Goal: Task Accomplishment & Management: Manage account settings

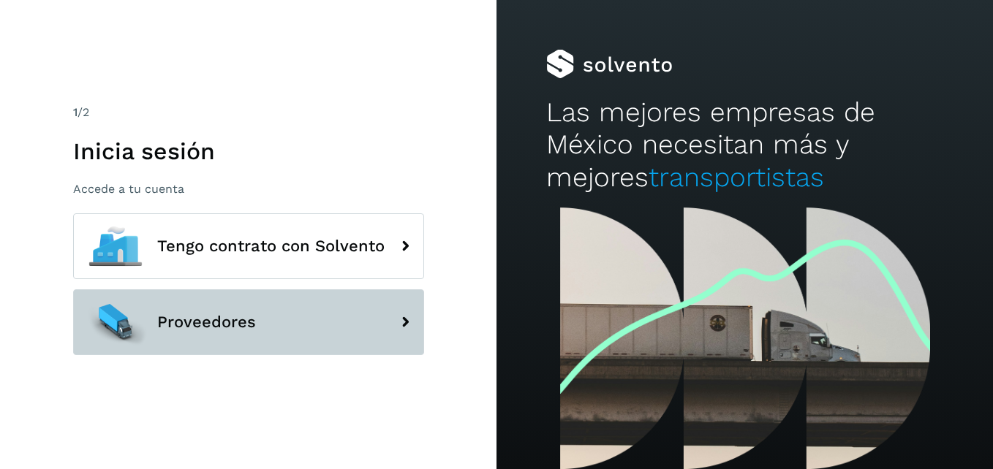
click at [252, 338] on button "Proveedores" at bounding box center [248, 323] width 351 height 66
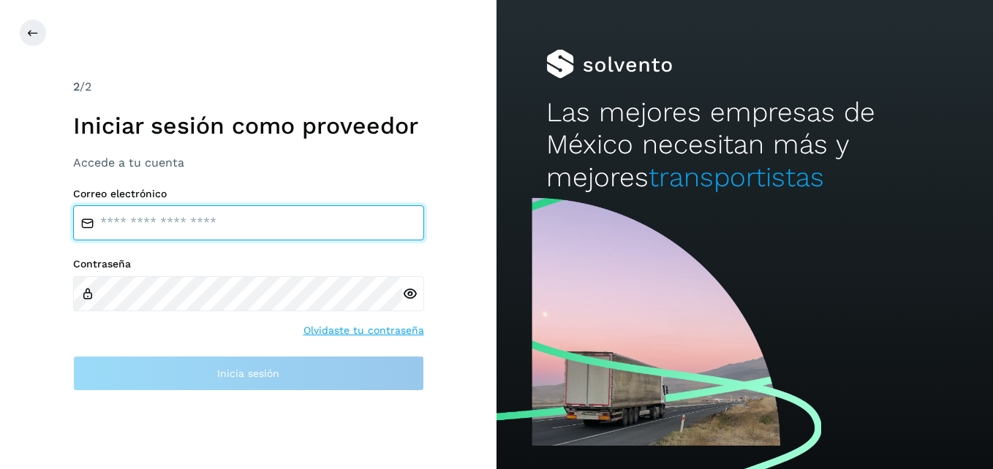
type input "**********"
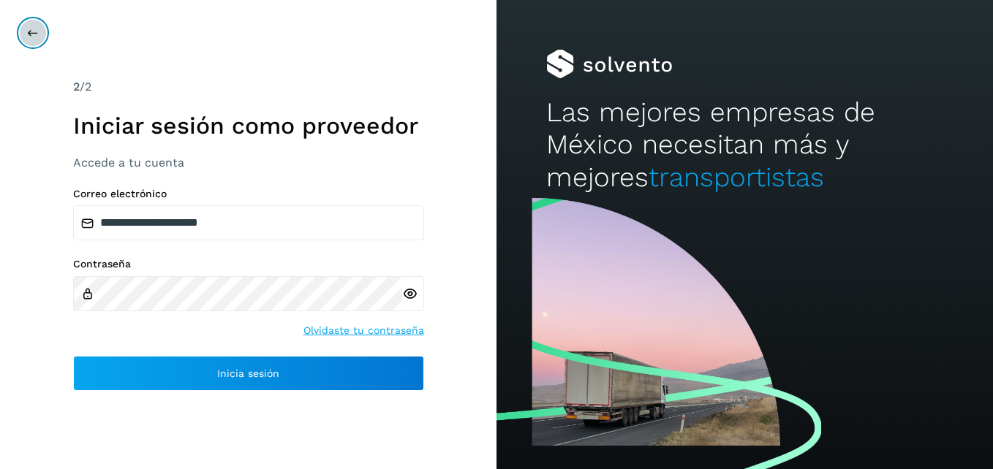
click at [33, 29] on icon at bounding box center [33, 33] width 12 height 12
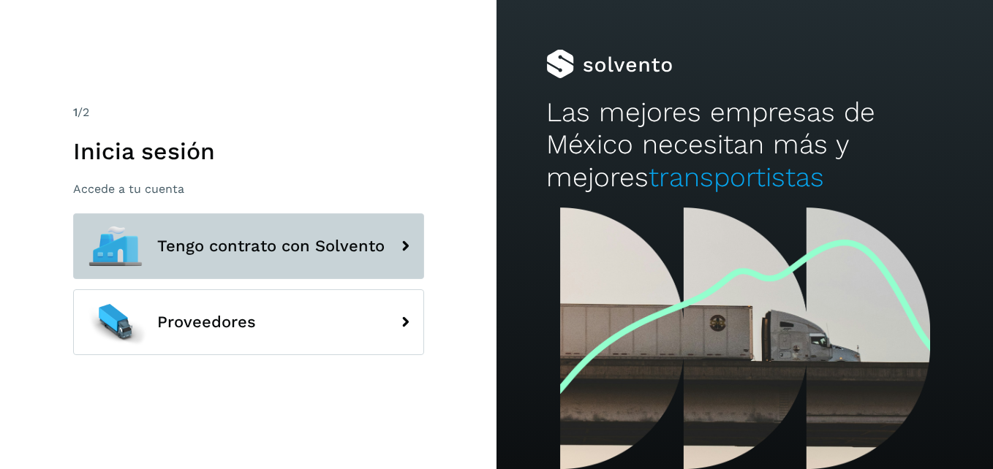
click at [253, 246] on span "Tengo contrato con Solvento" at bounding box center [270, 247] width 227 height 18
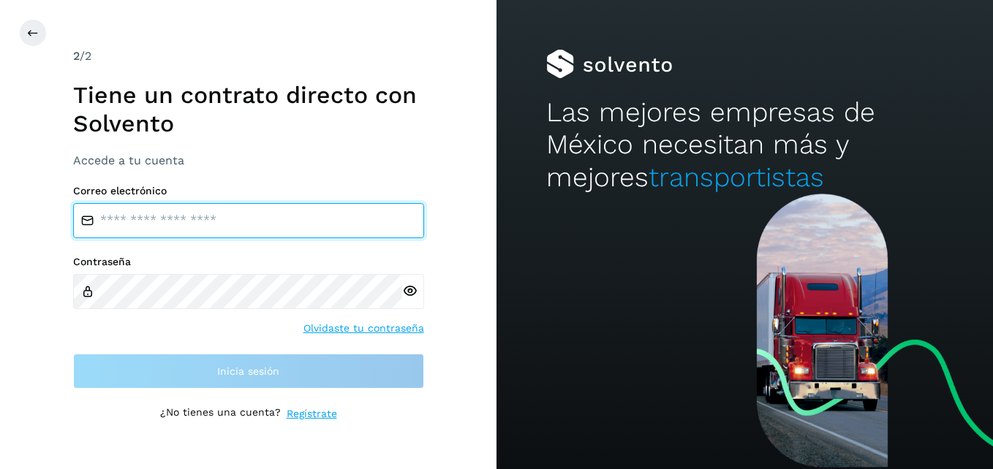
type input "**********"
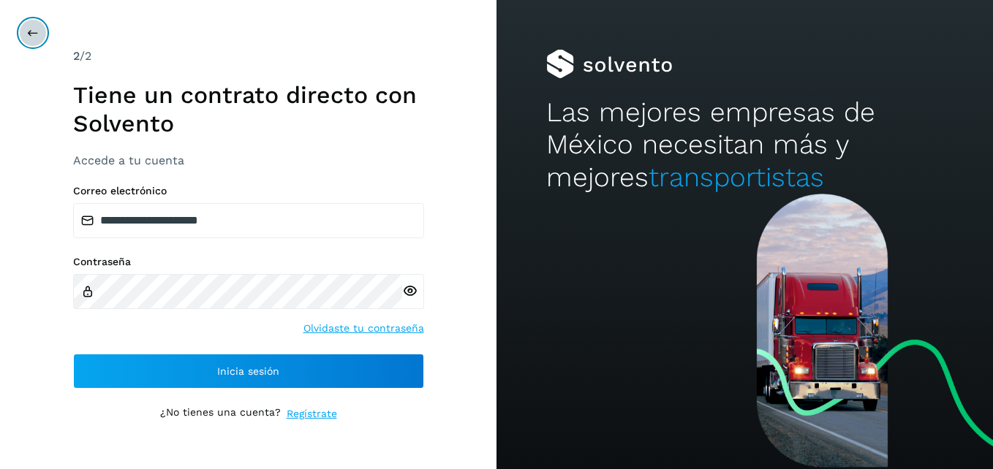
click at [29, 36] on icon at bounding box center [33, 33] width 12 height 12
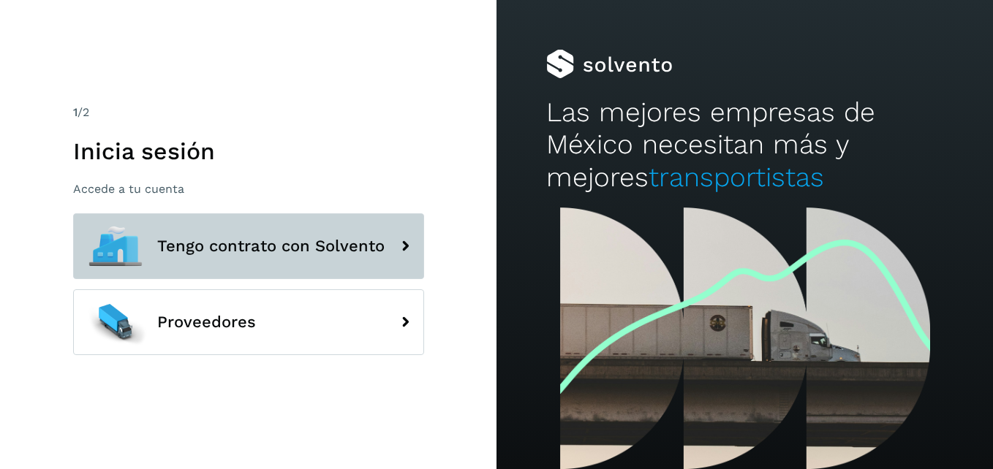
click at [224, 273] on button "Tengo contrato con Solvento" at bounding box center [248, 247] width 351 height 66
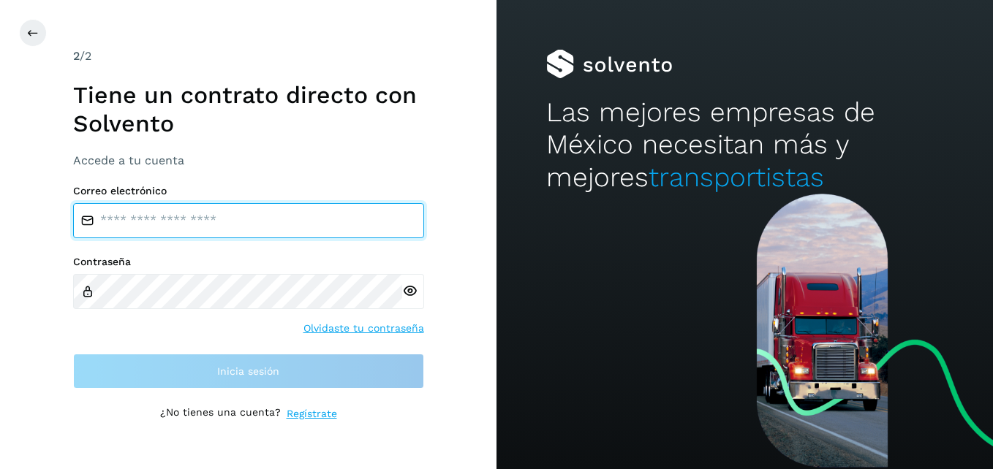
type input "**********"
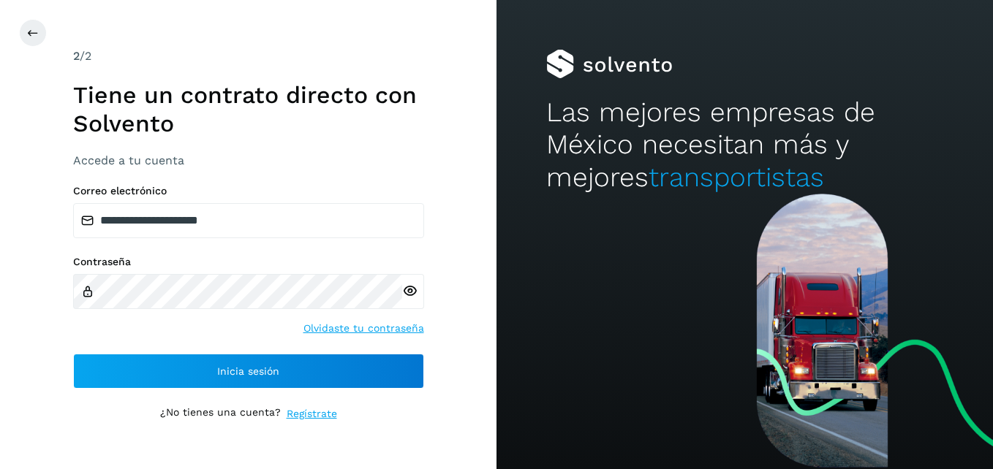
click at [219, 352] on div "**********" at bounding box center [248, 287] width 351 height 204
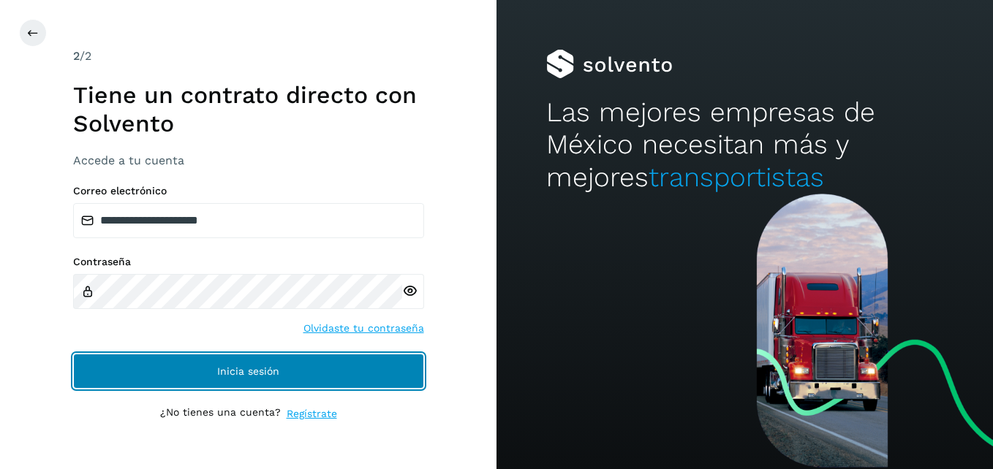
click at [215, 366] on button "Inicia sesión" at bounding box center [248, 371] width 351 height 35
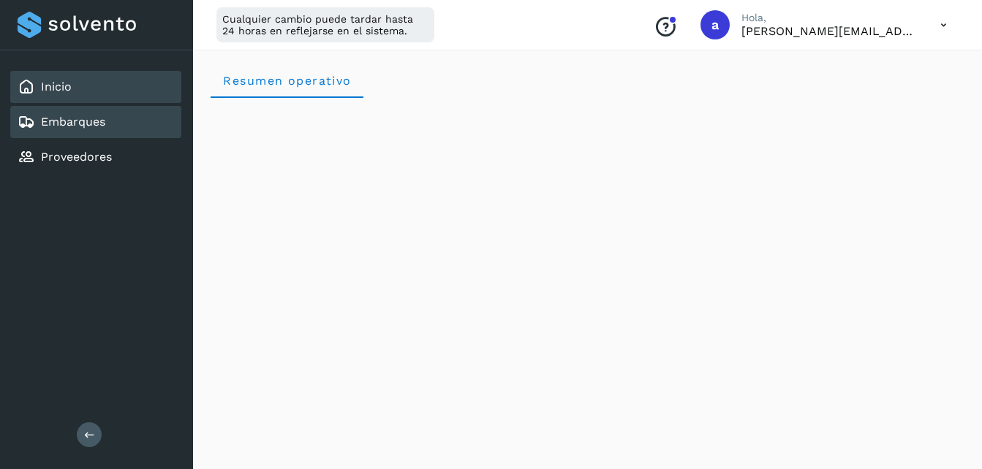
click at [77, 113] on div "Embarques" at bounding box center [62, 122] width 88 height 18
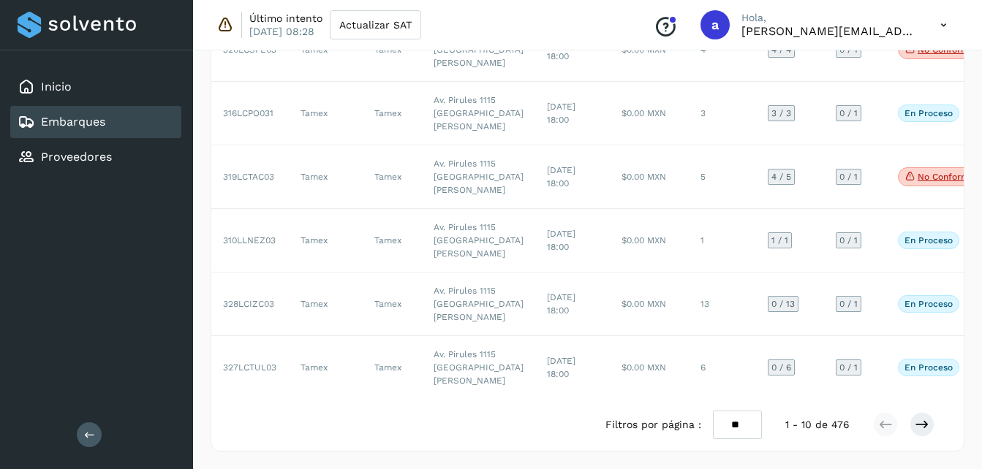
scroll to position [839, 0]
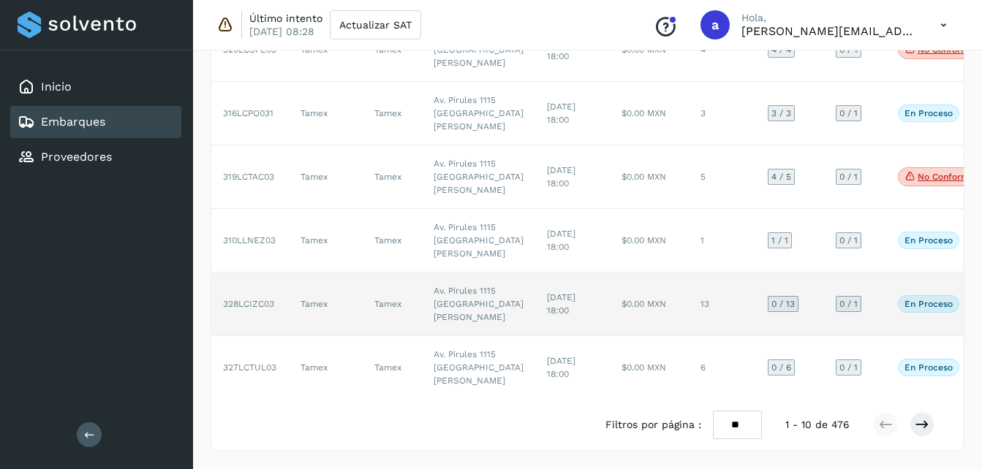
click at [610, 273] on td "$0.00 MXN" at bounding box center [649, 305] width 79 height 64
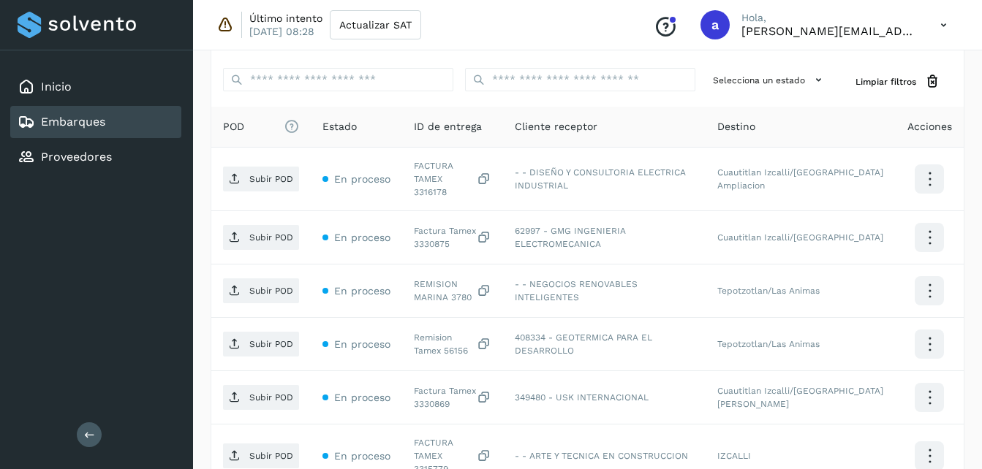
scroll to position [355, 0]
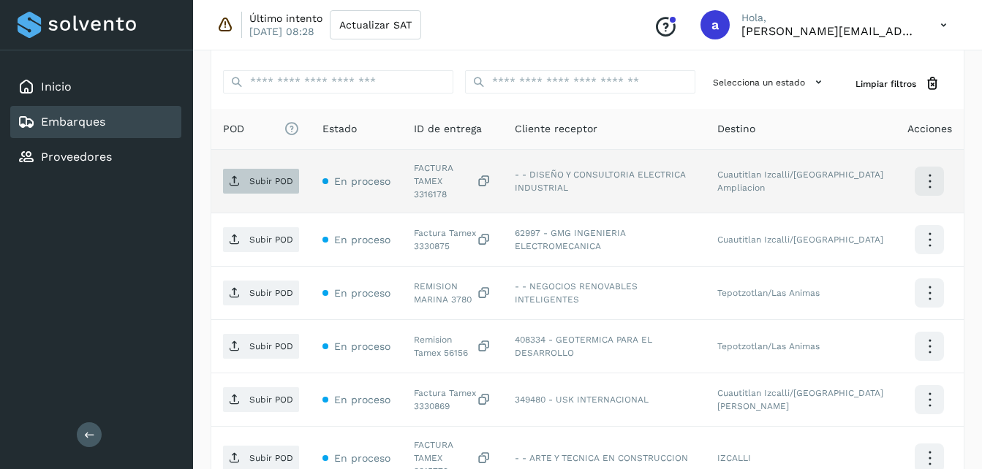
click at [270, 184] on span "Subir POD" at bounding box center [261, 181] width 76 height 23
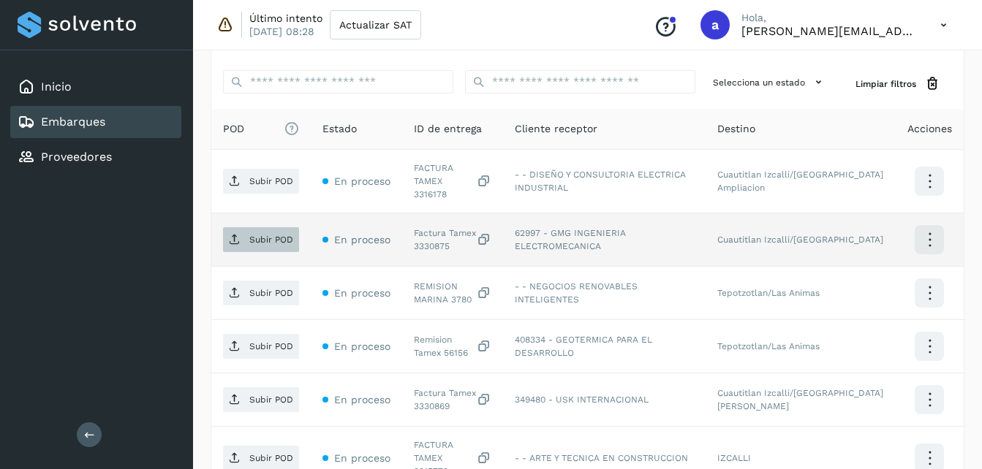
click at [248, 228] on span "Subir POD" at bounding box center [261, 239] width 76 height 23
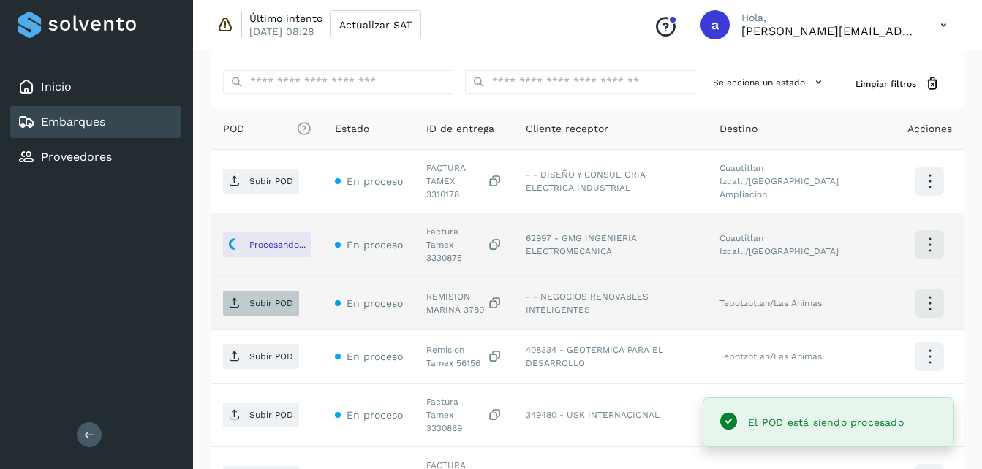
click at [253, 298] on p "Subir POD" at bounding box center [271, 303] width 44 height 10
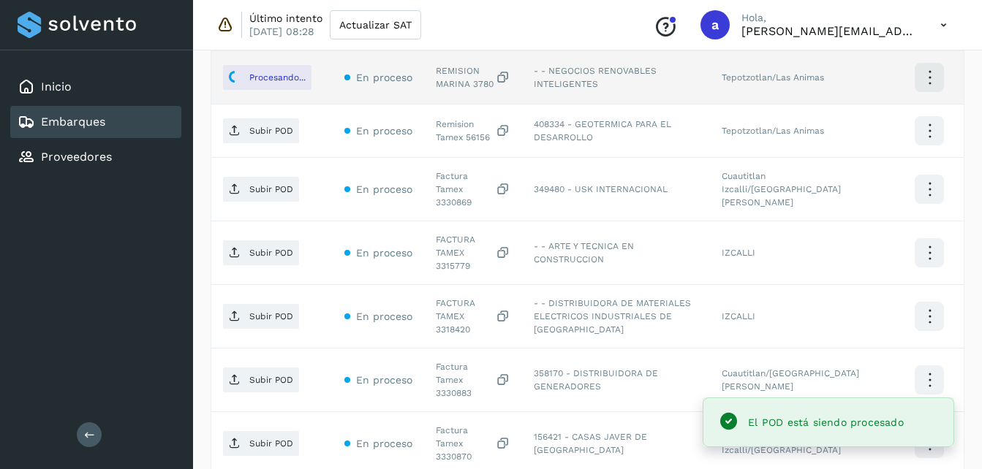
scroll to position [586, 0]
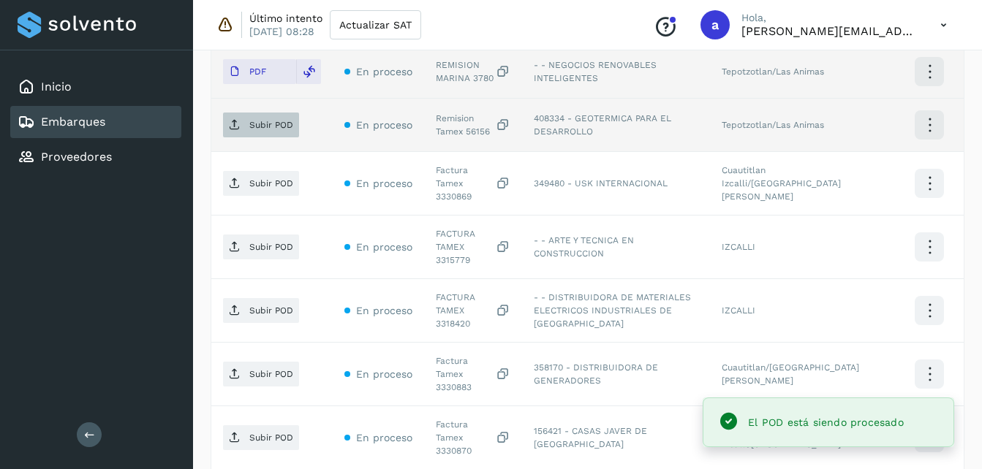
click at [264, 120] on p "Subir POD" at bounding box center [271, 125] width 44 height 10
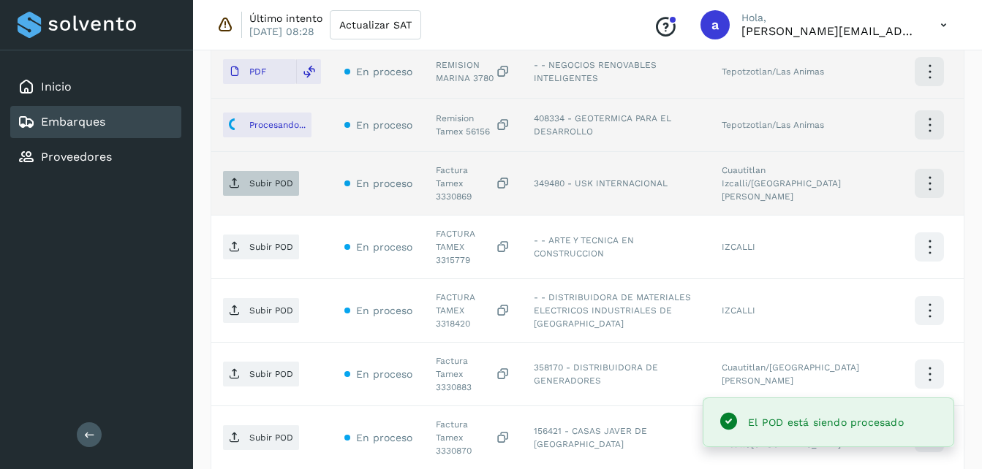
click at [252, 178] on p "Subir POD" at bounding box center [271, 183] width 44 height 10
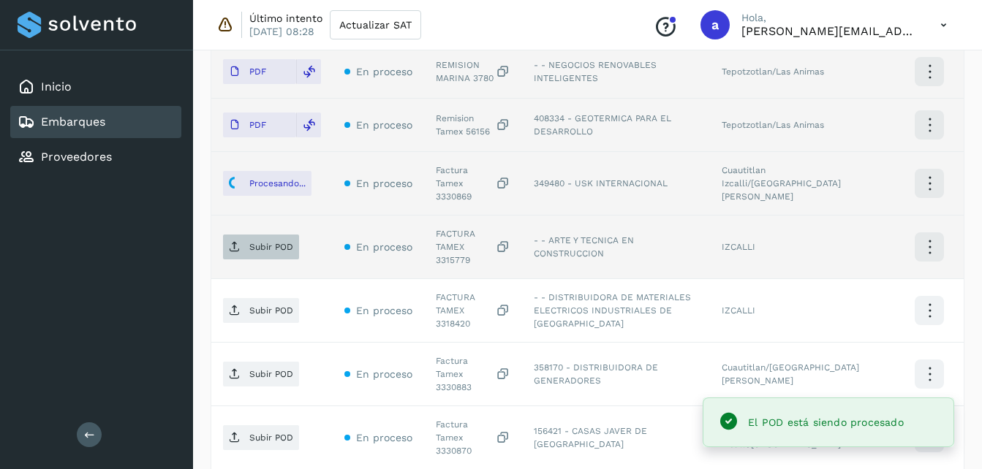
click at [258, 242] on p "Subir POD" at bounding box center [271, 247] width 44 height 10
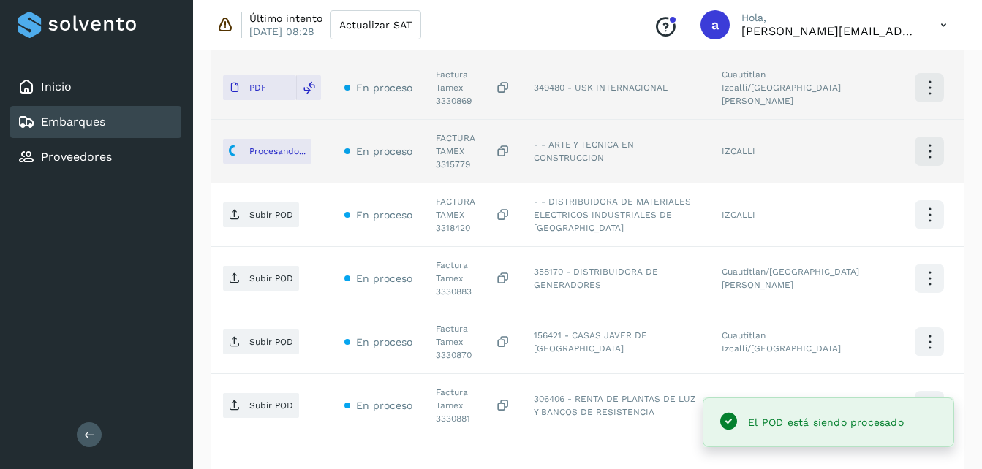
scroll to position [711, 0]
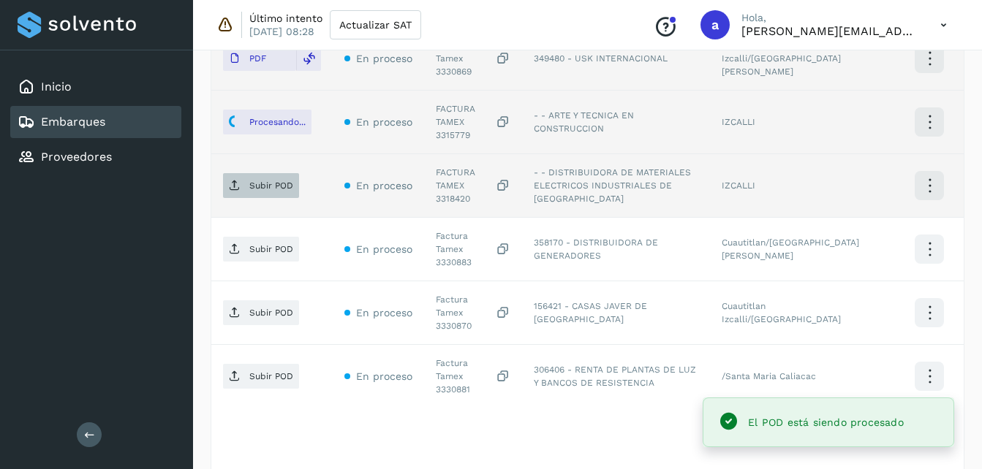
click at [269, 181] on p "Subir POD" at bounding box center [271, 186] width 44 height 10
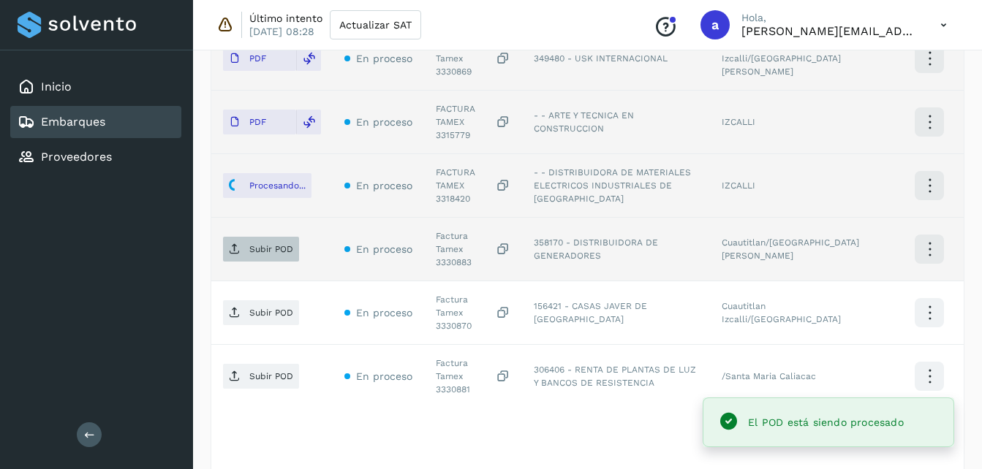
click at [276, 238] on span "Subir POD" at bounding box center [261, 249] width 76 height 23
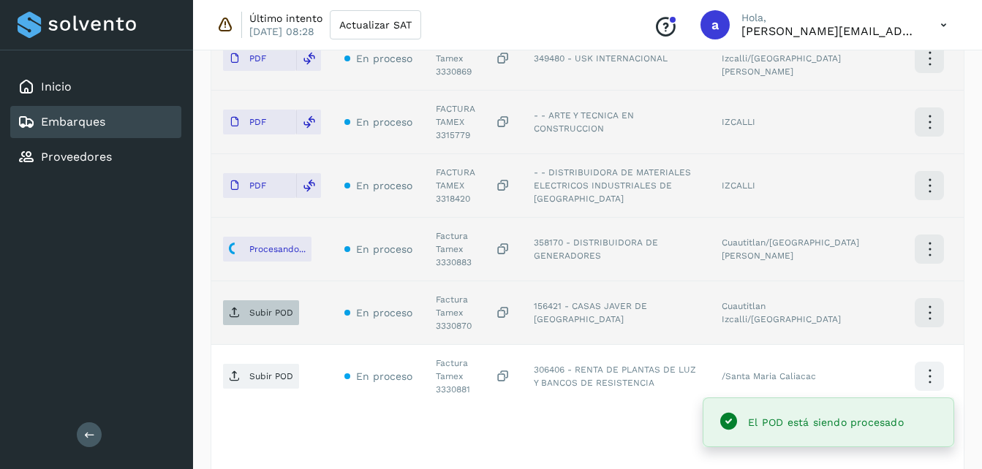
click at [246, 301] on span "Subir POD" at bounding box center [261, 312] width 76 height 23
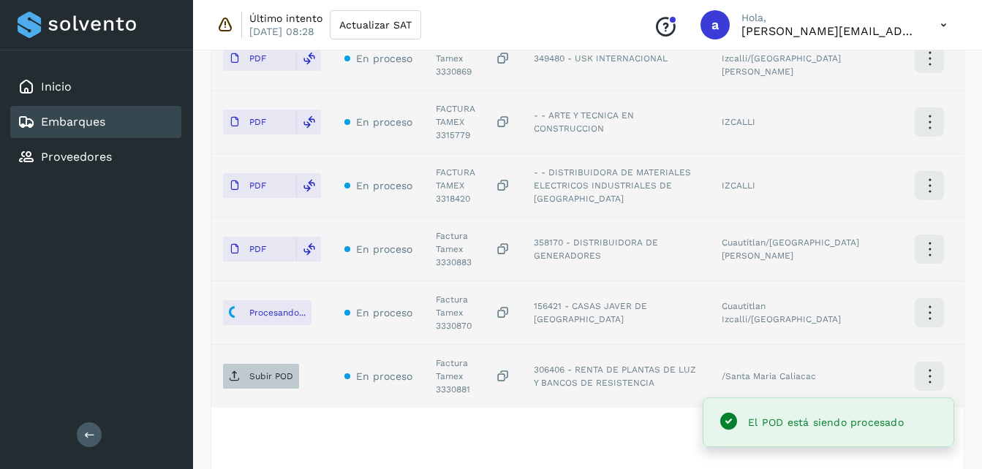
click at [258, 371] on p "Subir POD" at bounding box center [271, 376] width 44 height 10
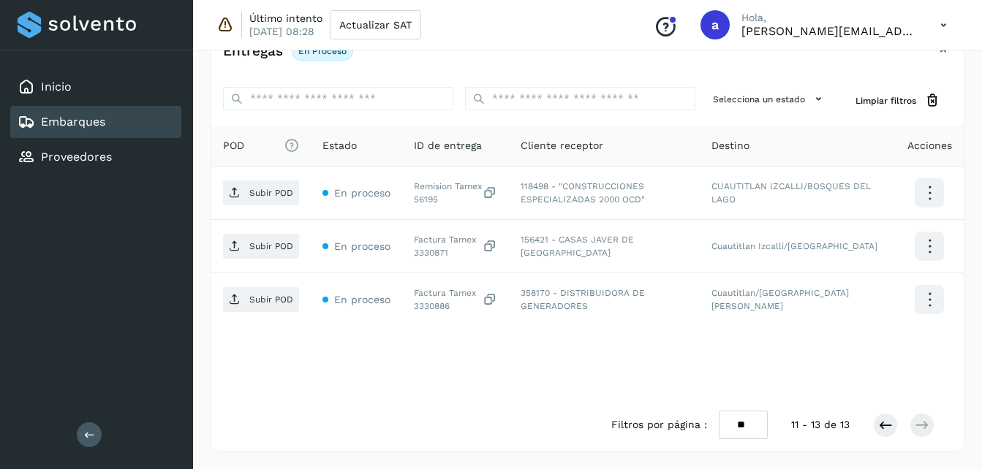
scroll to position [338, 0]
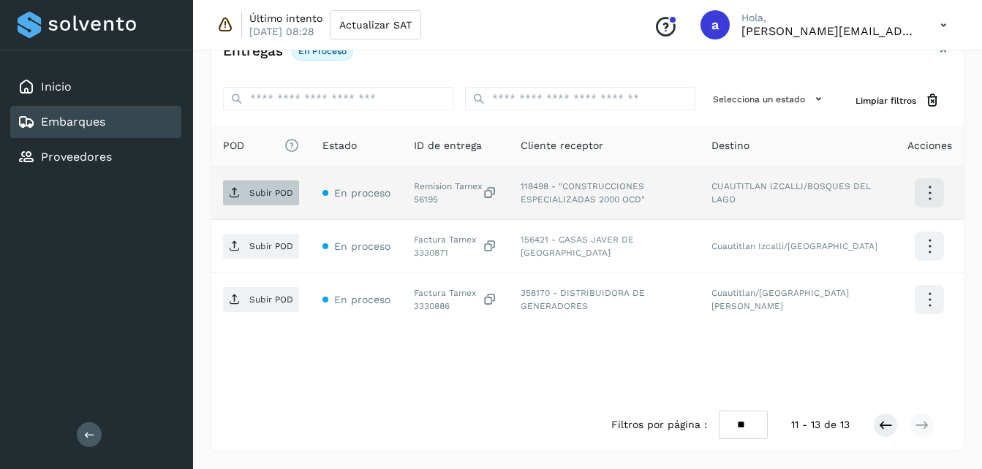
click at [276, 191] on p "Subir POD" at bounding box center [271, 193] width 44 height 10
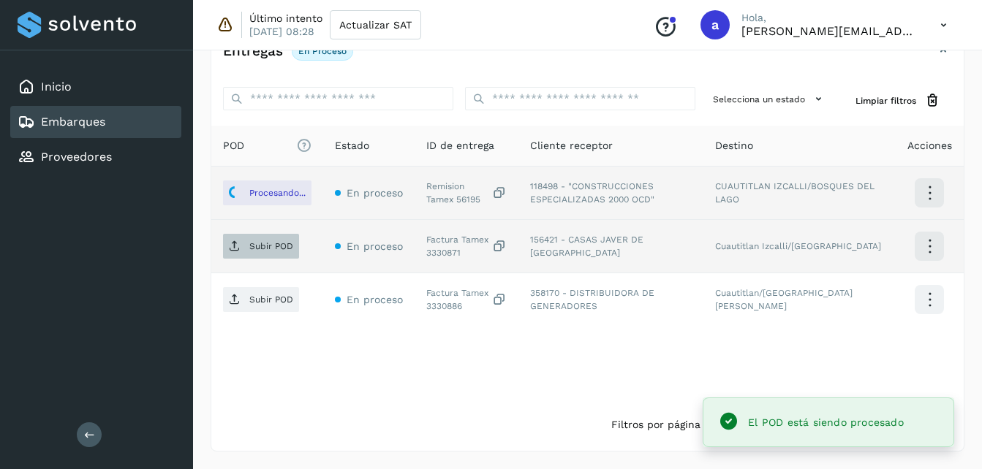
click at [242, 235] on span "Subir POD" at bounding box center [261, 246] width 76 height 23
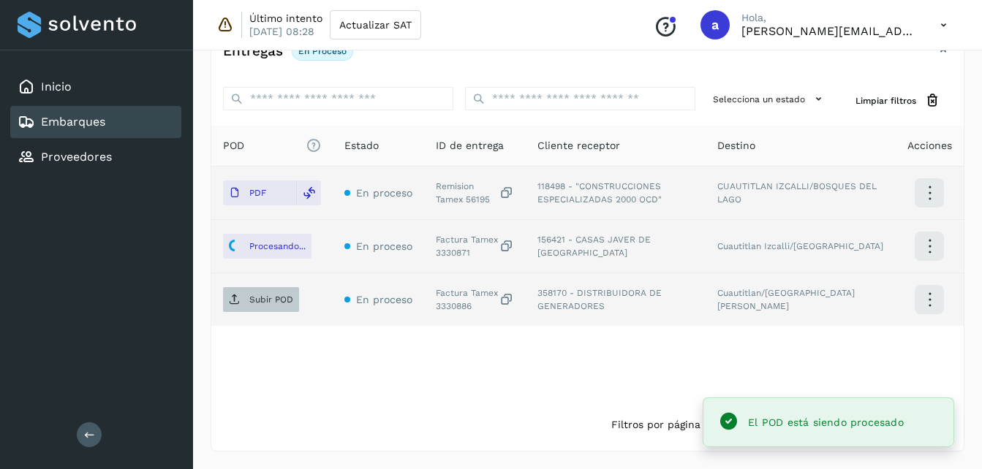
click at [234, 311] on span "Subir POD" at bounding box center [261, 299] width 76 height 23
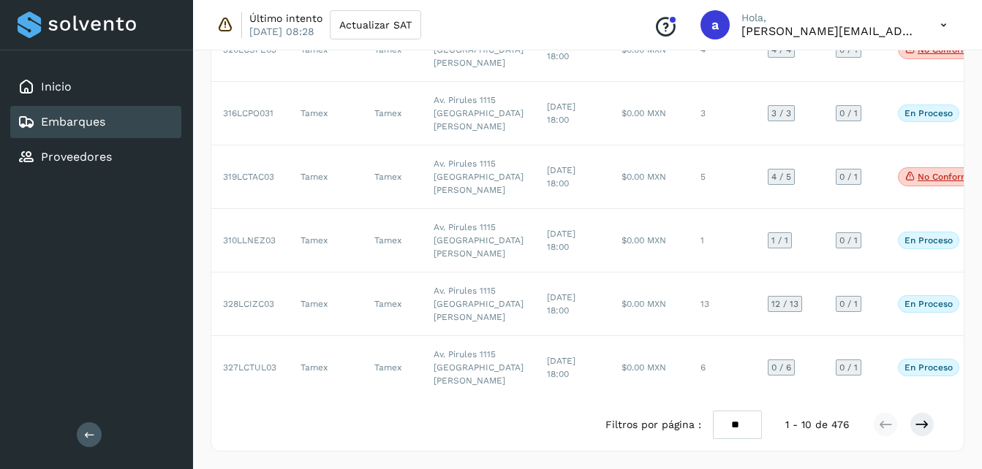
scroll to position [839, 0]
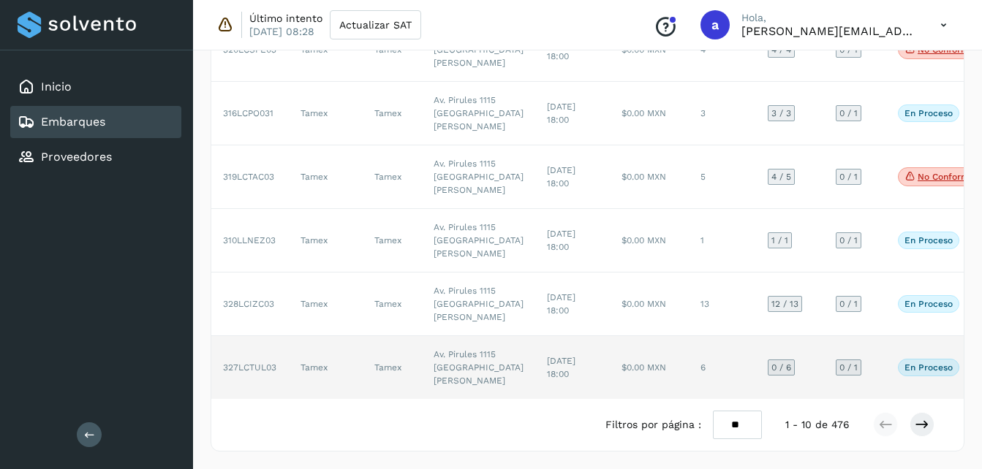
click at [689, 337] on td "6" at bounding box center [722, 367] width 67 height 63
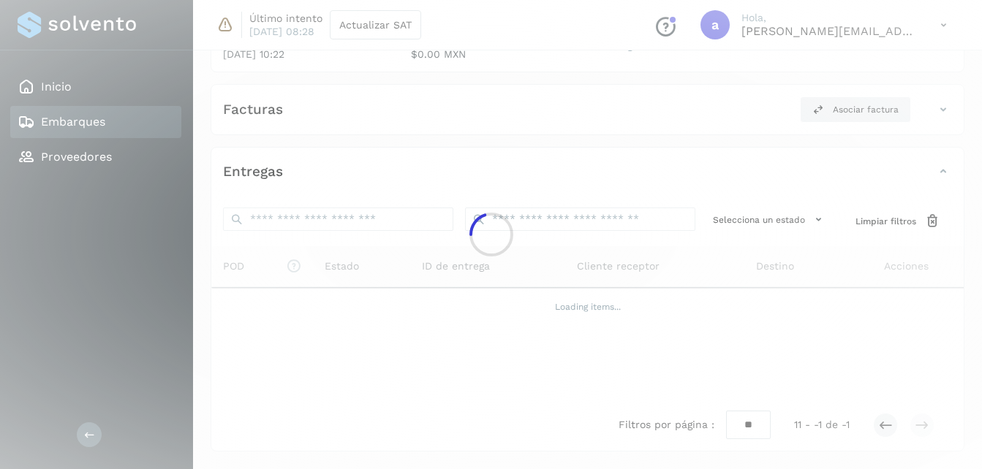
scroll to position [217, 0]
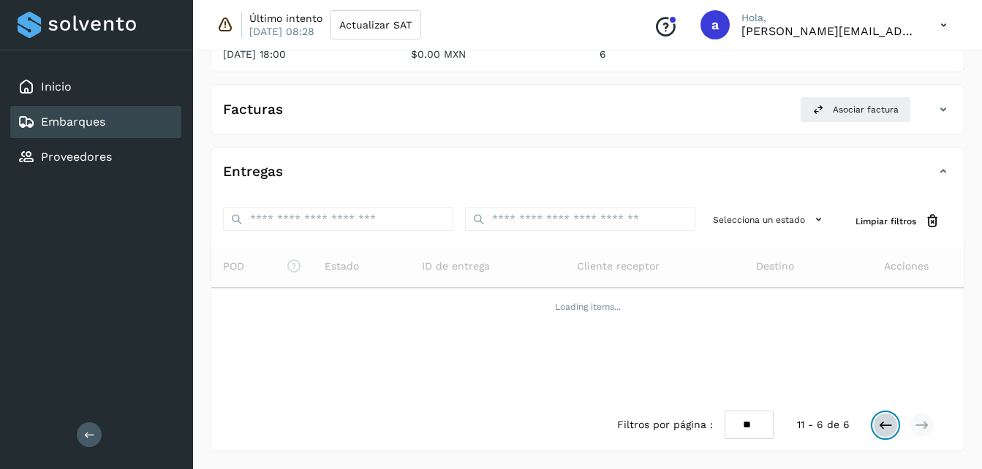
click at [890, 418] on icon at bounding box center [885, 425] width 15 height 15
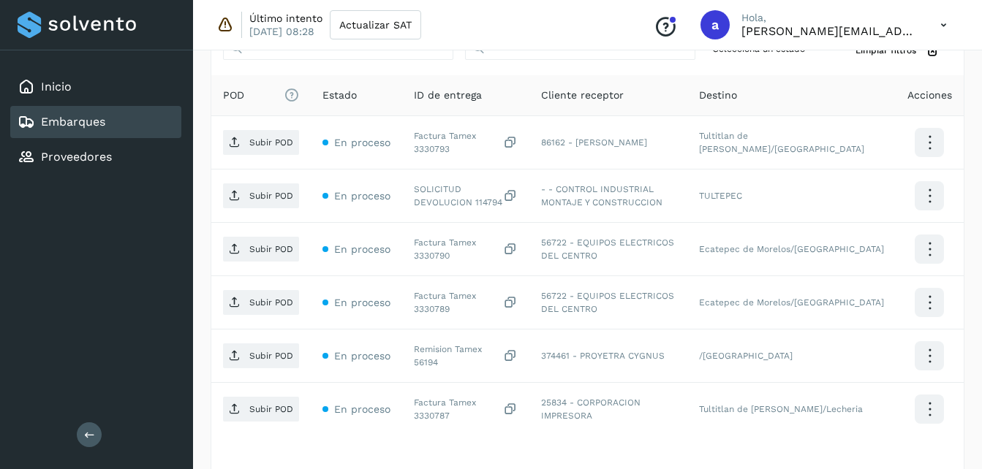
scroll to position [382, 0]
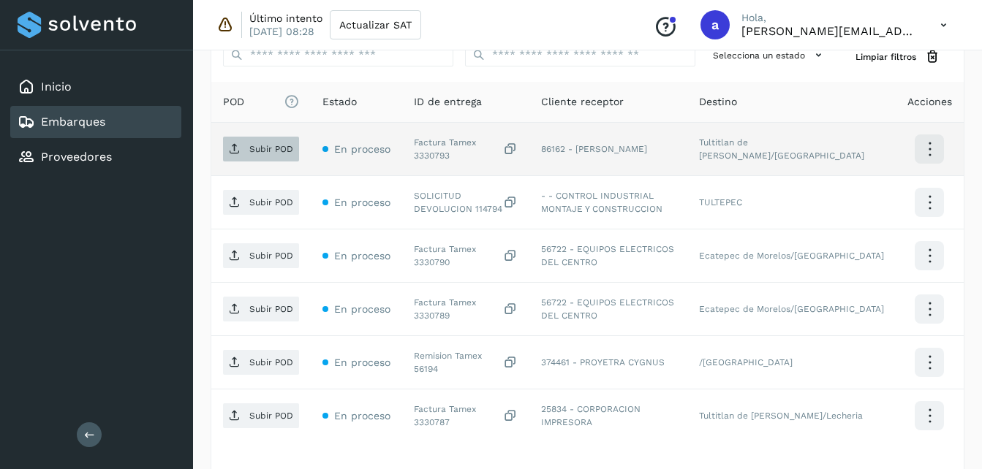
click at [250, 157] on span "Subir POD" at bounding box center [261, 148] width 76 height 23
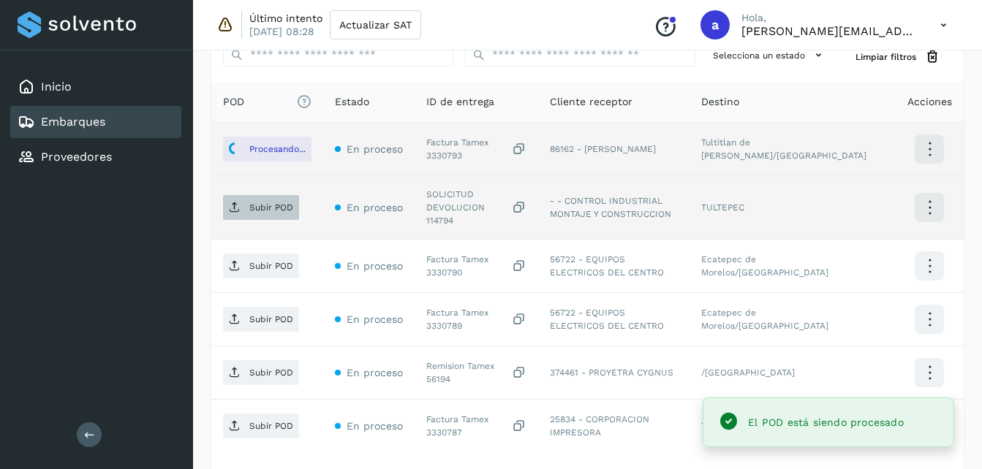
click at [258, 203] on p "Subir POD" at bounding box center [271, 208] width 44 height 10
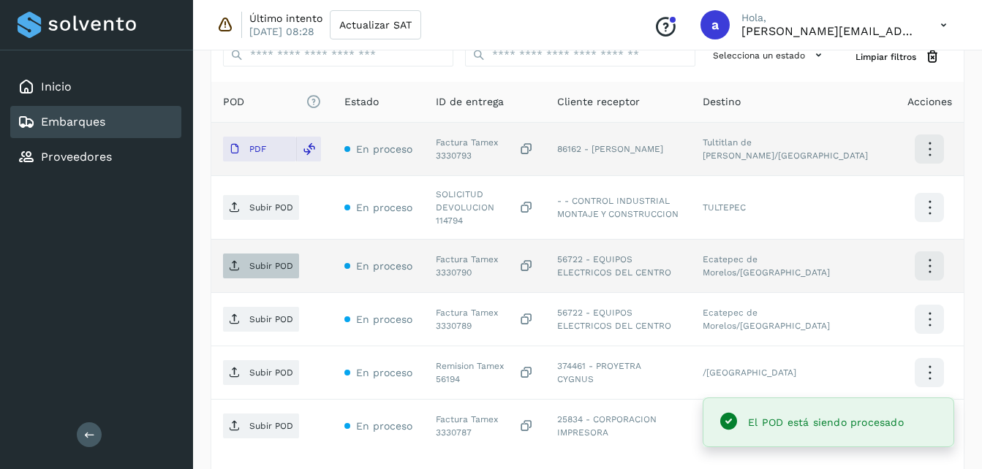
click at [265, 261] on p "Subir POD" at bounding box center [271, 266] width 44 height 10
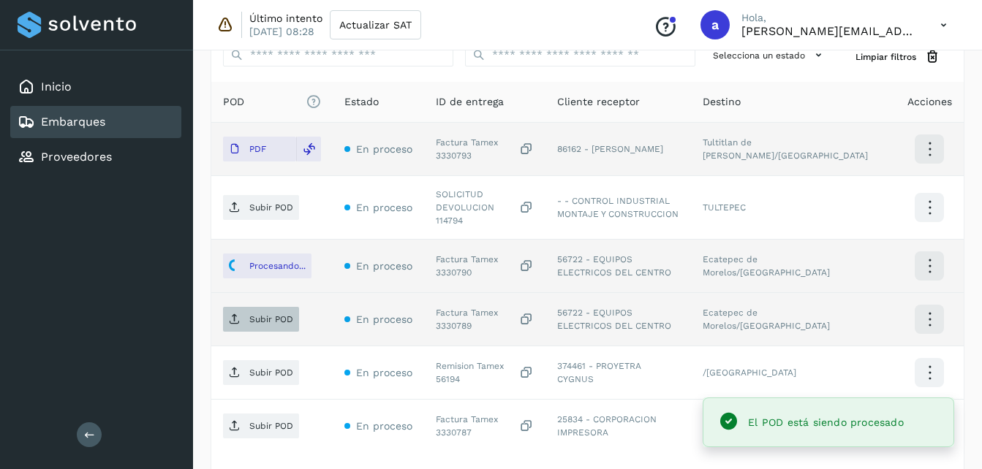
click at [246, 312] on span "Subir POD" at bounding box center [261, 319] width 76 height 23
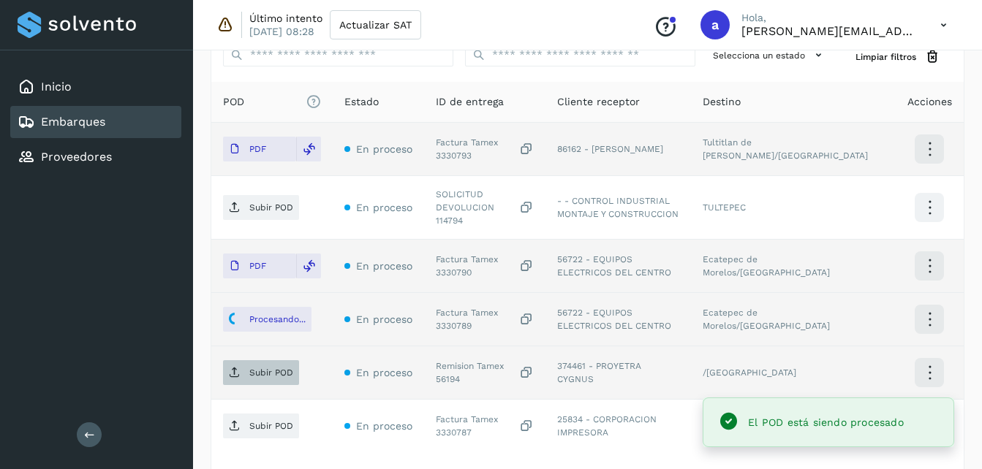
click at [243, 361] on span "Subir POD" at bounding box center [261, 372] width 76 height 23
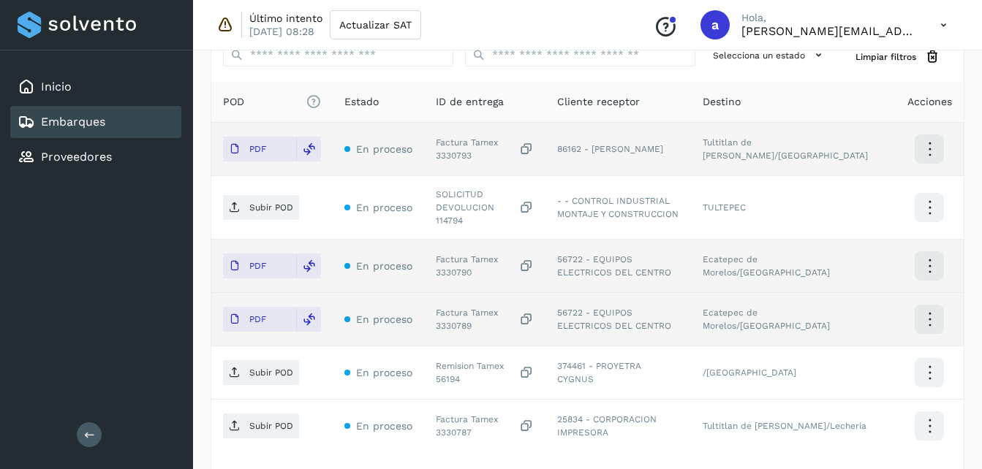
scroll to position [498, 0]
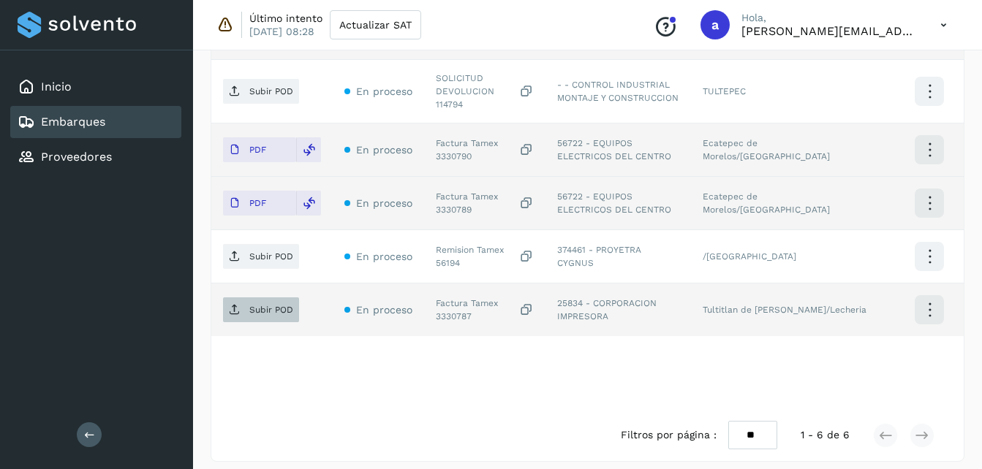
click at [239, 298] on span "Subir POD" at bounding box center [261, 309] width 76 height 23
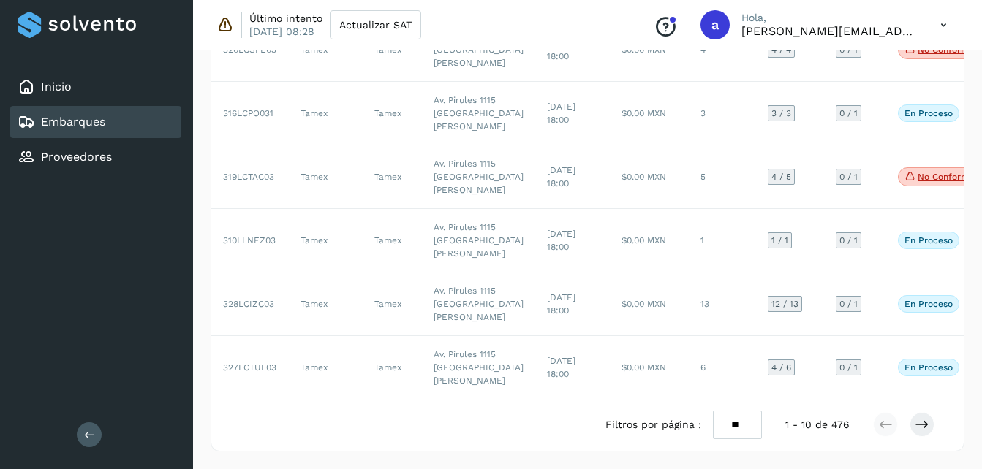
scroll to position [839, 0]
click at [927, 431] on icon at bounding box center [922, 425] width 15 height 15
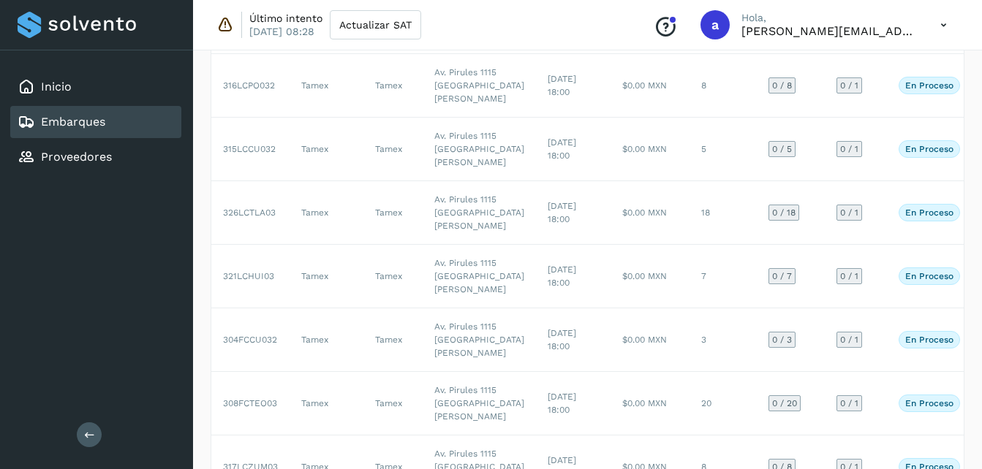
scroll to position [2, 0]
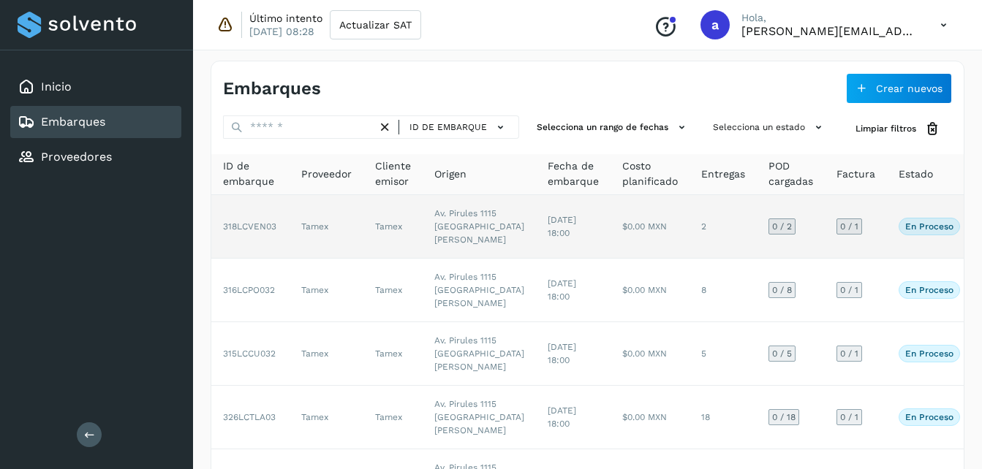
click at [611, 233] on td "$0.00 MXN" at bounding box center [650, 227] width 79 height 64
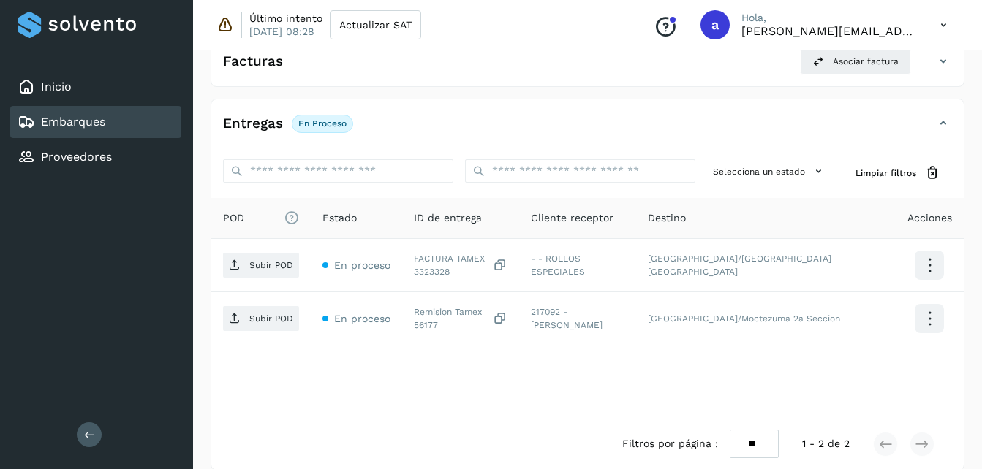
scroll to position [284, 0]
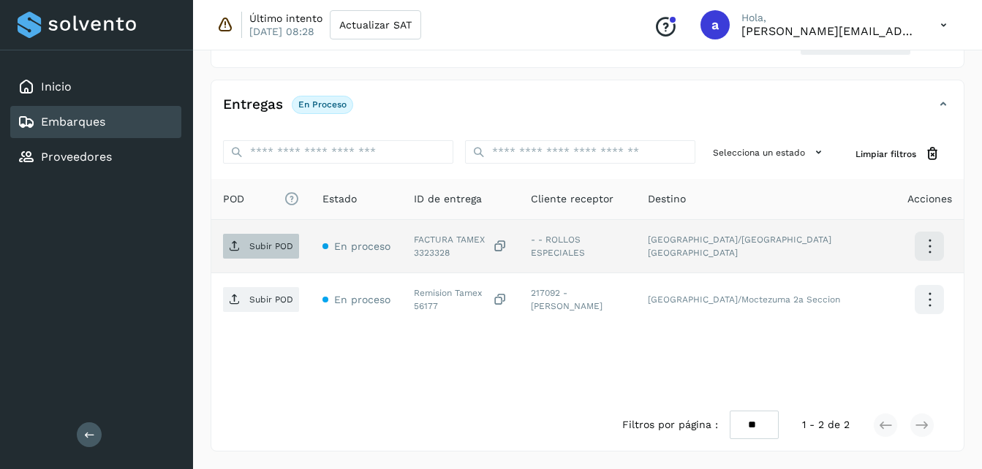
click at [275, 246] on p "Subir POD" at bounding box center [271, 246] width 44 height 10
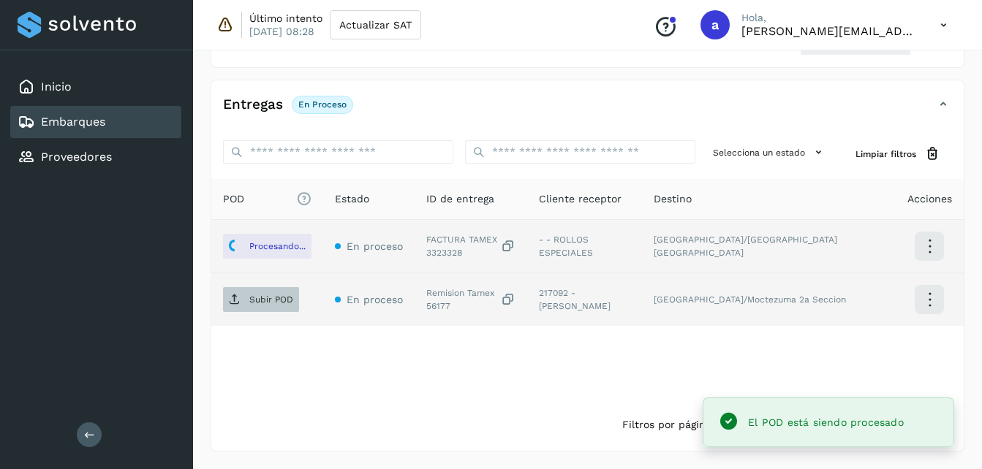
click at [277, 304] on p "Subir POD" at bounding box center [271, 300] width 44 height 10
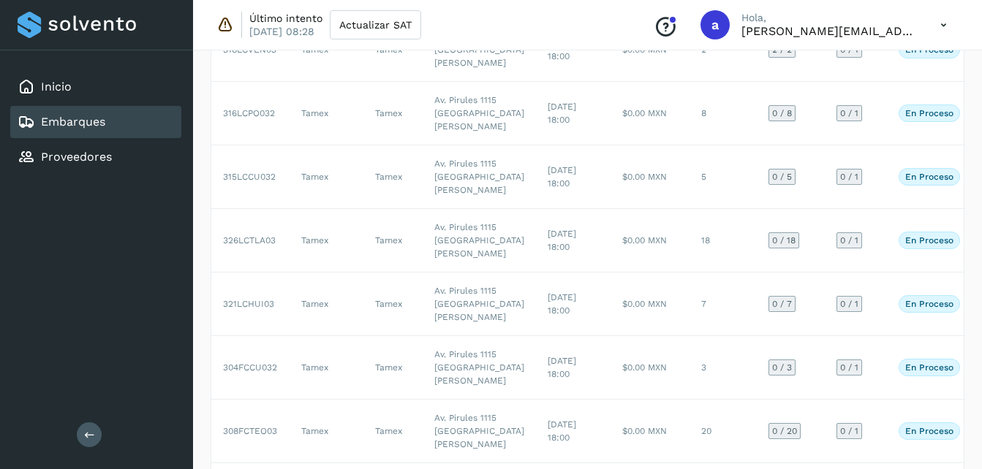
scroll to position [211, 0]
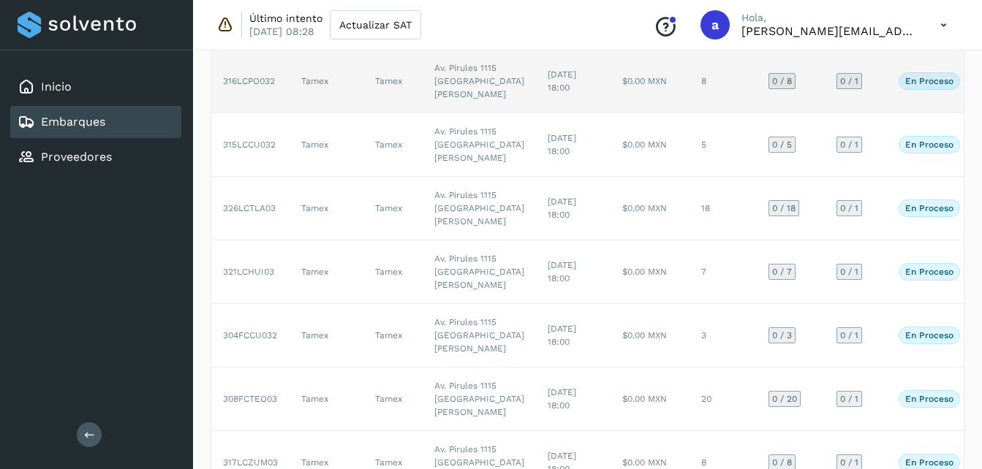
click at [477, 113] on td "Av. Pirules 1115 [GEOGRAPHIC_DATA][PERSON_NAME]" at bounding box center [479, 82] width 113 height 64
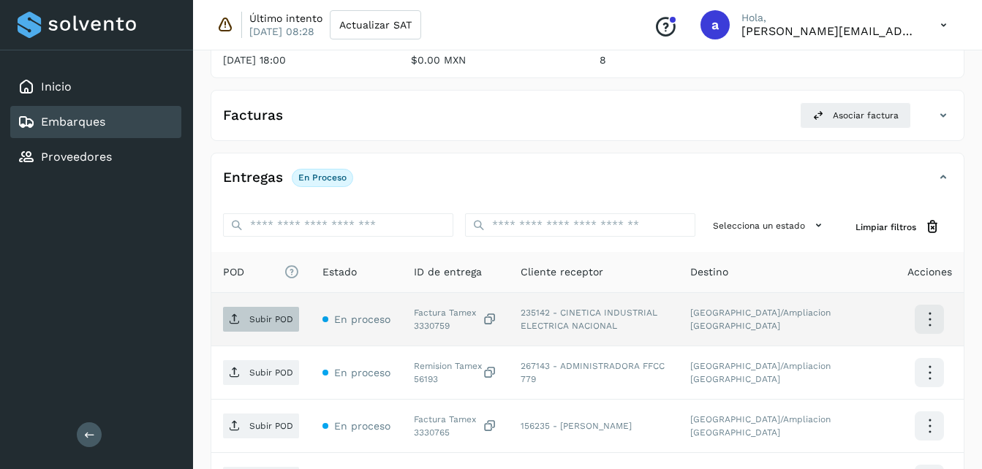
click at [262, 331] on span "Subir POD" at bounding box center [261, 319] width 76 height 23
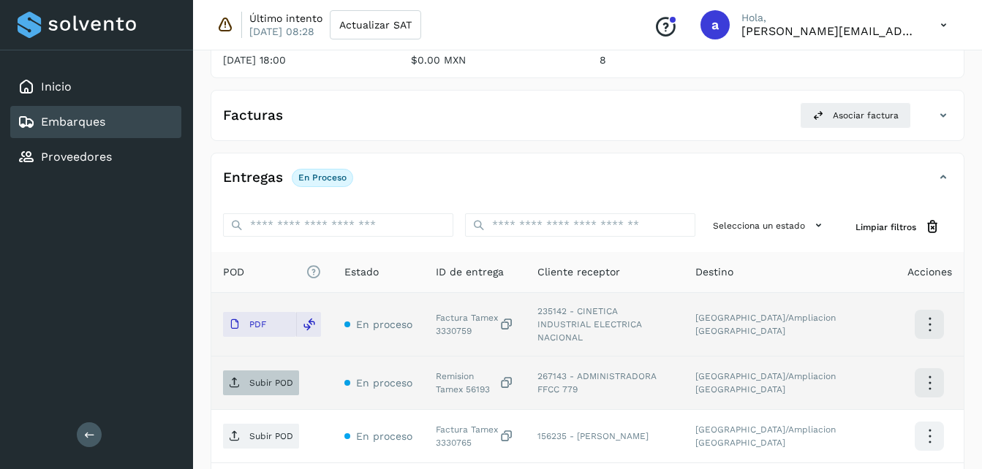
click at [246, 377] on span "Subir POD" at bounding box center [261, 382] width 76 height 23
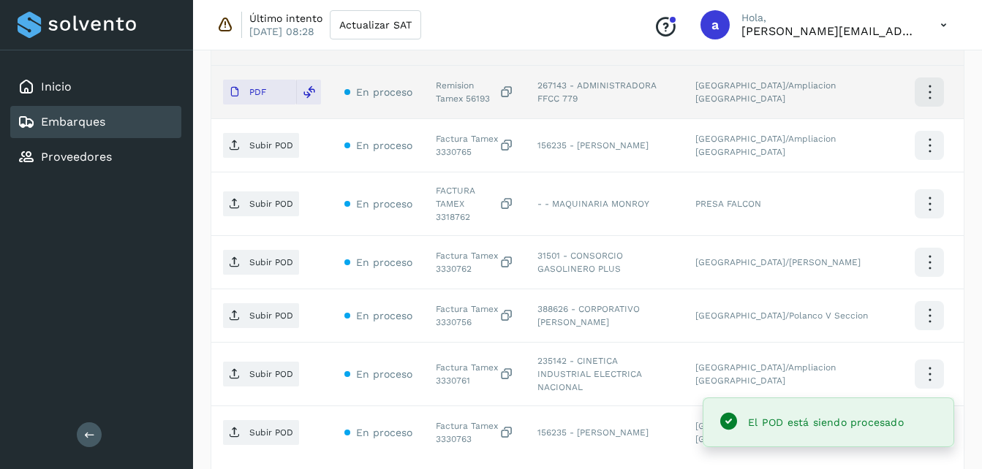
scroll to position [504, 0]
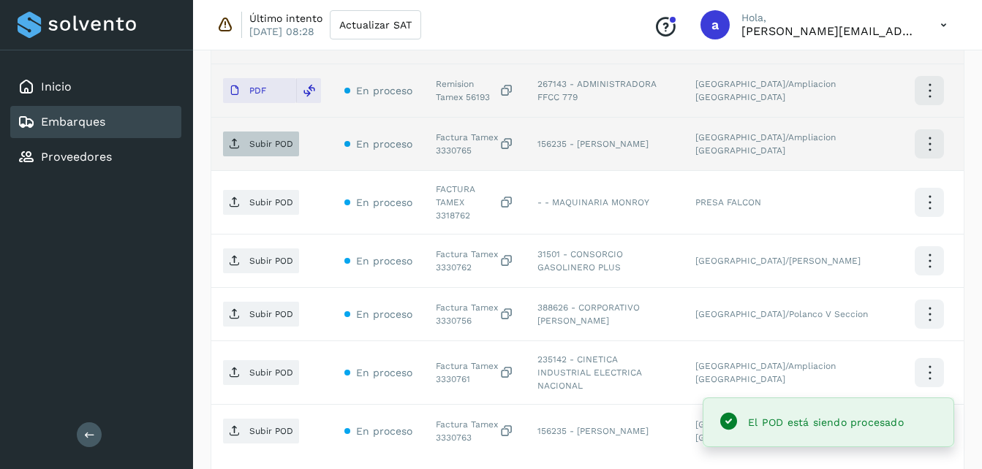
click at [243, 136] on span "Subir POD" at bounding box center [261, 143] width 76 height 23
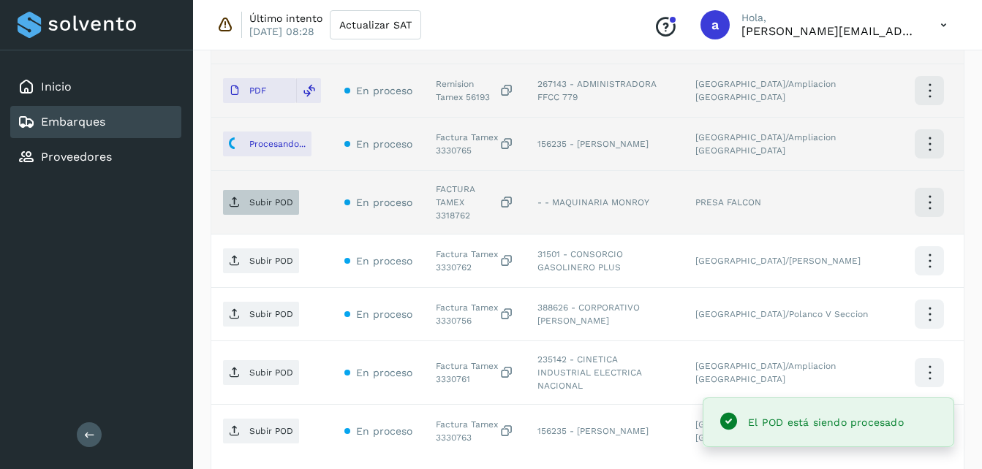
click at [270, 197] on p "Subir POD" at bounding box center [271, 202] width 44 height 10
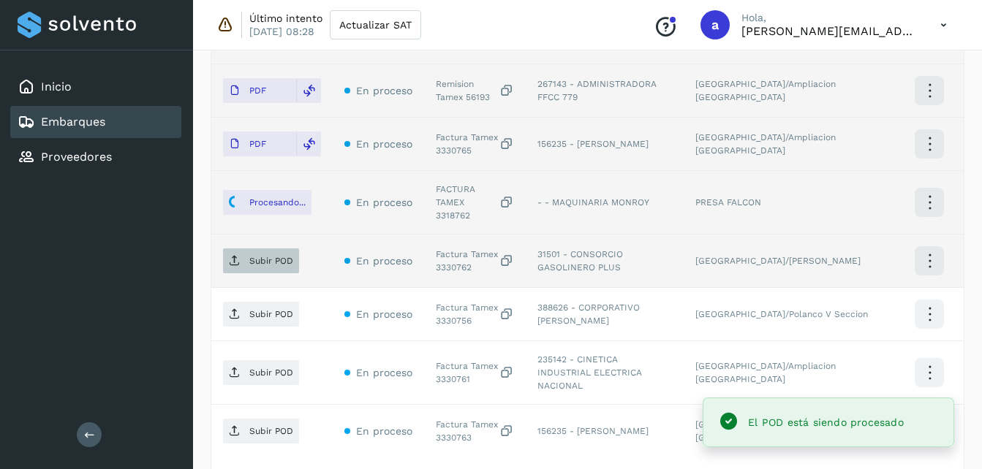
click at [260, 256] on p "Subir POD" at bounding box center [271, 261] width 44 height 10
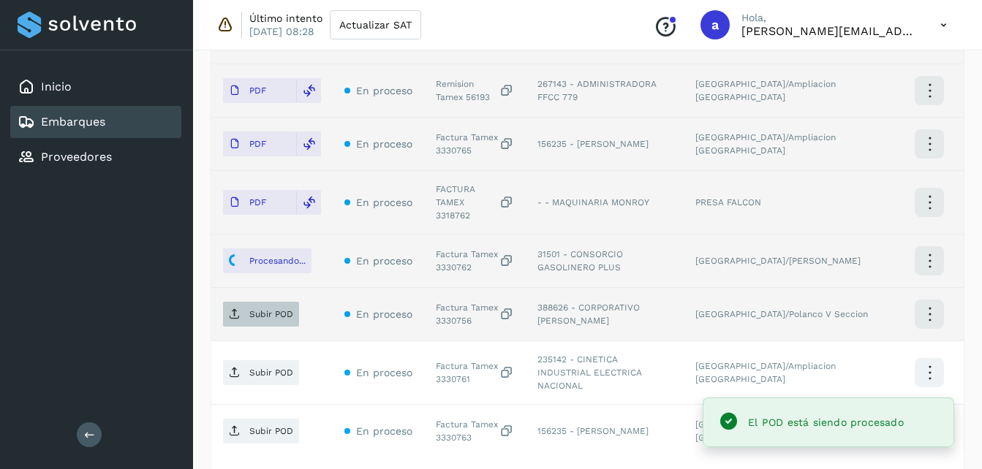
click at [235, 309] on icon at bounding box center [235, 315] width 12 height 12
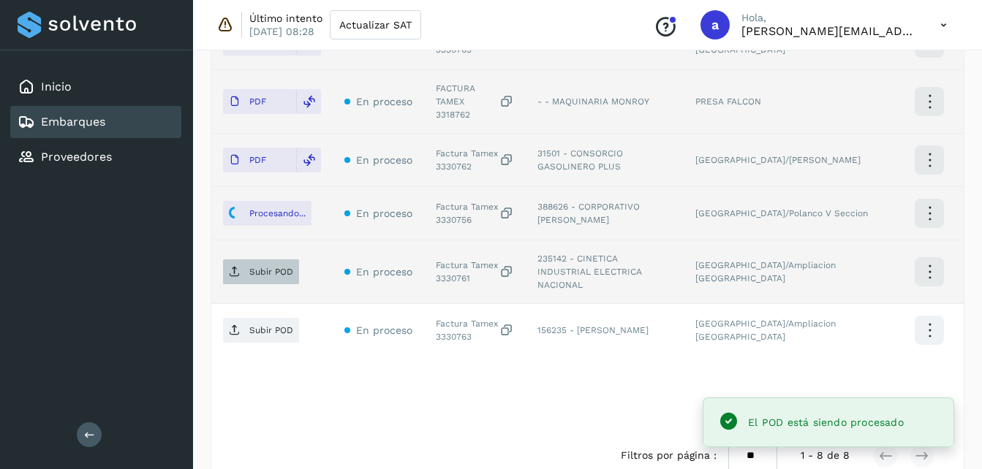
click at [240, 266] on icon at bounding box center [235, 272] width 12 height 12
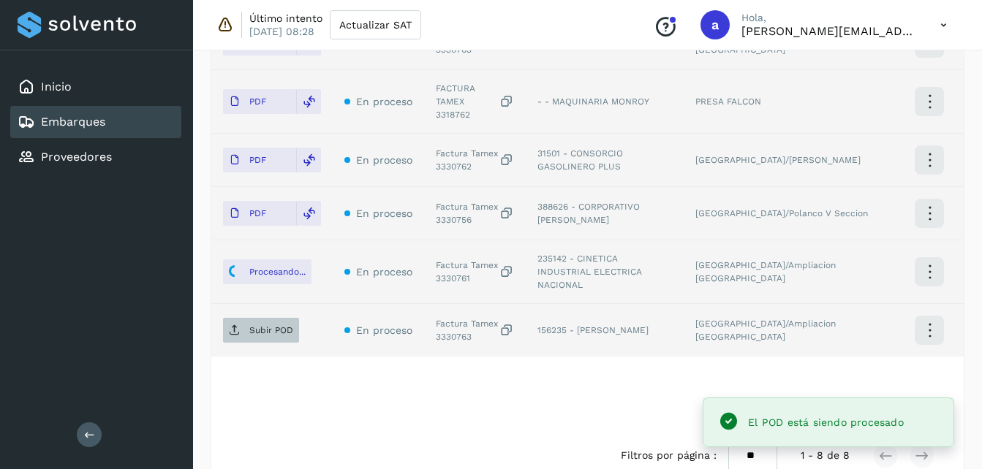
click at [254, 325] on p "Subir POD" at bounding box center [271, 330] width 44 height 10
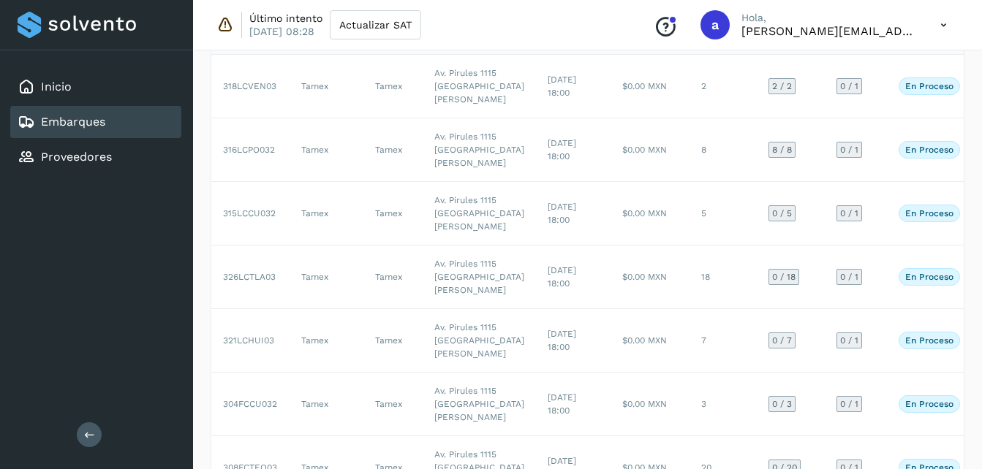
scroll to position [140, 0]
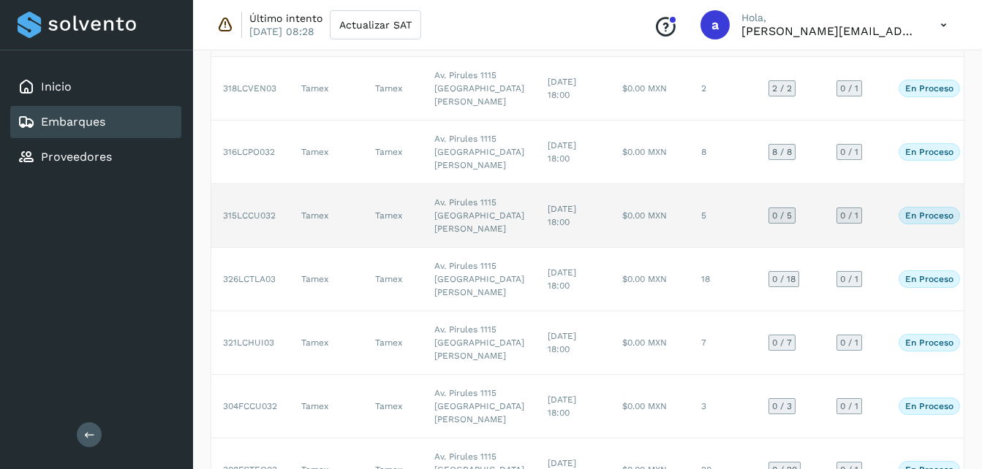
click at [536, 248] on td "[DATE] 18:00" at bounding box center [573, 216] width 75 height 64
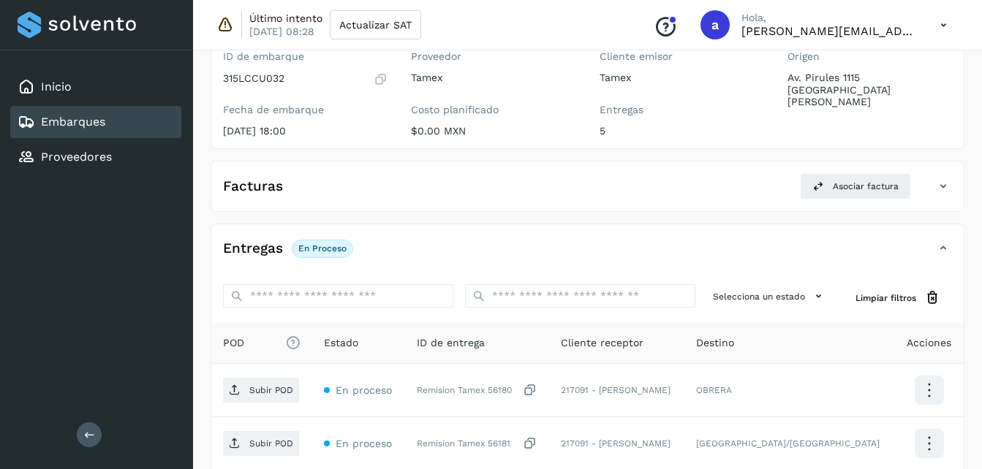
scroll to position [392, 0]
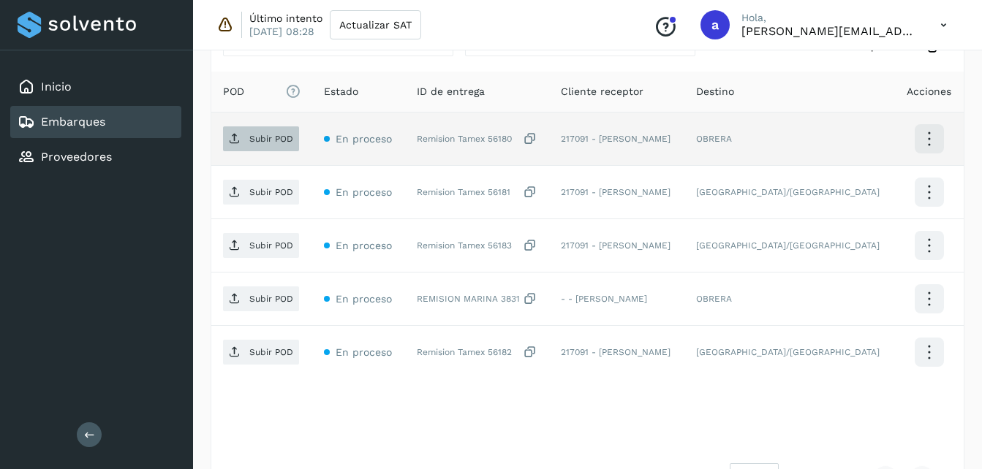
click at [248, 148] on span "Subir POD" at bounding box center [261, 138] width 76 height 23
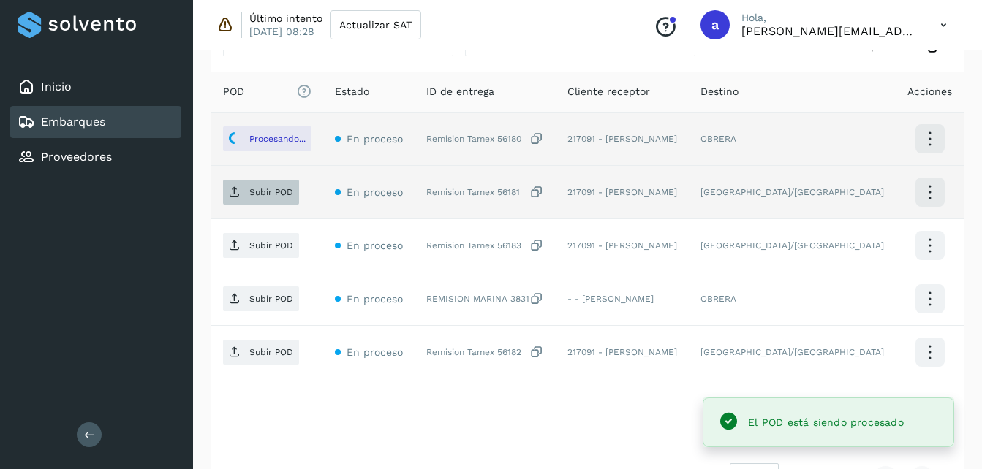
click at [258, 195] on p "Subir POD" at bounding box center [271, 192] width 44 height 10
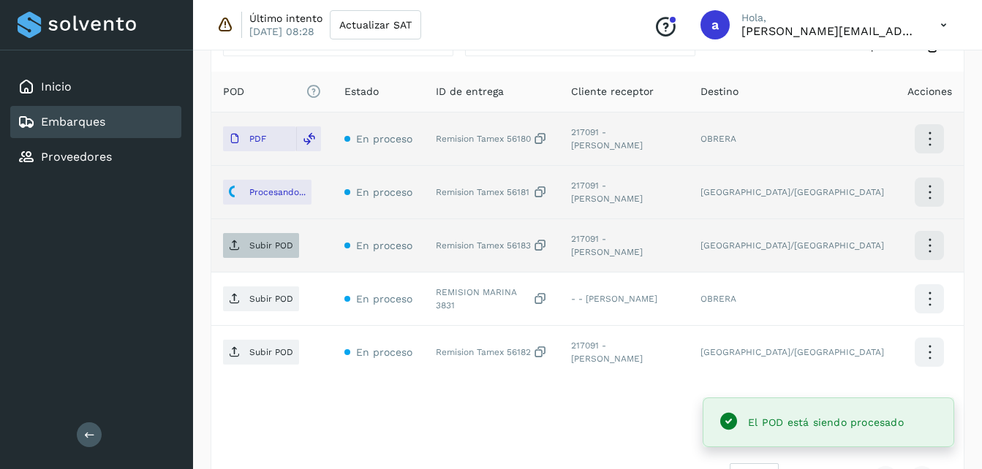
click at [271, 252] on span "Subir POD" at bounding box center [261, 245] width 76 height 23
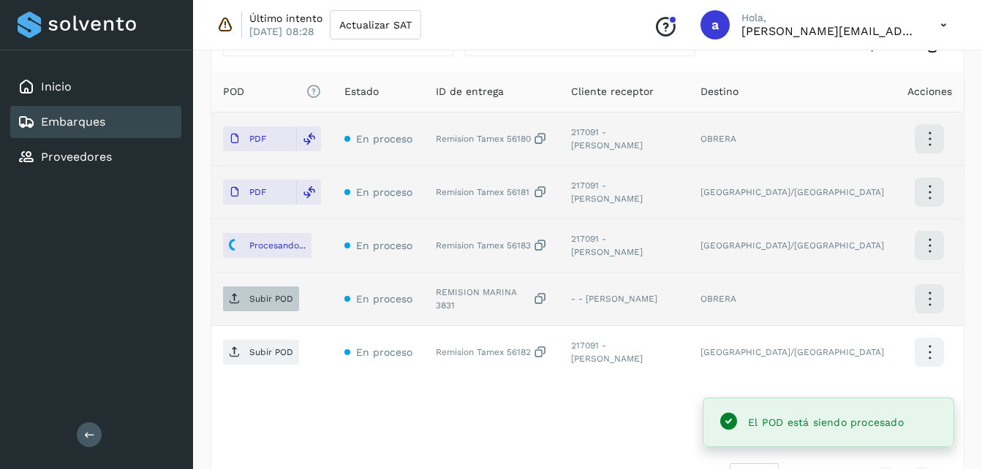
click at [268, 304] on p "Subir POD" at bounding box center [271, 299] width 44 height 10
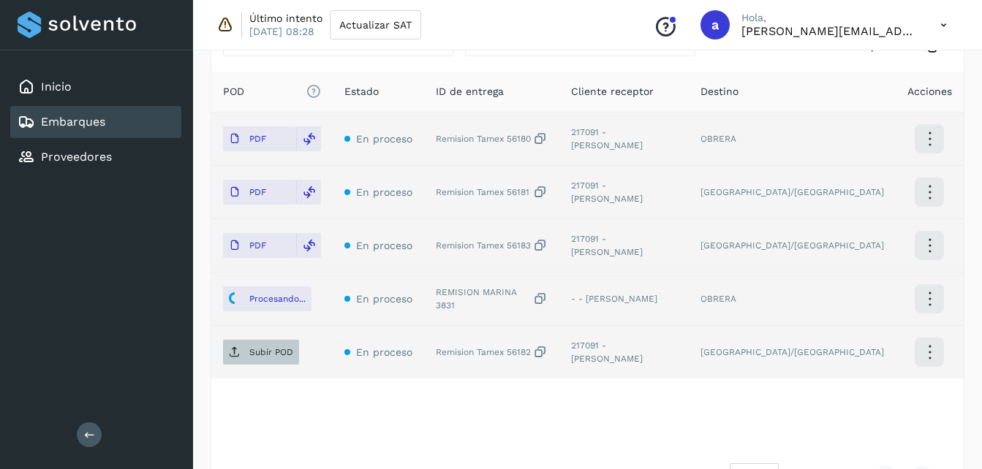
click at [265, 358] on p "Subir POD" at bounding box center [271, 352] width 44 height 10
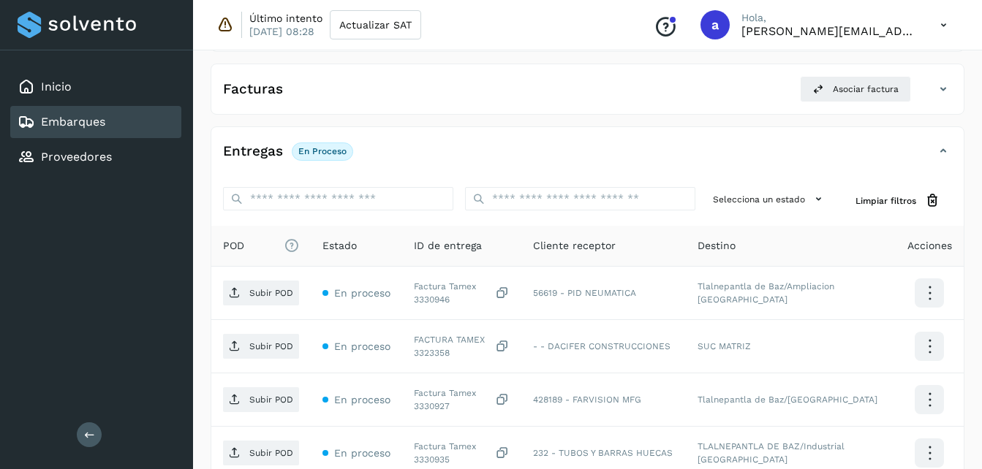
scroll to position [234, 0]
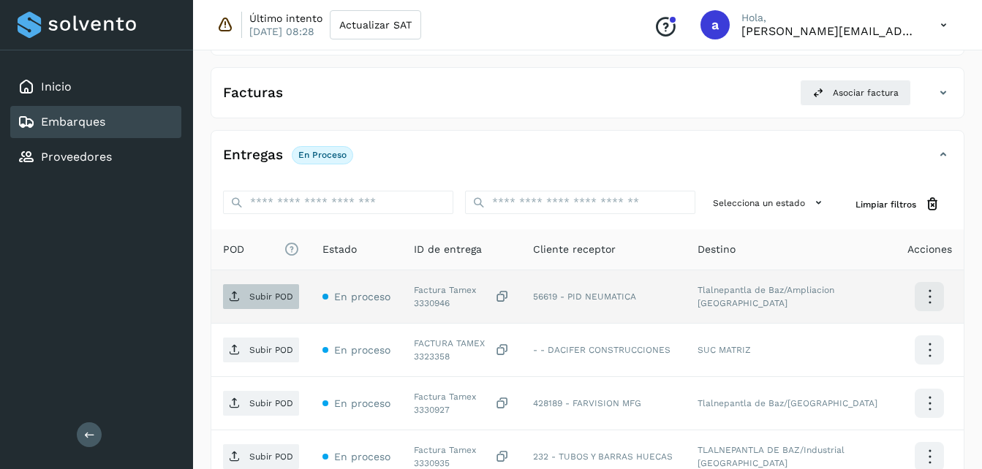
click at [235, 294] on icon at bounding box center [235, 297] width 12 height 12
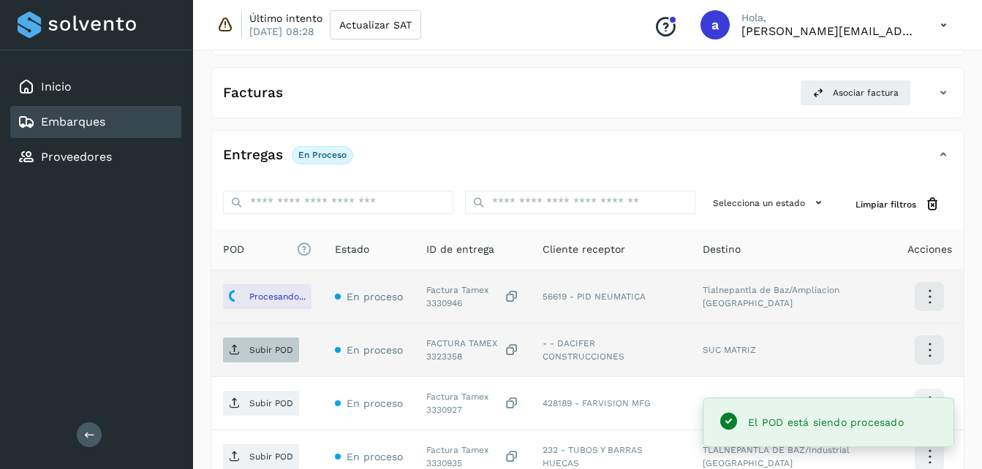
click at [256, 351] on p "Subir POD" at bounding box center [271, 350] width 44 height 10
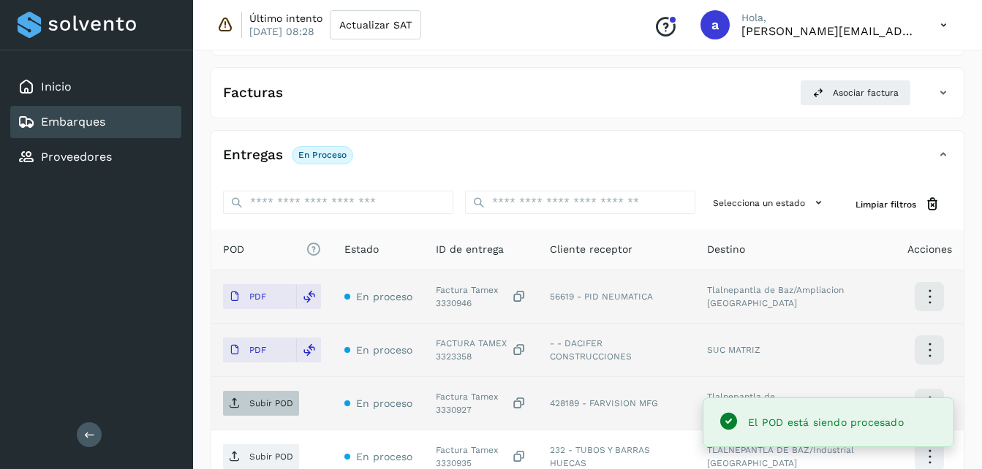
click at [250, 401] on p "Subir POD" at bounding box center [271, 404] width 44 height 10
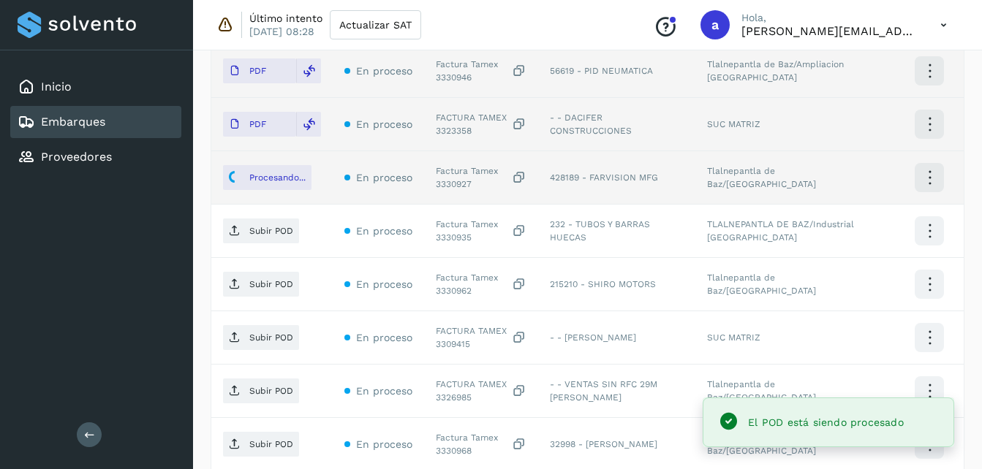
scroll to position [487, 0]
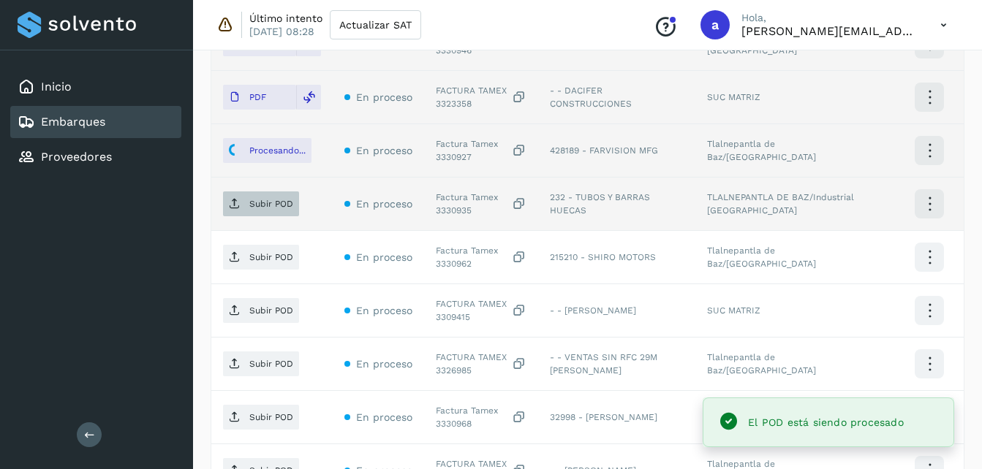
click at [269, 208] on p "Subir POD" at bounding box center [271, 204] width 44 height 10
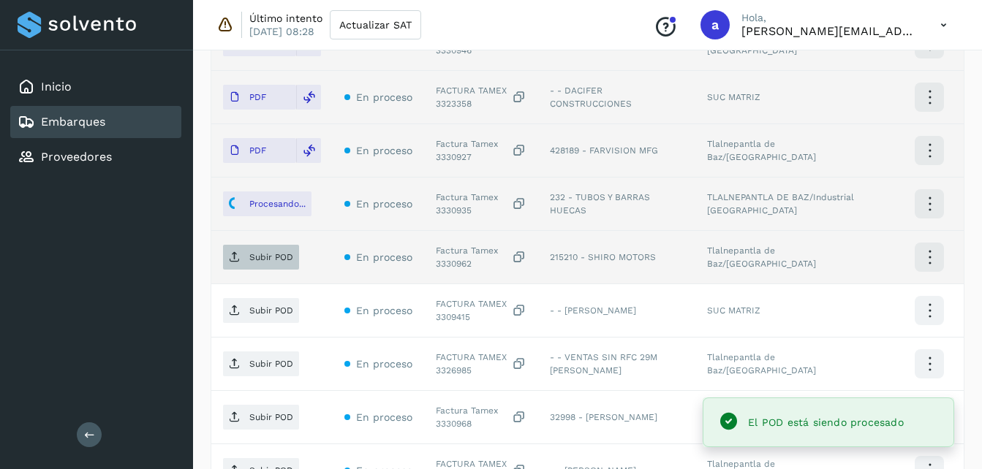
click at [266, 251] on span "Subir POD" at bounding box center [261, 257] width 76 height 23
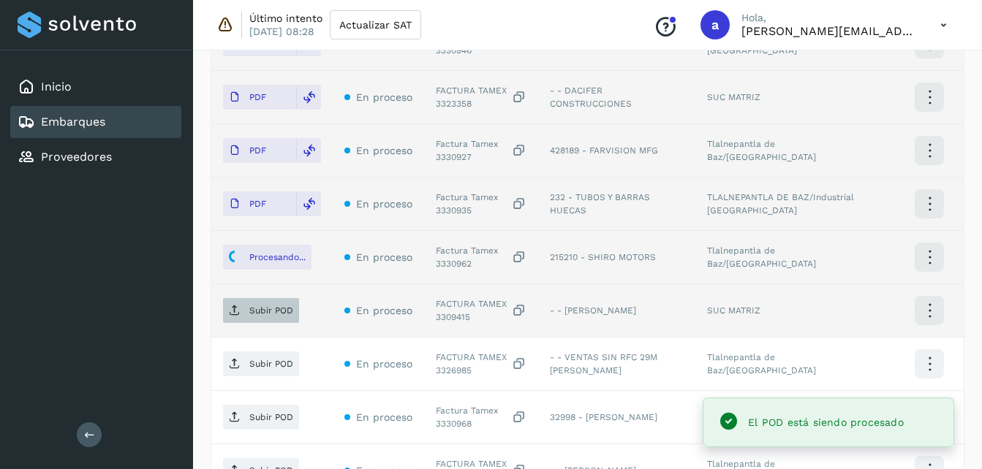
click at [255, 311] on p "Subir POD" at bounding box center [271, 311] width 44 height 10
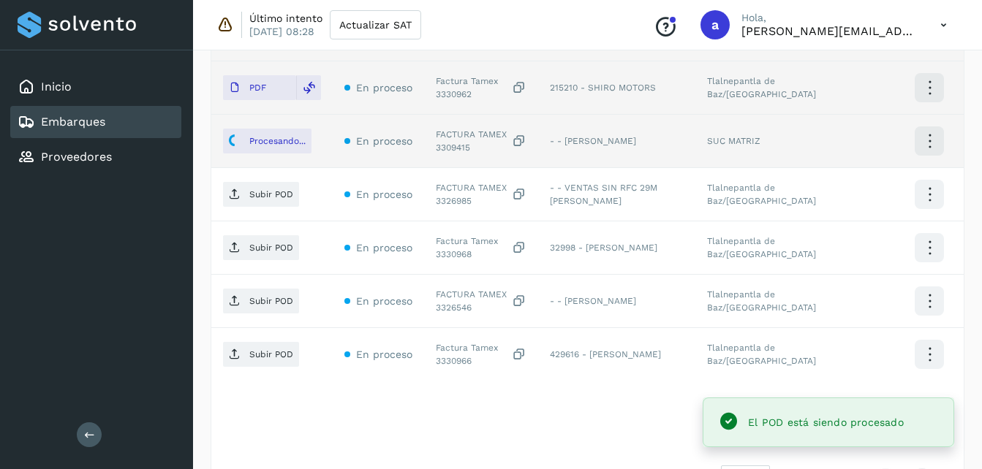
scroll to position [661, 0]
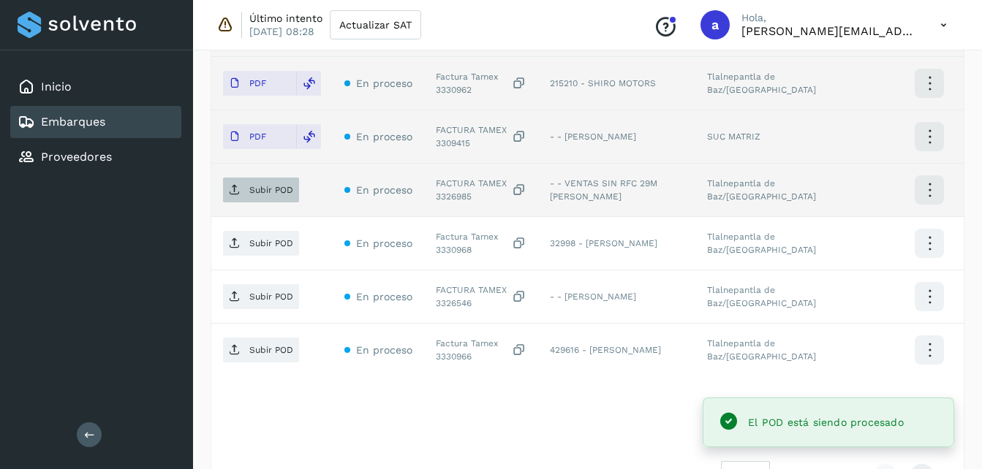
click at [252, 188] on p "Subir POD" at bounding box center [271, 190] width 44 height 10
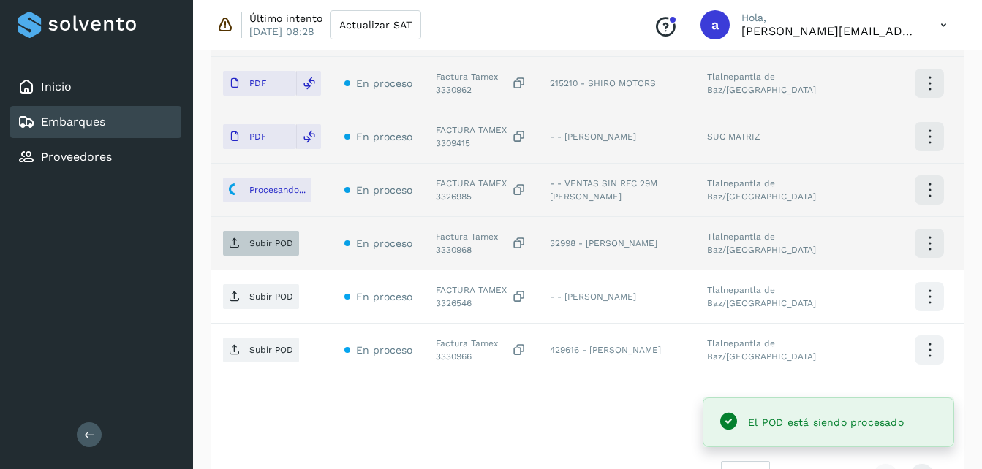
click at [265, 238] on p "Subir POD" at bounding box center [271, 243] width 44 height 10
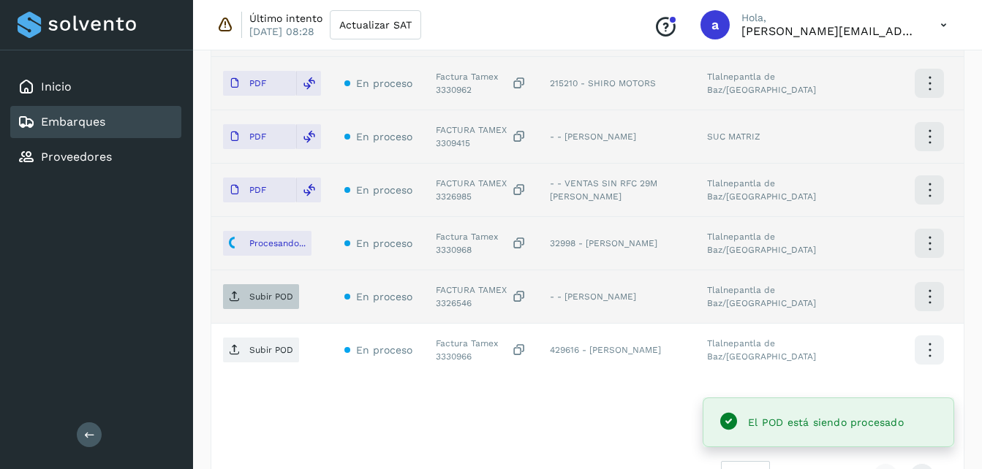
click at [252, 299] on p "Subir POD" at bounding box center [271, 297] width 44 height 10
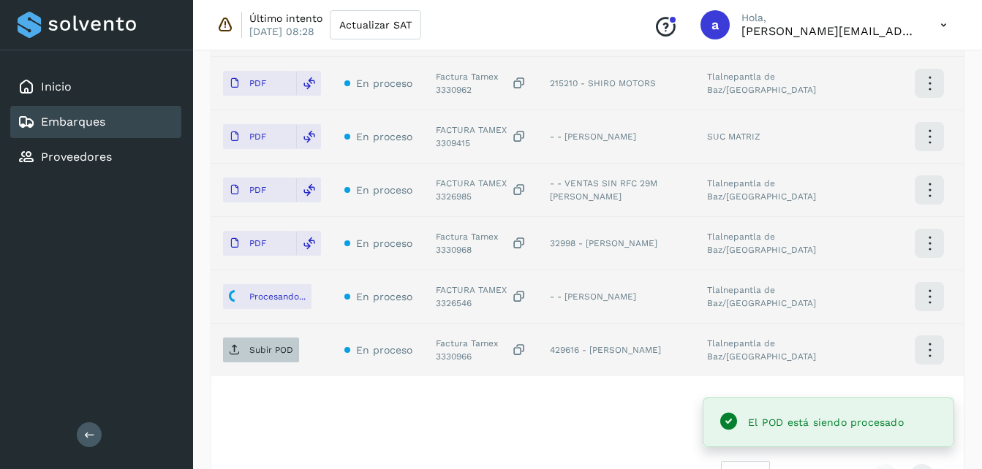
click at [278, 361] on span "Subir POD" at bounding box center [261, 350] width 76 height 23
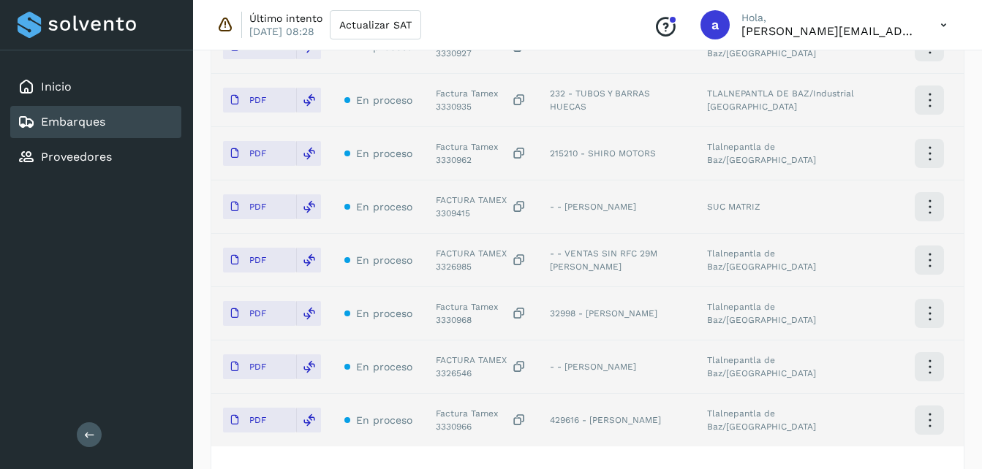
scroll to position [711, 0]
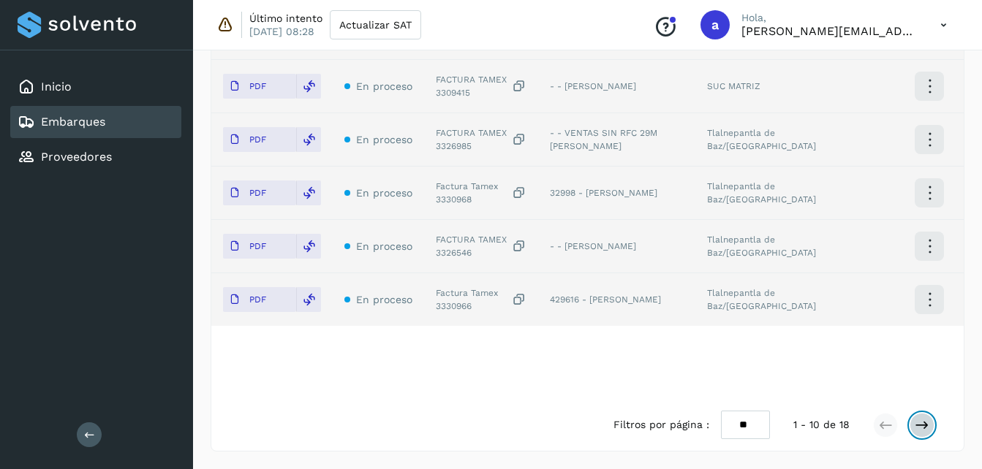
click at [932, 430] on button at bounding box center [922, 425] width 25 height 25
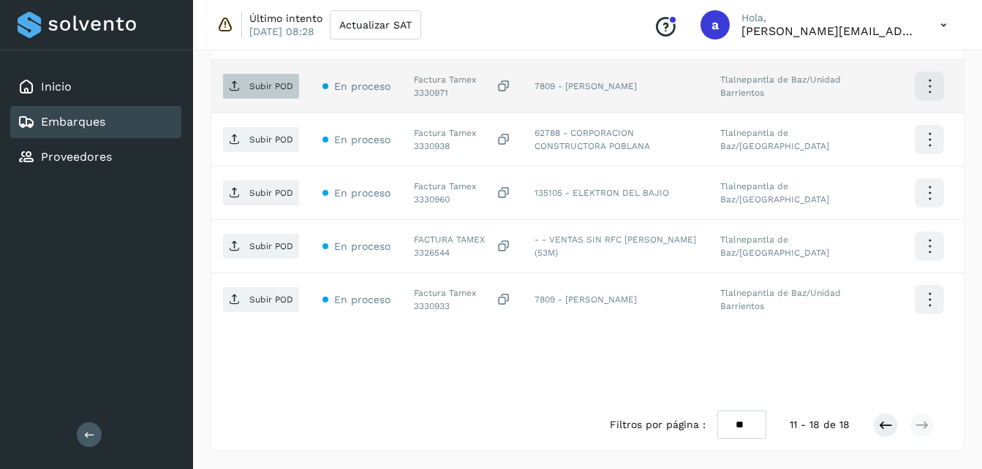
click at [246, 89] on span "Subir POD" at bounding box center [261, 86] width 76 height 23
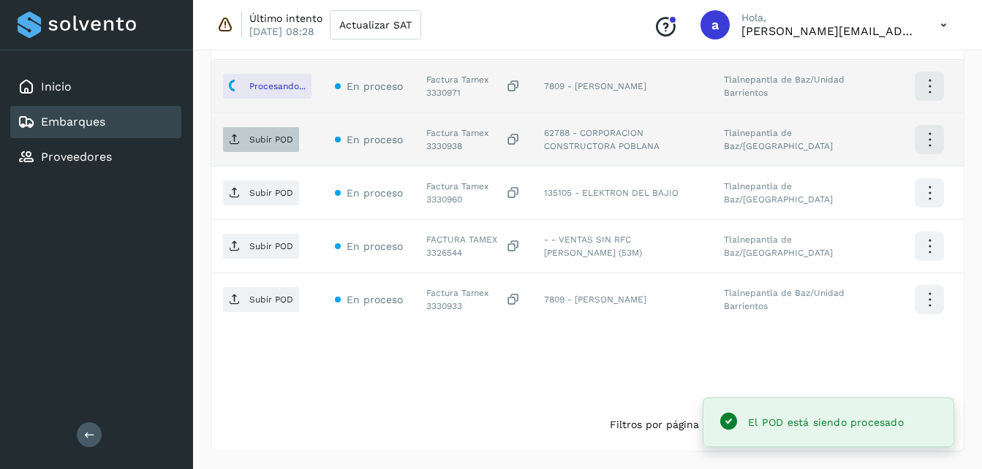
click at [266, 136] on p "Subir POD" at bounding box center [271, 140] width 44 height 10
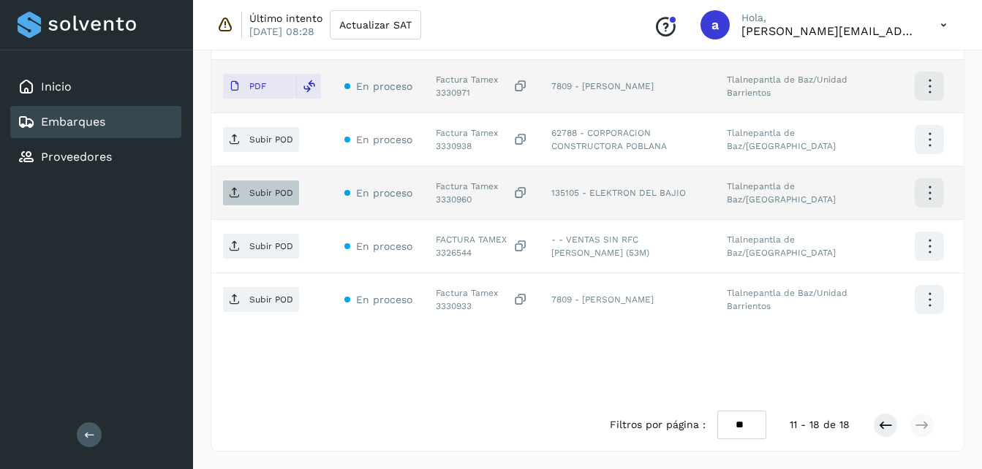
click at [241, 198] on span "Subir POD" at bounding box center [261, 192] width 76 height 23
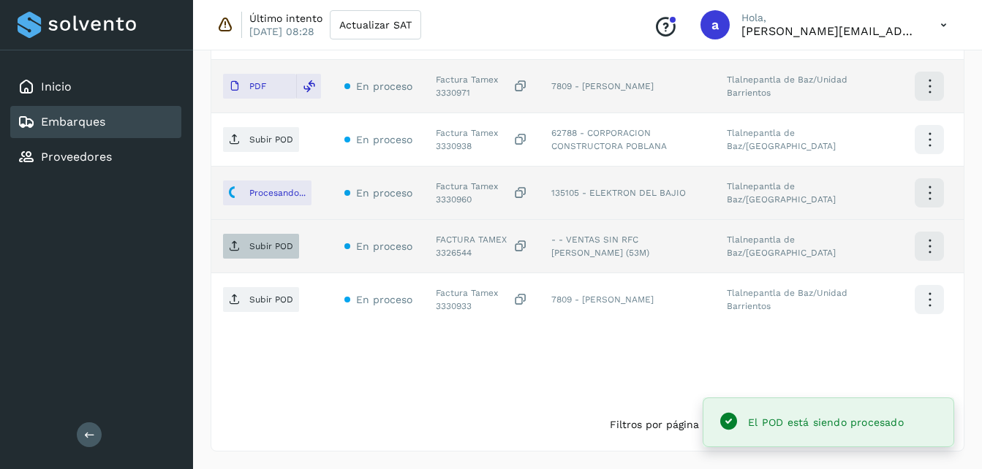
click at [272, 248] on p "Subir POD" at bounding box center [271, 246] width 44 height 10
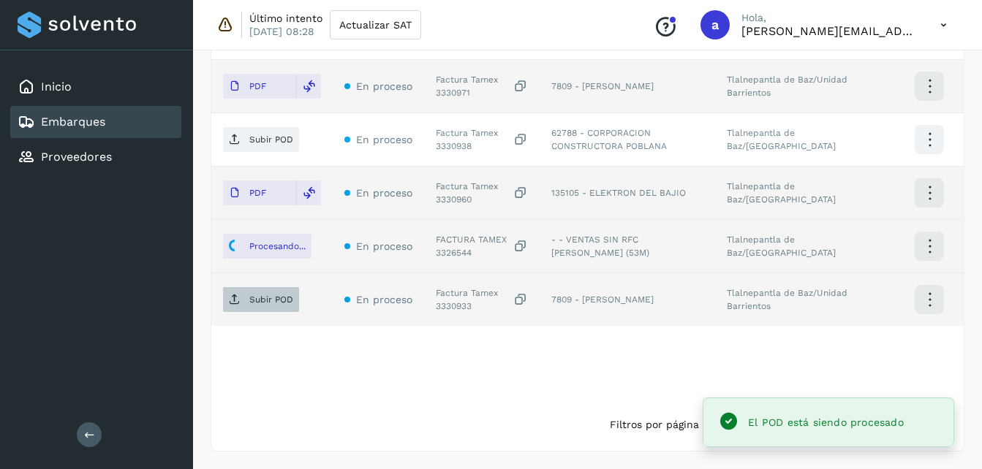
click at [247, 303] on span "Subir POD" at bounding box center [261, 299] width 76 height 23
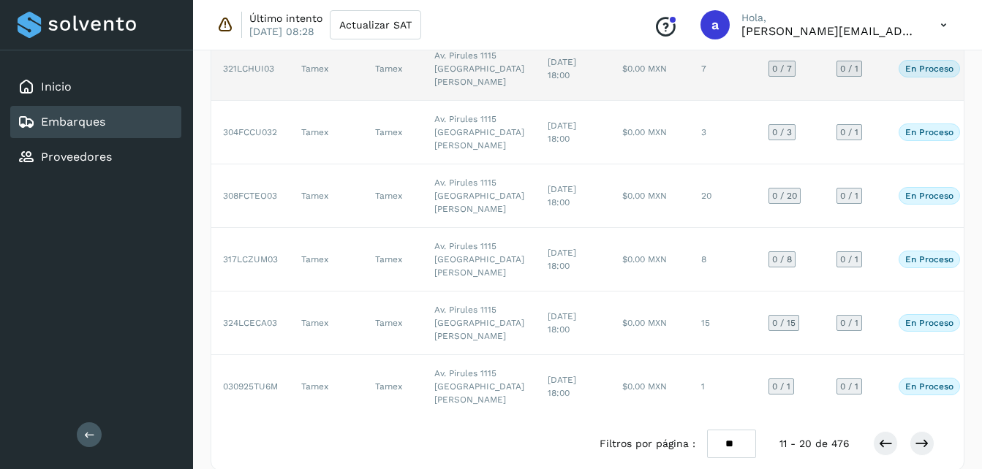
click at [611, 101] on td "$0.00 MXN" at bounding box center [650, 69] width 79 height 64
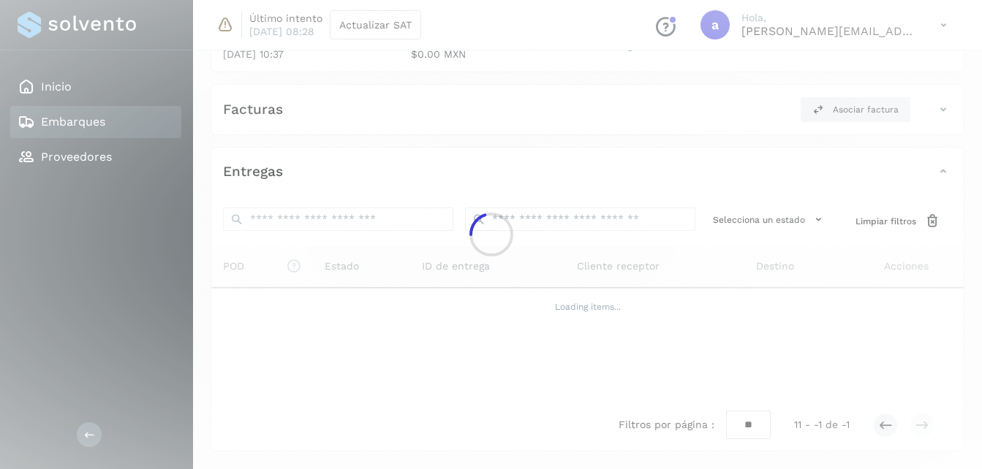
scroll to position [217, 0]
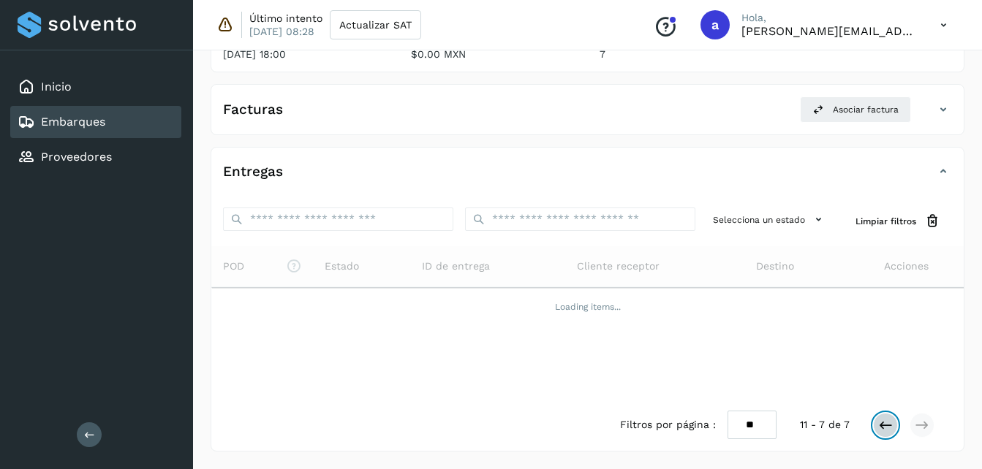
click at [875, 430] on button at bounding box center [885, 425] width 25 height 25
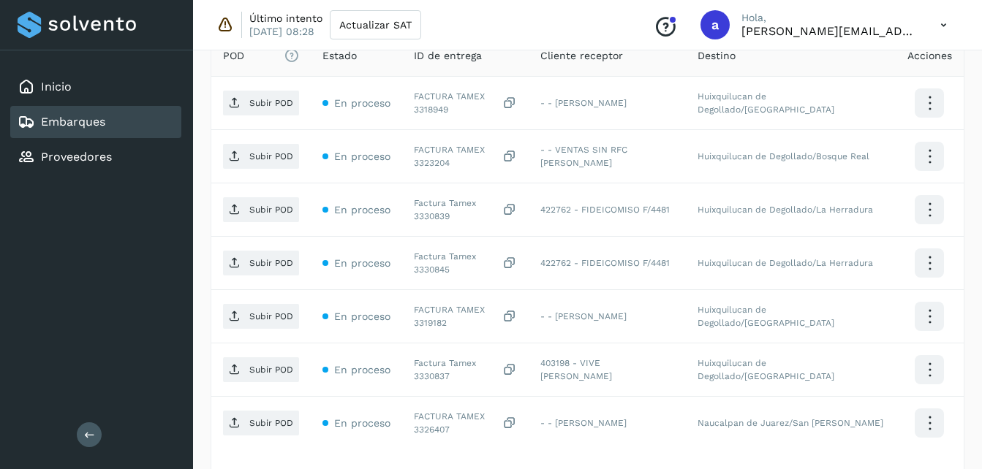
scroll to position [445, 0]
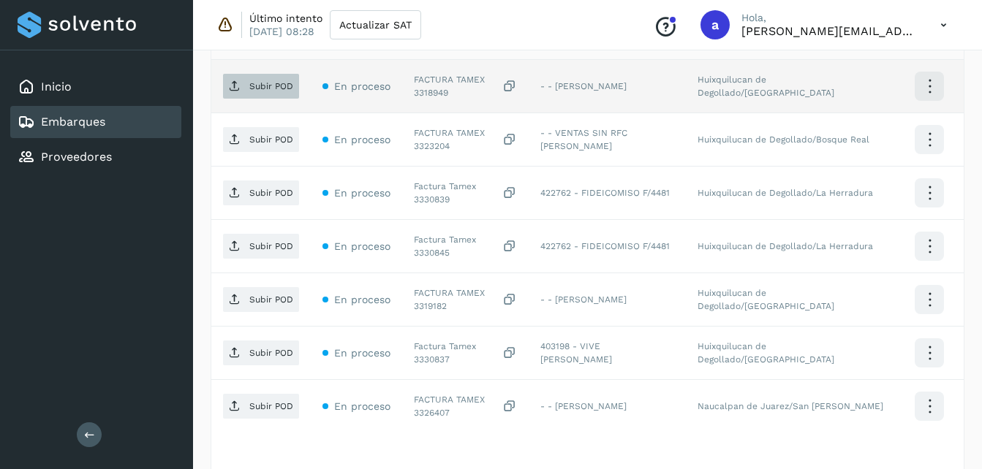
click at [260, 86] on p "Subir POD" at bounding box center [271, 86] width 44 height 10
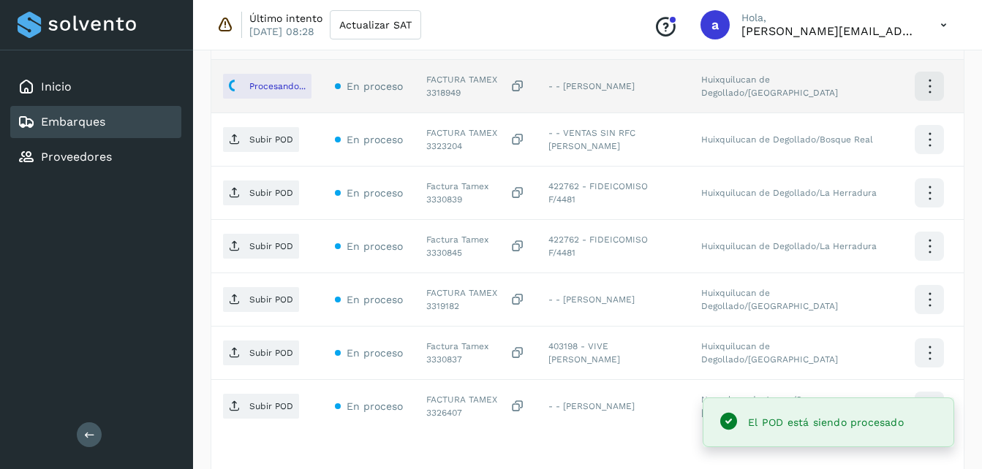
click at [276, 143] on p "Subir POD" at bounding box center [271, 140] width 44 height 10
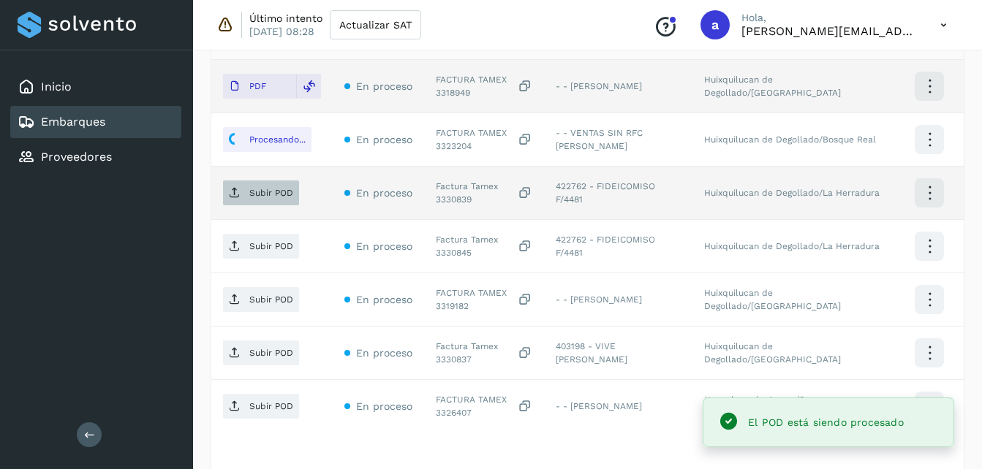
click at [269, 200] on span "Subir POD" at bounding box center [261, 192] width 76 height 23
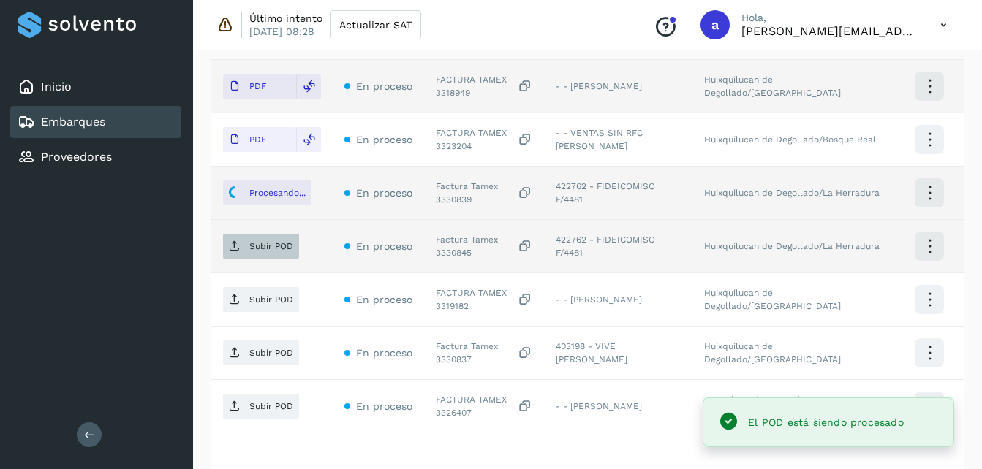
click at [260, 244] on p "Subir POD" at bounding box center [271, 246] width 44 height 10
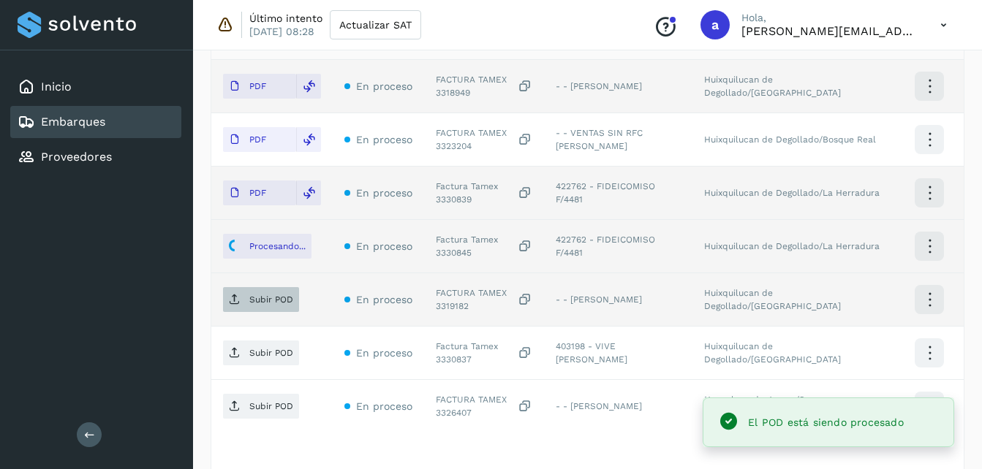
click at [264, 287] on button "Subir POD" at bounding box center [261, 299] width 76 height 25
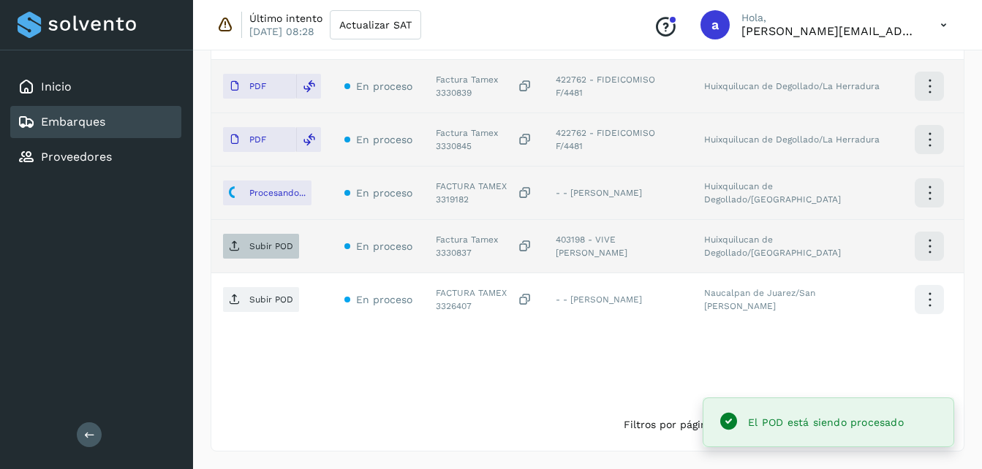
click at [258, 245] on p "Subir POD" at bounding box center [271, 246] width 44 height 10
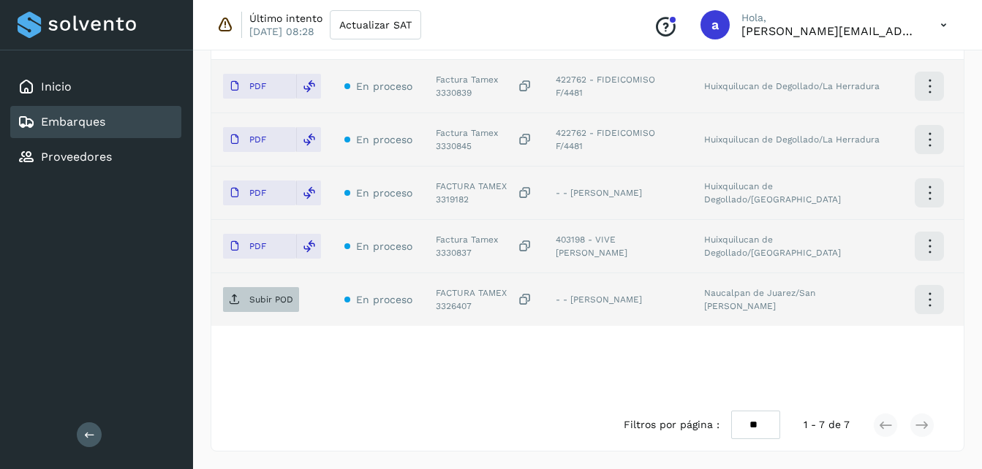
click at [268, 306] on span "Subir POD" at bounding box center [261, 299] width 76 height 23
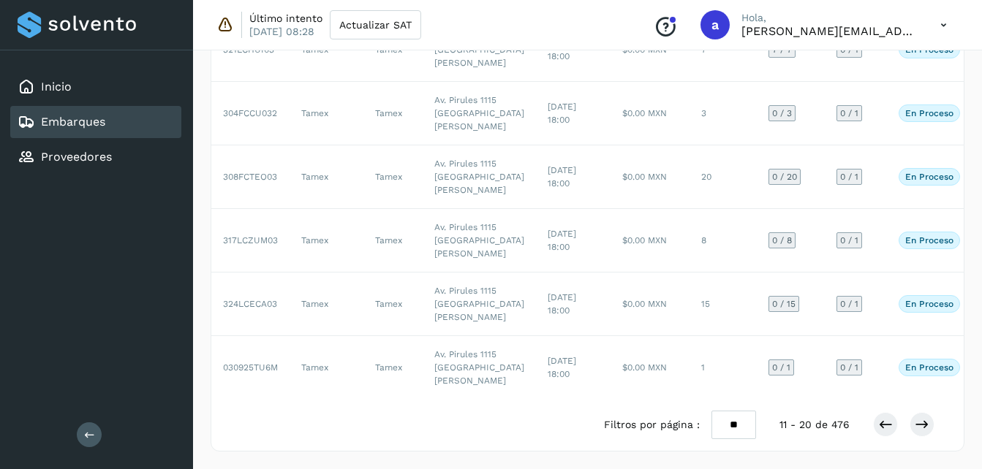
scroll to position [415, 0]
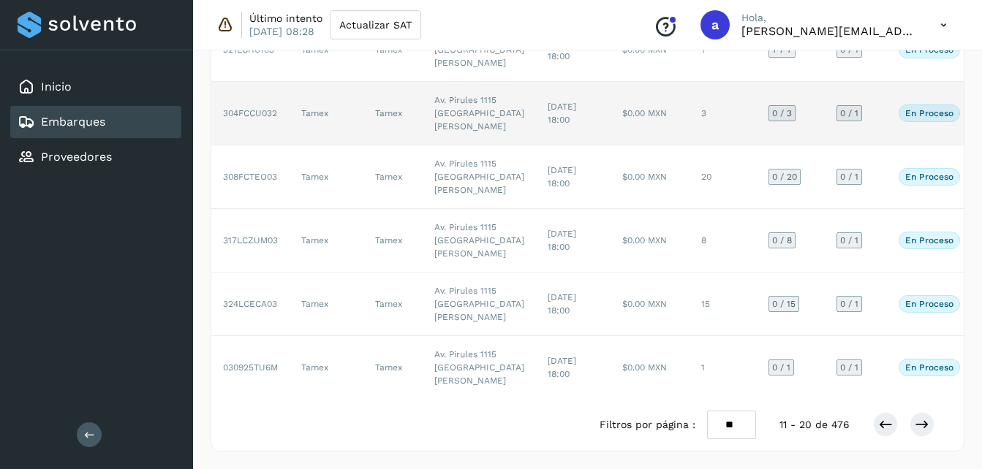
click at [624, 146] on td "$0.00 MXN" at bounding box center [650, 114] width 79 height 64
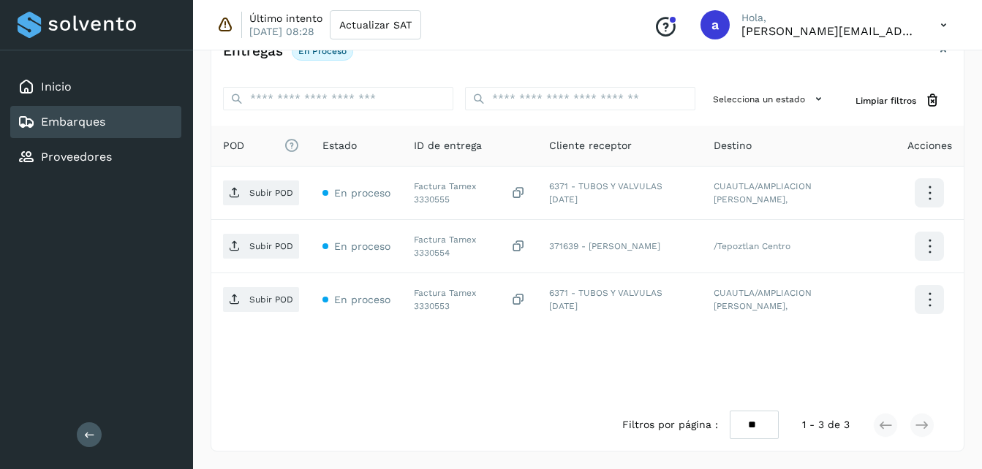
scroll to position [322, 0]
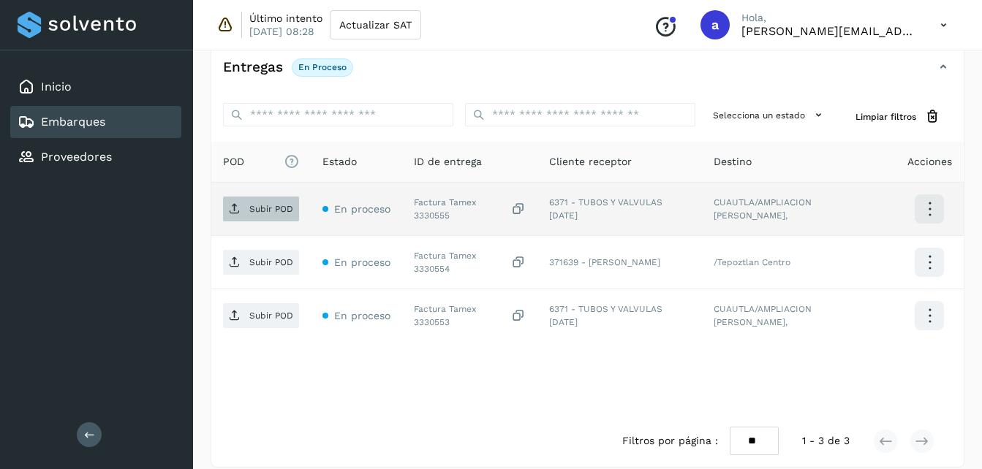
click at [258, 214] on p "Subir POD" at bounding box center [271, 209] width 44 height 10
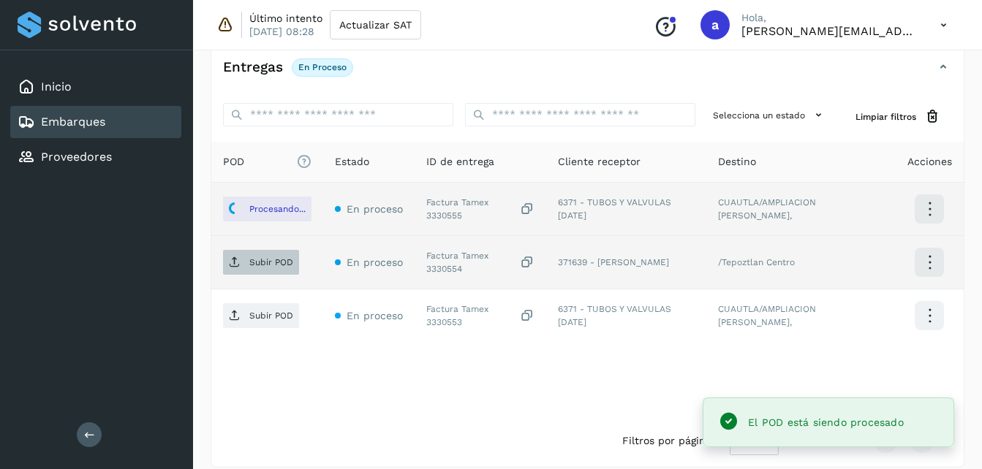
click at [263, 257] on p "Subir POD" at bounding box center [271, 262] width 44 height 10
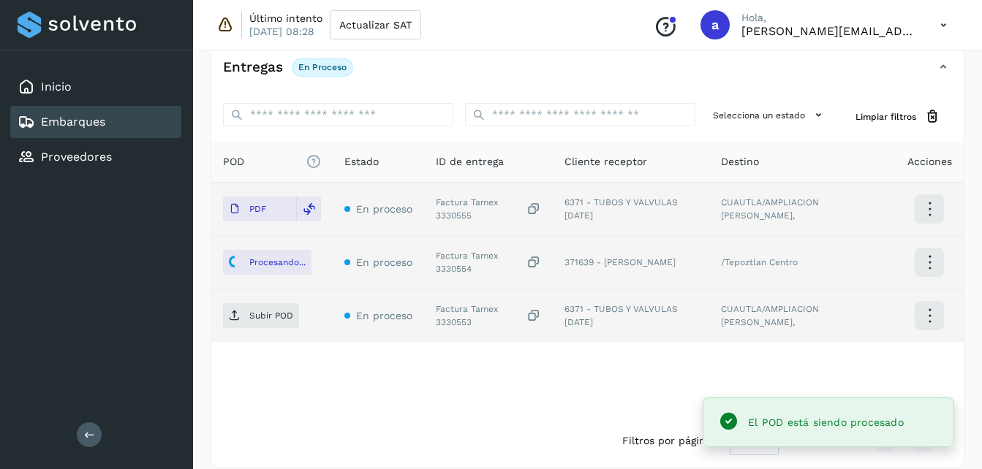
click at [239, 329] on td "Subir POD" at bounding box center [271, 316] width 121 height 53
click at [260, 314] on p "Subir POD" at bounding box center [271, 316] width 44 height 10
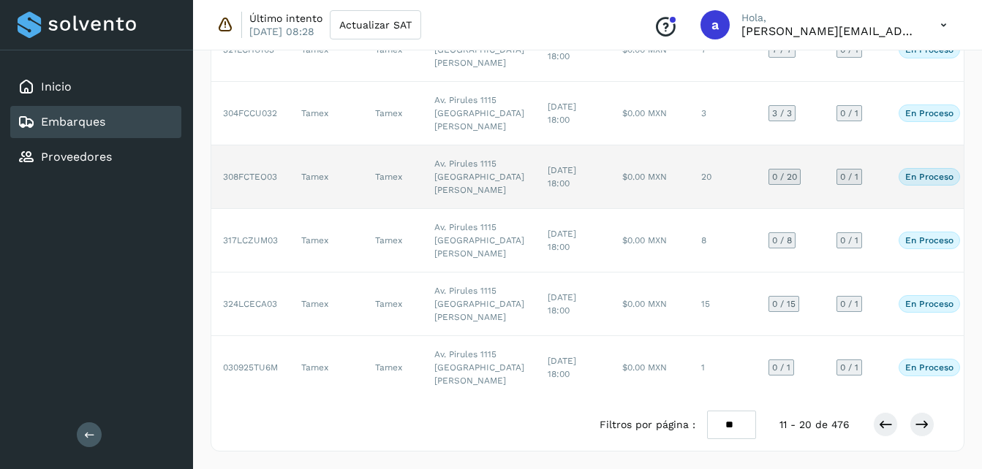
click at [611, 209] on td "$0.00 MXN" at bounding box center [650, 178] width 79 height 64
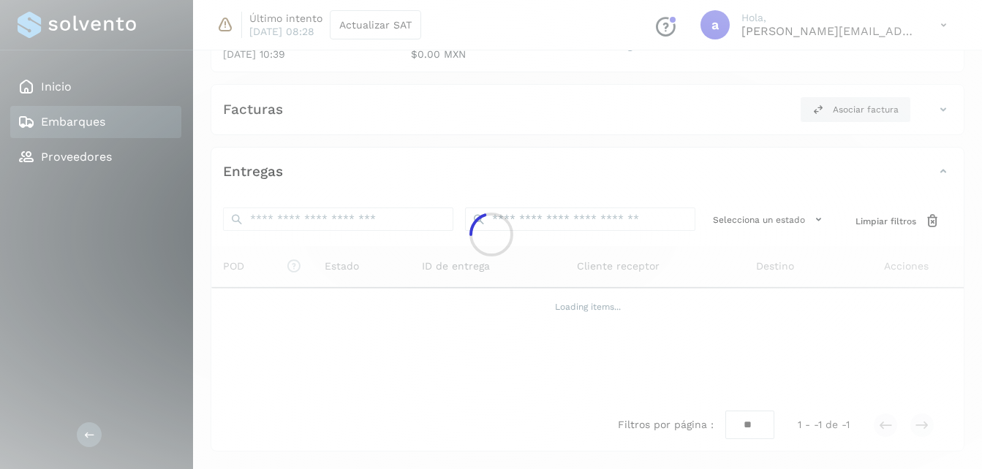
scroll to position [619, 0]
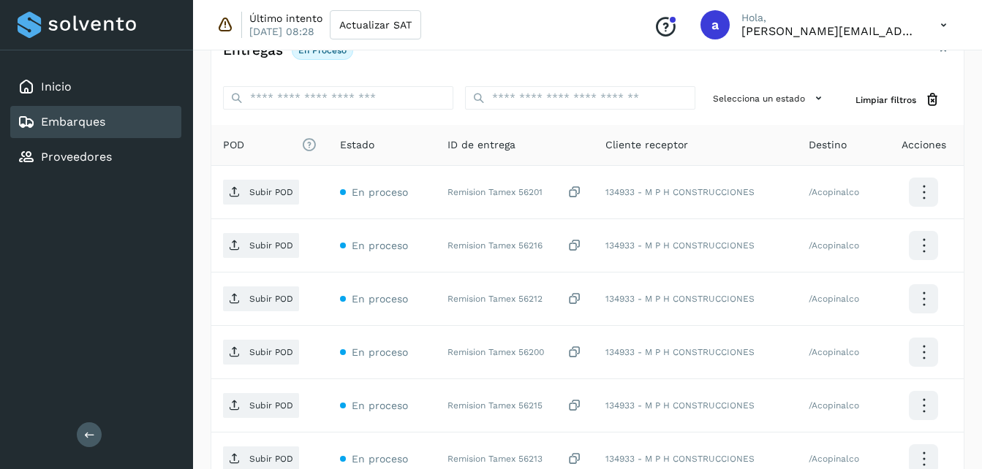
scroll to position [335, 0]
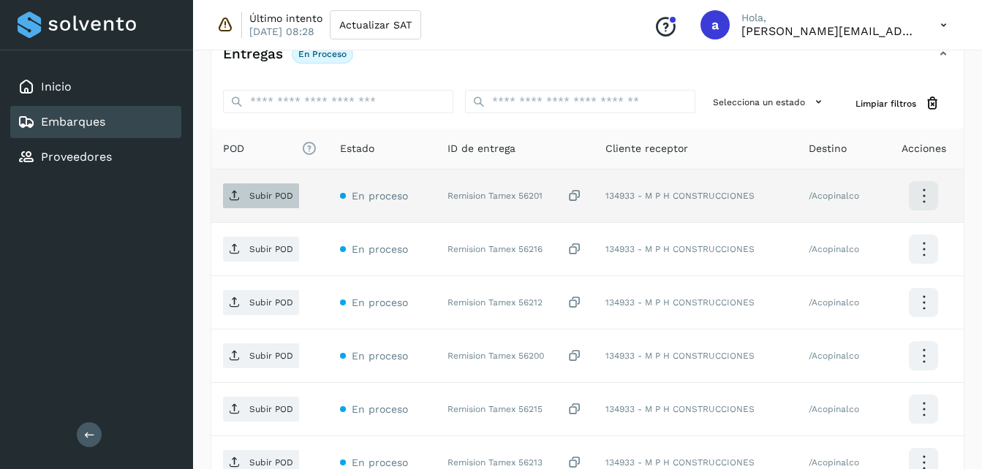
click at [237, 192] on icon at bounding box center [235, 196] width 12 height 12
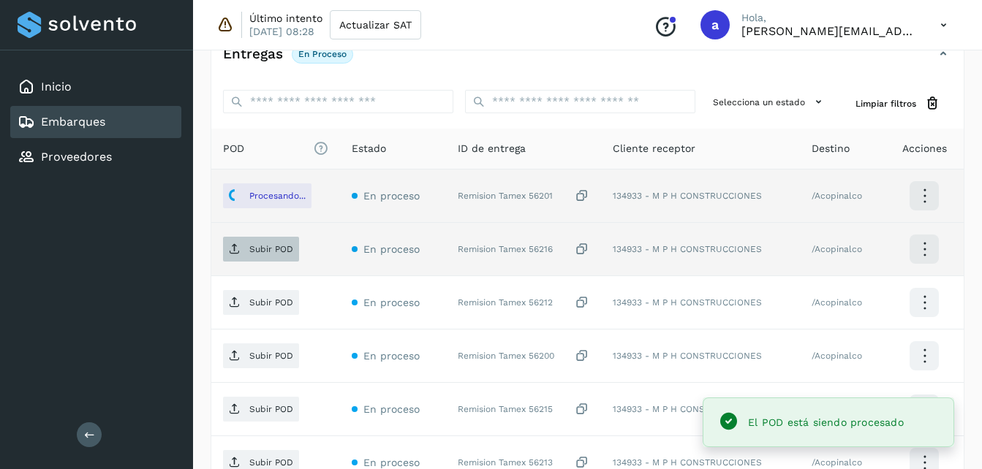
click at [262, 238] on span "Subir POD" at bounding box center [261, 249] width 76 height 23
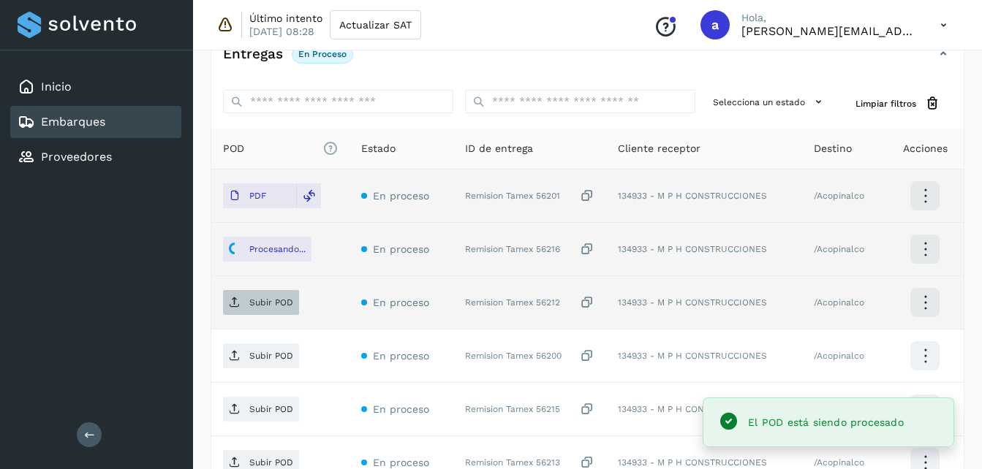
click at [252, 304] on p "Subir POD" at bounding box center [271, 303] width 44 height 10
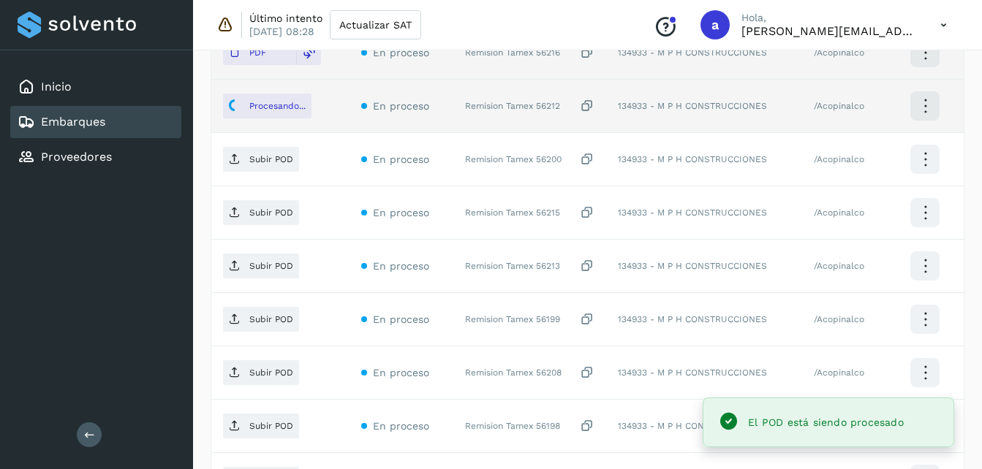
scroll to position [535, 0]
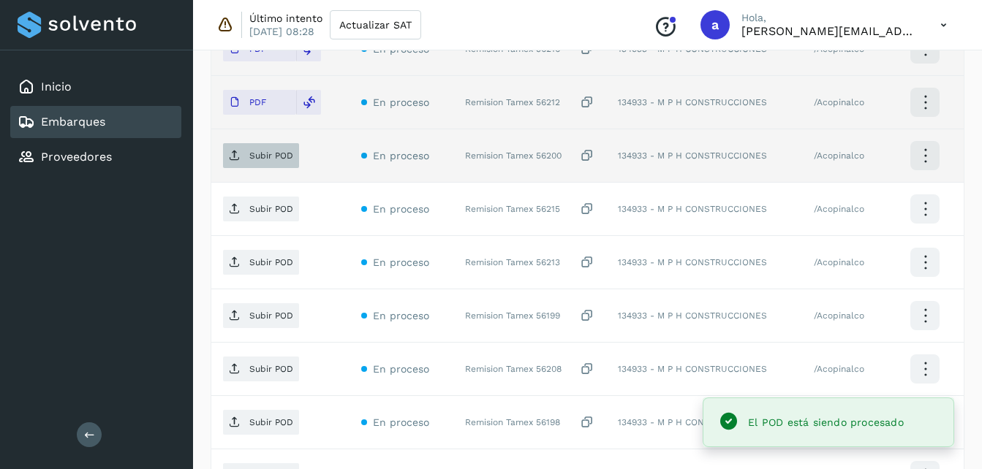
click at [249, 166] on span "Subir POD" at bounding box center [261, 155] width 76 height 23
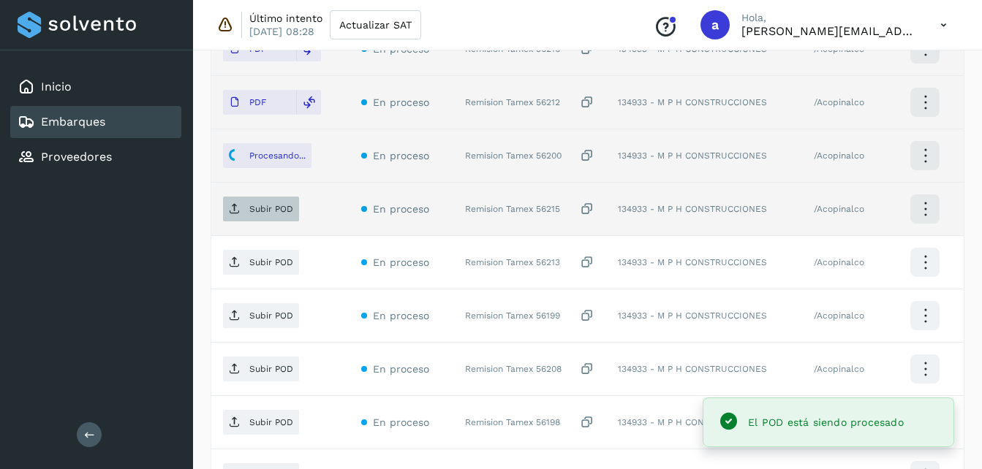
click at [252, 208] on p "Subir POD" at bounding box center [271, 209] width 44 height 10
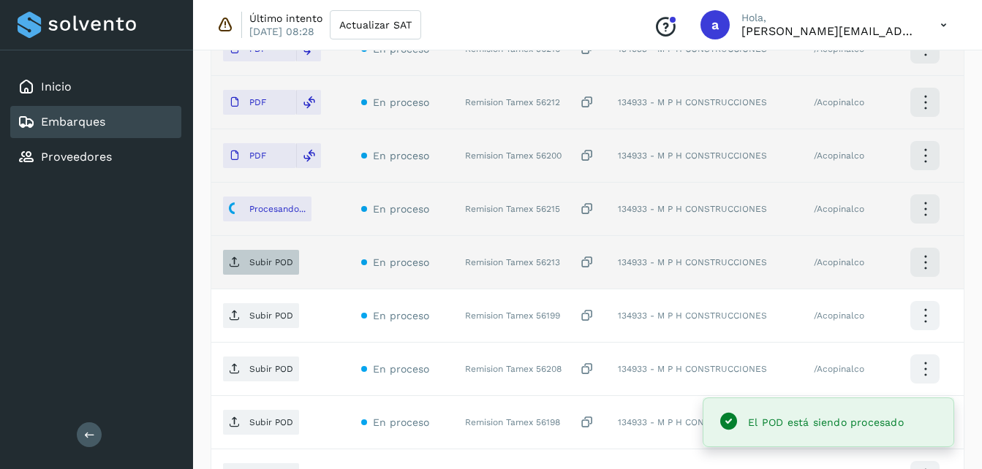
click at [242, 258] on span "Subir POD" at bounding box center [261, 262] width 76 height 23
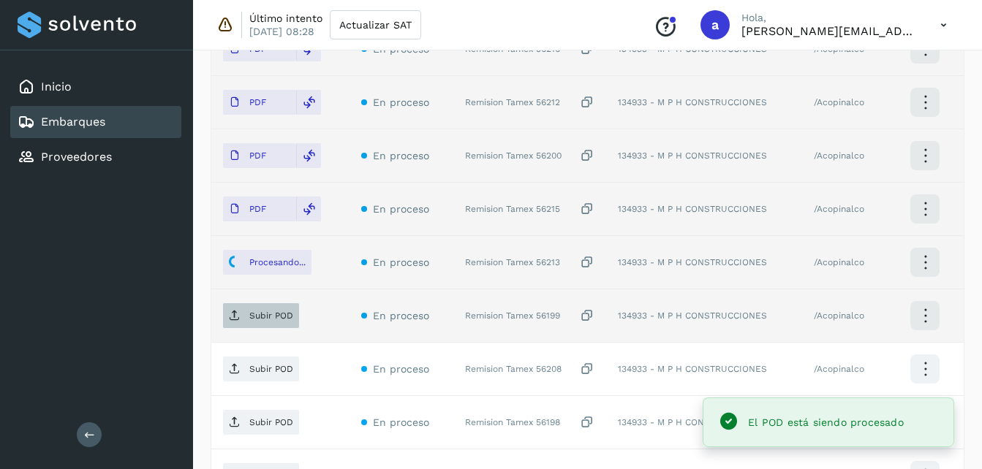
click at [243, 317] on span "Subir POD" at bounding box center [261, 315] width 76 height 23
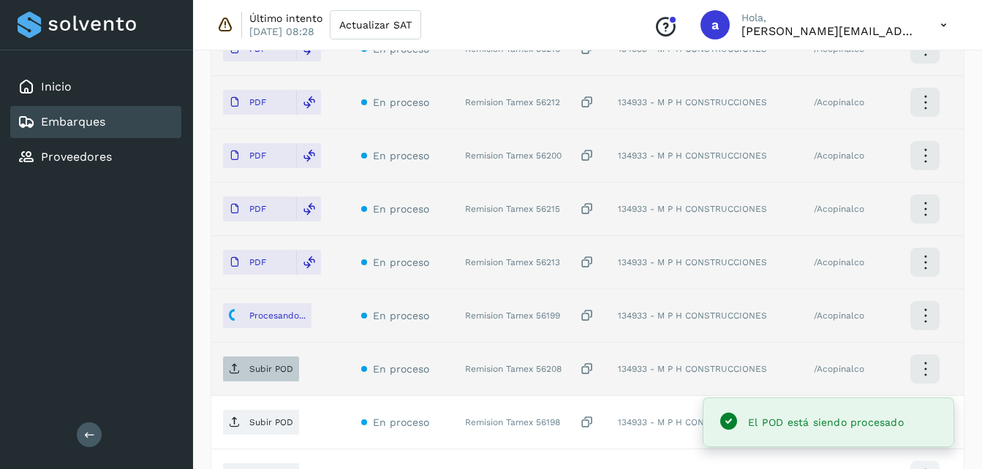
click at [265, 369] on p "Subir POD" at bounding box center [271, 369] width 44 height 10
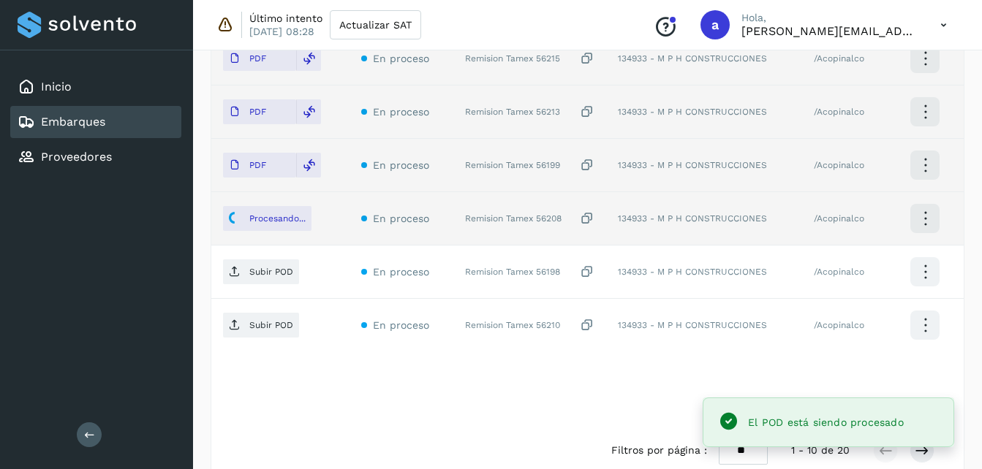
scroll to position [711, 0]
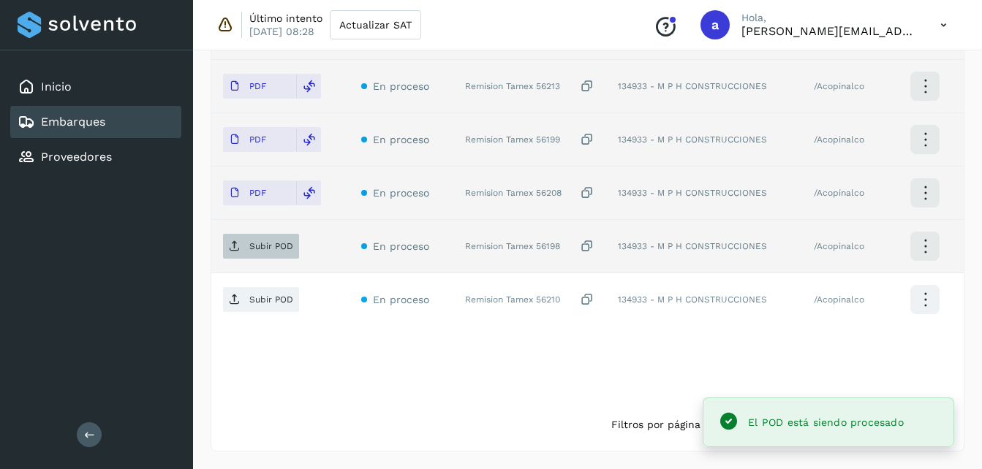
click at [265, 245] on p "Subir POD" at bounding box center [271, 246] width 44 height 10
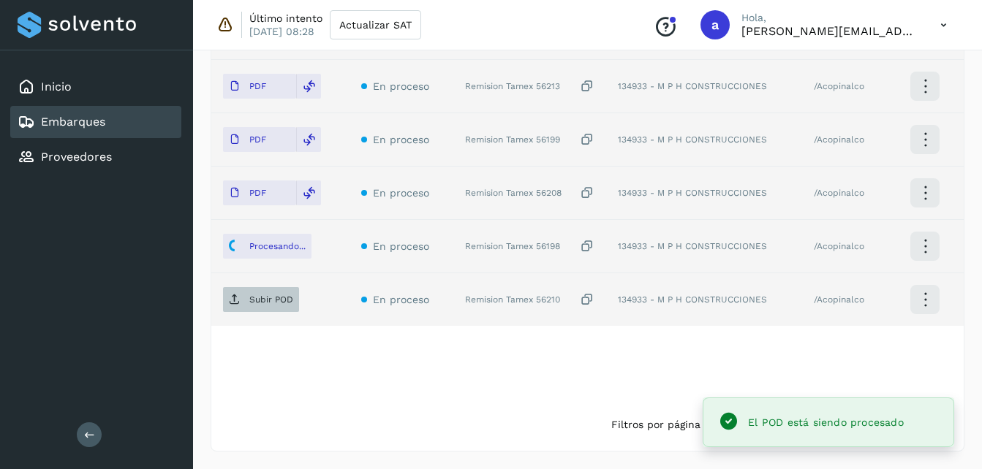
click at [260, 302] on p "Subir POD" at bounding box center [271, 300] width 44 height 10
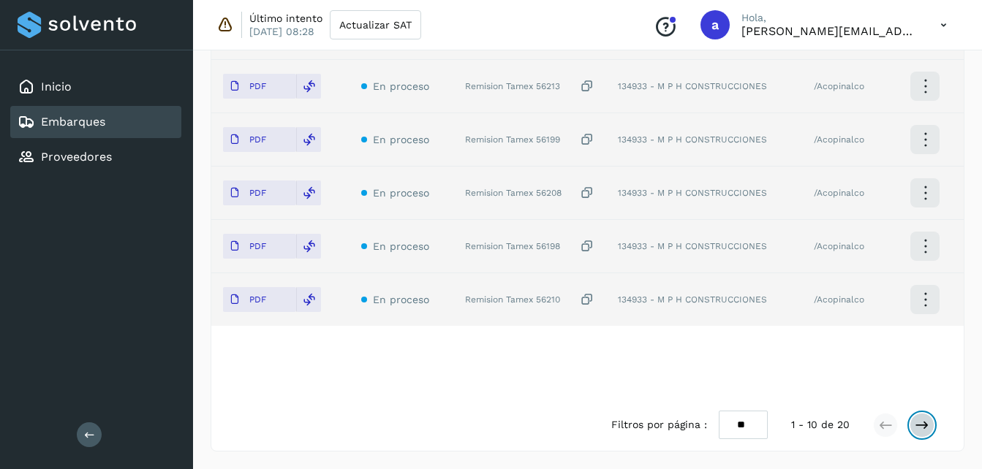
click at [921, 429] on icon at bounding box center [922, 425] width 15 height 15
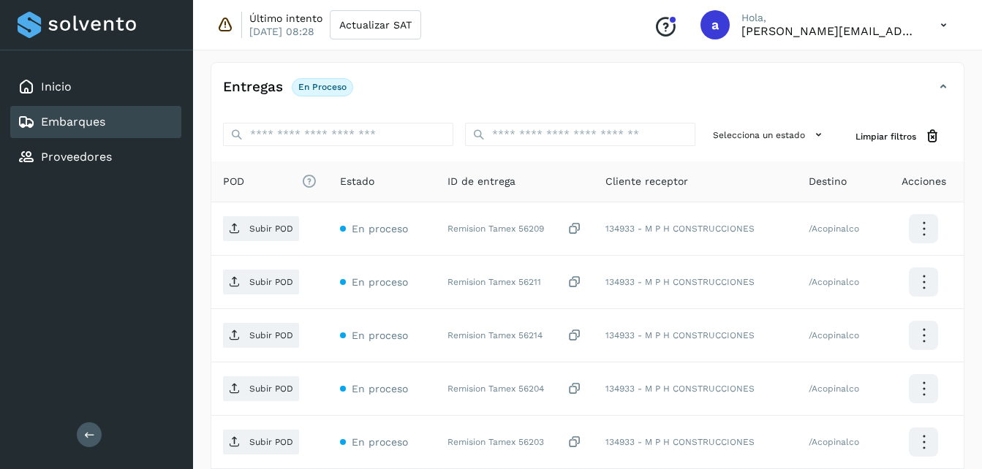
scroll to position [298, 0]
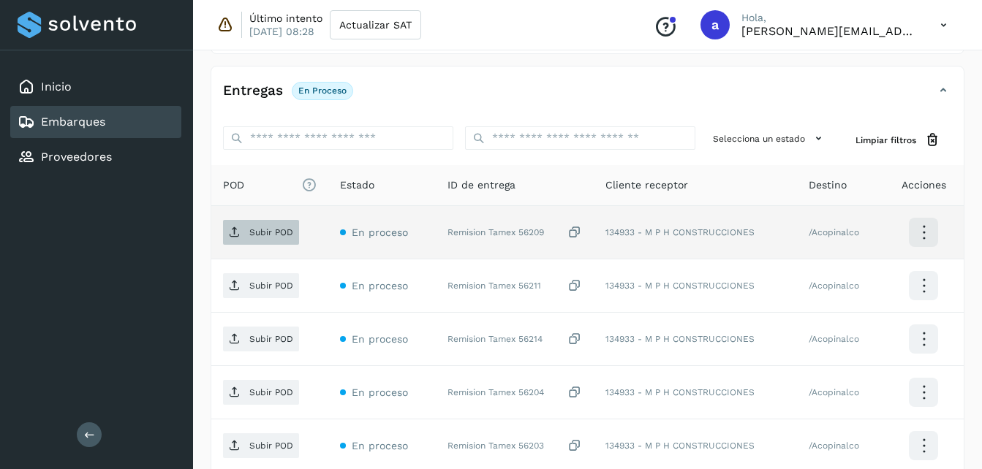
click at [273, 234] on p "Subir POD" at bounding box center [271, 232] width 44 height 10
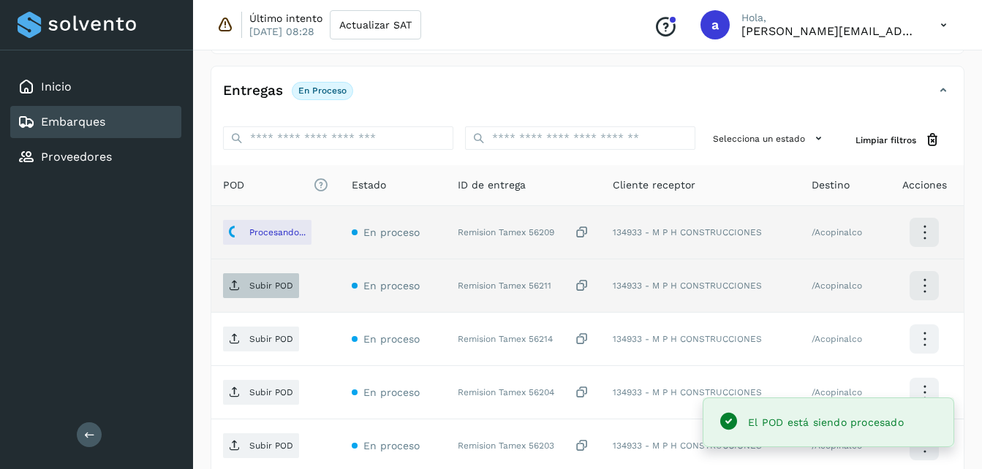
click at [267, 287] on p "Subir POD" at bounding box center [271, 286] width 44 height 10
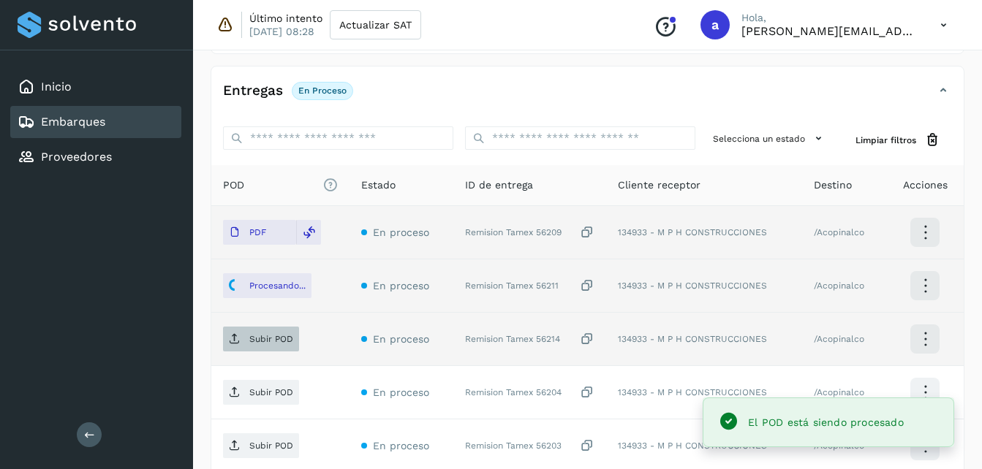
click at [255, 341] on p "Subir POD" at bounding box center [271, 339] width 44 height 10
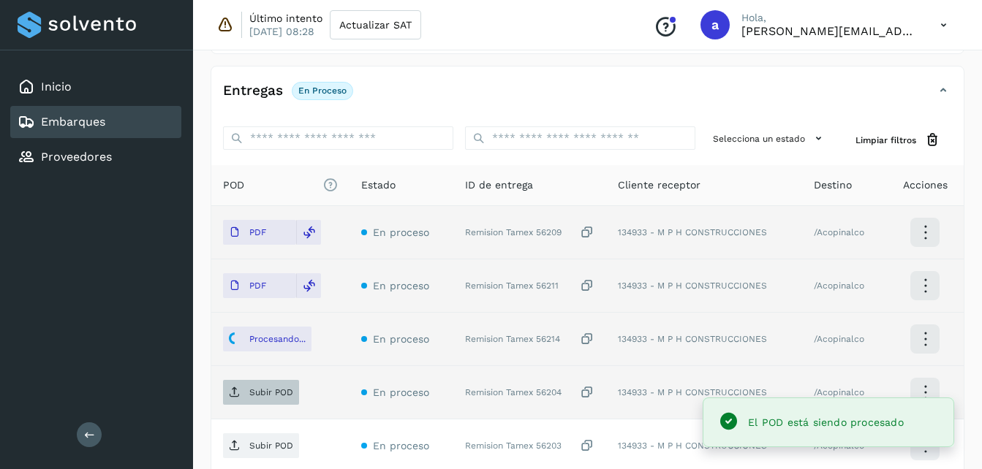
click at [237, 401] on span "Subir POD" at bounding box center [261, 392] width 76 height 23
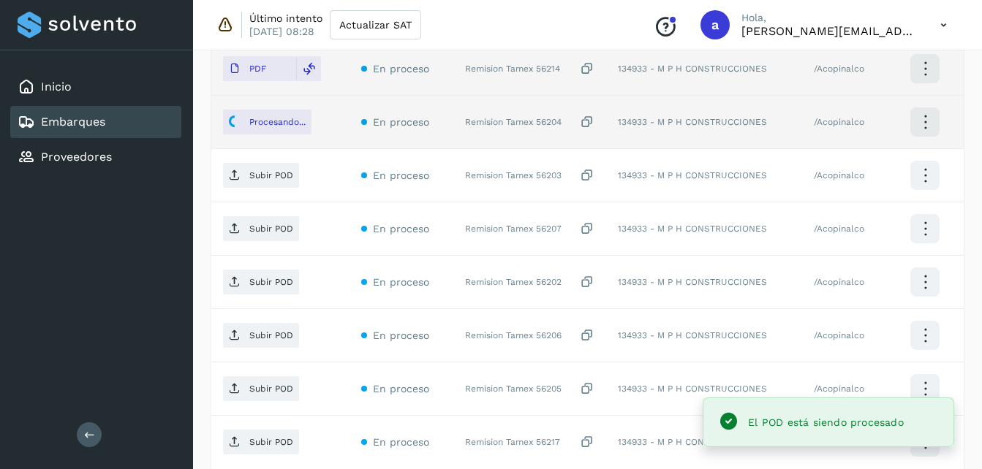
scroll to position [571, 0]
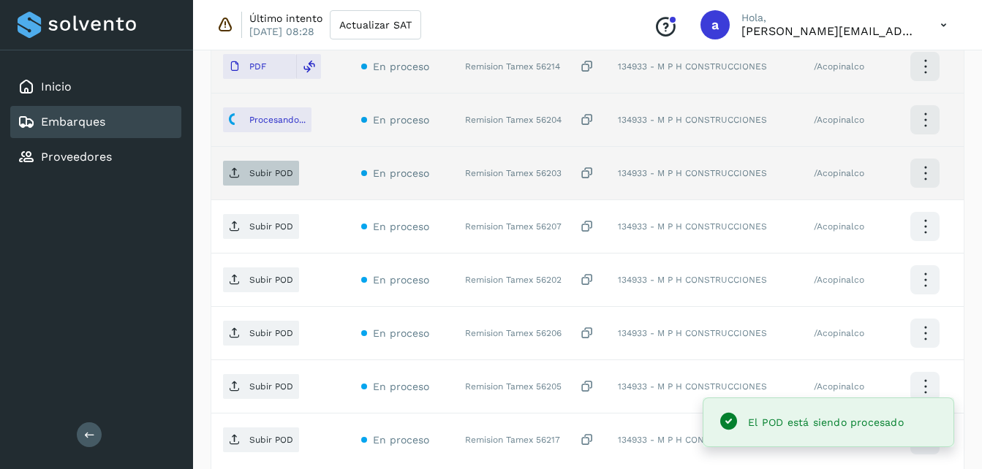
click at [244, 173] on span "Subir POD" at bounding box center [261, 173] width 76 height 23
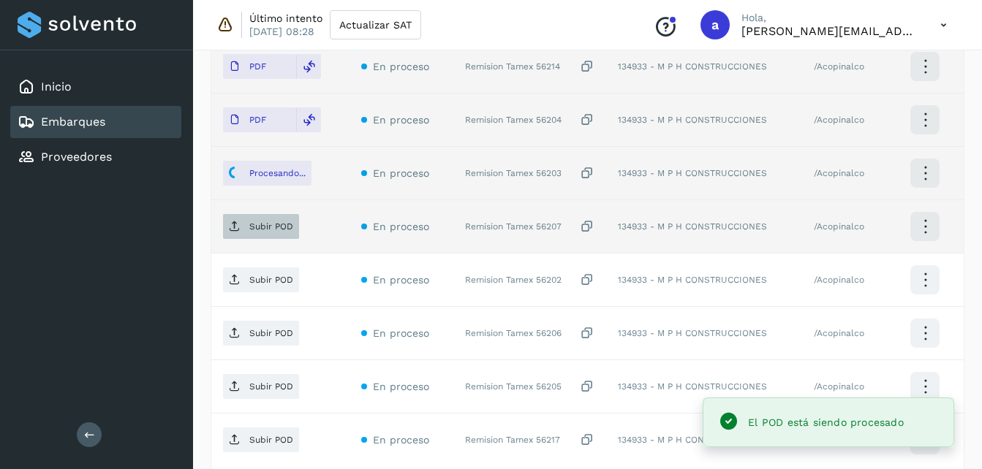
click at [234, 230] on icon at bounding box center [235, 227] width 12 height 12
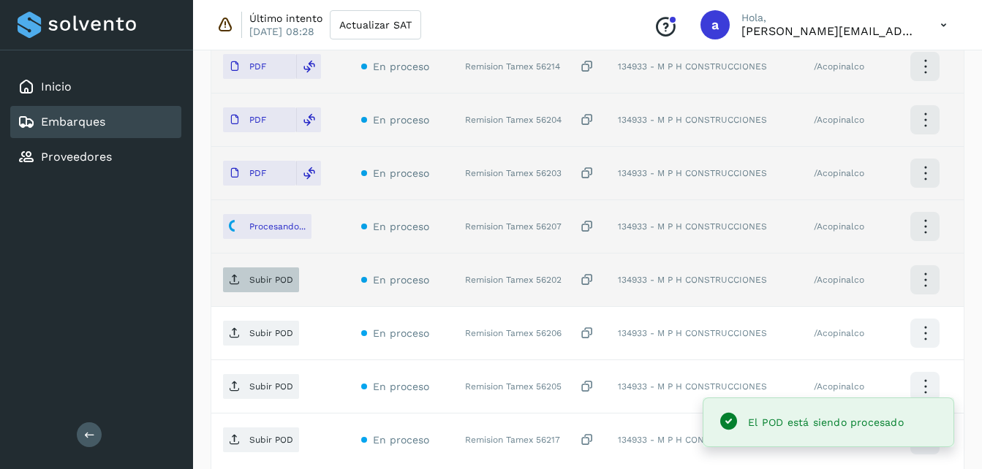
click at [263, 284] on p "Subir POD" at bounding box center [271, 280] width 44 height 10
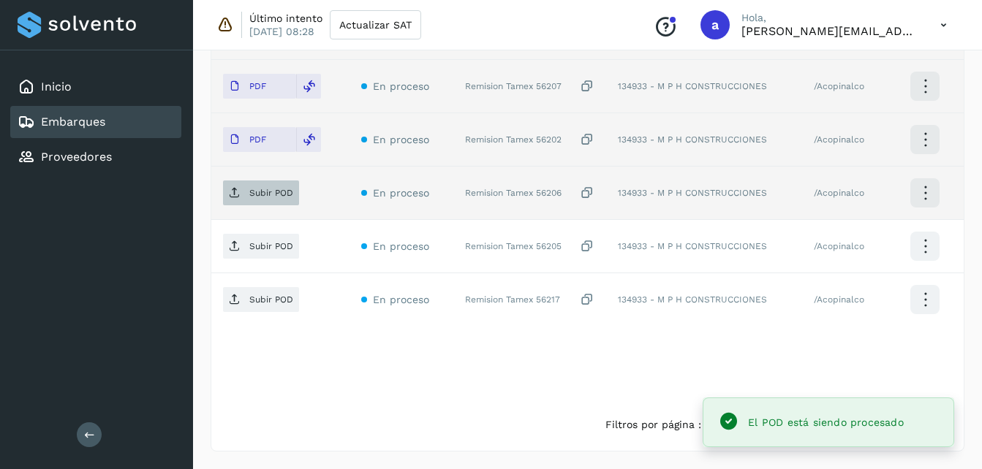
click at [250, 197] on p "Subir POD" at bounding box center [271, 193] width 44 height 10
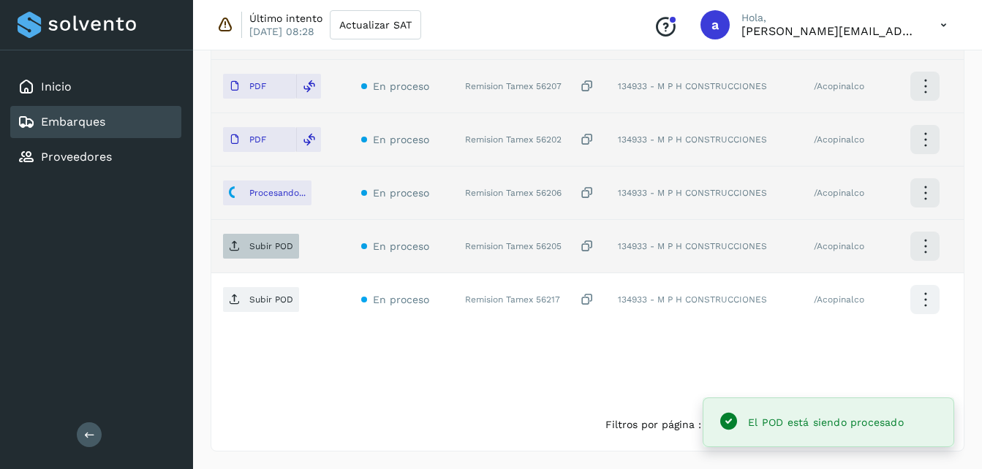
click at [235, 254] on span "Subir POD" at bounding box center [261, 246] width 76 height 23
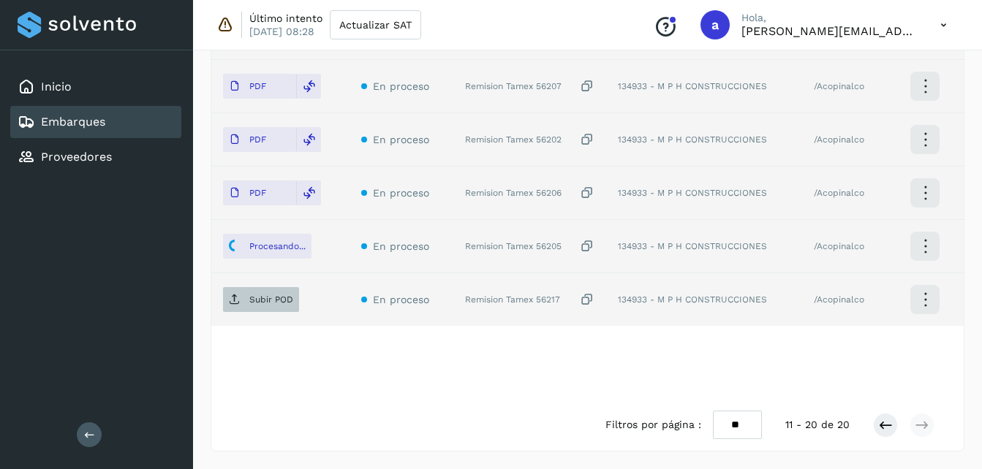
click at [249, 302] on p "Subir POD" at bounding box center [271, 300] width 44 height 10
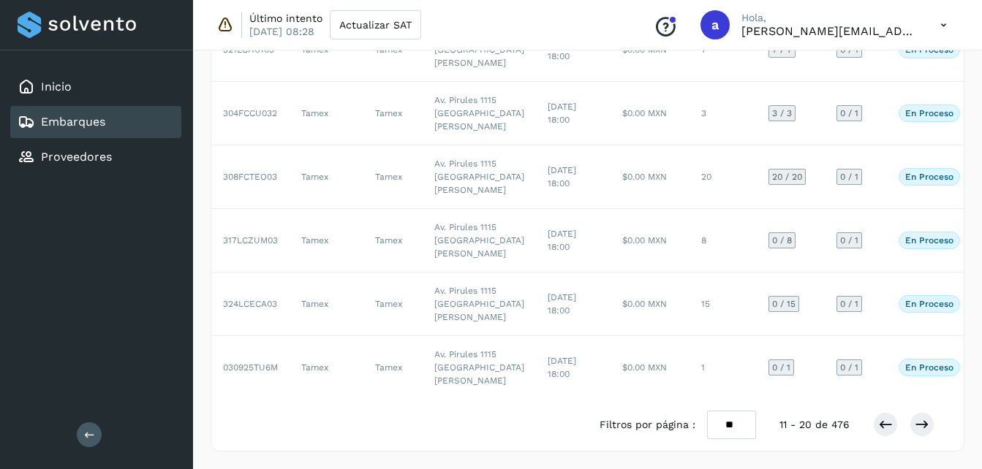
scroll to position [839, 0]
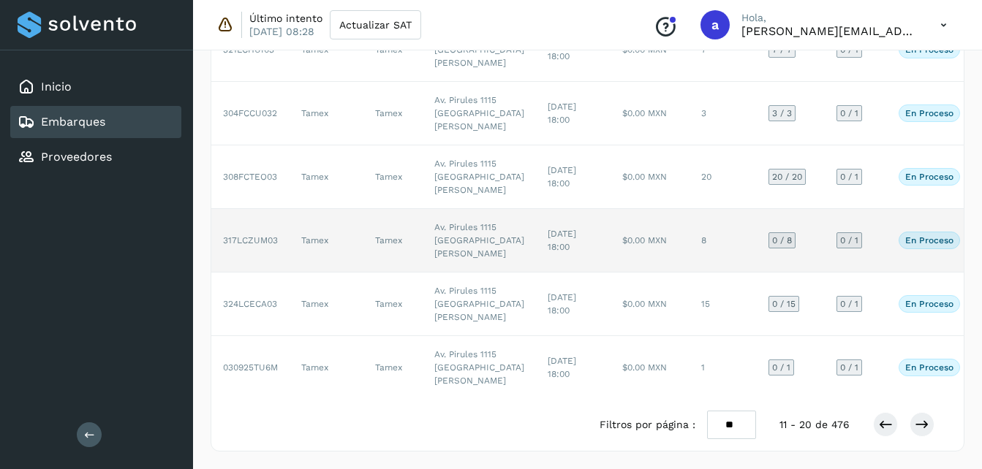
click at [611, 209] on td "$0.00 MXN" at bounding box center [650, 241] width 79 height 64
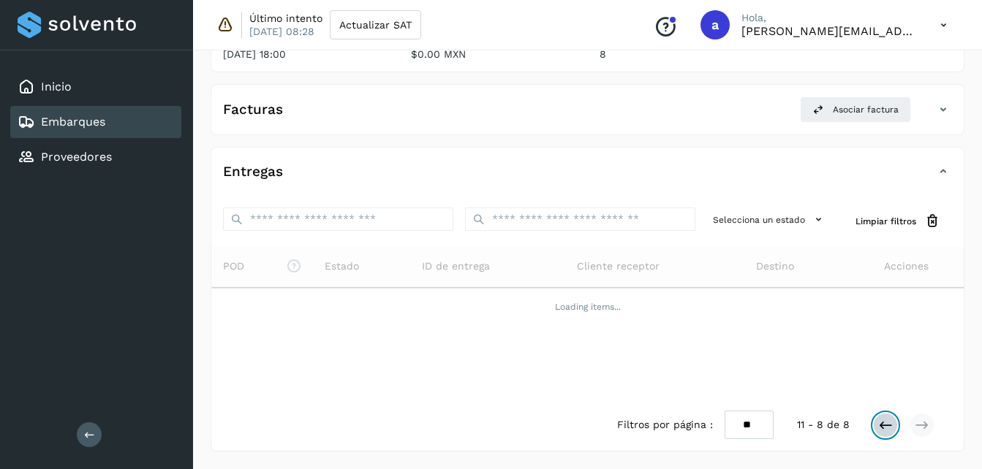
click at [883, 425] on icon at bounding box center [885, 425] width 15 height 15
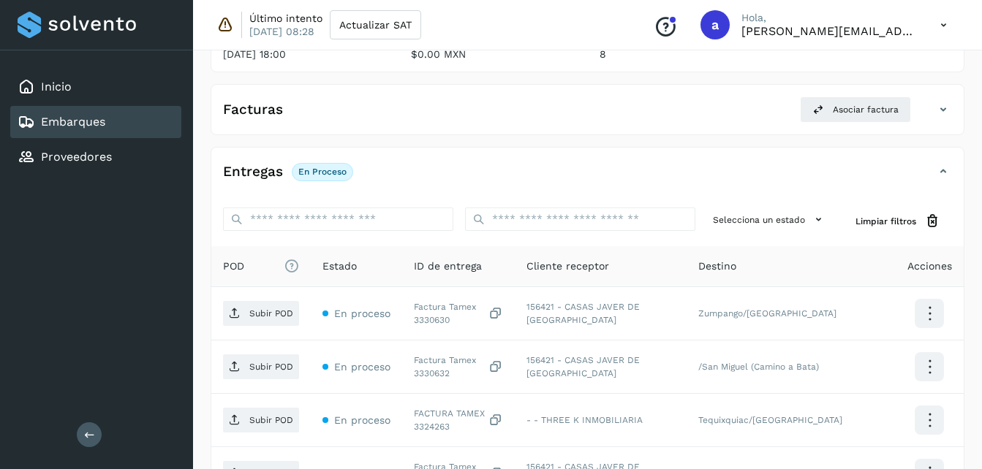
click at [980, 177] on div "Embarques y entregas Embarque #317LCZUM03 ✨ Muy pronto podrás gestionar todos t…" at bounding box center [587, 342] width 789 height 1029
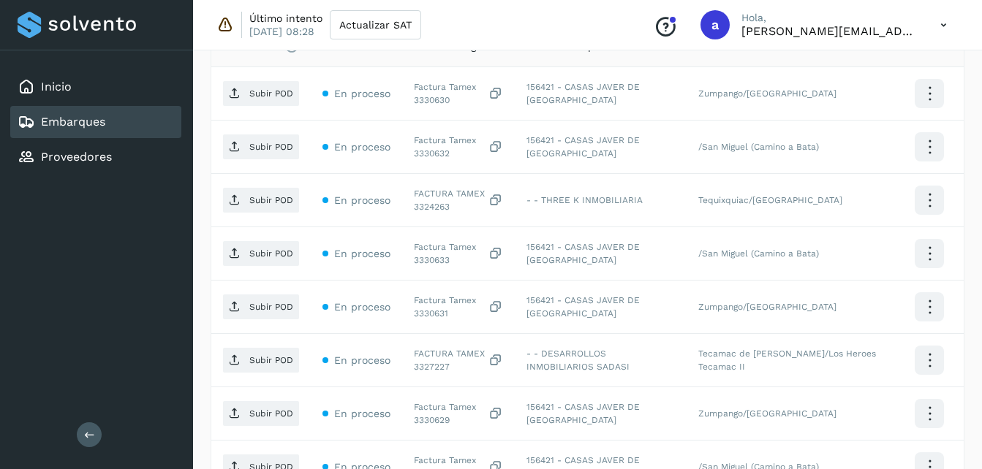
scroll to position [448, 0]
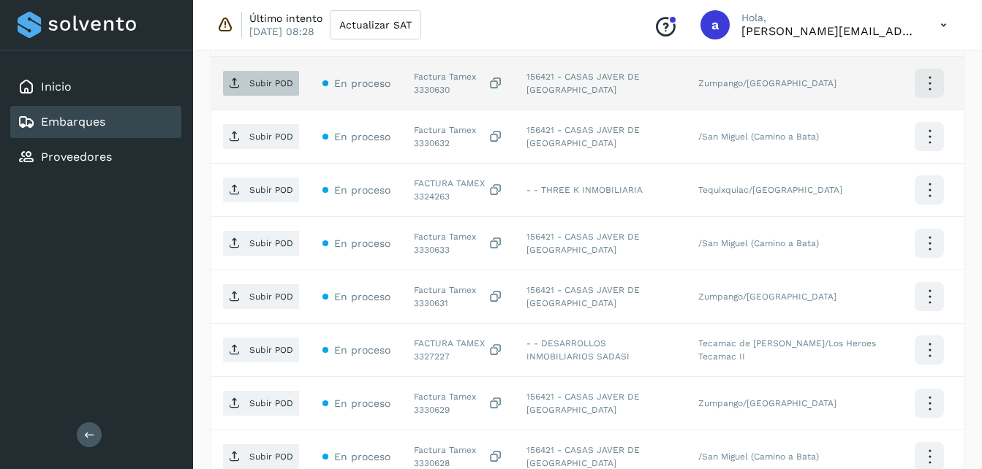
click at [276, 86] on p "Subir POD" at bounding box center [271, 83] width 44 height 10
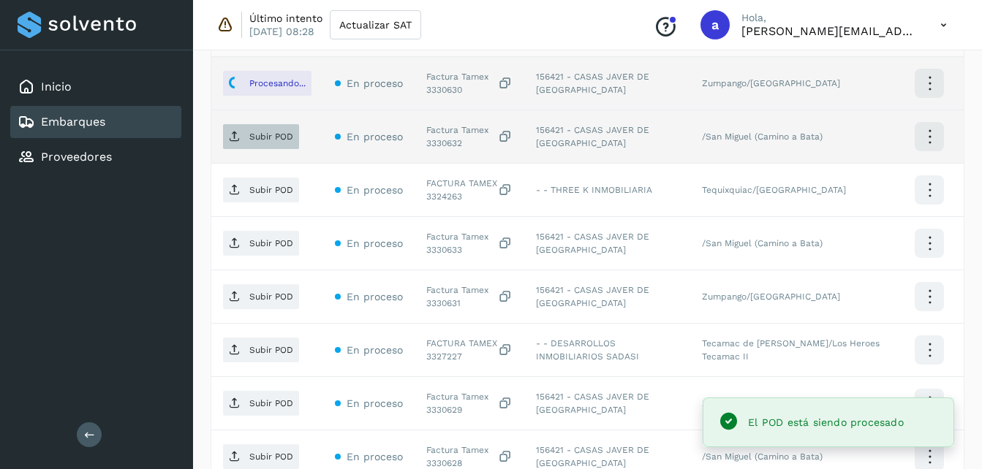
click at [234, 138] on icon at bounding box center [235, 137] width 12 height 12
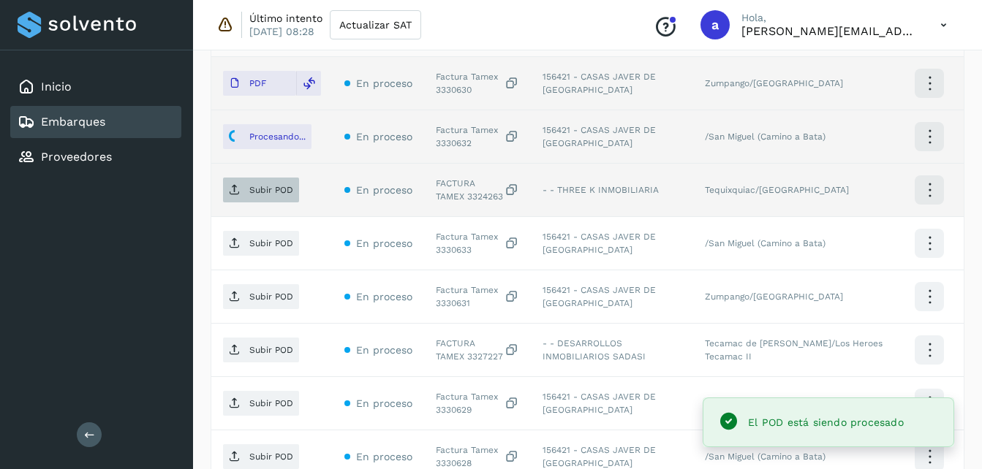
click at [247, 194] on span "Subir POD" at bounding box center [261, 189] width 76 height 23
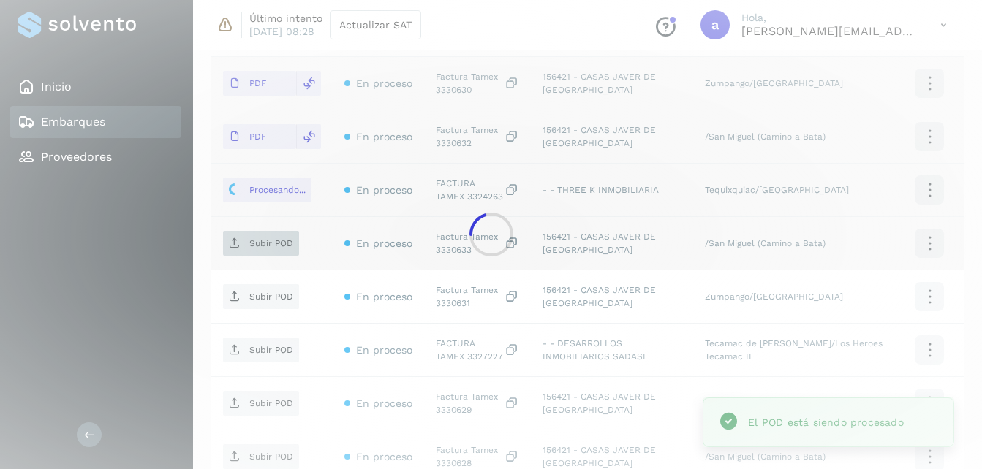
click at [265, 245] on div at bounding box center [491, 234] width 982 height 469
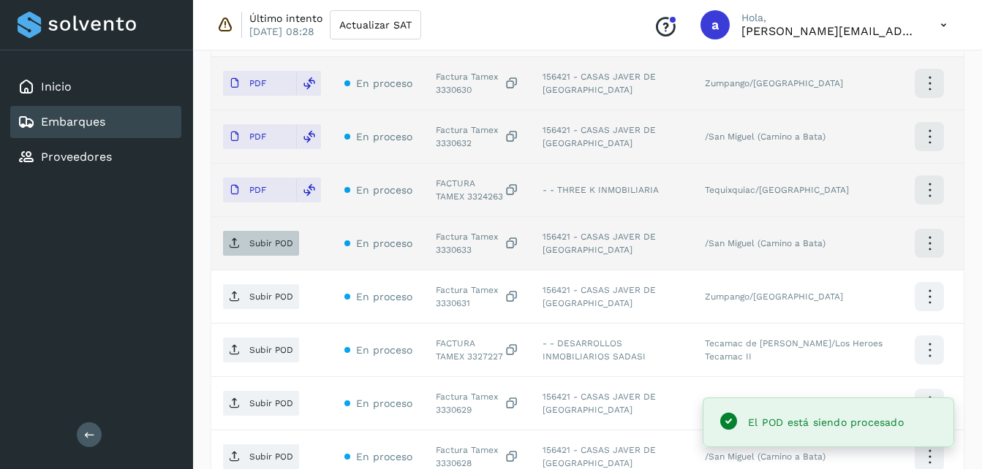
click at [249, 249] on span "Subir POD" at bounding box center [261, 243] width 76 height 23
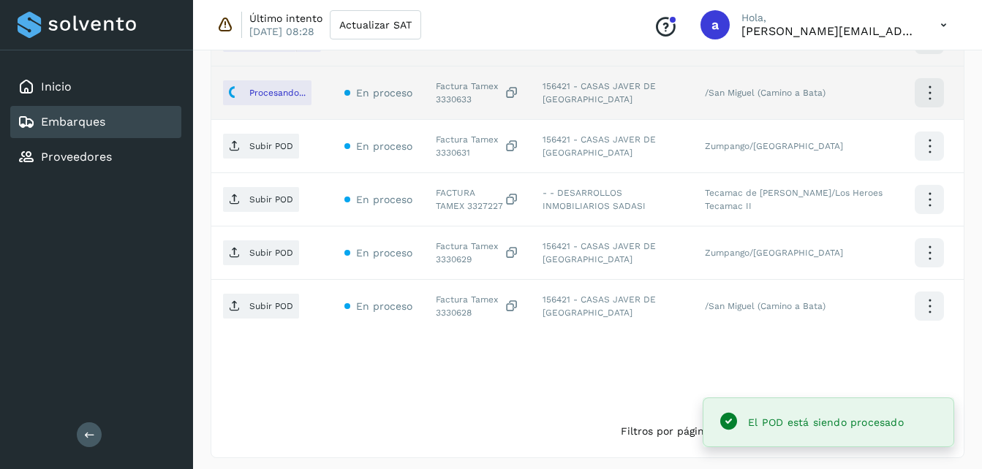
scroll to position [605, 0]
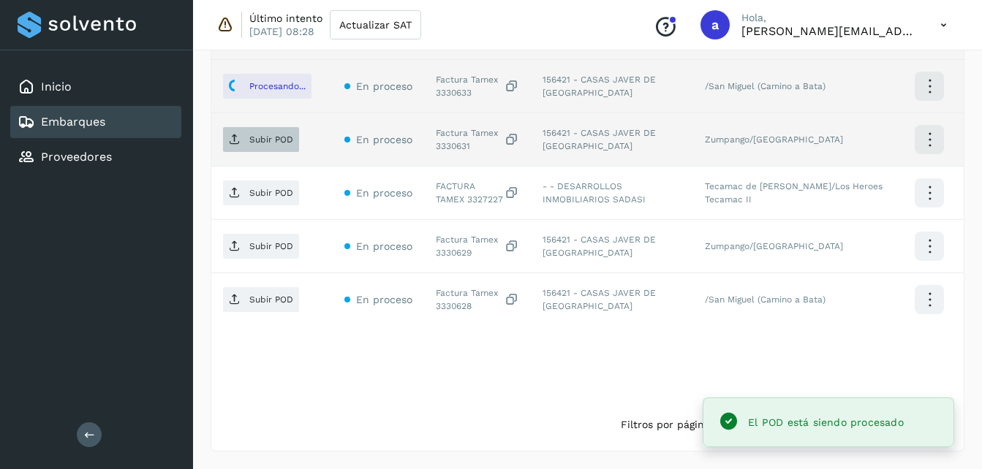
click at [258, 138] on p "Subir POD" at bounding box center [271, 140] width 44 height 10
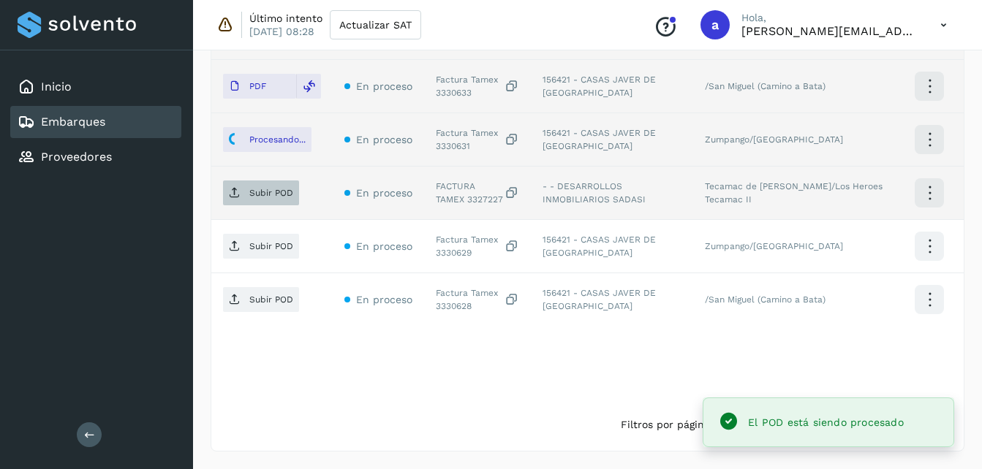
click at [234, 193] on icon at bounding box center [235, 193] width 12 height 12
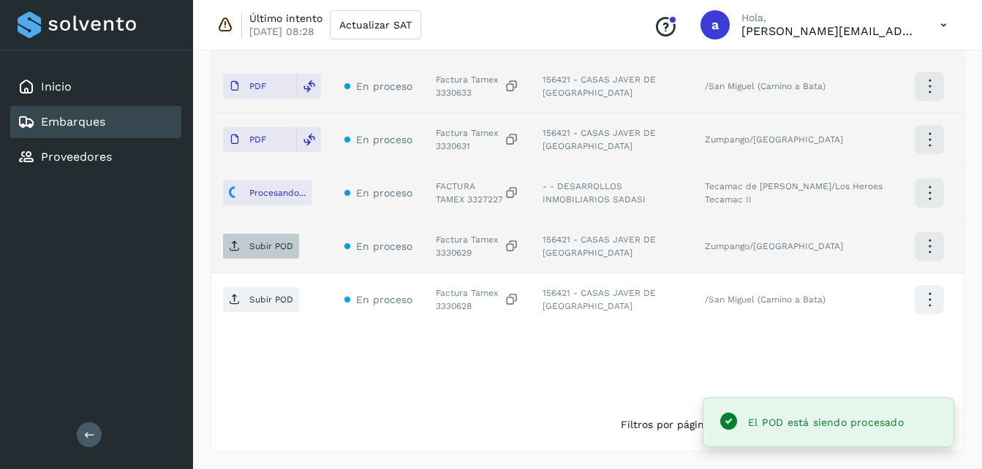
click at [256, 256] on span "Subir POD" at bounding box center [261, 246] width 76 height 23
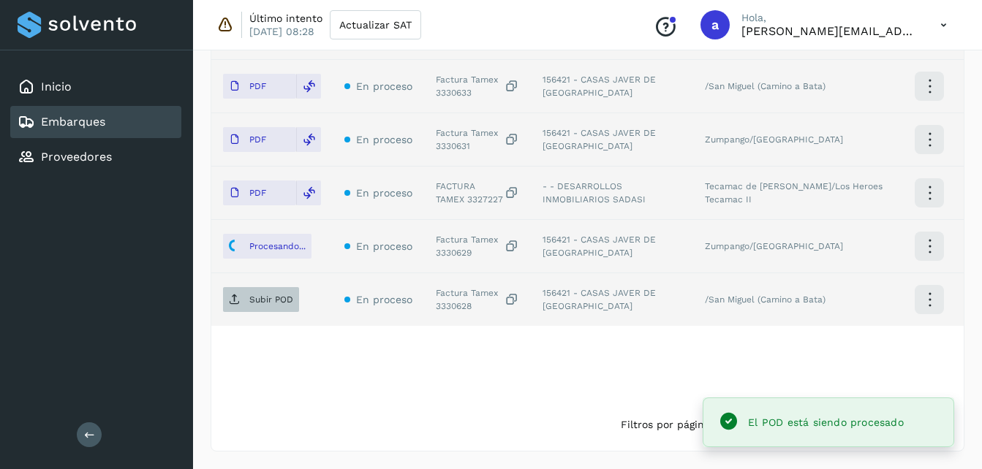
click at [242, 297] on span "Subir POD" at bounding box center [261, 299] width 76 height 23
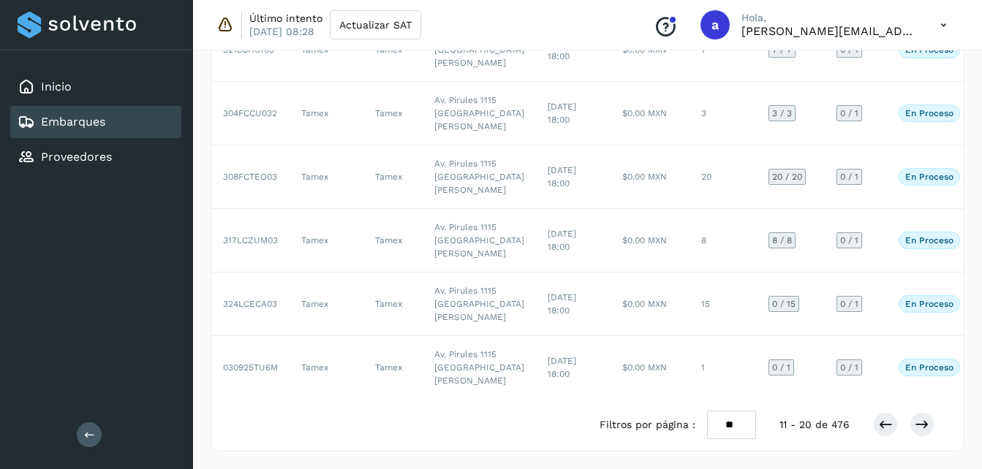
scroll to position [839, 0]
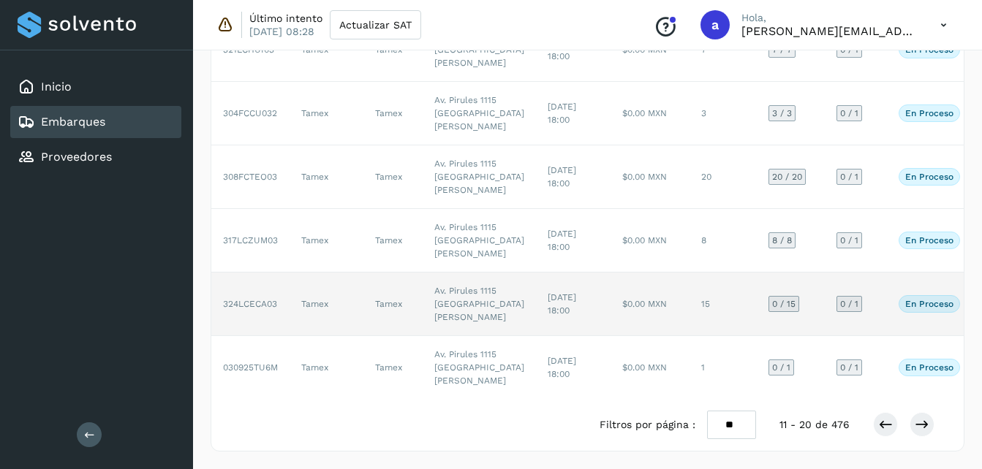
click at [611, 279] on td "$0.00 MXN" at bounding box center [650, 305] width 79 height 64
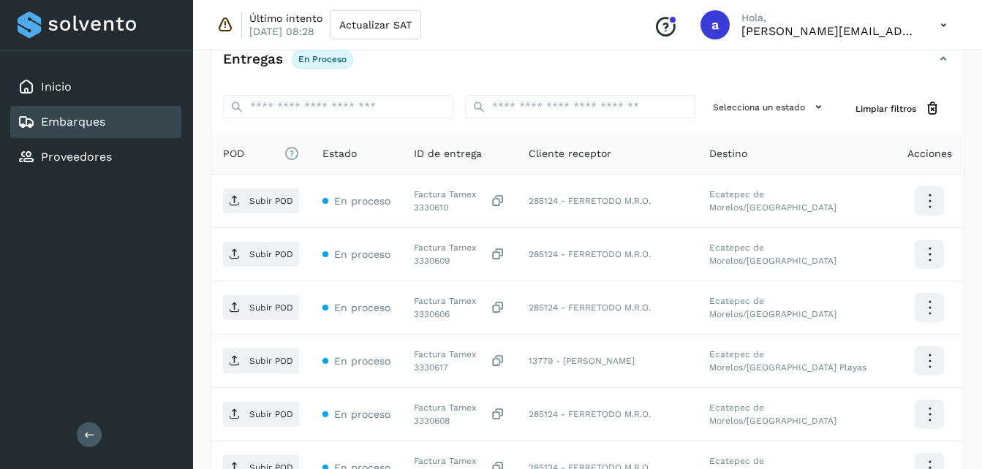
scroll to position [320, 0]
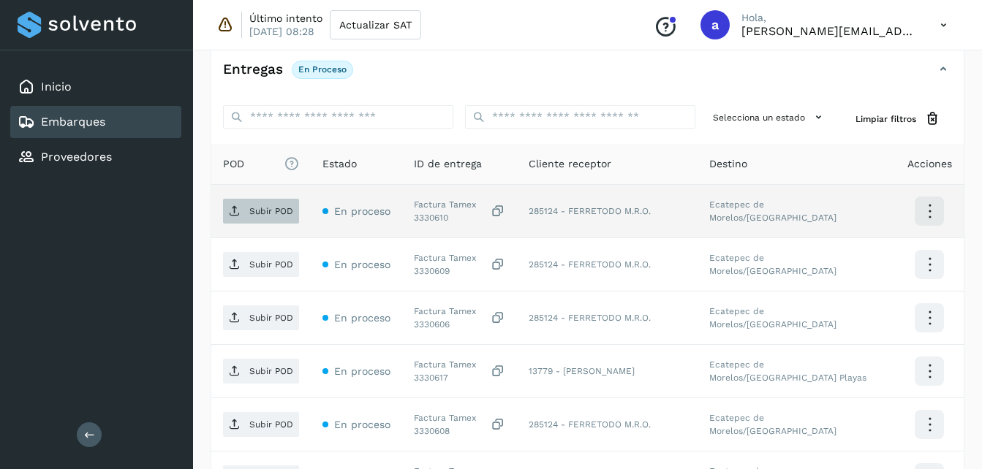
click at [252, 213] on p "Subir POD" at bounding box center [271, 211] width 44 height 10
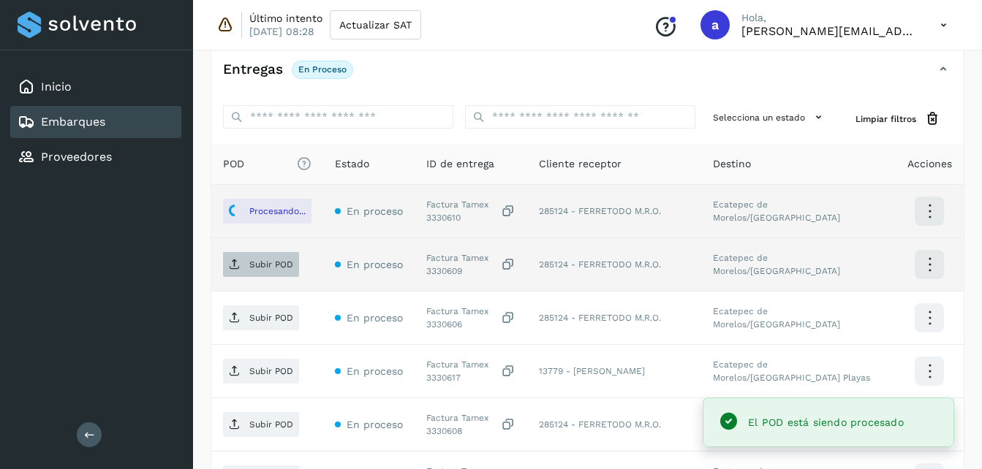
click at [275, 267] on p "Subir POD" at bounding box center [271, 265] width 44 height 10
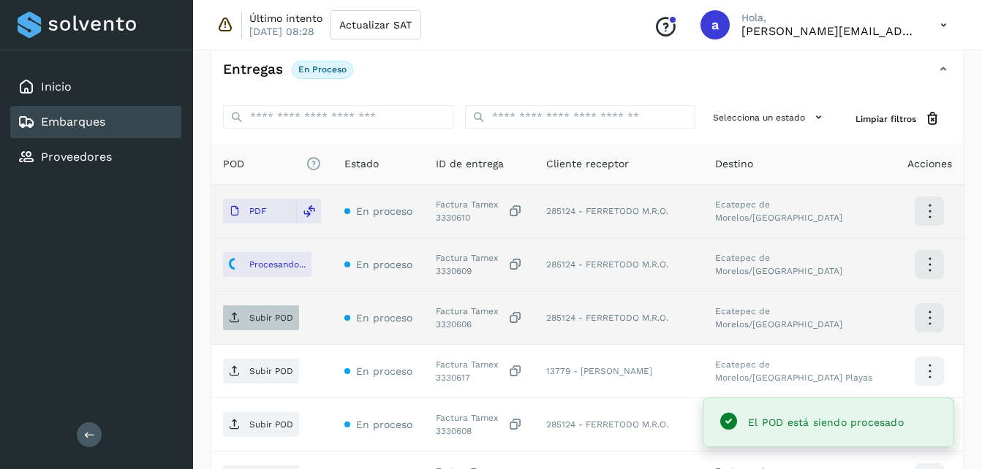
click at [254, 313] on p "Subir POD" at bounding box center [271, 318] width 44 height 10
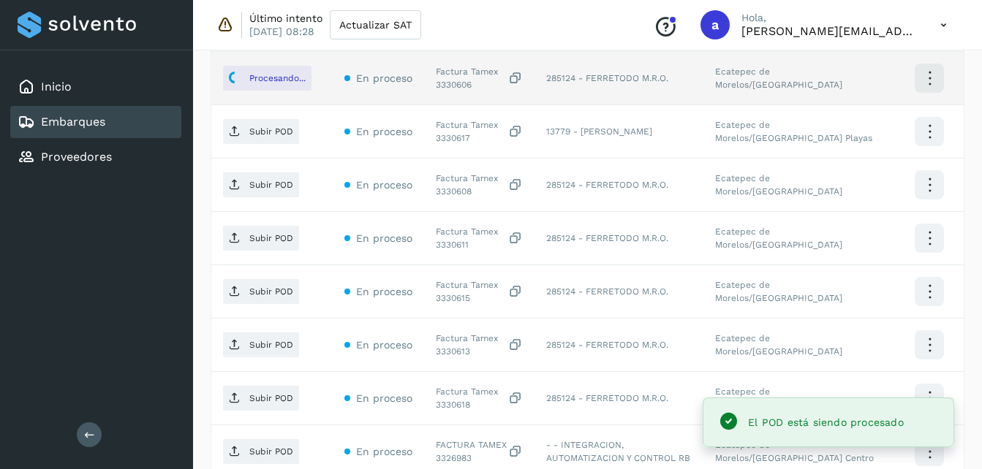
scroll to position [585, 0]
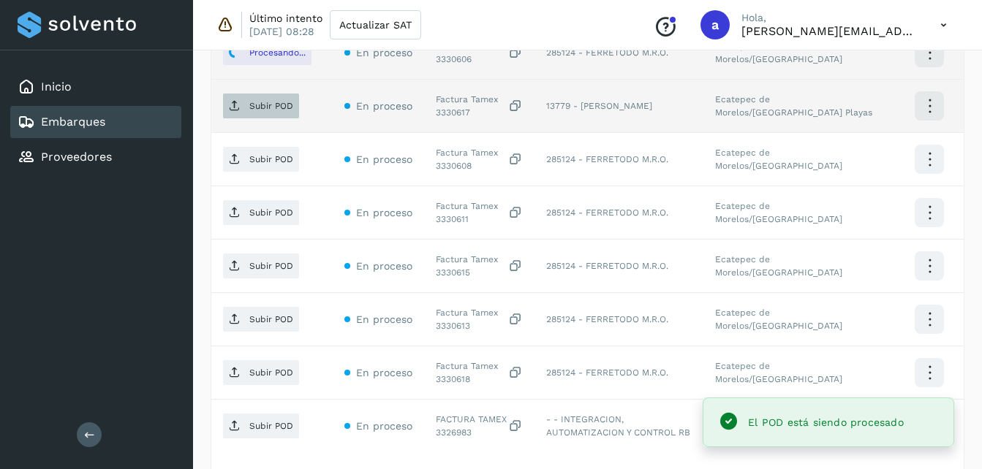
click at [254, 104] on p "Subir POD" at bounding box center [271, 106] width 44 height 10
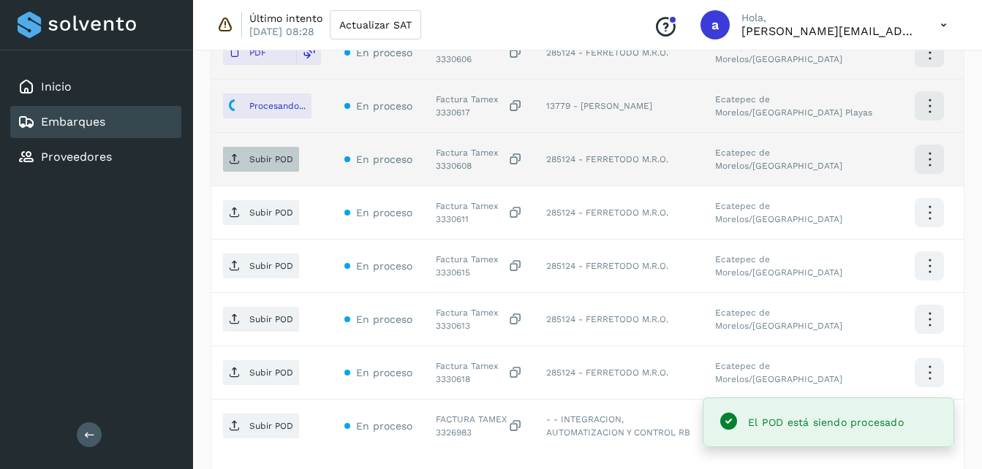
click at [243, 158] on span "Subir POD" at bounding box center [261, 159] width 76 height 23
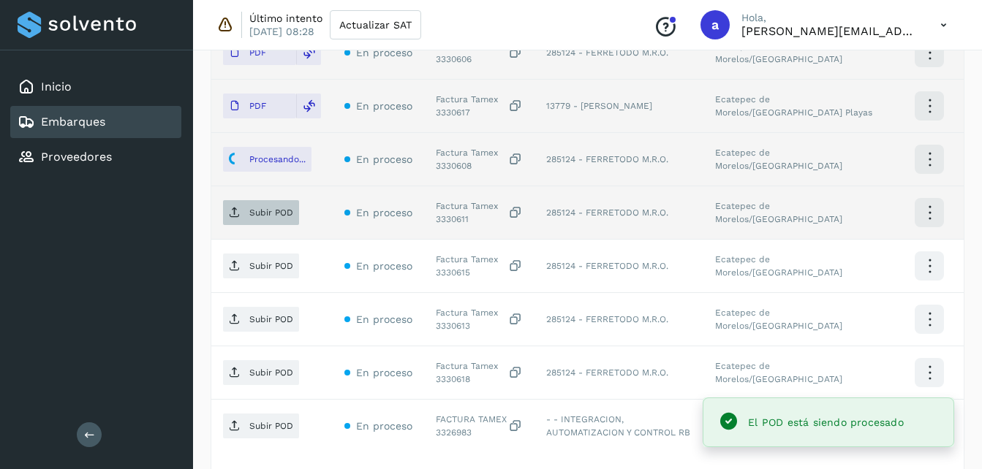
click at [233, 215] on icon at bounding box center [235, 213] width 12 height 12
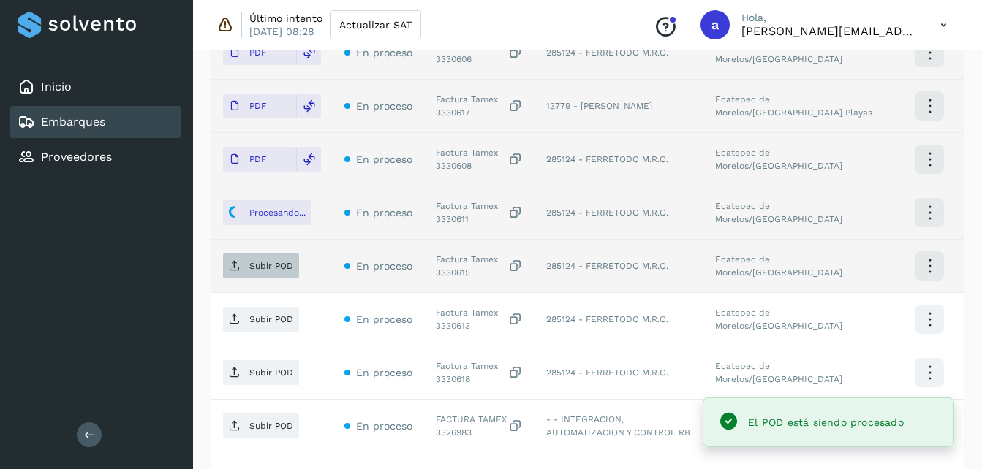
click at [249, 262] on p "Subir POD" at bounding box center [271, 266] width 44 height 10
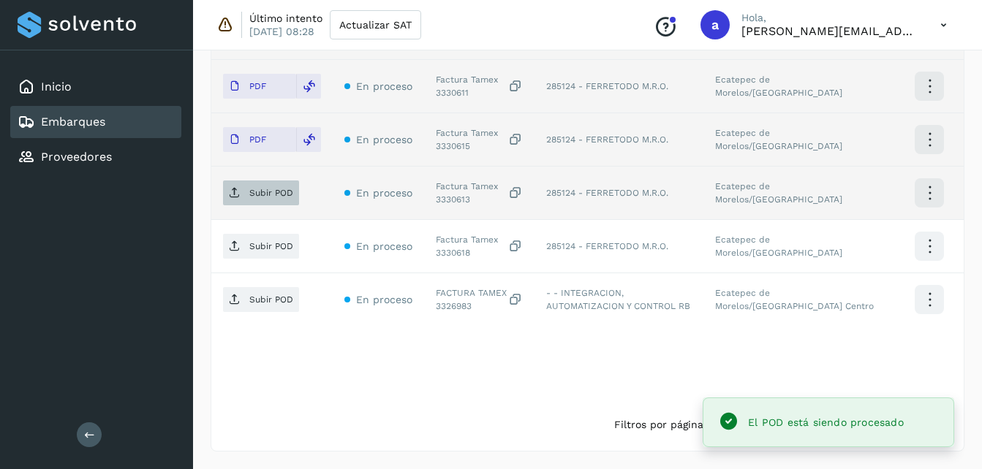
click at [257, 200] on span "Subir POD" at bounding box center [261, 192] width 76 height 23
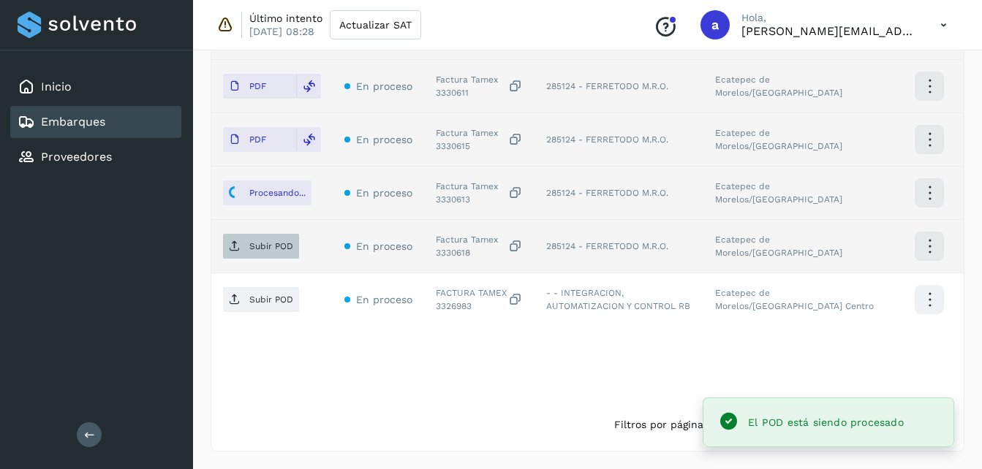
click at [233, 246] on icon at bounding box center [235, 247] width 12 height 12
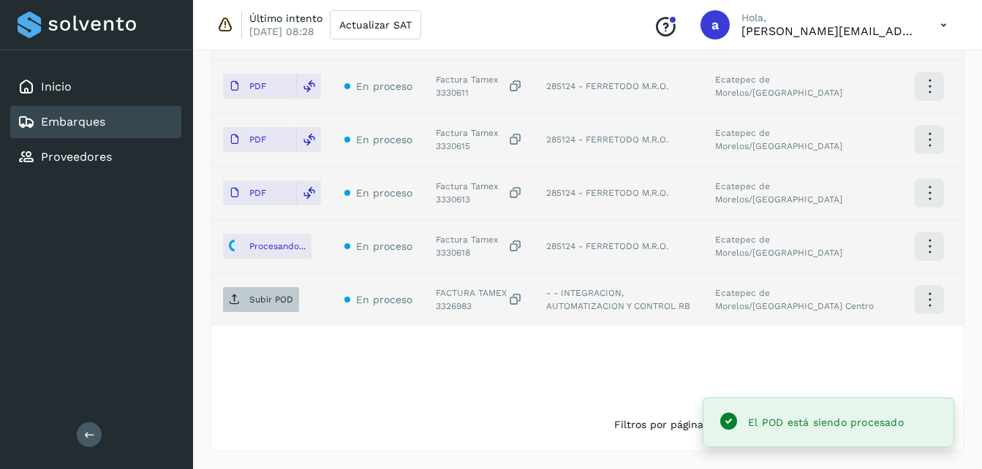
click at [238, 299] on icon at bounding box center [235, 300] width 12 height 12
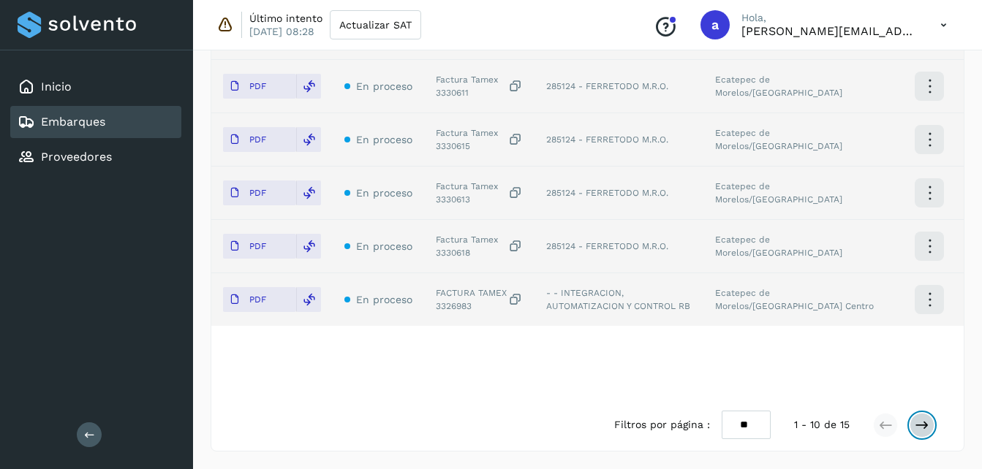
click at [918, 424] on icon at bounding box center [922, 425] width 15 height 15
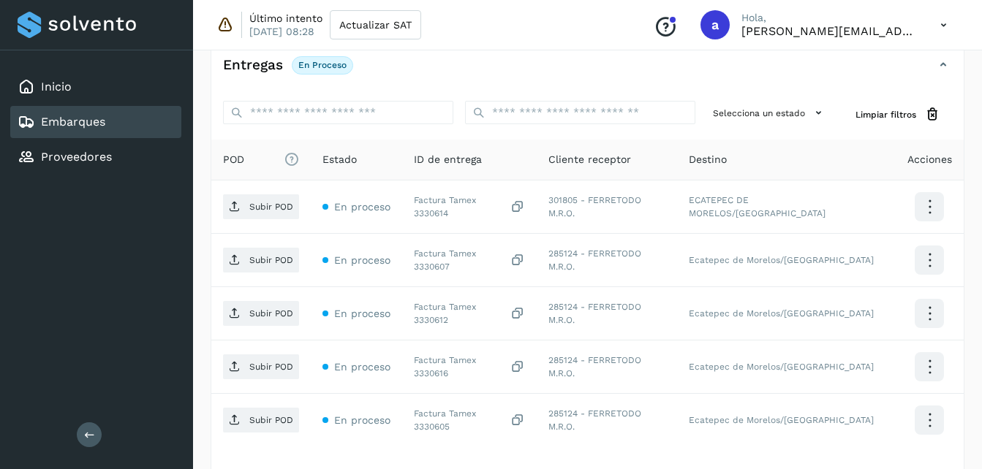
scroll to position [330, 0]
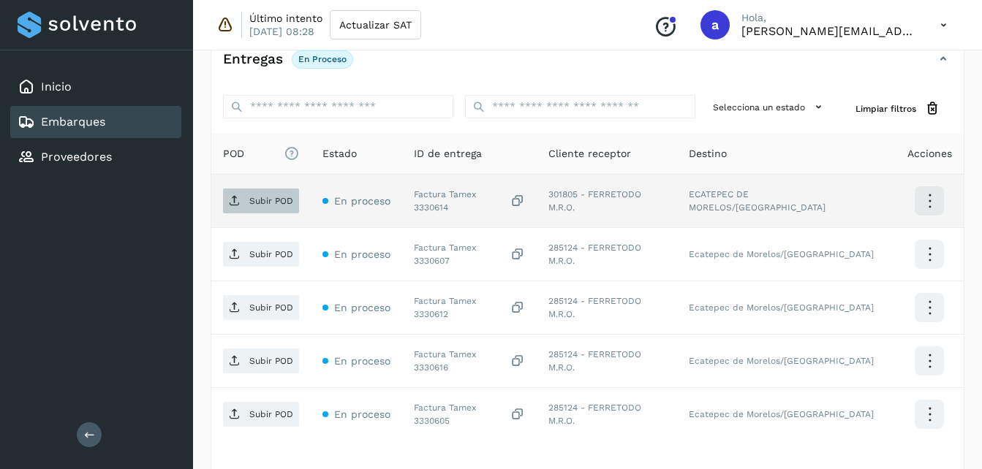
click at [267, 210] on span "Subir POD" at bounding box center [261, 200] width 76 height 23
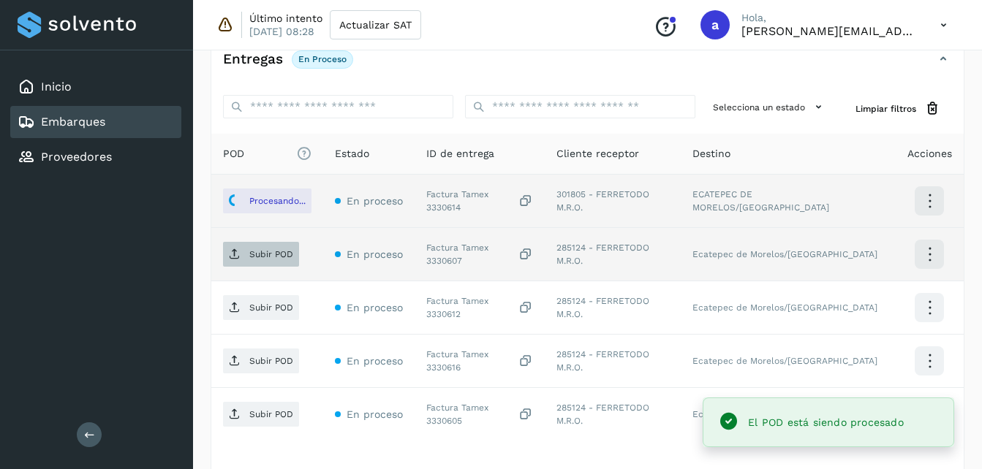
click at [232, 257] on icon at bounding box center [235, 255] width 12 height 12
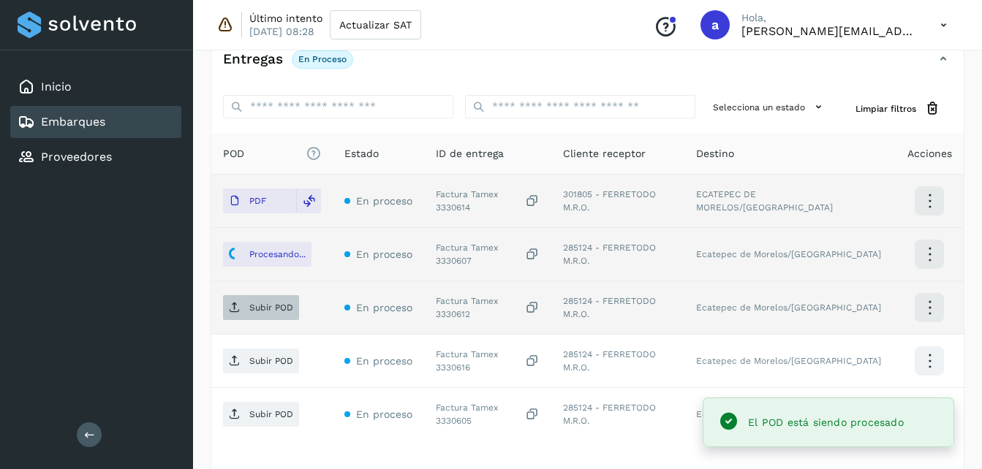
click at [254, 309] on p "Subir POD" at bounding box center [271, 308] width 44 height 10
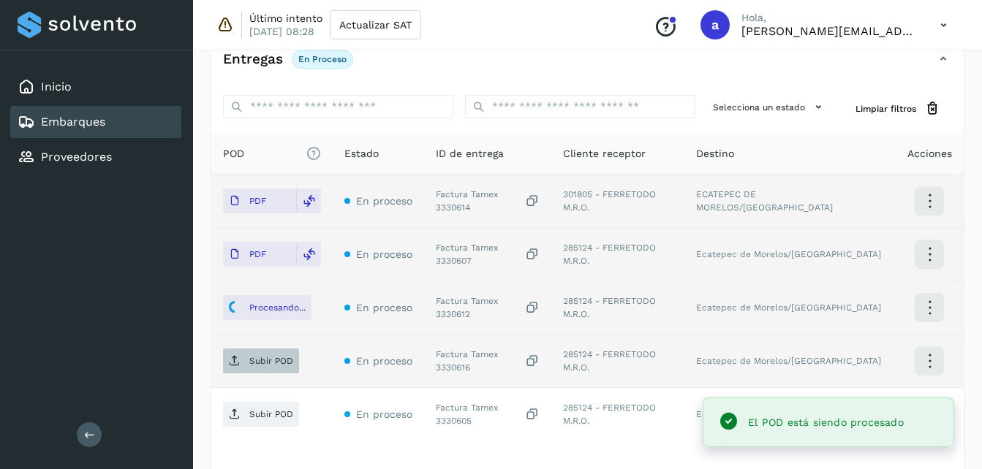
click at [241, 373] on button "Subir POD" at bounding box center [261, 361] width 76 height 25
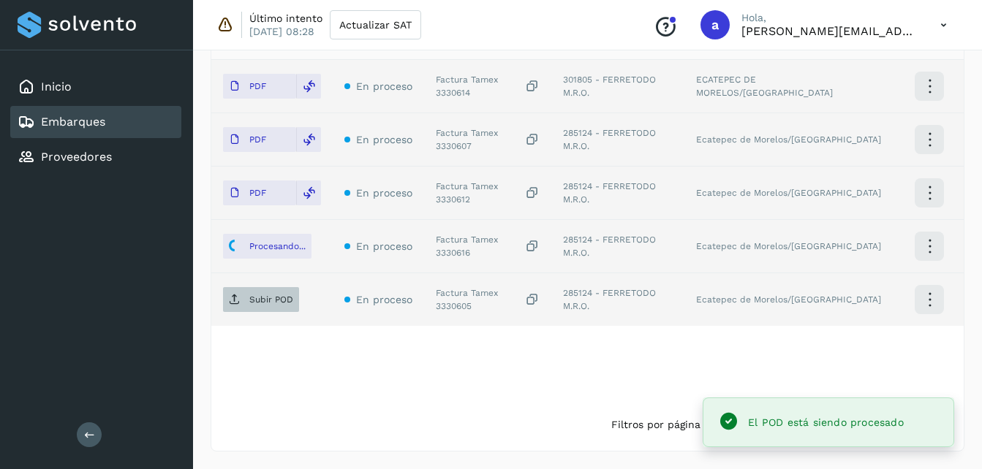
click at [252, 292] on span "Subir POD" at bounding box center [261, 299] width 76 height 23
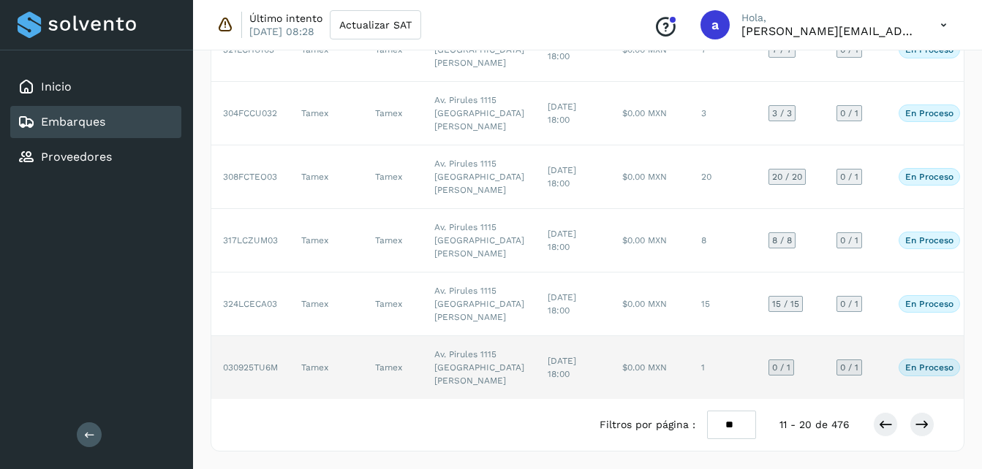
click at [690, 336] on td "1" at bounding box center [723, 367] width 67 height 63
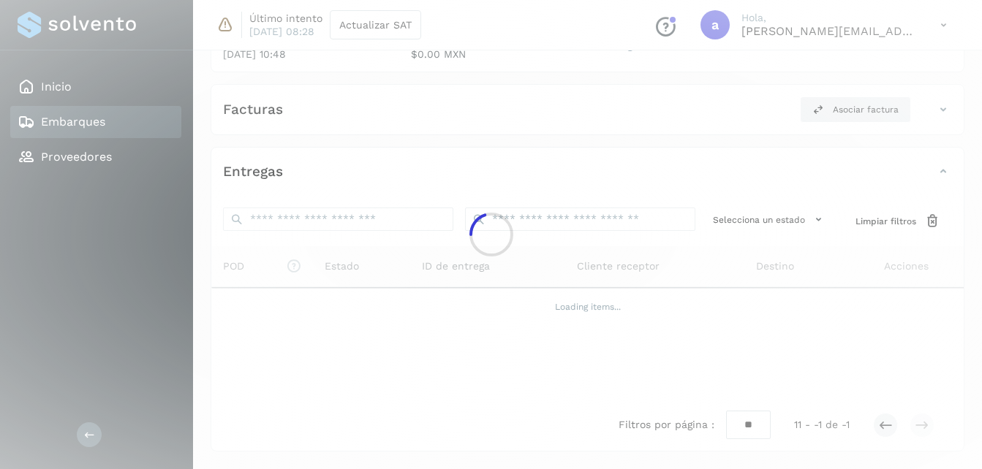
scroll to position [217, 0]
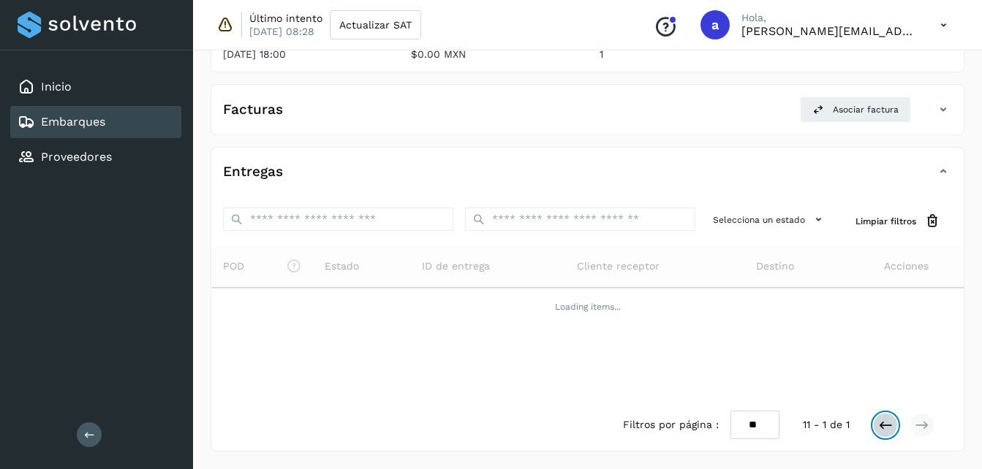
click at [884, 419] on icon at bounding box center [885, 425] width 15 height 15
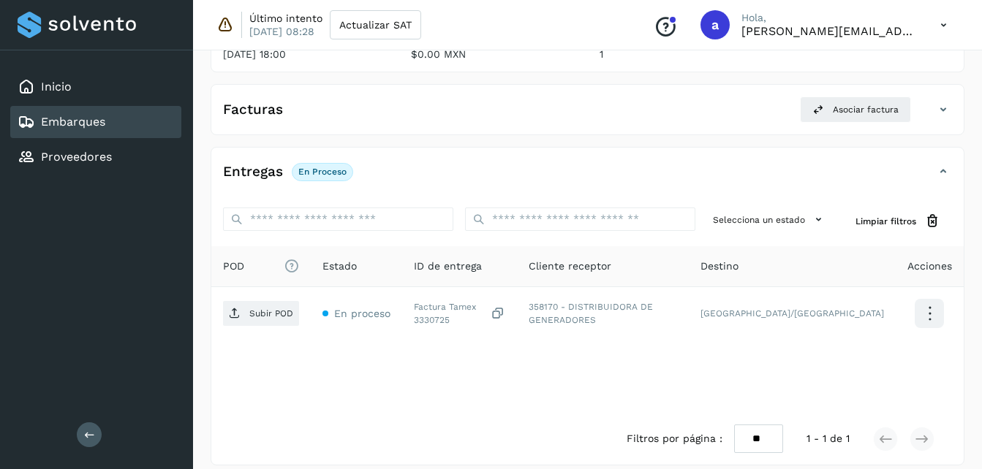
scroll to position [231, 0]
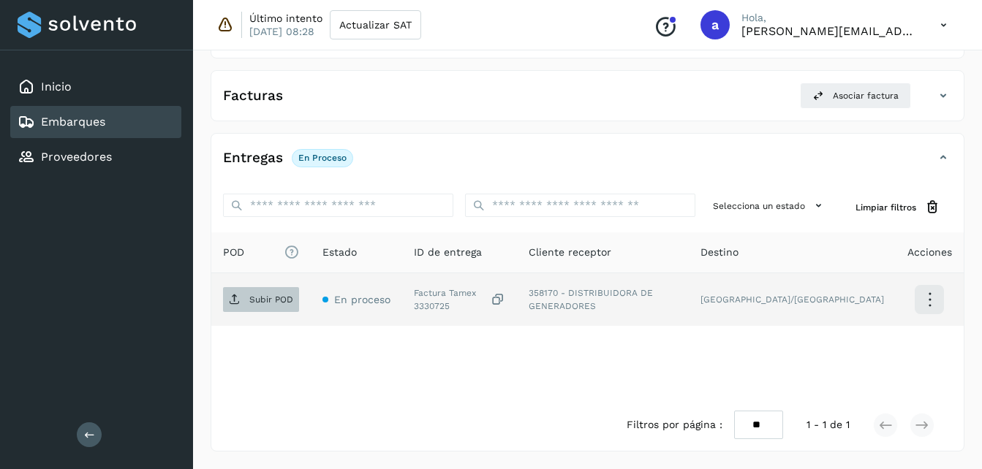
click at [238, 302] on icon at bounding box center [235, 300] width 12 height 12
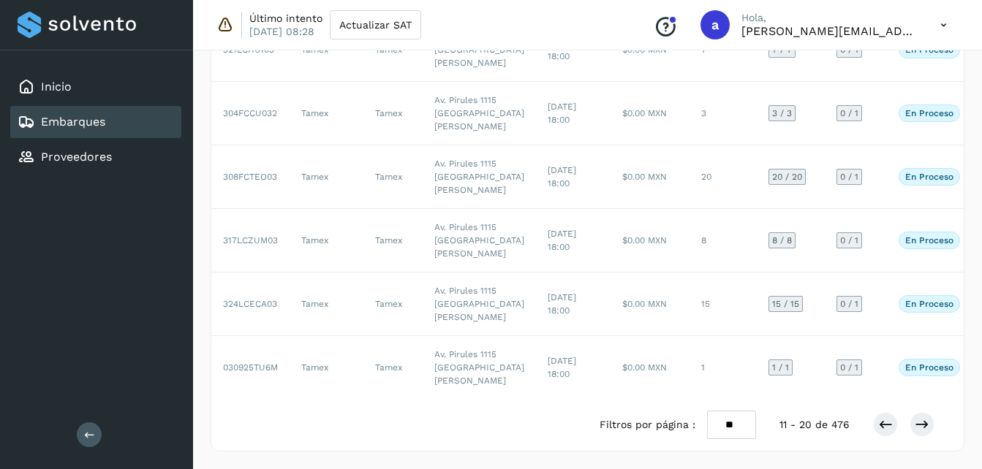
scroll to position [839, 0]
click at [926, 415] on button at bounding box center [922, 424] width 25 height 25
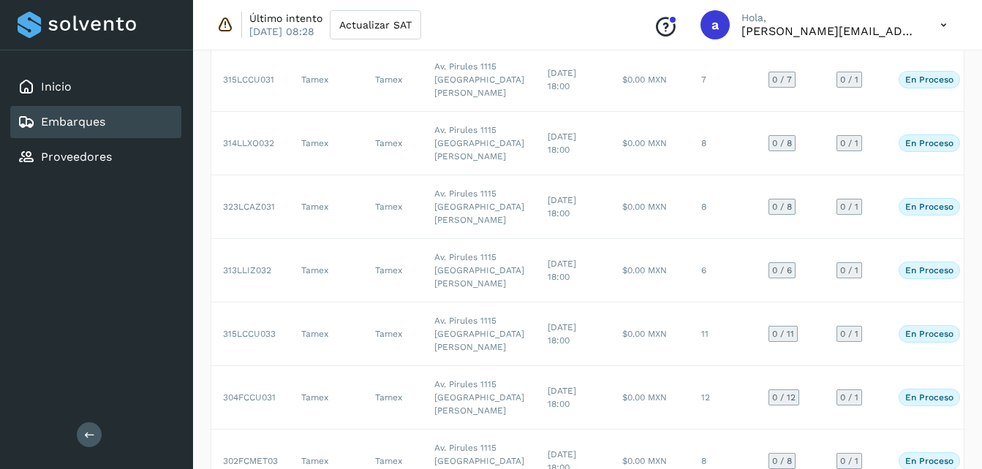
scroll to position [0, 0]
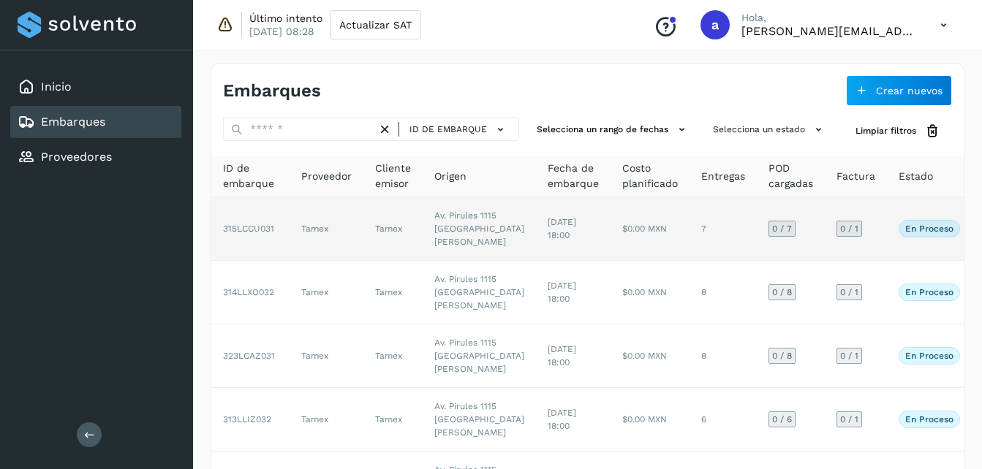
click at [548, 237] on span "[DATE] 18:00" at bounding box center [562, 228] width 29 height 23
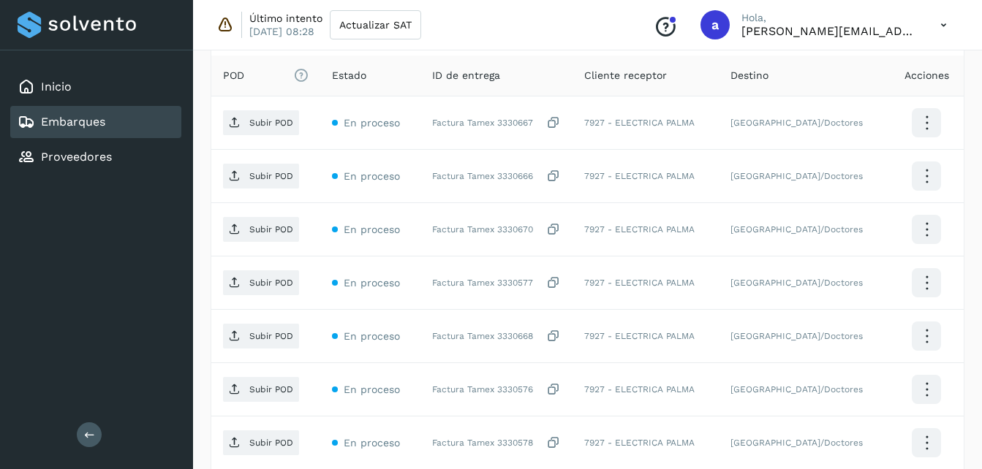
scroll to position [407, 0]
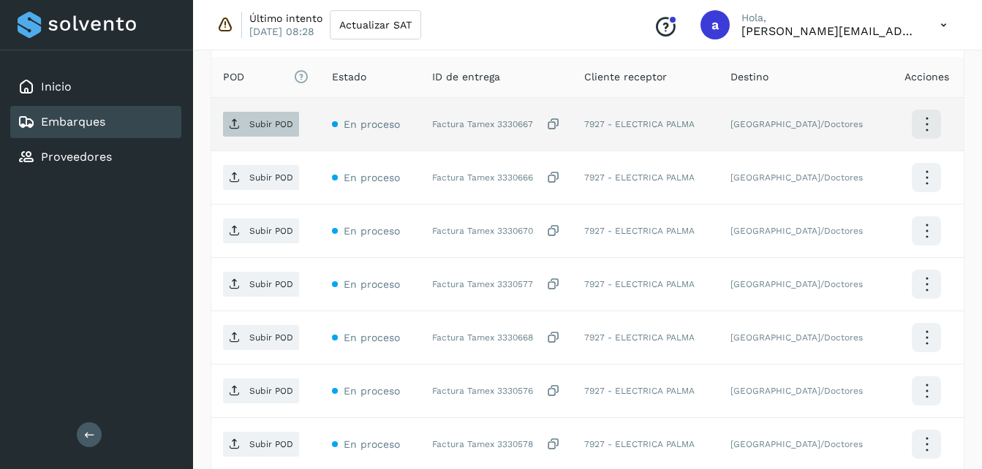
click at [230, 121] on icon at bounding box center [235, 124] width 12 height 12
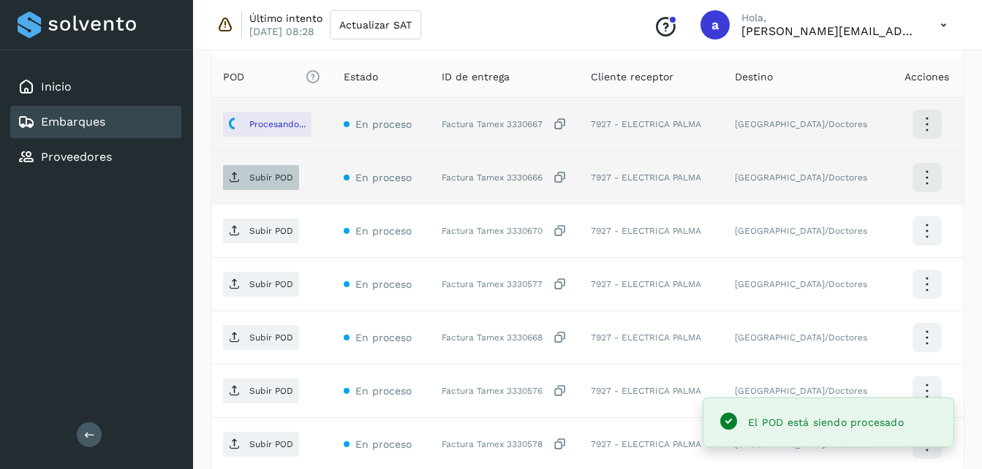
click at [269, 181] on p "Subir POD" at bounding box center [271, 178] width 44 height 10
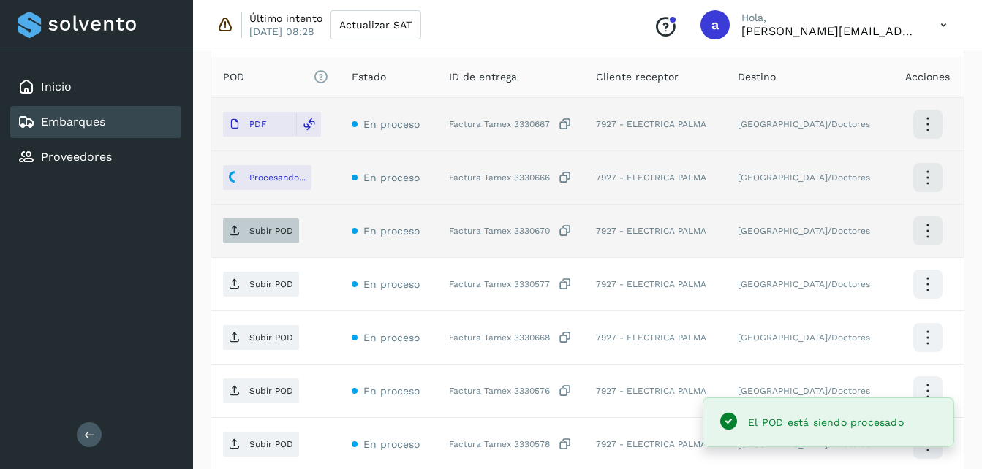
click at [254, 226] on p "Subir POD" at bounding box center [271, 231] width 44 height 10
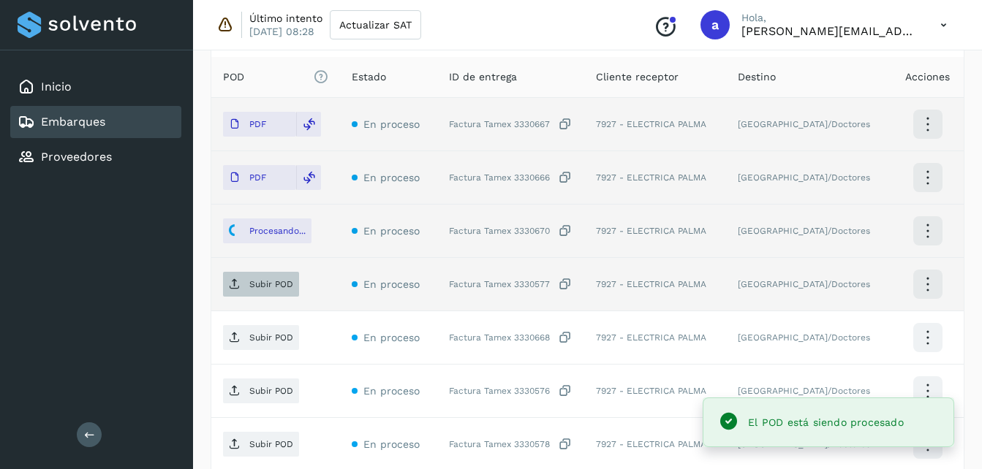
click at [273, 288] on p "Subir POD" at bounding box center [271, 284] width 44 height 10
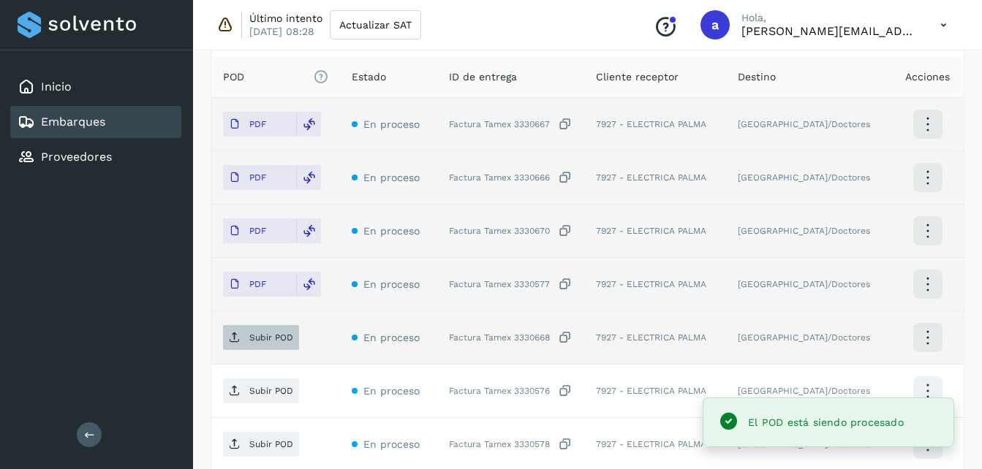
click at [258, 350] on button "Subir POD" at bounding box center [261, 337] width 76 height 25
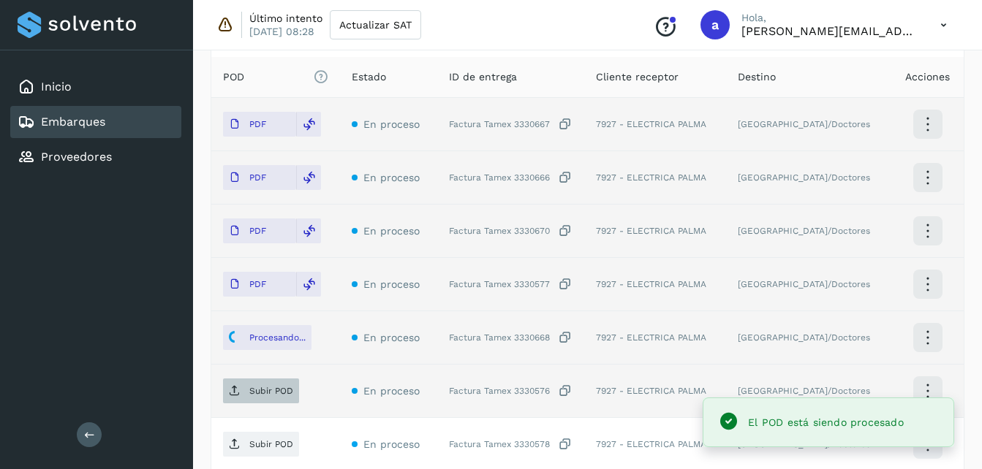
click at [254, 391] on p "Subir POD" at bounding box center [271, 391] width 44 height 10
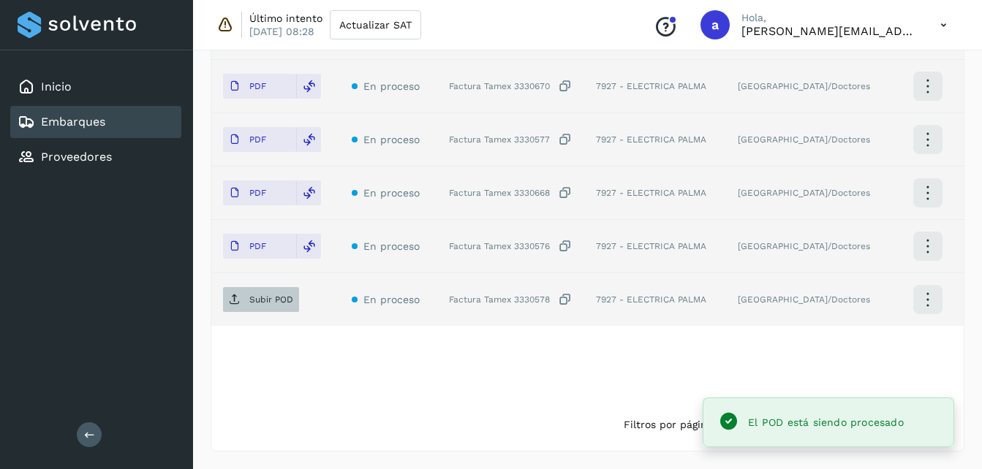
click at [252, 301] on p "Subir POD" at bounding box center [271, 300] width 44 height 10
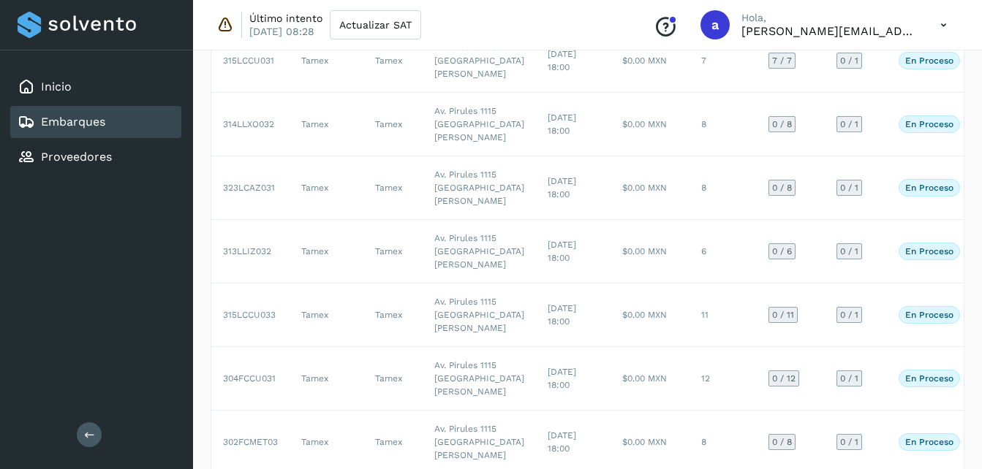
scroll to position [164, 0]
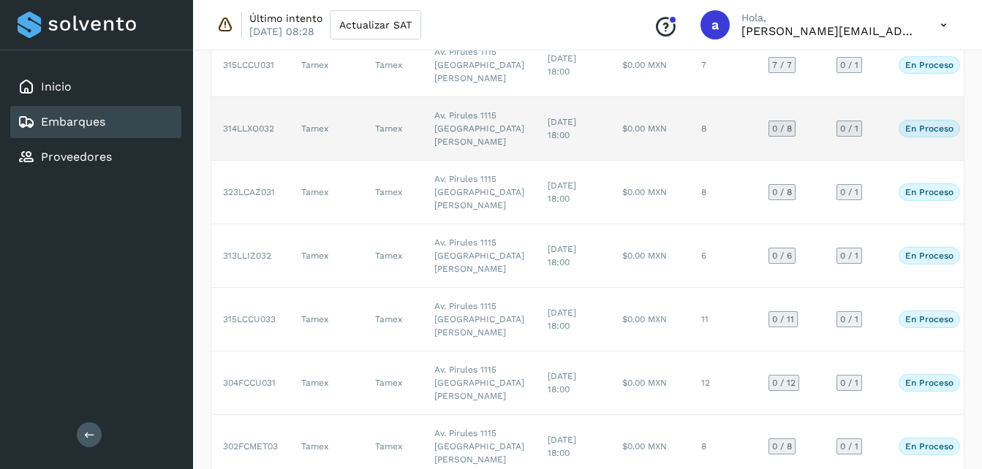
click at [611, 161] on td "$0.00 MXN" at bounding box center [650, 129] width 79 height 64
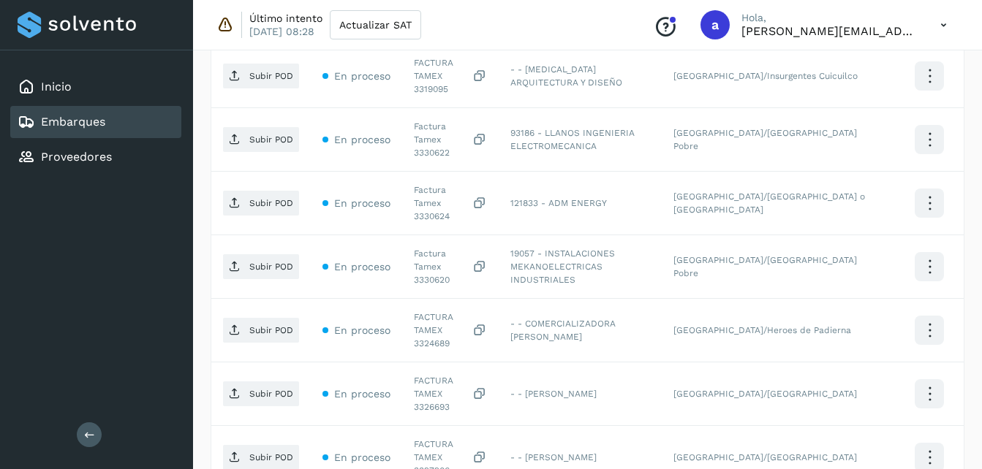
scroll to position [462, 0]
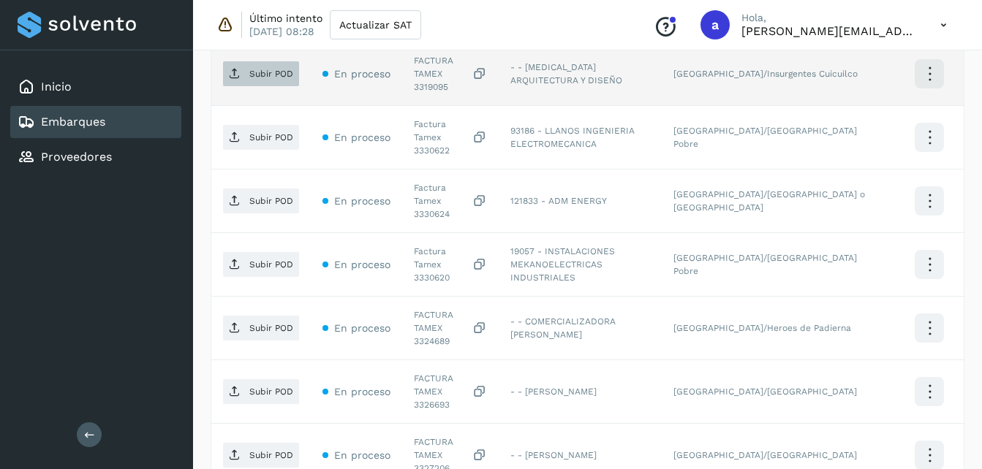
click at [268, 78] on span "Subir POD" at bounding box center [261, 73] width 76 height 23
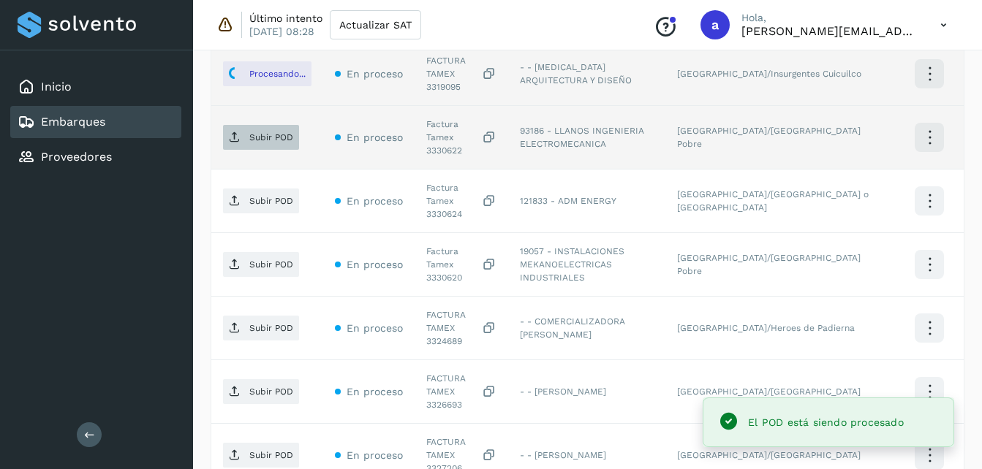
click at [258, 132] on p "Subir POD" at bounding box center [271, 137] width 44 height 10
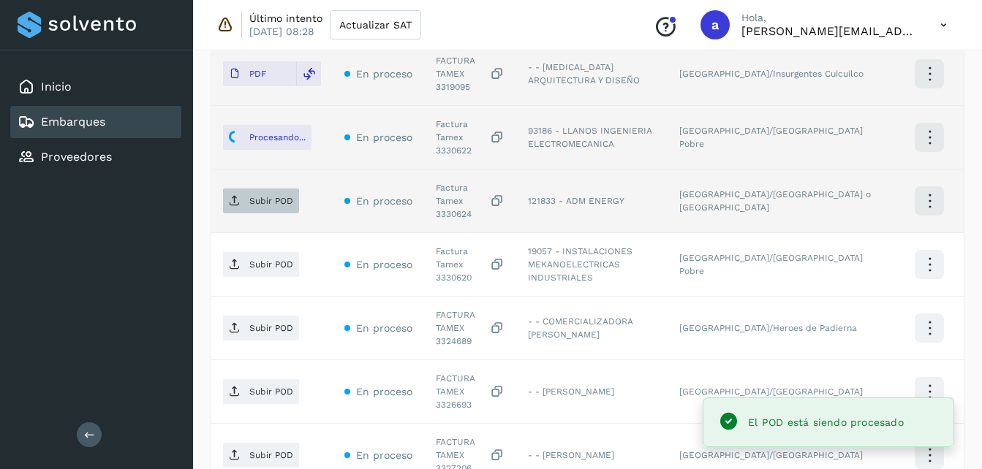
click at [260, 196] on p "Subir POD" at bounding box center [271, 201] width 44 height 10
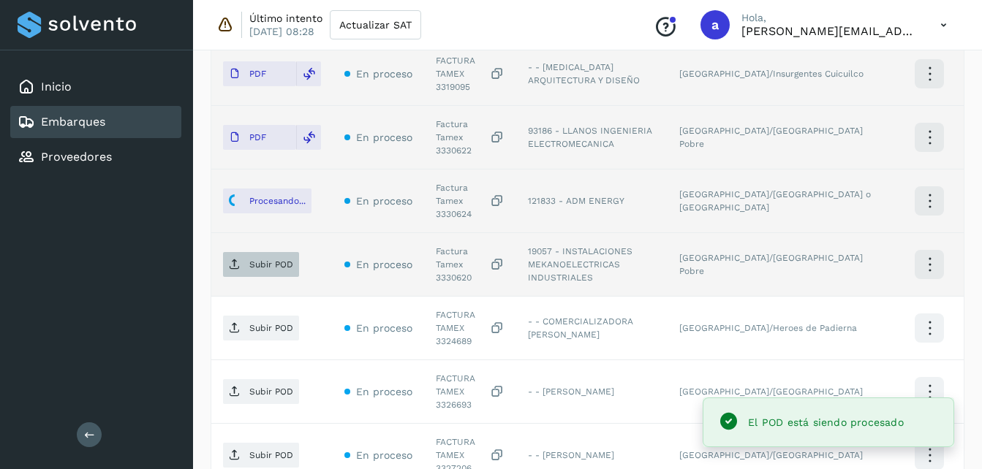
click at [274, 253] on span "Subir POD" at bounding box center [261, 264] width 76 height 23
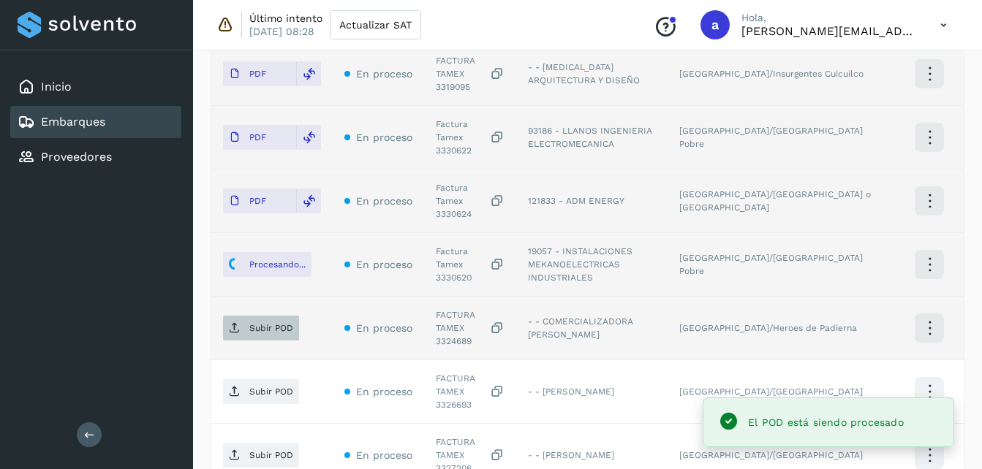
click at [262, 317] on span "Subir POD" at bounding box center [261, 328] width 76 height 23
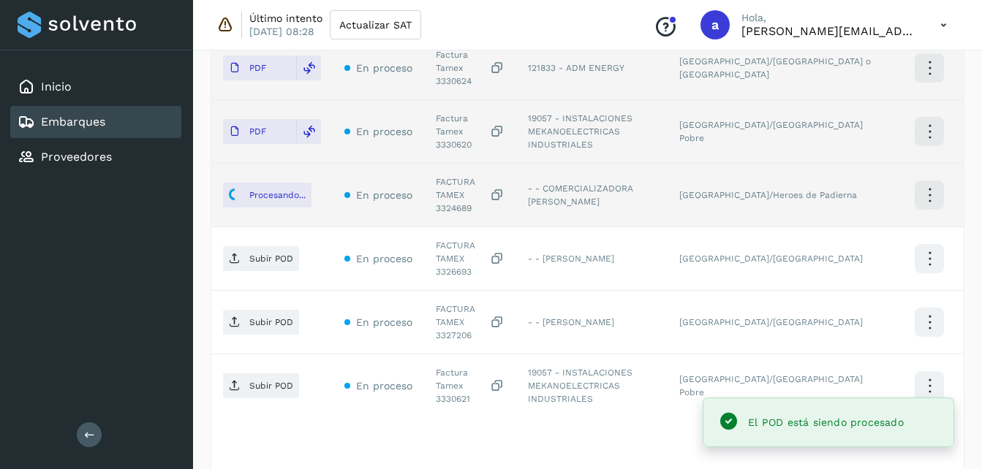
scroll to position [605, 0]
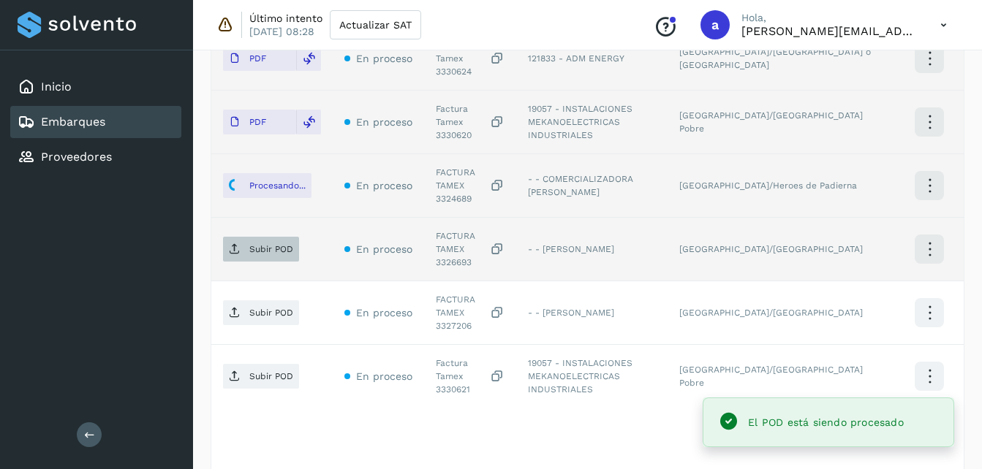
click at [262, 244] on p "Subir POD" at bounding box center [271, 249] width 44 height 10
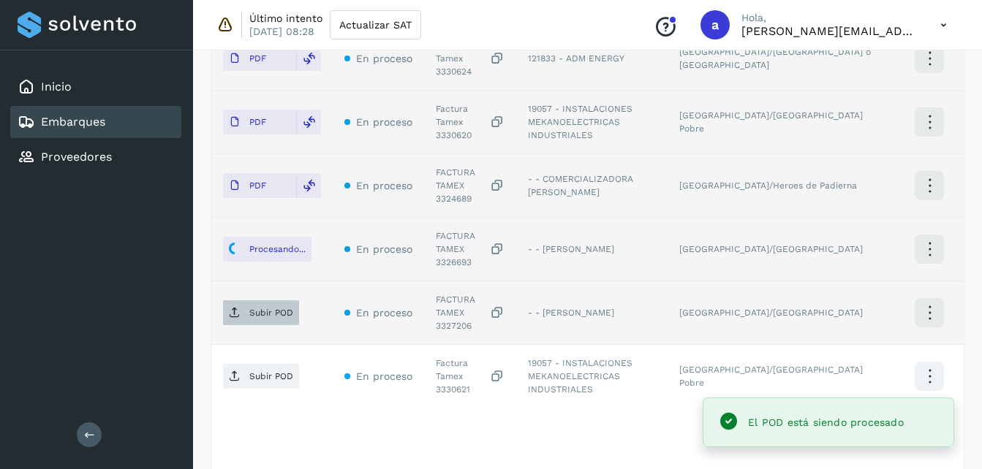
click at [242, 301] on span "Subir POD" at bounding box center [261, 312] width 76 height 23
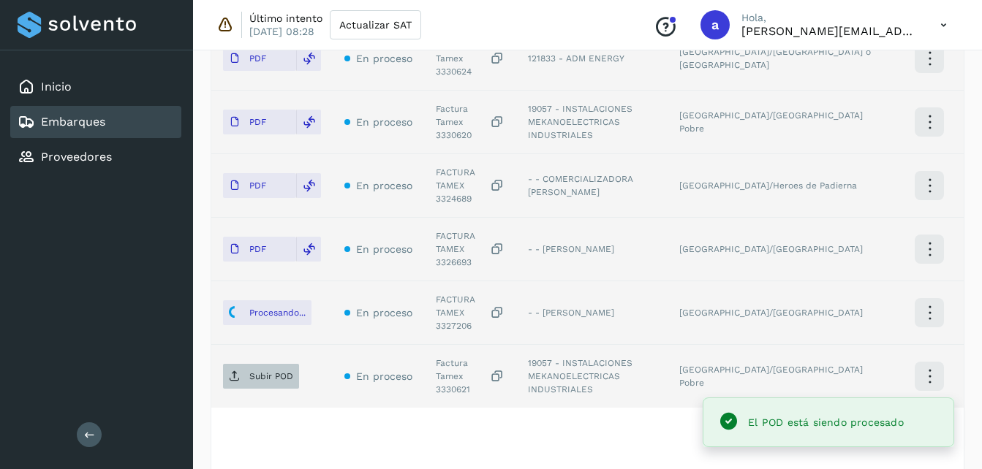
click at [257, 371] on p "Subir POD" at bounding box center [271, 376] width 44 height 10
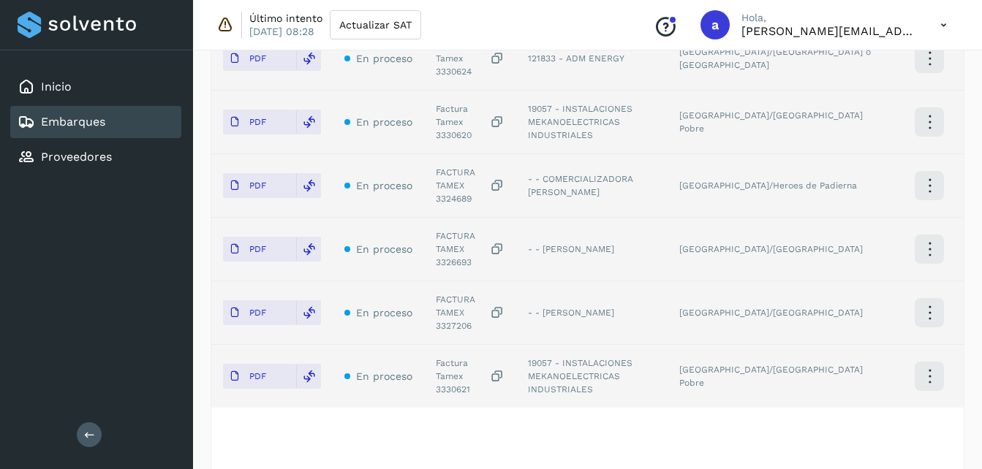
scroll to position [164, 0]
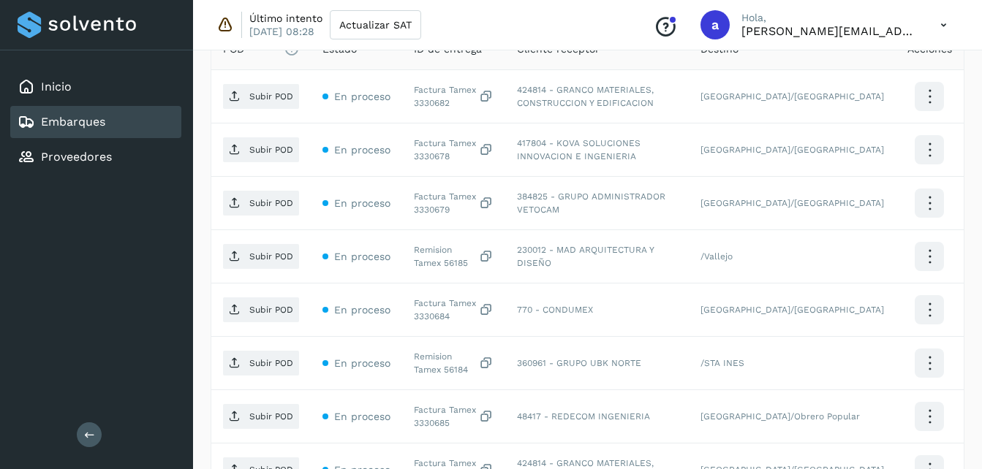
scroll to position [433, 0]
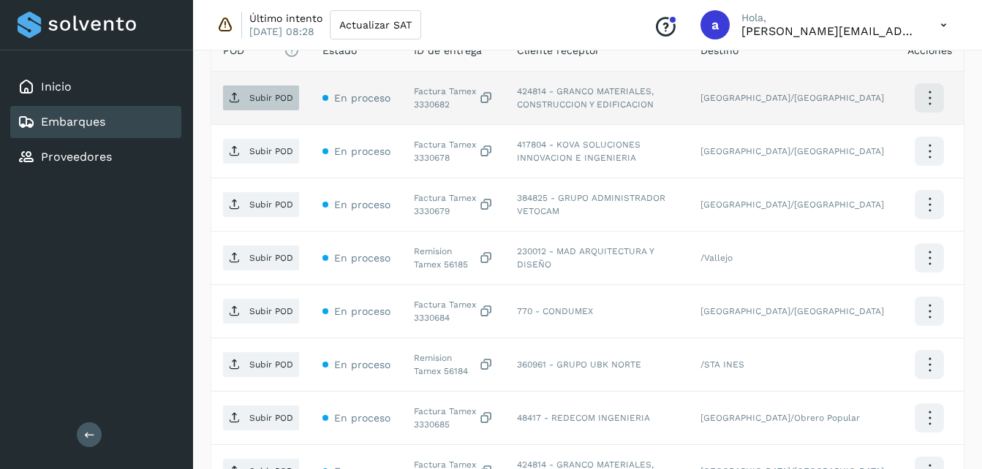
click at [283, 102] on p "Subir POD" at bounding box center [271, 98] width 44 height 10
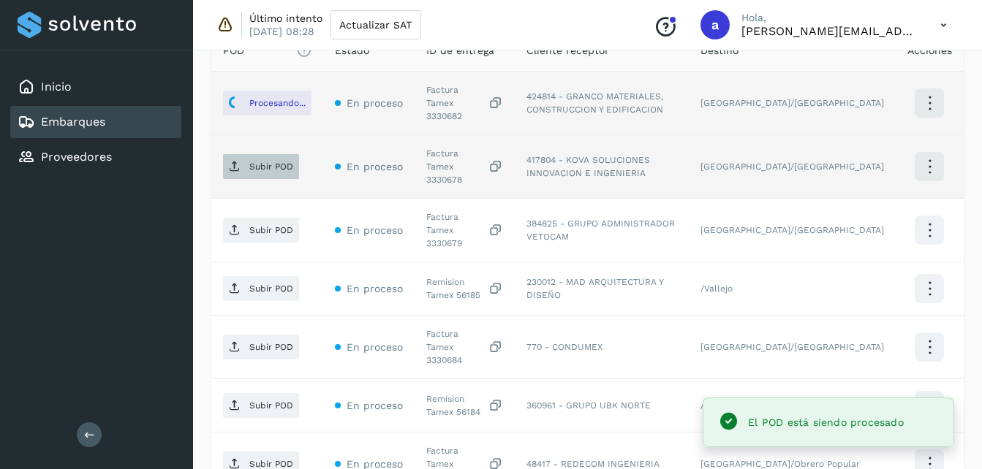
click at [238, 160] on span "Subir POD" at bounding box center [261, 166] width 76 height 23
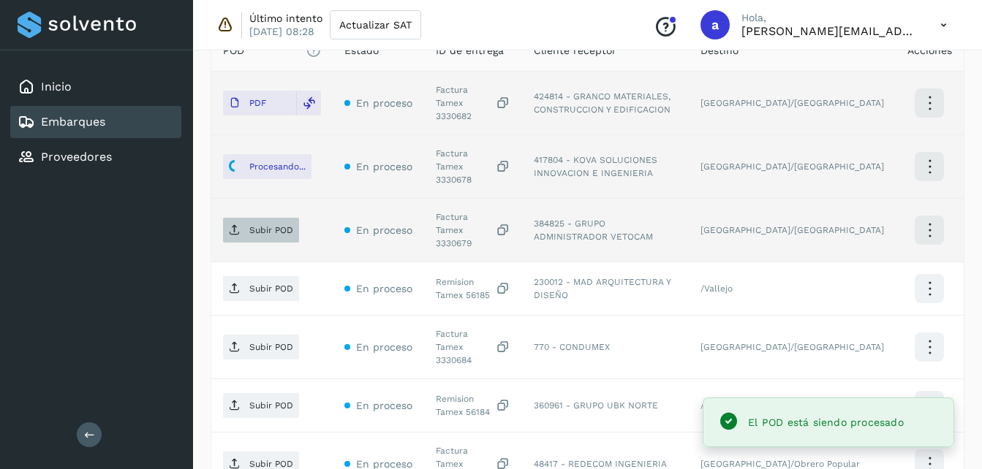
click at [251, 225] on p "Subir POD" at bounding box center [271, 230] width 44 height 10
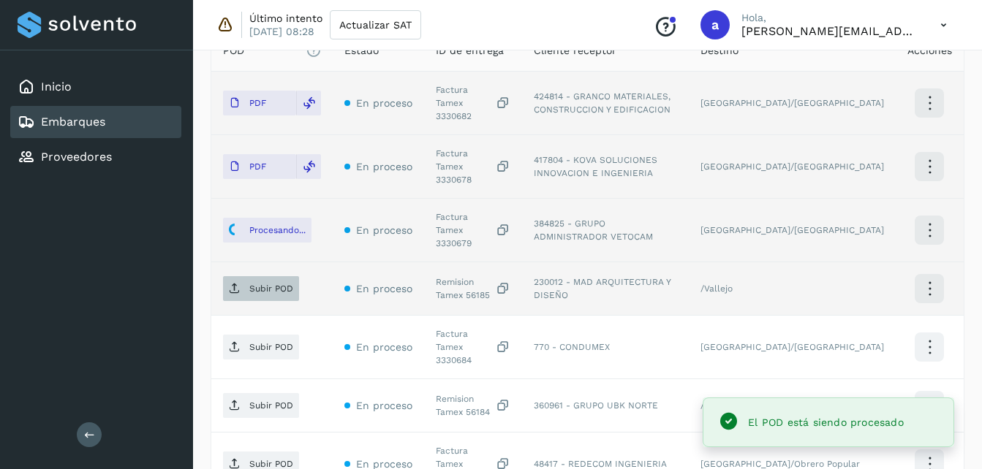
click at [269, 284] on p "Subir POD" at bounding box center [271, 289] width 44 height 10
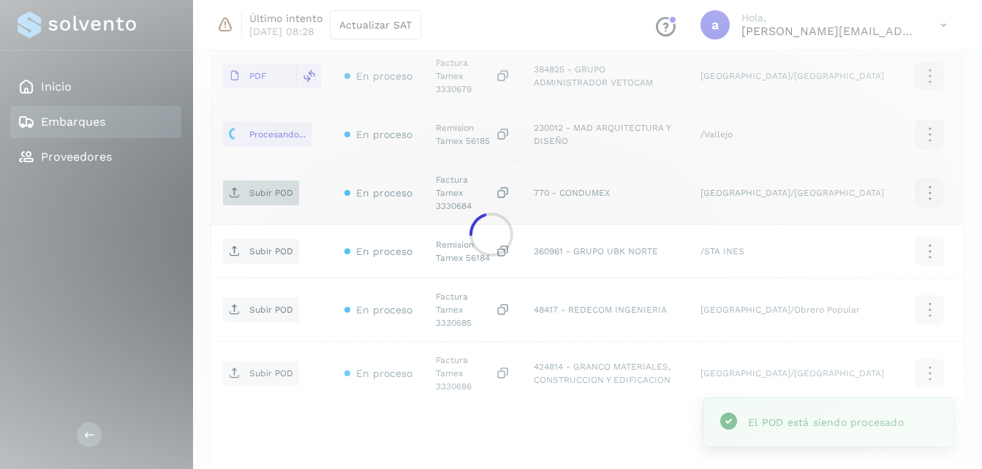
click at [247, 159] on div at bounding box center [491, 234] width 982 height 469
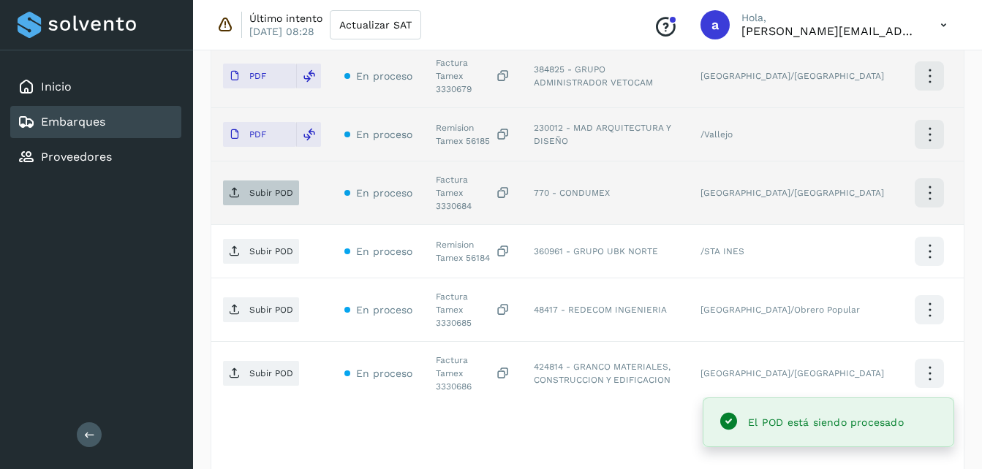
click at [230, 187] on icon at bounding box center [235, 193] width 12 height 12
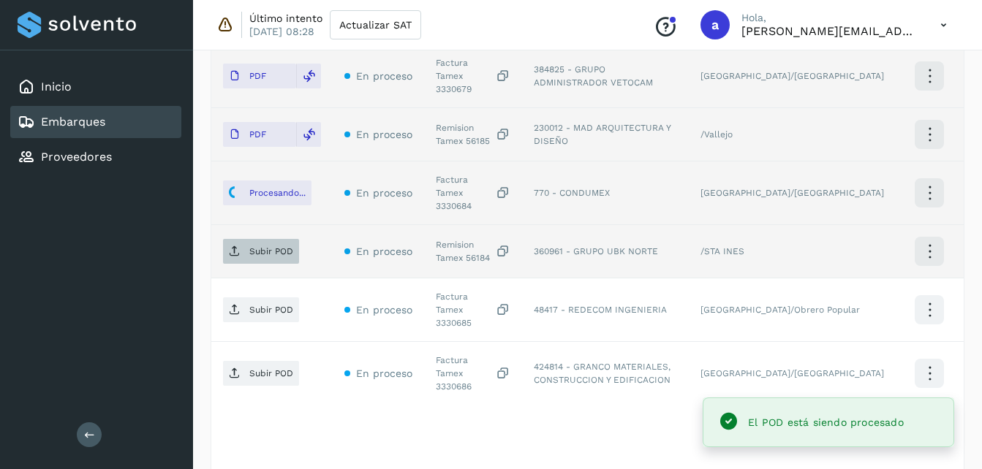
click at [263, 246] on p "Subir POD" at bounding box center [271, 251] width 44 height 10
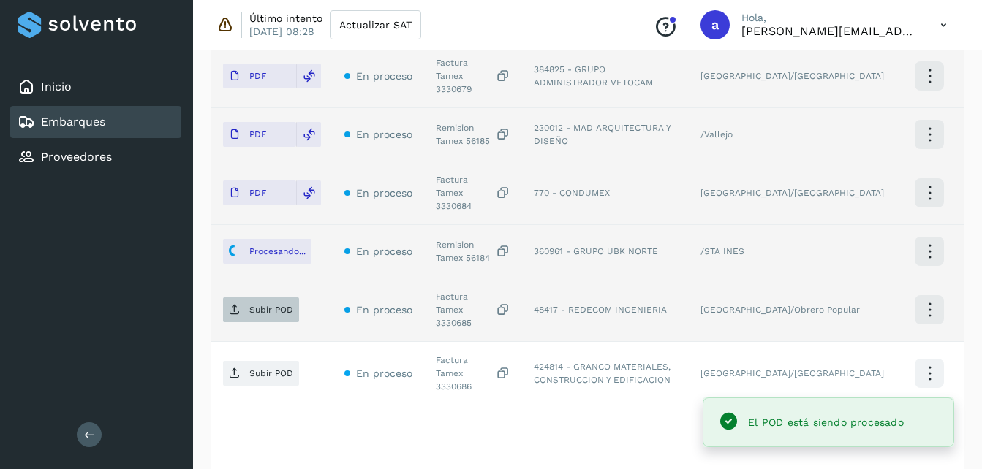
click at [249, 305] on p "Subir POD" at bounding box center [271, 310] width 44 height 10
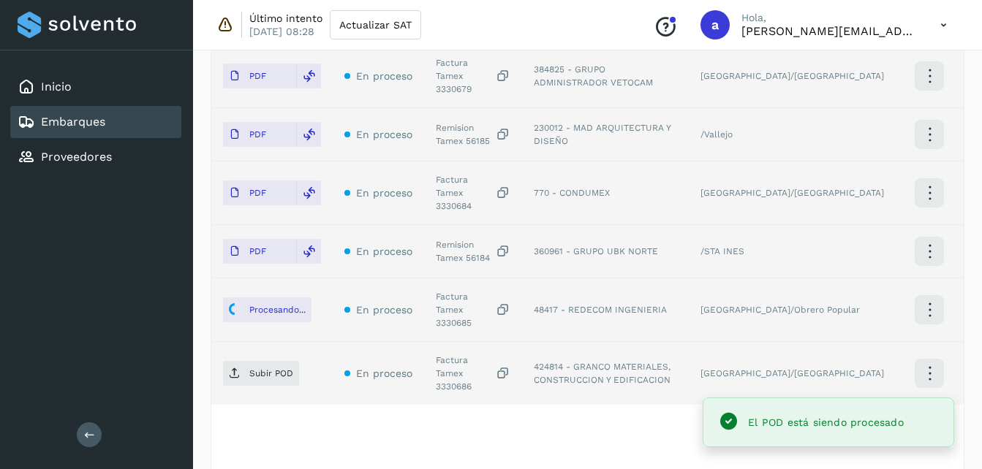
click at [219, 342] on td "Subir POD" at bounding box center [271, 373] width 121 height 63
click at [269, 369] on p "Subir POD" at bounding box center [271, 374] width 44 height 10
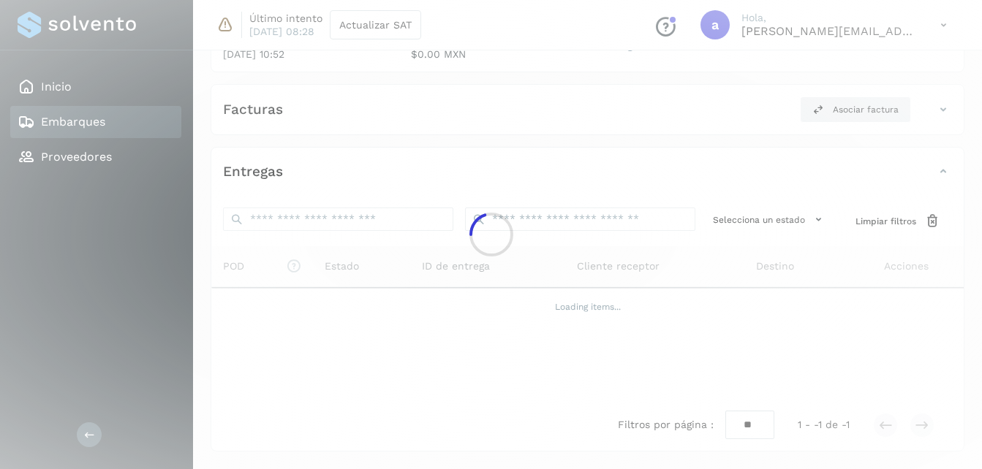
scroll to position [457, 0]
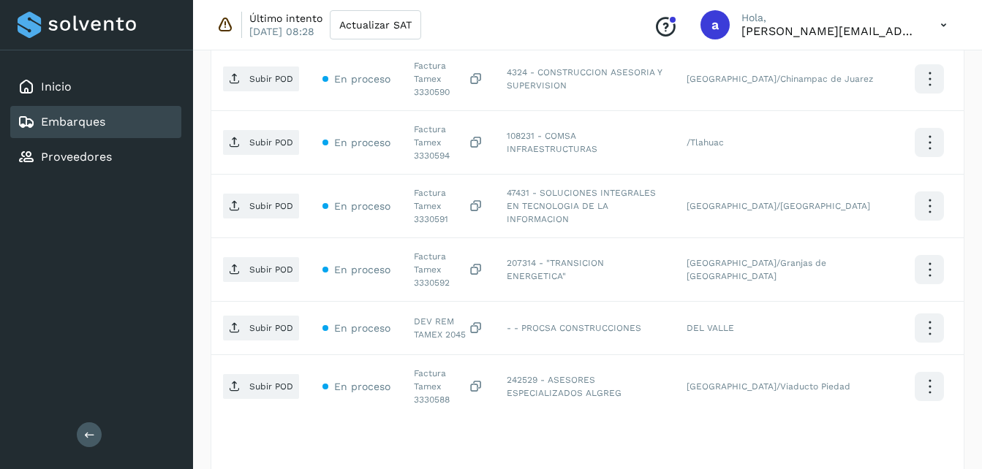
drag, startPoint x: 992, startPoint y: 208, endPoint x: 979, endPoint y: 105, distance: 103.9
click at [979, 105] on div "Embarques y entregas Embarque #313LLIZ032 ✨ Muy pronto podrás gestionar todos t…" at bounding box center [587, 74] width 789 height 973
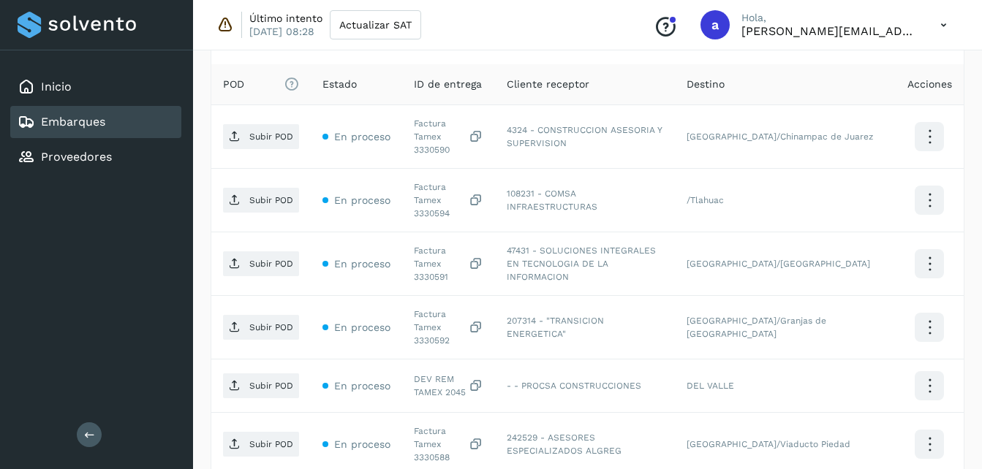
scroll to position [401, 0]
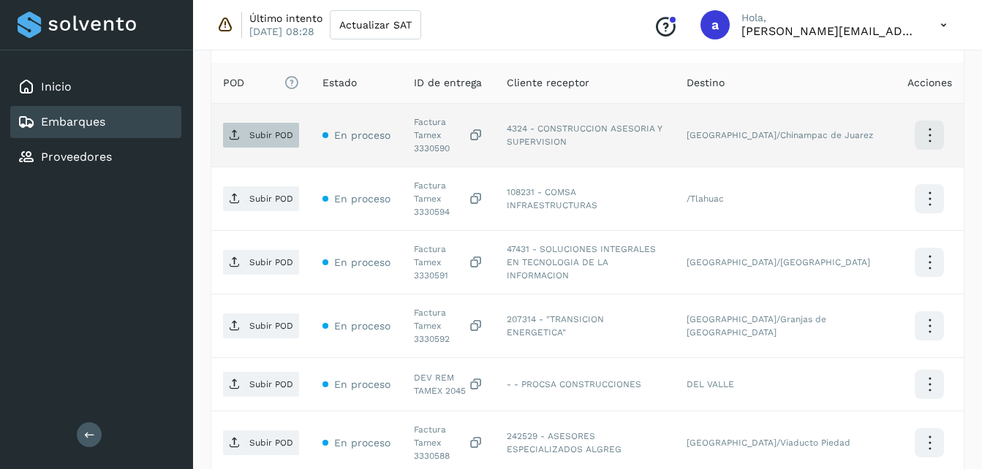
click at [279, 135] on p "Subir POD" at bounding box center [271, 135] width 44 height 10
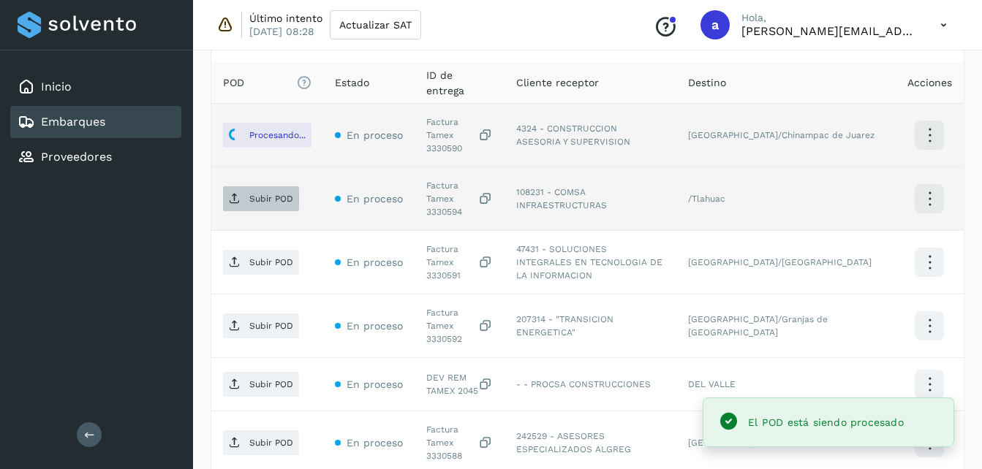
click at [258, 194] on p "Subir POD" at bounding box center [271, 199] width 44 height 10
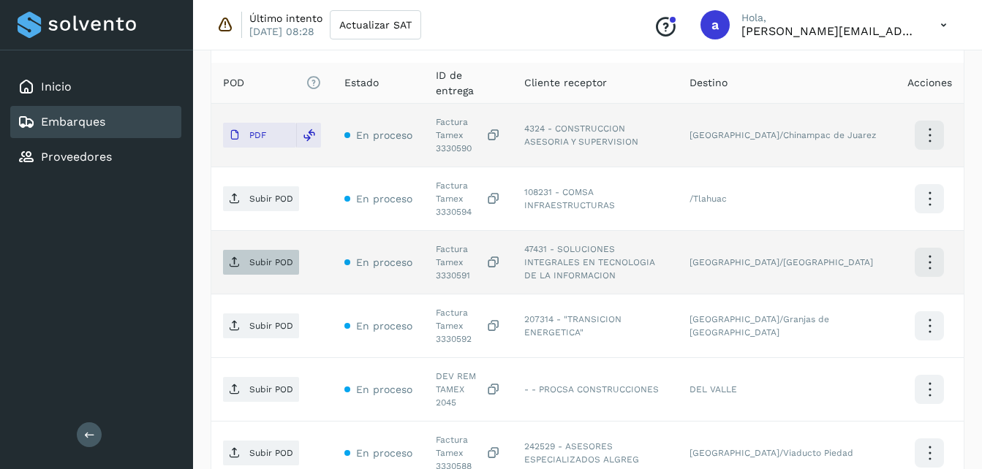
click at [253, 251] on span "Subir POD" at bounding box center [261, 262] width 76 height 23
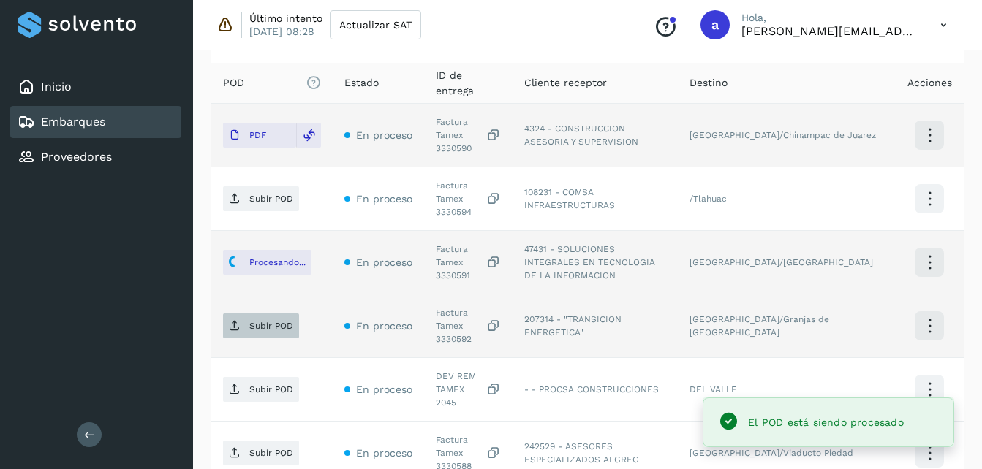
click at [229, 314] on span "Subir POD" at bounding box center [261, 325] width 76 height 23
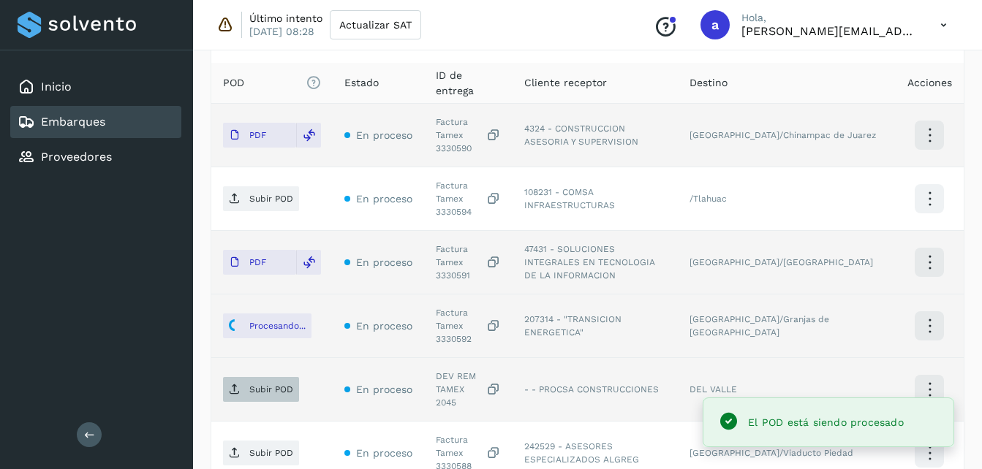
click at [268, 385] on p "Subir POD" at bounding box center [271, 390] width 44 height 10
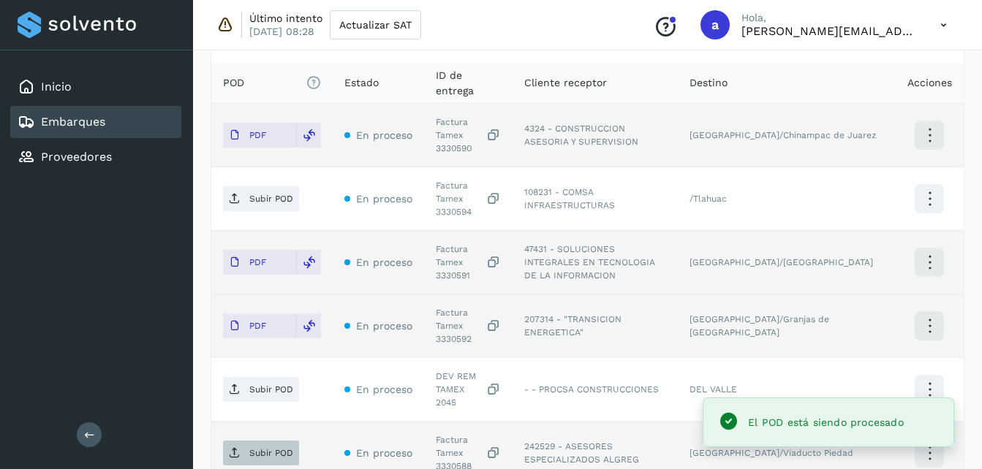
click at [236, 448] on icon at bounding box center [235, 454] width 12 height 12
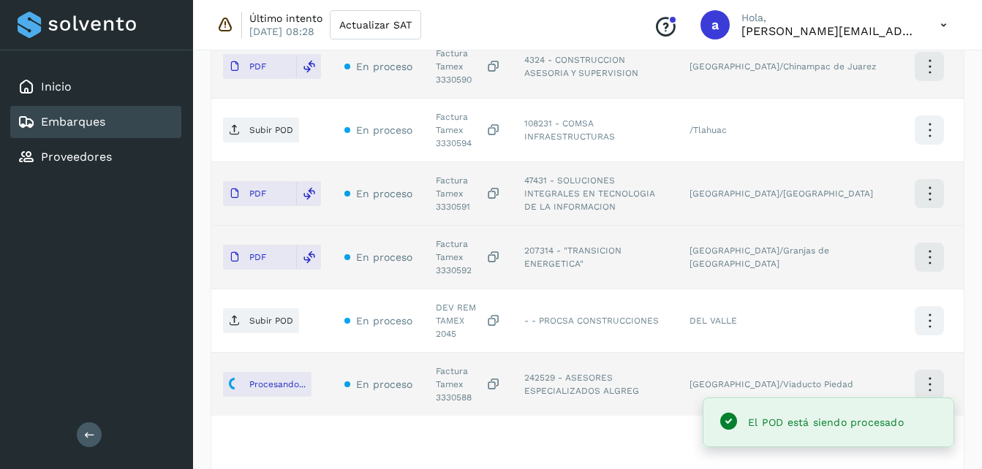
scroll to position [471, 0]
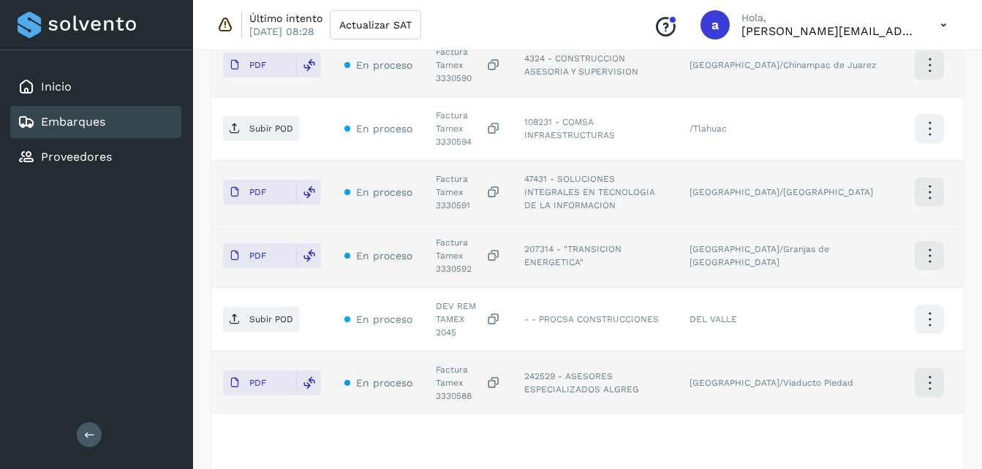
scroll to position [457, 0]
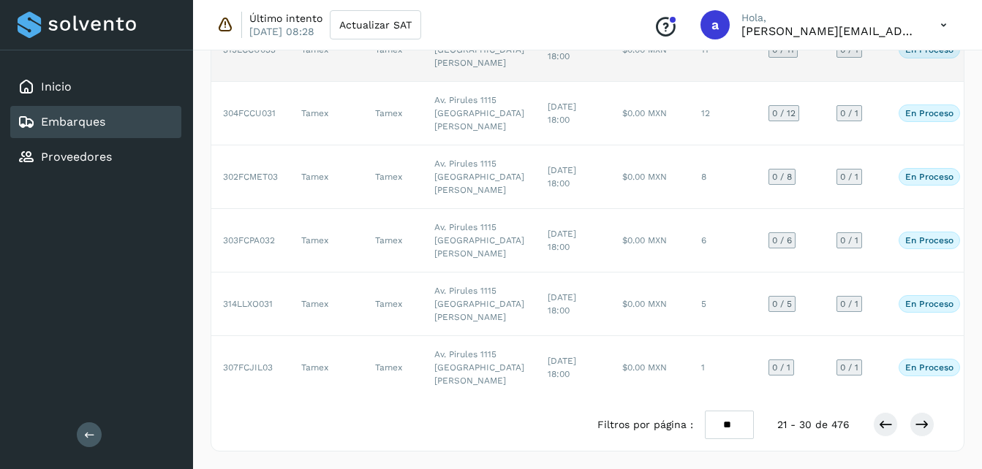
click at [698, 82] on td "11" at bounding box center [723, 50] width 67 height 64
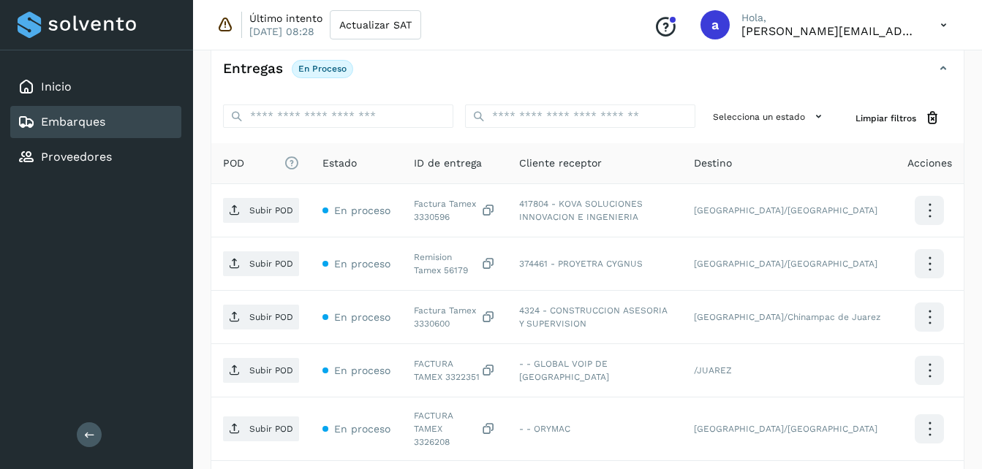
scroll to position [295, 0]
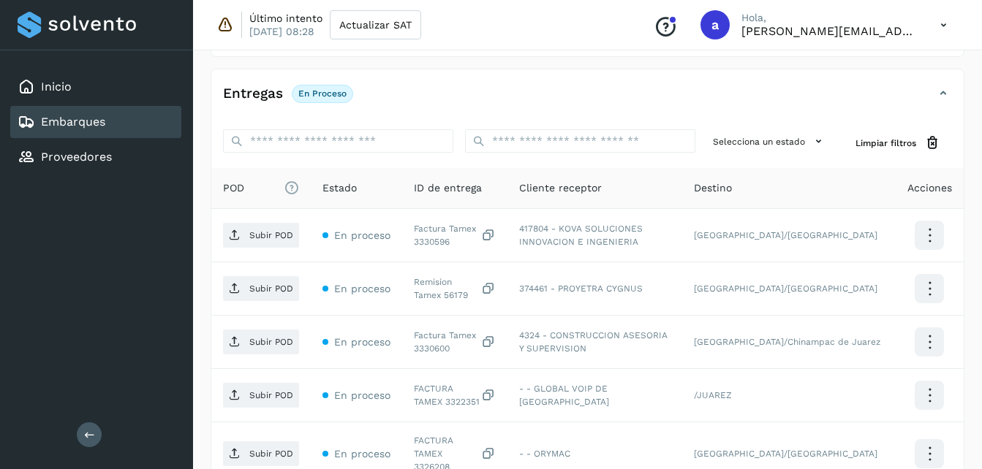
click at [230, 205] on th "POD El tamaño máximo de archivo es de 20 Mb." at bounding box center [260, 188] width 99 height 41
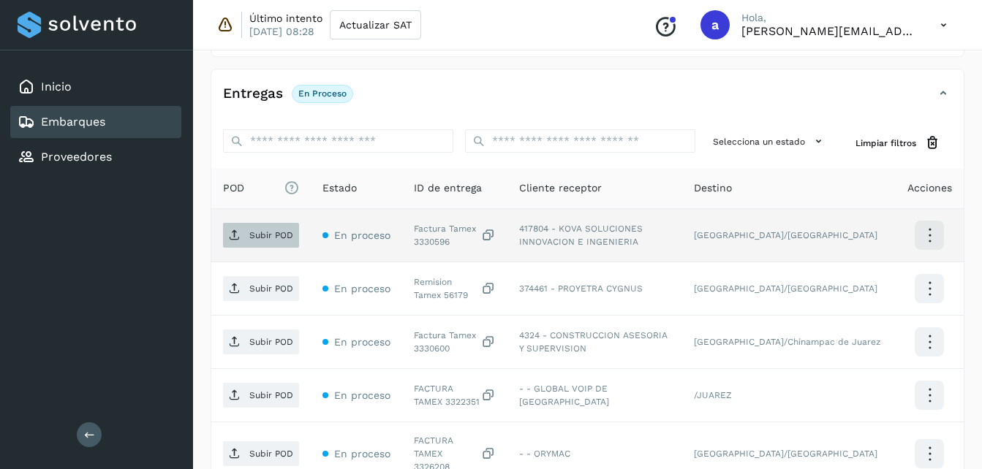
click at [263, 232] on p "Subir POD" at bounding box center [271, 235] width 44 height 10
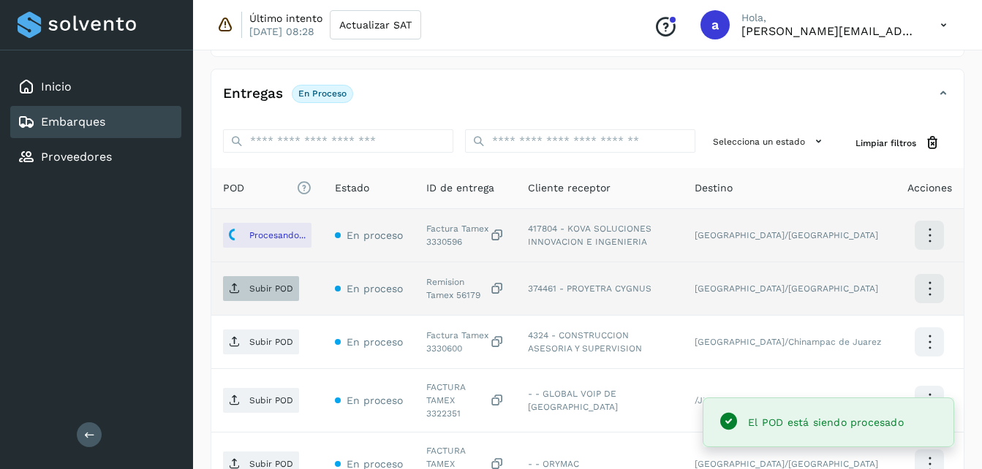
click at [249, 292] on p "Subir POD" at bounding box center [271, 289] width 44 height 10
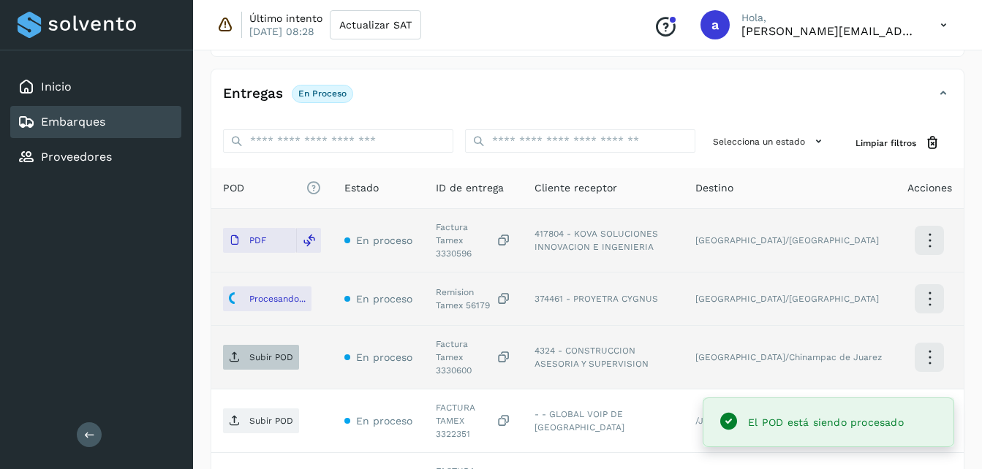
click at [283, 352] on p "Subir POD" at bounding box center [271, 357] width 44 height 10
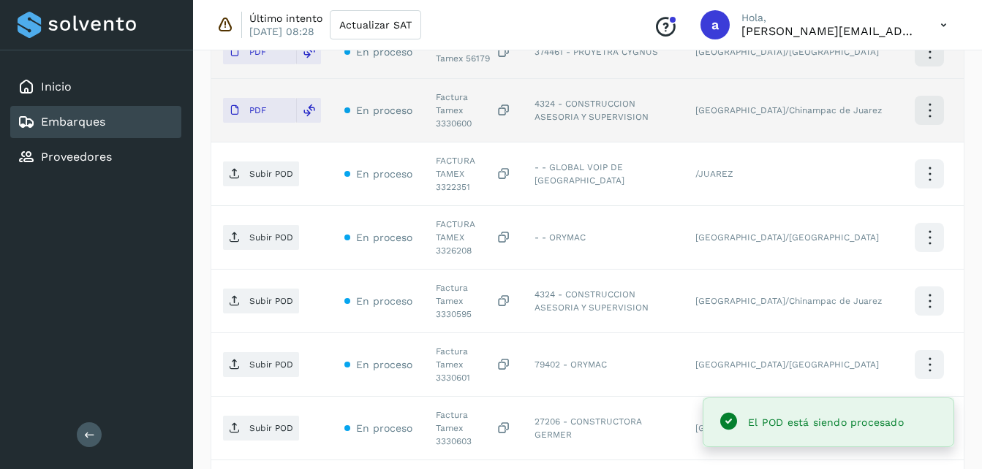
scroll to position [559, 0]
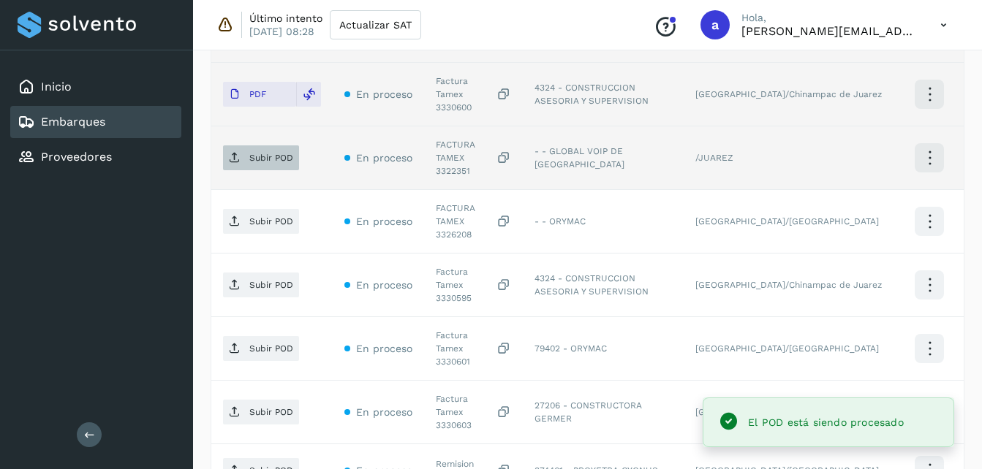
click at [263, 153] on p "Subir POD" at bounding box center [271, 158] width 44 height 10
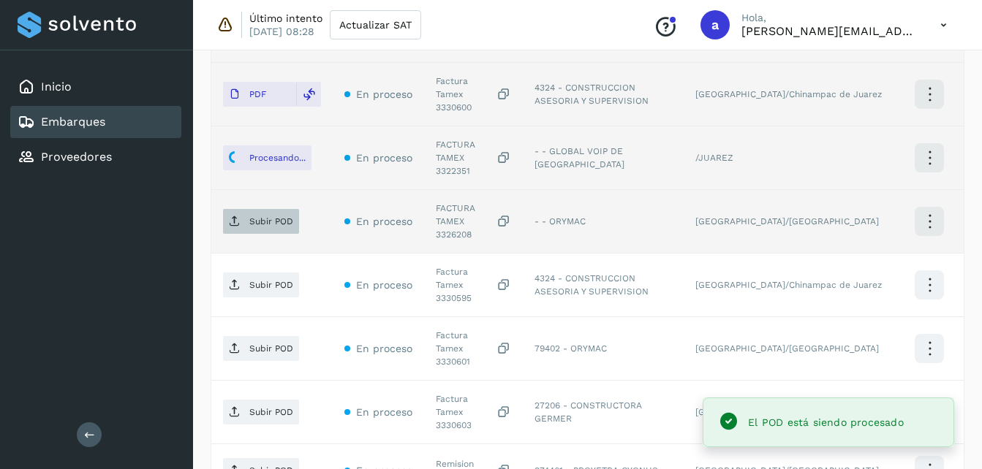
click at [235, 216] on icon at bounding box center [235, 222] width 12 height 12
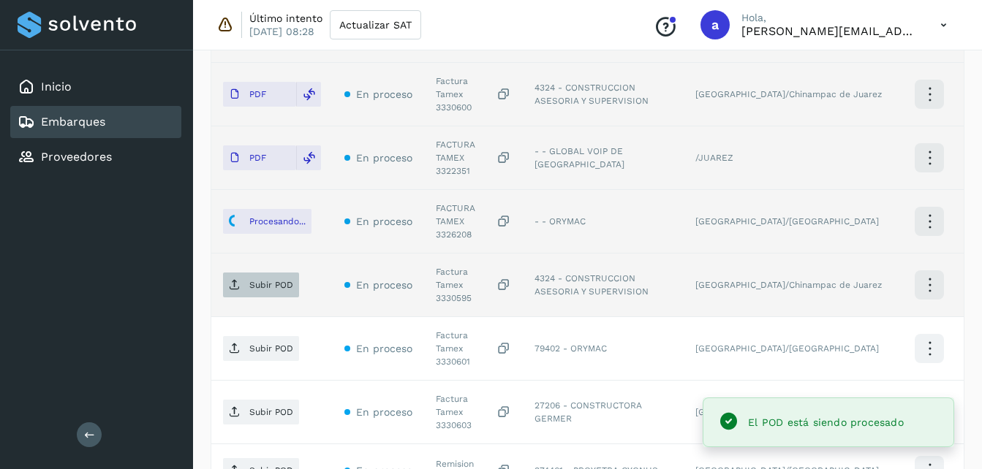
click at [245, 273] on span "Subir POD" at bounding box center [261, 284] width 76 height 23
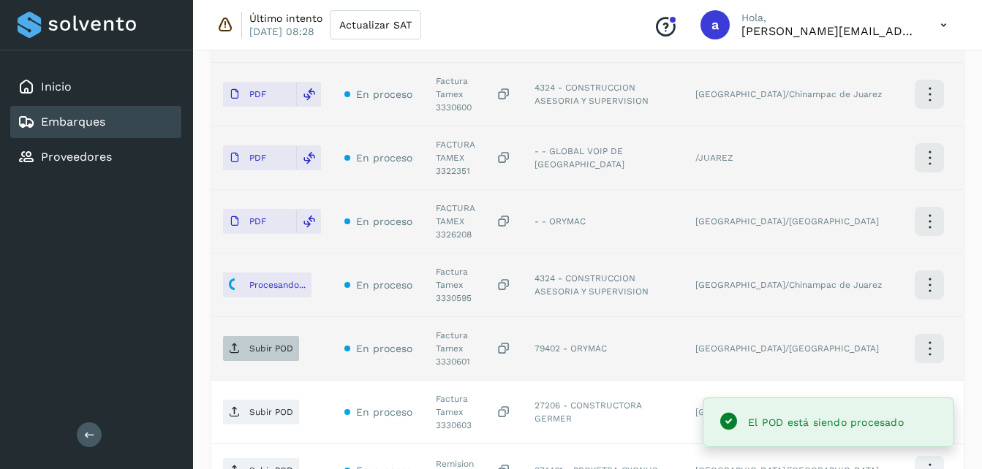
click at [264, 337] on span "Subir POD" at bounding box center [261, 348] width 76 height 23
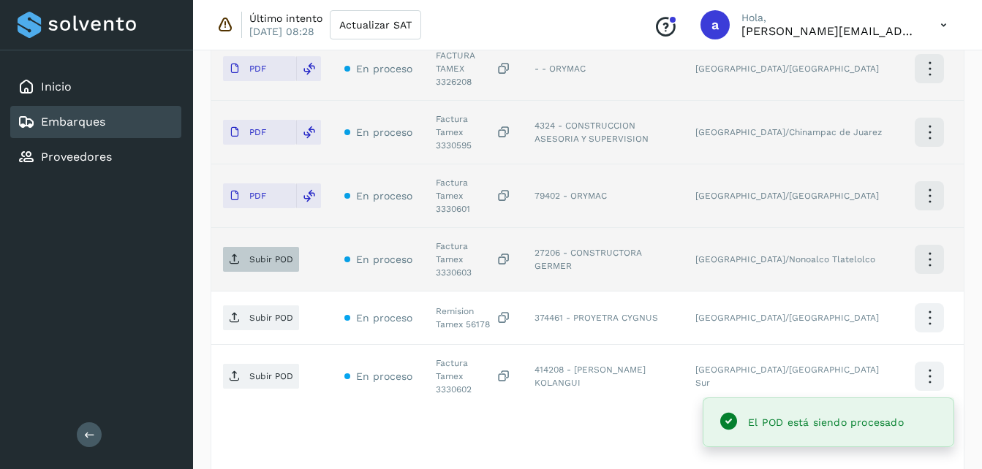
click at [257, 248] on span "Subir POD" at bounding box center [261, 259] width 76 height 23
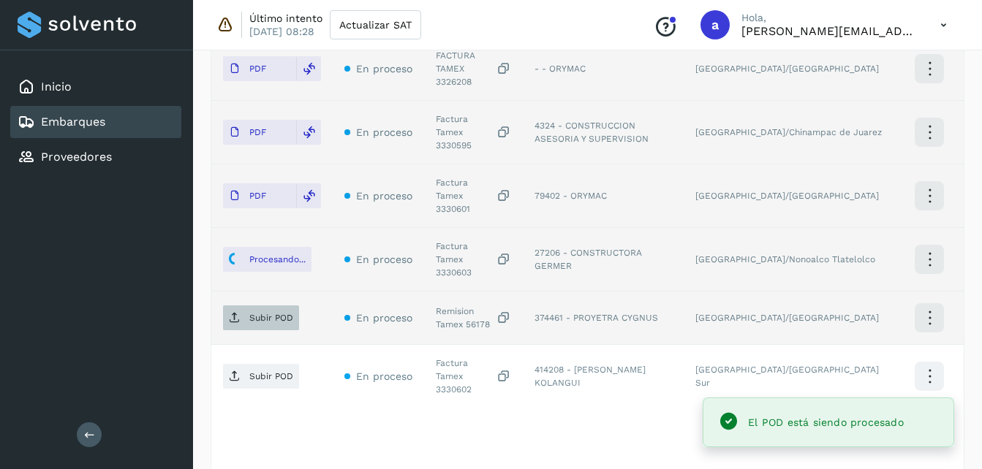
click at [234, 312] on icon at bounding box center [235, 318] width 12 height 12
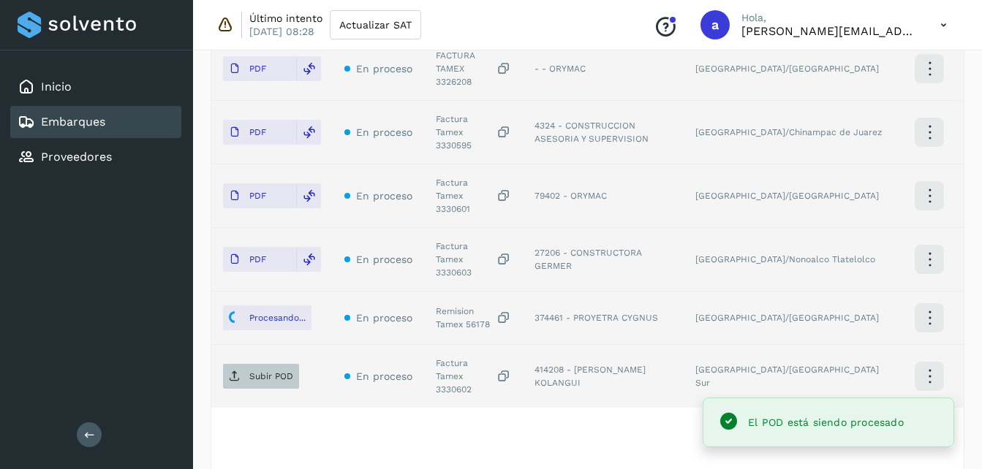
click at [249, 371] on p "Subir POD" at bounding box center [271, 376] width 44 height 10
click at [898, 360] on div "POD El tamaño máximo de archivo es de 20 Mb. Estado ID de entrega Cliente recep…" at bounding box center [587, 116] width 752 height 729
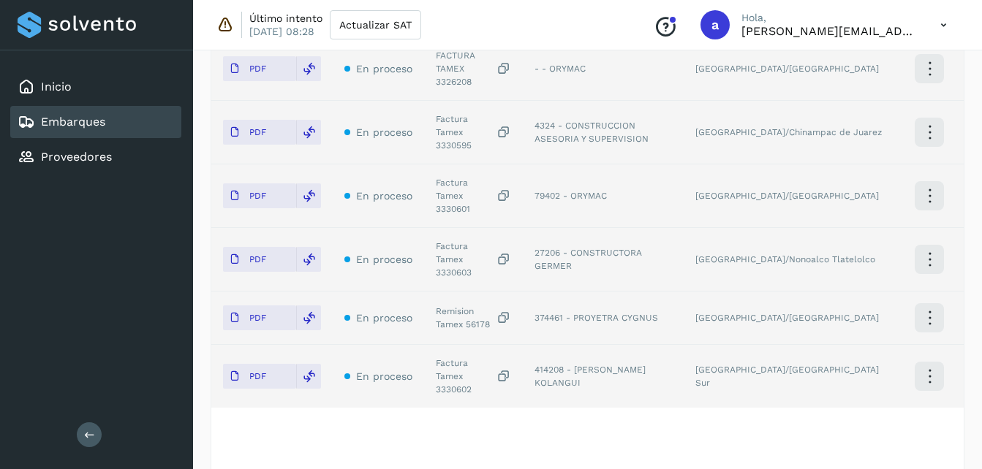
scroll to position [231, 0]
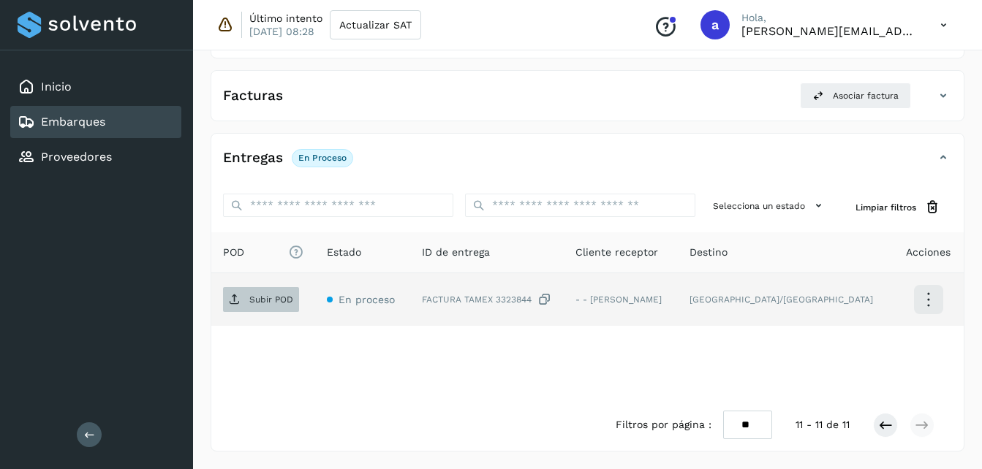
click at [228, 295] on span "Subir POD" at bounding box center [261, 299] width 76 height 23
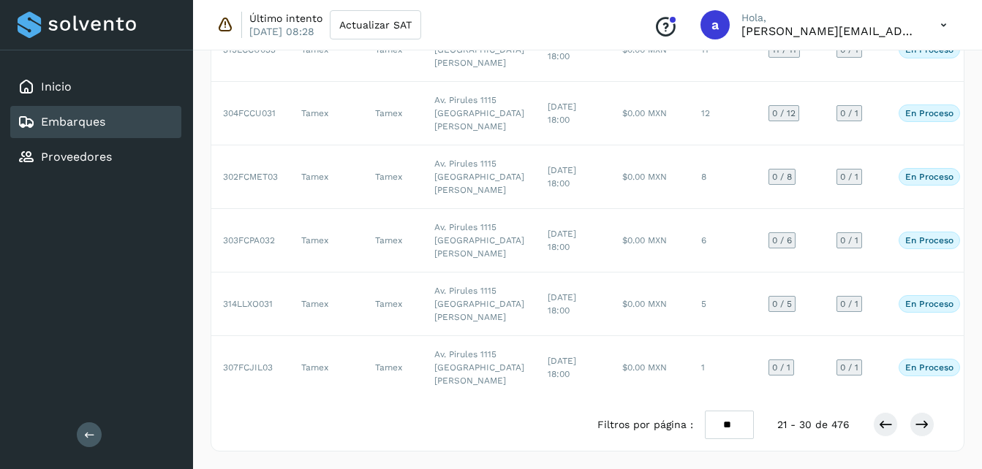
scroll to position [654, 0]
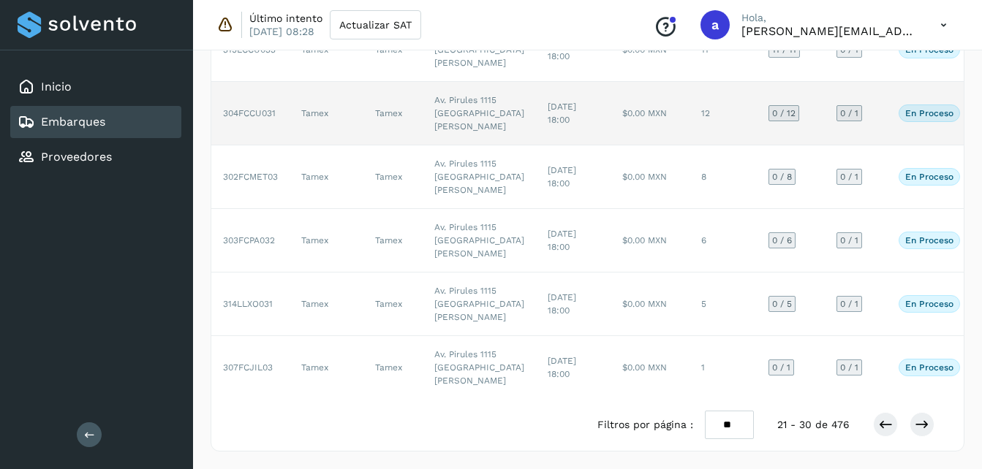
click at [611, 132] on td "$0.00 MXN" at bounding box center [650, 114] width 79 height 64
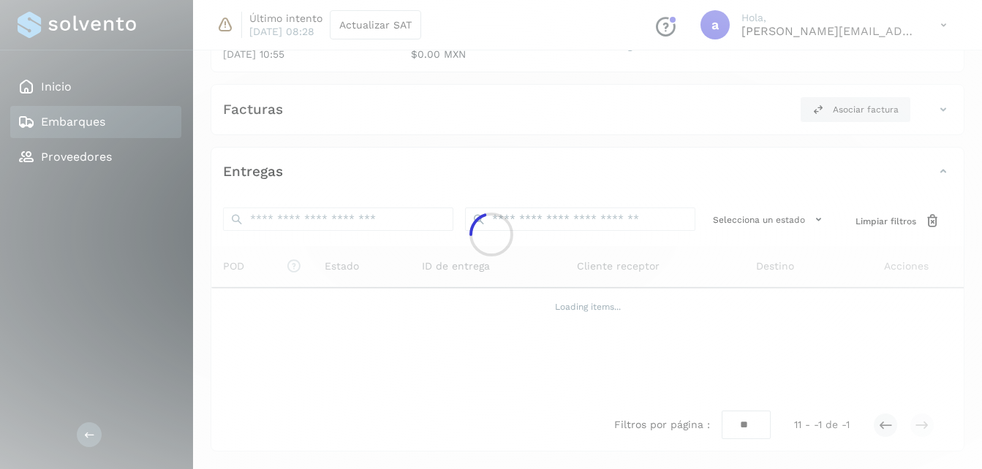
scroll to position [216, 0]
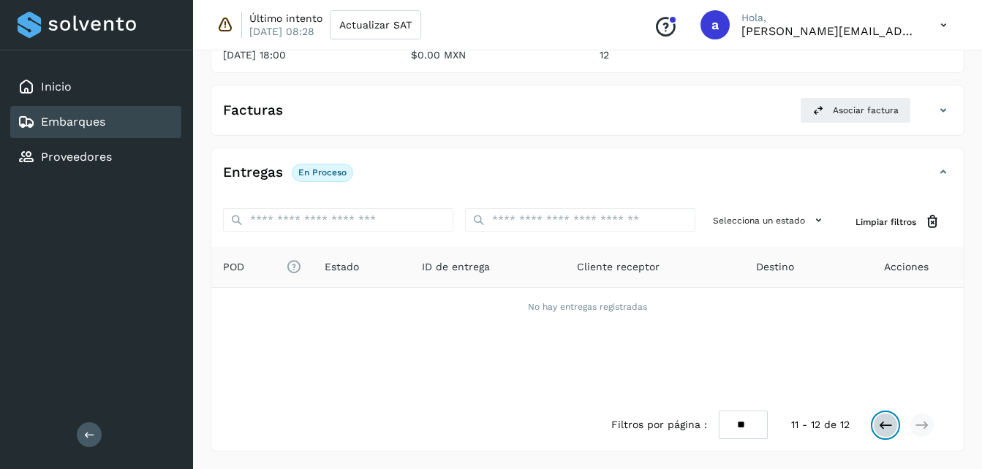
click at [890, 430] on icon at bounding box center [885, 425] width 15 height 15
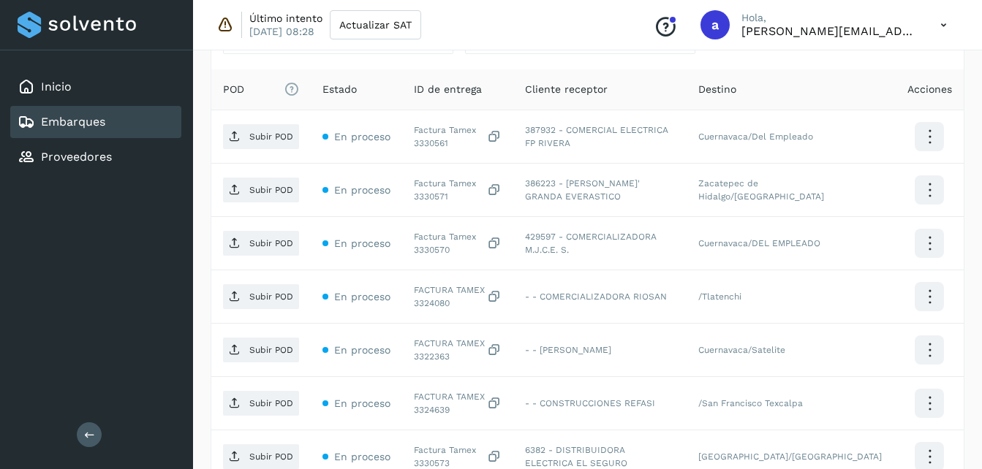
scroll to position [711, 0]
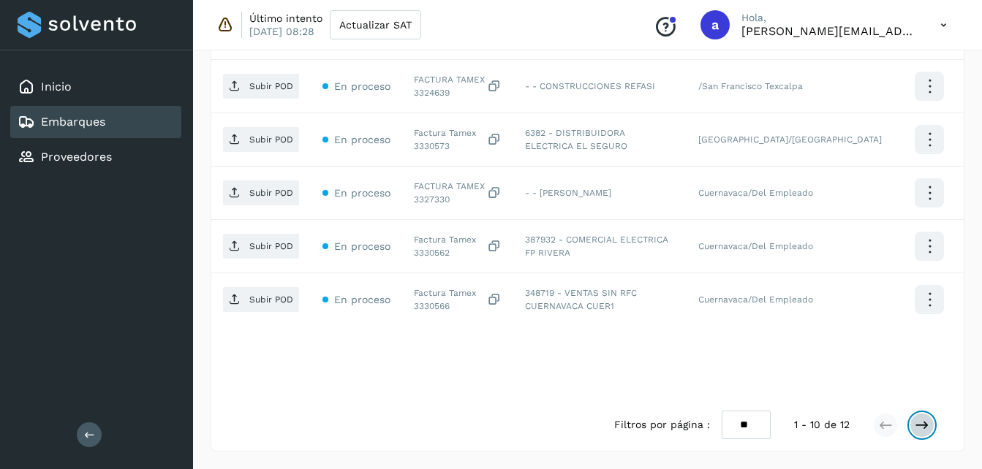
click at [921, 433] on button at bounding box center [922, 425] width 25 height 25
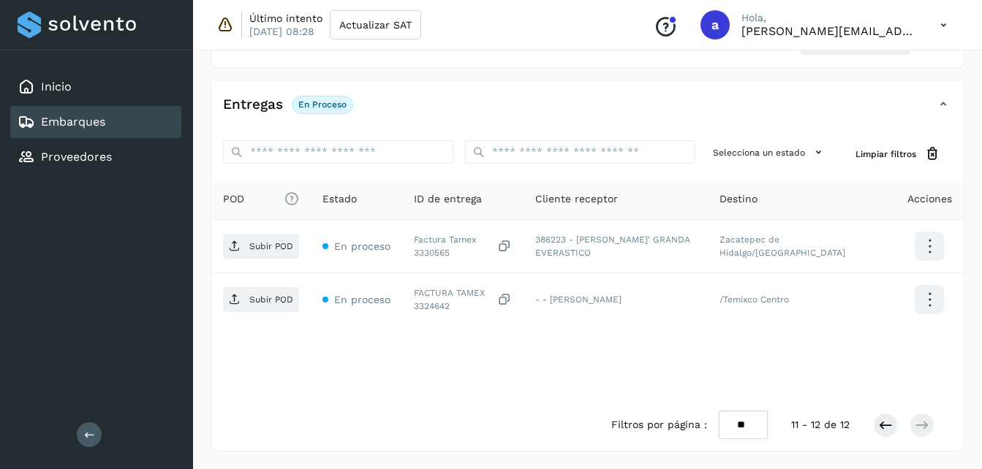
scroll to position [284, 0]
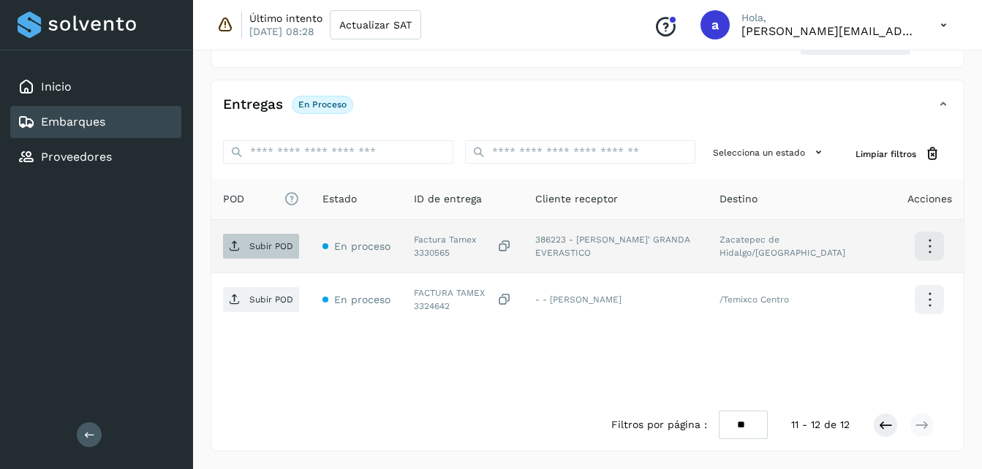
click at [257, 241] on p "Subir POD" at bounding box center [271, 246] width 44 height 10
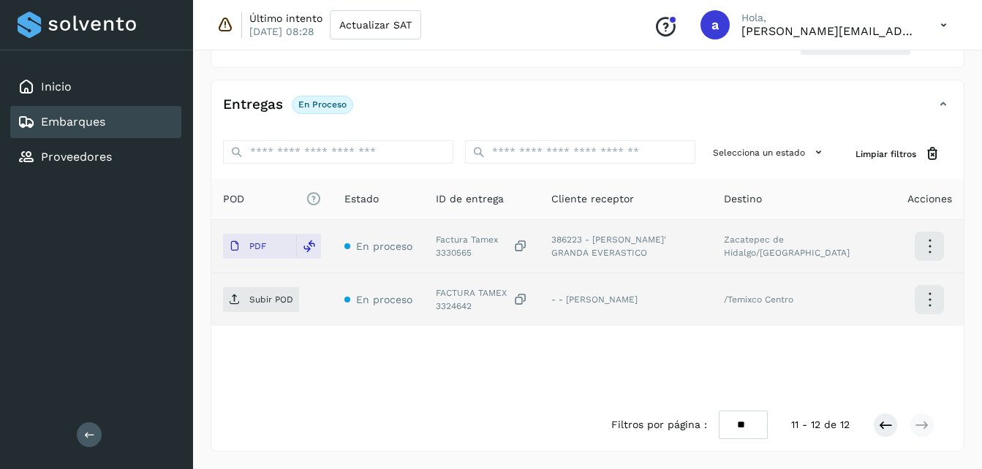
click at [873, 287] on td "/Temixco Centro" at bounding box center [804, 299] width 184 height 53
click at [227, 313] on td "Subir POD" at bounding box center [271, 299] width 121 height 53
click at [250, 305] on p "Subir POD" at bounding box center [271, 300] width 44 height 10
click at [882, 429] on icon at bounding box center [885, 425] width 15 height 15
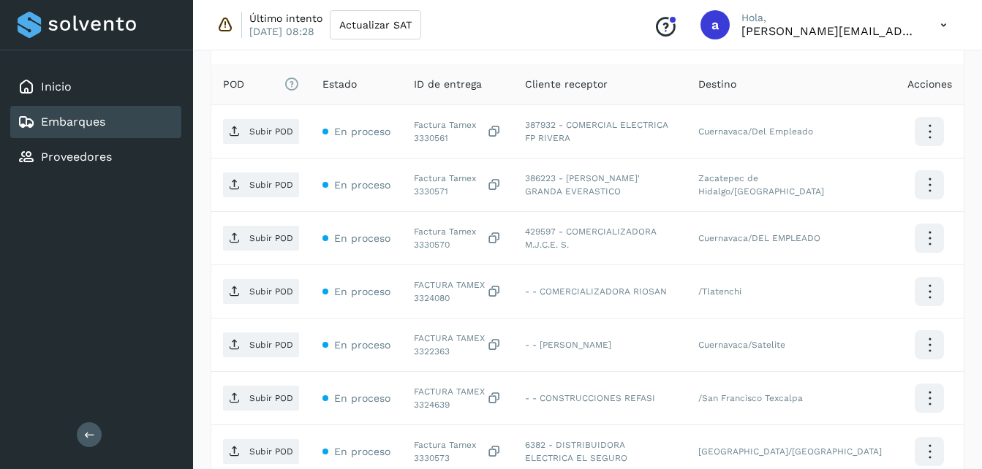
scroll to position [423, 0]
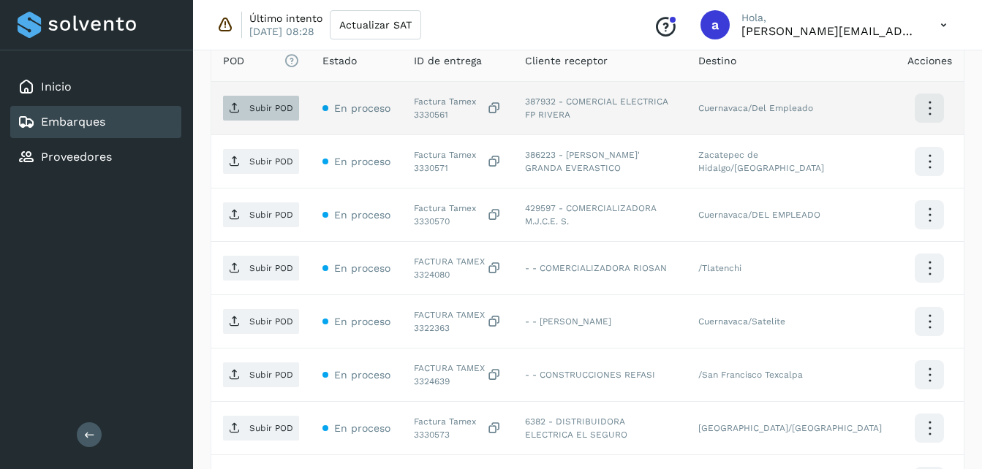
click at [247, 107] on span "Subir POD" at bounding box center [261, 108] width 76 height 23
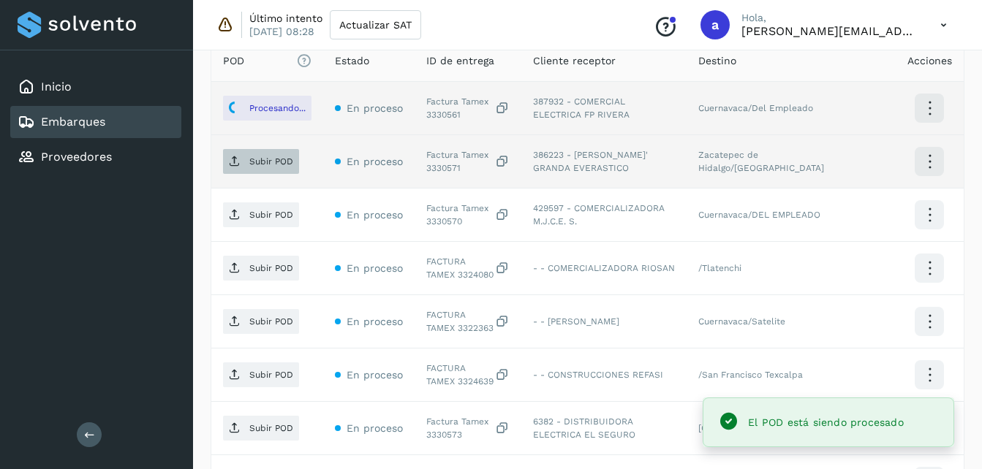
click at [272, 158] on p "Subir POD" at bounding box center [271, 161] width 44 height 10
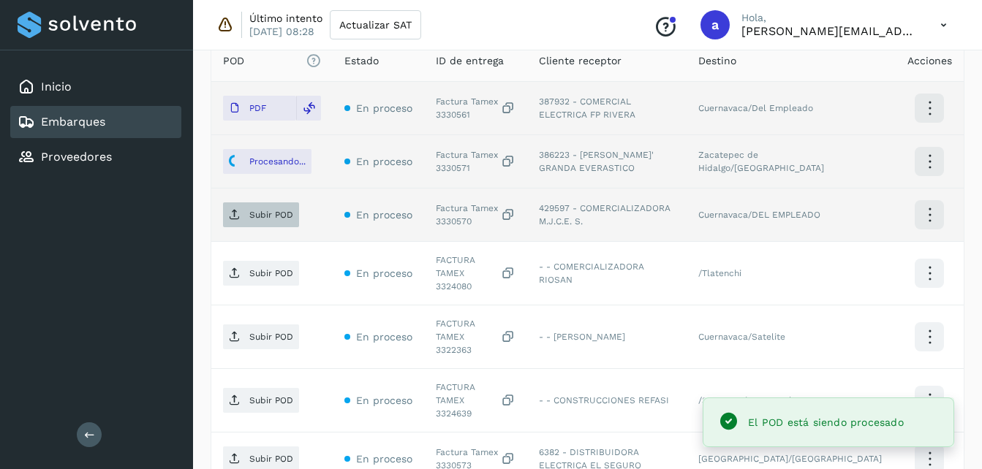
click at [268, 215] on p "Subir POD" at bounding box center [271, 215] width 44 height 10
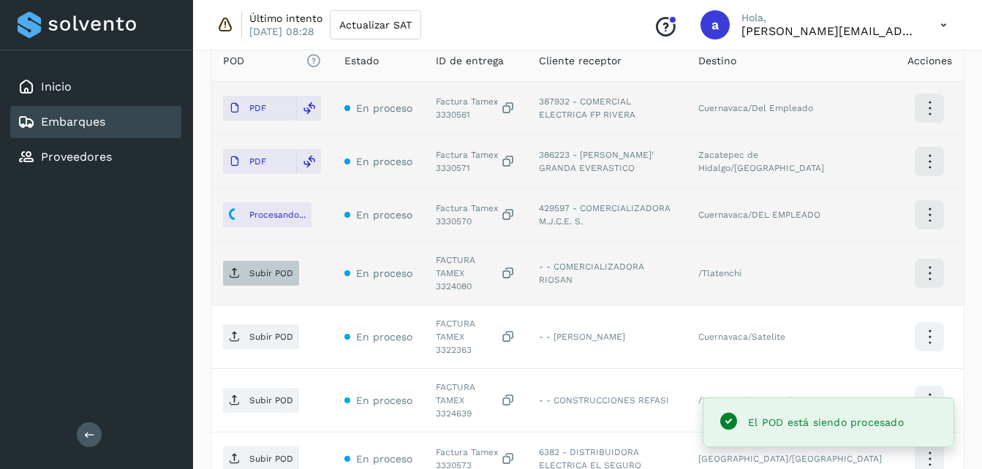
click at [263, 268] on p "Subir POD" at bounding box center [271, 273] width 44 height 10
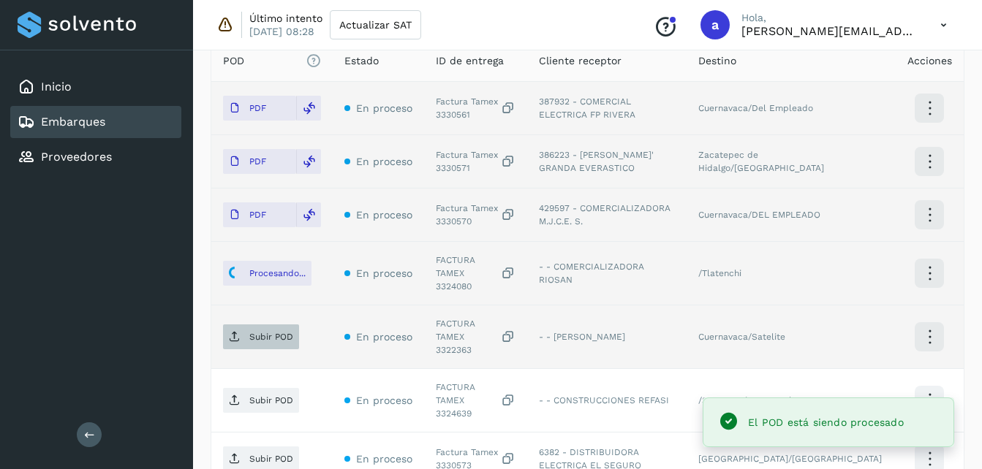
click at [260, 332] on p "Subir POD" at bounding box center [271, 337] width 44 height 10
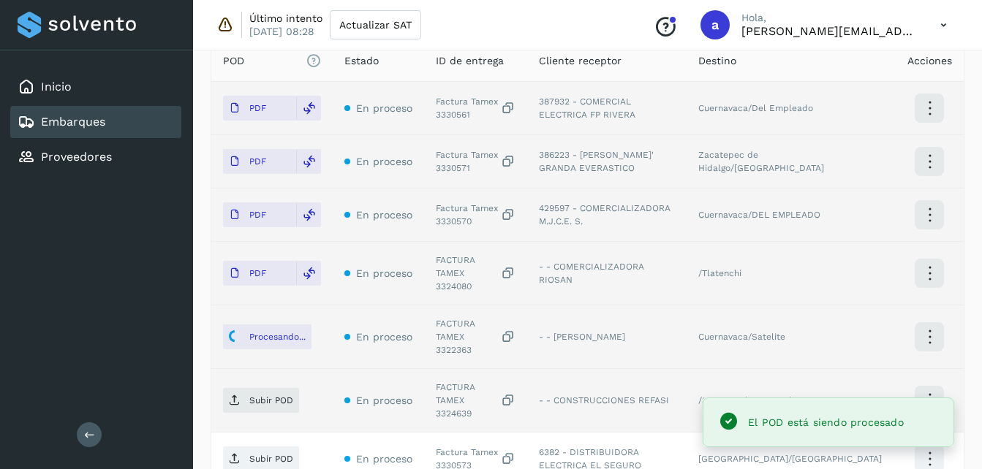
drag, startPoint x: 992, startPoint y: 250, endPoint x: 955, endPoint y: 390, distance: 145.3
click at [955, 390] on td at bounding box center [930, 401] width 68 height 64
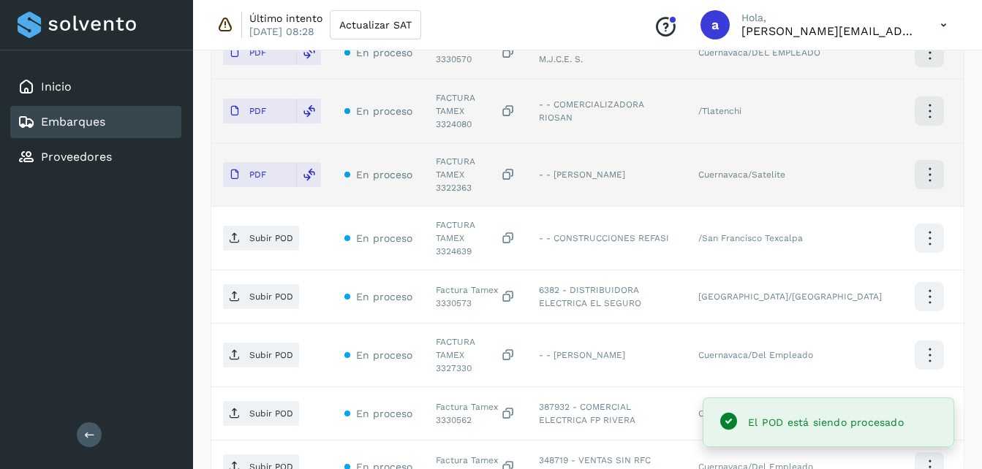
scroll to position [571, 0]
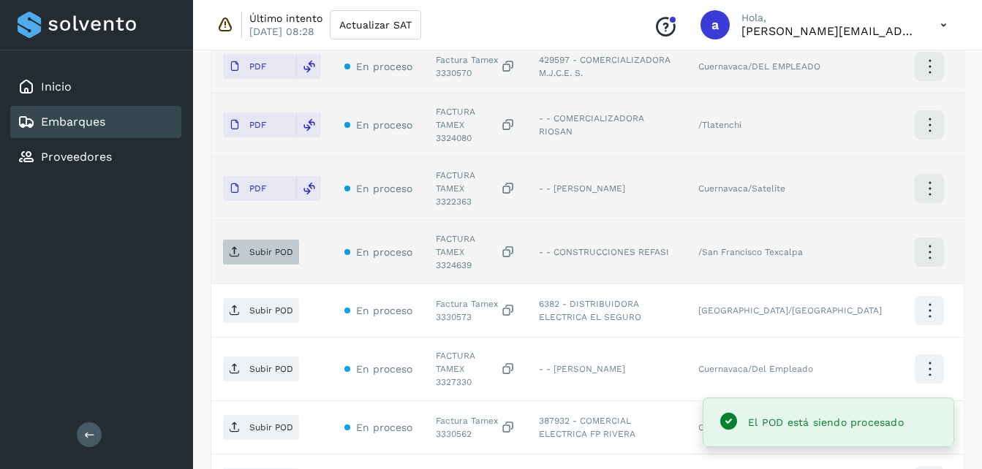
click at [256, 247] on p "Subir POD" at bounding box center [271, 252] width 44 height 10
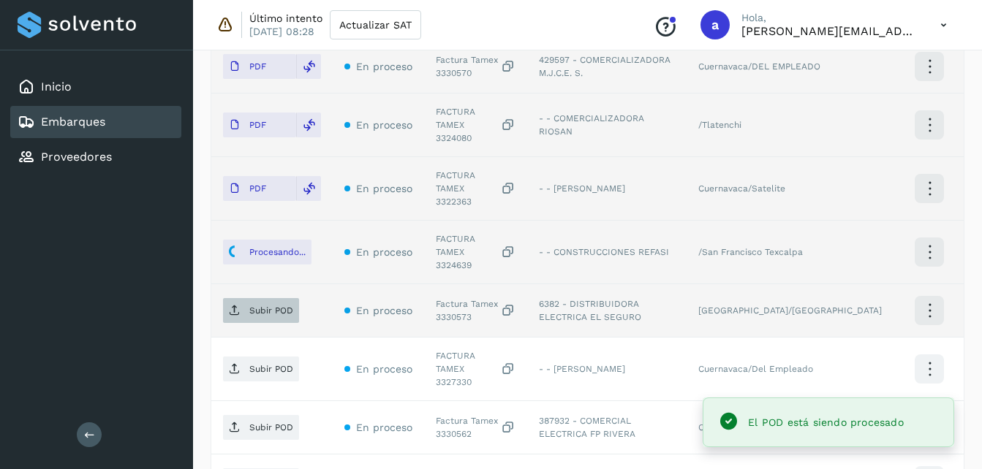
click at [281, 306] on p "Subir POD" at bounding box center [271, 311] width 44 height 10
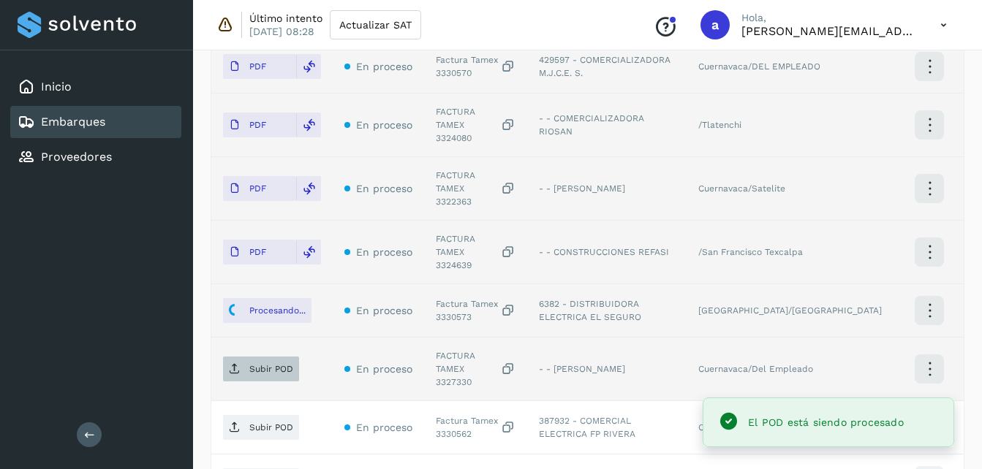
click at [286, 358] on span "Subir POD" at bounding box center [261, 369] width 76 height 23
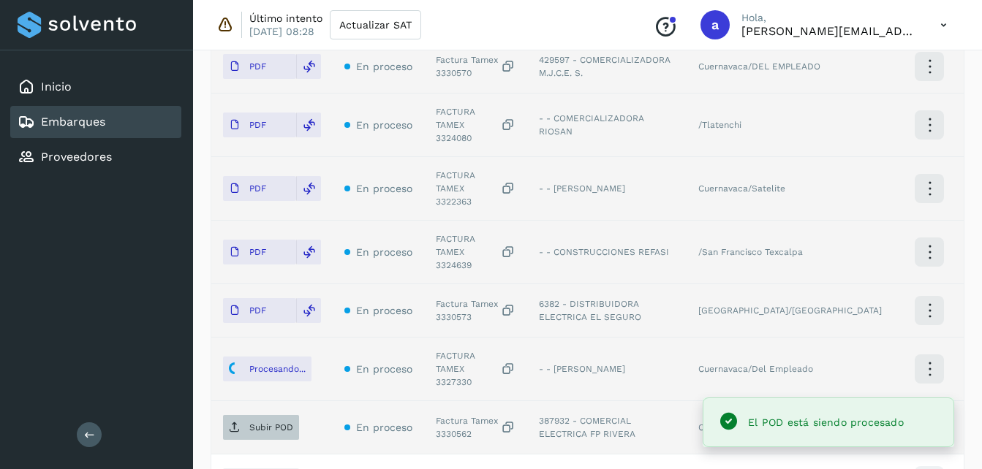
click at [263, 423] on p "Subir POD" at bounding box center [271, 428] width 44 height 10
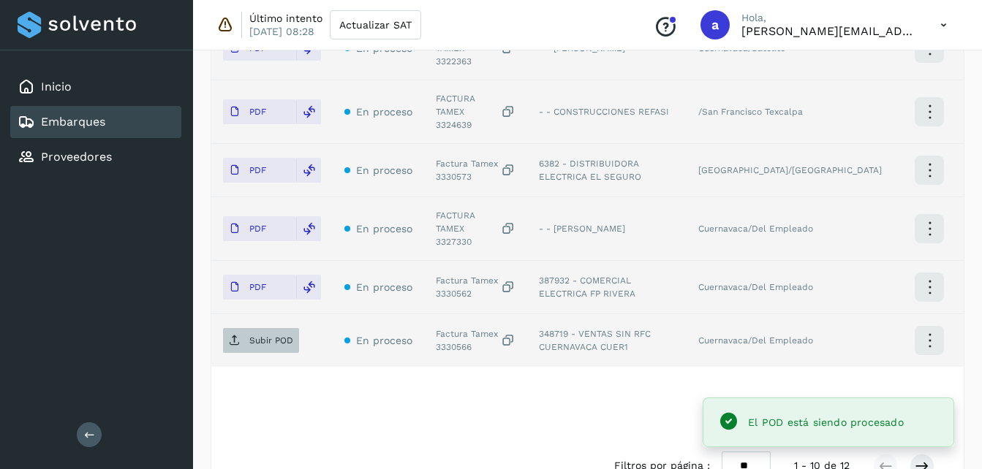
click at [279, 336] on p "Subir POD" at bounding box center [271, 341] width 44 height 10
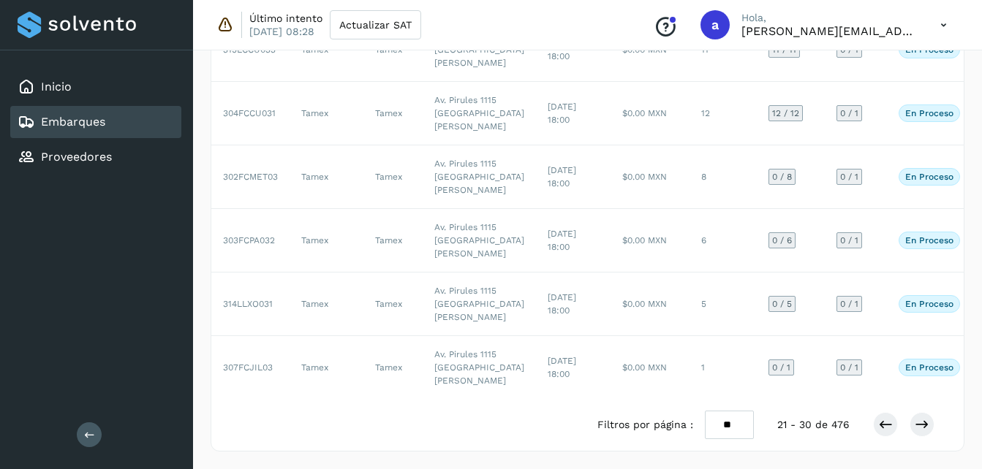
scroll to position [712, 0]
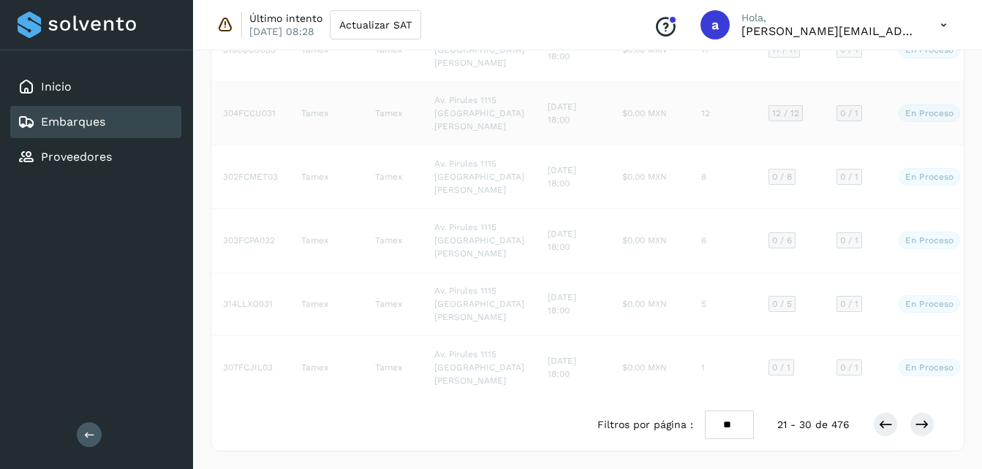
drag, startPoint x: 992, startPoint y: 222, endPoint x: 926, endPoint y: 87, distance: 150.4
click at [926, 87] on td "En proceso Verifica el estado de la factura o entregas asociadas a este embarque" at bounding box center [940, 114] width 106 height 64
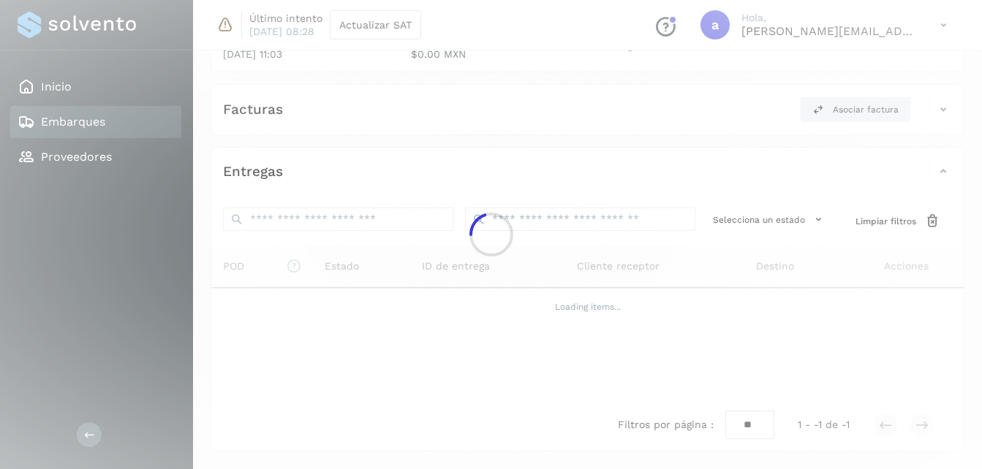
scroll to position [711, 0]
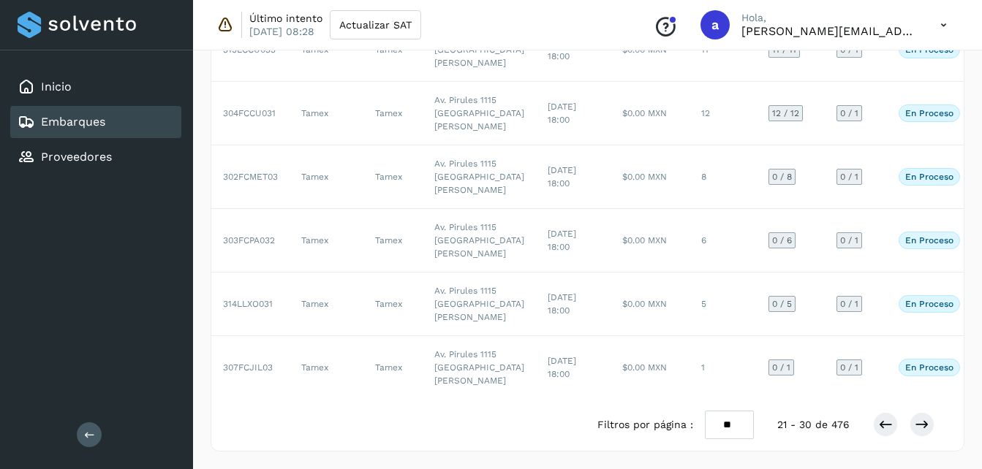
scroll to position [712, 0]
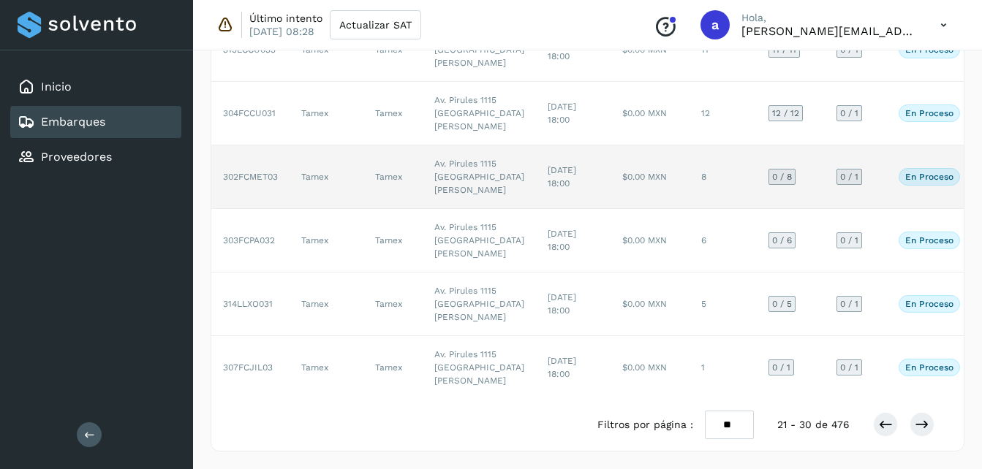
click at [611, 163] on td "$0.00 MXN" at bounding box center [650, 178] width 79 height 64
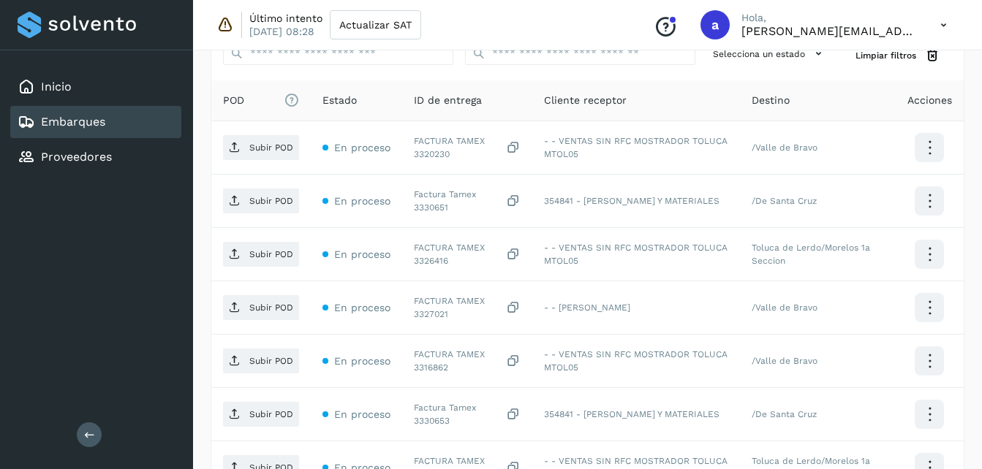
scroll to position [330, 0]
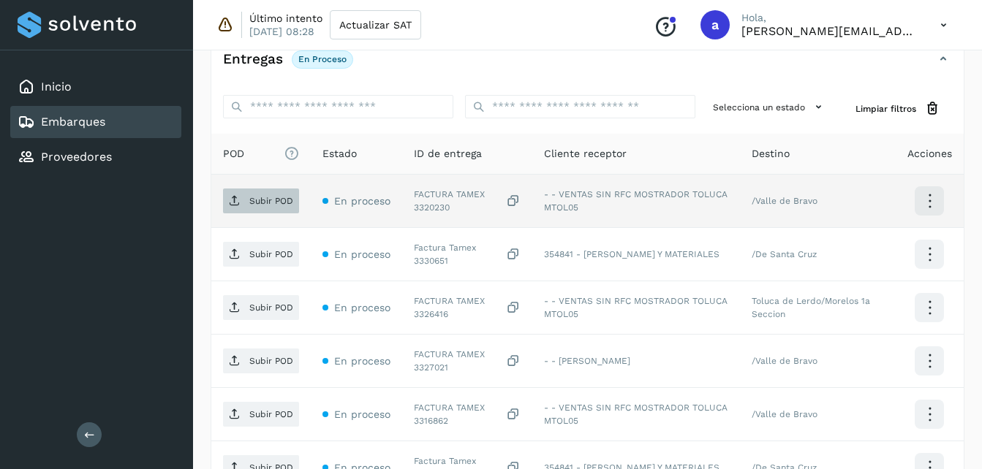
click at [253, 193] on span "Subir POD" at bounding box center [261, 200] width 76 height 23
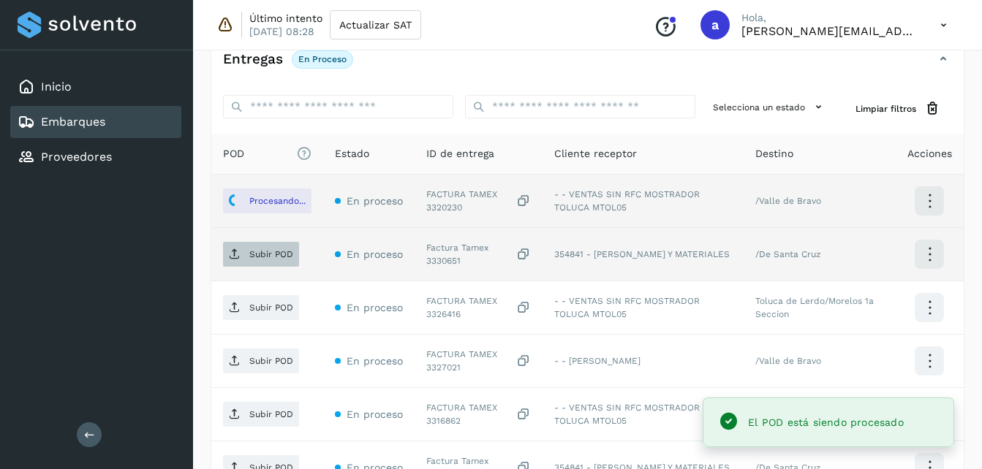
click at [263, 260] on p "Subir POD" at bounding box center [271, 254] width 44 height 10
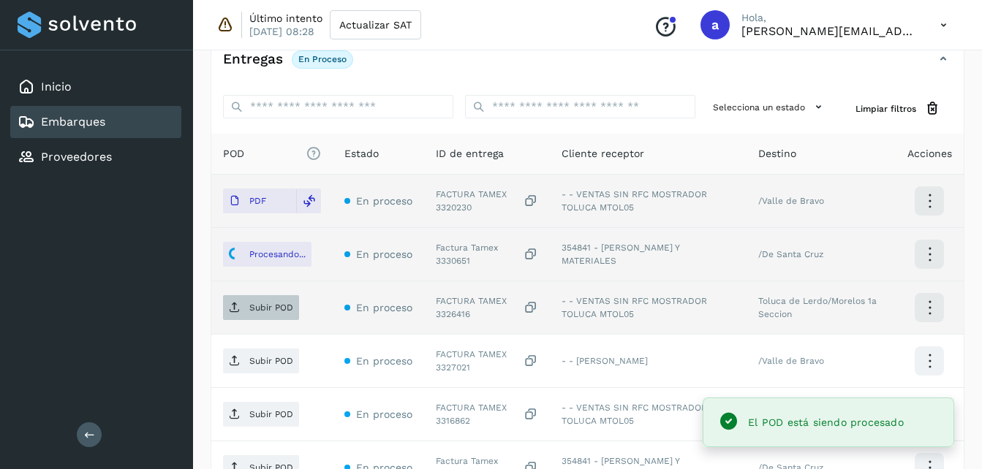
click at [279, 309] on p "Subir POD" at bounding box center [271, 308] width 44 height 10
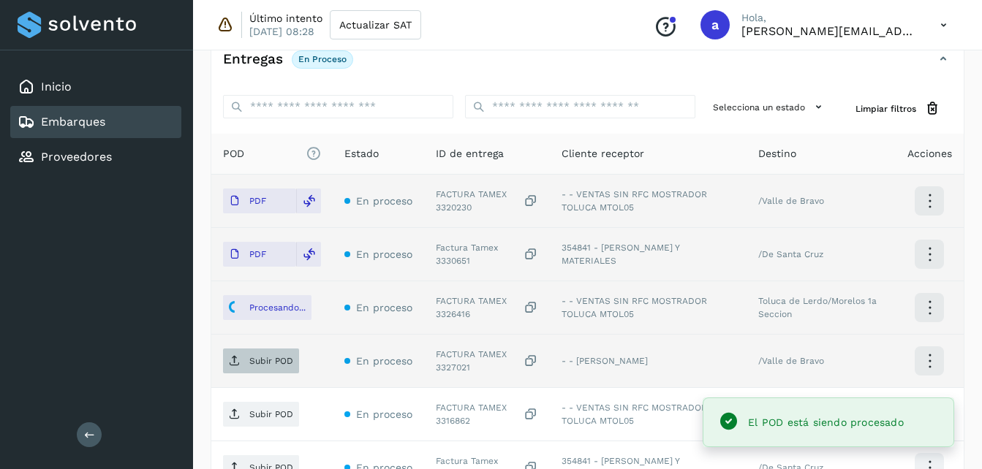
click at [245, 368] on span "Subir POD" at bounding box center [261, 361] width 76 height 23
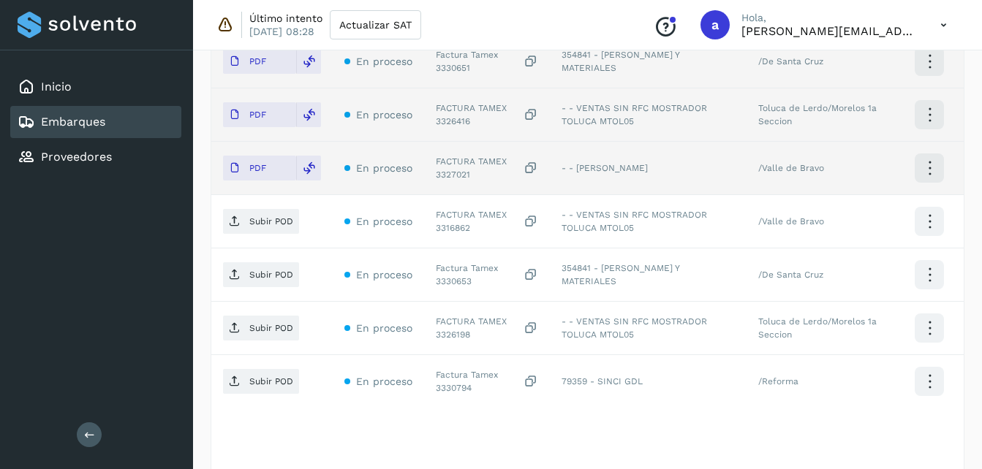
scroll to position [521, 0]
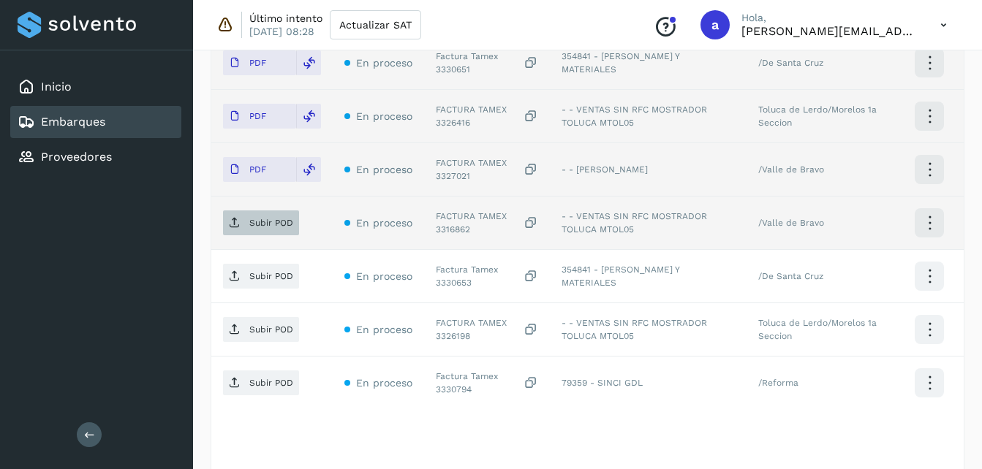
click at [280, 229] on span "Subir POD" at bounding box center [261, 222] width 76 height 23
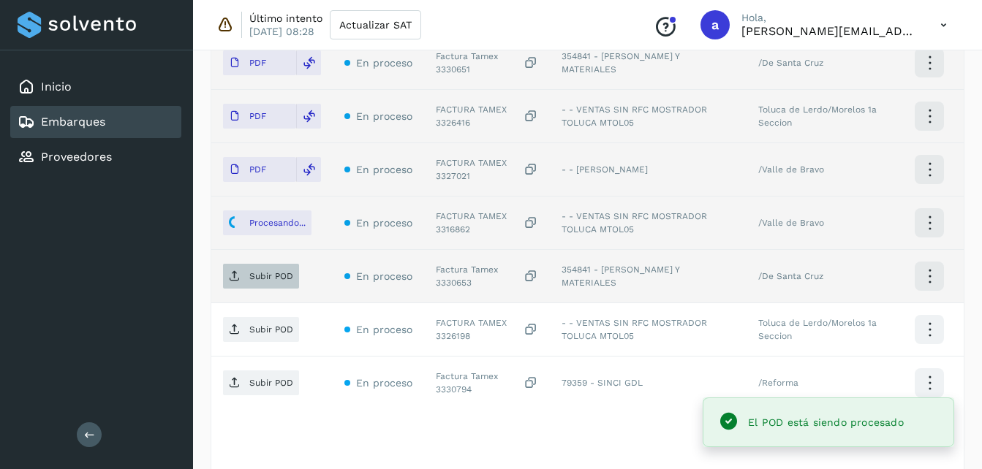
click at [263, 286] on span "Subir POD" at bounding box center [261, 276] width 76 height 23
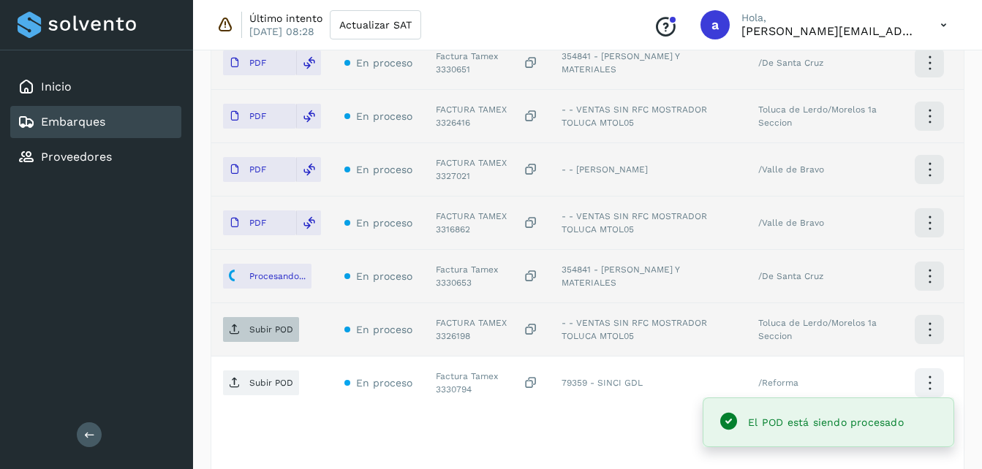
click at [237, 337] on span "Subir POD" at bounding box center [261, 329] width 76 height 23
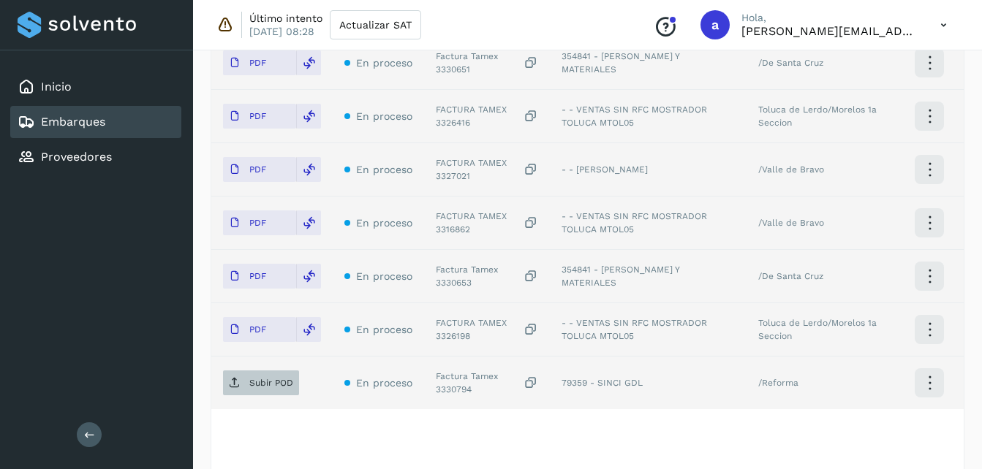
click at [264, 381] on p "Subir POD" at bounding box center [271, 383] width 44 height 10
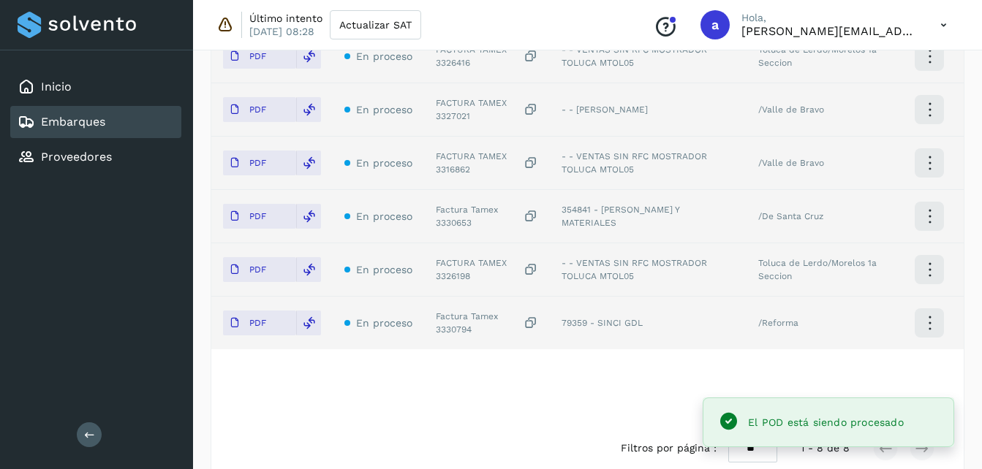
scroll to position [573, 0]
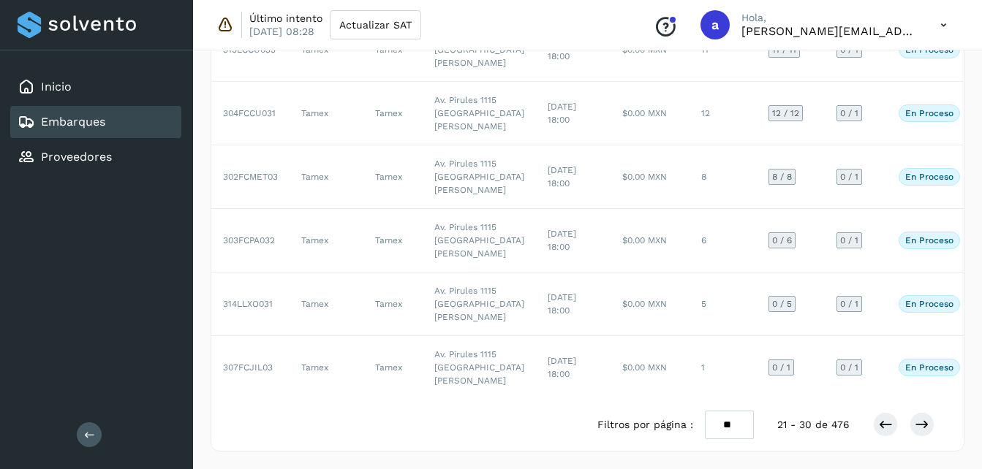
scroll to position [831, 0]
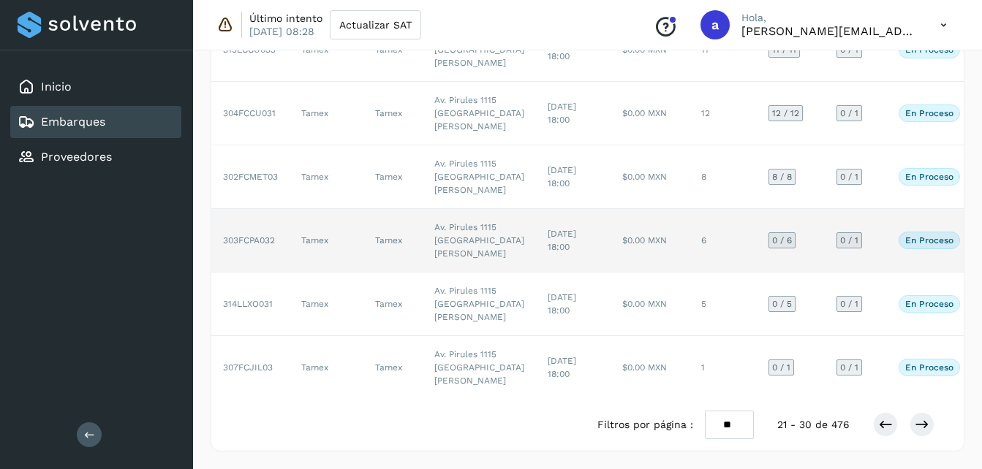
click at [619, 209] on td "$0.00 MXN" at bounding box center [650, 241] width 79 height 64
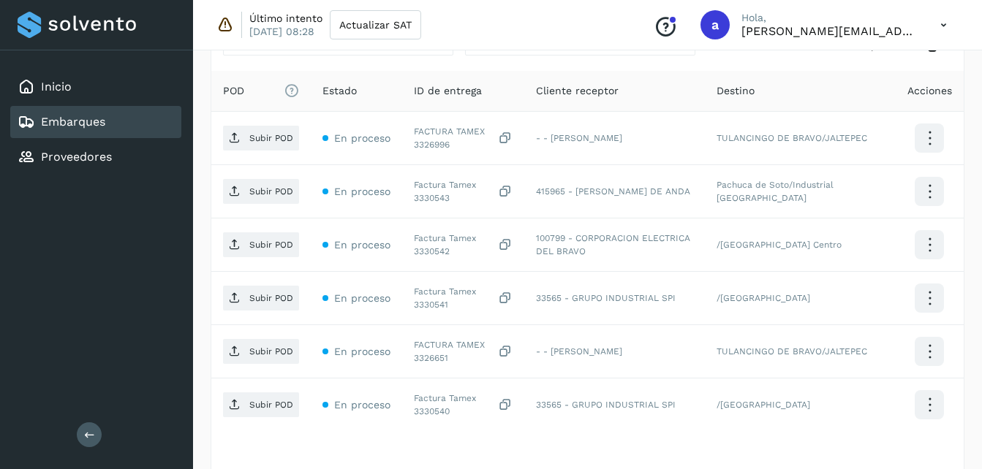
scroll to position [396, 0]
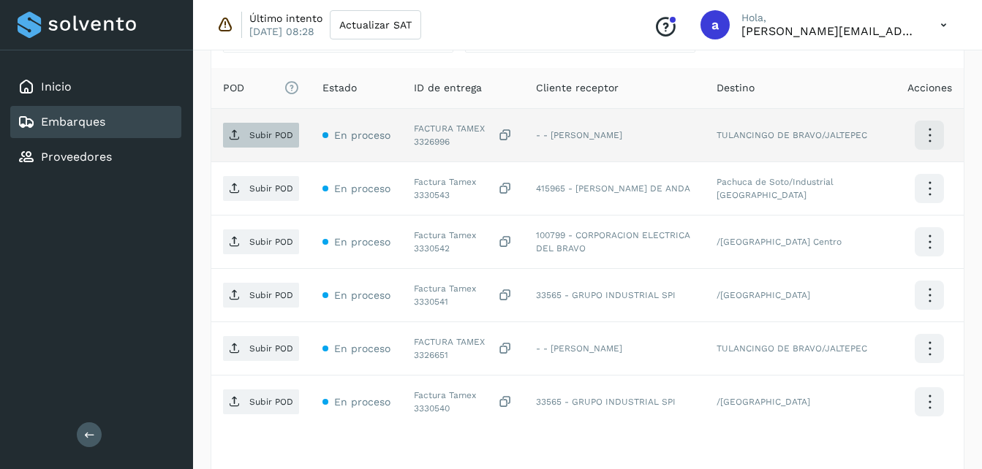
click at [241, 141] on span "Subir POD" at bounding box center [261, 135] width 76 height 23
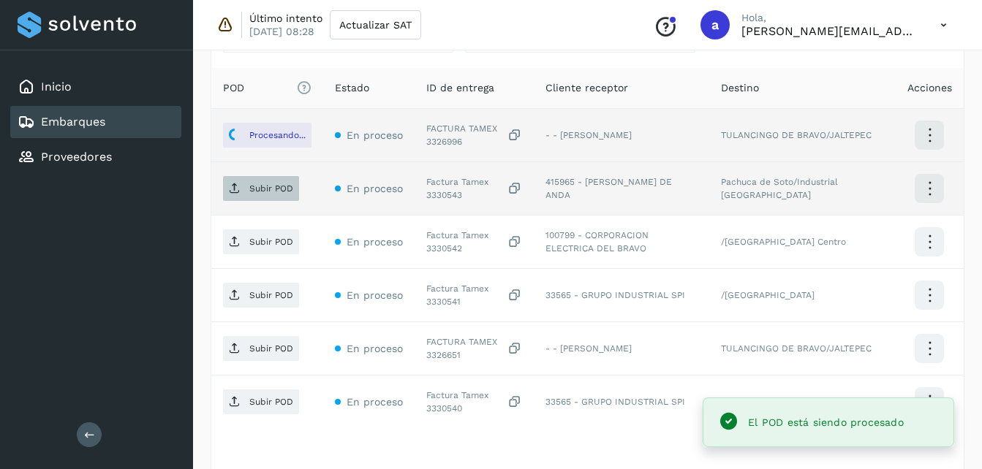
click at [231, 184] on icon at bounding box center [235, 189] width 12 height 12
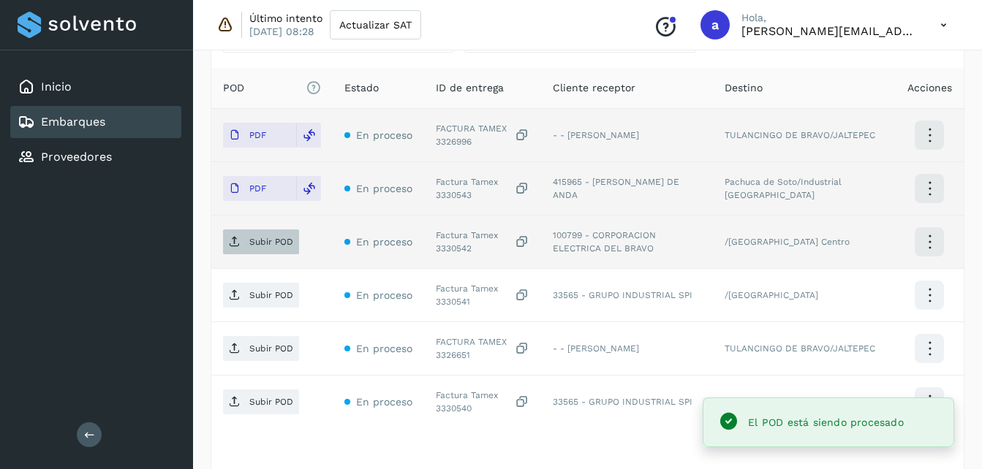
click at [249, 240] on p "Subir POD" at bounding box center [271, 242] width 44 height 10
click at [255, 244] on p "Subir POD" at bounding box center [271, 242] width 44 height 10
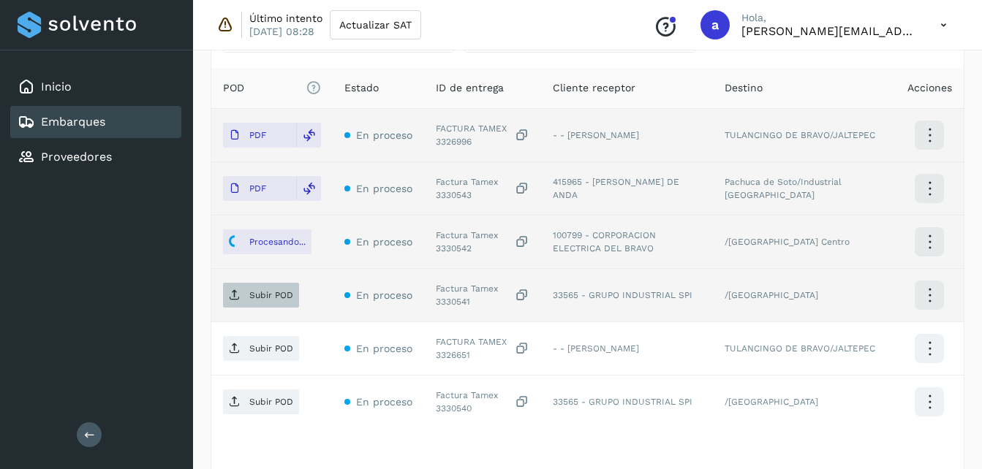
click at [241, 292] on span "Subir POD" at bounding box center [261, 295] width 76 height 23
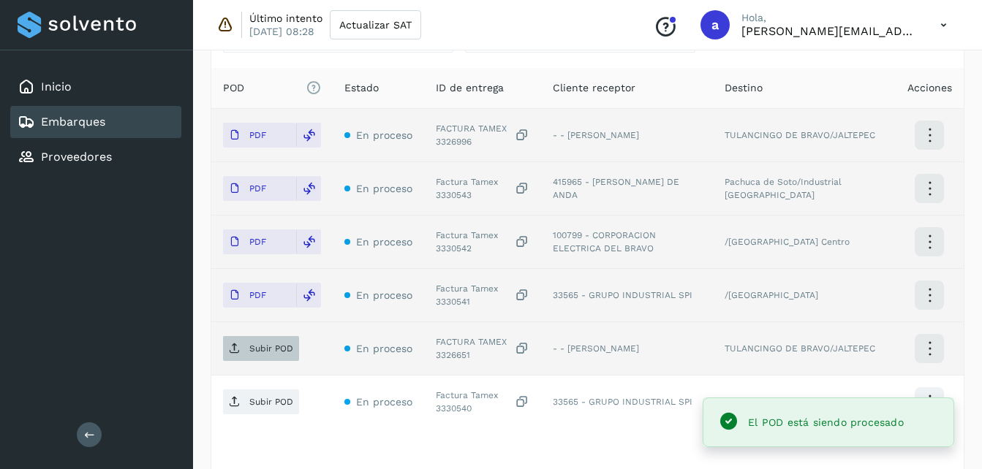
click at [262, 347] on p "Subir POD" at bounding box center [271, 349] width 44 height 10
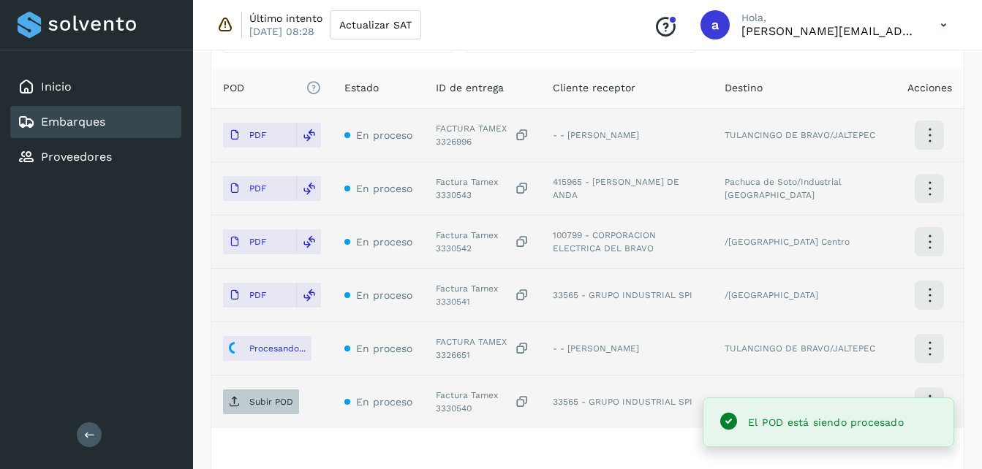
click at [266, 397] on p "Subir POD" at bounding box center [271, 402] width 44 height 10
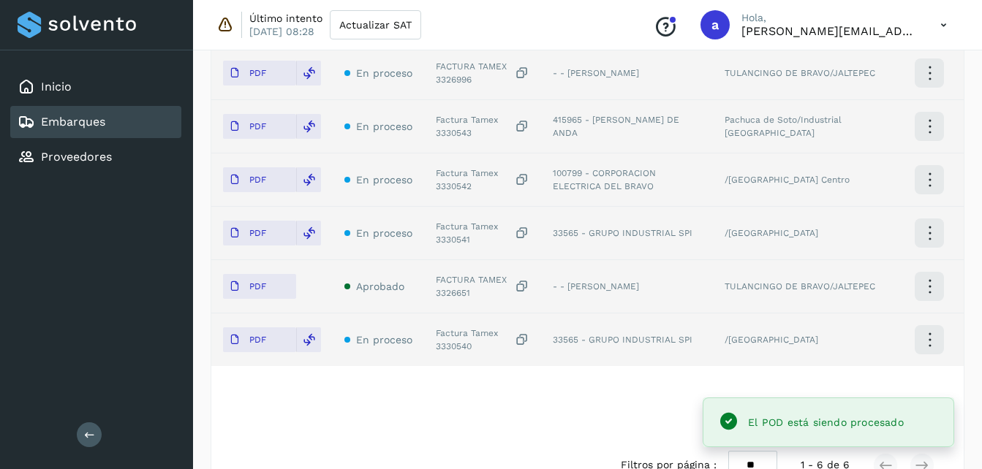
scroll to position [461, 0]
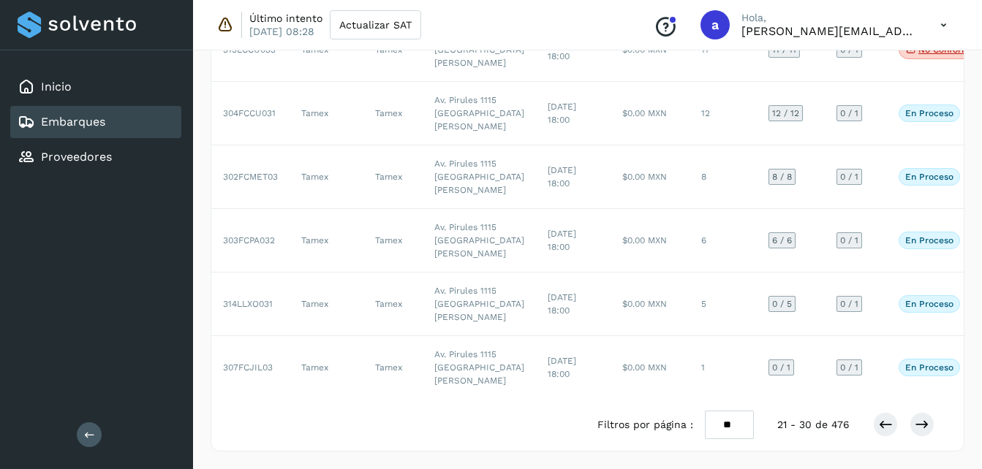
scroll to position [751, 0]
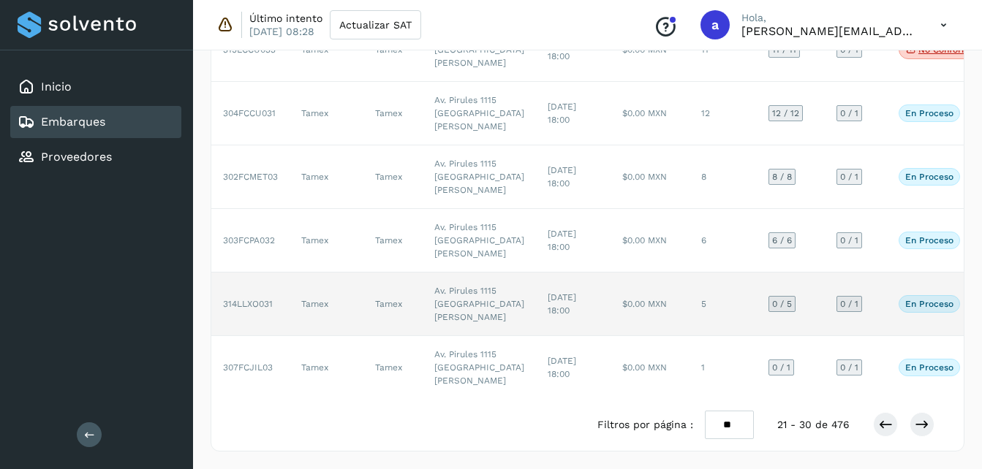
click at [690, 310] on td "5" at bounding box center [723, 305] width 67 height 64
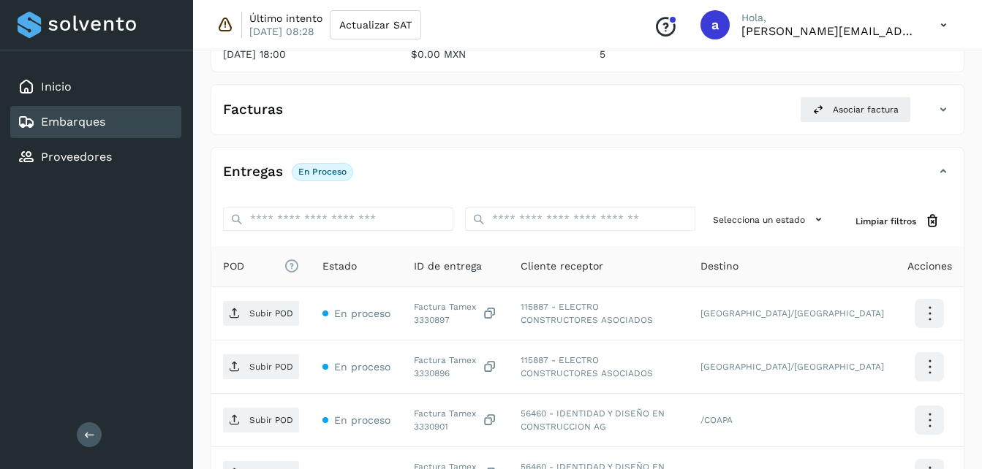
scroll to position [445, 0]
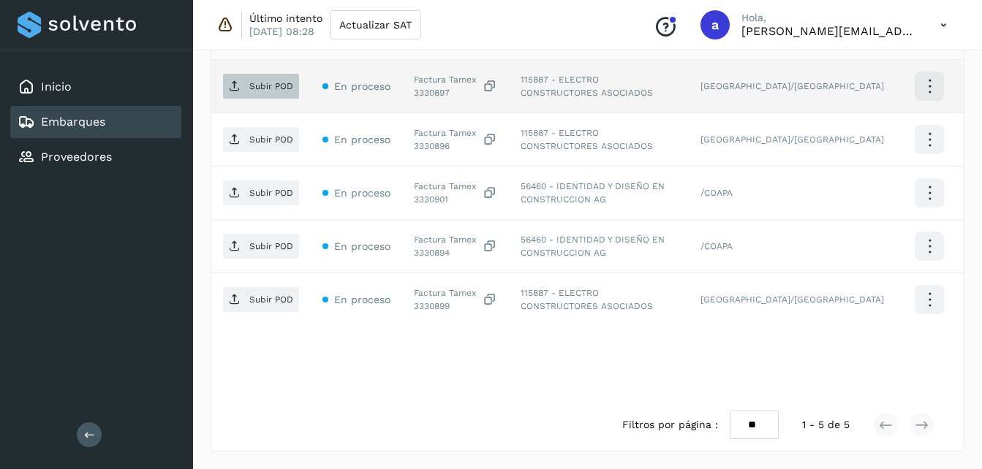
click at [279, 94] on span "Subir POD" at bounding box center [261, 86] width 76 height 23
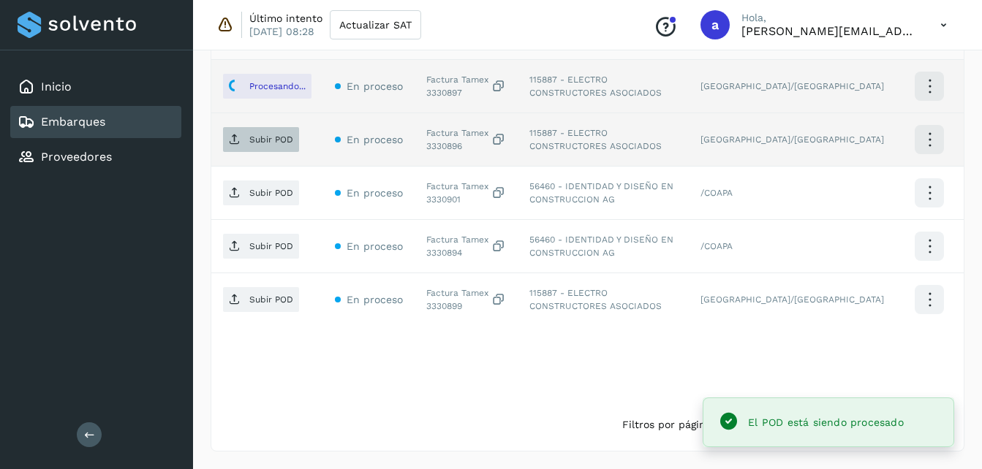
click at [273, 144] on p "Subir POD" at bounding box center [271, 140] width 44 height 10
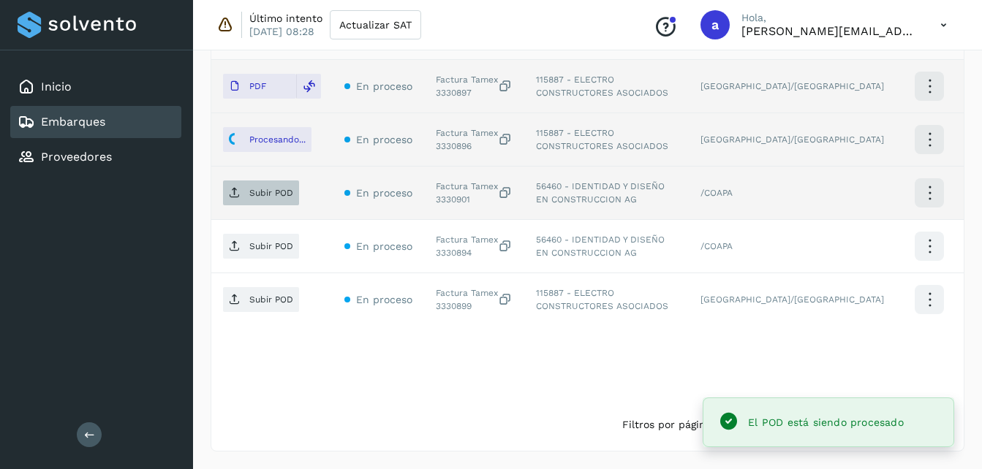
click at [268, 195] on p "Subir POD" at bounding box center [271, 193] width 44 height 10
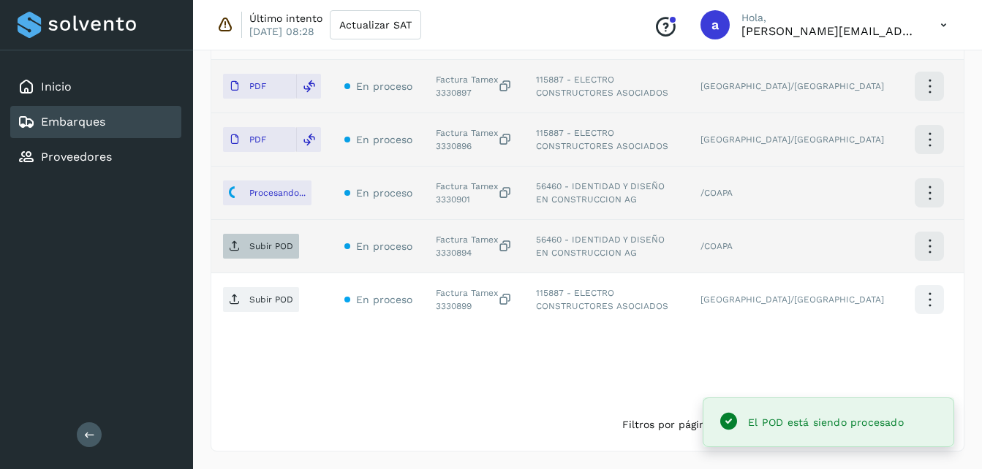
click at [273, 246] on p "Subir POD" at bounding box center [271, 246] width 44 height 10
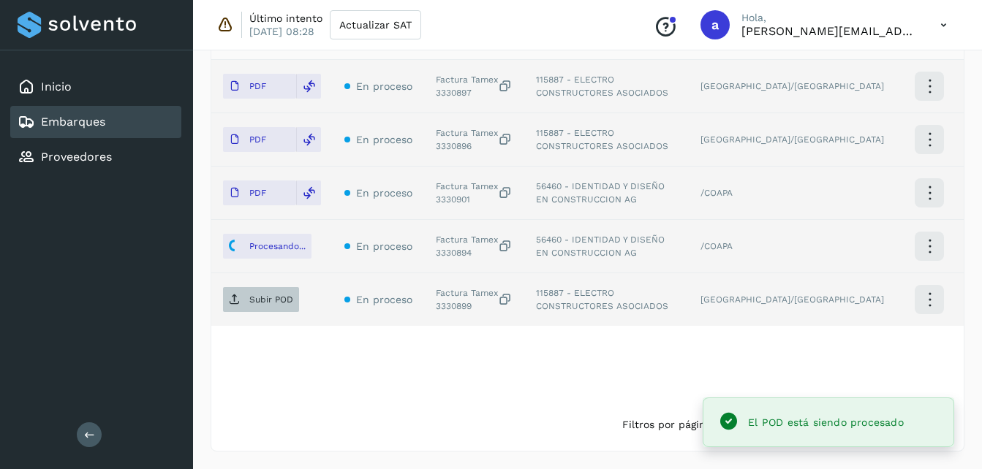
click at [226, 304] on span "Subir POD" at bounding box center [261, 299] width 76 height 23
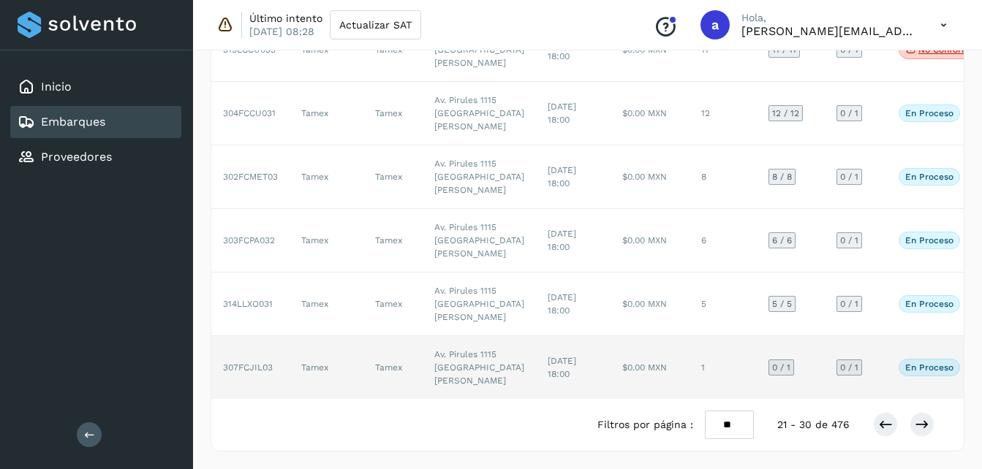
click at [690, 366] on td "1" at bounding box center [723, 367] width 67 height 63
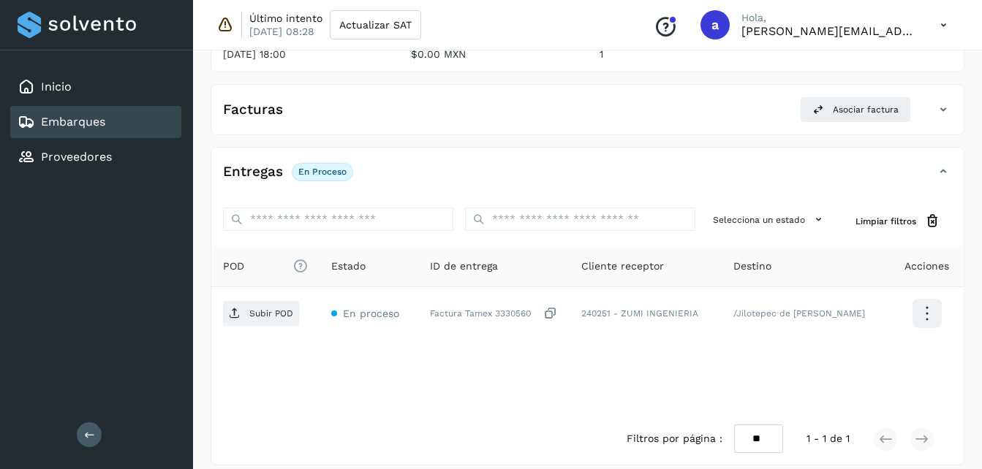
scroll to position [231, 0]
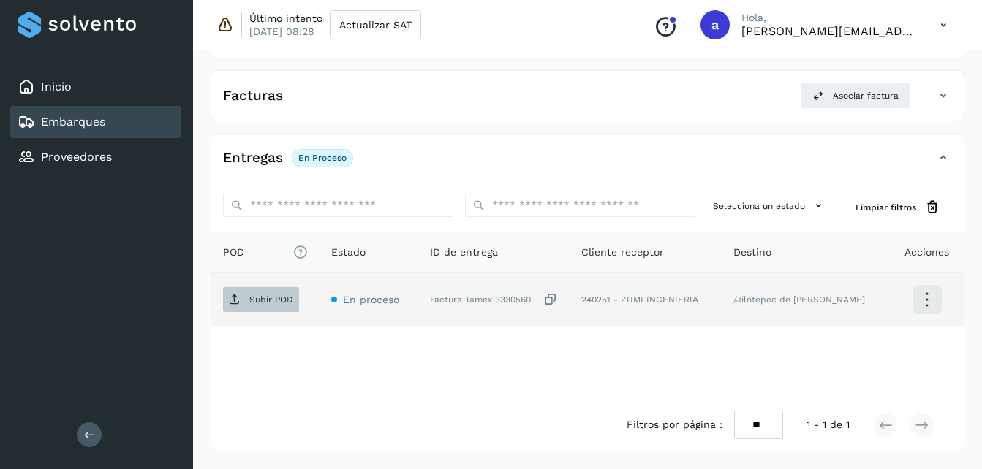
click at [250, 295] on p "Subir POD" at bounding box center [271, 300] width 44 height 10
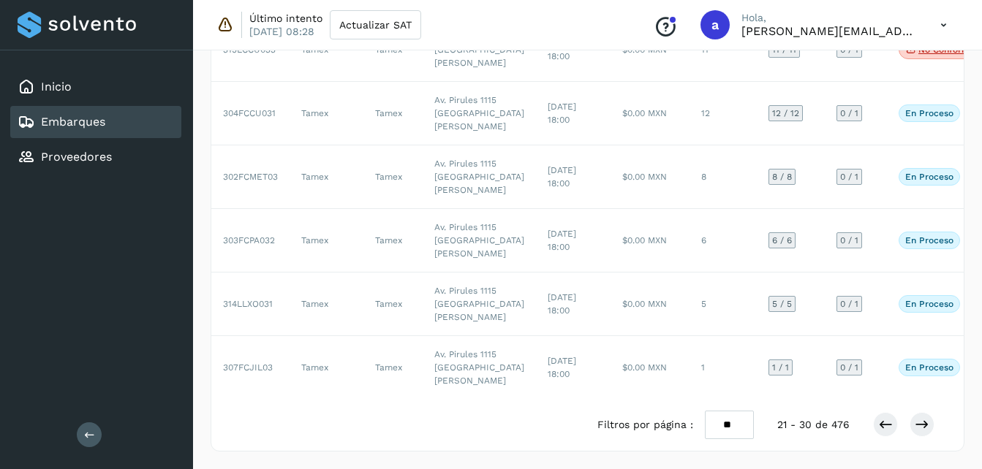
scroll to position [839, 0]
click at [930, 425] on button at bounding box center [922, 424] width 25 height 25
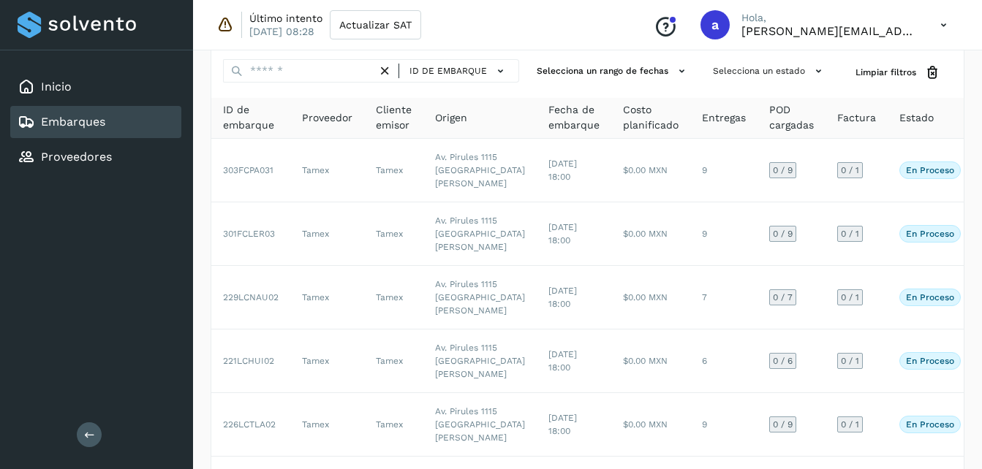
scroll to position [20, 0]
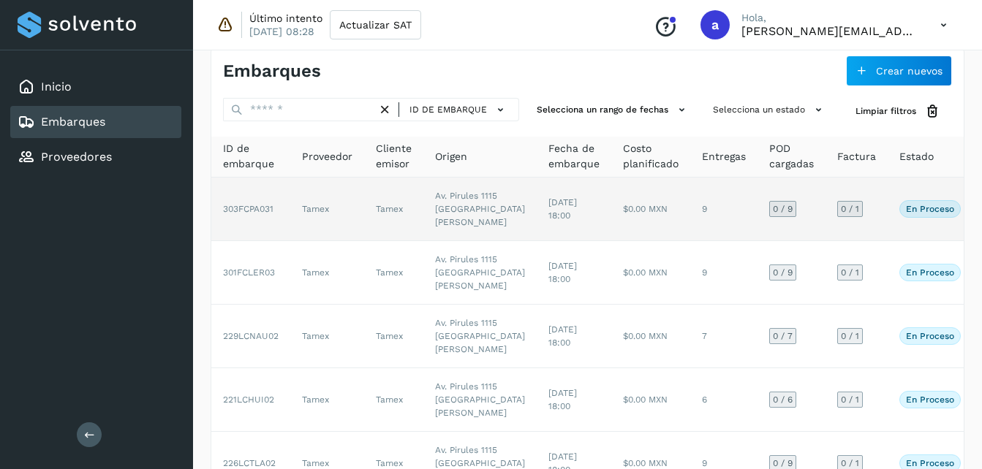
click at [611, 233] on td "$0.00 MXN" at bounding box center [650, 210] width 79 height 64
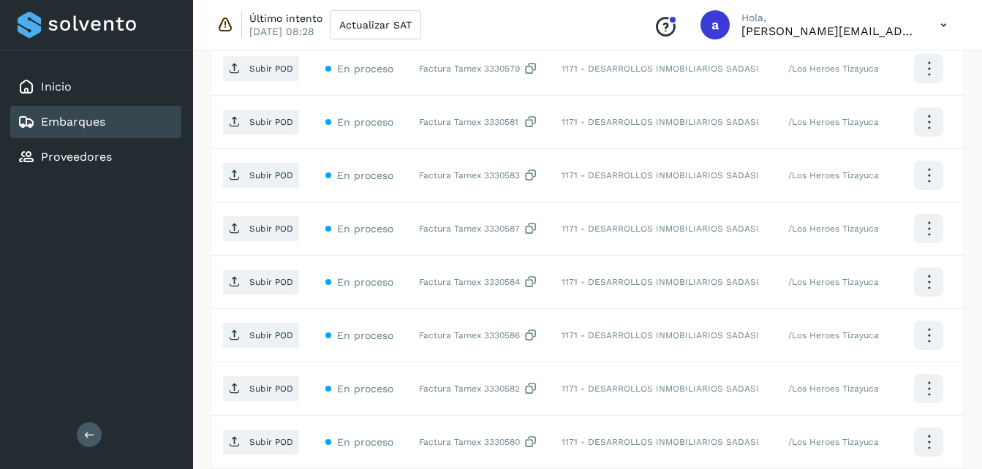
scroll to position [456, 0]
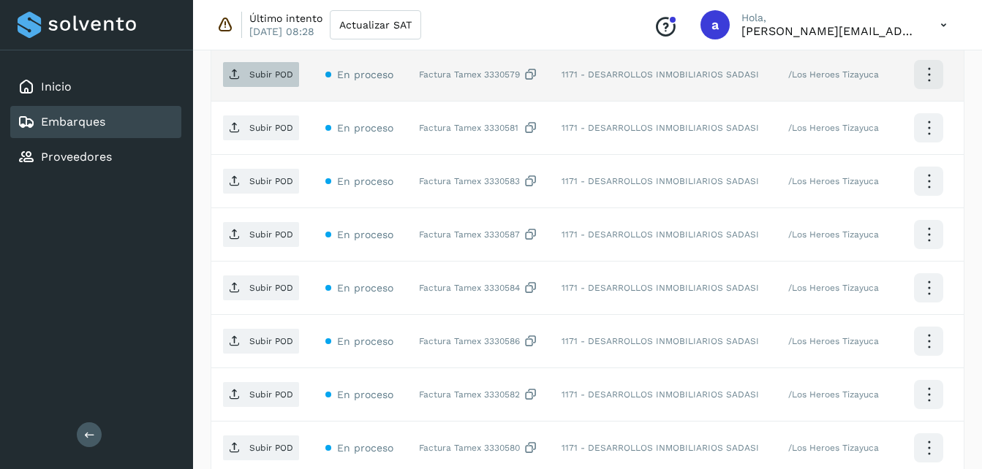
click at [273, 64] on span "Subir POD" at bounding box center [261, 74] width 76 height 23
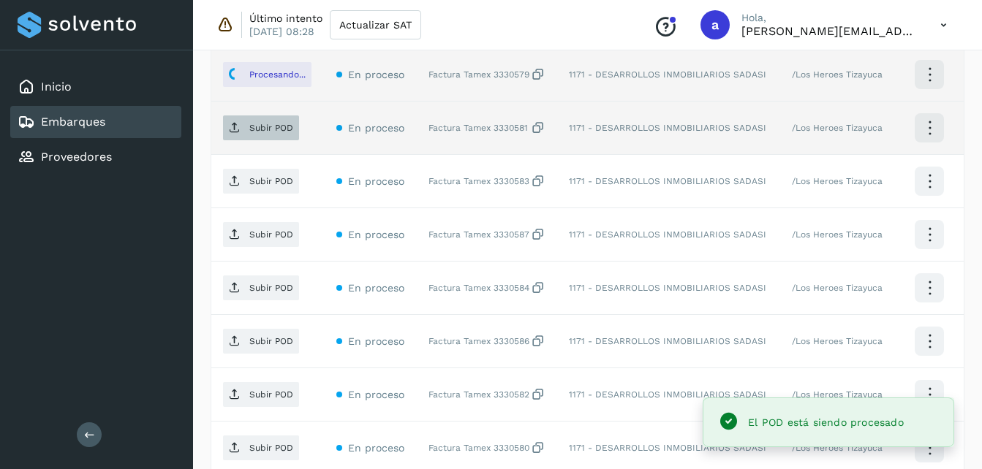
click at [270, 124] on p "Subir POD" at bounding box center [271, 128] width 44 height 10
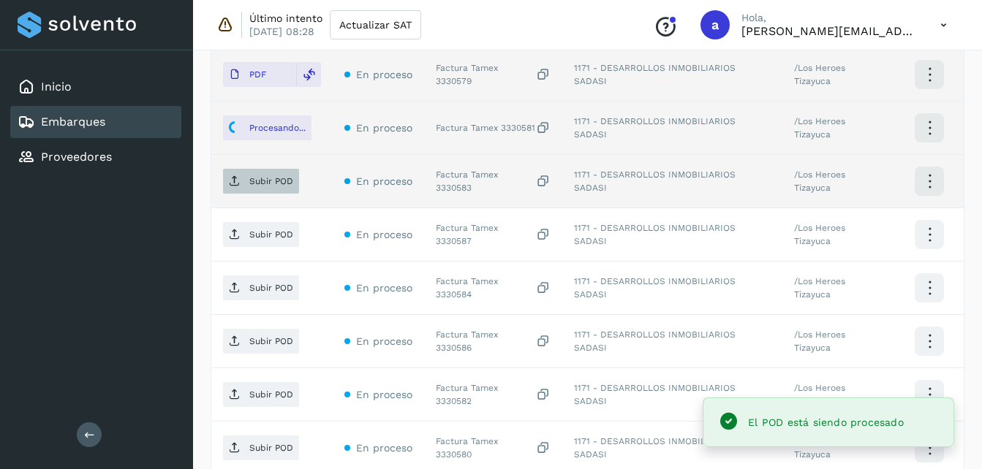
click at [260, 184] on p "Subir POD" at bounding box center [271, 181] width 44 height 10
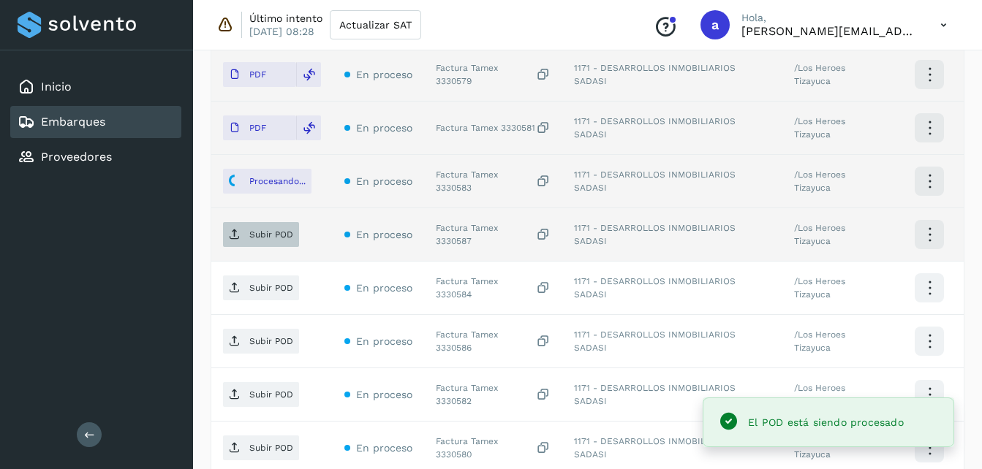
click at [282, 235] on p "Subir POD" at bounding box center [271, 235] width 44 height 10
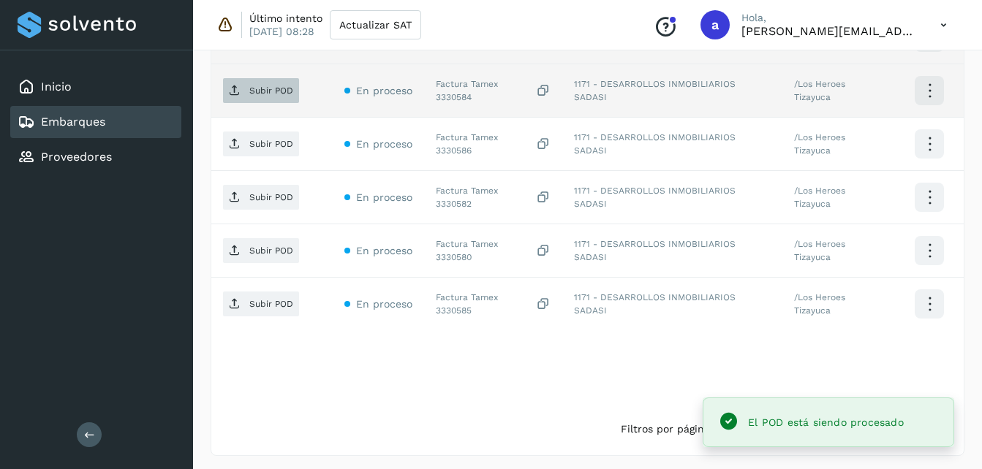
click at [270, 90] on p "Subir POD" at bounding box center [271, 91] width 44 height 10
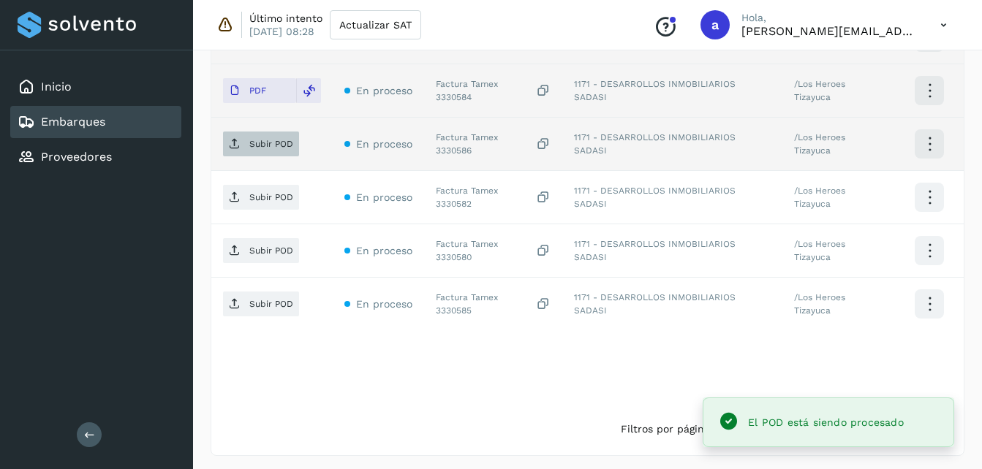
click at [284, 152] on span "Subir POD" at bounding box center [261, 143] width 76 height 23
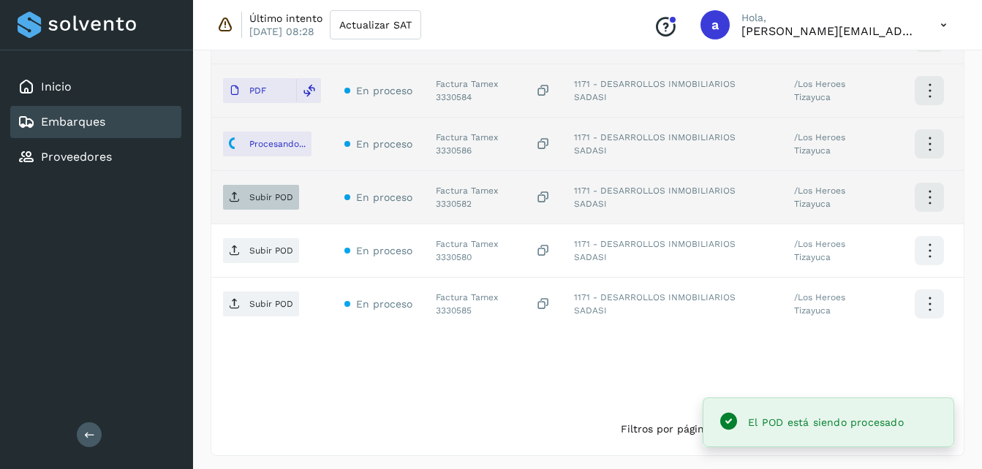
click at [233, 201] on icon at bounding box center [235, 198] width 12 height 12
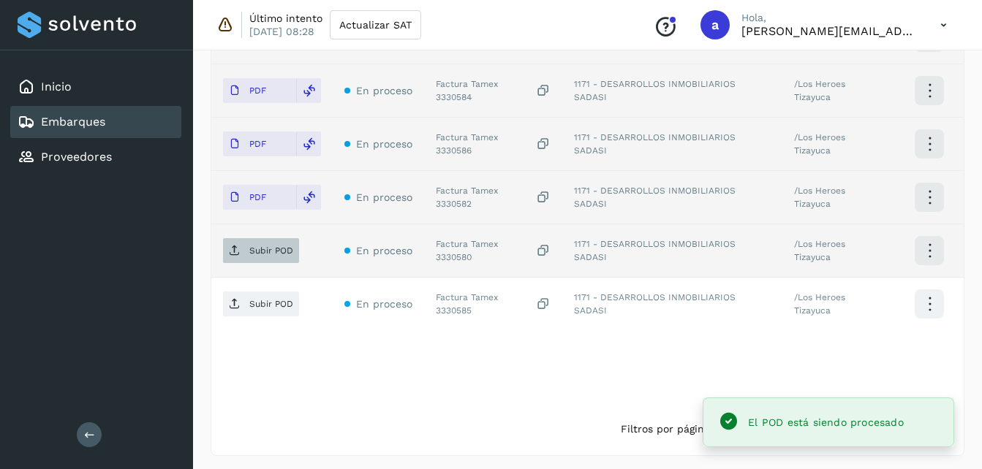
click at [267, 246] on p "Subir POD" at bounding box center [271, 251] width 44 height 10
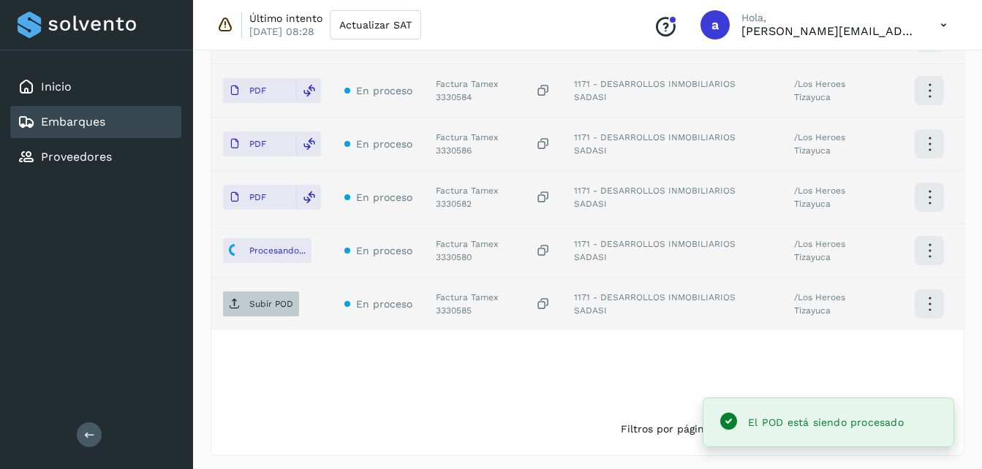
click at [236, 309] on icon at bounding box center [235, 304] width 12 height 12
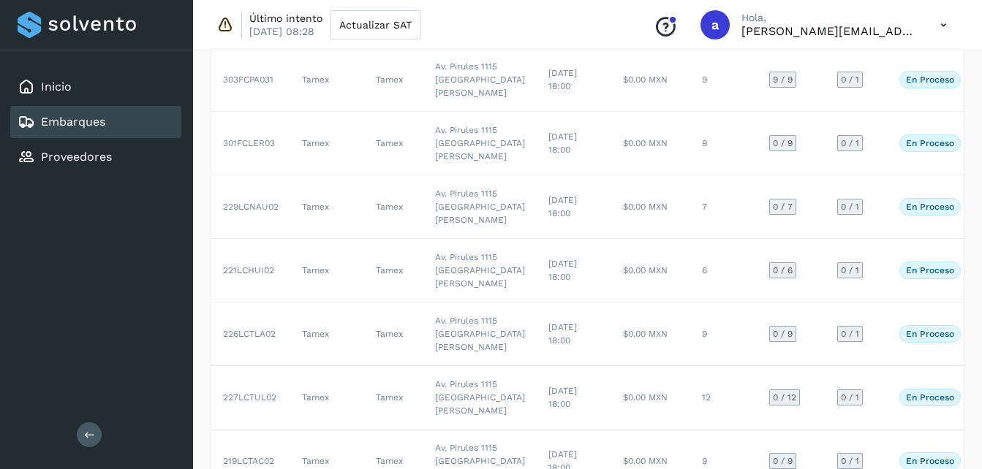
scroll to position [157, 0]
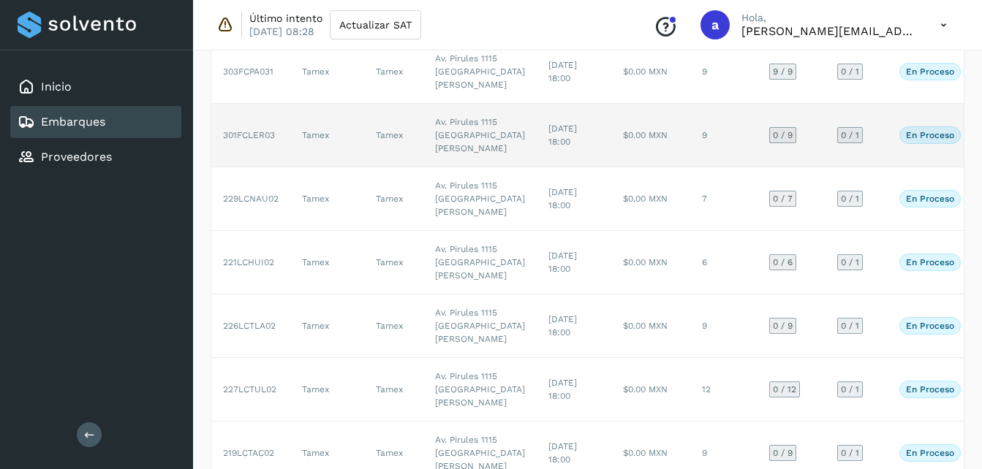
click at [611, 167] on td "$0.00 MXN" at bounding box center [650, 136] width 79 height 64
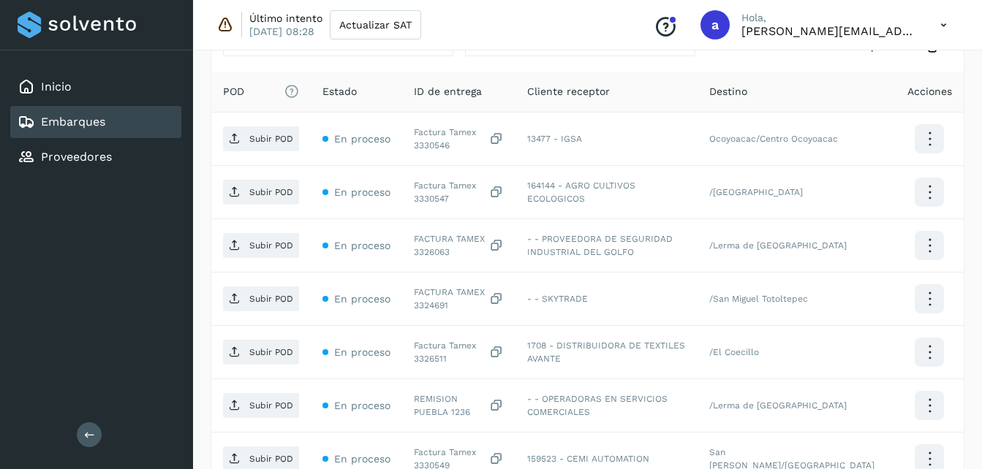
scroll to position [399, 0]
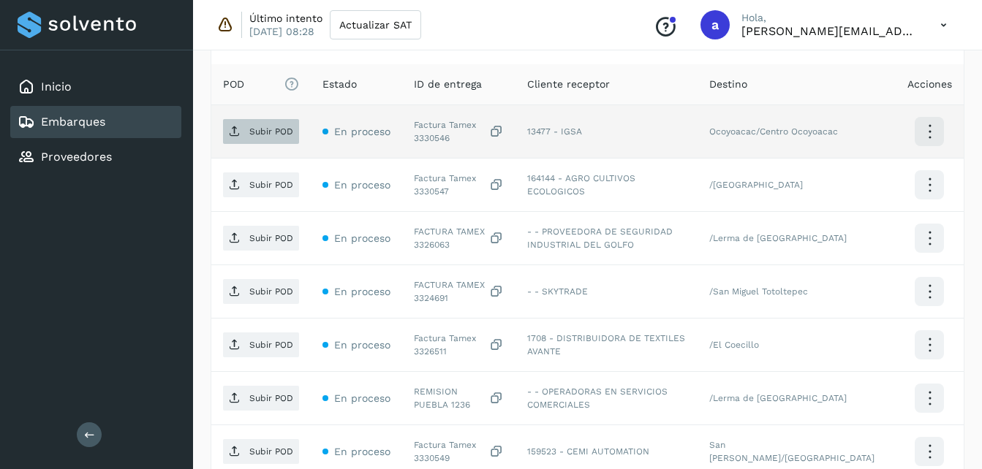
click at [252, 133] on p "Subir POD" at bounding box center [271, 132] width 44 height 10
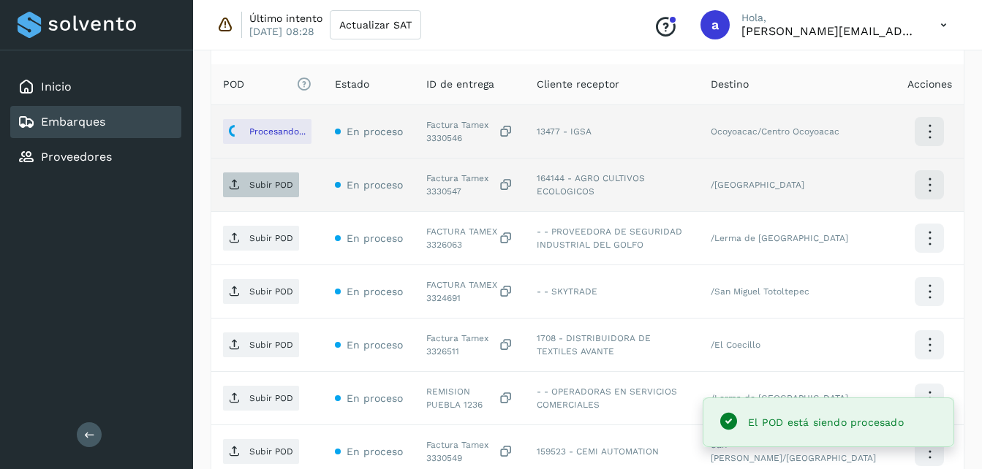
click at [252, 187] on p "Subir POD" at bounding box center [271, 185] width 44 height 10
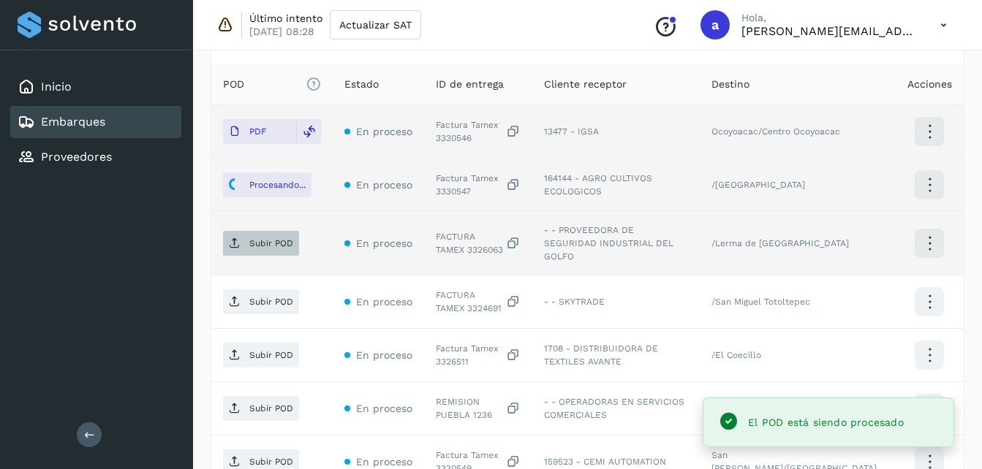
click at [276, 241] on p "Subir POD" at bounding box center [271, 243] width 44 height 10
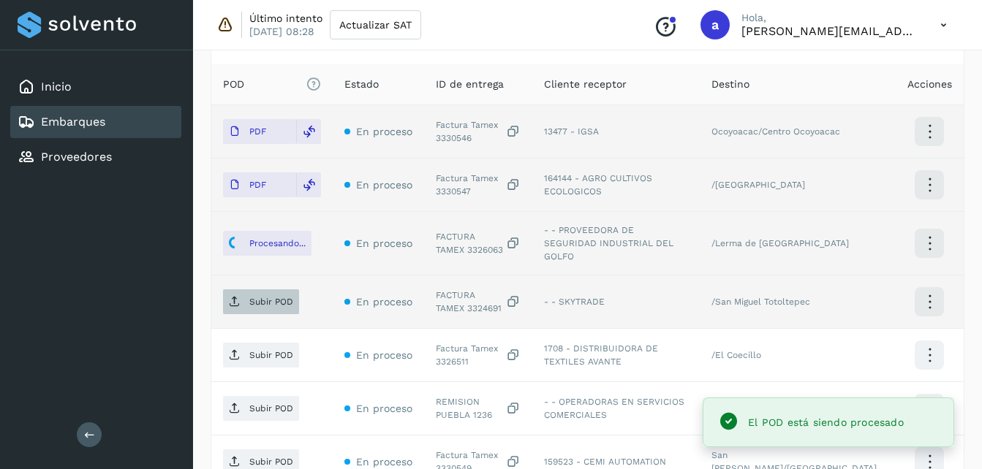
click at [265, 297] on p "Subir POD" at bounding box center [271, 302] width 44 height 10
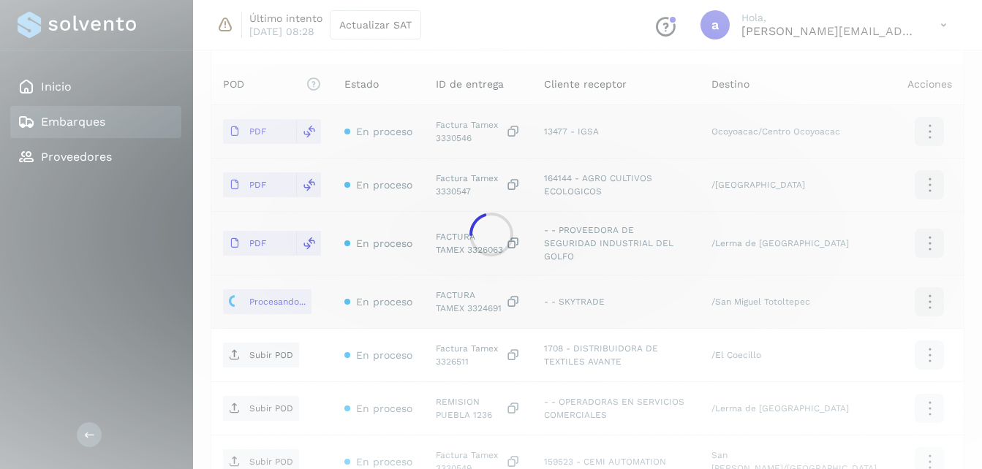
click at [743, 93] on div at bounding box center [491, 234] width 982 height 469
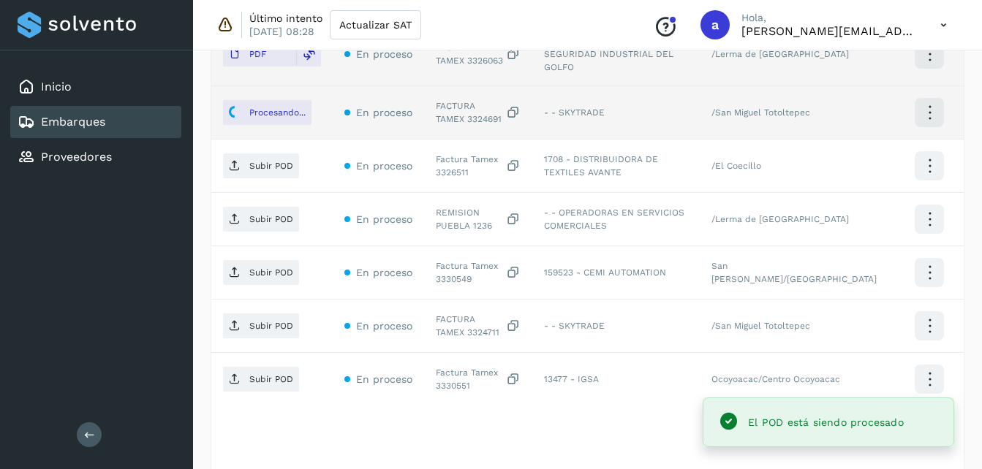
scroll to position [605, 0]
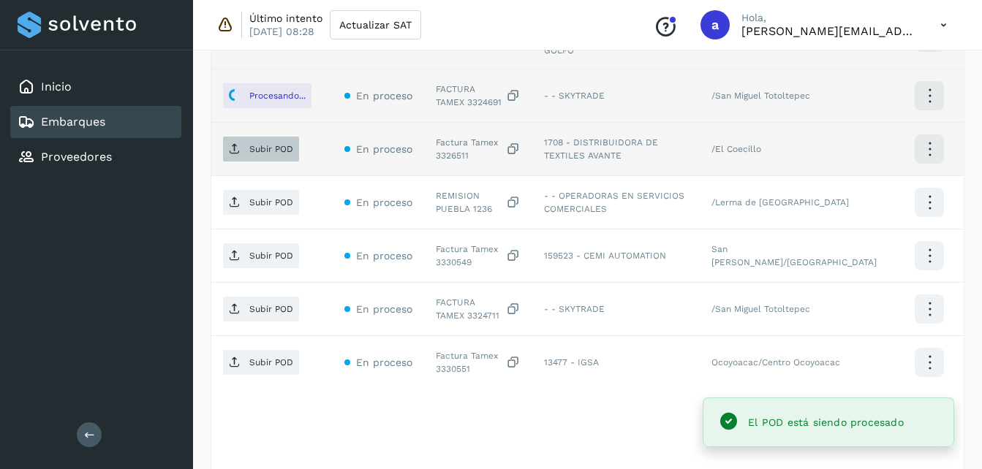
click at [227, 141] on span "Subir POD" at bounding box center [261, 148] width 76 height 23
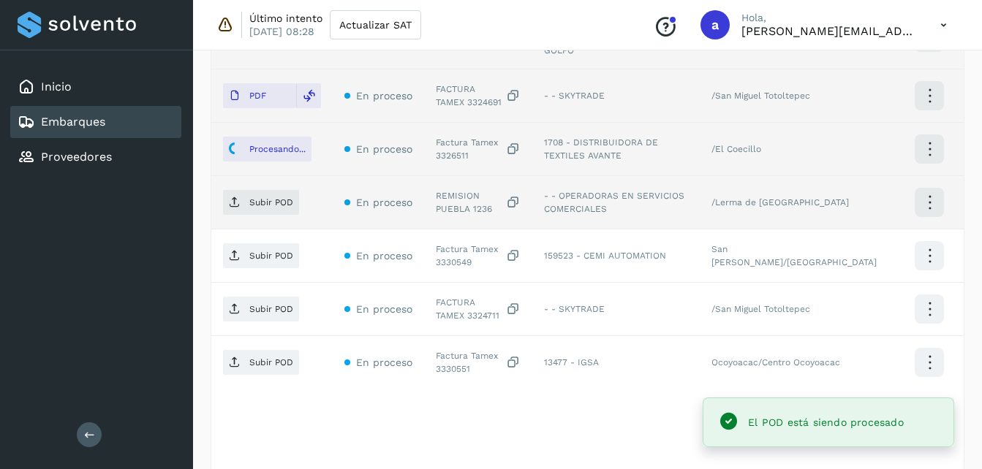
click at [222, 197] on td "Subir POD" at bounding box center [271, 202] width 121 height 53
click at [232, 197] on icon at bounding box center [235, 203] width 12 height 12
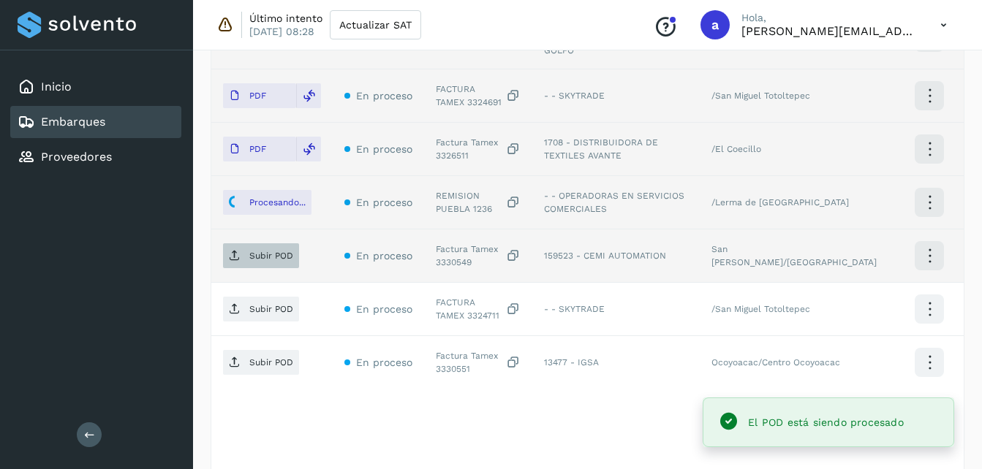
click at [247, 244] on span "Subir POD" at bounding box center [261, 255] width 76 height 23
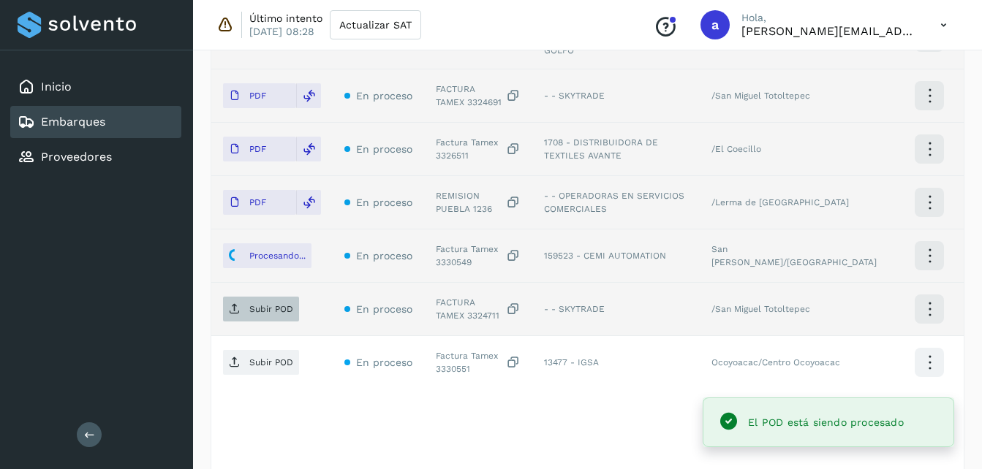
click at [231, 306] on span "Subir POD" at bounding box center [261, 309] width 76 height 23
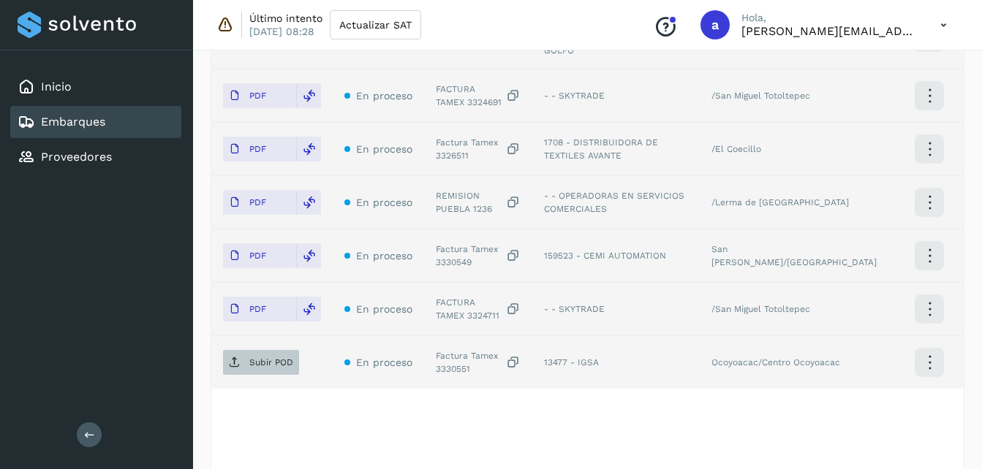
click at [269, 351] on span "Subir POD" at bounding box center [261, 362] width 76 height 23
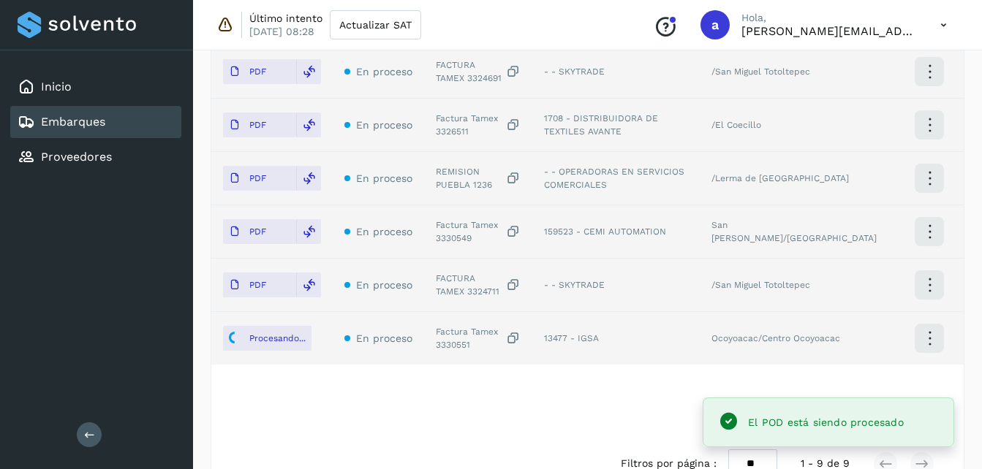
scroll to position [658, 0]
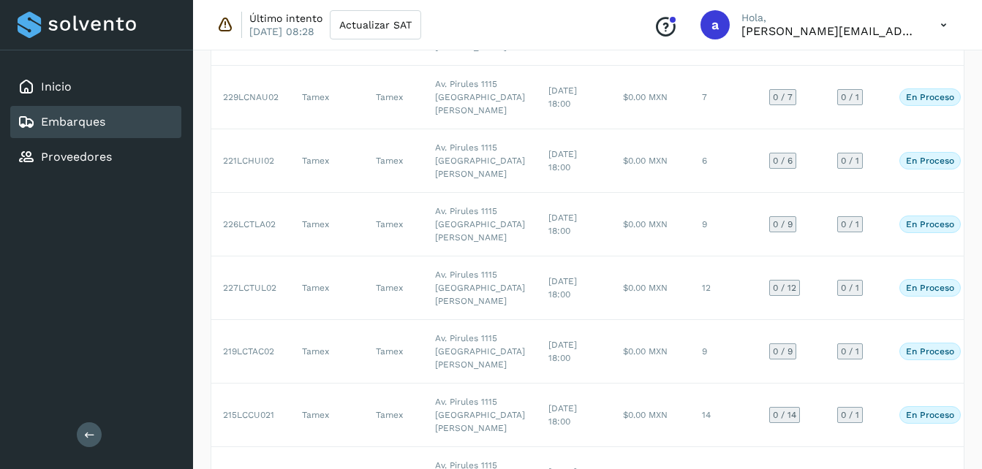
scroll to position [295, 0]
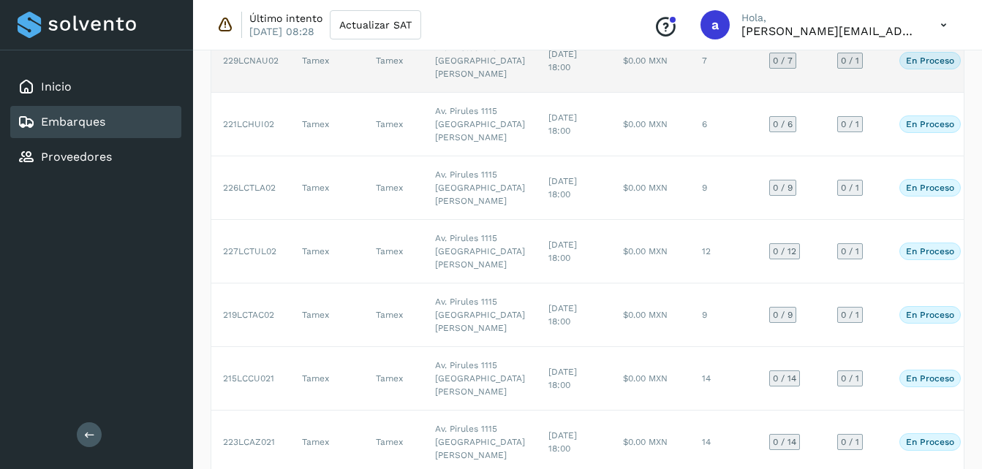
click at [690, 93] on td "7" at bounding box center [723, 61] width 67 height 64
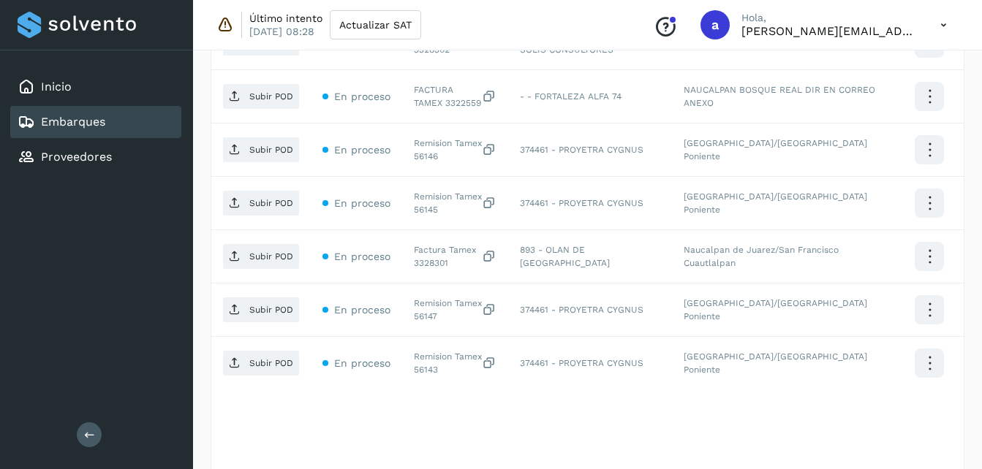
scroll to position [355, 0]
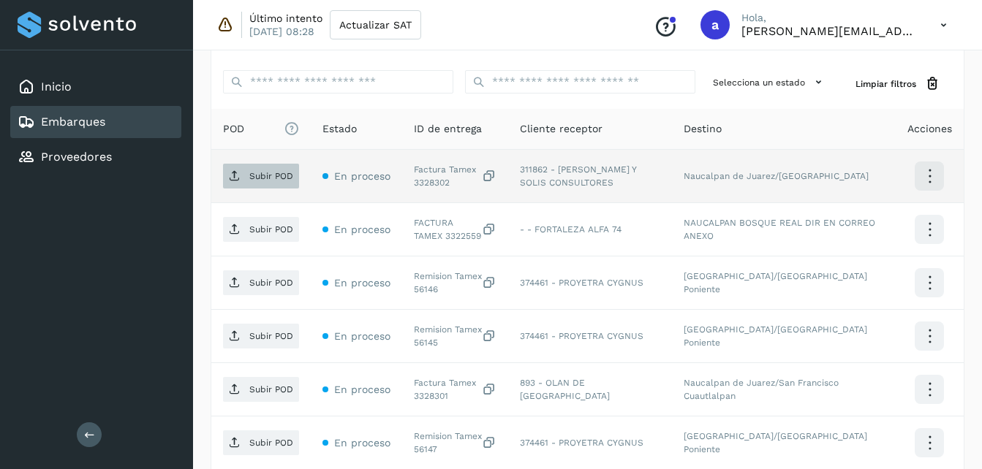
click at [260, 181] on p "Subir POD" at bounding box center [271, 176] width 44 height 10
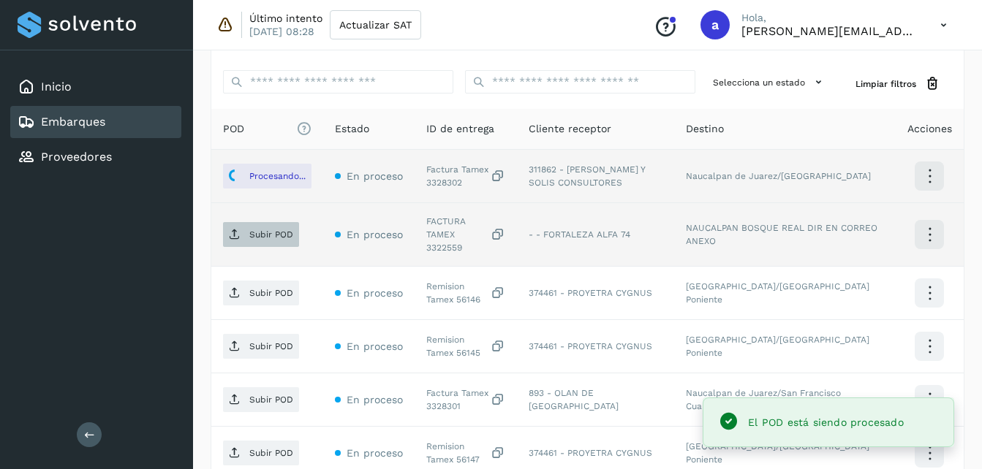
click at [266, 230] on p "Subir POD" at bounding box center [271, 235] width 44 height 10
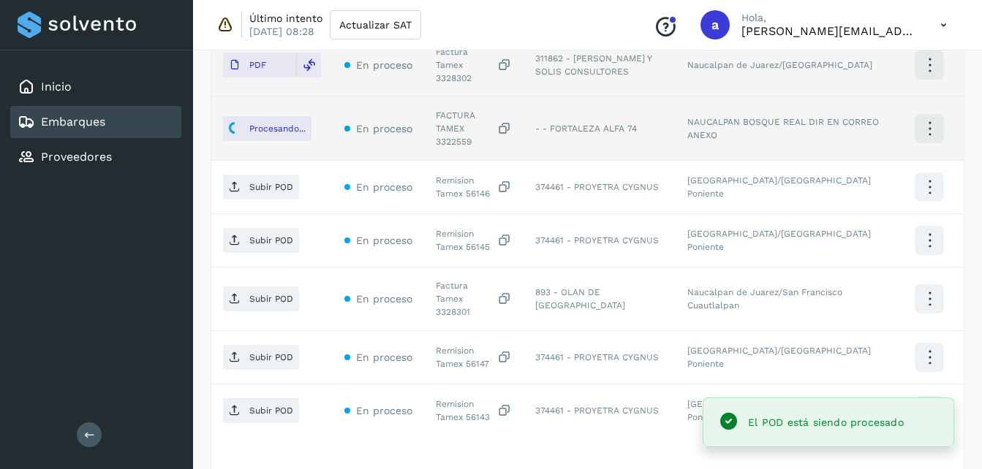
scroll to position [499, 0]
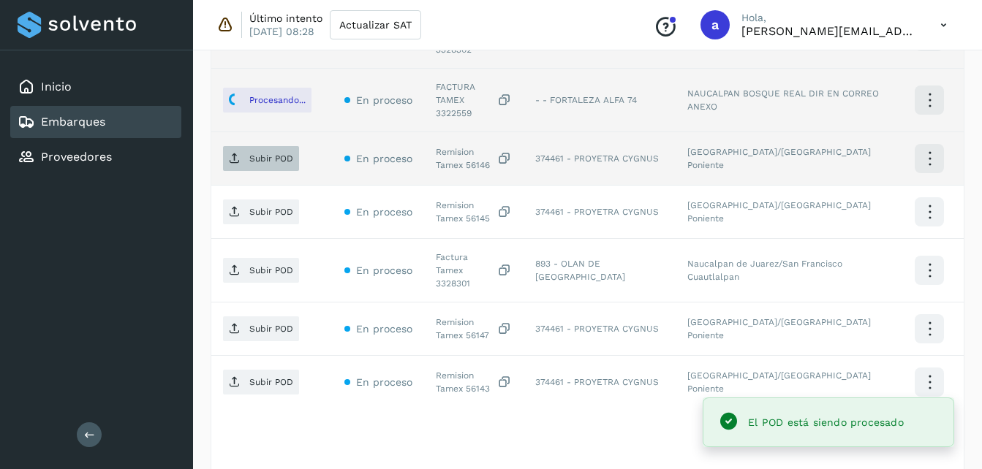
click at [252, 147] on span "Subir POD" at bounding box center [261, 158] width 76 height 23
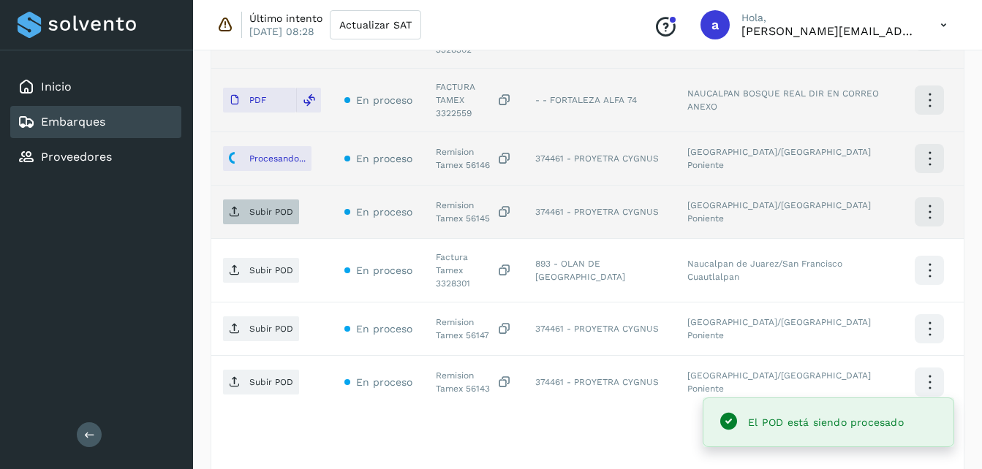
click at [249, 200] on span "Subir POD" at bounding box center [261, 211] width 76 height 23
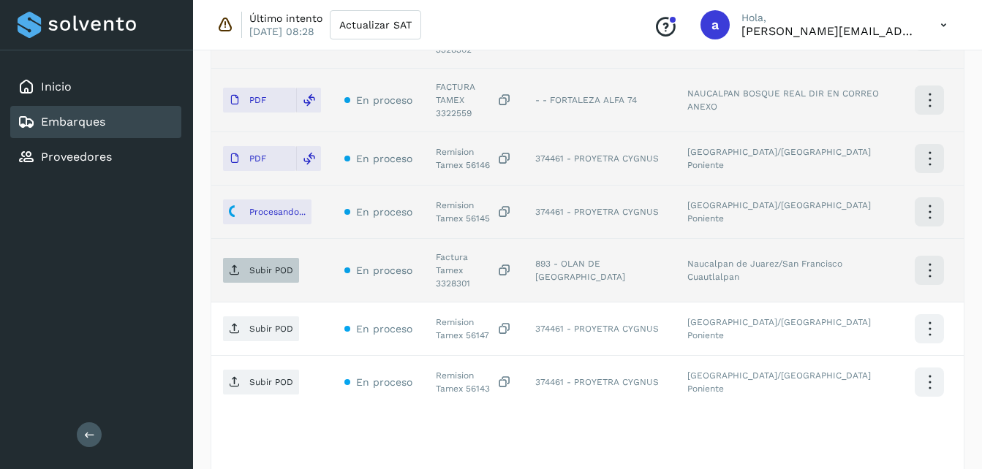
click at [265, 265] on p "Subir POD" at bounding box center [271, 270] width 44 height 10
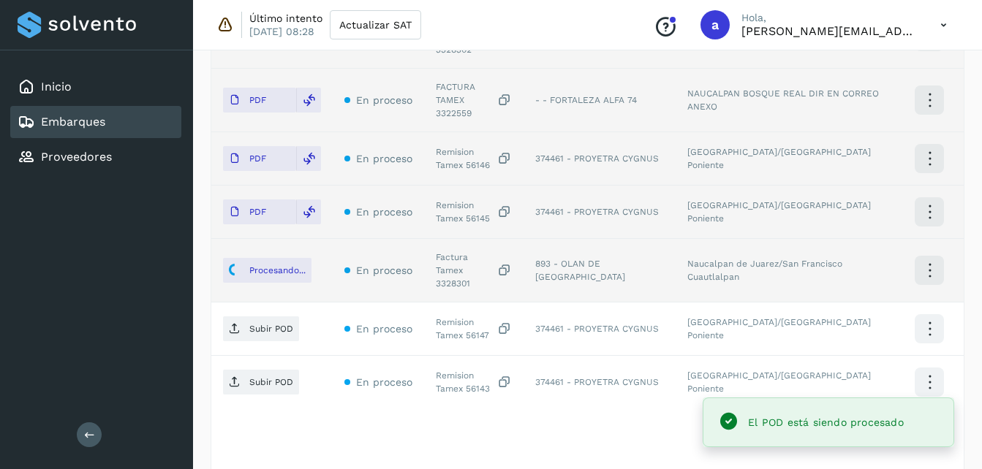
click at [233, 323] on icon at bounding box center [235, 329] width 12 height 12
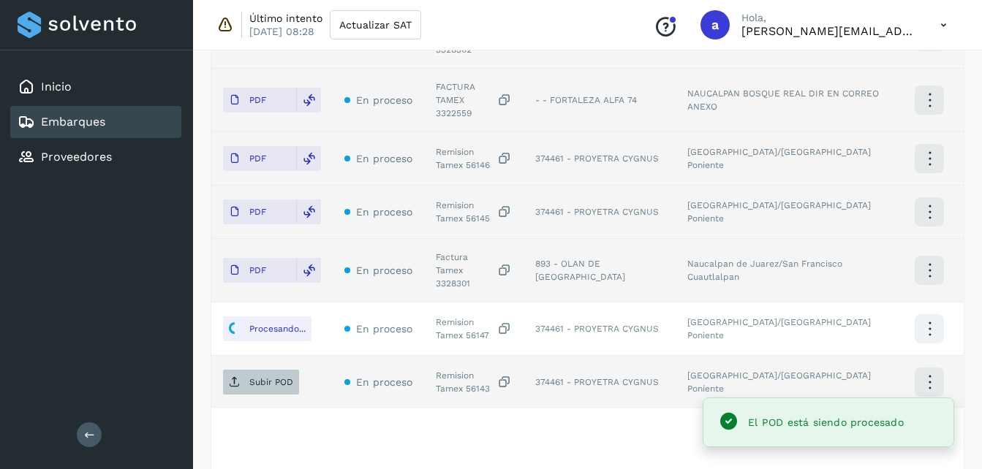
click at [256, 377] on p "Subir POD" at bounding box center [271, 382] width 44 height 10
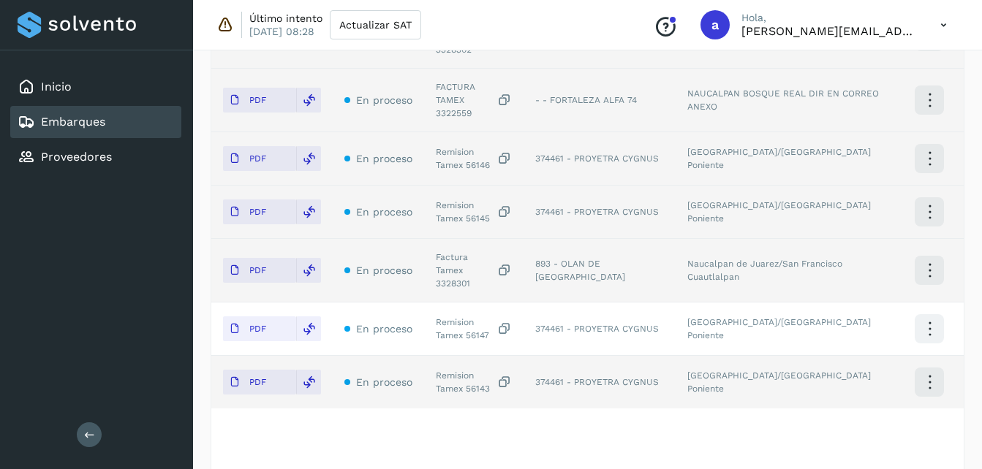
scroll to position [295, 0]
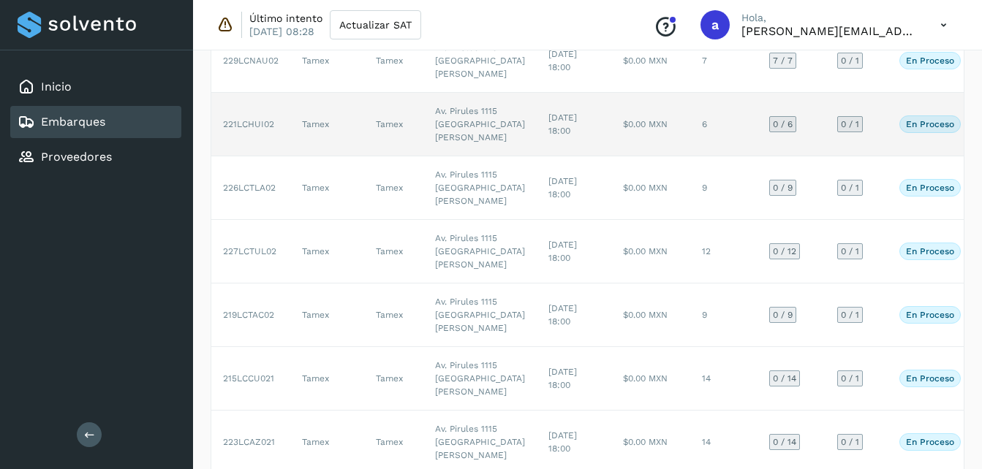
click at [690, 156] on td "6" at bounding box center [723, 125] width 67 height 64
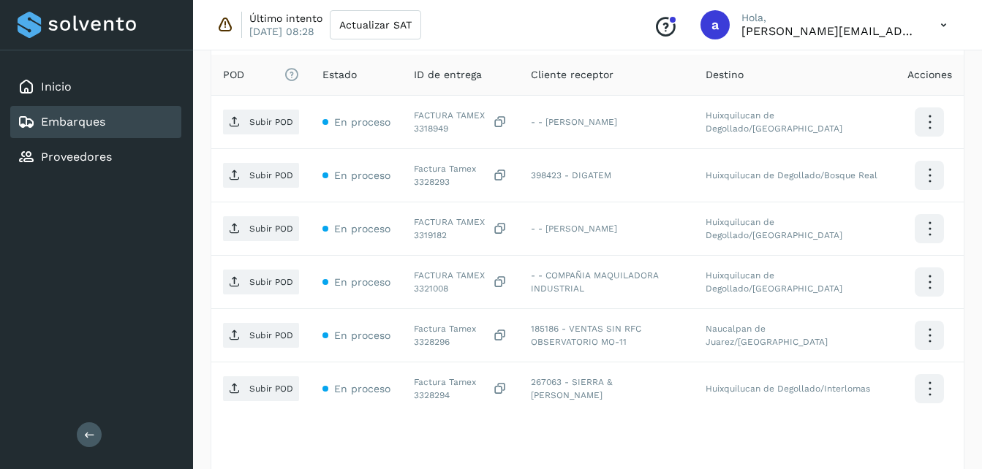
scroll to position [386, 0]
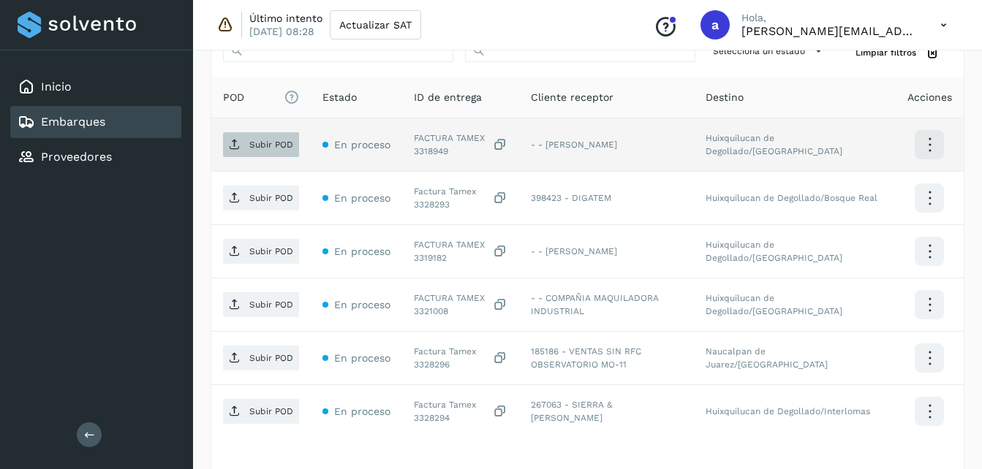
click at [234, 145] on icon at bounding box center [235, 145] width 12 height 12
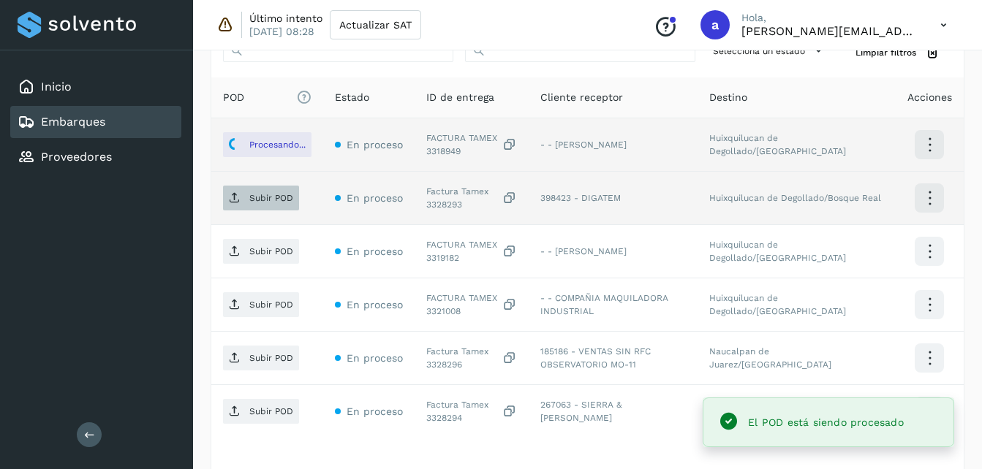
click at [255, 194] on p "Subir POD" at bounding box center [271, 198] width 44 height 10
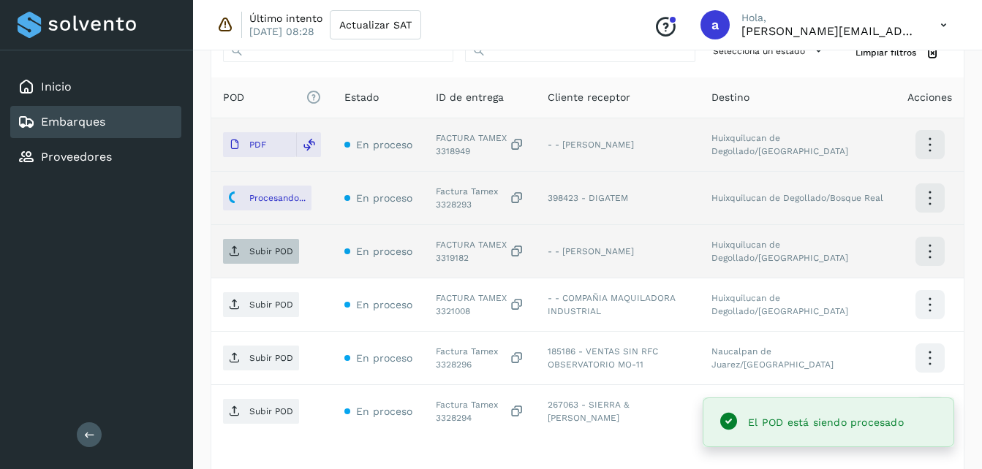
click at [270, 248] on p "Subir POD" at bounding box center [271, 251] width 44 height 10
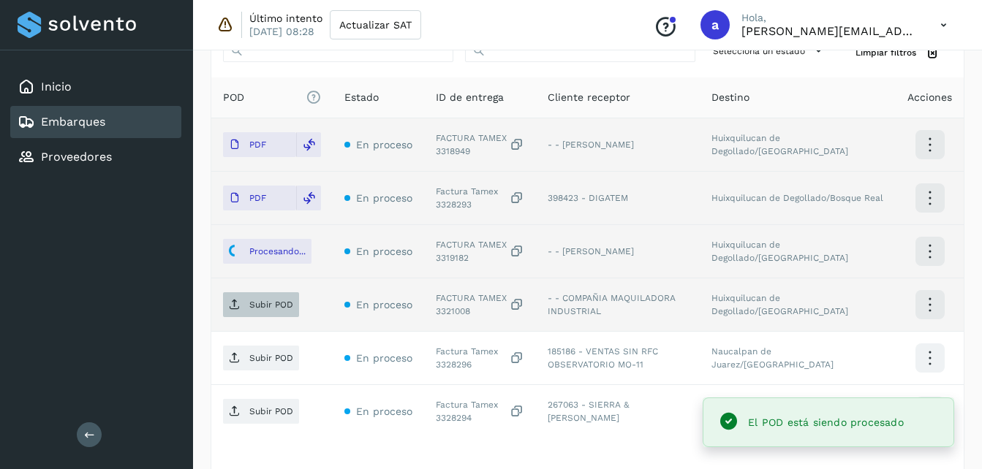
click at [238, 294] on span "Subir POD" at bounding box center [261, 304] width 76 height 23
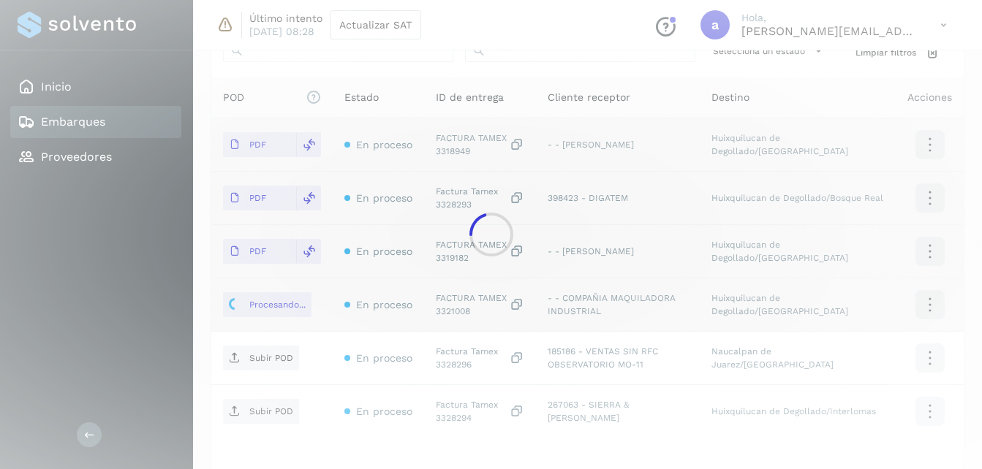
click at [766, 88] on div at bounding box center [491, 234] width 982 height 469
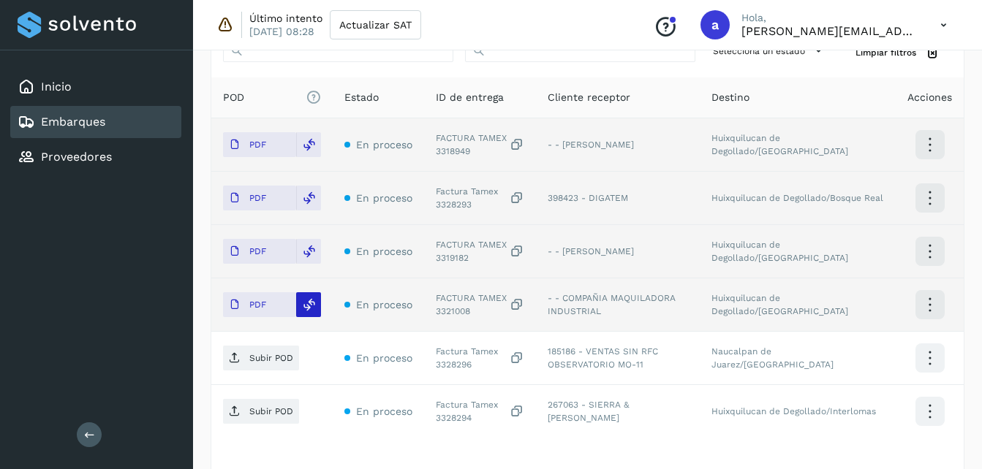
click at [314, 298] on icon at bounding box center [309, 304] width 13 height 13
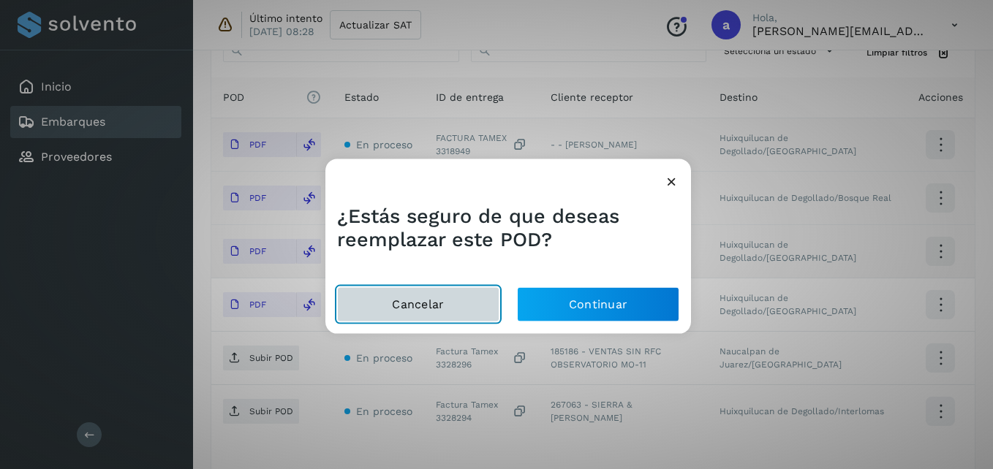
click at [439, 307] on button "Cancelar" at bounding box center [418, 304] width 162 height 35
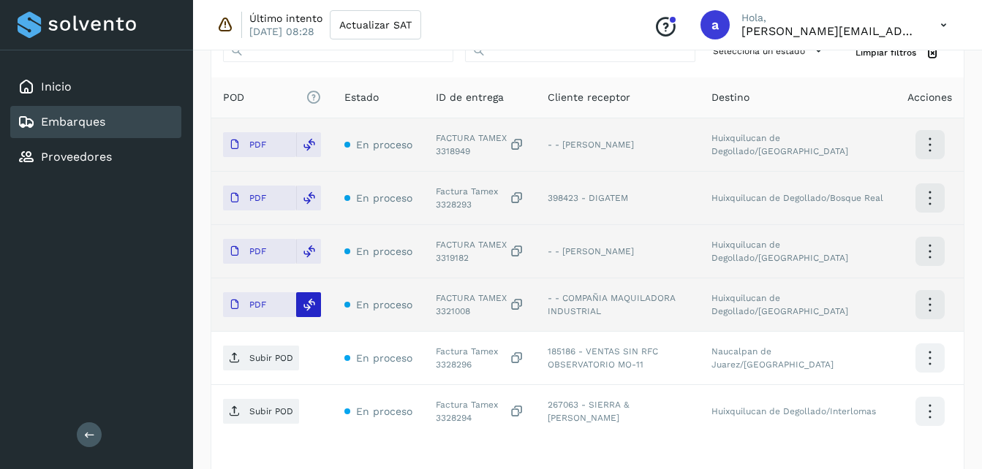
click at [314, 300] on icon at bounding box center [309, 304] width 13 height 13
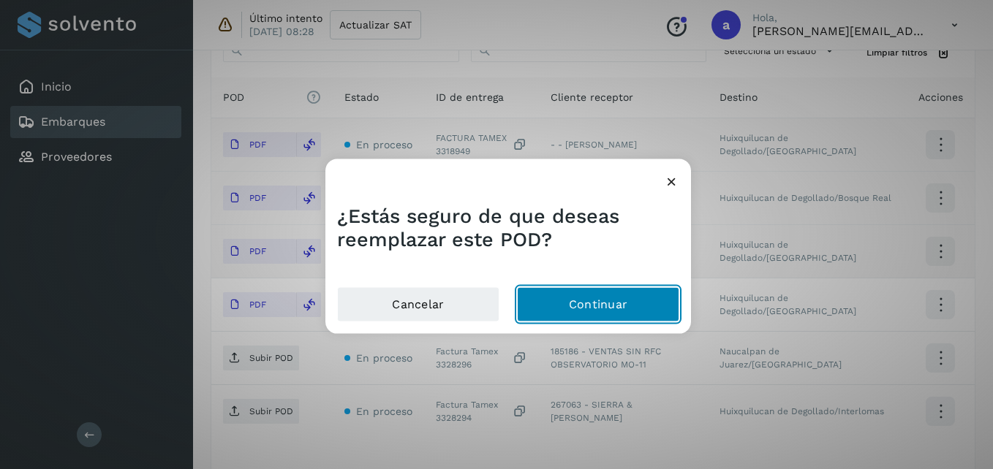
click at [610, 303] on button "Continuar" at bounding box center [598, 304] width 162 height 35
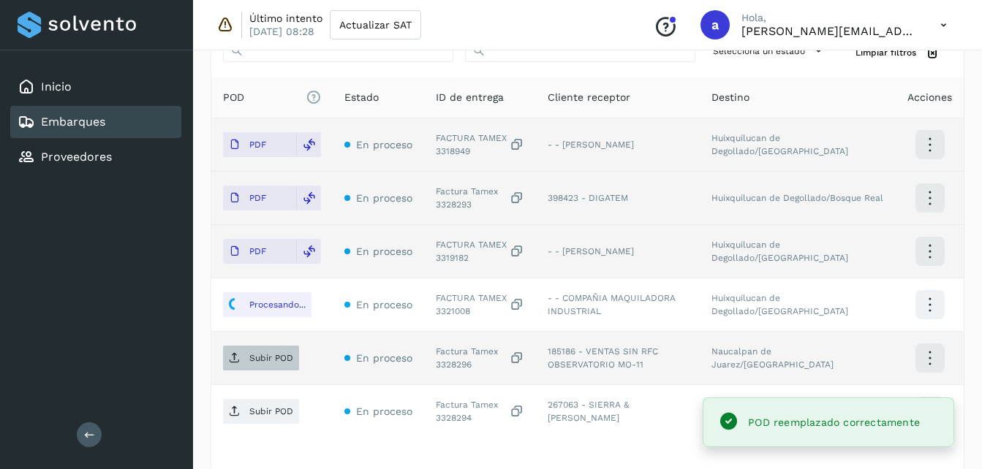
click at [270, 363] on p "Subir POD" at bounding box center [271, 358] width 44 height 10
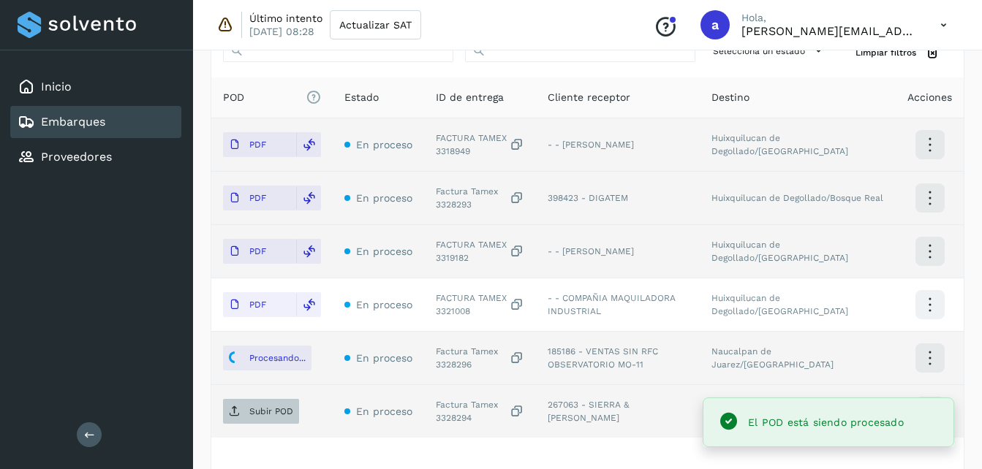
click at [257, 412] on p "Subir POD" at bounding box center [271, 412] width 44 height 10
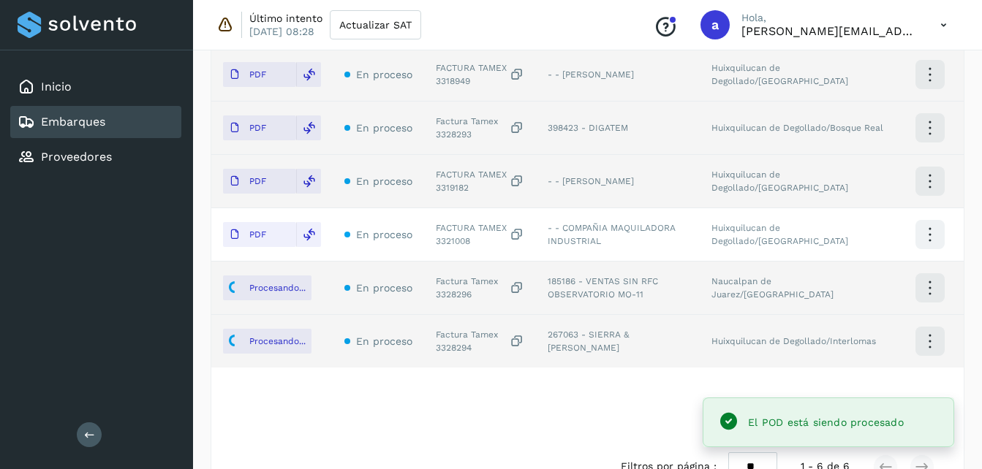
scroll to position [471, 0]
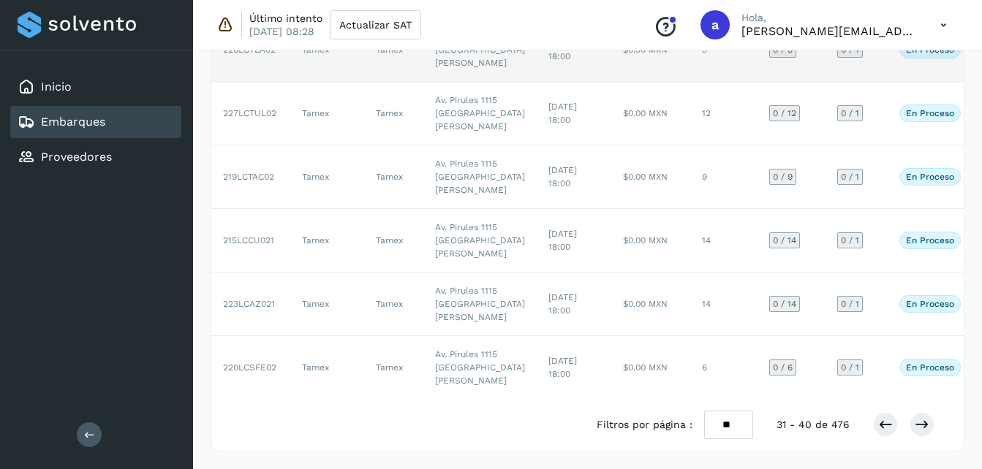
click at [690, 82] on td "9" at bounding box center [723, 50] width 67 height 64
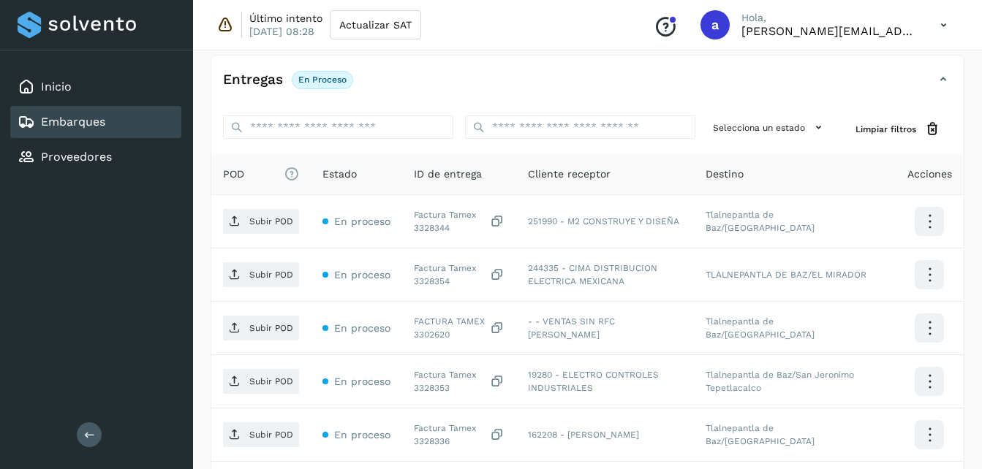
scroll to position [300, 0]
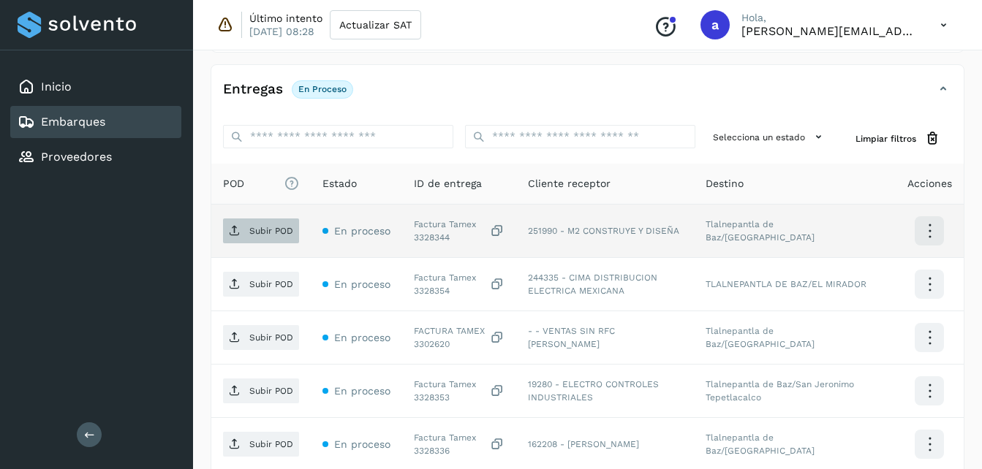
click at [227, 242] on span "Subir POD" at bounding box center [261, 230] width 76 height 23
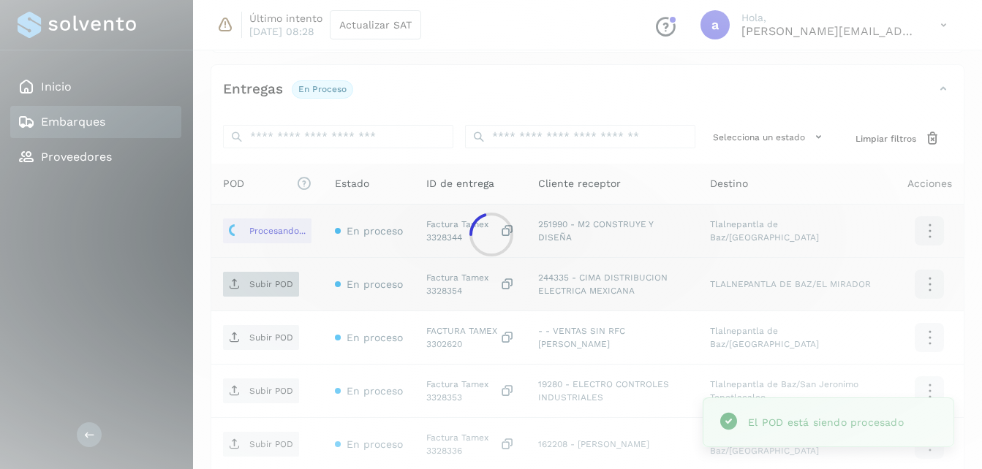
click at [264, 292] on span "Subir POD" at bounding box center [261, 284] width 76 height 23
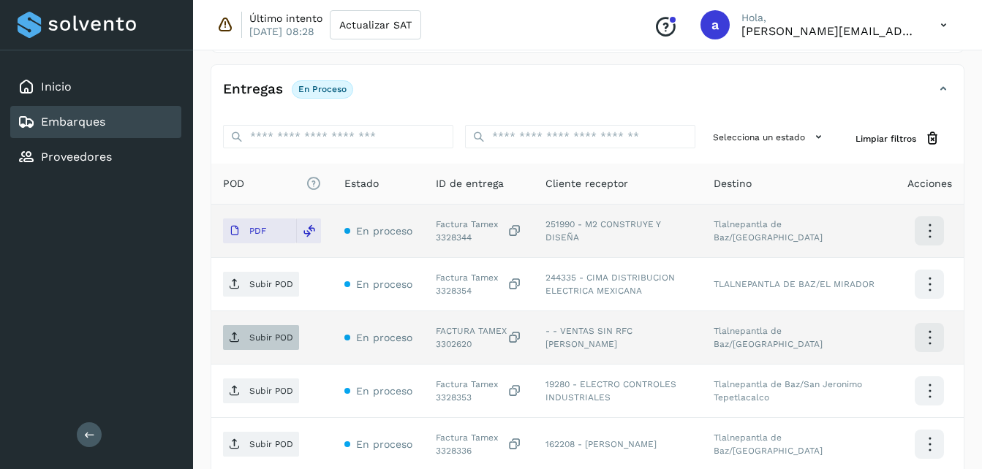
click at [241, 338] on span "Subir POD" at bounding box center [261, 337] width 76 height 23
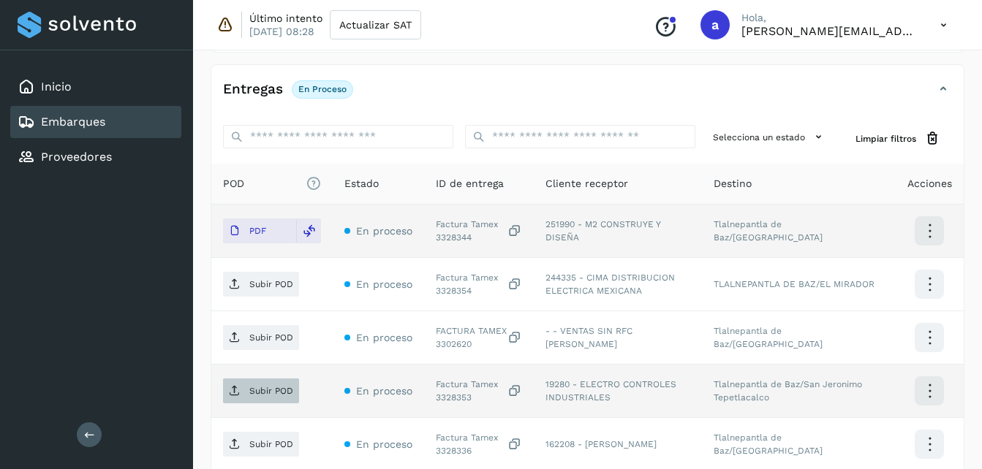
click at [257, 390] on p "Subir POD" at bounding box center [271, 391] width 44 height 10
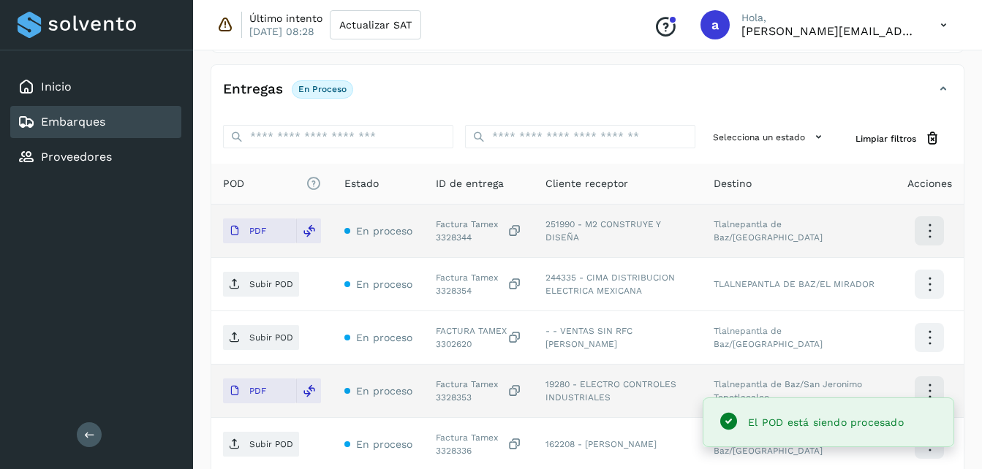
drag, startPoint x: 992, startPoint y: 205, endPoint x: 945, endPoint y: 371, distance: 173.4
click at [945, 371] on td at bounding box center [930, 391] width 68 height 53
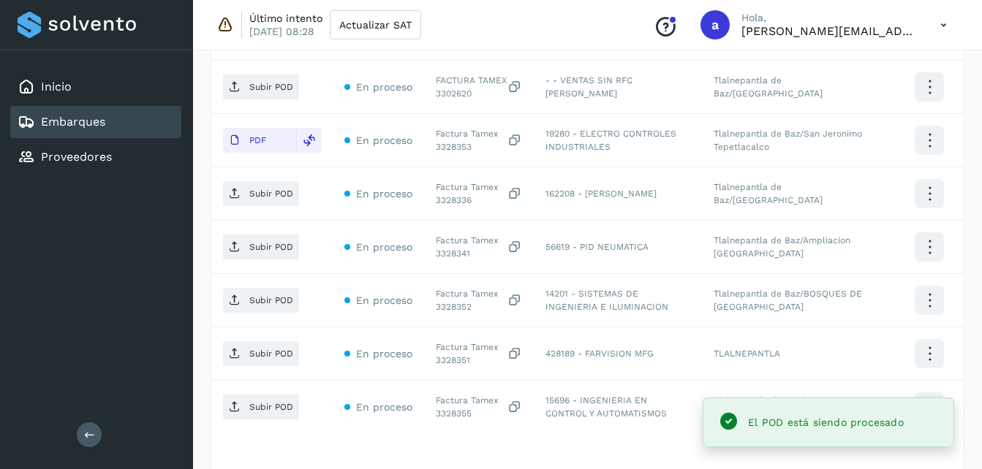
scroll to position [554, 0]
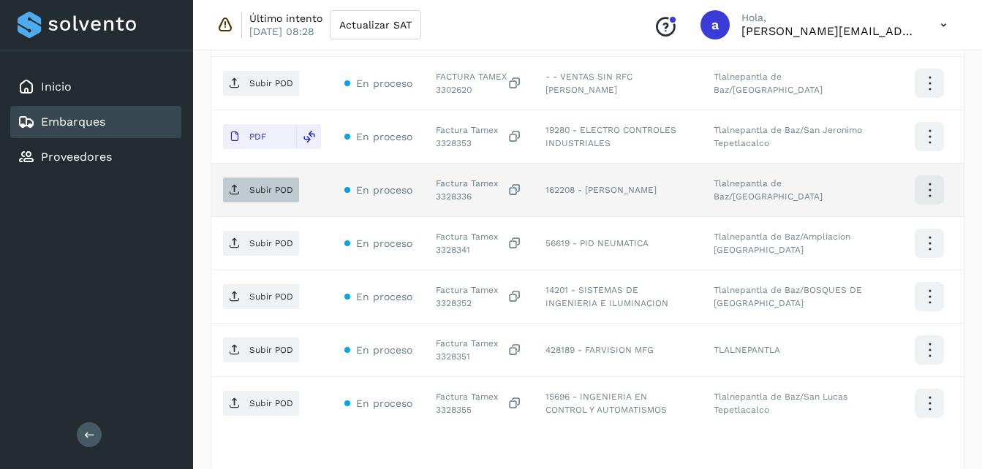
click at [273, 198] on span "Subir POD" at bounding box center [261, 189] width 76 height 23
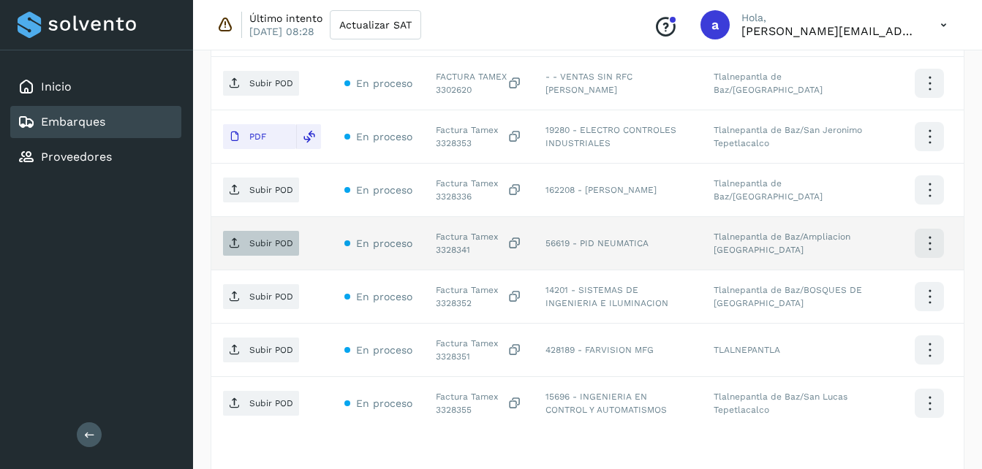
click at [260, 241] on p "Subir POD" at bounding box center [271, 243] width 44 height 10
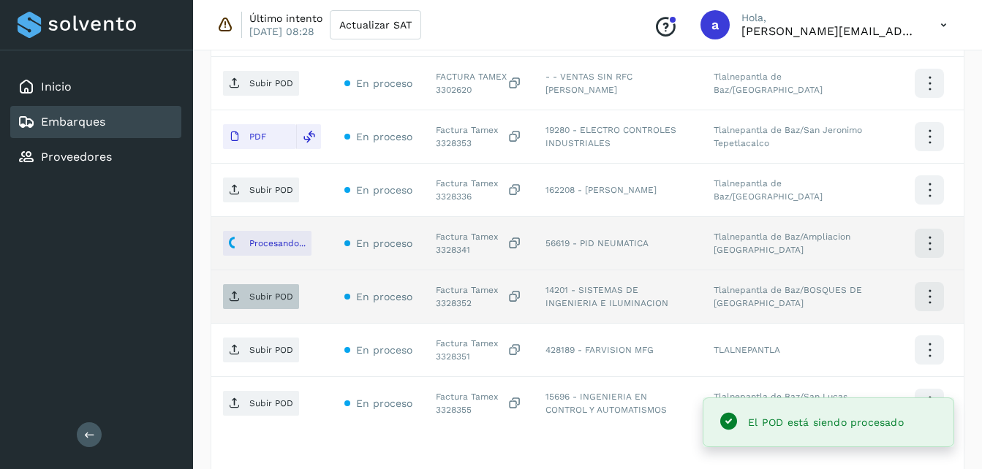
click at [267, 295] on p "Subir POD" at bounding box center [271, 297] width 44 height 10
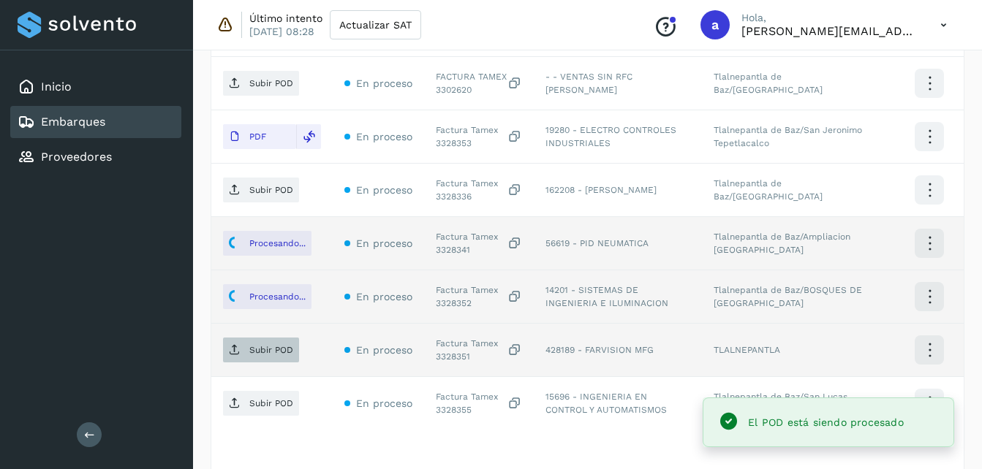
click at [242, 358] on span "Subir POD" at bounding box center [261, 350] width 76 height 23
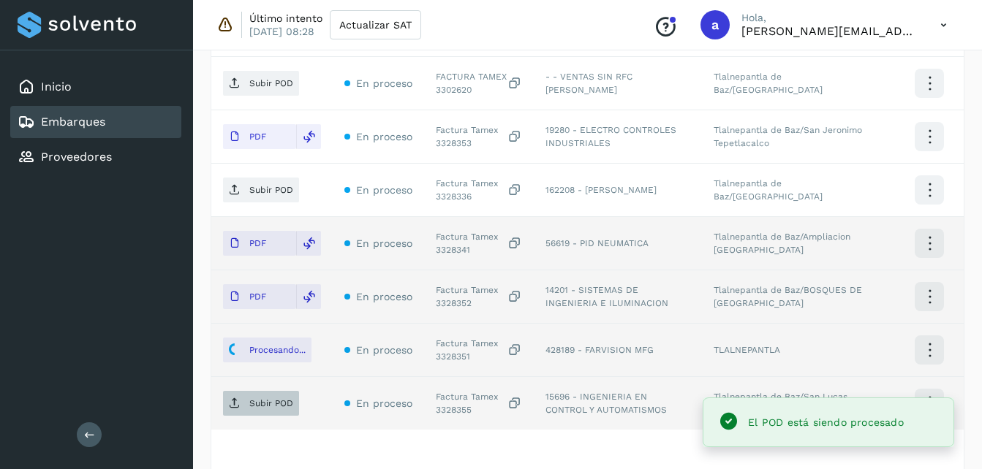
click at [280, 405] on p "Subir POD" at bounding box center [271, 404] width 44 height 10
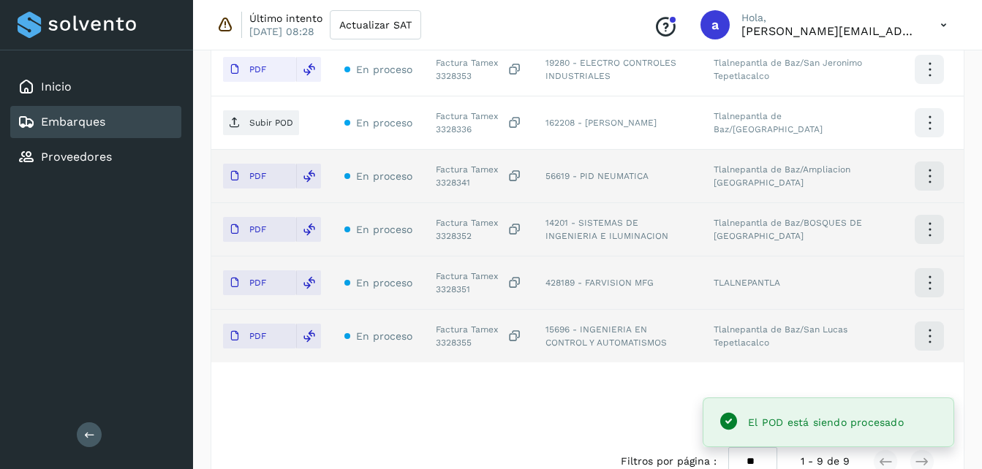
scroll to position [616, 0]
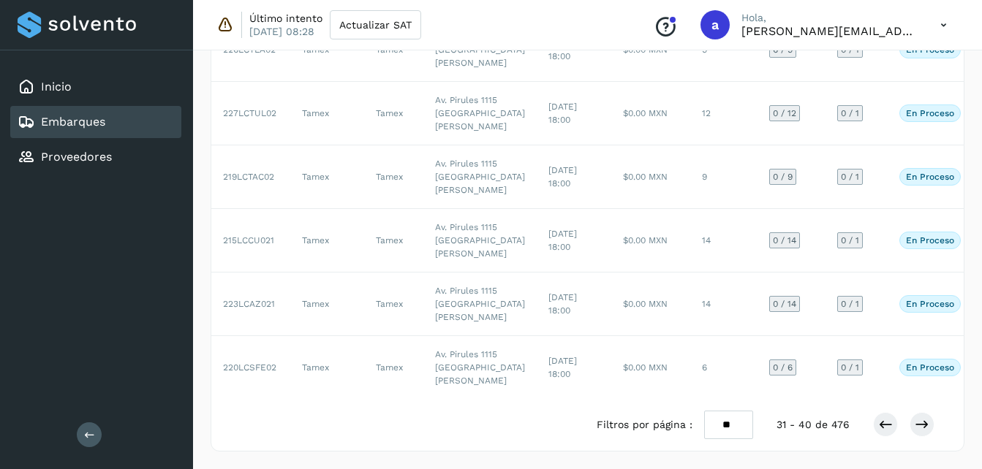
scroll to position [641, 0]
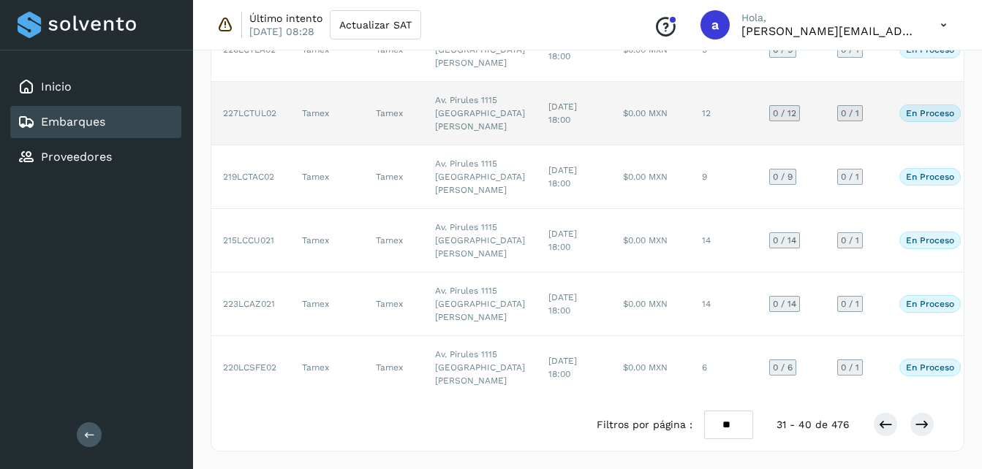
click at [615, 146] on td "$0.00 MXN" at bounding box center [650, 114] width 79 height 64
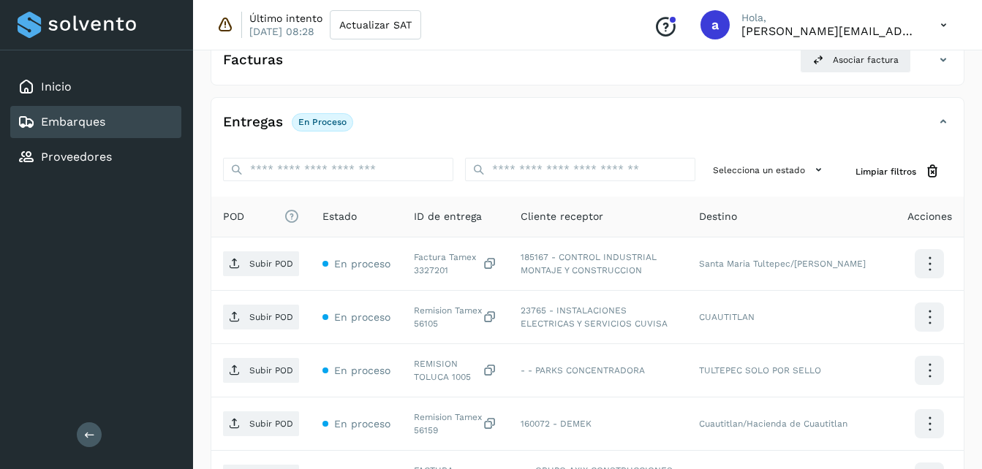
scroll to position [243, 0]
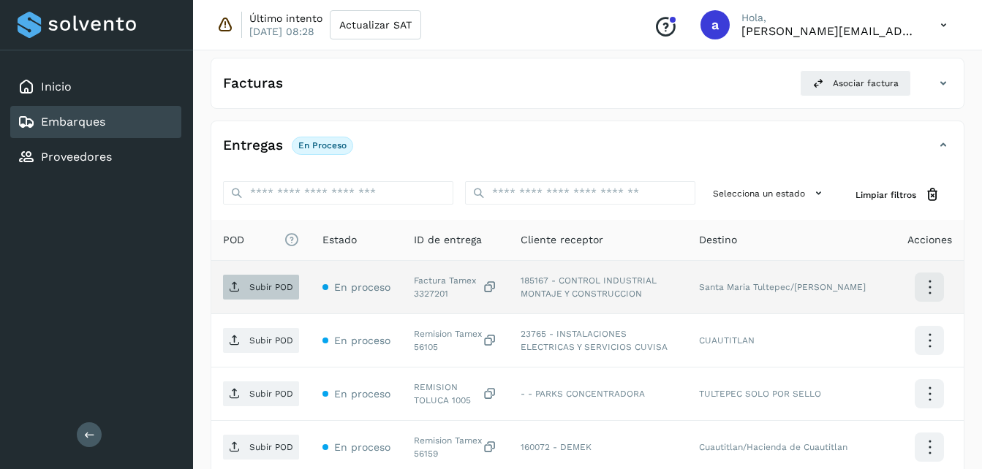
click at [243, 292] on span "Subir POD" at bounding box center [261, 287] width 76 height 23
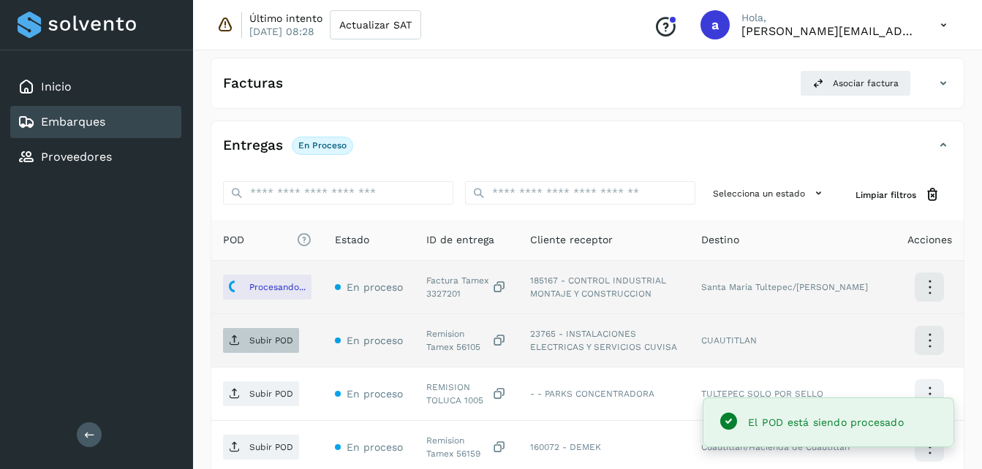
click at [236, 348] on span "Subir POD" at bounding box center [261, 340] width 76 height 23
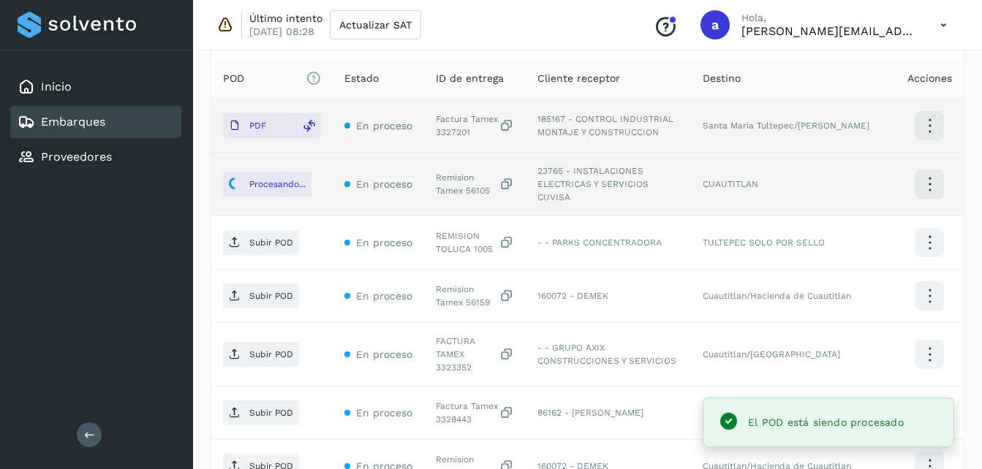
scroll to position [409, 0]
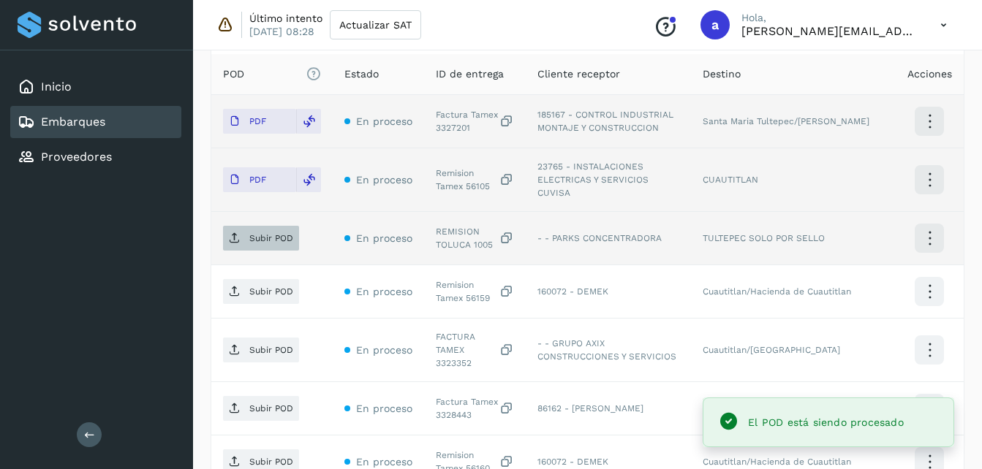
click at [254, 233] on p "Subir POD" at bounding box center [271, 238] width 44 height 10
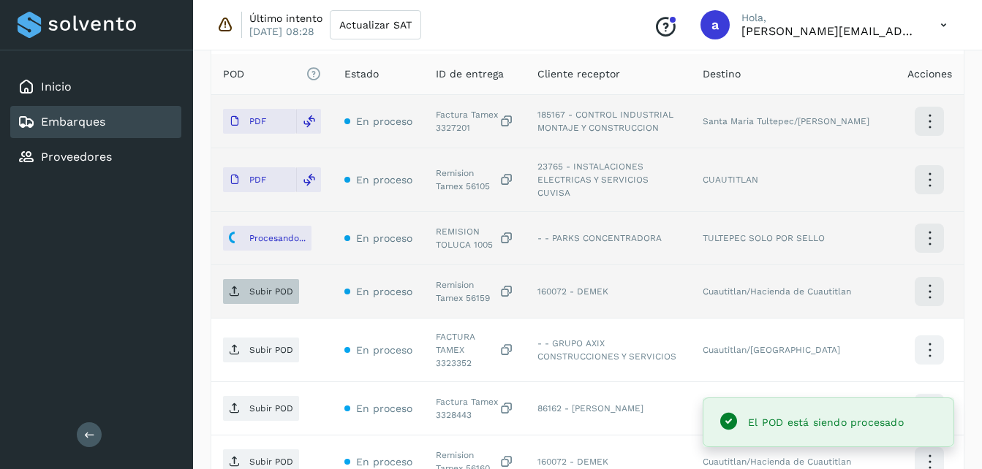
click at [241, 280] on span "Subir POD" at bounding box center [261, 291] width 76 height 23
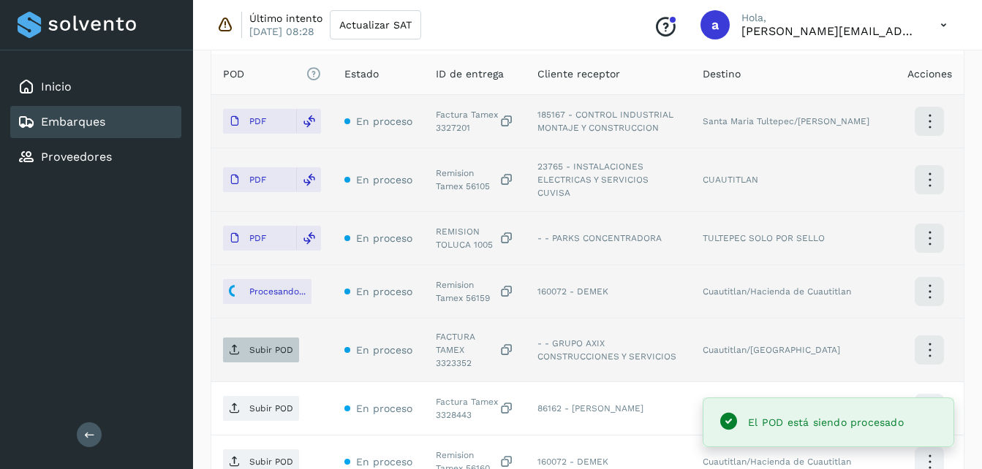
click at [268, 345] on p "Subir POD" at bounding box center [271, 350] width 44 height 10
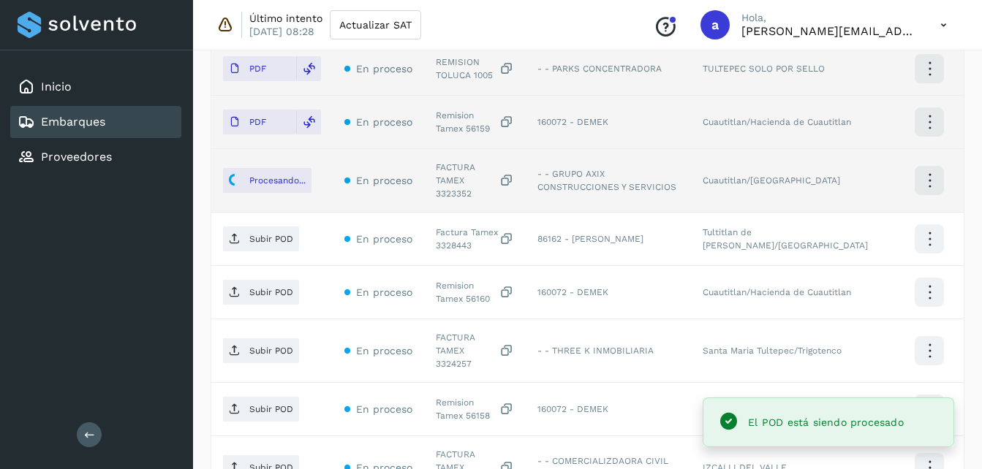
scroll to position [591, 0]
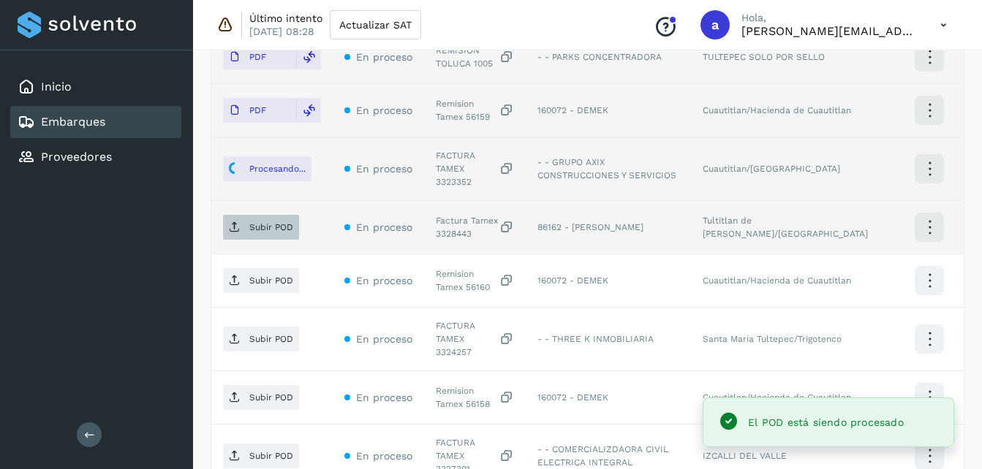
click at [259, 222] on p "Subir POD" at bounding box center [271, 227] width 44 height 10
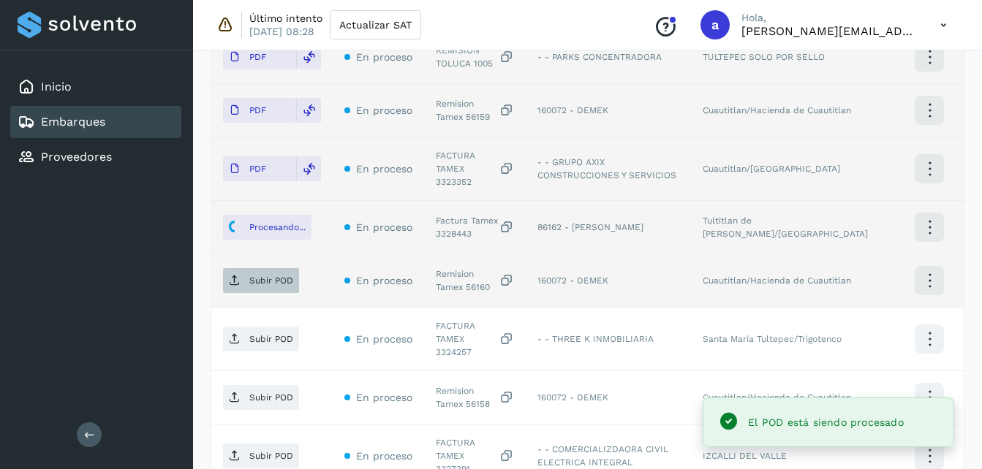
click at [247, 269] on span "Subir POD" at bounding box center [261, 280] width 76 height 23
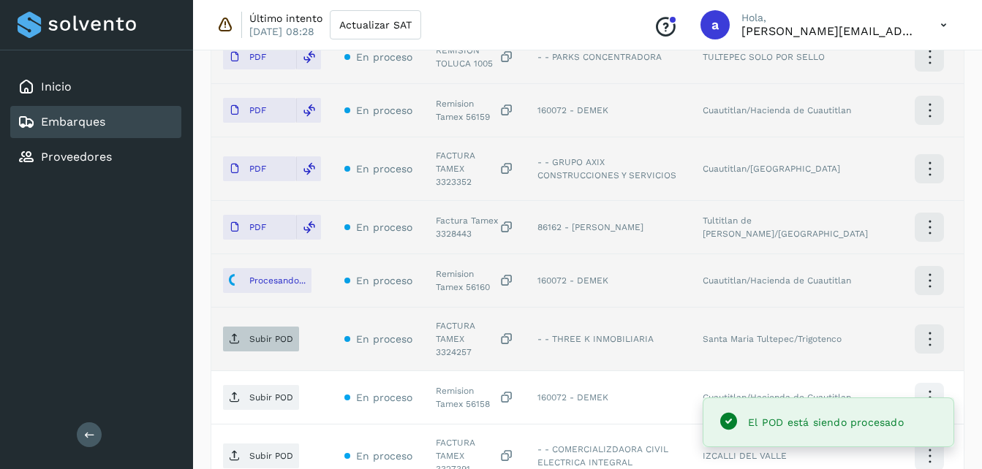
click at [260, 334] on p "Subir POD" at bounding box center [271, 339] width 44 height 10
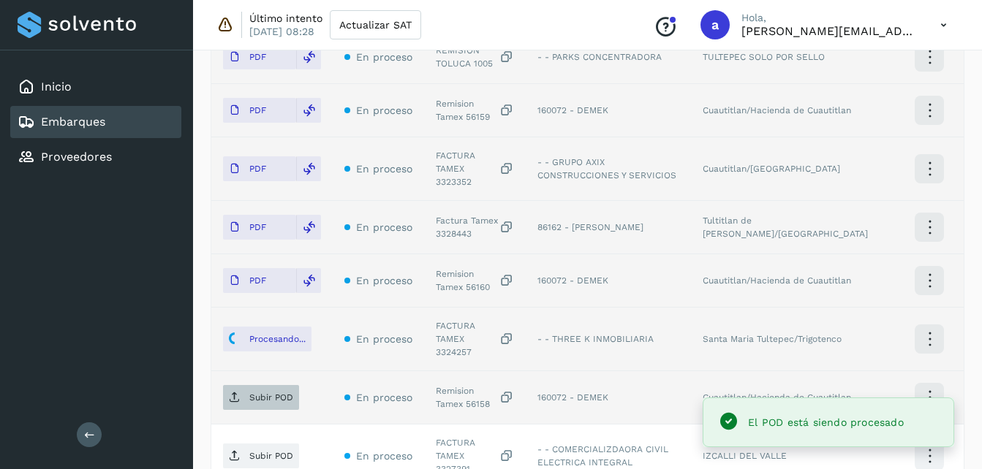
click at [240, 392] on icon at bounding box center [235, 398] width 12 height 12
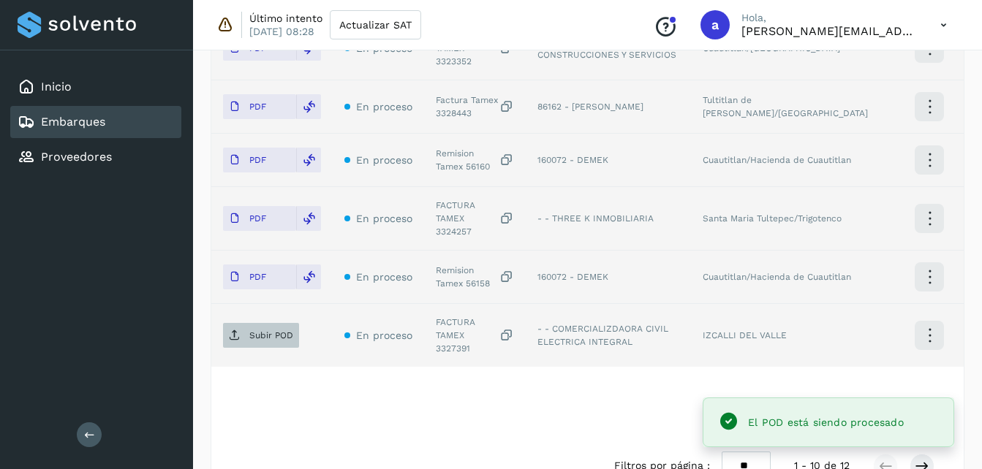
click at [246, 324] on span "Subir POD" at bounding box center [261, 335] width 76 height 23
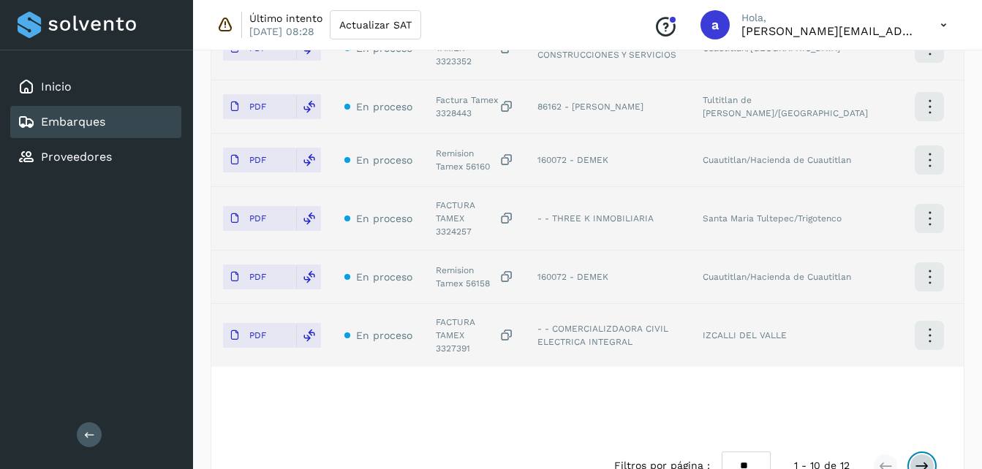
click at [921, 454] on button at bounding box center [922, 466] width 25 height 25
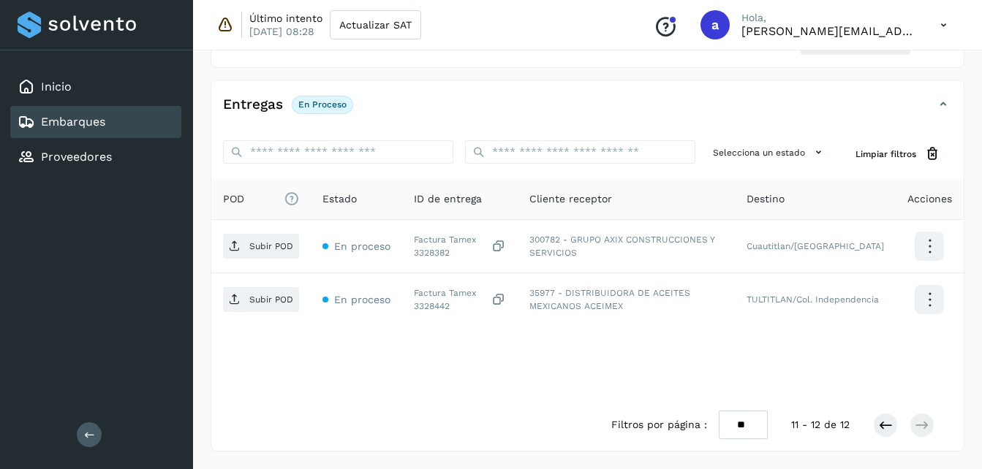
scroll to position [284, 0]
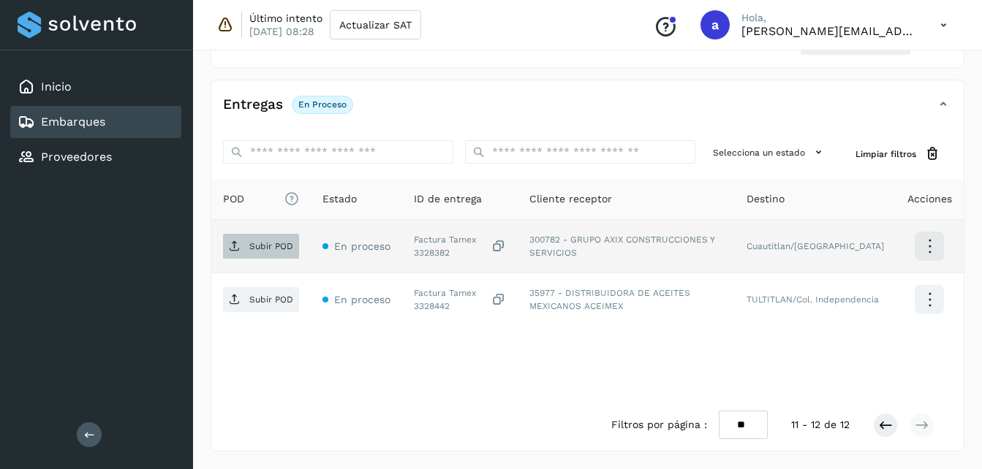
click at [262, 255] on span "Subir POD" at bounding box center [261, 246] width 76 height 23
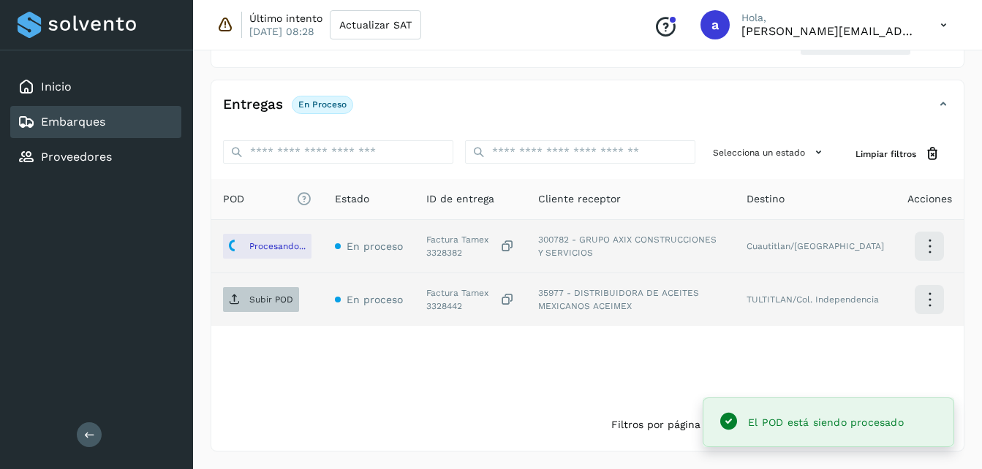
click at [282, 301] on p "Subir POD" at bounding box center [271, 300] width 44 height 10
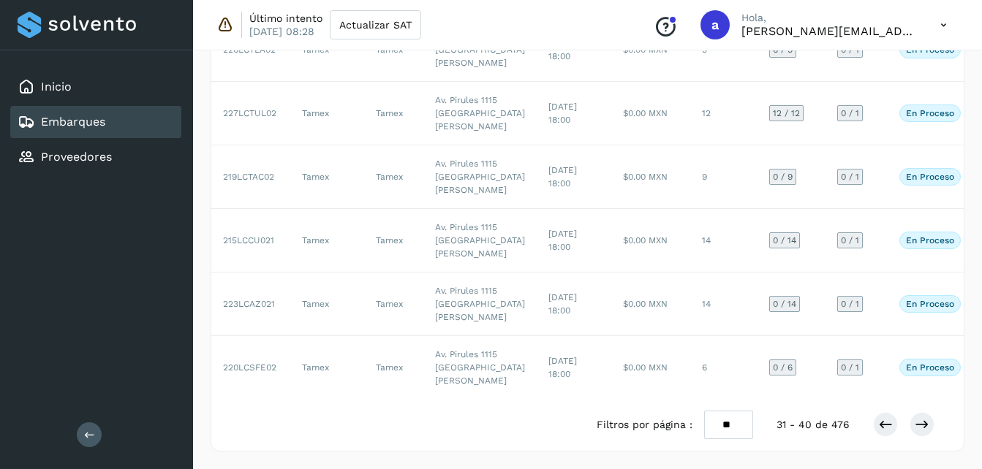
scroll to position [771, 0]
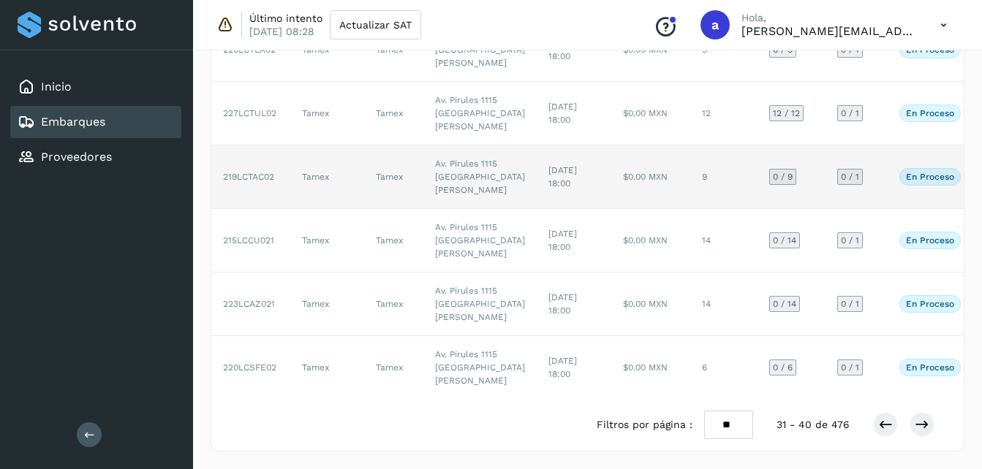
click at [537, 146] on td "[DATE] 18:00" at bounding box center [574, 178] width 75 height 64
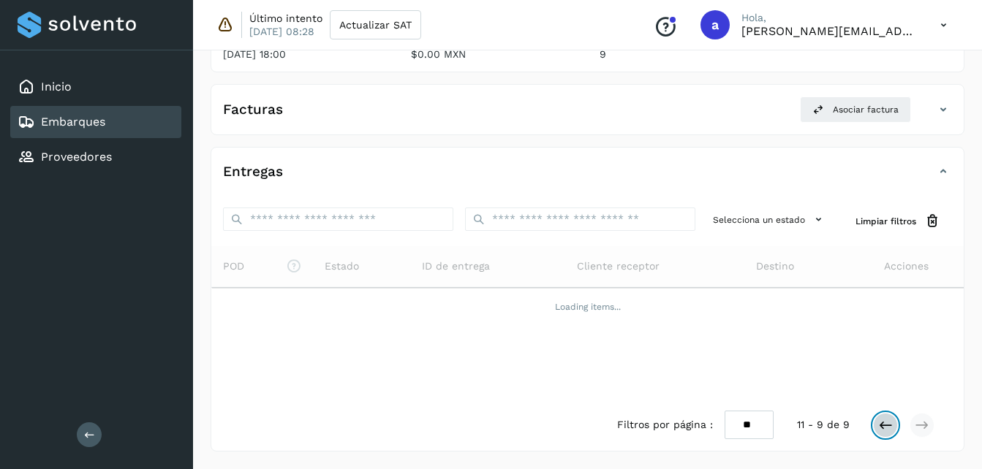
click at [892, 428] on icon at bounding box center [885, 425] width 15 height 15
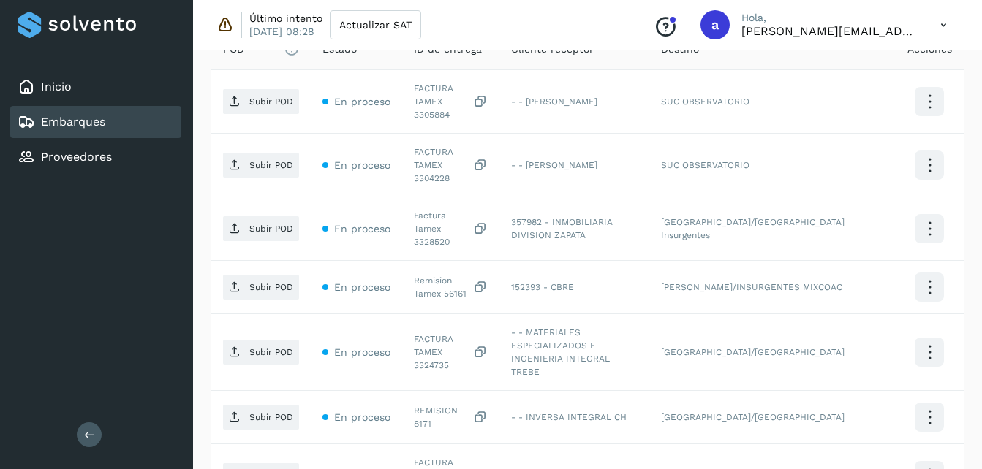
scroll to position [438, 0]
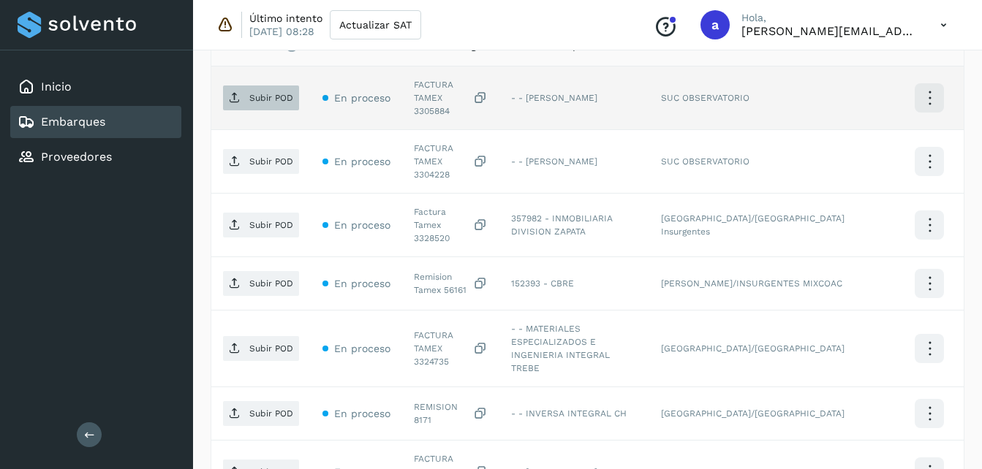
click at [266, 104] on span "Subir POD" at bounding box center [261, 97] width 76 height 23
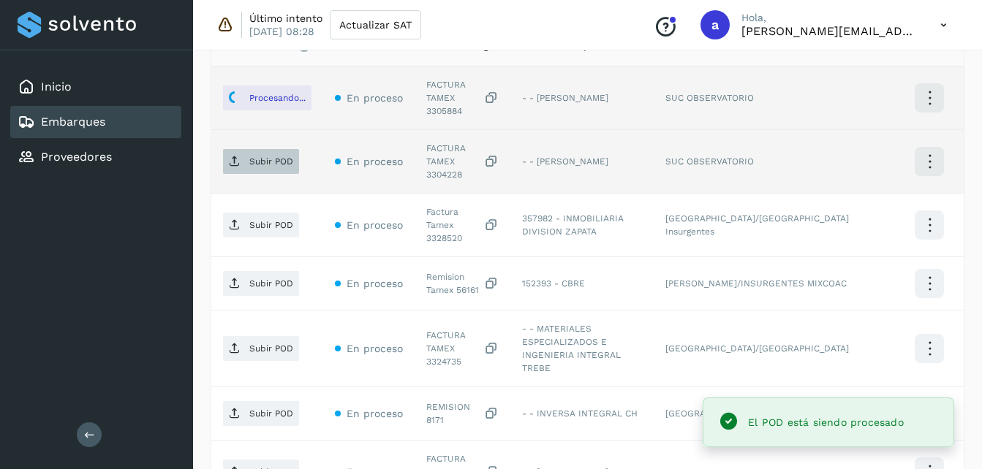
click at [276, 156] on p "Subir POD" at bounding box center [271, 161] width 44 height 10
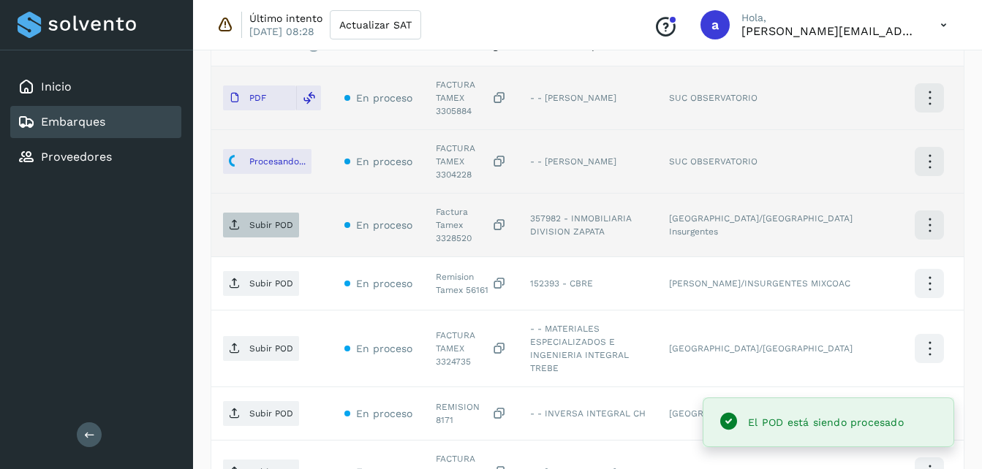
click at [244, 214] on span "Subir POD" at bounding box center [261, 225] width 76 height 23
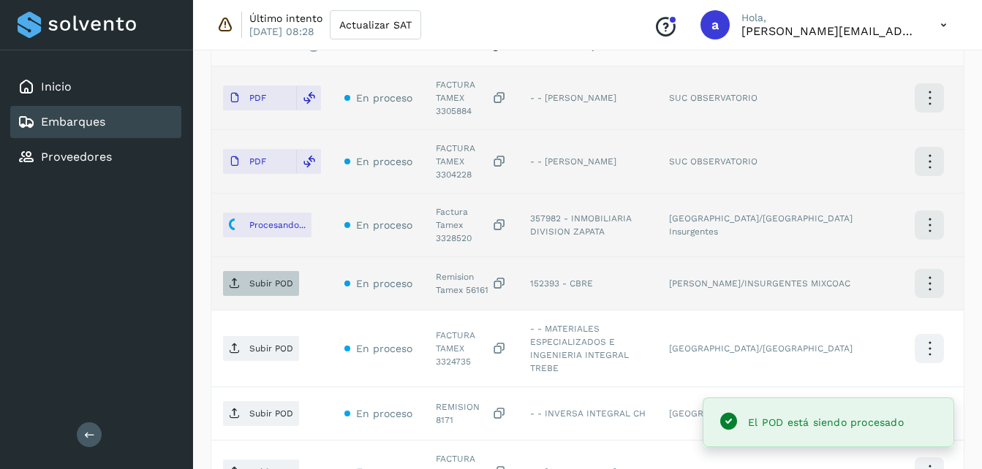
click at [263, 279] on p "Subir POD" at bounding box center [271, 284] width 44 height 10
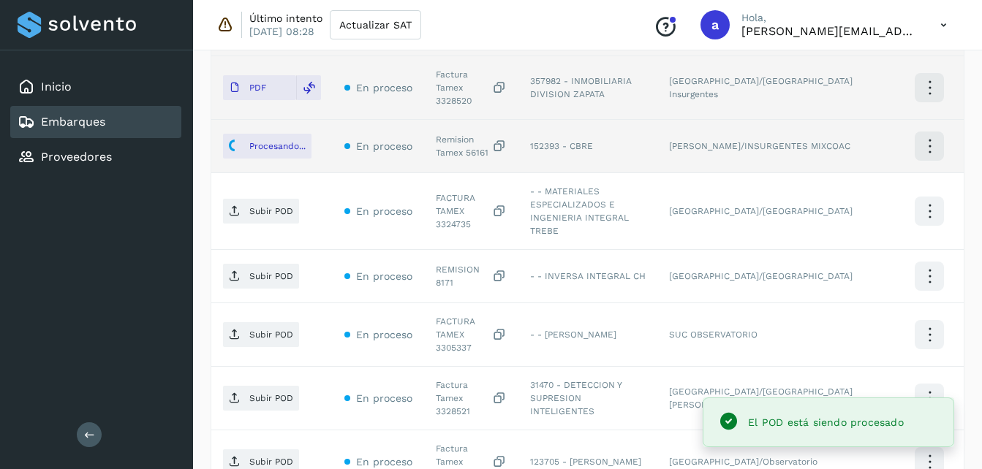
scroll to position [605, 0]
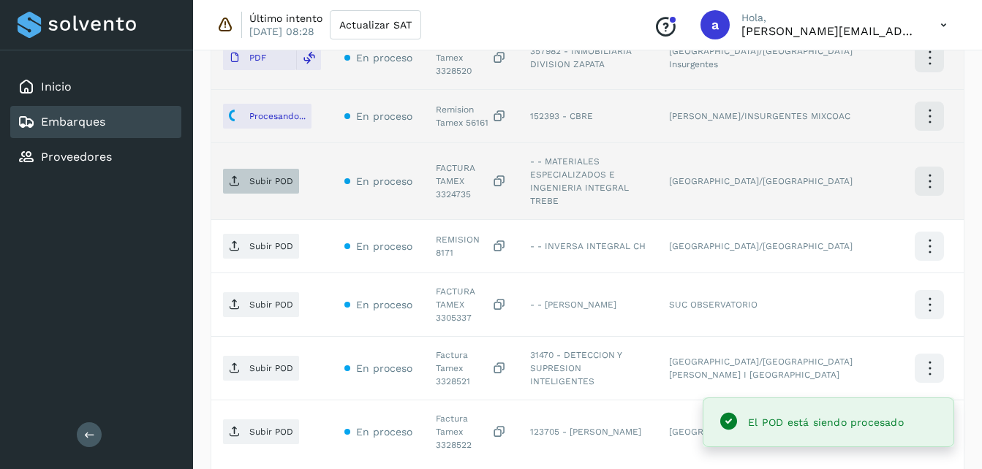
click at [263, 176] on p "Subir POD" at bounding box center [271, 181] width 44 height 10
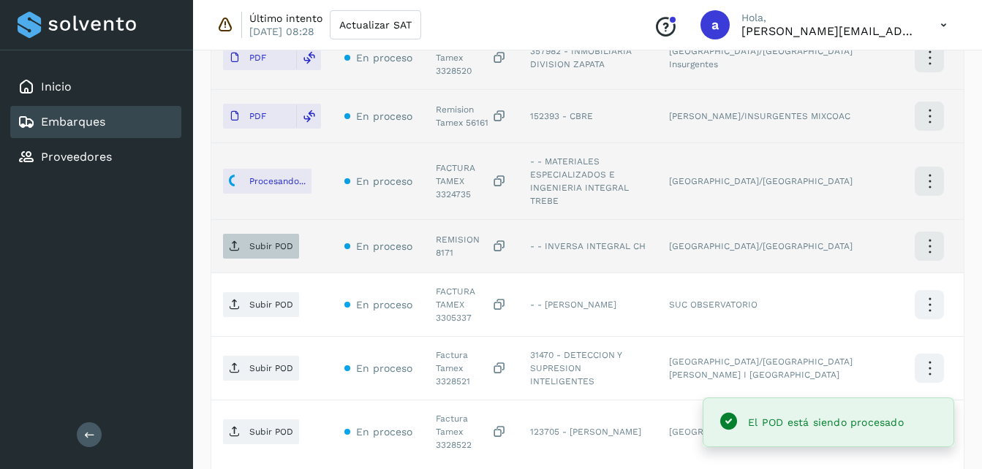
click at [270, 241] on p "Subir POD" at bounding box center [271, 246] width 44 height 10
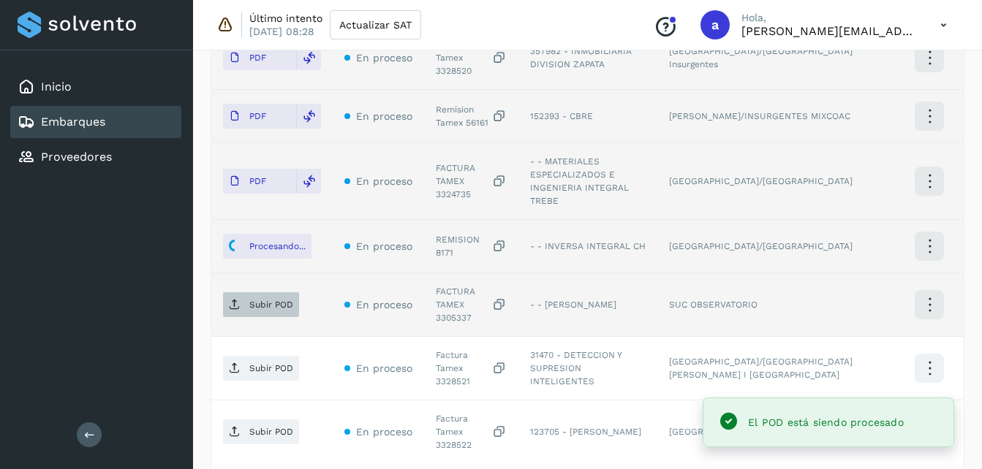
click at [263, 300] on p "Subir POD" at bounding box center [271, 305] width 44 height 10
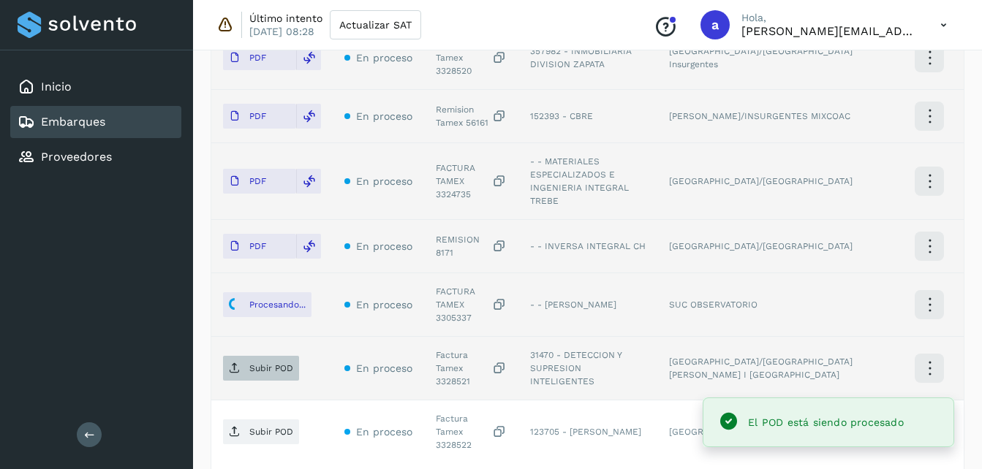
click at [264, 357] on span "Subir POD" at bounding box center [261, 368] width 76 height 23
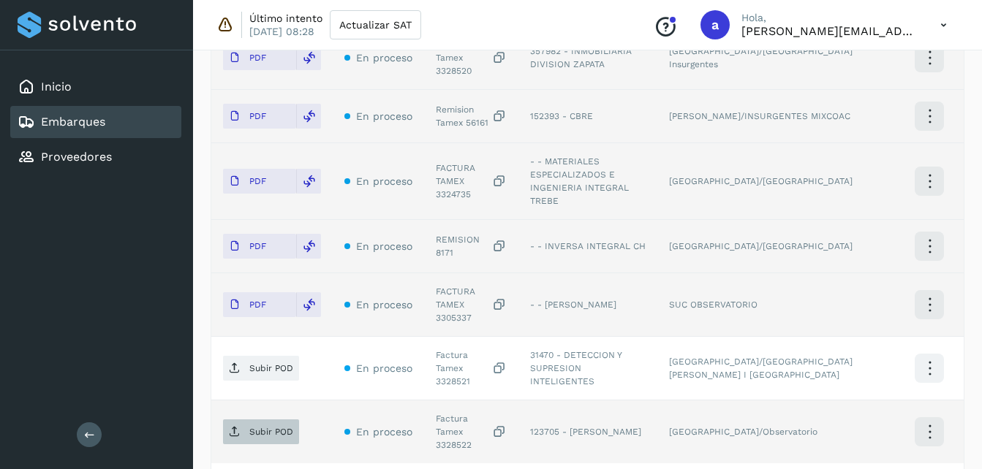
click at [246, 420] on span "Subir POD" at bounding box center [261, 431] width 76 height 23
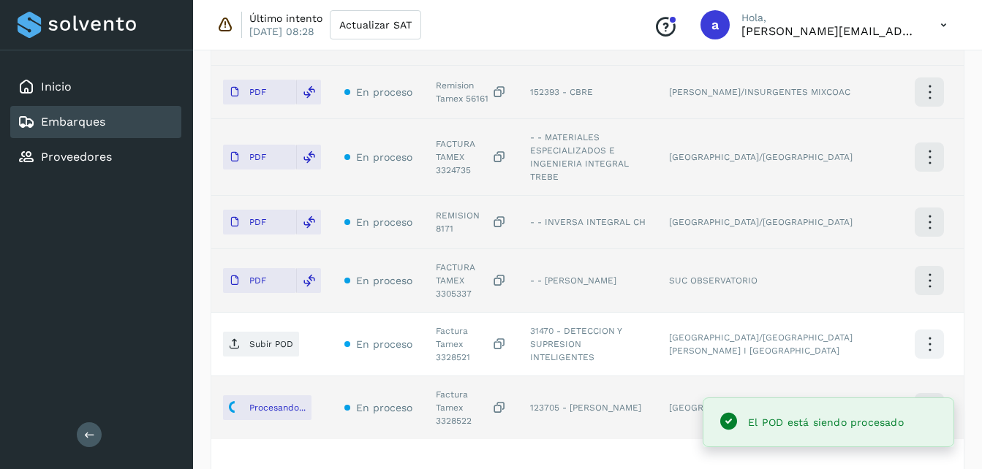
scroll to position [624, 0]
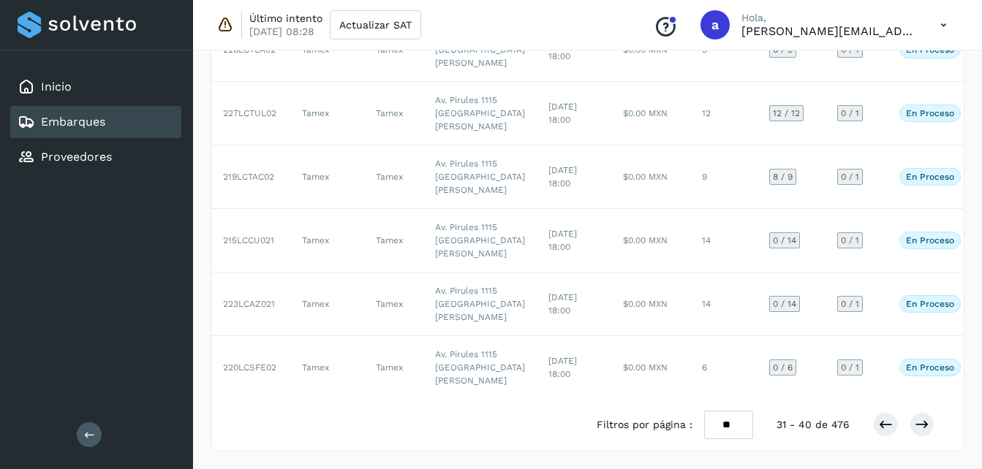
scroll to position [742, 0]
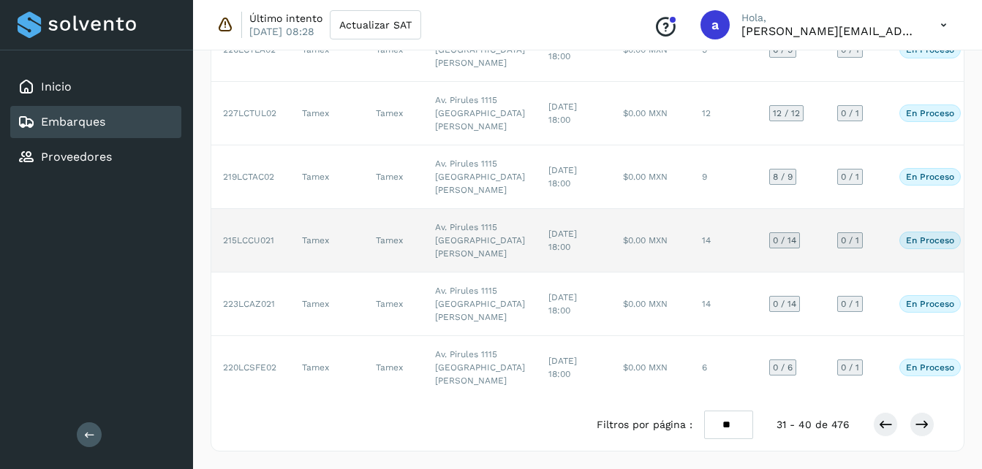
click at [631, 246] on td "$0.00 MXN" at bounding box center [650, 241] width 79 height 64
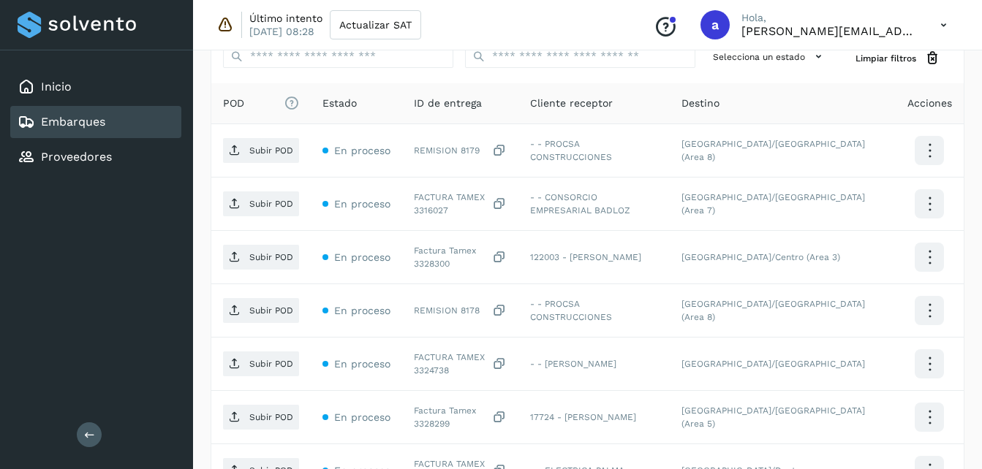
scroll to position [357, 0]
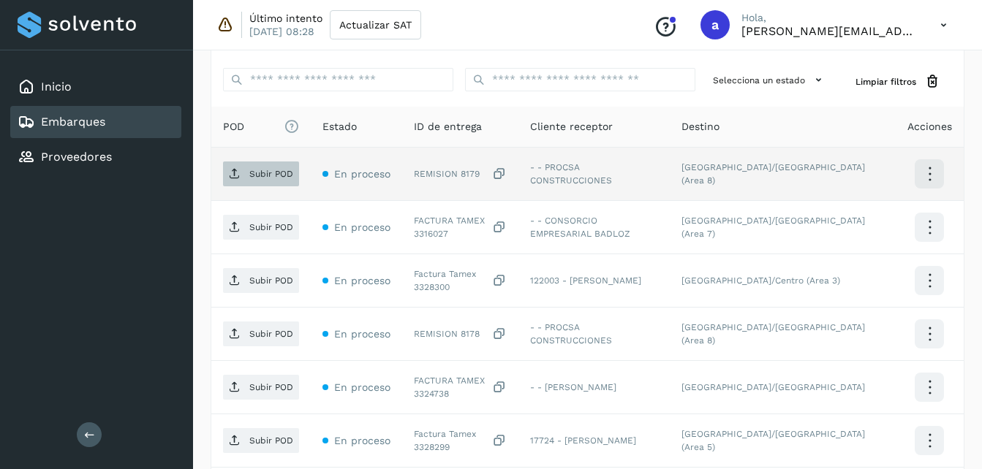
click at [265, 181] on span "Subir POD" at bounding box center [261, 173] width 76 height 23
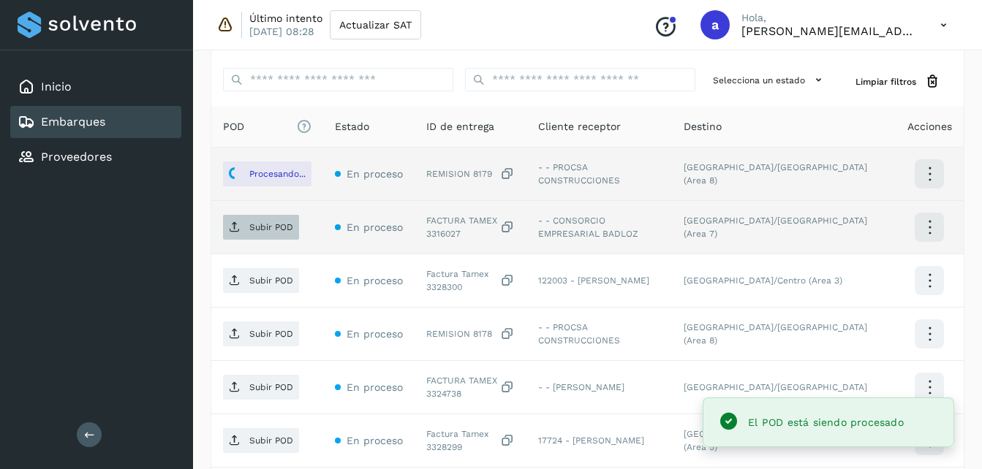
click at [262, 227] on p "Subir POD" at bounding box center [271, 227] width 44 height 10
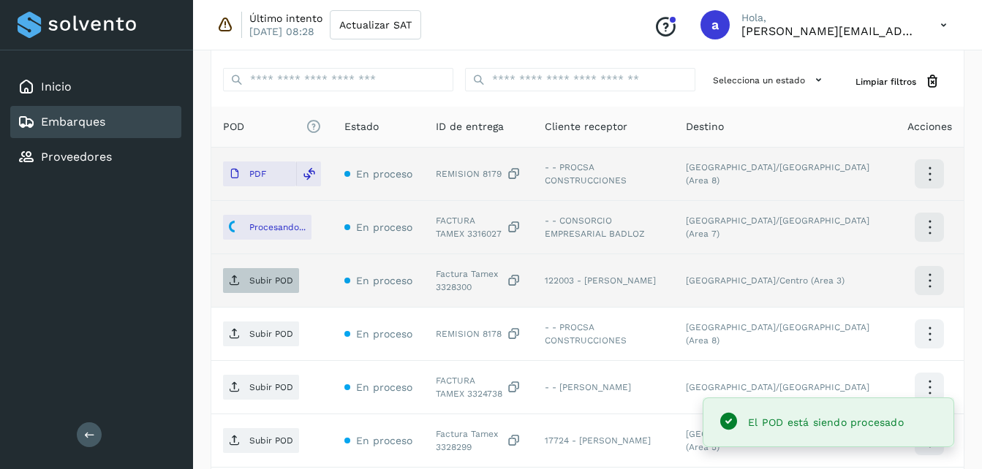
click at [264, 280] on p "Subir POD" at bounding box center [271, 281] width 44 height 10
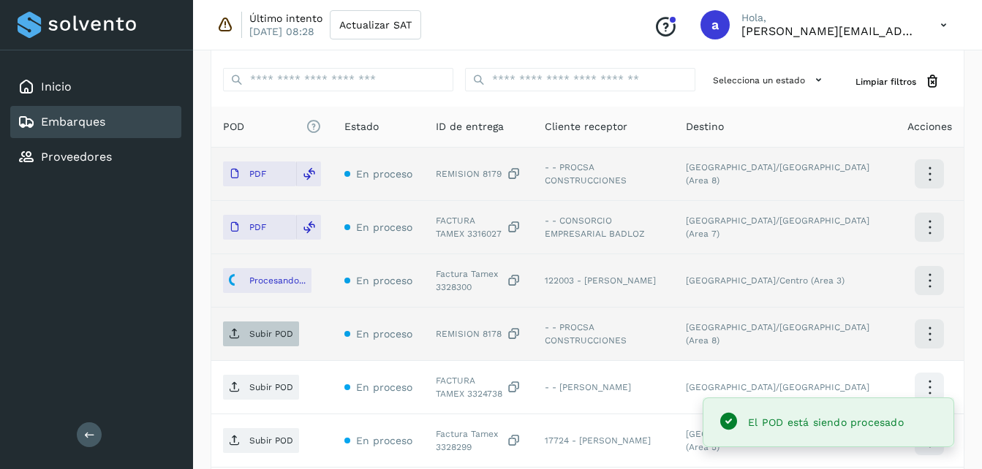
click at [262, 333] on p "Subir POD" at bounding box center [271, 334] width 44 height 10
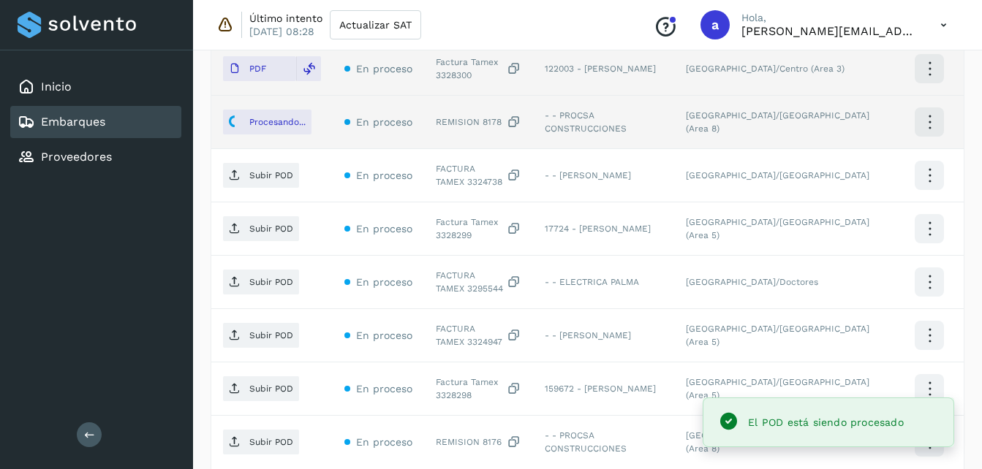
scroll to position [571, 0]
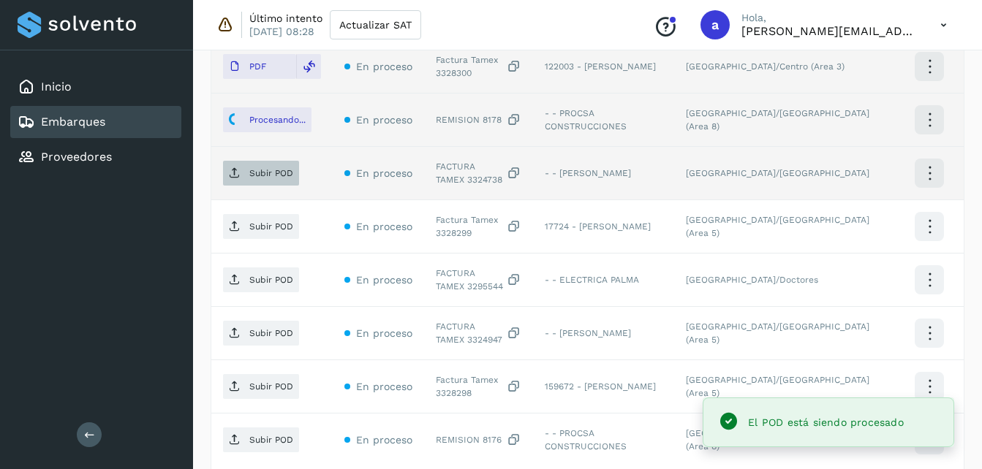
click at [245, 171] on span "Subir POD" at bounding box center [261, 173] width 76 height 23
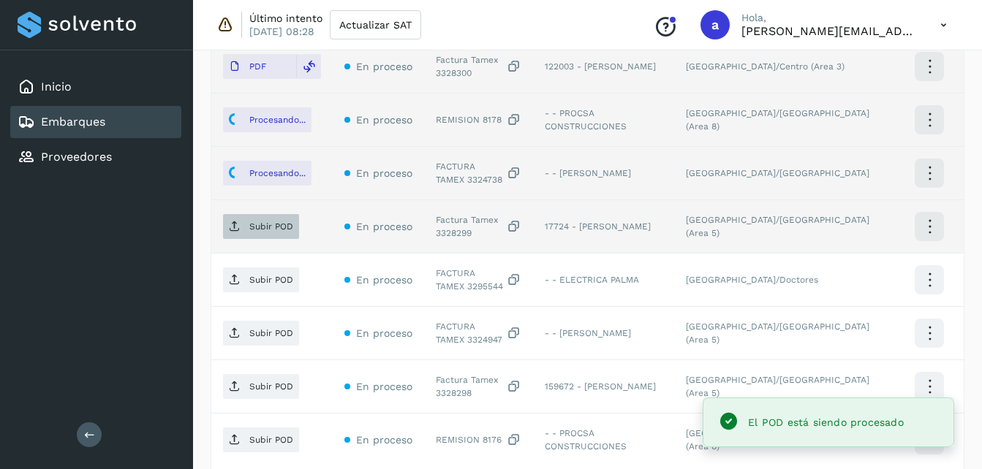
click at [258, 226] on p "Subir POD" at bounding box center [271, 227] width 44 height 10
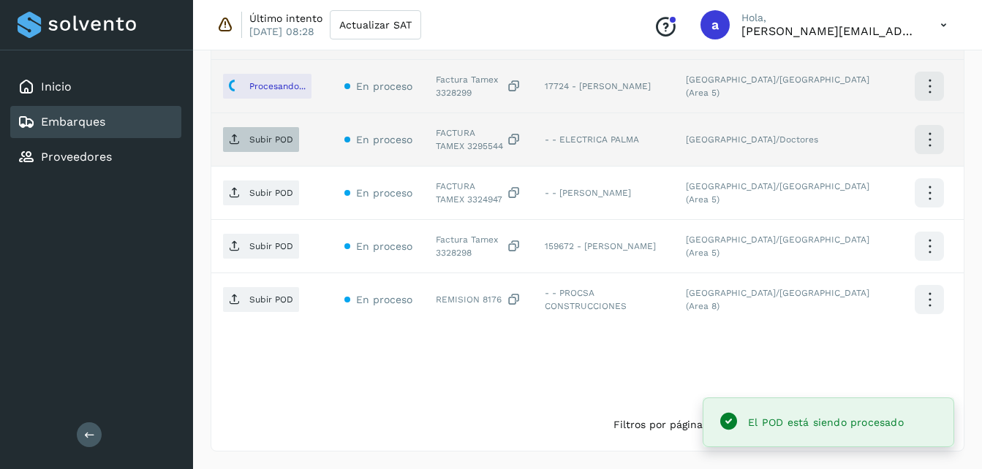
click at [260, 142] on p "Subir POD" at bounding box center [271, 140] width 44 height 10
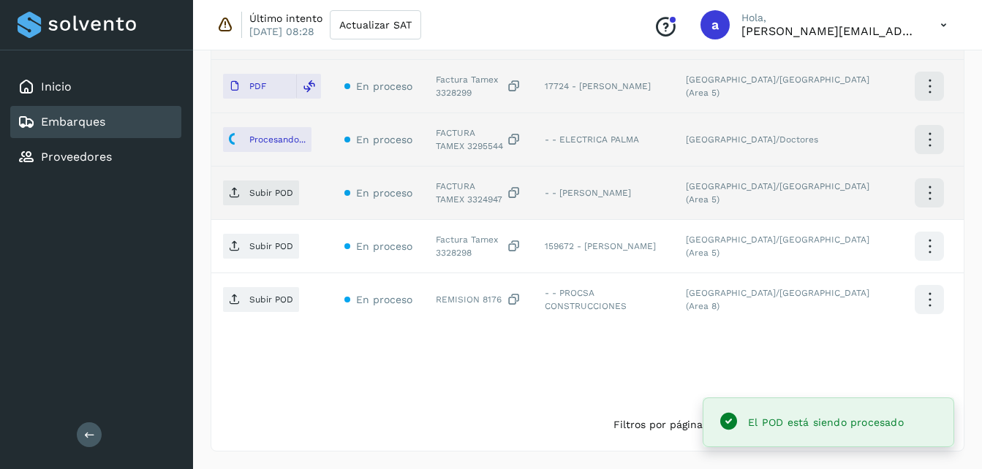
click at [218, 197] on td "Subir POD" at bounding box center [271, 193] width 121 height 53
click at [249, 195] on p "Subir POD" at bounding box center [271, 193] width 44 height 10
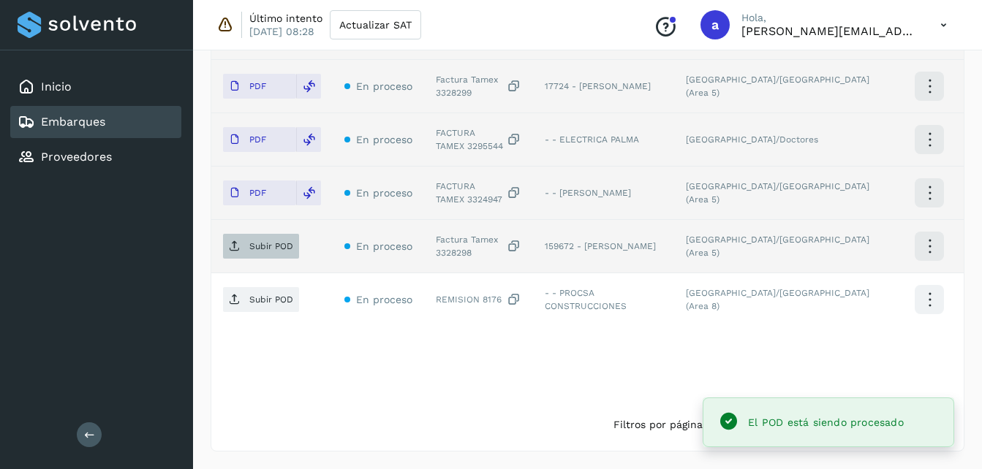
click at [262, 239] on span "Subir POD" at bounding box center [261, 246] width 76 height 23
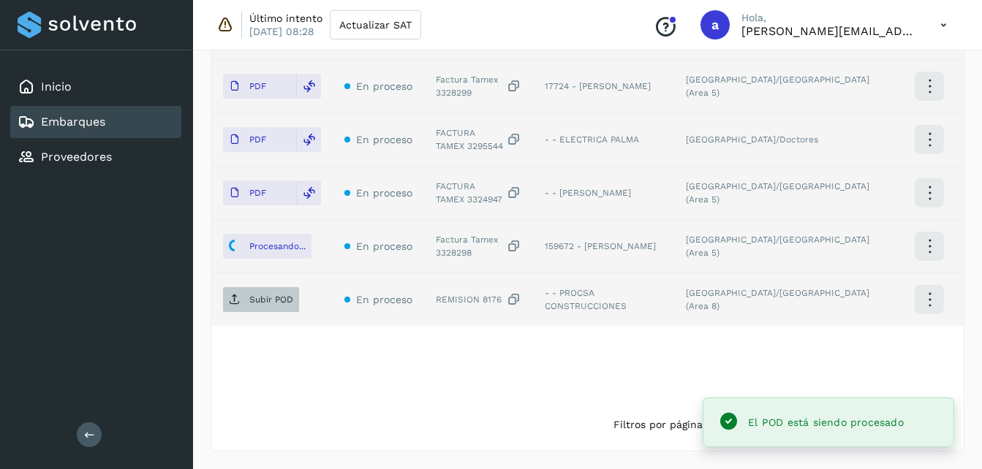
click at [253, 303] on p "Subir POD" at bounding box center [271, 300] width 44 height 10
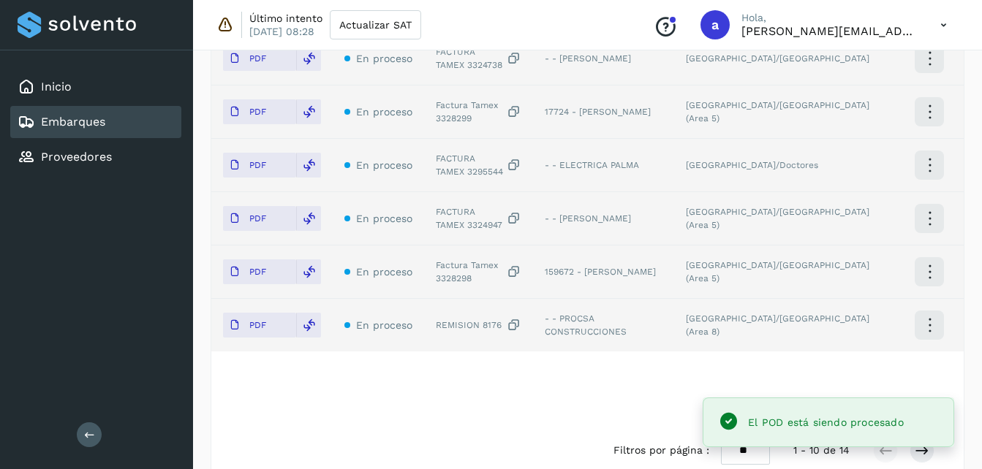
scroll to position [684, 0]
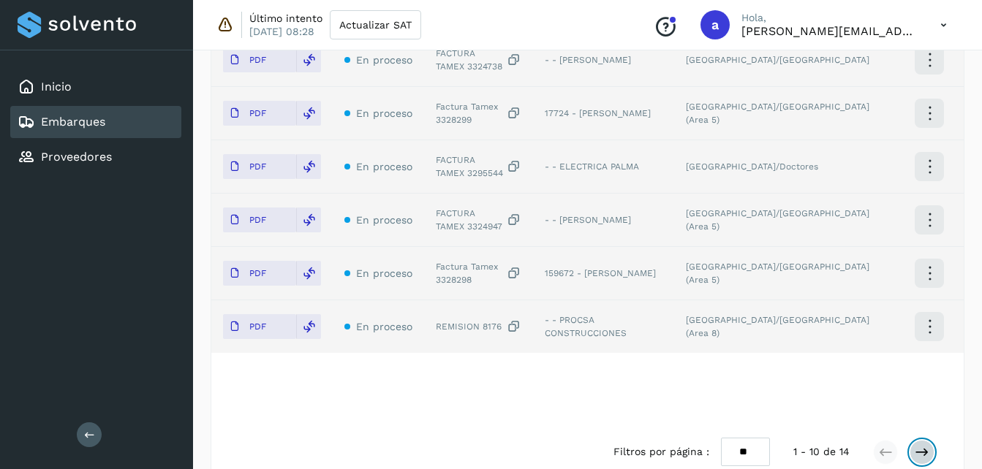
click at [924, 442] on button at bounding box center [922, 452] width 25 height 25
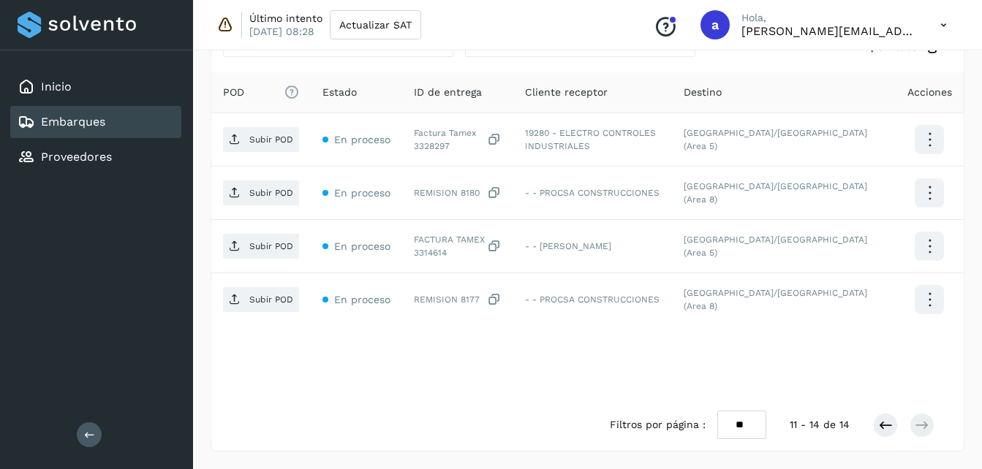
scroll to position [391, 0]
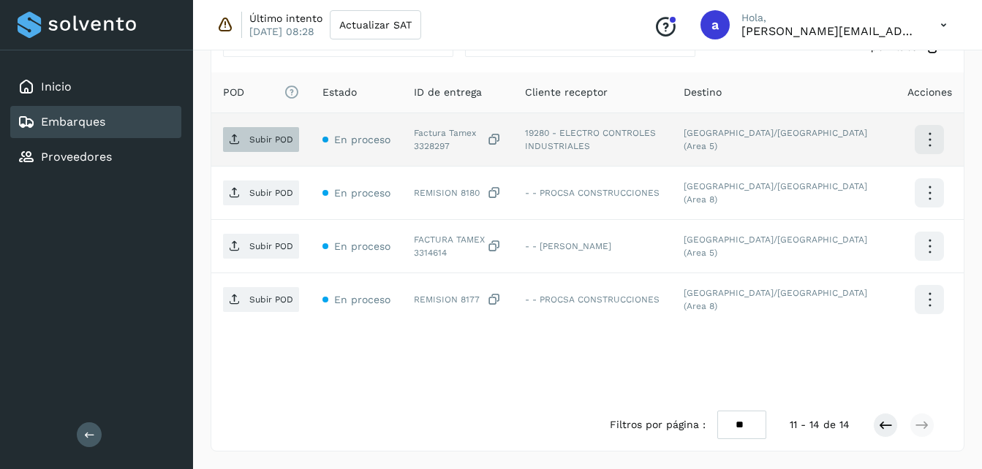
click at [266, 144] on p "Subir POD" at bounding box center [271, 140] width 44 height 10
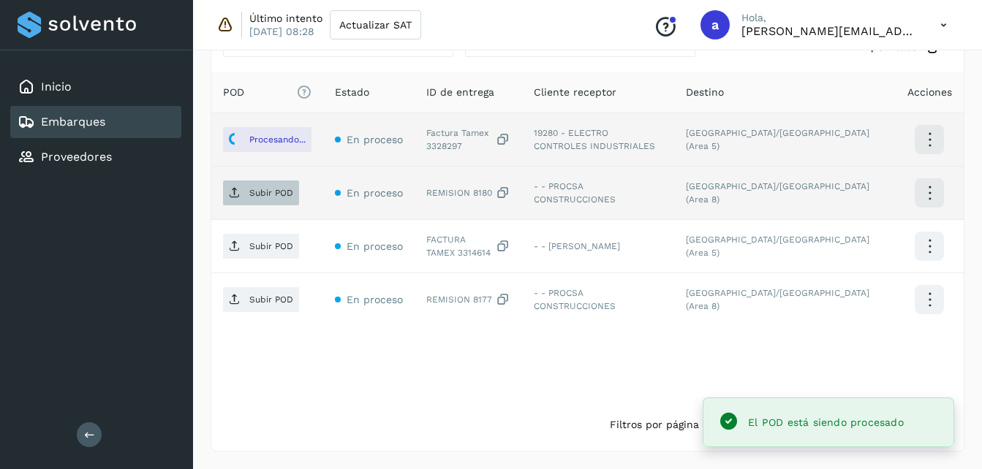
click at [284, 195] on p "Subir POD" at bounding box center [271, 193] width 44 height 10
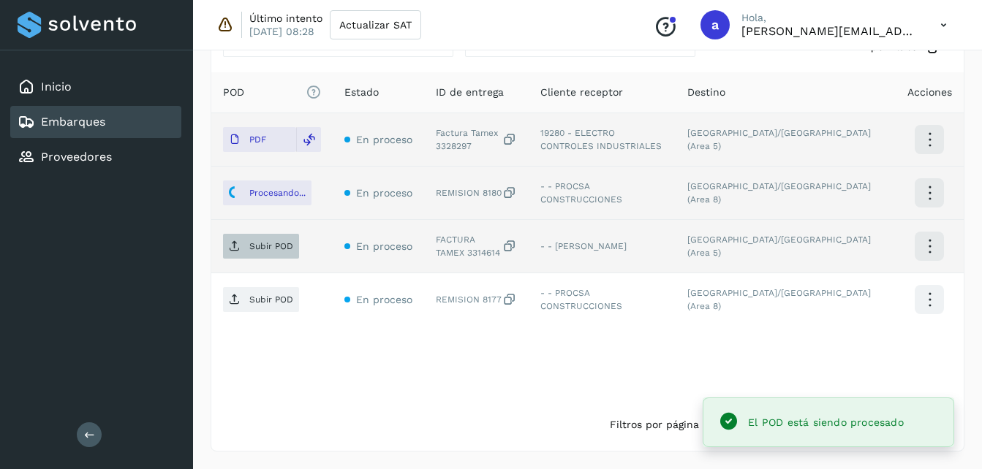
click at [254, 249] on p "Subir POD" at bounding box center [271, 246] width 44 height 10
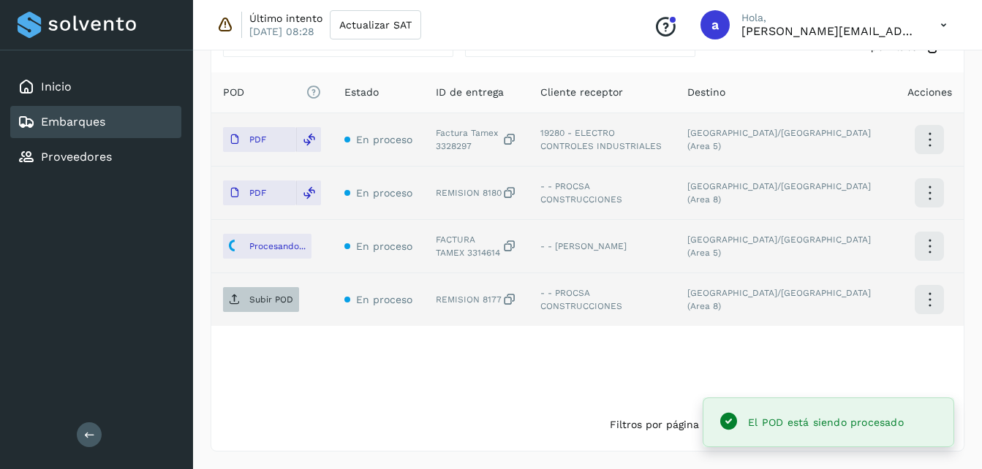
click at [246, 303] on span "Subir POD" at bounding box center [261, 299] width 76 height 23
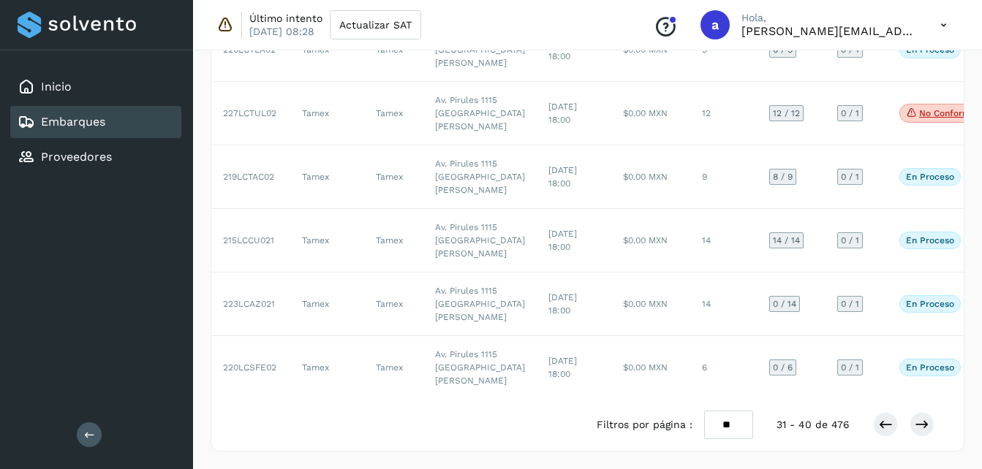
scroll to position [839, 0]
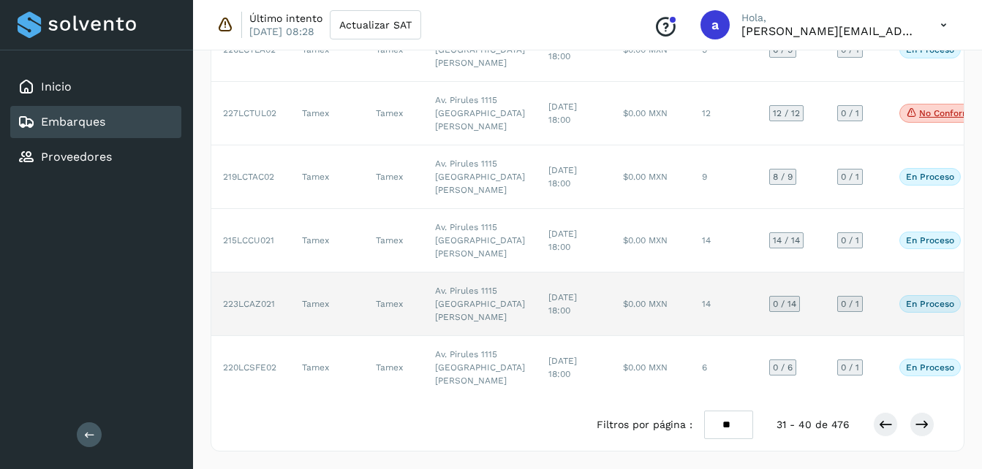
click at [611, 273] on td "$0.00 MXN" at bounding box center [650, 305] width 79 height 64
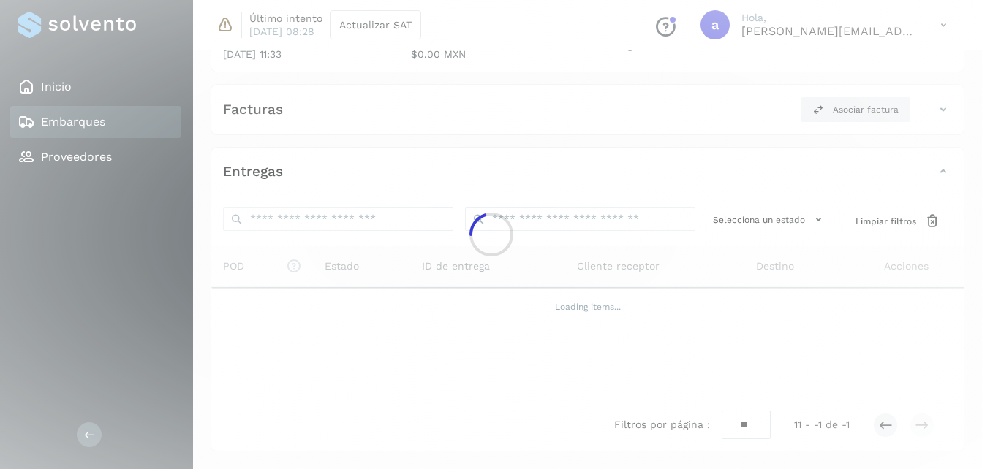
scroll to position [216, 0]
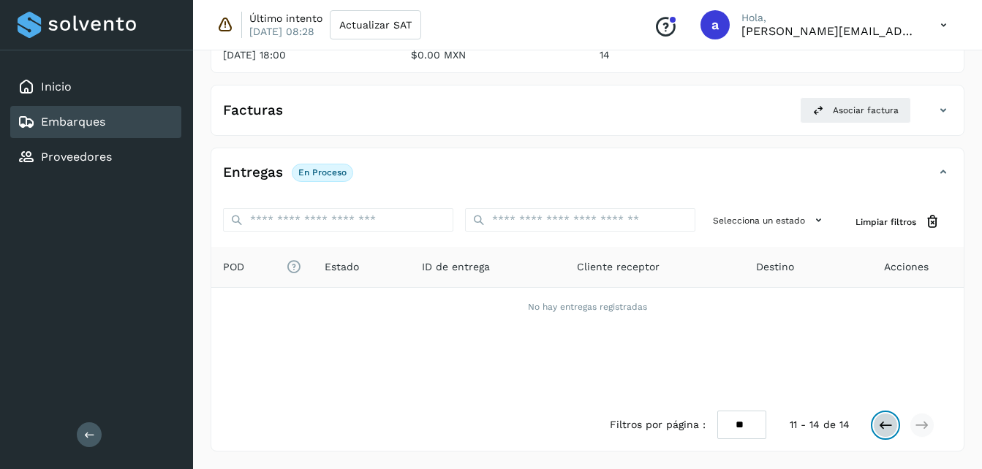
click at [883, 426] on icon at bounding box center [885, 425] width 15 height 15
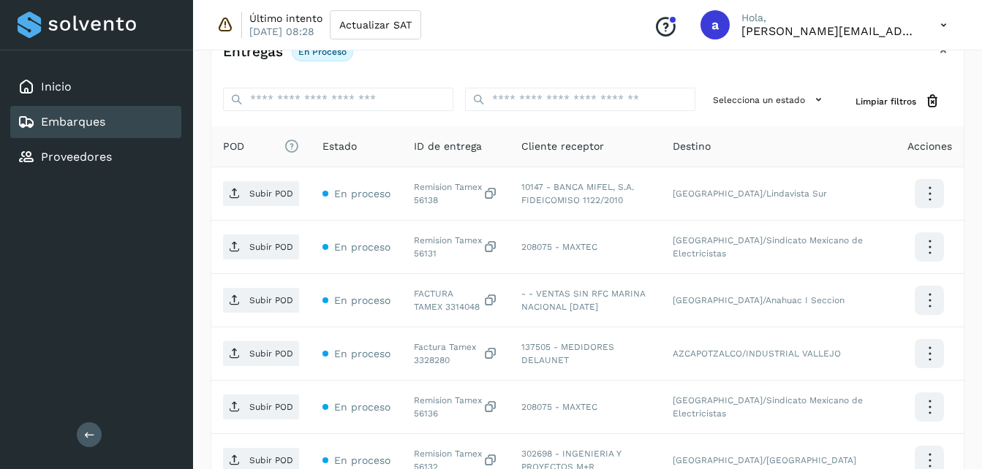
scroll to position [336, 0]
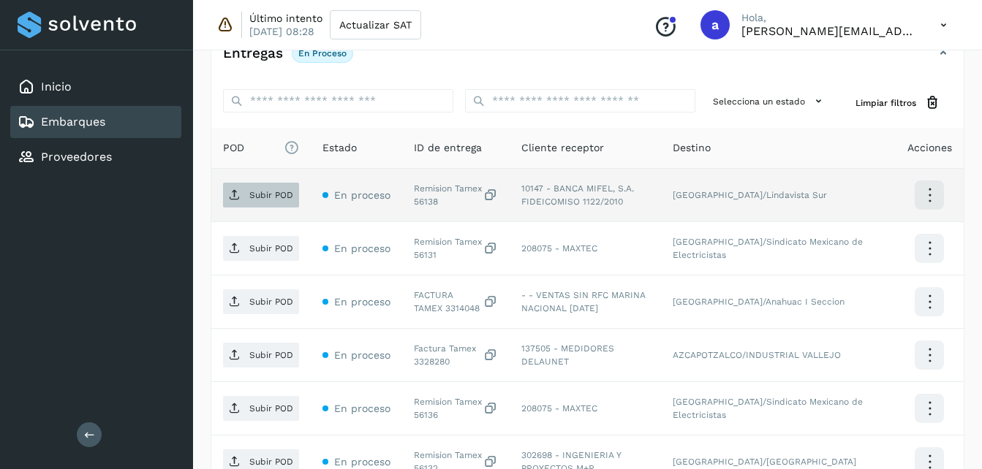
click at [263, 195] on p "Subir POD" at bounding box center [271, 195] width 44 height 10
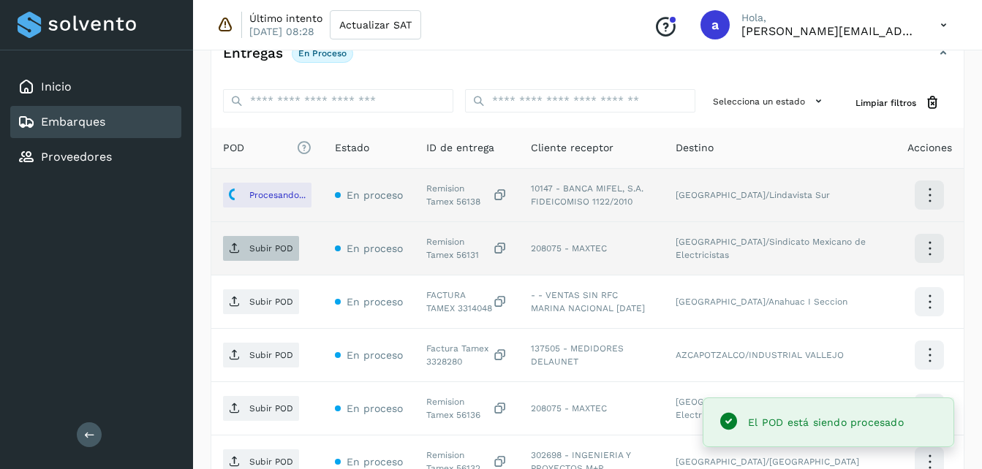
click at [243, 252] on span "Subir POD" at bounding box center [261, 248] width 76 height 23
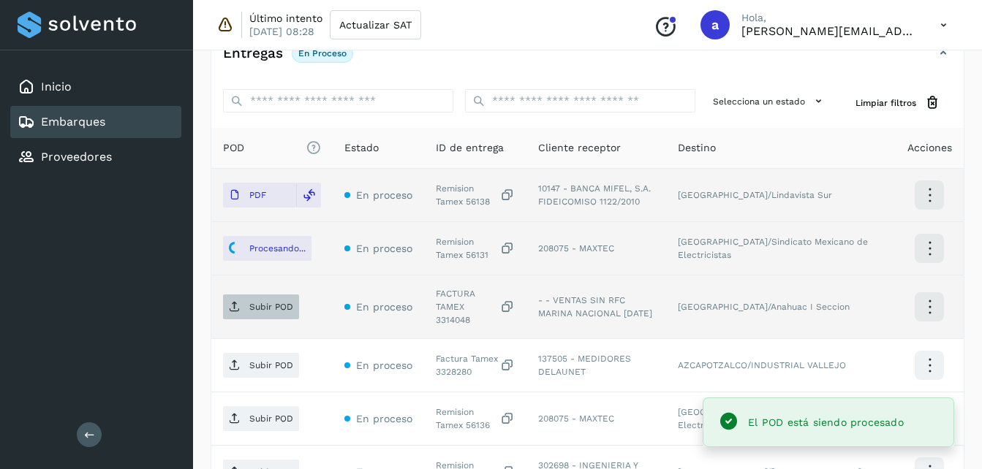
click at [270, 295] on span "Subir POD" at bounding box center [261, 306] width 76 height 23
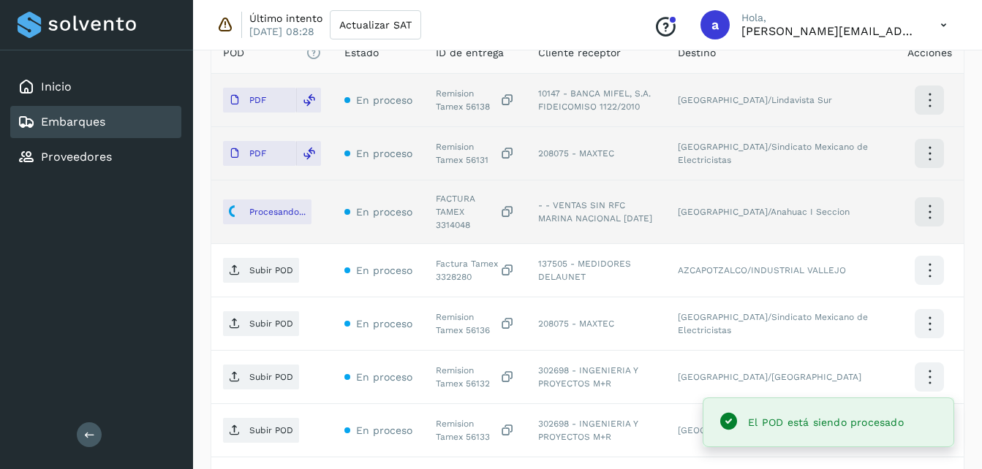
scroll to position [439, 0]
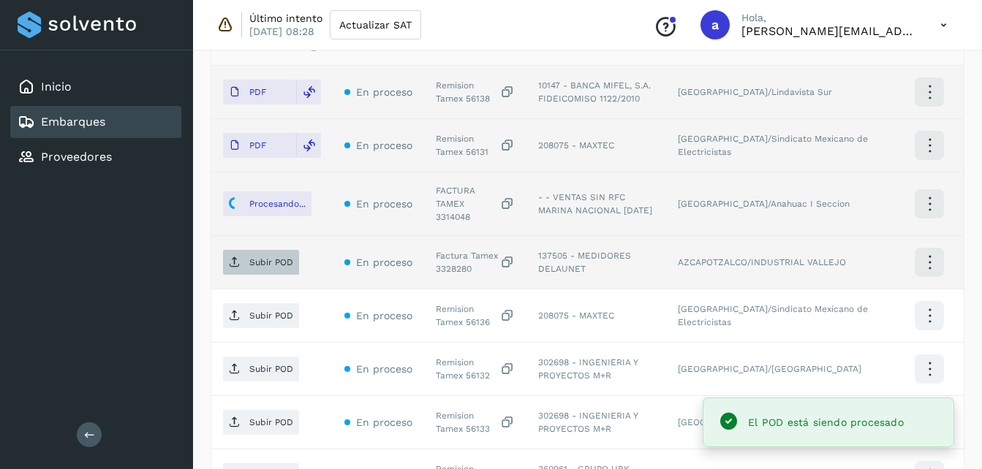
click at [278, 257] on p "Subir POD" at bounding box center [271, 262] width 44 height 10
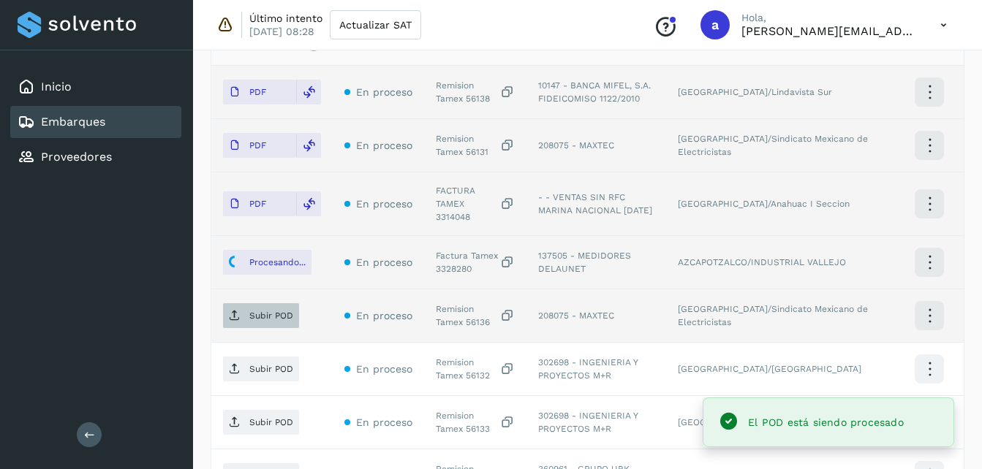
click at [267, 312] on span "Subir POD" at bounding box center [261, 315] width 76 height 23
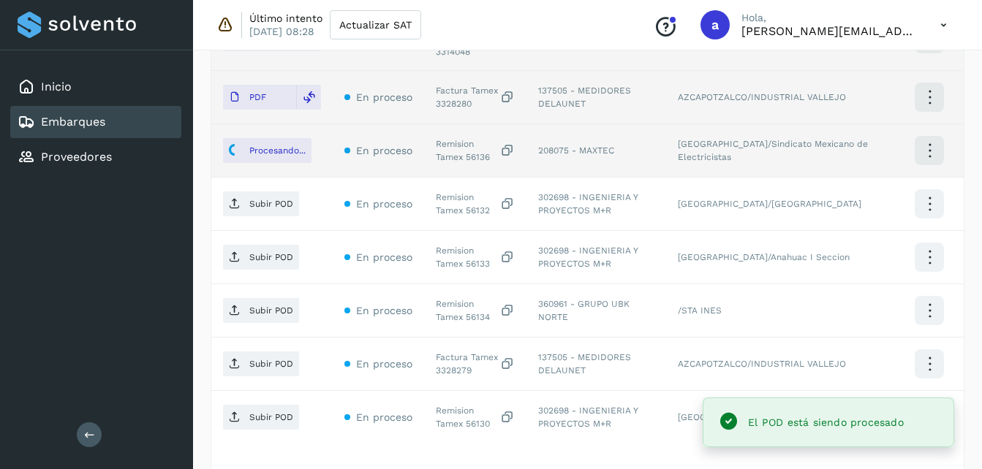
scroll to position [608, 0]
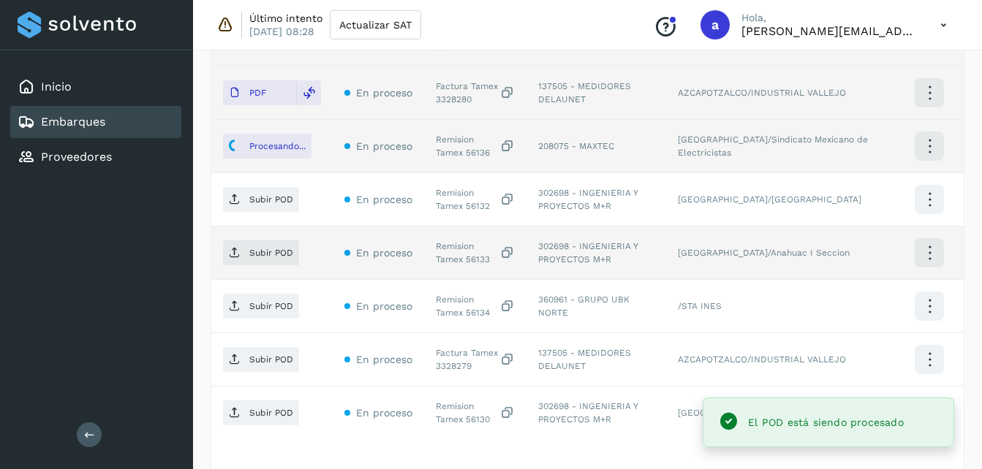
click at [256, 195] on p "Subir POD" at bounding box center [271, 200] width 44 height 10
click at [273, 250] on span "Subir POD" at bounding box center [261, 252] width 76 height 23
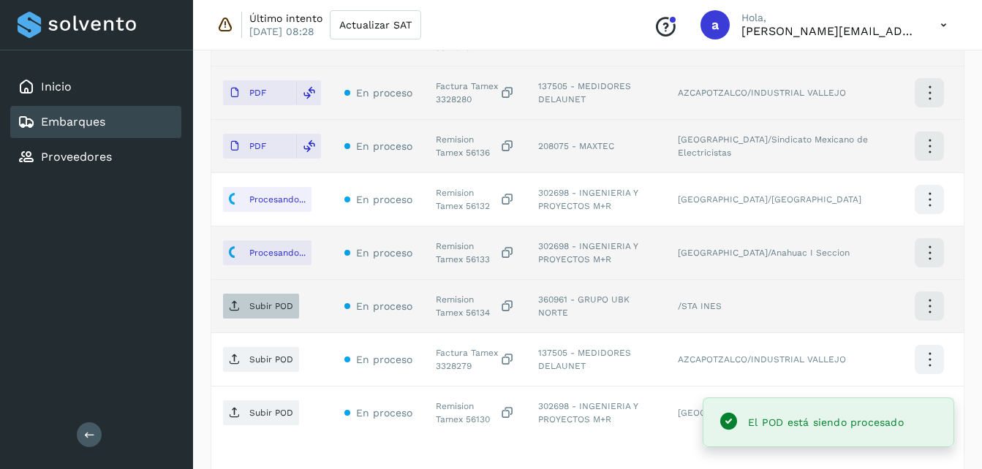
click at [260, 301] on p "Subir POD" at bounding box center [271, 306] width 44 height 10
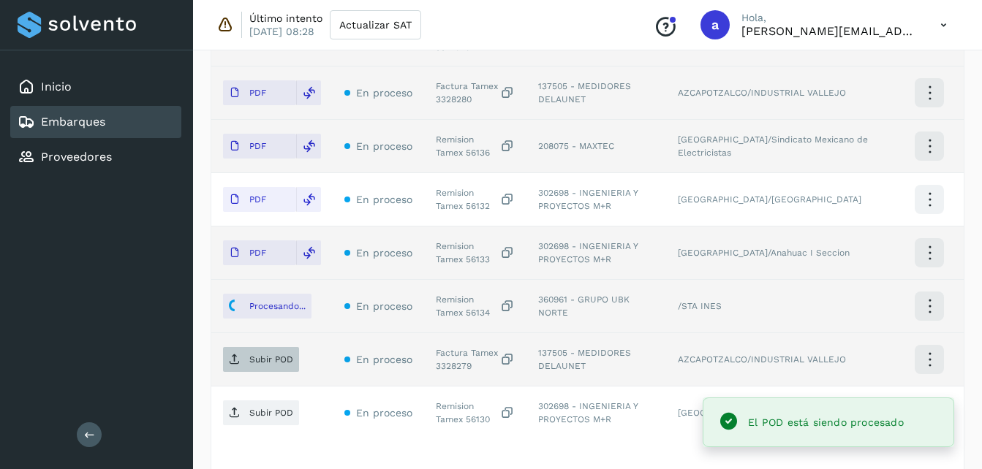
click at [234, 362] on button "Subir POD" at bounding box center [261, 359] width 76 height 25
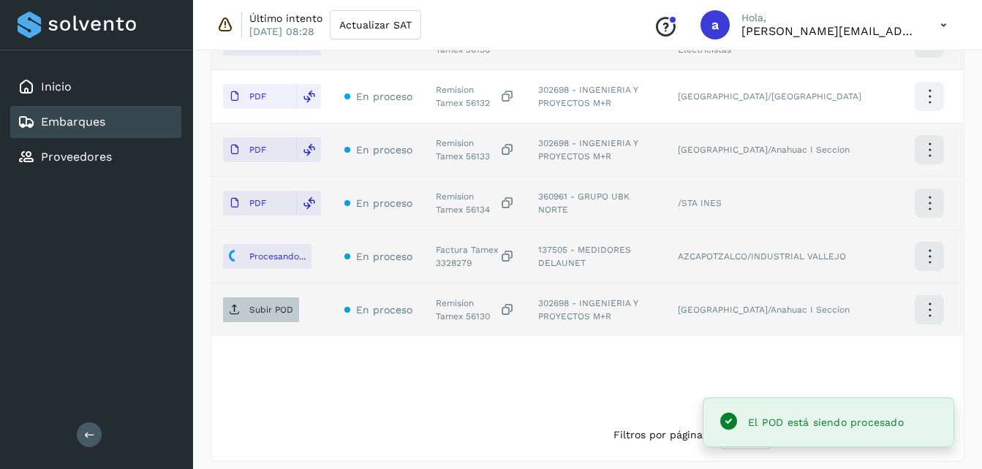
click at [252, 305] on p "Subir POD" at bounding box center [271, 310] width 44 height 10
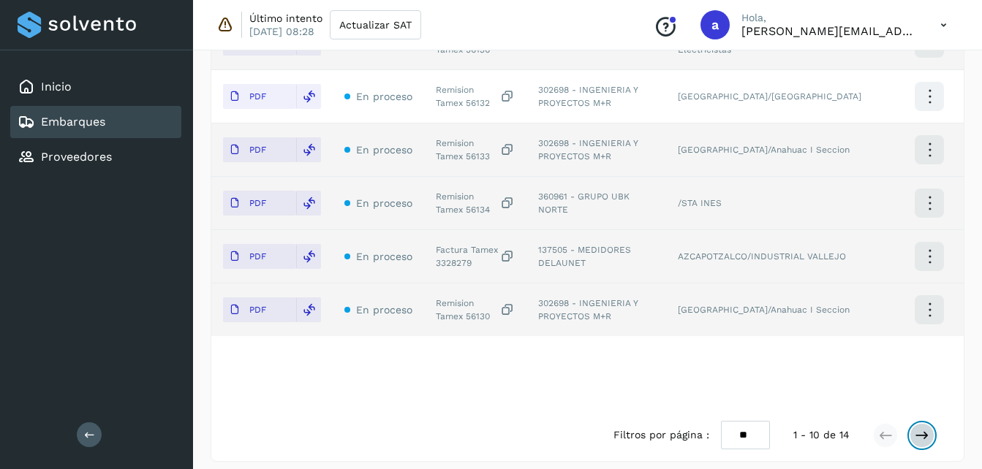
click at [921, 432] on icon at bounding box center [922, 435] width 15 height 15
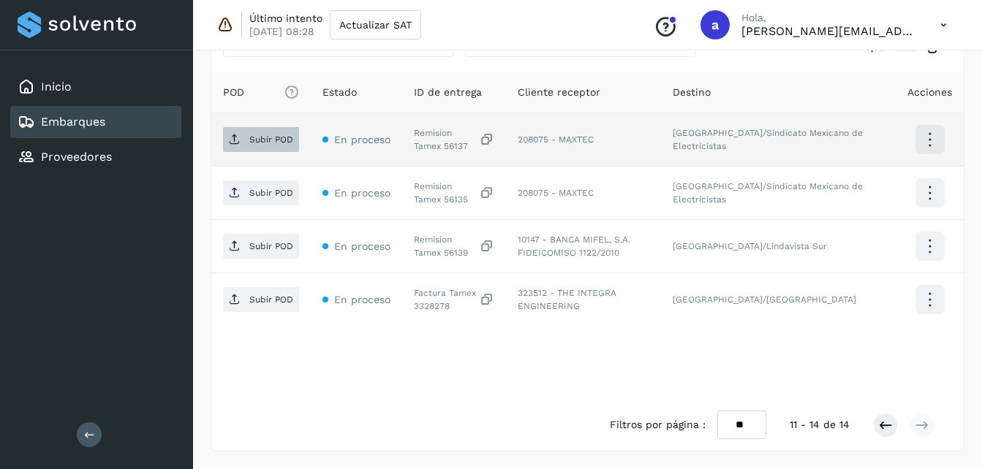
click at [255, 137] on p "Subir POD" at bounding box center [271, 140] width 44 height 10
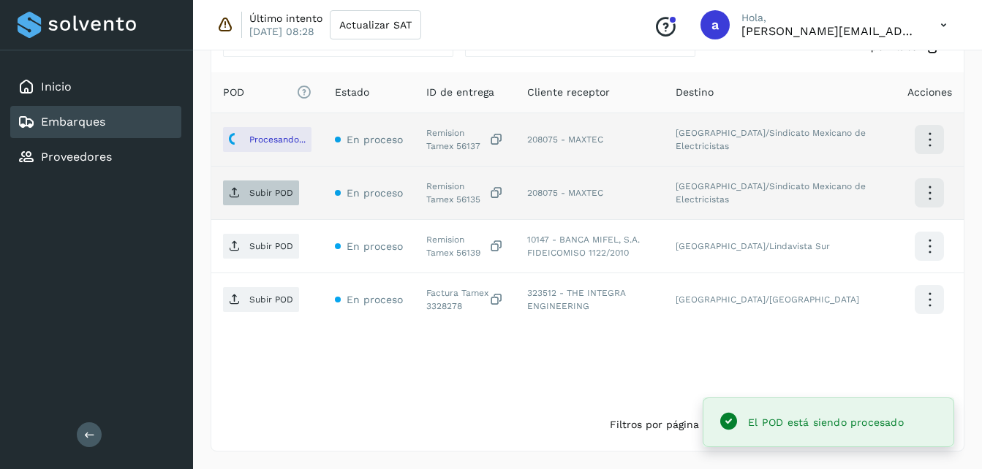
click at [247, 188] on span "Subir POD" at bounding box center [261, 192] width 76 height 23
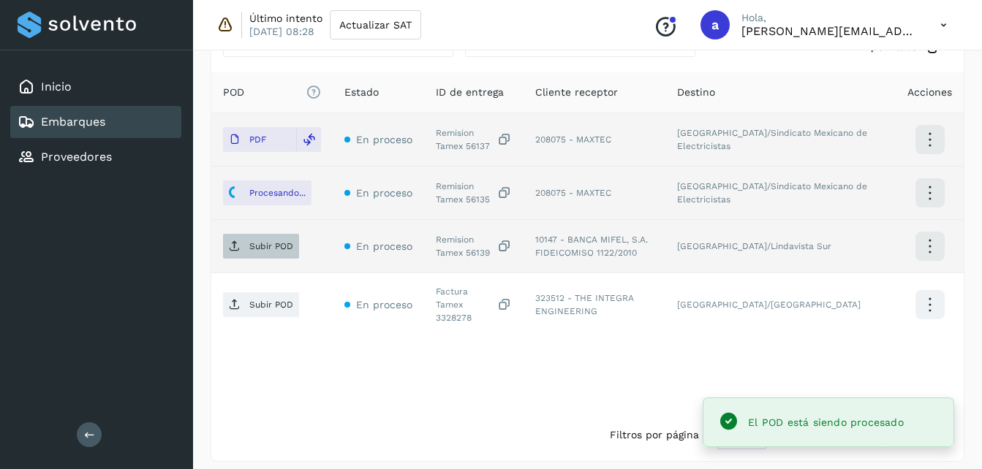
click at [228, 249] on span "Subir POD" at bounding box center [261, 246] width 76 height 23
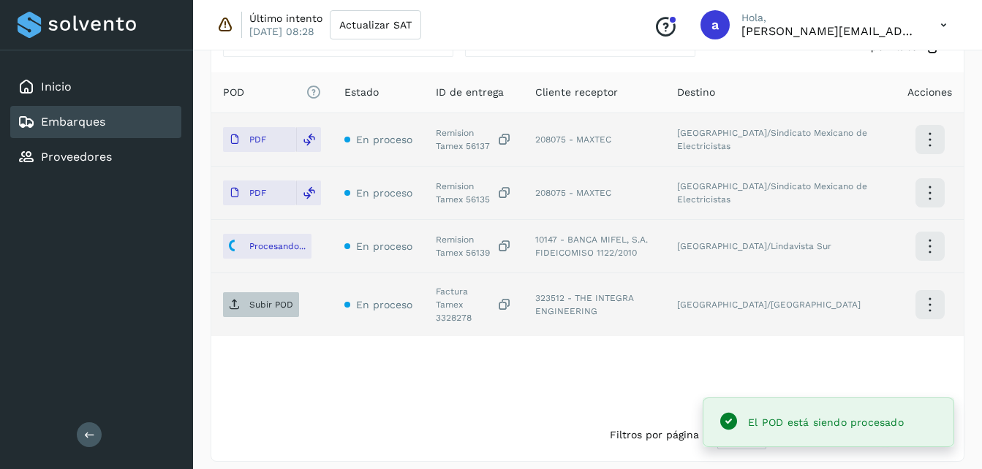
click at [253, 301] on p "Subir POD" at bounding box center [271, 305] width 44 height 10
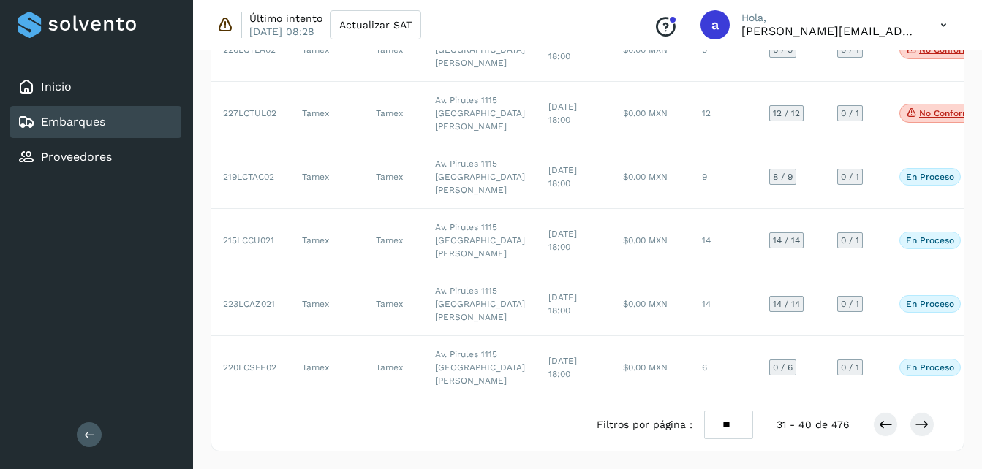
scroll to position [814, 0]
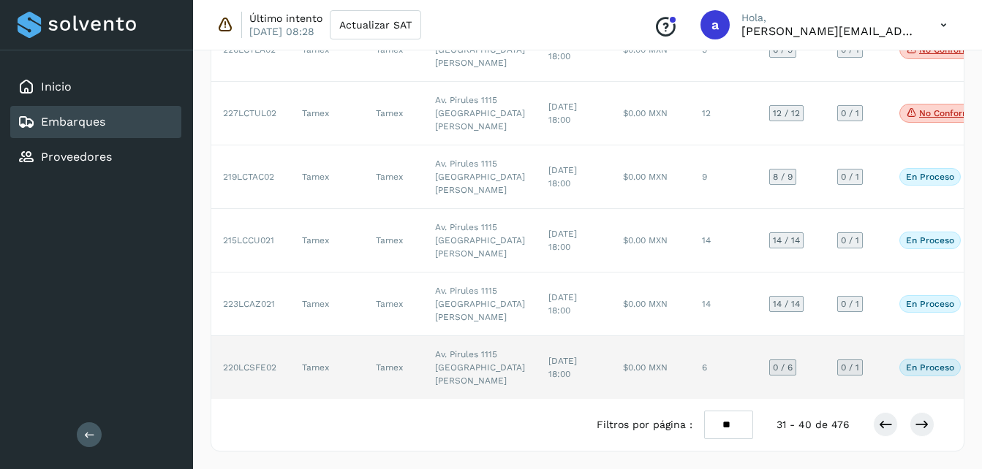
click at [619, 363] on td "$0.00 MXN" at bounding box center [650, 367] width 79 height 63
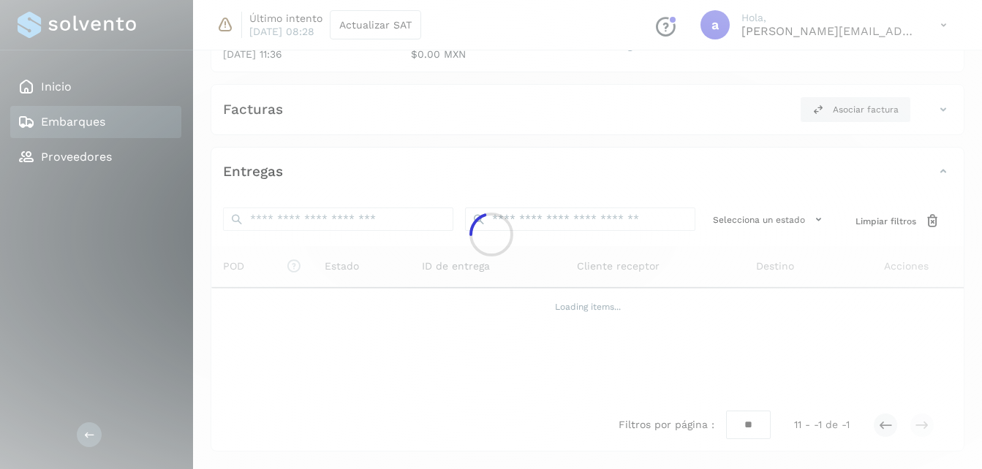
scroll to position [217, 0]
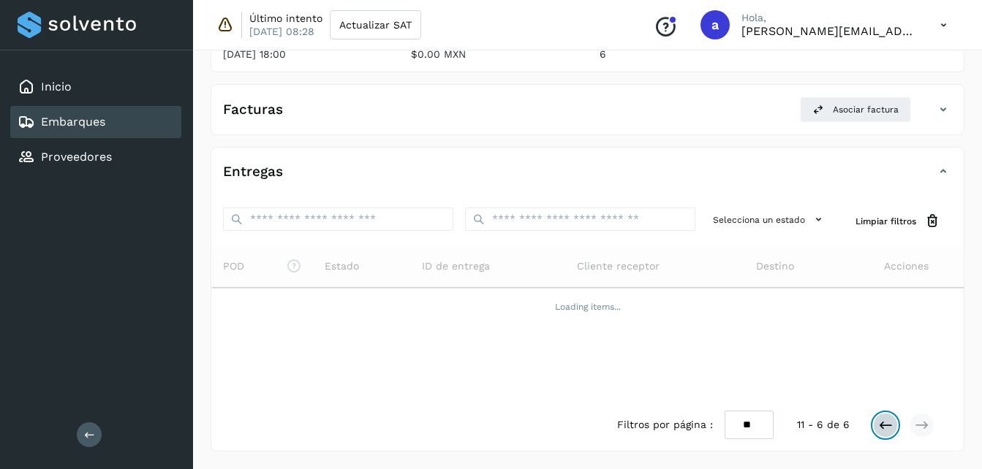
click at [889, 420] on icon at bounding box center [885, 425] width 15 height 15
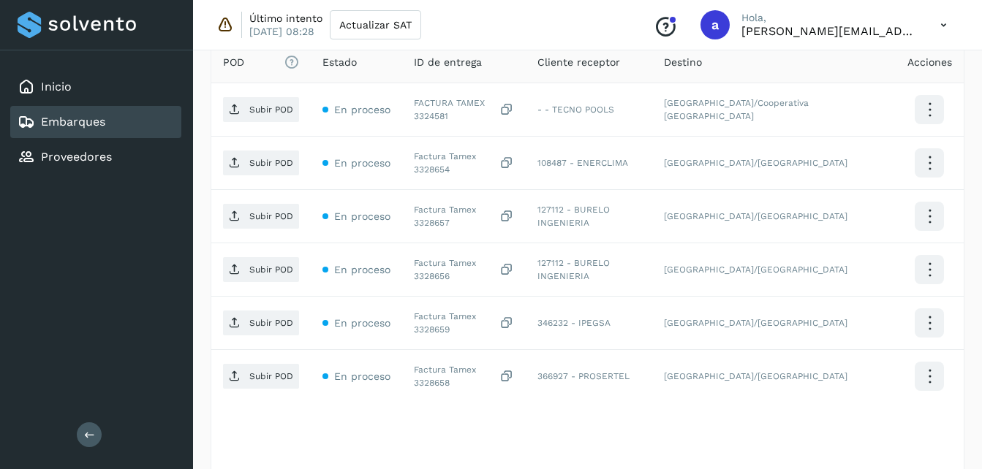
scroll to position [423, 0]
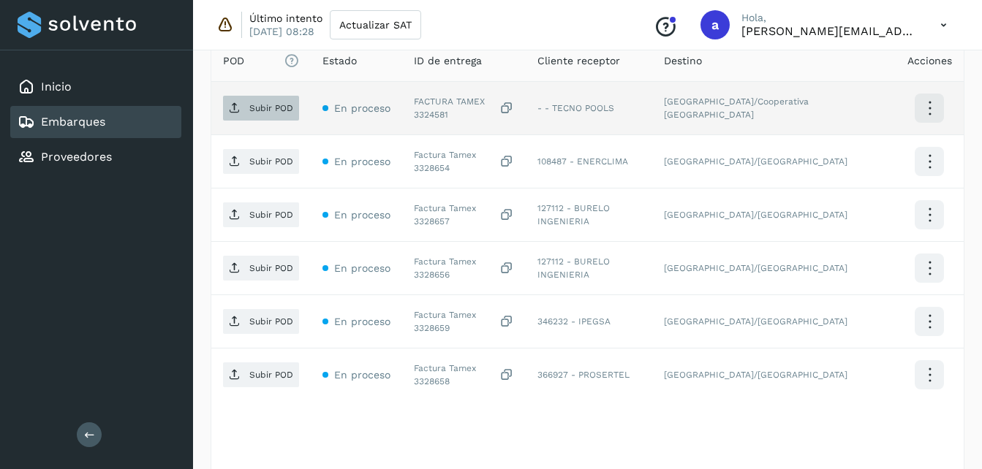
click at [243, 102] on span "Subir POD" at bounding box center [261, 108] width 76 height 23
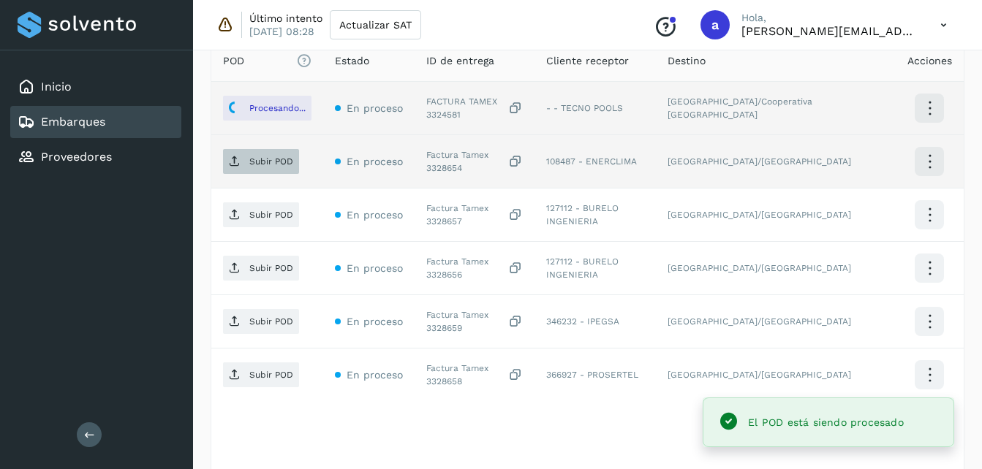
click at [279, 165] on p "Subir POD" at bounding box center [271, 161] width 44 height 10
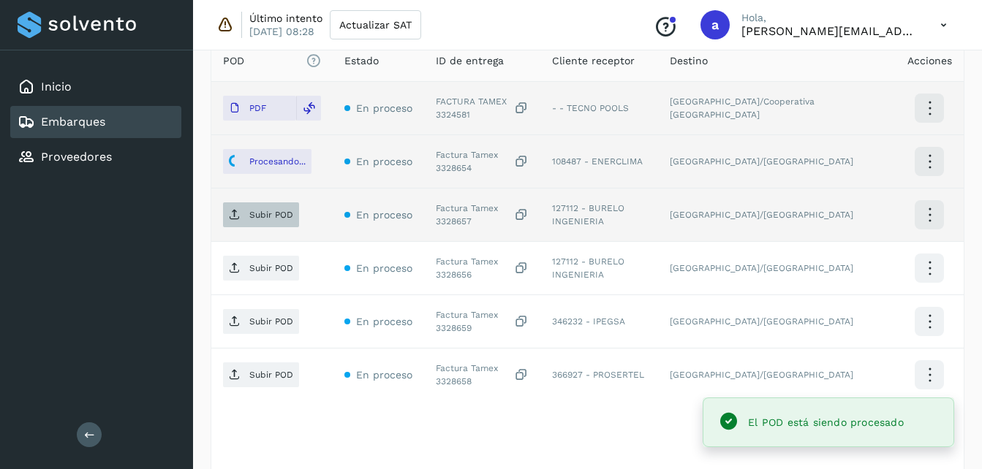
click at [249, 221] on span "Subir POD" at bounding box center [261, 214] width 76 height 23
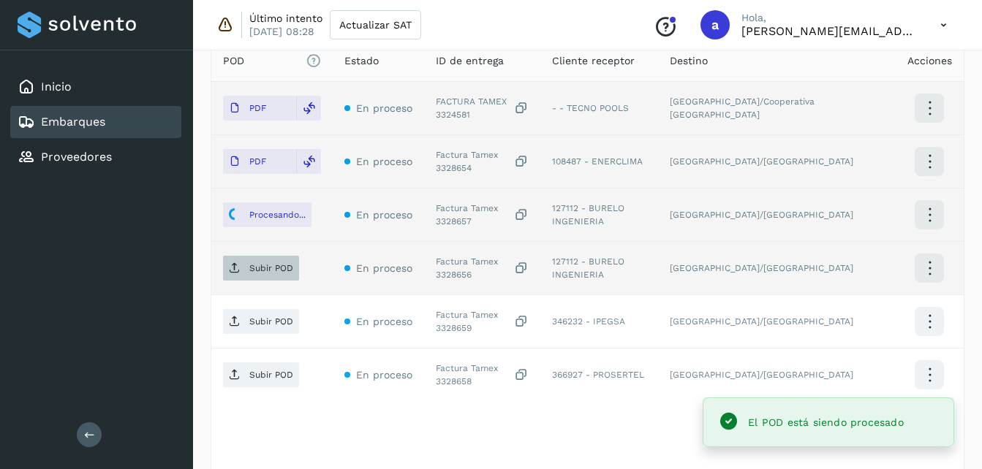
click at [270, 267] on p "Subir POD" at bounding box center [271, 268] width 44 height 10
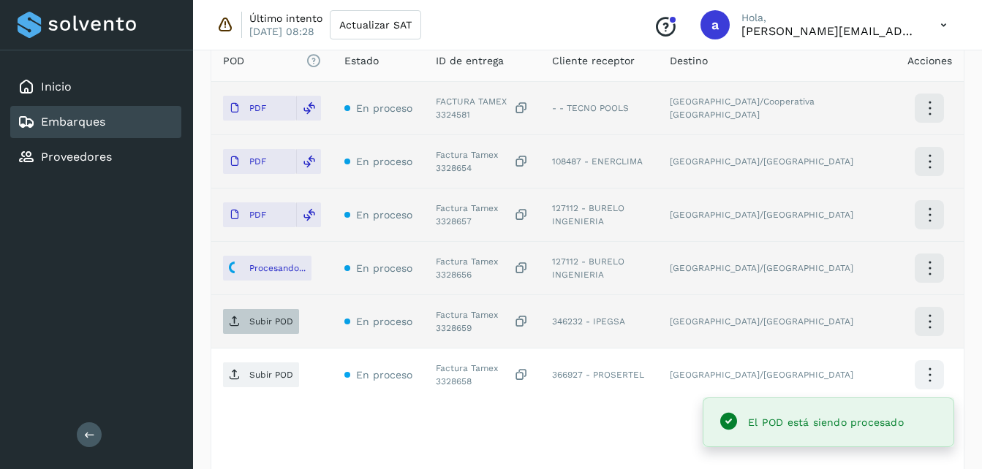
click at [249, 324] on p "Subir POD" at bounding box center [271, 322] width 44 height 10
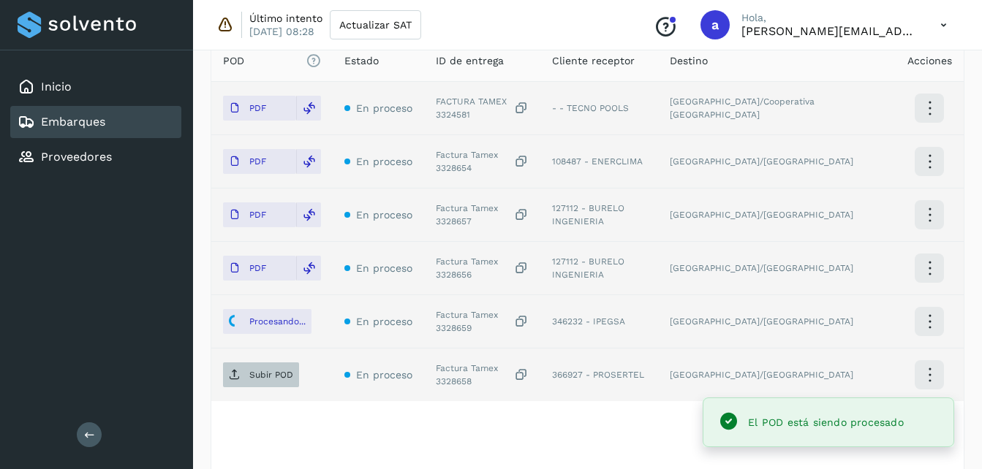
click at [244, 371] on span "Subir POD" at bounding box center [261, 374] width 76 height 23
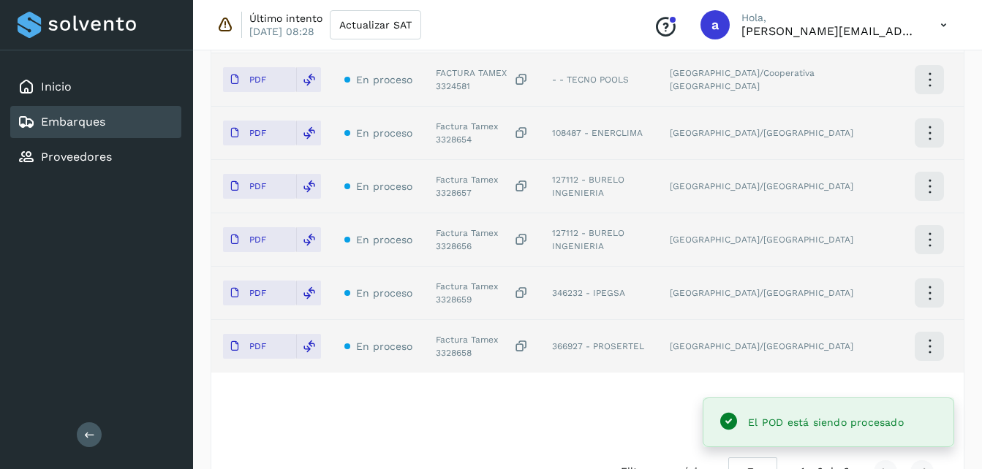
scroll to position [498, 0]
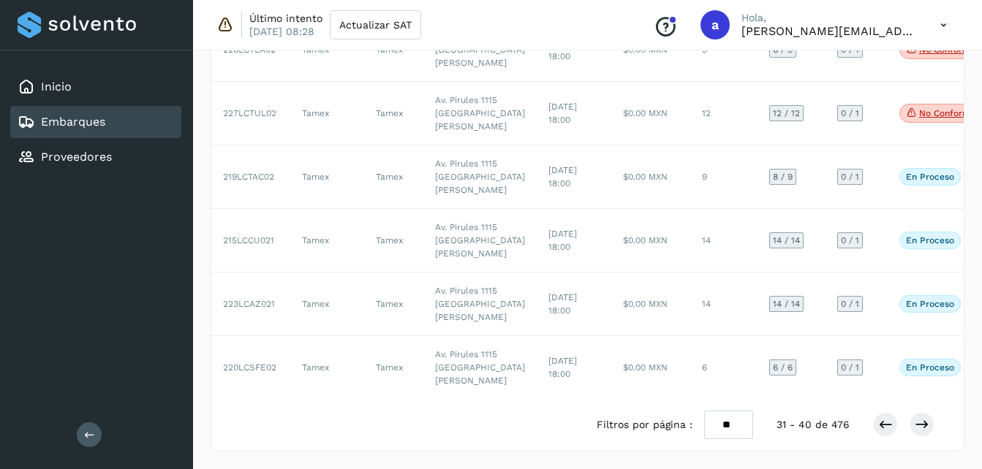
scroll to position [839, 0]
click at [924, 426] on icon at bounding box center [922, 425] width 15 height 15
click at [930, 430] on button at bounding box center [922, 424] width 25 height 25
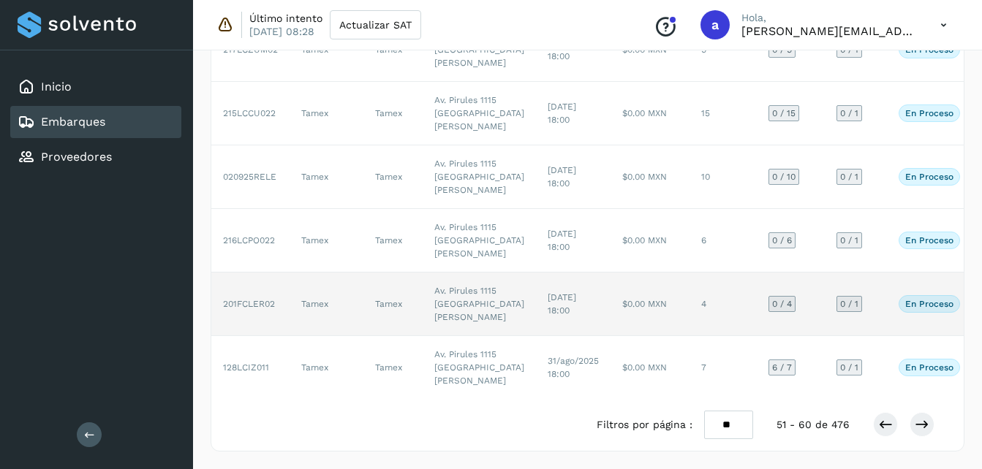
click at [690, 336] on td "4" at bounding box center [723, 305] width 67 height 64
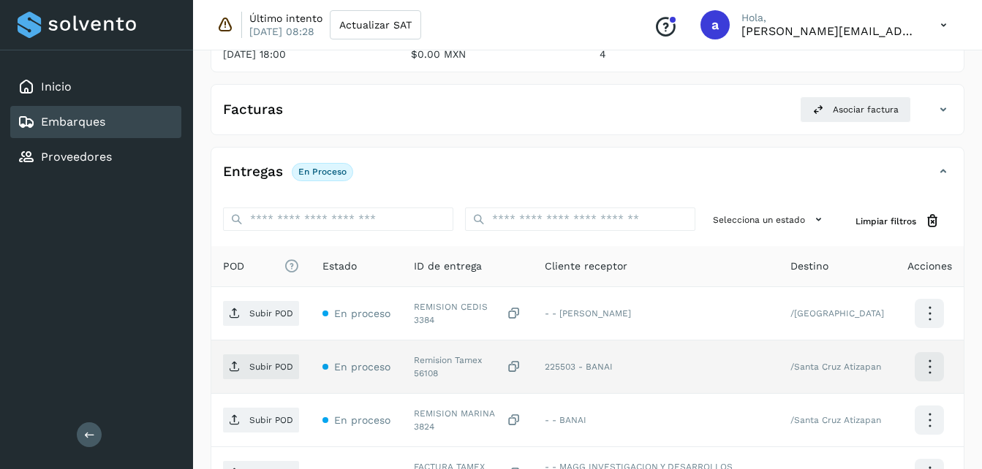
scroll to position [391, 0]
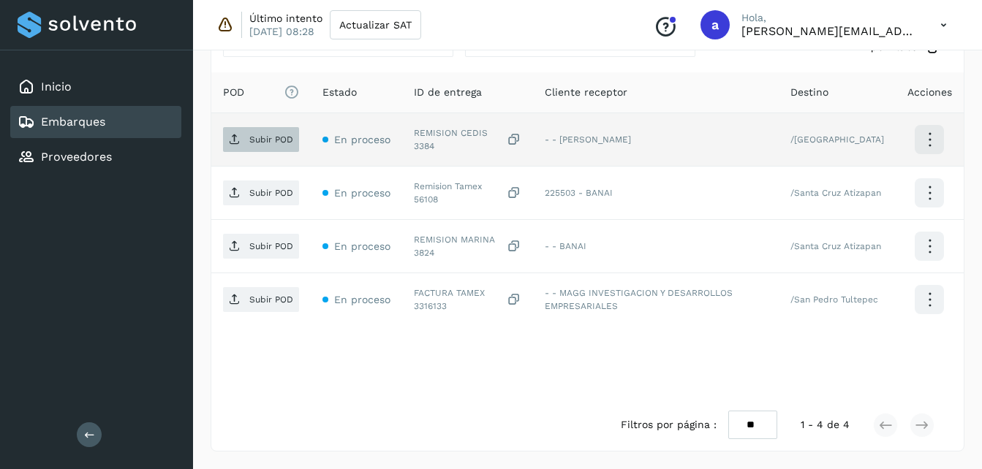
click at [246, 149] on span "Subir POD" at bounding box center [261, 139] width 76 height 23
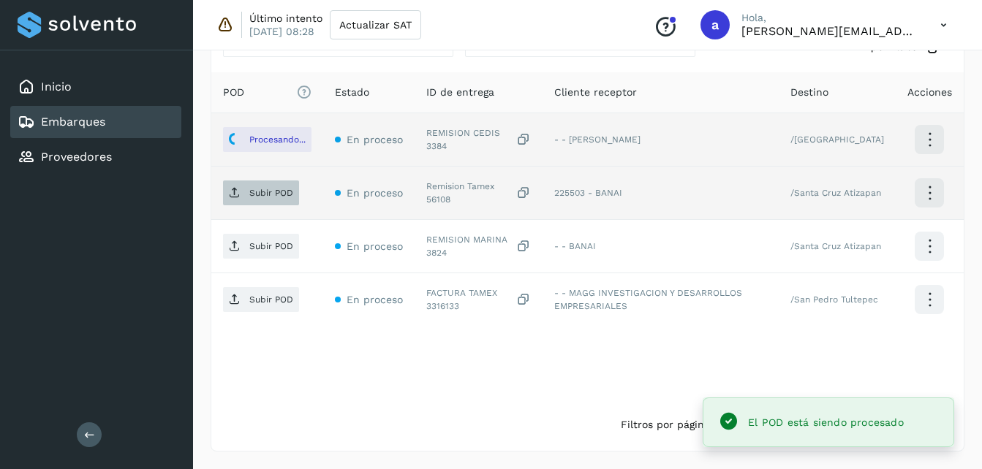
click at [251, 198] on p "Subir POD" at bounding box center [271, 193] width 44 height 10
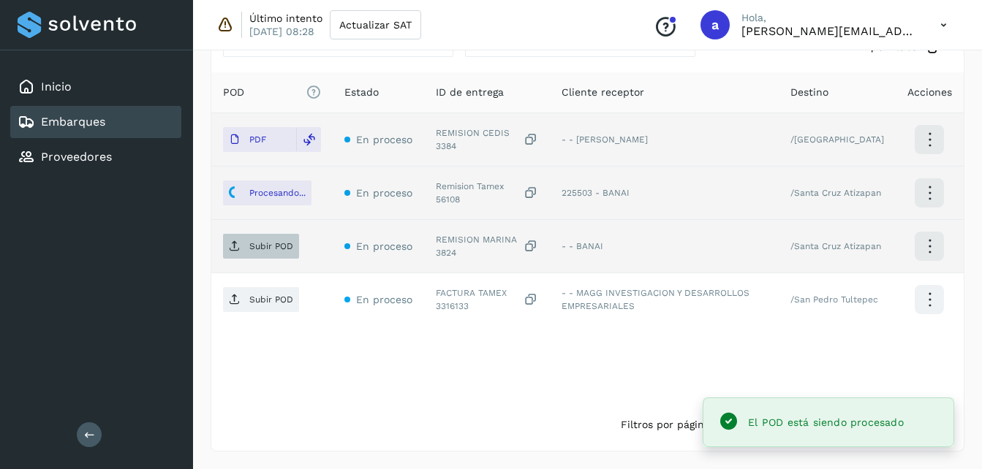
click at [249, 243] on p "Subir POD" at bounding box center [271, 246] width 44 height 10
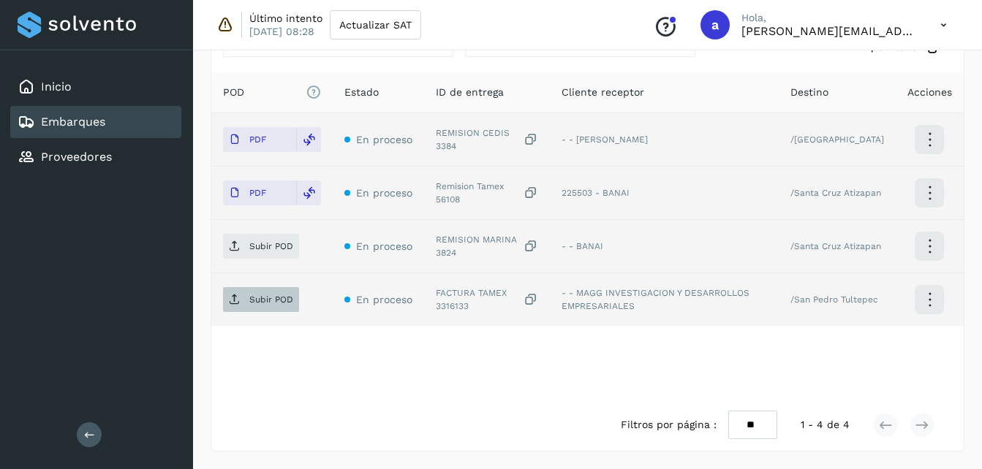
click at [231, 303] on icon at bounding box center [235, 300] width 12 height 12
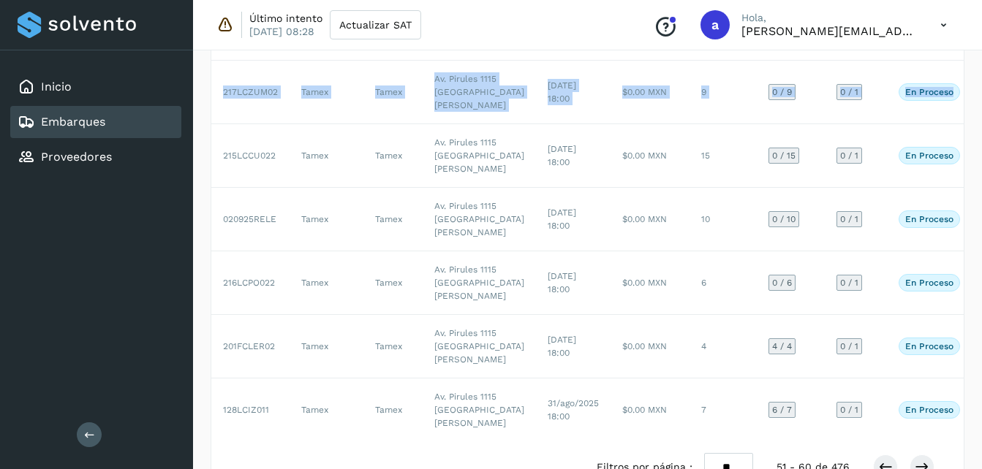
drag, startPoint x: 981, startPoint y: 218, endPoint x: 982, endPoint y: 288, distance: 70.2
click at [982, 288] on html "Inicio Embarques Proveedores Salir Último intento [DATE] 08:28 Actualizar SAT C…" at bounding box center [491, 60] width 982 height 903
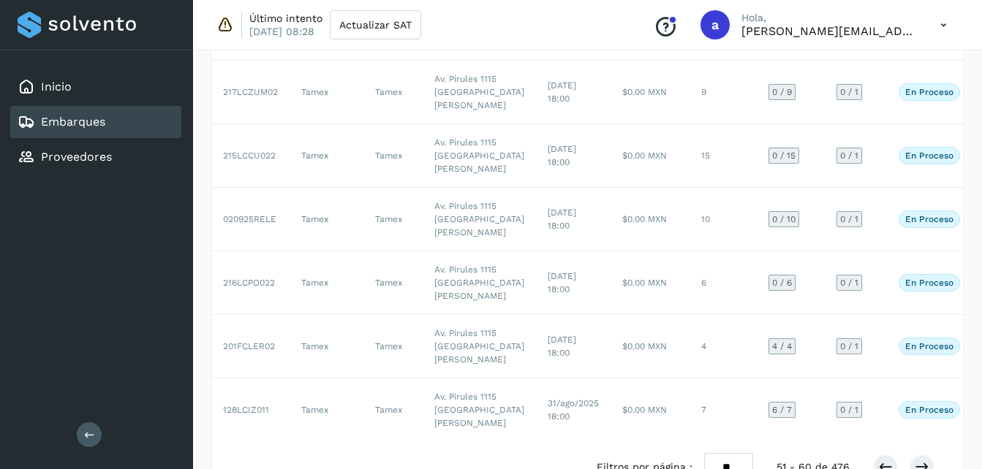
drag, startPoint x: 982, startPoint y: 288, endPoint x: 976, endPoint y: 347, distance: 59.5
click at [976, 347] on div "Embarques Crear nuevos ID de embarque Selecciona un rango de fechas Selecciona …" at bounding box center [587, 83] width 789 height 858
click at [981, 260] on div "Embarques Crear nuevos ID de embarque Selecciona un rango de fechas Selecciona …" at bounding box center [587, 83] width 789 height 858
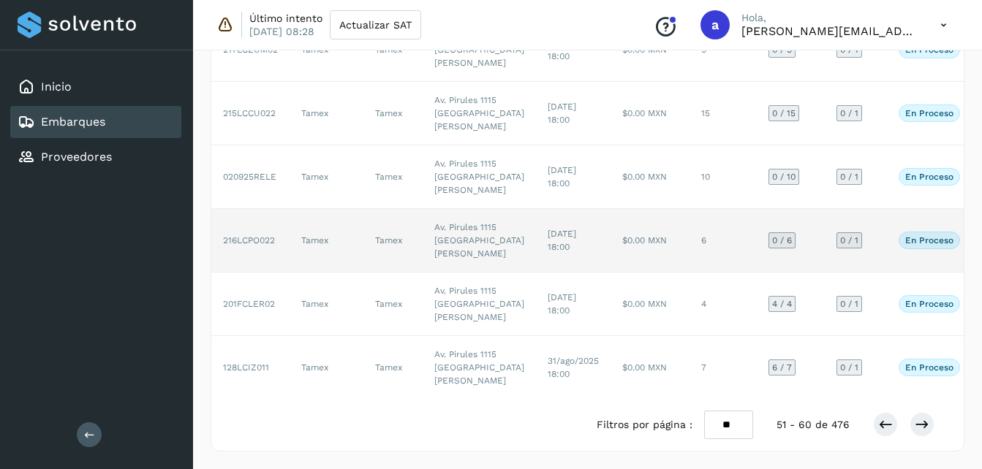
click at [611, 273] on td "$0.00 MXN" at bounding box center [650, 241] width 79 height 64
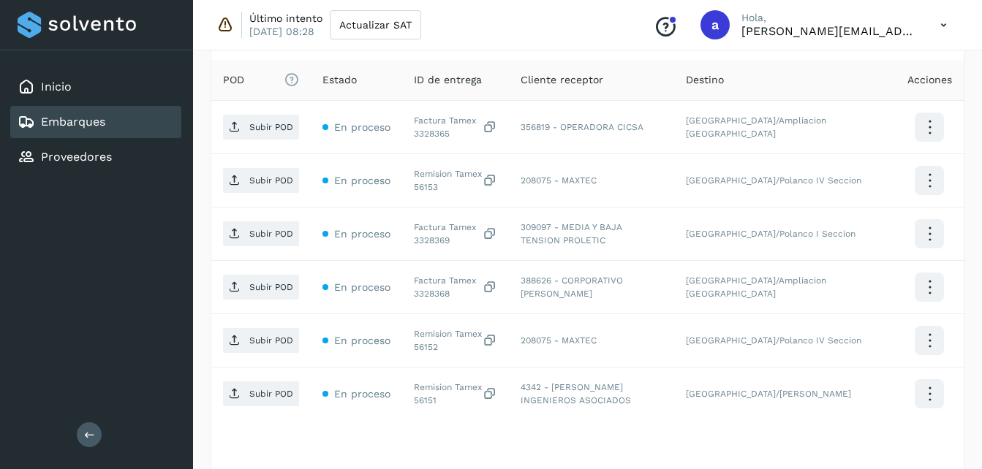
scroll to position [380, 0]
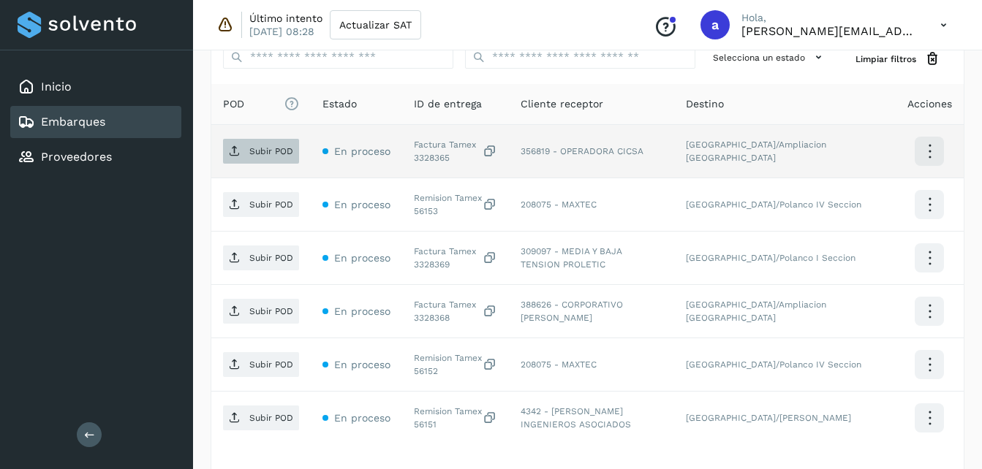
click at [267, 154] on p "Subir POD" at bounding box center [271, 151] width 44 height 10
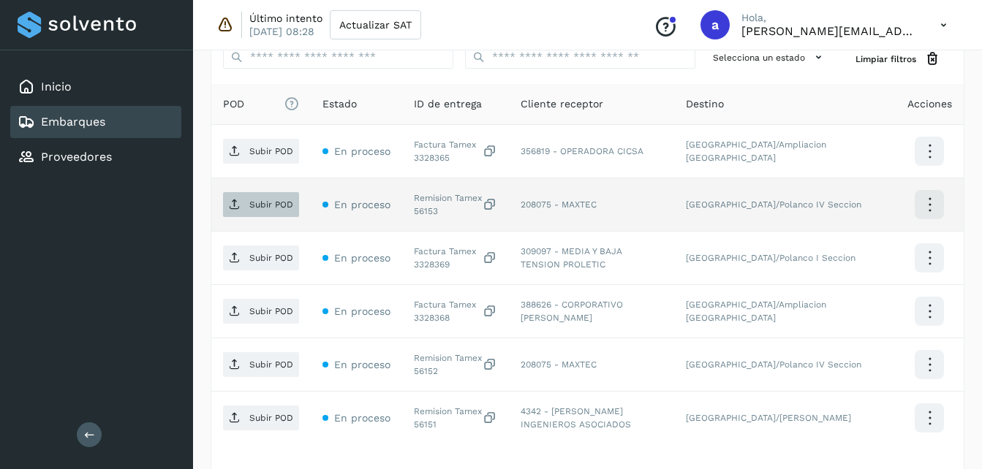
click at [249, 198] on span "Subir POD" at bounding box center [261, 204] width 76 height 23
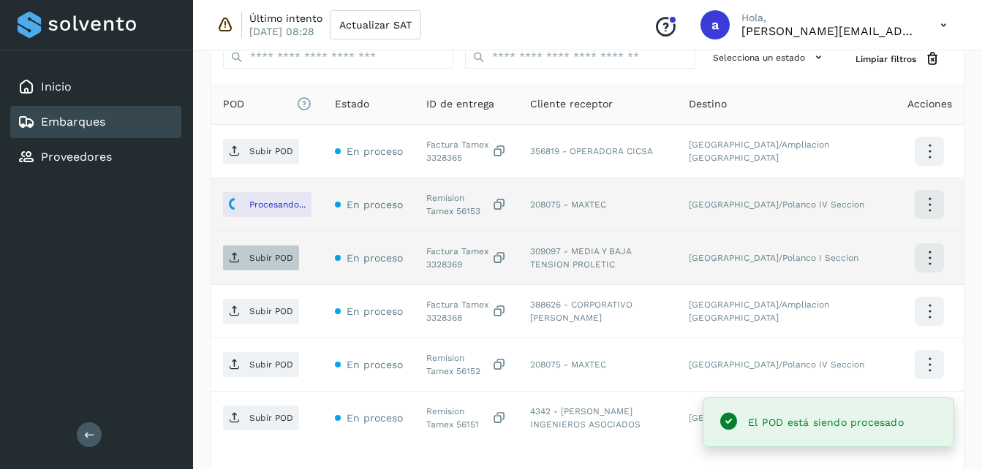
click at [259, 260] on p "Subir POD" at bounding box center [271, 258] width 44 height 10
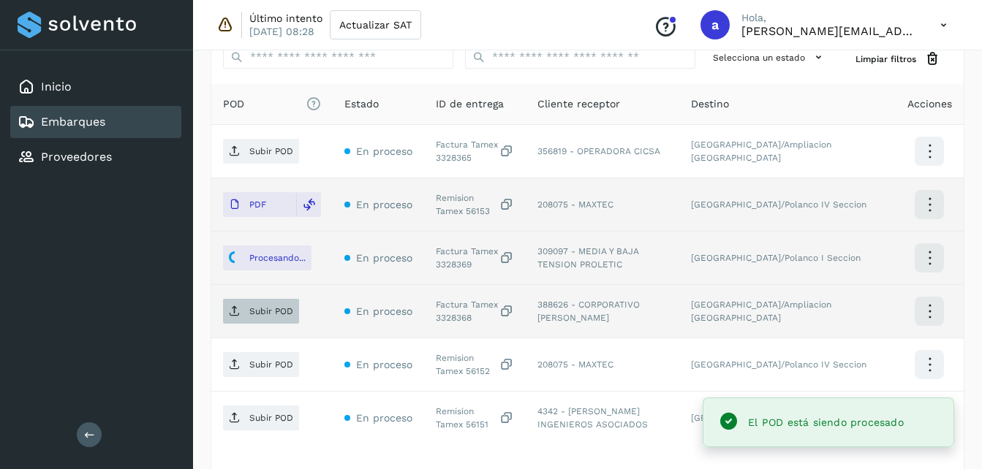
click at [237, 322] on span "Subir POD" at bounding box center [261, 311] width 76 height 23
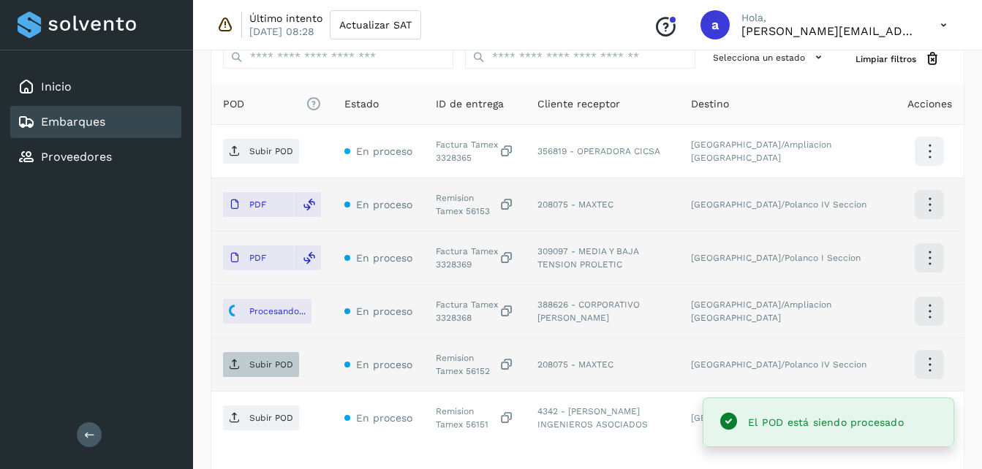
click at [259, 372] on span "Subir POD" at bounding box center [261, 364] width 76 height 23
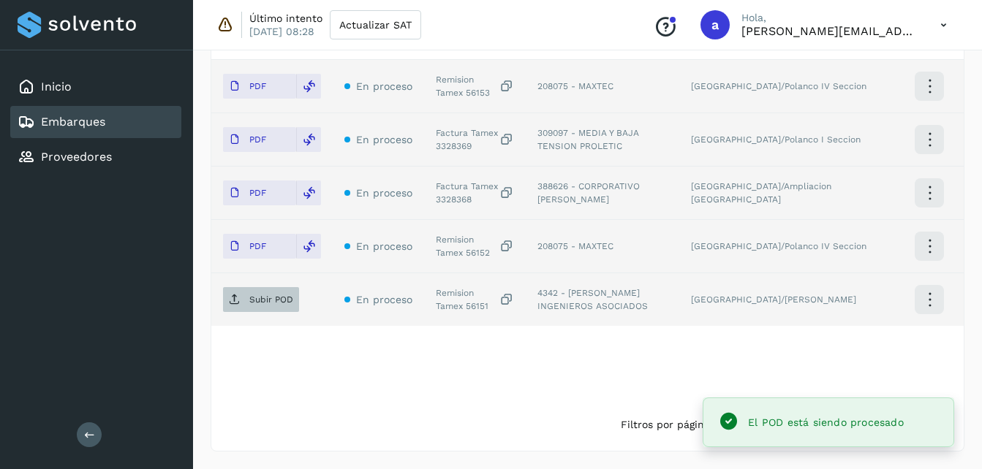
click at [240, 303] on icon at bounding box center [235, 300] width 12 height 12
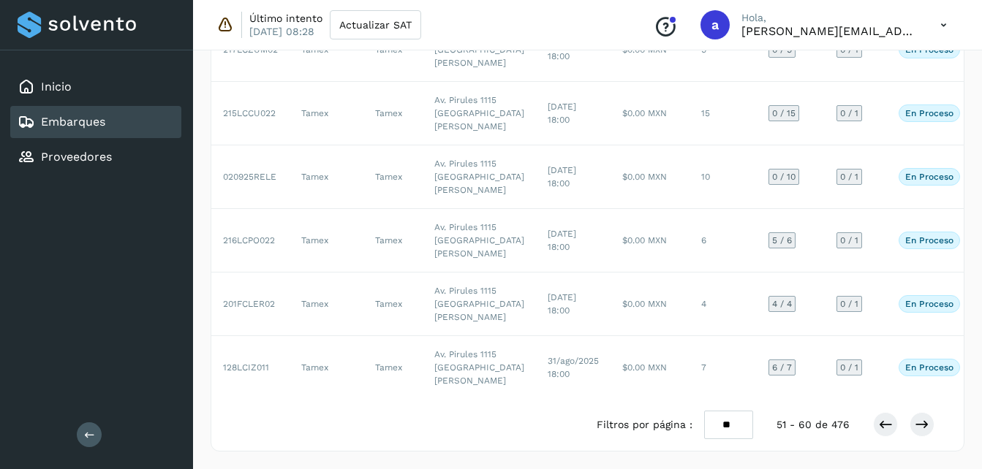
scroll to position [698, 0]
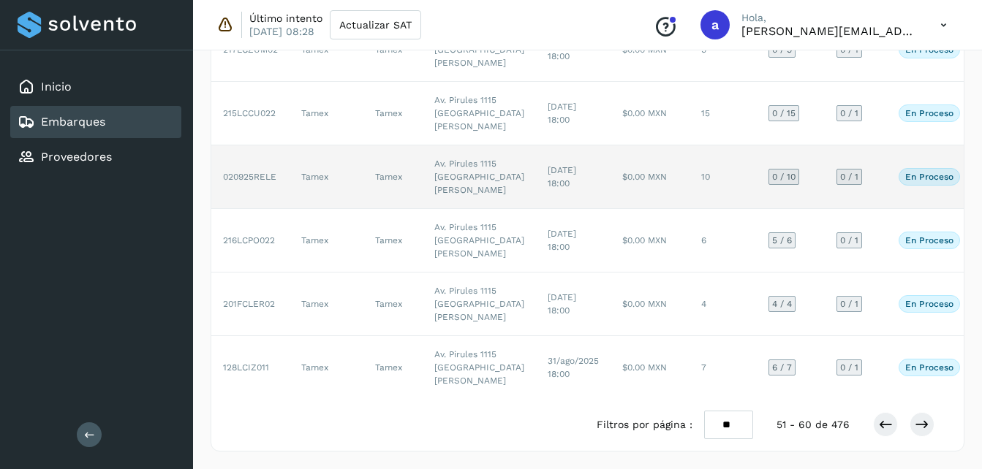
click at [617, 165] on td "$0.00 MXN" at bounding box center [650, 178] width 79 height 64
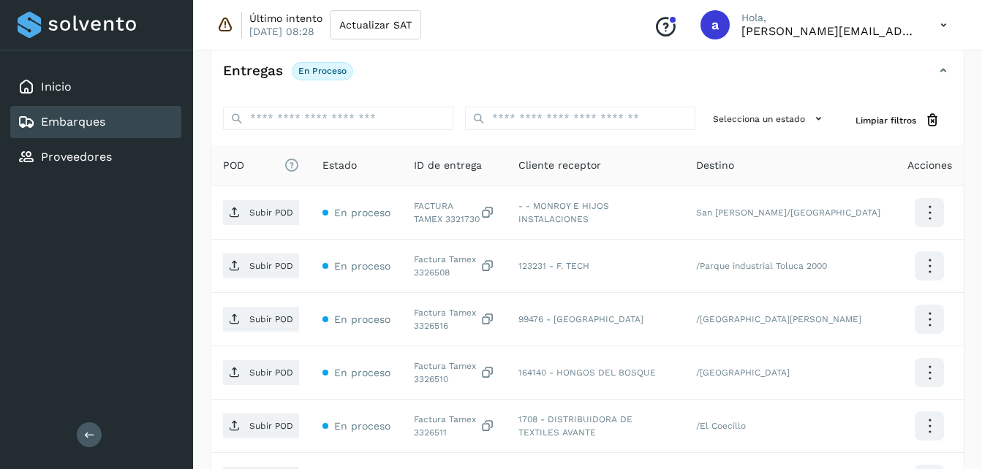
scroll to position [317, 0]
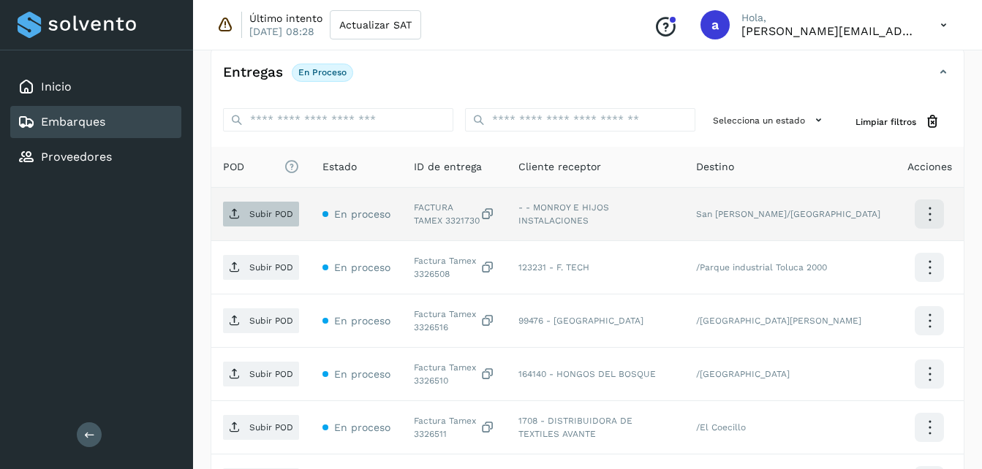
click at [249, 222] on span "Subir POD" at bounding box center [261, 214] width 76 height 23
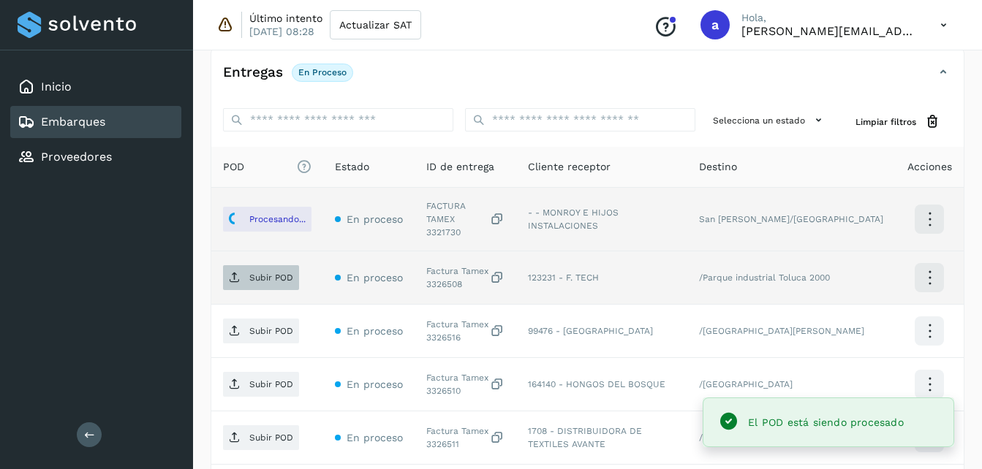
click at [260, 273] on p "Subir POD" at bounding box center [271, 278] width 44 height 10
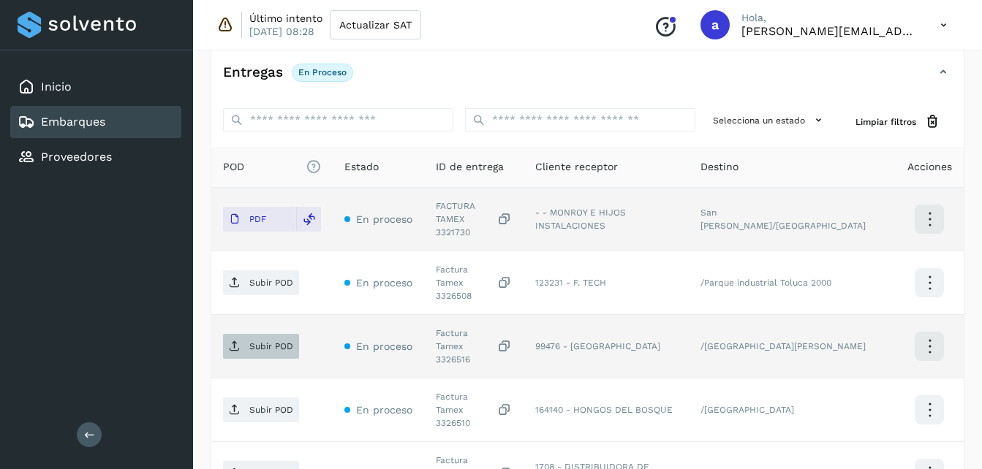
click at [252, 335] on span "Subir POD" at bounding box center [261, 346] width 76 height 23
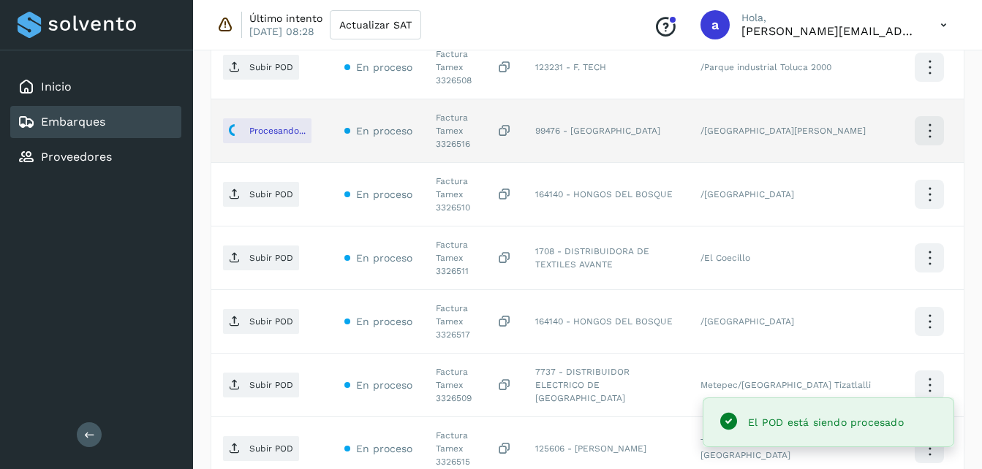
scroll to position [538, 0]
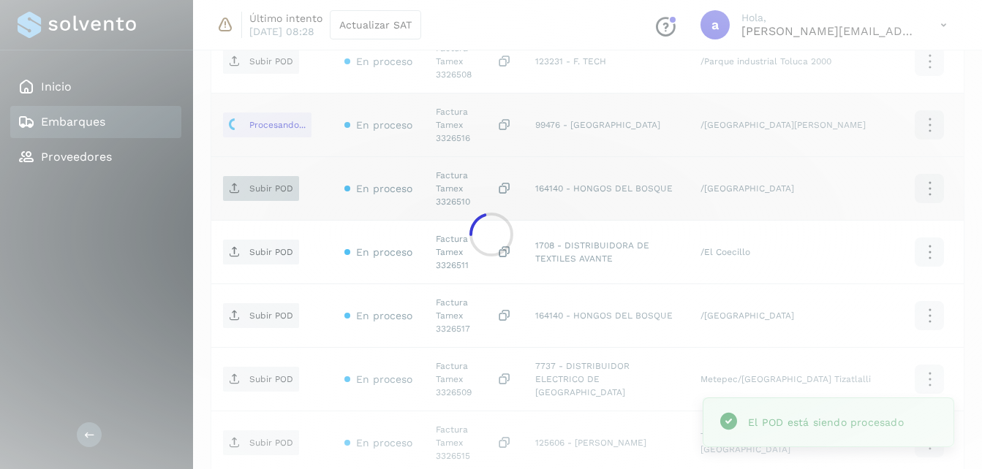
click at [246, 153] on div at bounding box center [491, 234] width 982 height 469
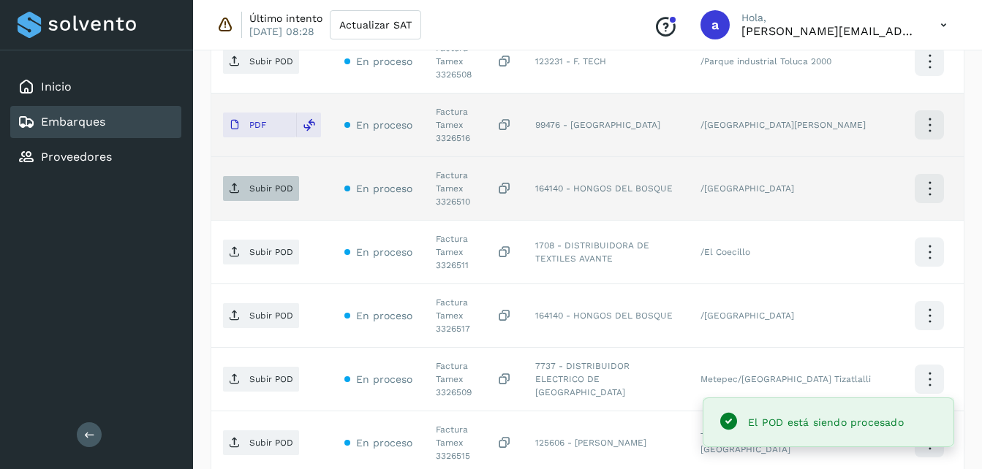
click at [271, 177] on span "Subir POD" at bounding box center [261, 188] width 76 height 23
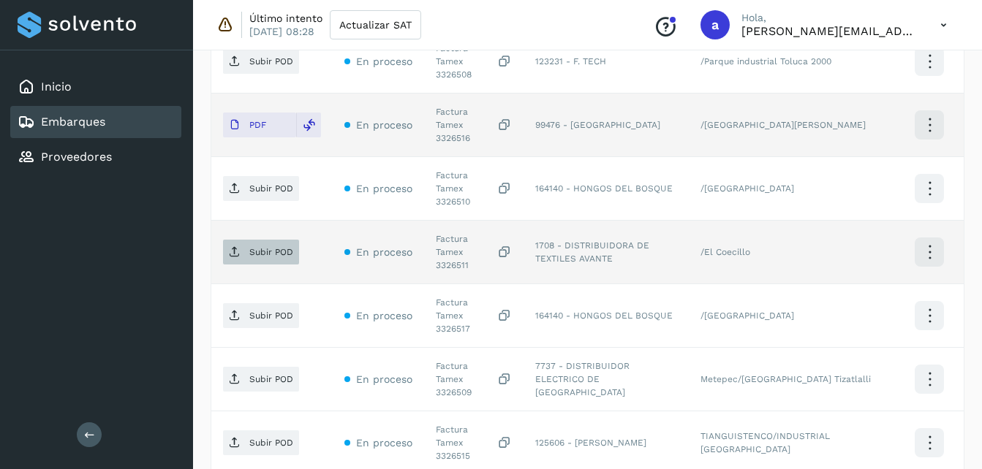
click at [272, 247] on p "Subir POD" at bounding box center [271, 252] width 44 height 10
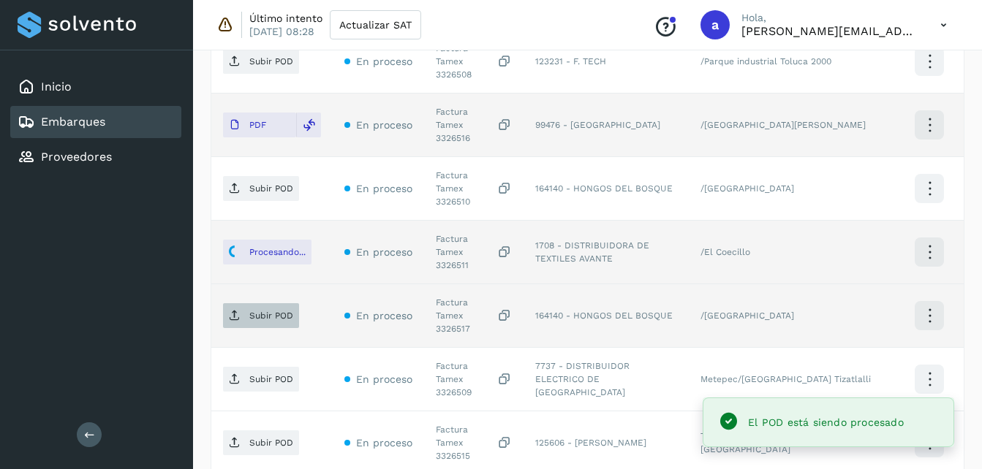
click at [230, 304] on span "Subir POD" at bounding box center [261, 315] width 76 height 23
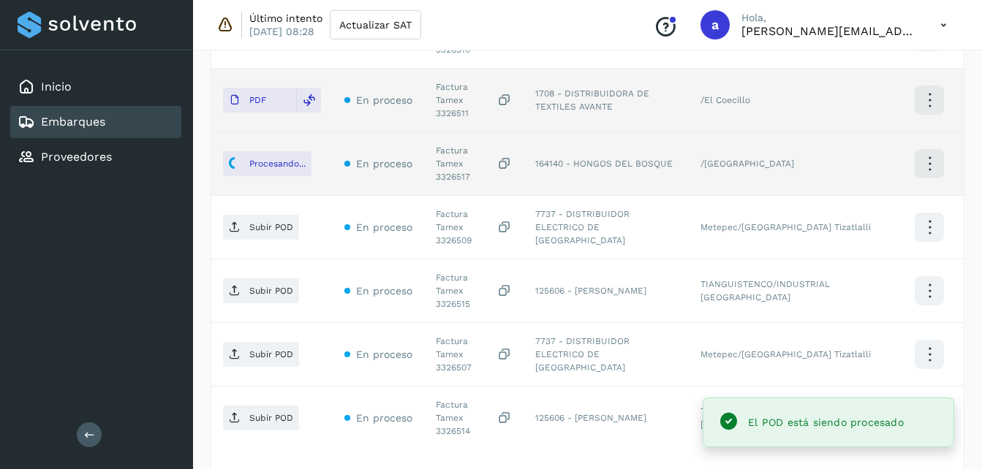
scroll to position [701, 0]
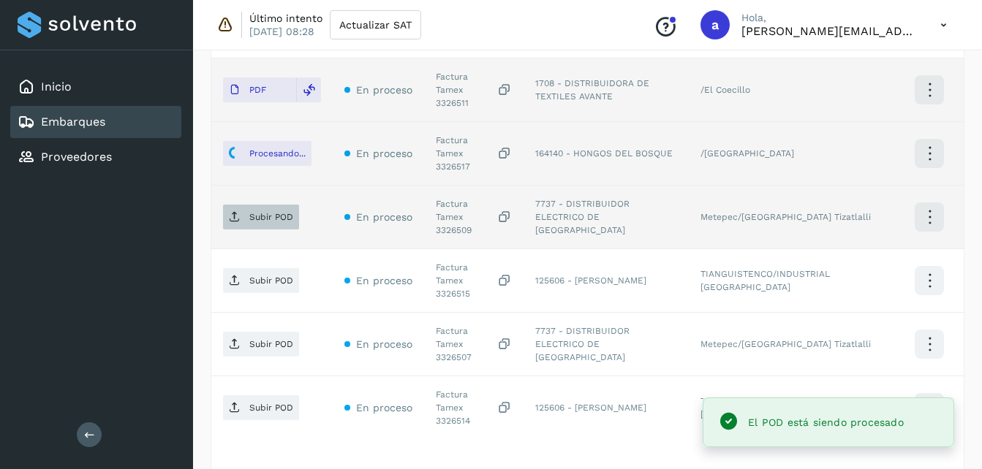
click at [263, 212] on p "Subir POD" at bounding box center [271, 217] width 44 height 10
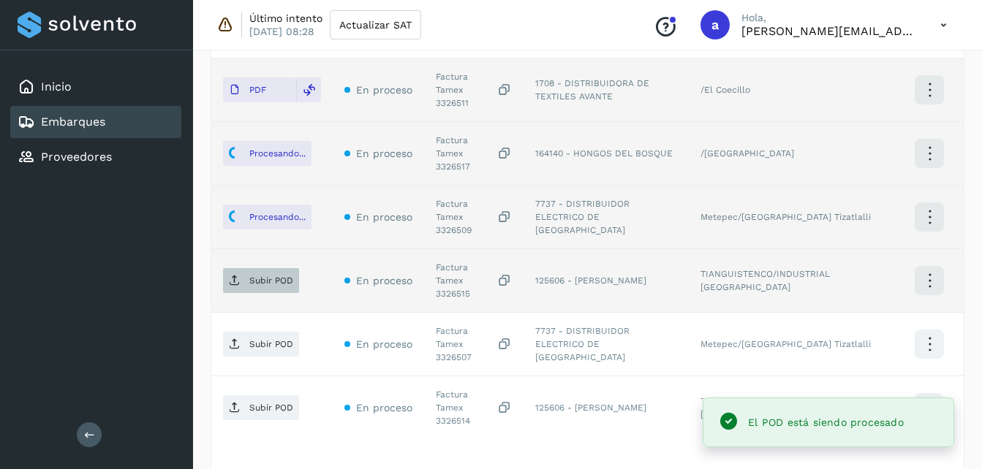
click at [254, 276] on p "Subir POD" at bounding box center [271, 281] width 44 height 10
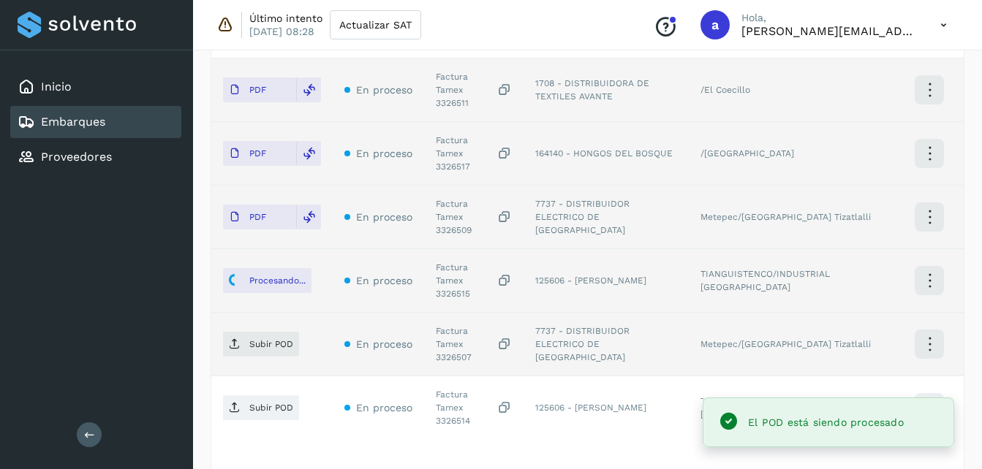
click at [238, 313] on td "Subir POD" at bounding box center [271, 345] width 121 height 64
click at [235, 339] on icon at bounding box center [235, 345] width 12 height 12
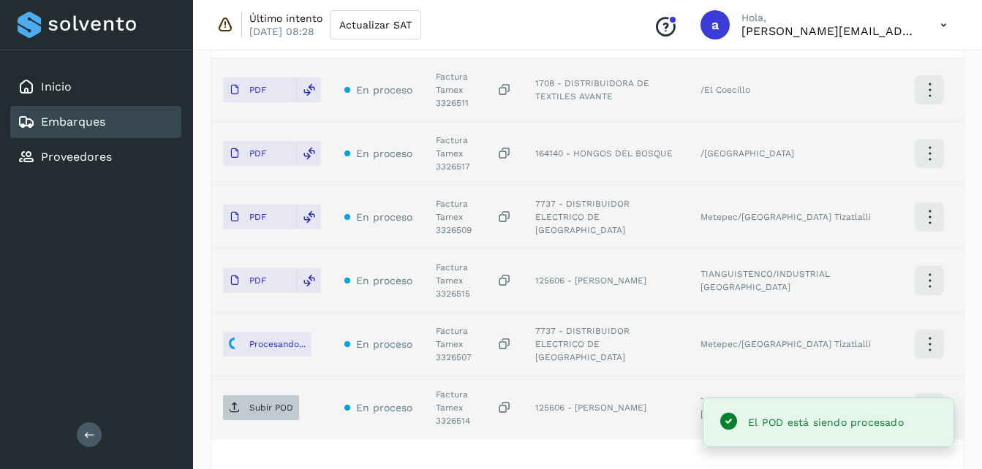
click at [261, 403] on p "Subir POD" at bounding box center [271, 408] width 44 height 10
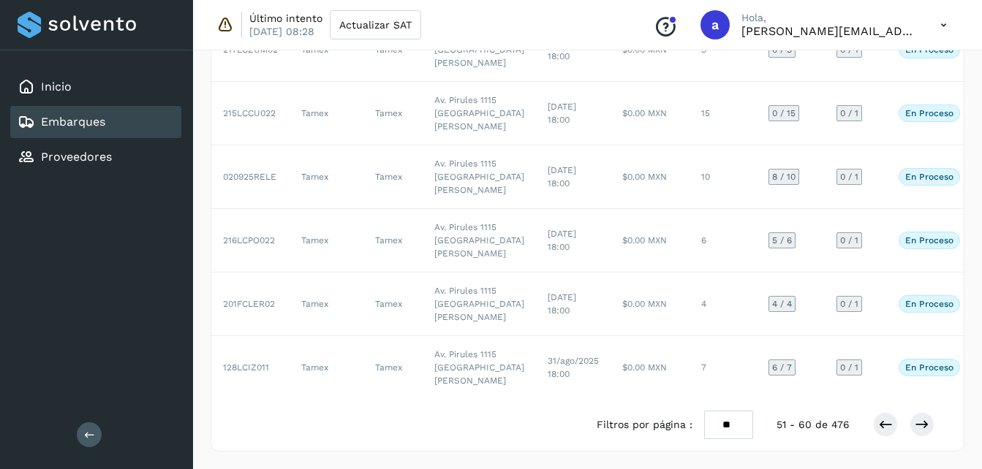
scroll to position [839, 0]
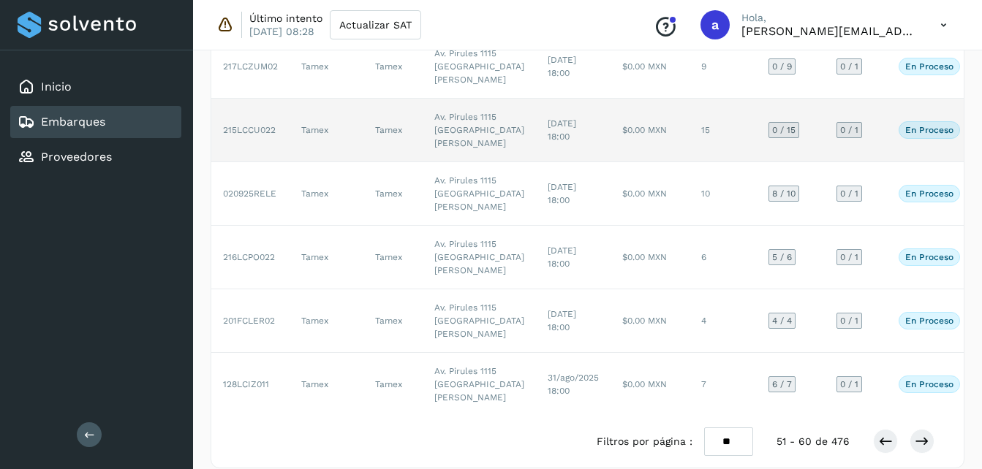
click at [611, 162] on td "$0.00 MXN" at bounding box center [650, 131] width 79 height 64
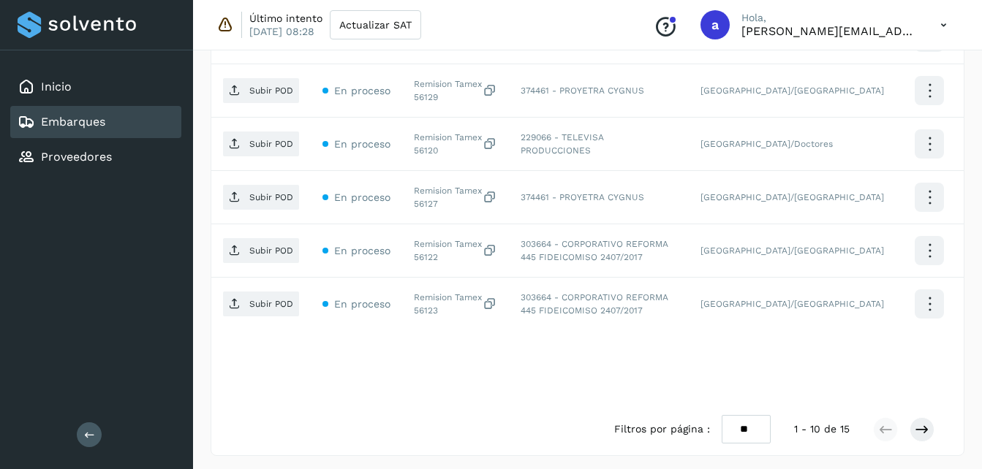
scroll to position [711, 0]
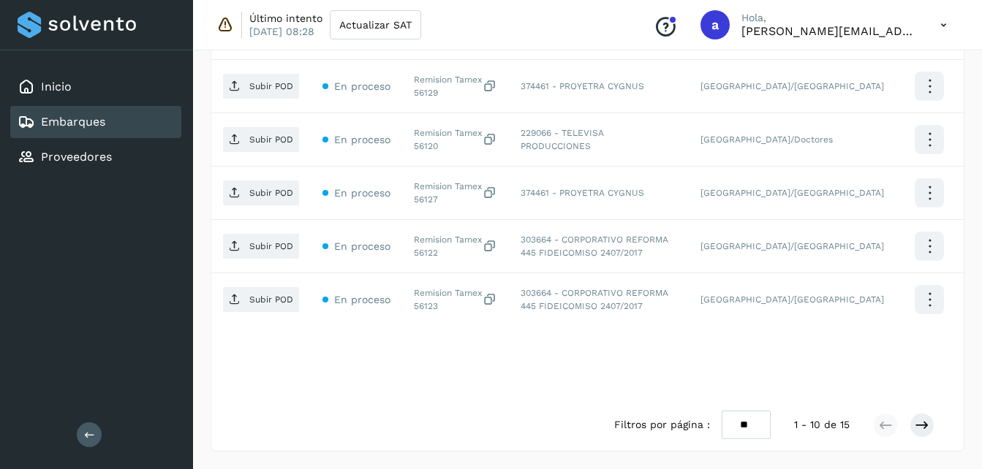
click at [913, 437] on div at bounding box center [903, 425] width 61 height 25
click at [925, 431] on icon at bounding box center [922, 425] width 15 height 15
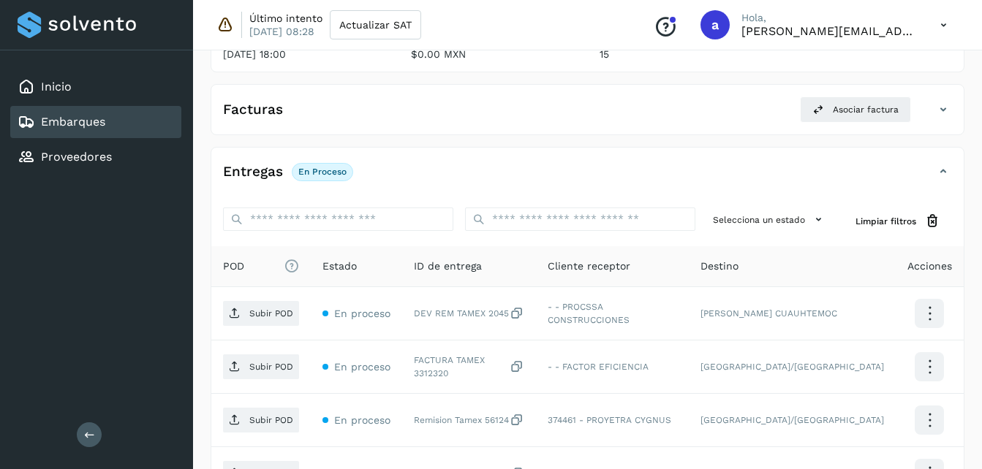
scroll to position [211, 0]
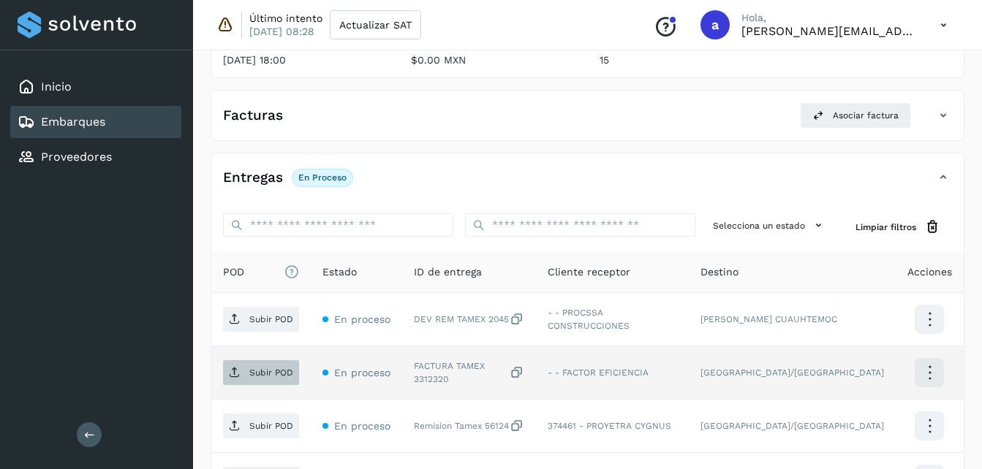
click at [257, 361] on span "Subir POD" at bounding box center [261, 372] width 76 height 23
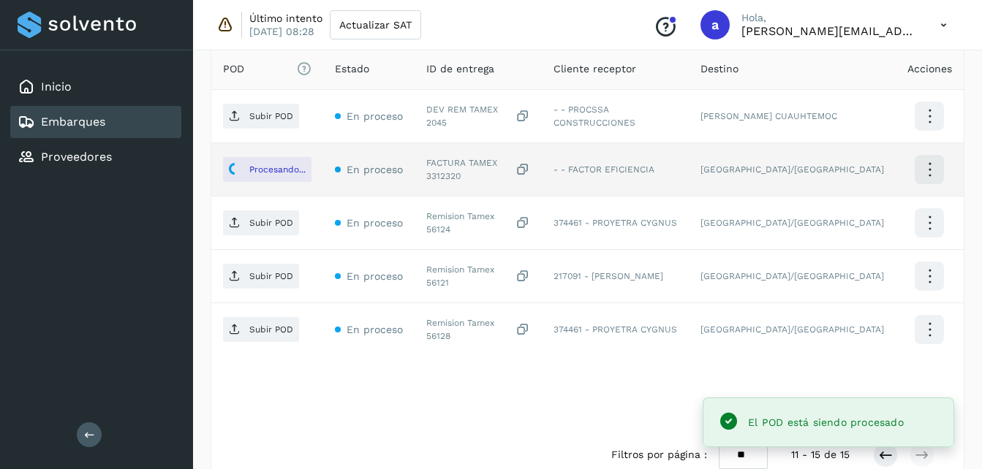
scroll to position [420, 0]
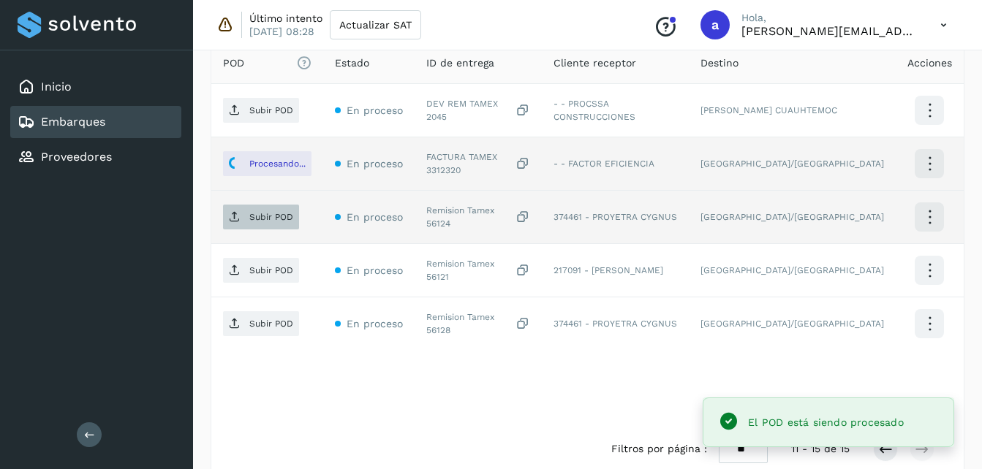
click at [270, 216] on main "Inicio Embarques Proveedores Salir Último intento [DATE] 08:28 Actualizar SAT C…" at bounding box center [491, 37] width 982 height 914
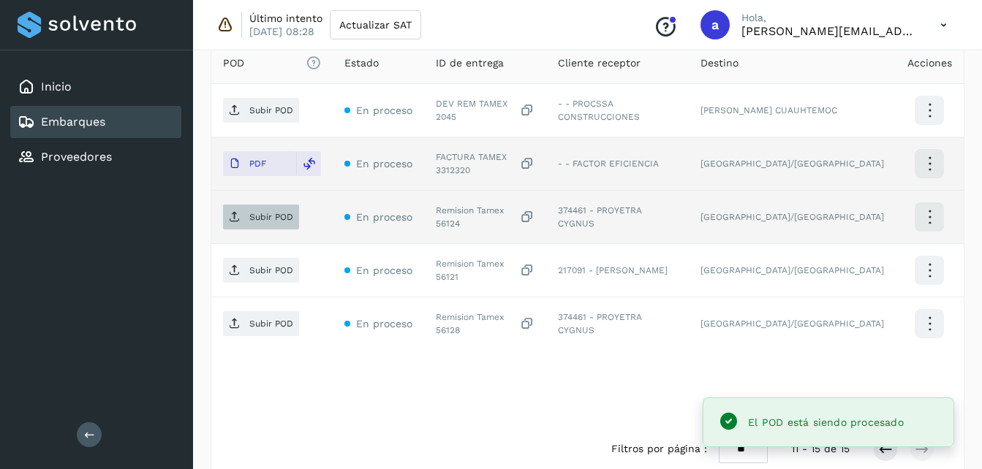
click at [246, 215] on span "Subir POD" at bounding box center [261, 216] width 76 height 23
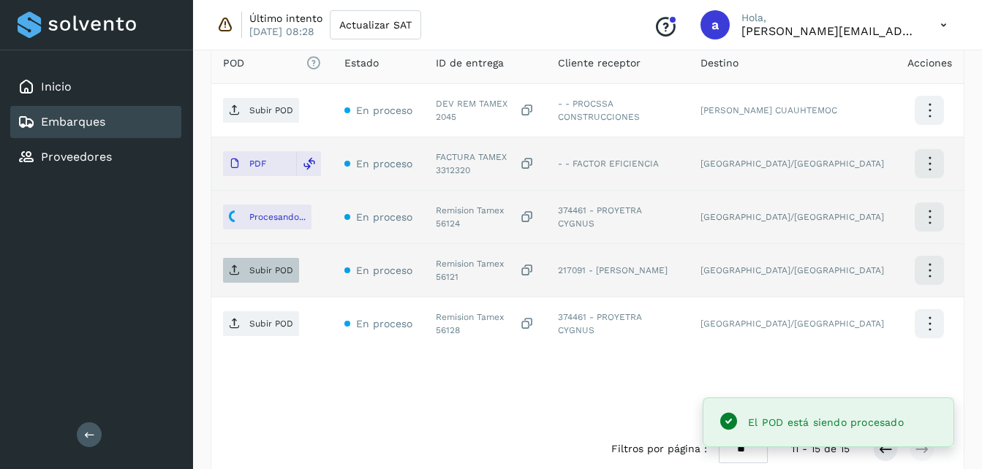
click at [249, 276] on p "Subir POD" at bounding box center [271, 270] width 44 height 10
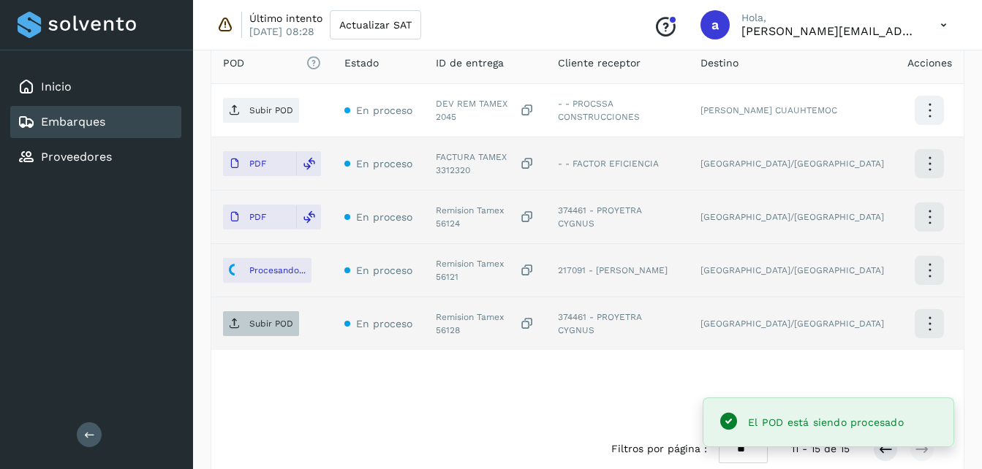
click at [252, 319] on p "Subir POD" at bounding box center [271, 324] width 44 height 10
click at [886, 450] on icon at bounding box center [885, 449] width 15 height 15
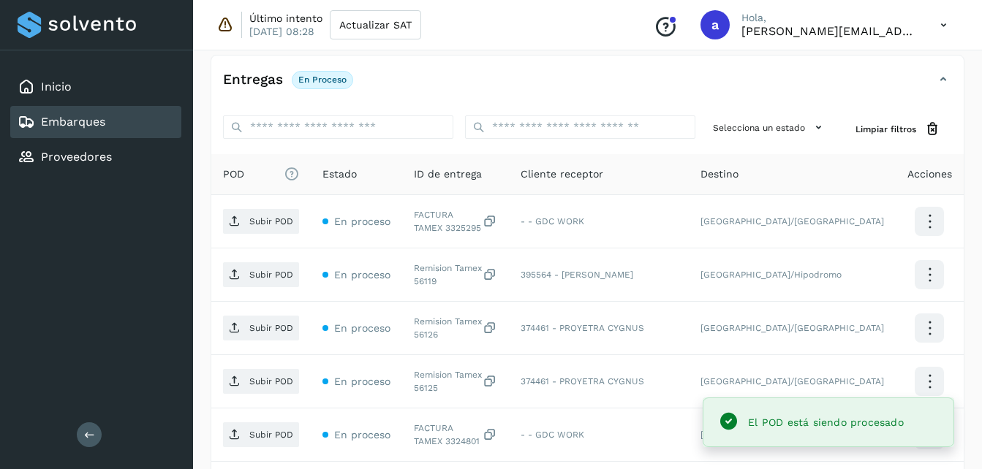
scroll to position [303, 0]
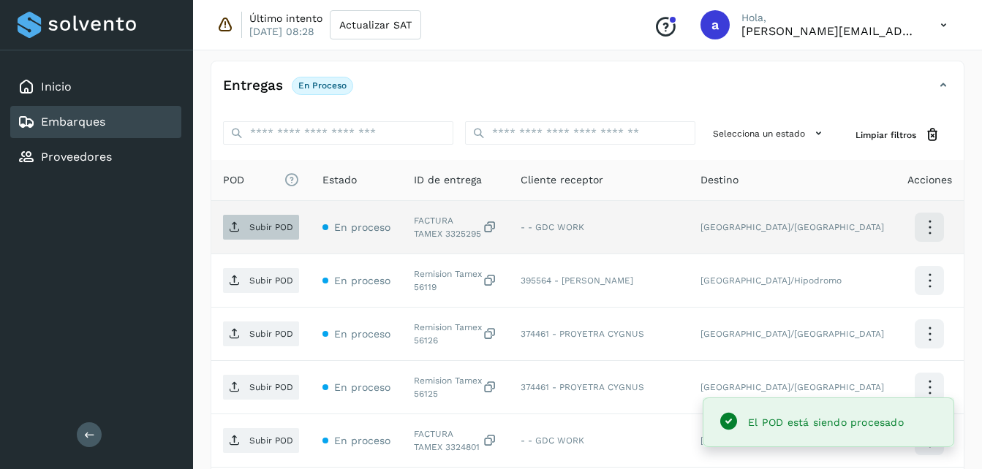
click at [247, 224] on span "Subir POD" at bounding box center [261, 227] width 76 height 23
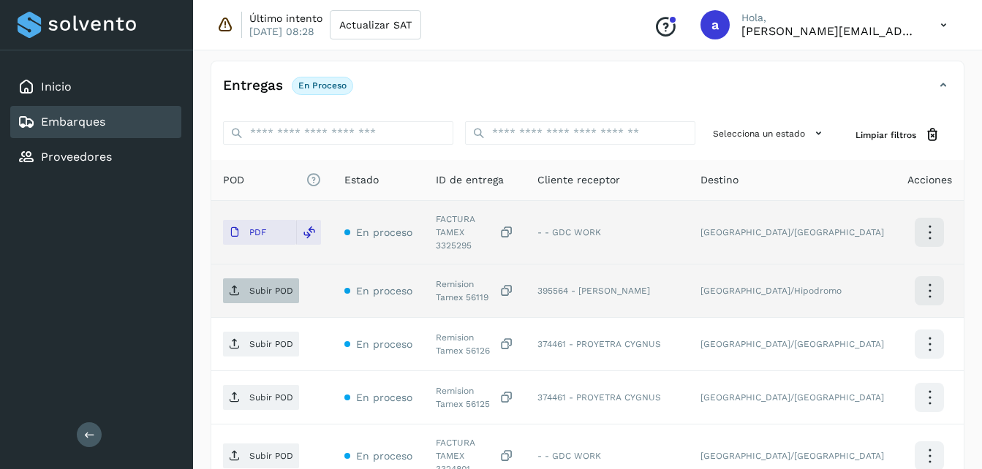
click at [246, 284] on span "Subir POD" at bounding box center [261, 290] width 76 height 23
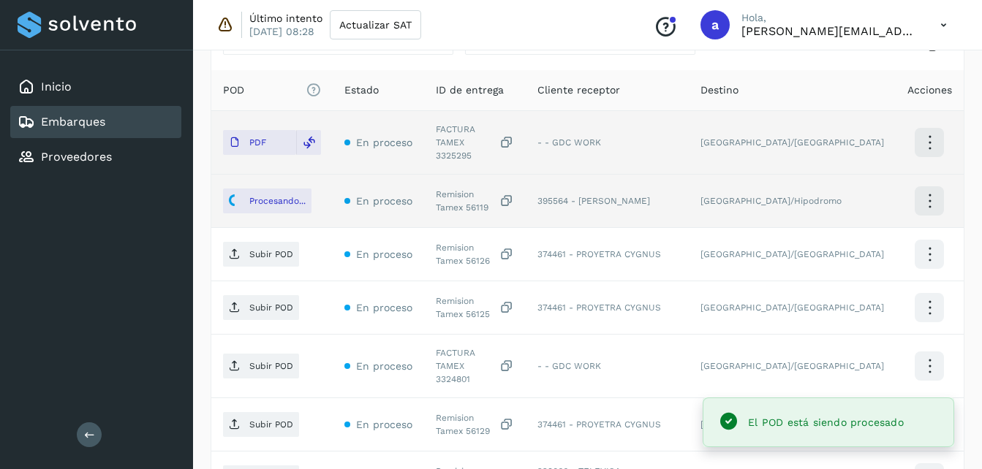
scroll to position [399, 0]
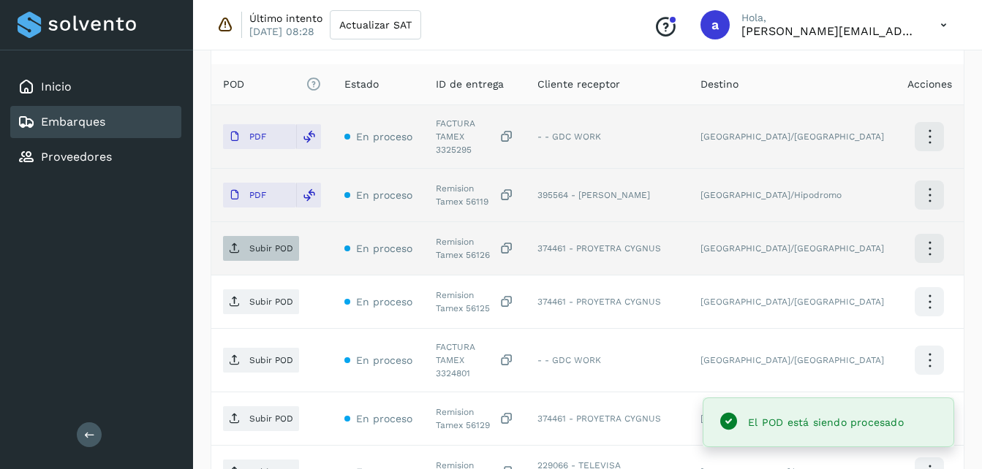
click at [262, 243] on p "Subir POD" at bounding box center [271, 248] width 44 height 10
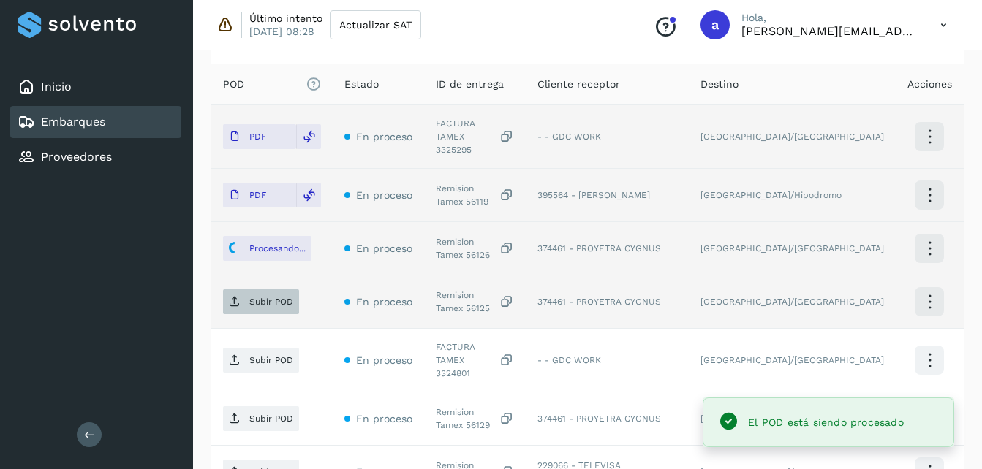
click at [256, 290] on span "Subir POD" at bounding box center [261, 301] width 76 height 23
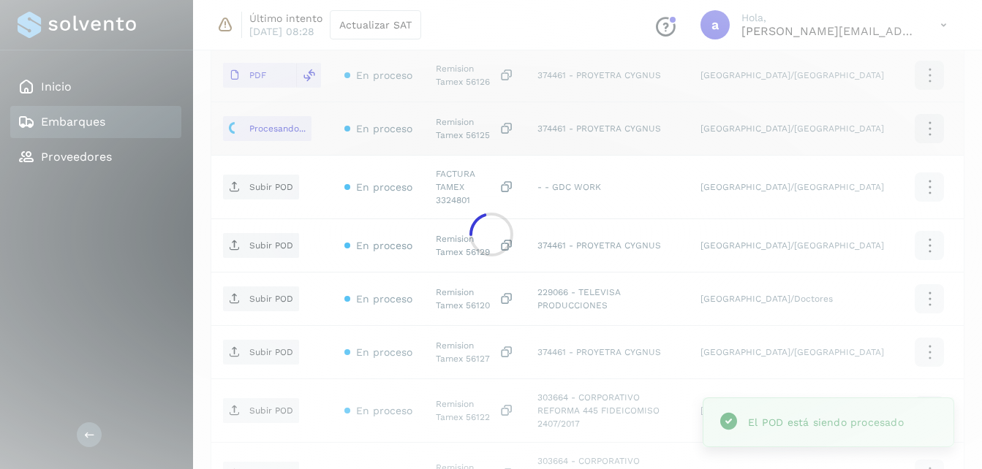
scroll to position [619, 0]
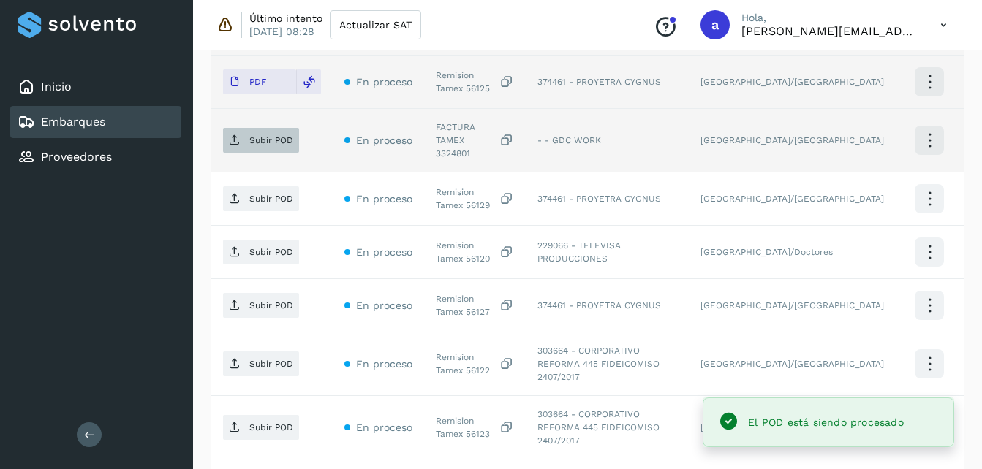
click at [273, 135] on p "Subir POD" at bounding box center [271, 140] width 44 height 10
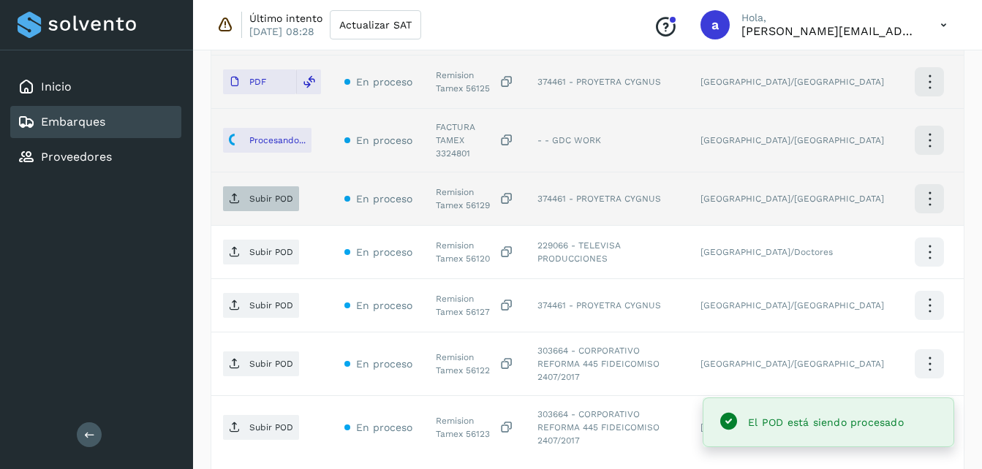
click at [257, 194] on p "Subir POD" at bounding box center [271, 199] width 44 height 10
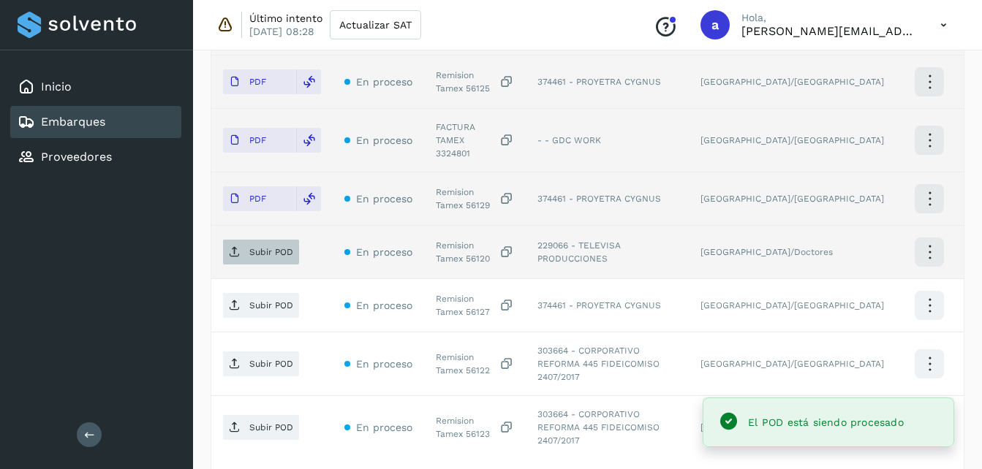
click at [242, 241] on span "Subir POD" at bounding box center [261, 252] width 76 height 23
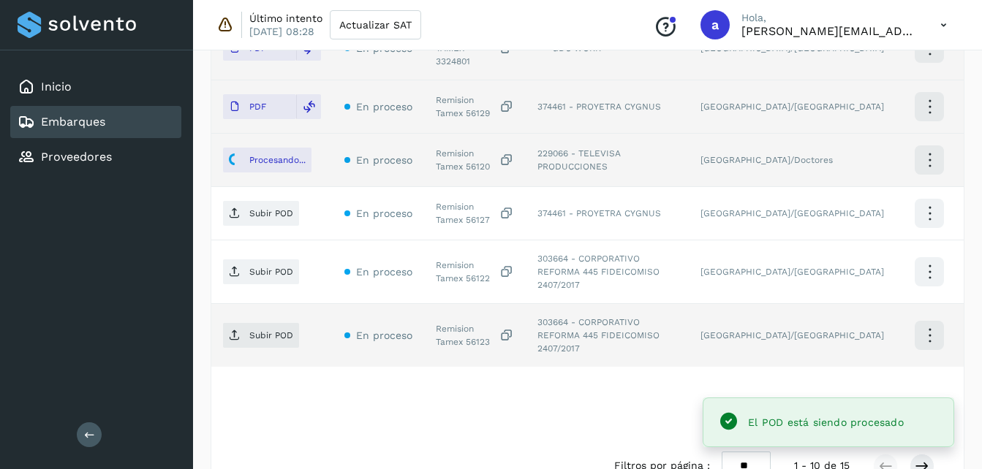
click at [312, 323] on div "Subir POD" at bounding box center [272, 335] width 98 height 25
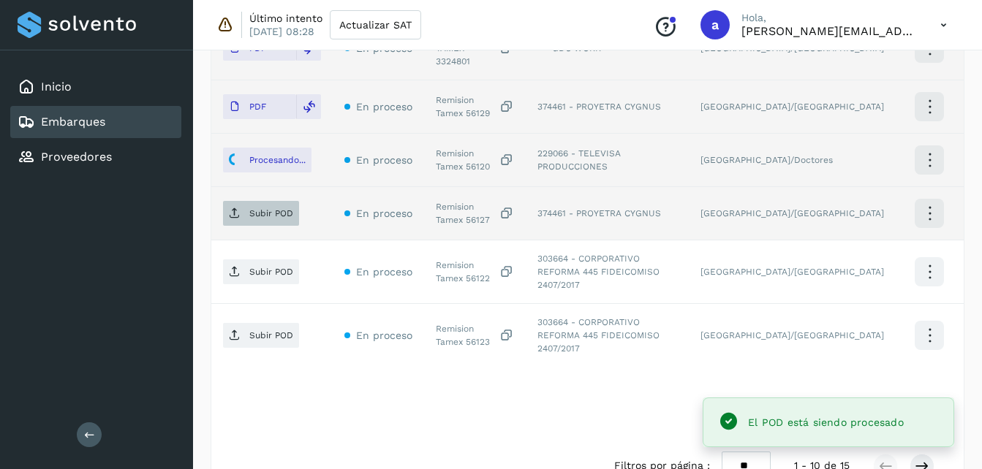
click at [265, 208] on p "Subir POD" at bounding box center [271, 213] width 44 height 10
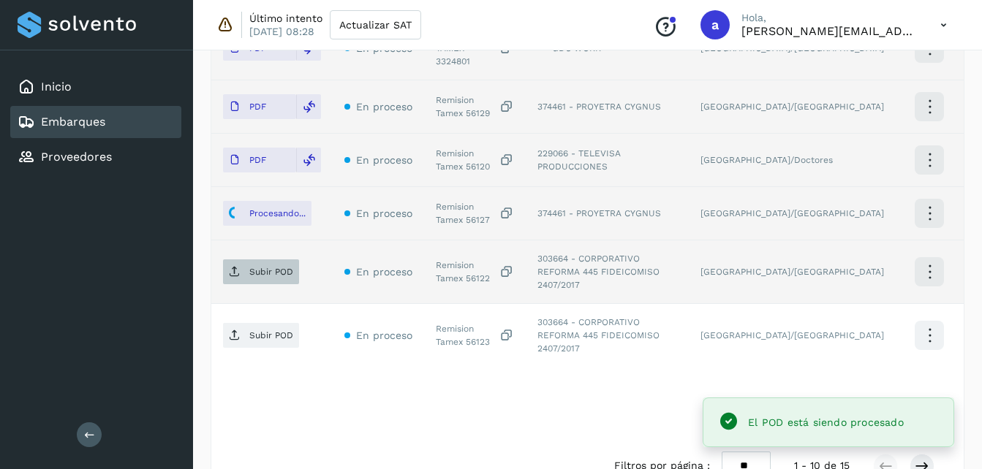
click at [260, 260] on span "Subir POD" at bounding box center [261, 271] width 76 height 23
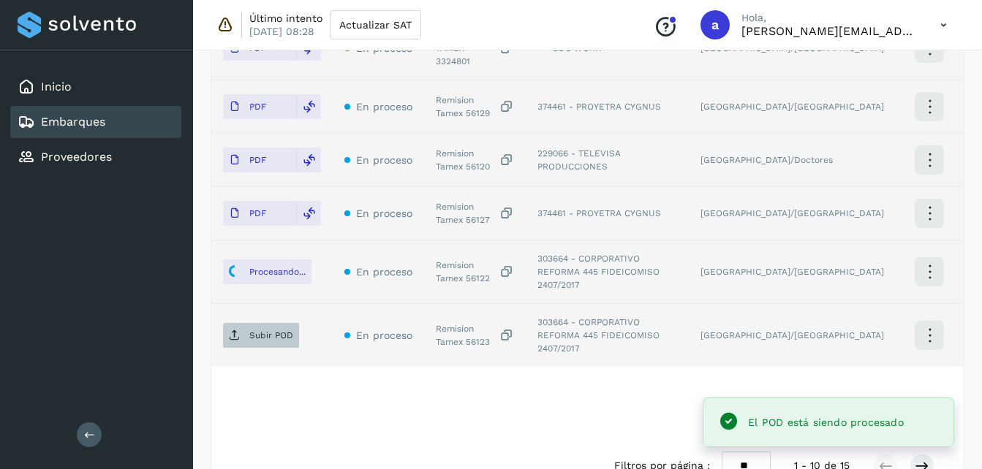
click at [269, 331] on p "Subir POD" at bounding box center [271, 336] width 44 height 10
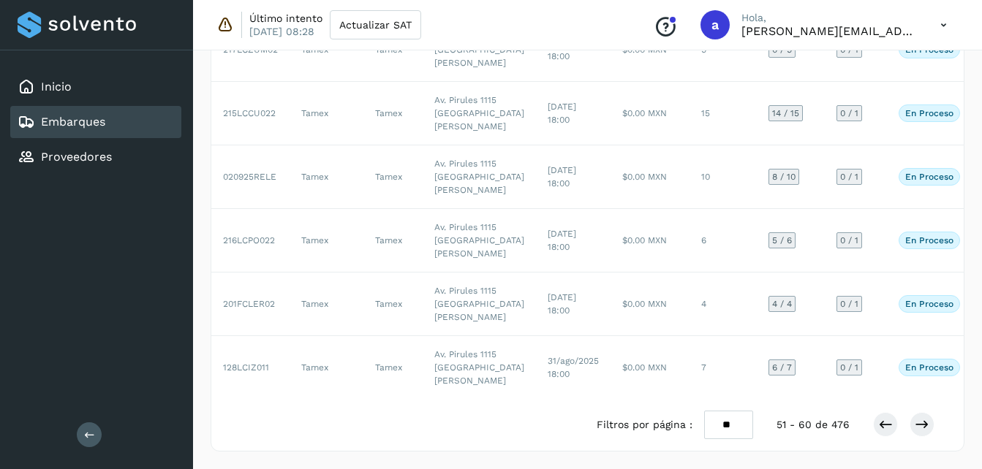
scroll to position [501, 0]
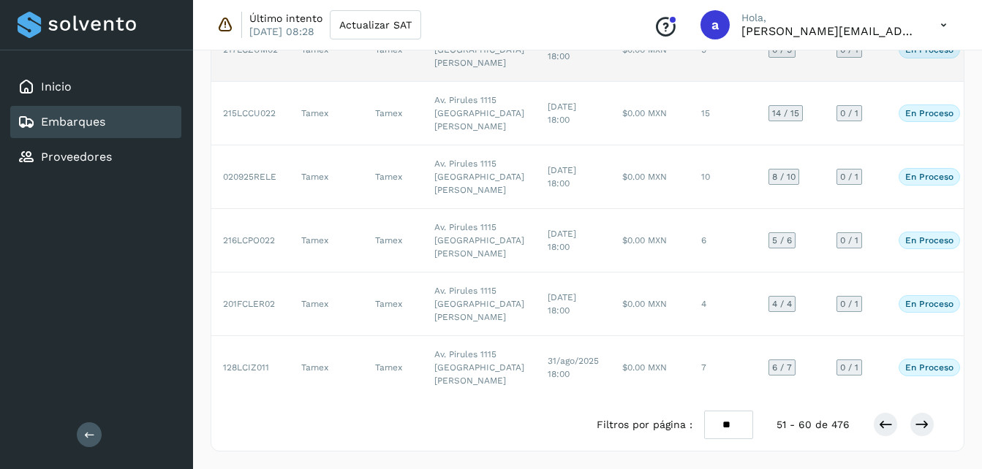
click at [611, 82] on td "$0.00 MXN" at bounding box center [650, 50] width 79 height 64
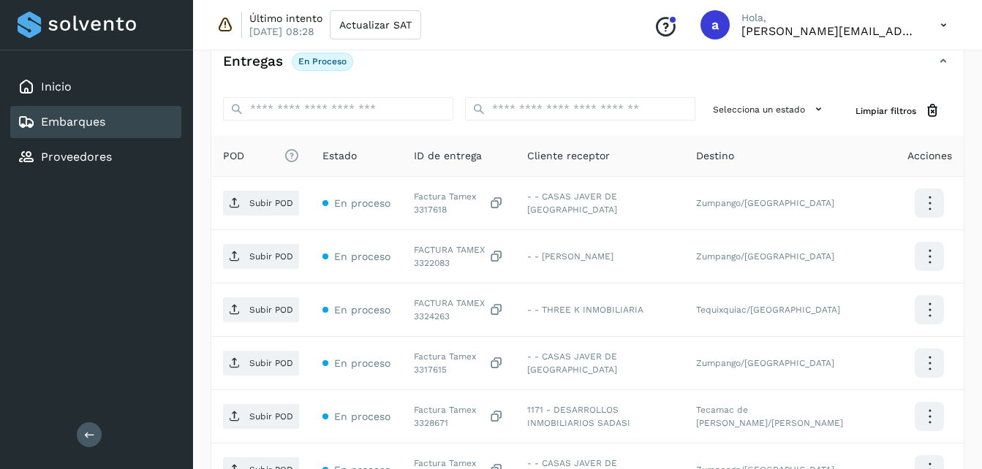
scroll to position [283, 0]
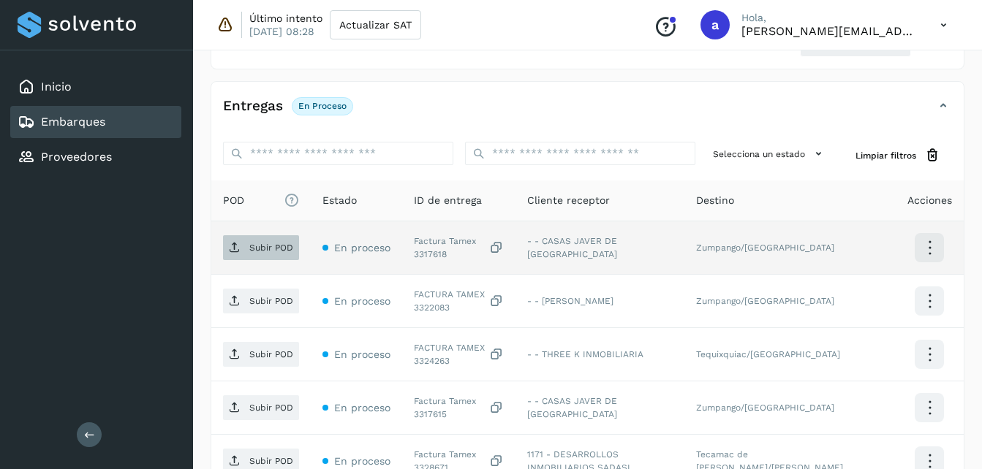
click at [275, 240] on span "Subir POD" at bounding box center [261, 247] width 76 height 23
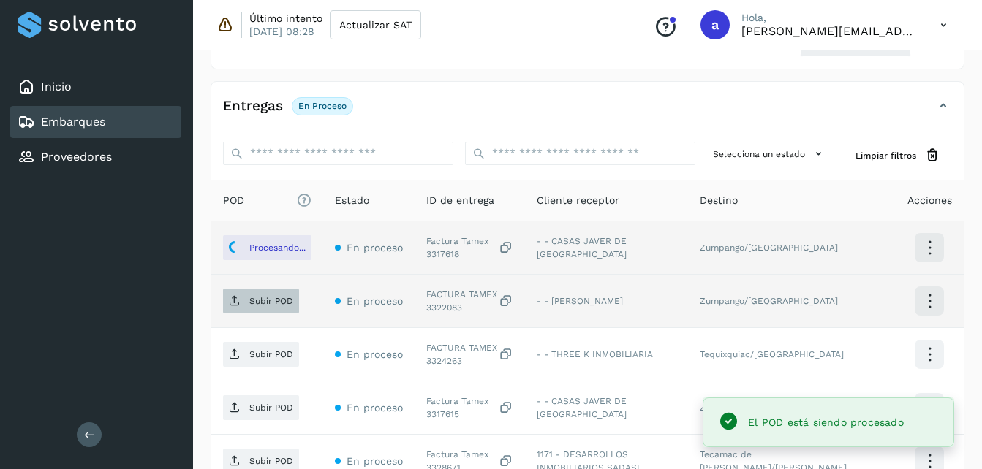
click at [246, 311] on span "Subir POD" at bounding box center [261, 301] width 76 height 23
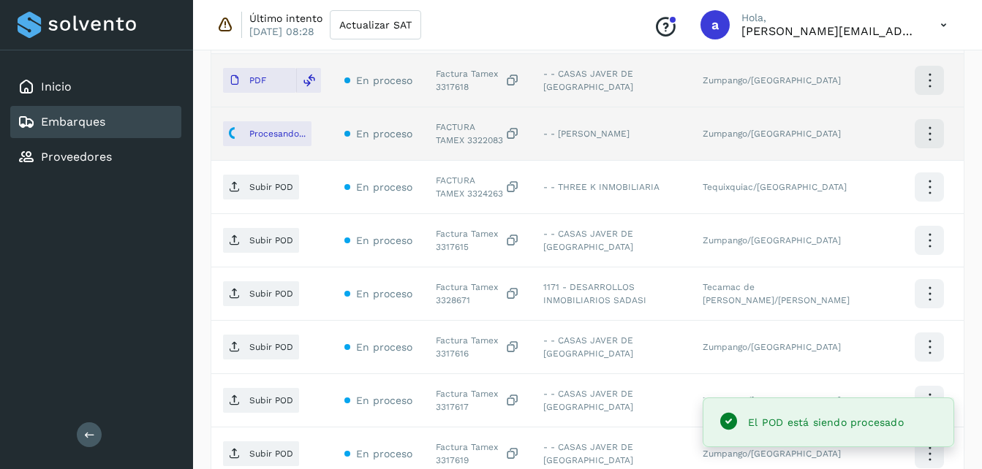
scroll to position [482, 0]
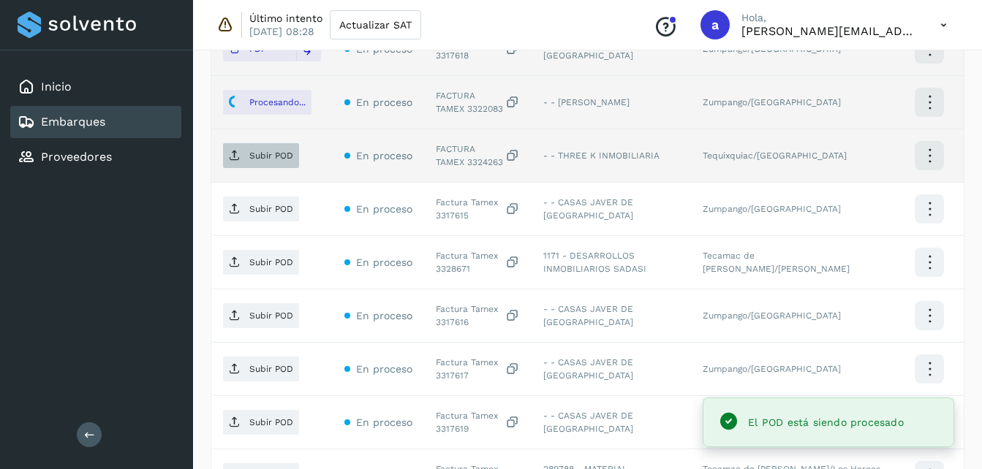
click at [271, 146] on span "Subir POD" at bounding box center [261, 155] width 76 height 23
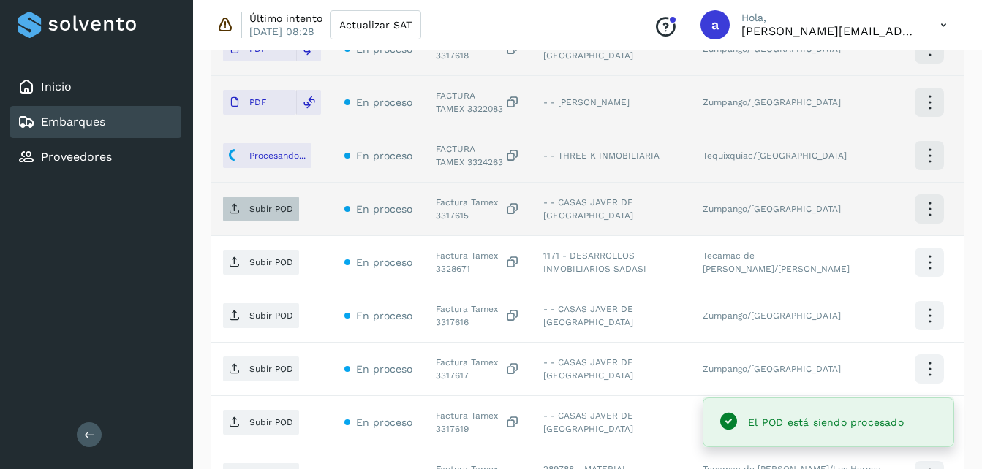
click at [257, 214] on p "Subir POD" at bounding box center [271, 209] width 44 height 10
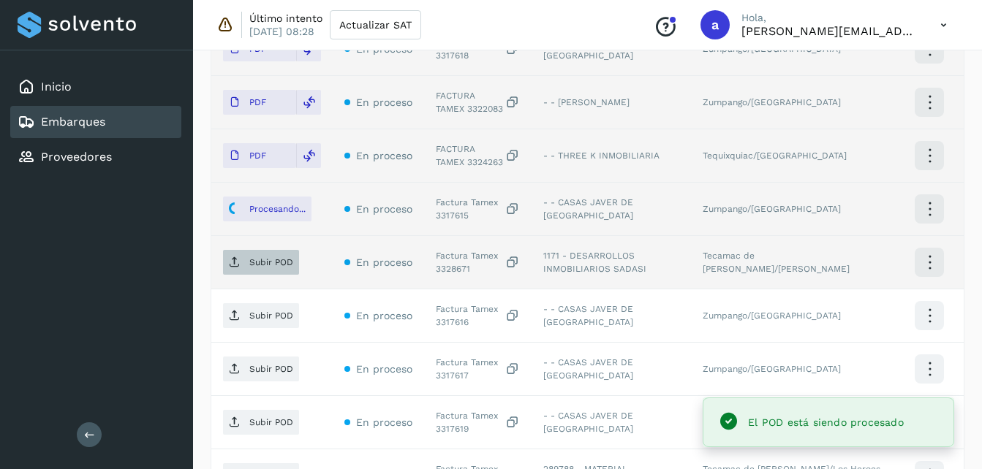
click at [260, 261] on p "Subir POD" at bounding box center [271, 262] width 44 height 10
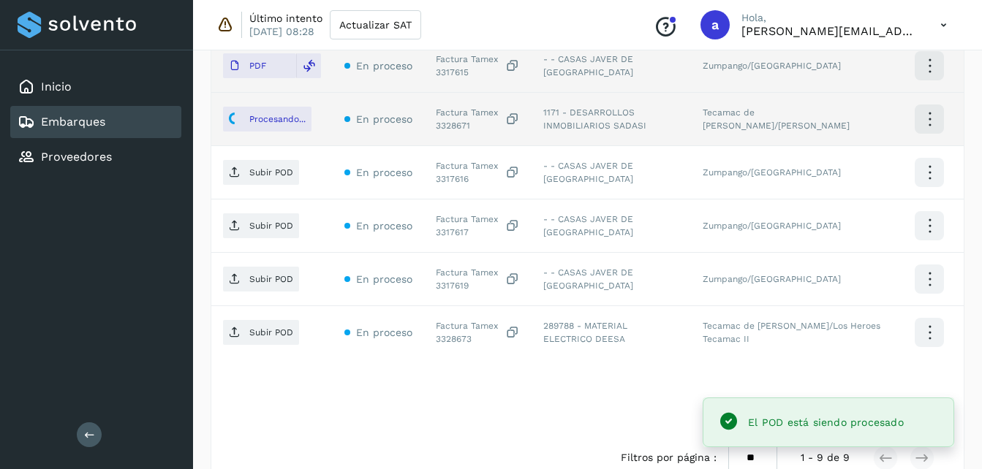
scroll to position [631, 0]
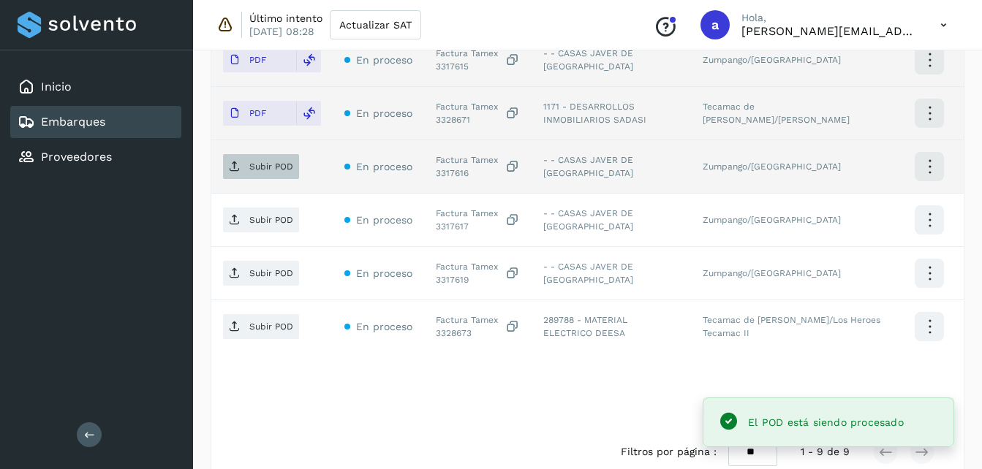
click at [271, 178] on button "Subir POD" at bounding box center [261, 166] width 76 height 25
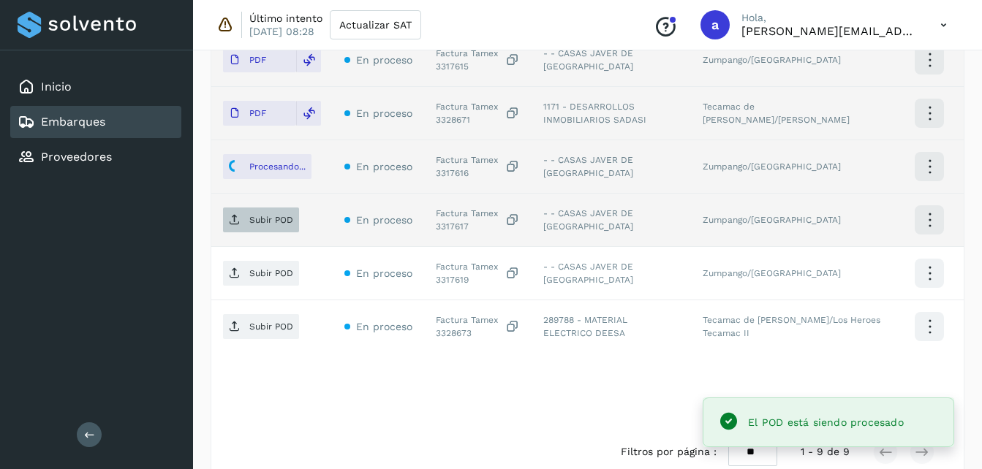
click at [253, 222] on p "Subir POD" at bounding box center [271, 220] width 44 height 10
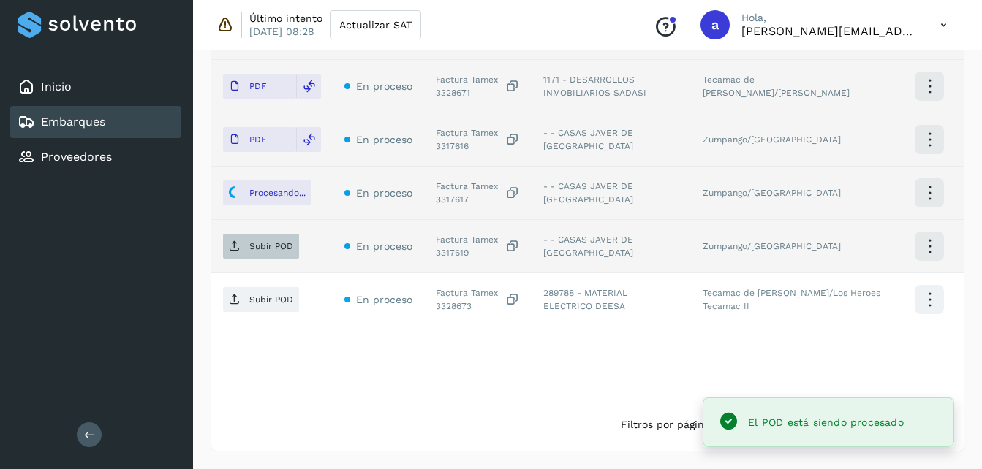
click at [279, 254] on span "Subir POD" at bounding box center [261, 246] width 76 height 23
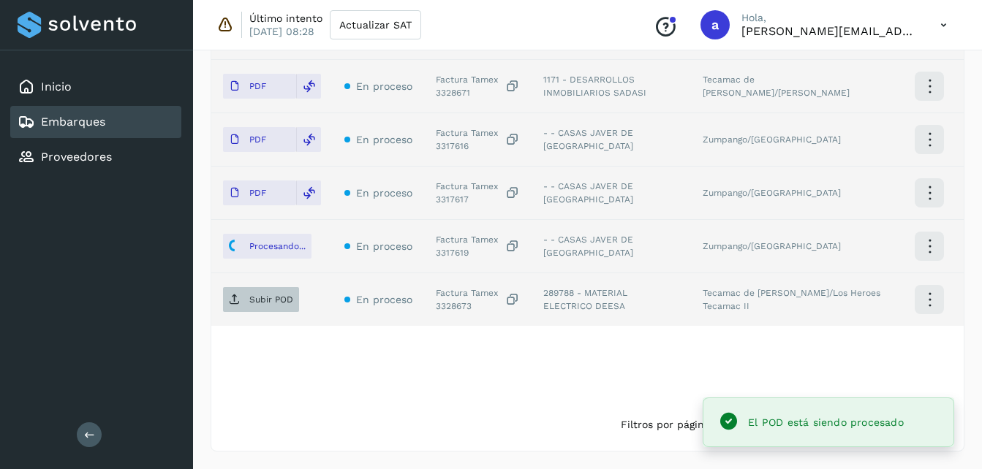
click at [281, 306] on span "Subir POD" at bounding box center [261, 299] width 76 height 23
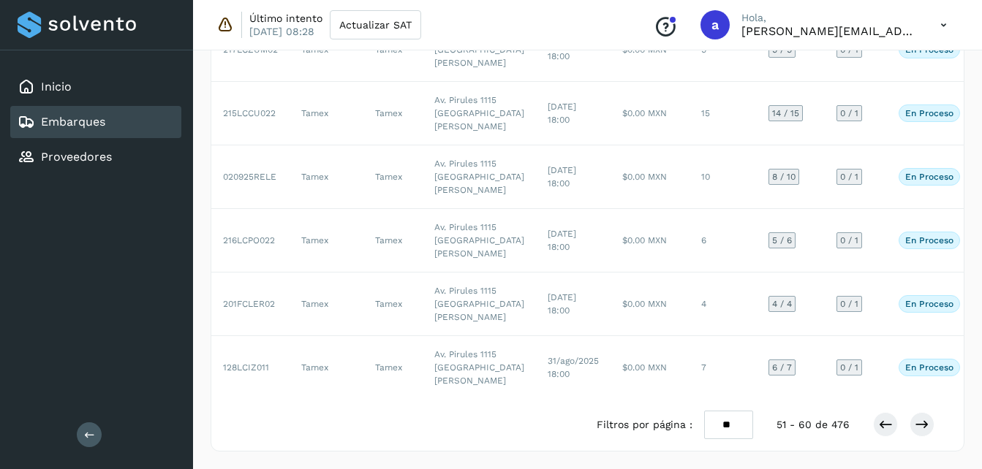
scroll to position [501, 0]
drag, startPoint x: 975, startPoint y: 272, endPoint x: 986, endPoint y: 214, distance: 59.4
click at [982, 214] on html "Inicio Embarques Proveedores Salir Último intento [DATE] 08:28 Actualizar SAT C…" at bounding box center [491, 17] width 982 height 903
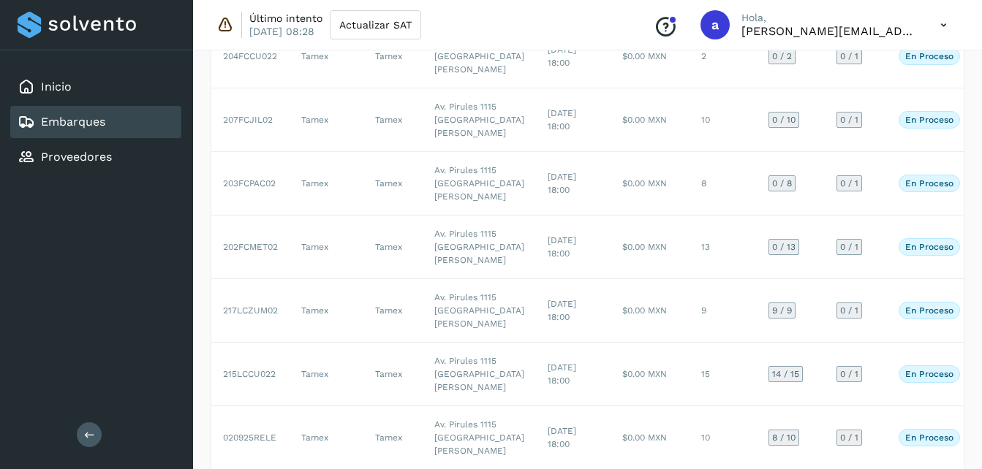
scroll to position [169, 0]
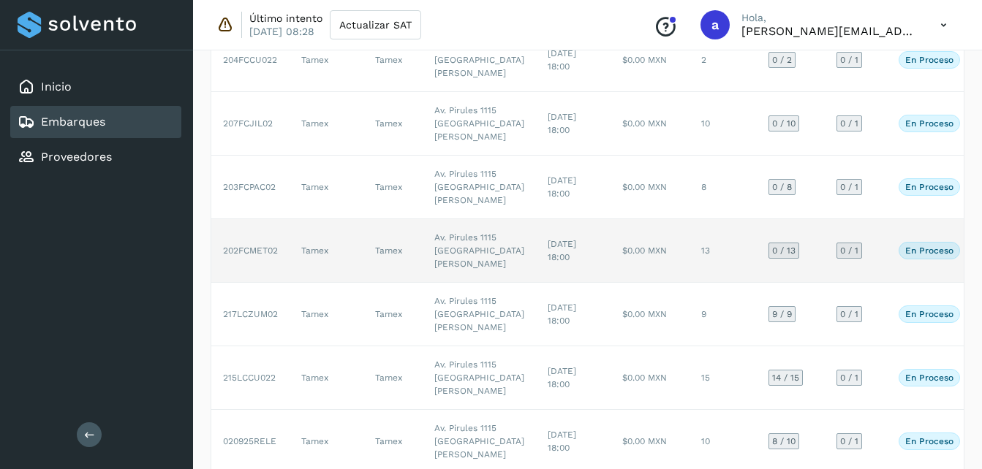
click at [390, 283] on td "Tamex" at bounding box center [392, 251] width 59 height 64
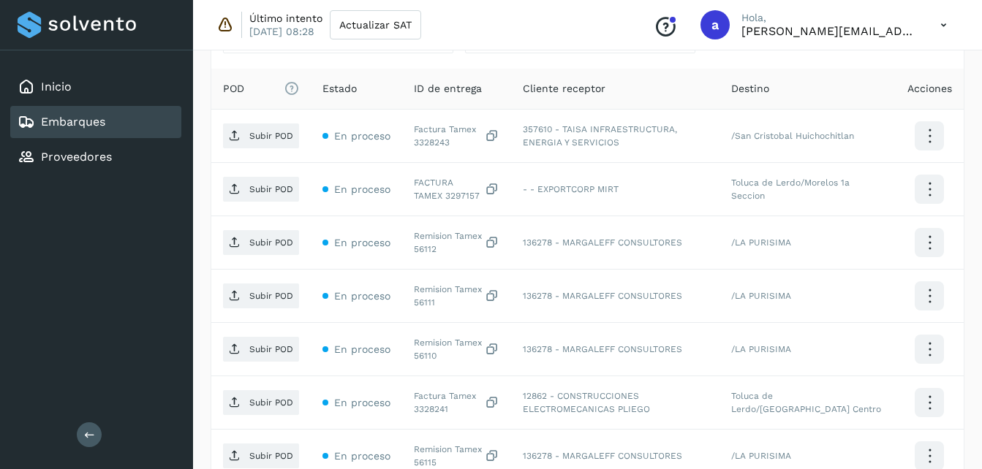
scroll to position [393, 0]
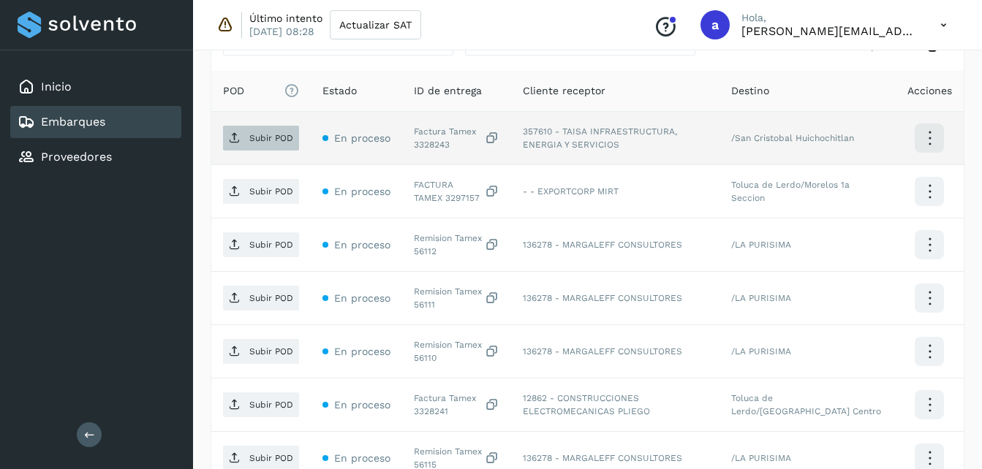
click at [253, 140] on p "Subir POD" at bounding box center [271, 138] width 44 height 10
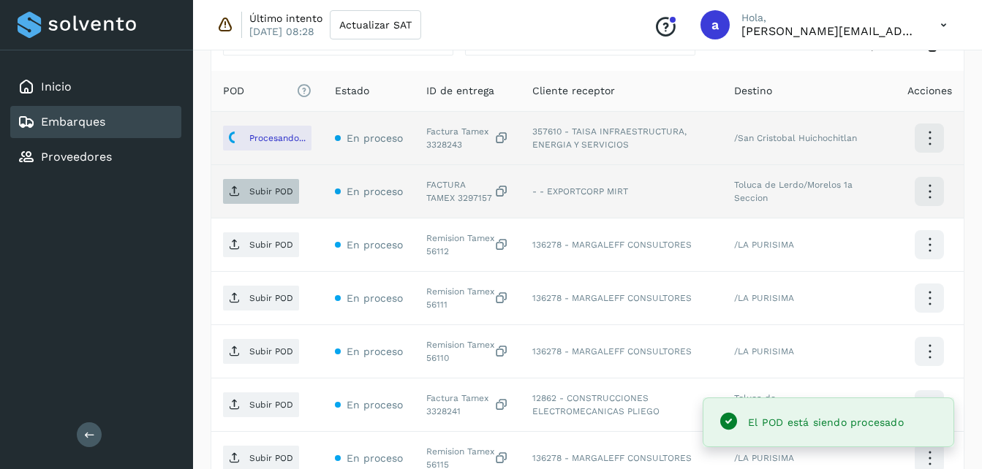
click at [271, 187] on p "Subir POD" at bounding box center [271, 191] width 44 height 10
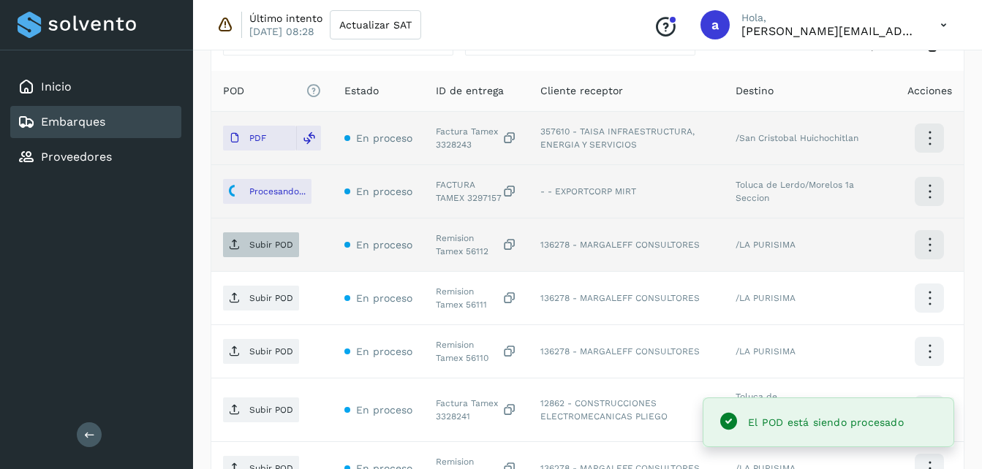
click at [268, 245] on p "Subir POD" at bounding box center [271, 245] width 44 height 10
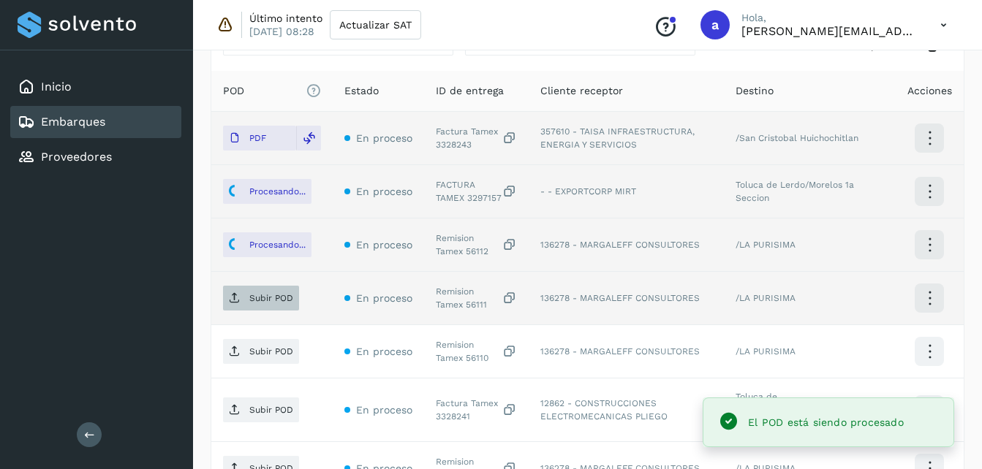
click at [244, 290] on span "Subir POD" at bounding box center [261, 298] width 76 height 23
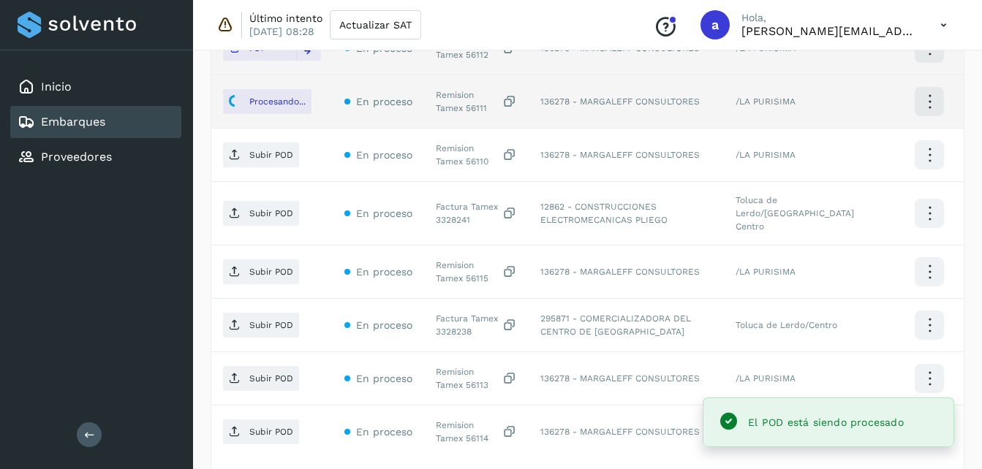
scroll to position [592, 0]
click at [255, 154] on p "Subir POD" at bounding box center [271, 153] width 44 height 10
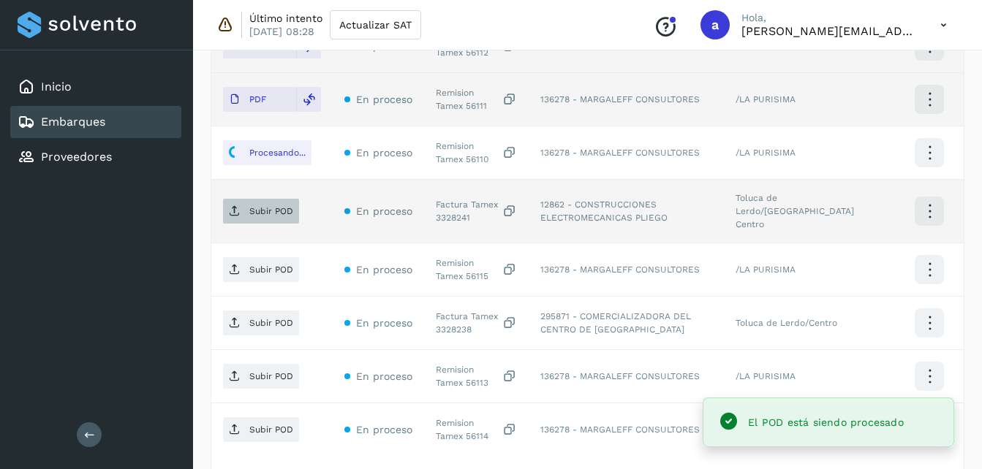
click at [281, 200] on span "Subir POD" at bounding box center [261, 211] width 76 height 23
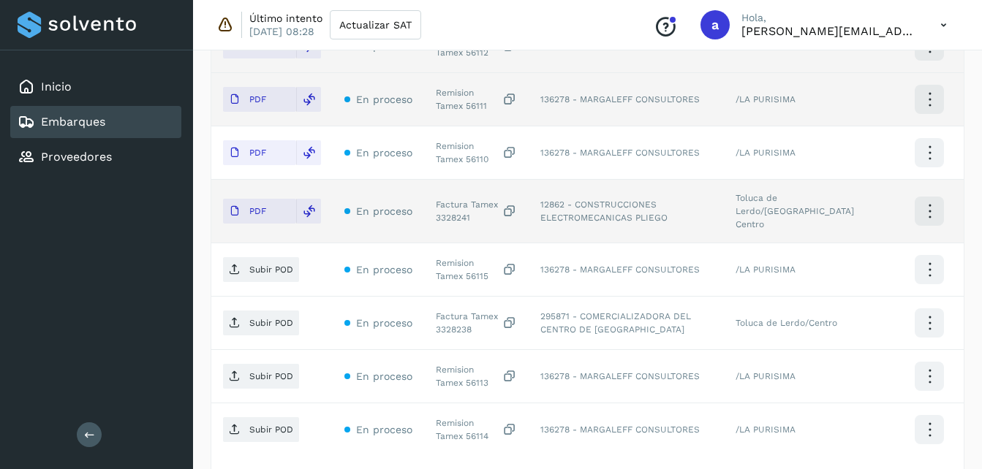
click at [755, 99] on td "/LA PURISIMA" at bounding box center [810, 99] width 172 height 53
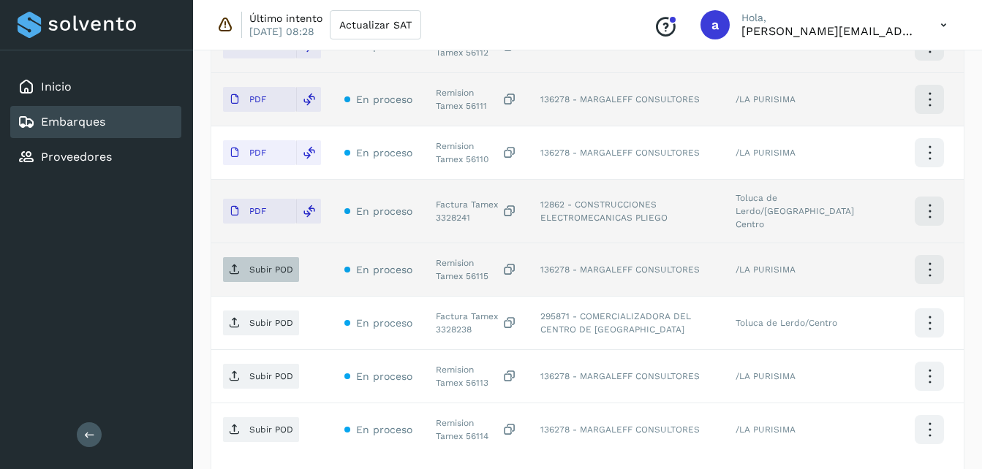
click at [257, 265] on p "Subir POD" at bounding box center [271, 270] width 44 height 10
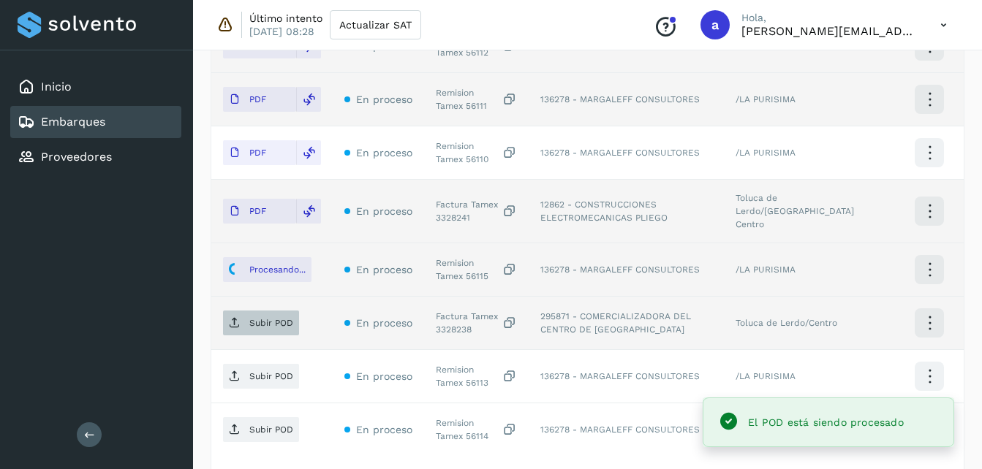
click at [263, 318] on p "Subir POD" at bounding box center [271, 323] width 44 height 10
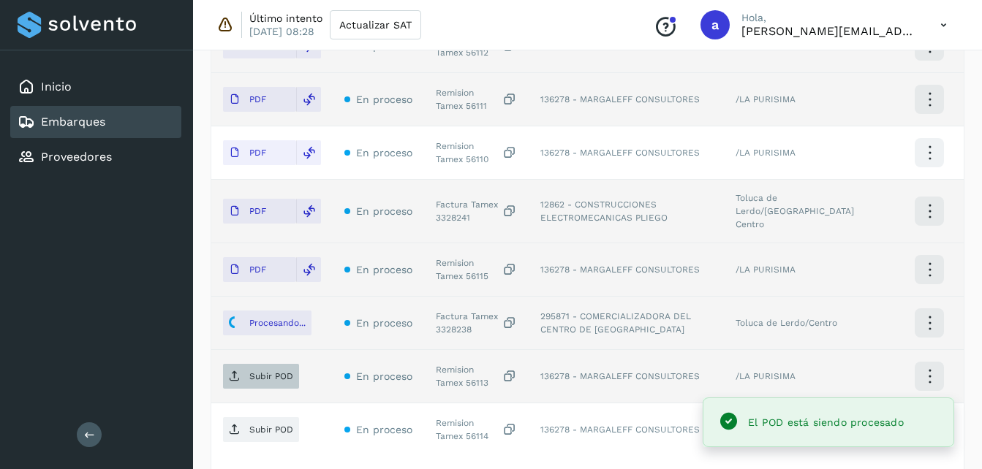
click at [235, 371] on icon at bounding box center [235, 377] width 12 height 12
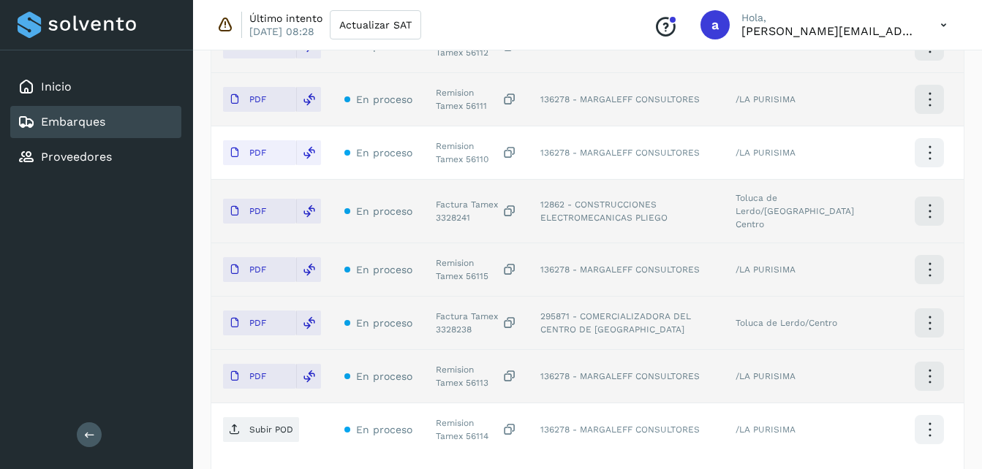
scroll to position [711, 0]
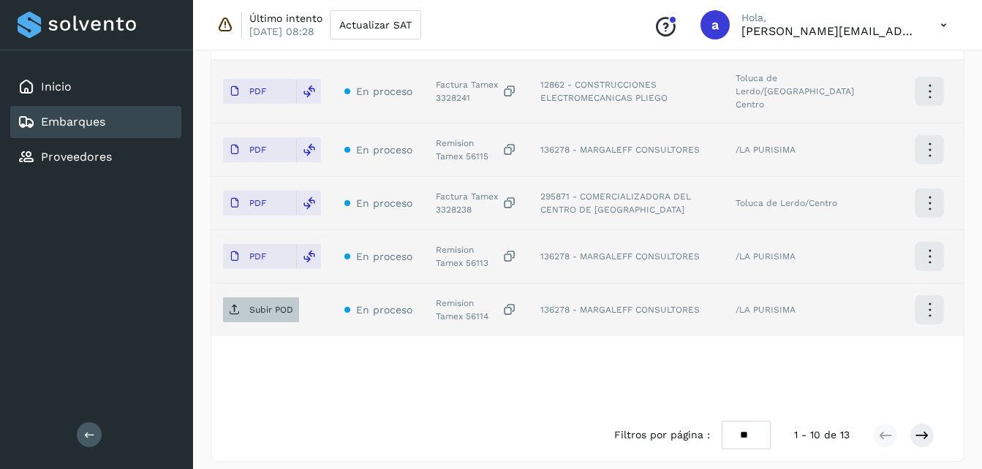
click at [271, 305] on p "Subir POD" at bounding box center [271, 310] width 44 height 10
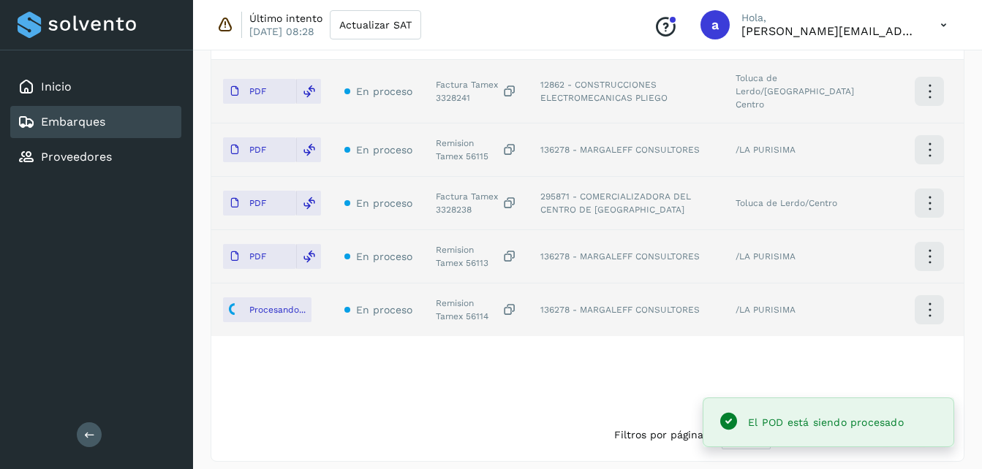
click at [923, 433] on div "El POD está siendo procesado" at bounding box center [828, 423] width 227 height 28
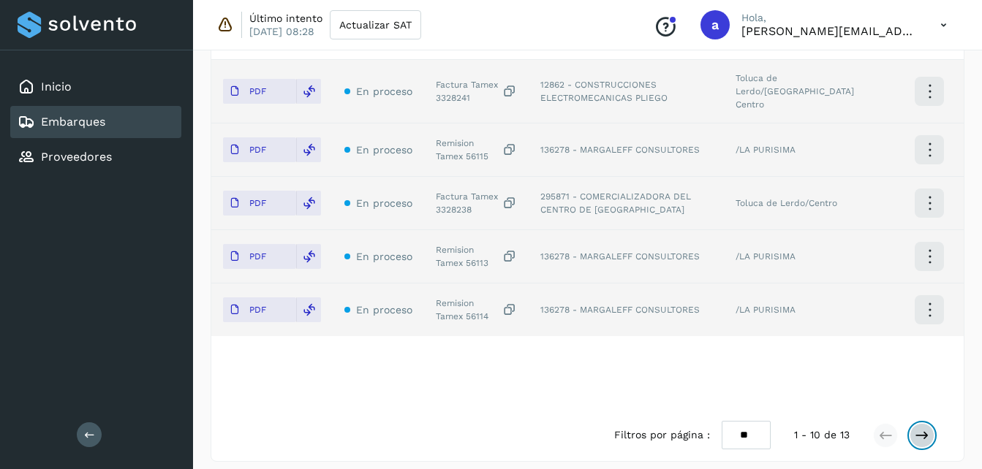
click at [927, 428] on icon at bounding box center [922, 435] width 15 height 15
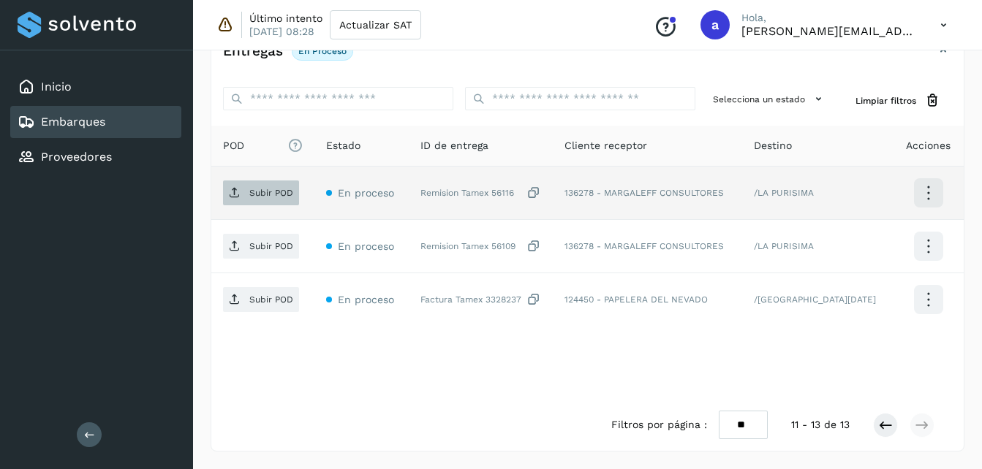
click at [260, 189] on p "Subir POD" at bounding box center [271, 193] width 44 height 10
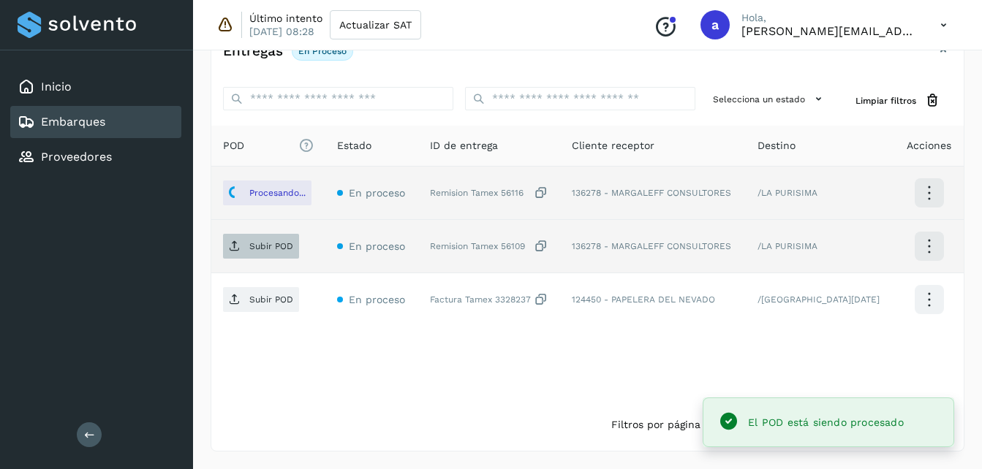
click at [247, 243] on span "Subir POD" at bounding box center [261, 246] width 76 height 23
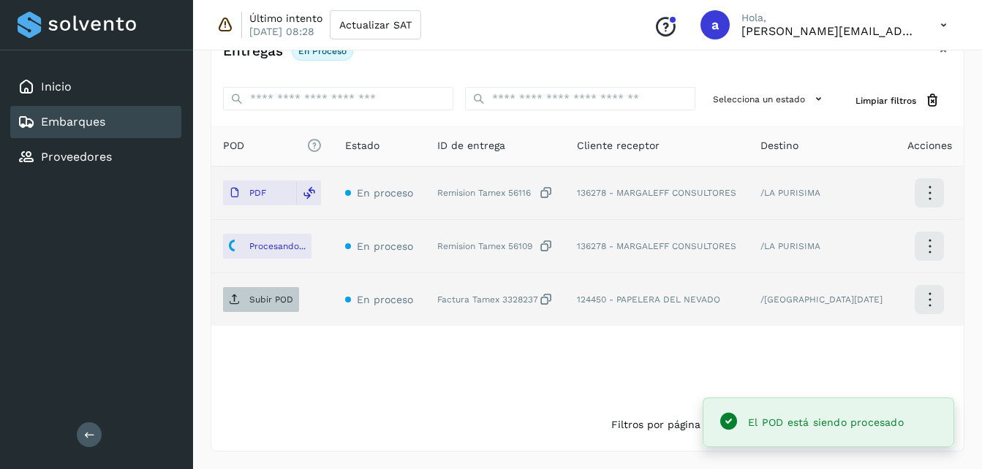
click at [264, 298] on p "Subir POD" at bounding box center [271, 300] width 44 height 10
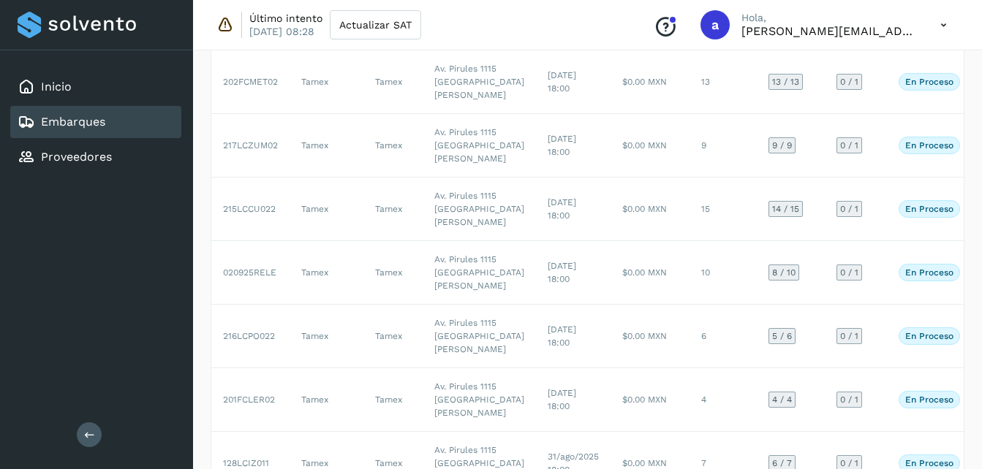
scroll to position [169, 0]
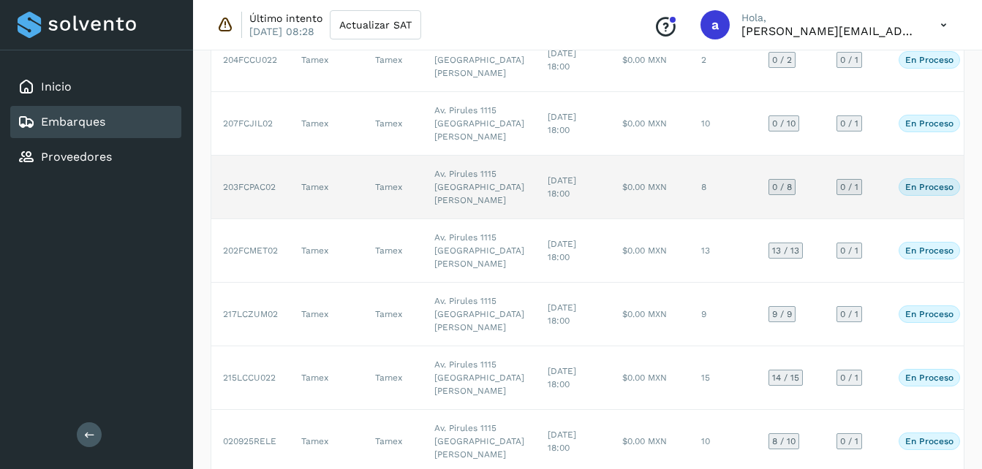
click at [757, 219] on td "0 / 8" at bounding box center [791, 188] width 68 height 64
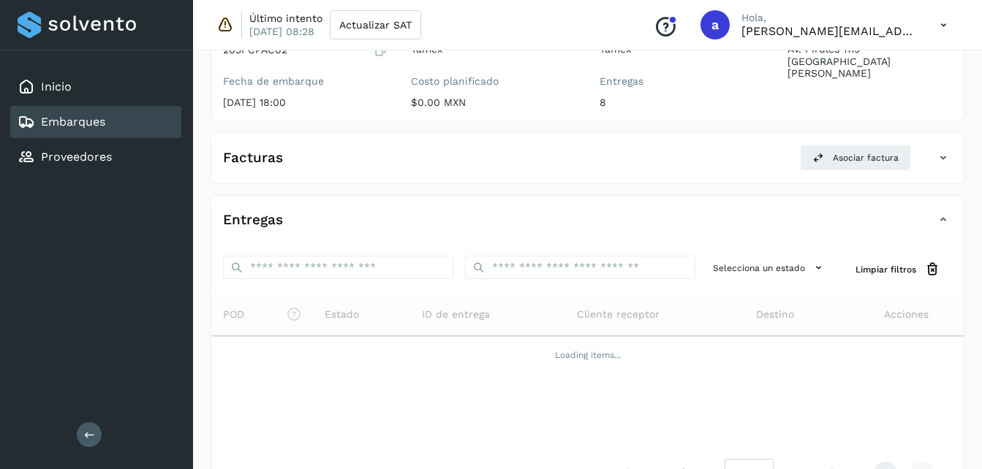
scroll to position [217, 0]
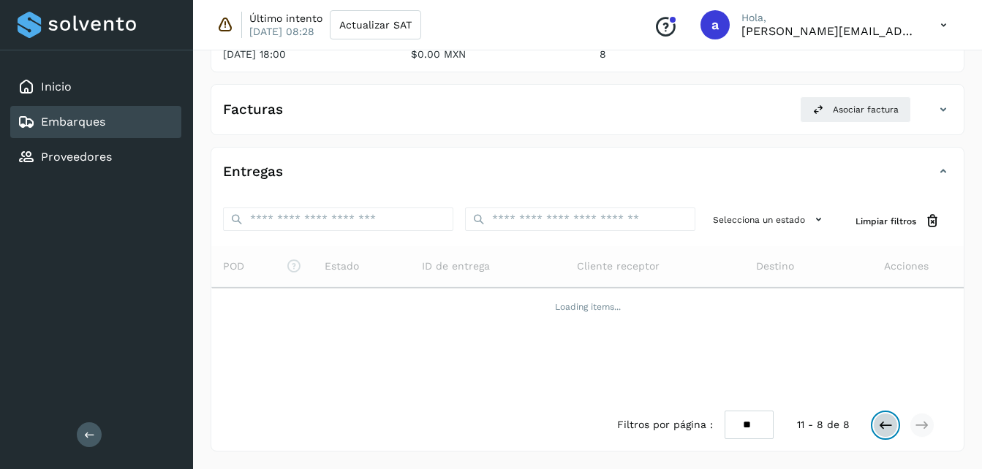
click at [878, 426] on icon at bounding box center [885, 425] width 15 height 15
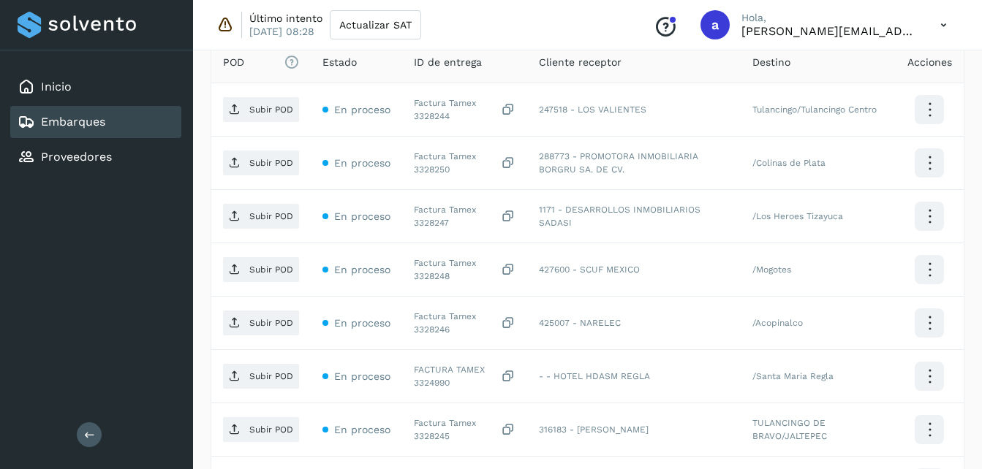
scroll to position [426, 0]
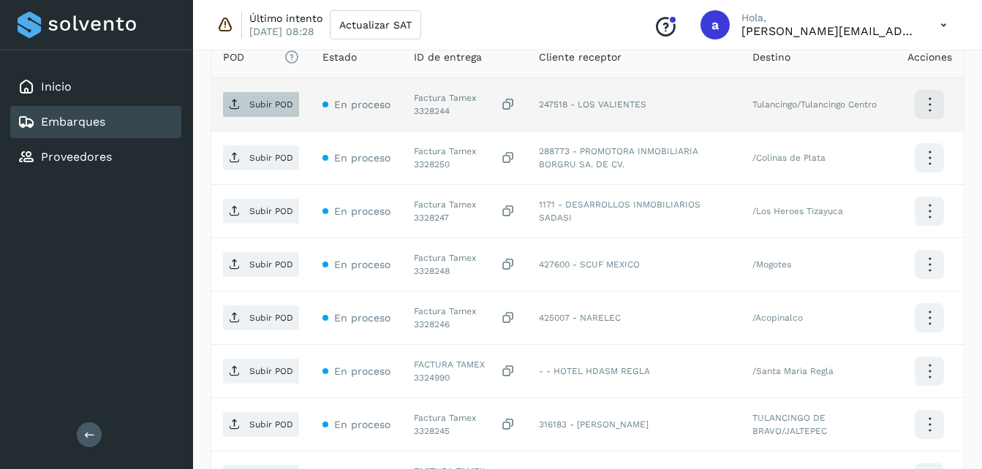
click at [262, 99] on p "Subir POD" at bounding box center [271, 104] width 44 height 10
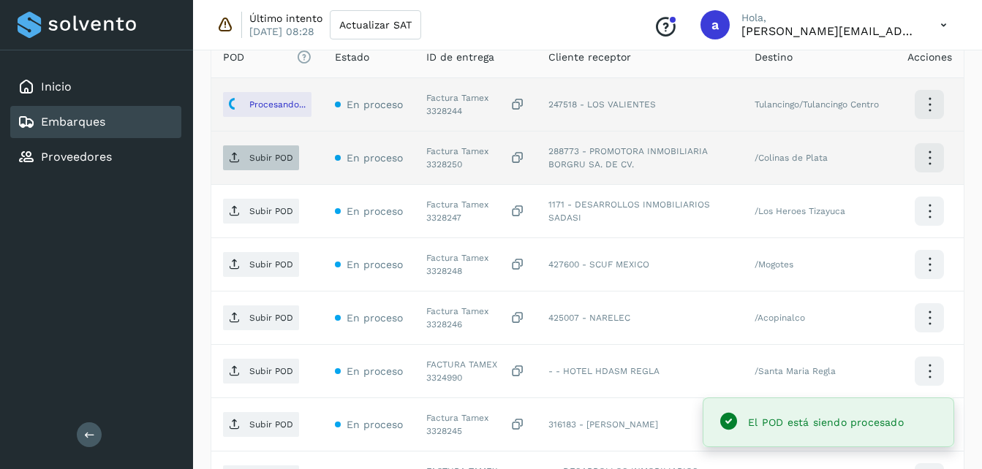
click at [271, 154] on p "Subir POD" at bounding box center [271, 158] width 44 height 10
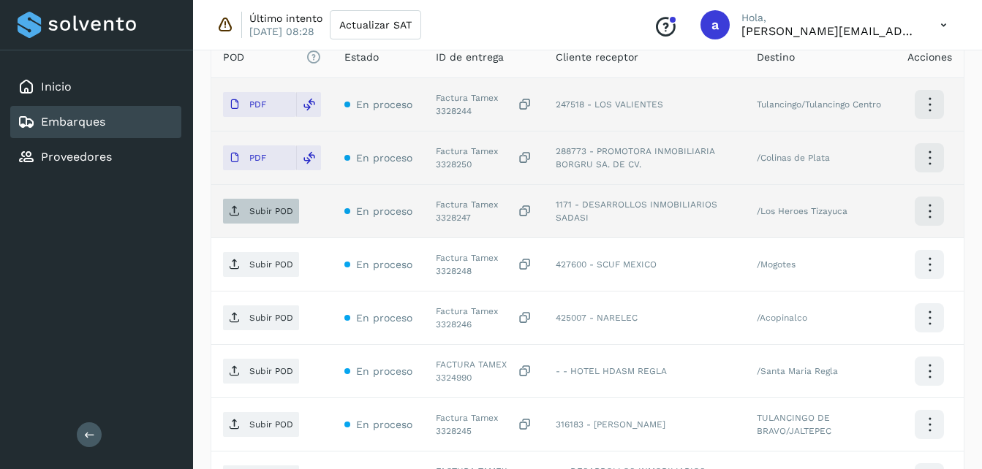
click at [253, 216] on p "Subir POD" at bounding box center [271, 211] width 44 height 10
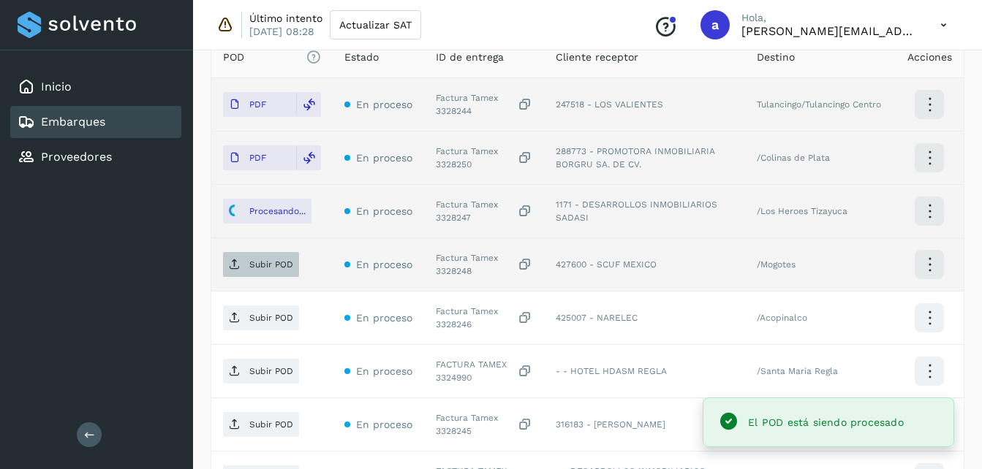
click at [259, 269] on p "Subir POD" at bounding box center [271, 265] width 44 height 10
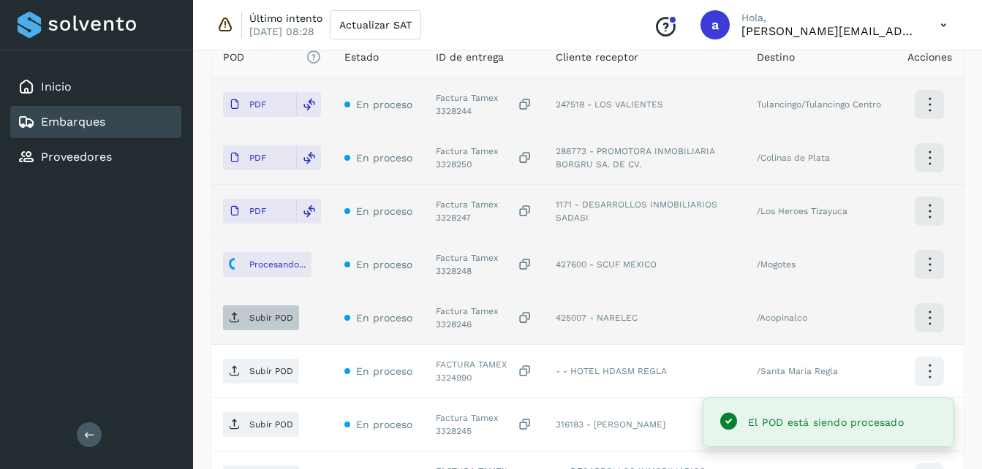
click at [238, 319] on icon at bounding box center [235, 318] width 12 height 12
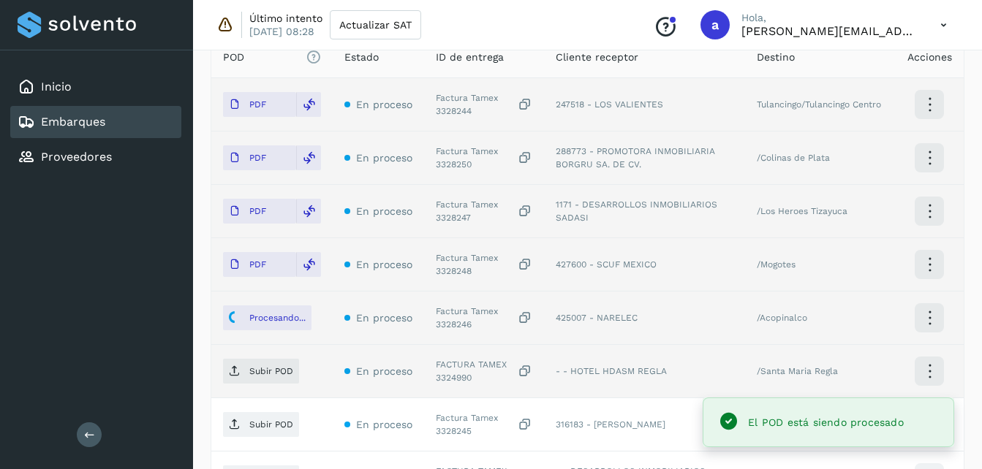
click at [218, 380] on td "Subir POD" at bounding box center [271, 371] width 121 height 53
click at [240, 379] on span "Subir POD" at bounding box center [261, 371] width 76 height 23
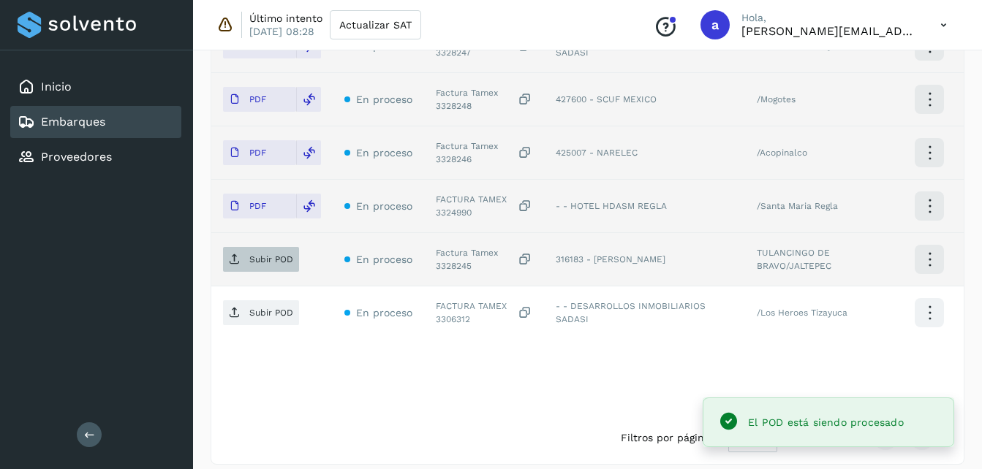
click at [261, 267] on span "Subir POD" at bounding box center [261, 259] width 76 height 23
click at [260, 308] on p "Subir POD" at bounding box center [271, 313] width 44 height 10
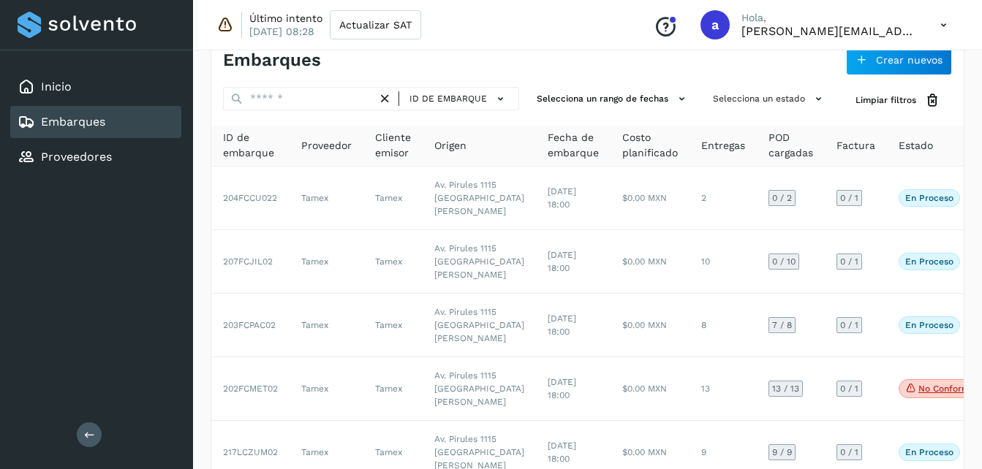
scroll to position [26, 0]
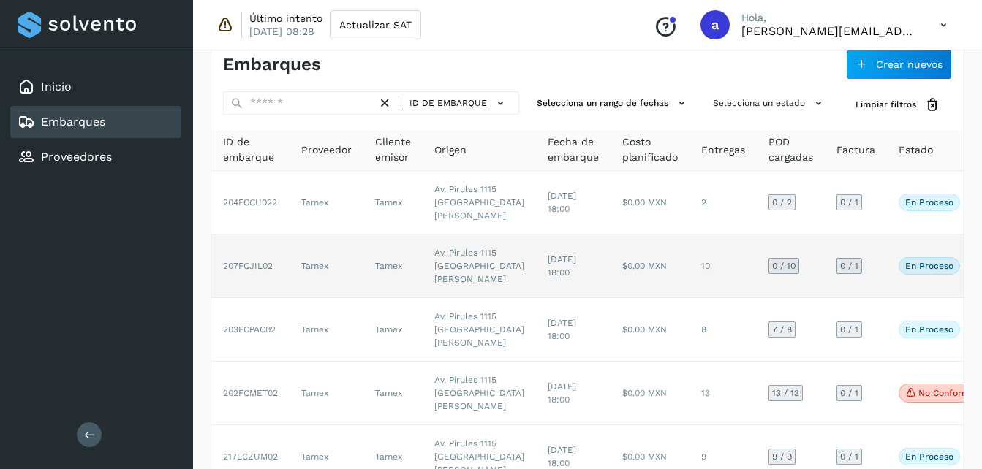
click at [548, 278] on span "[DATE] 18:00" at bounding box center [562, 265] width 29 height 23
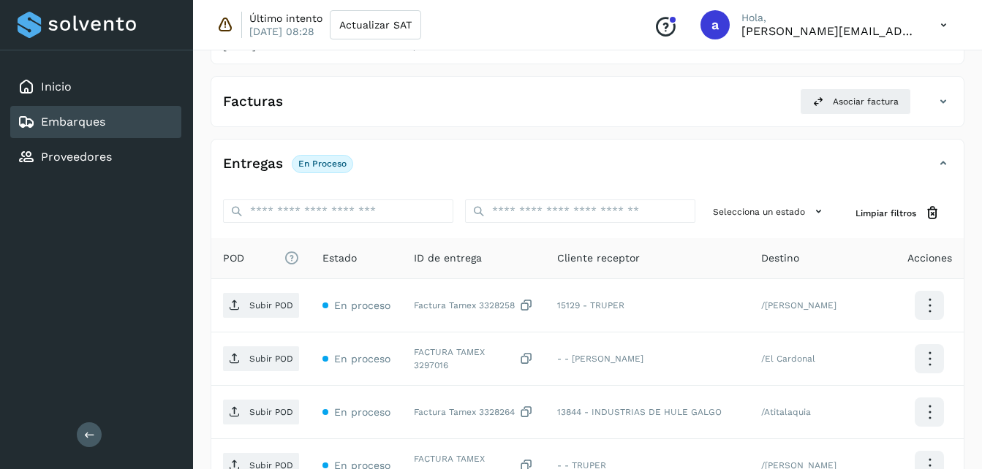
scroll to position [235, 0]
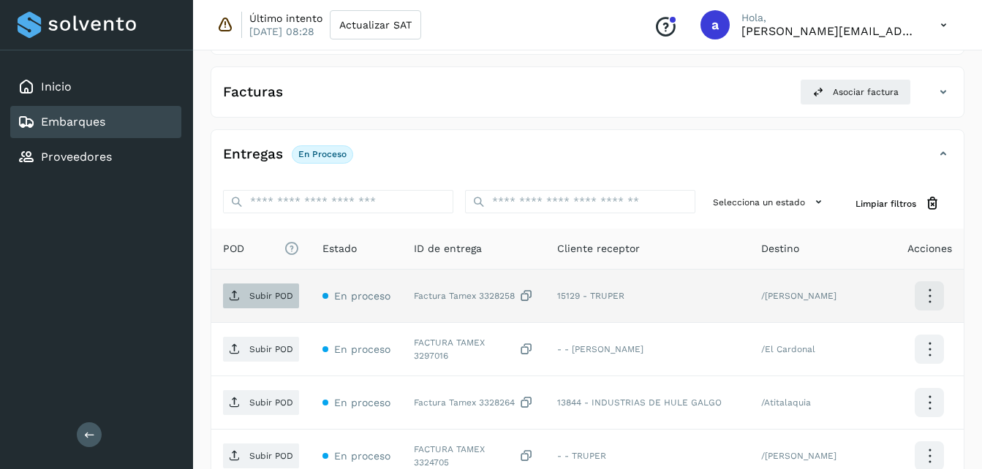
click at [263, 306] on span "Subir POD" at bounding box center [261, 295] width 76 height 23
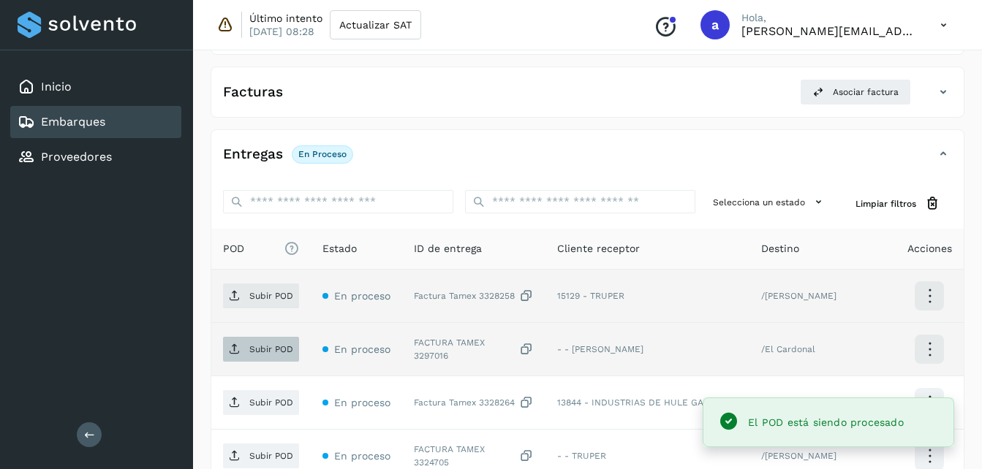
click at [247, 355] on span "Subir POD" at bounding box center [261, 349] width 76 height 23
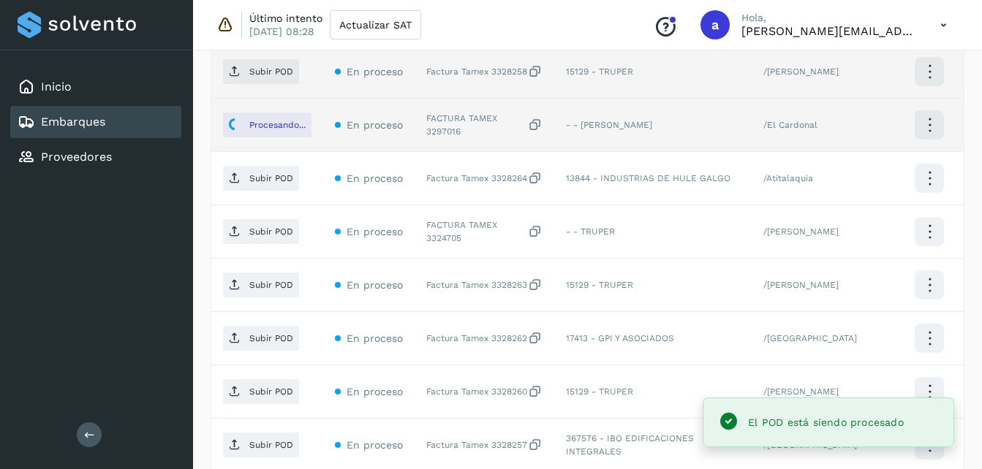
scroll to position [463, 0]
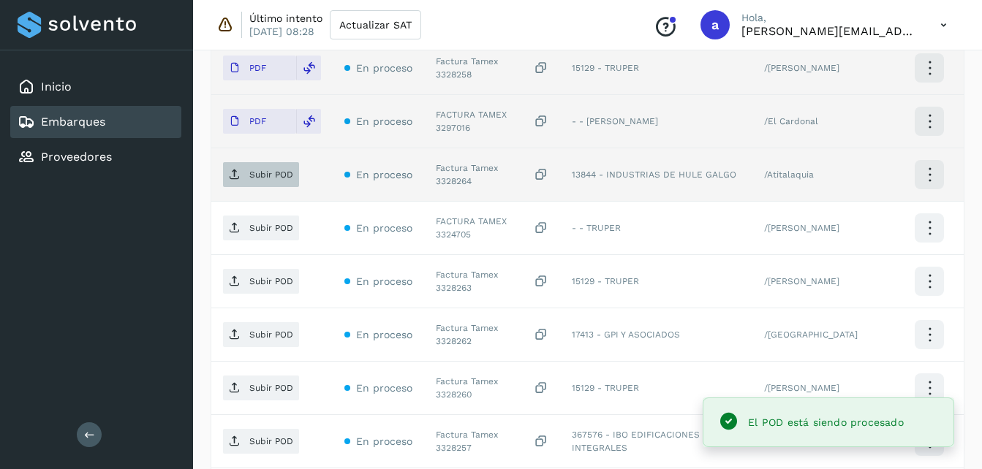
click at [263, 181] on span "Subir POD" at bounding box center [261, 174] width 76 height 23
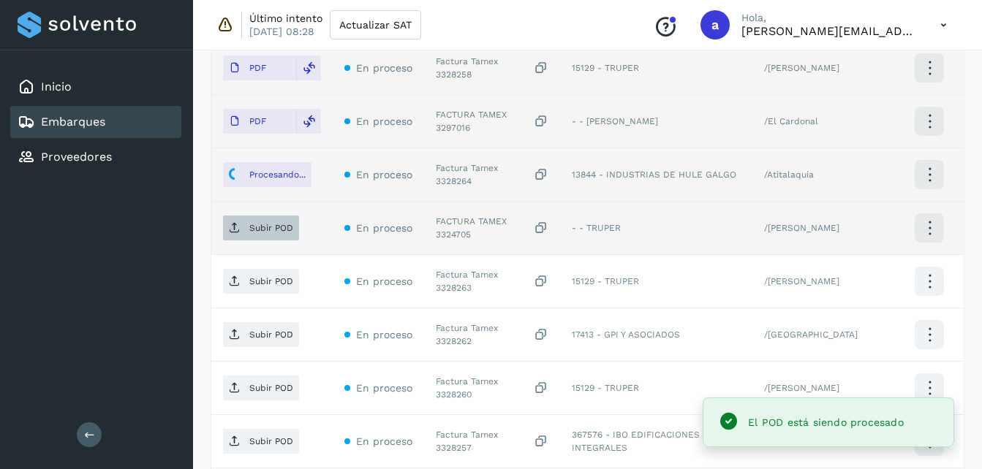
click at [287, 233] on p "Subir POD" at bounding box center [271, 228] width 44 height 10
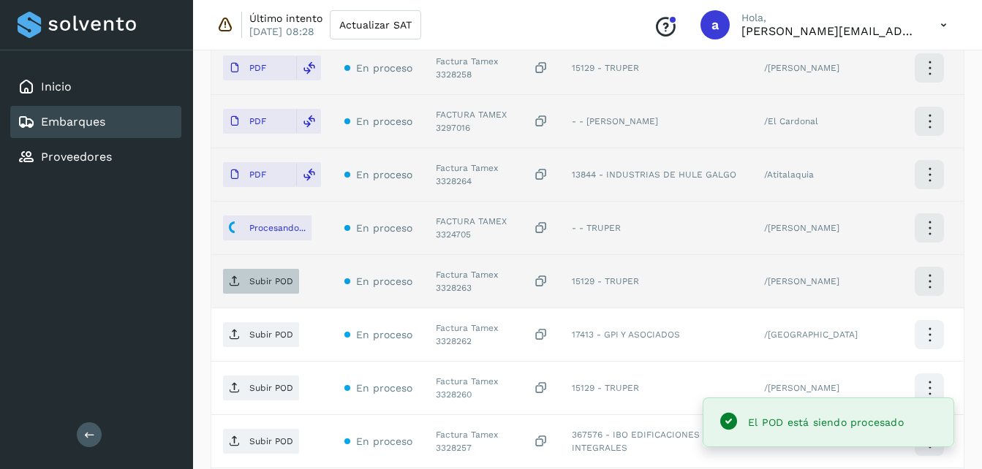
click at [246, 287] on span "Subir POD" at bounding box center [261, 281] width 76 height 23
click at [234, 337] on icon at bounding box center [235, 335] width 12 height 12
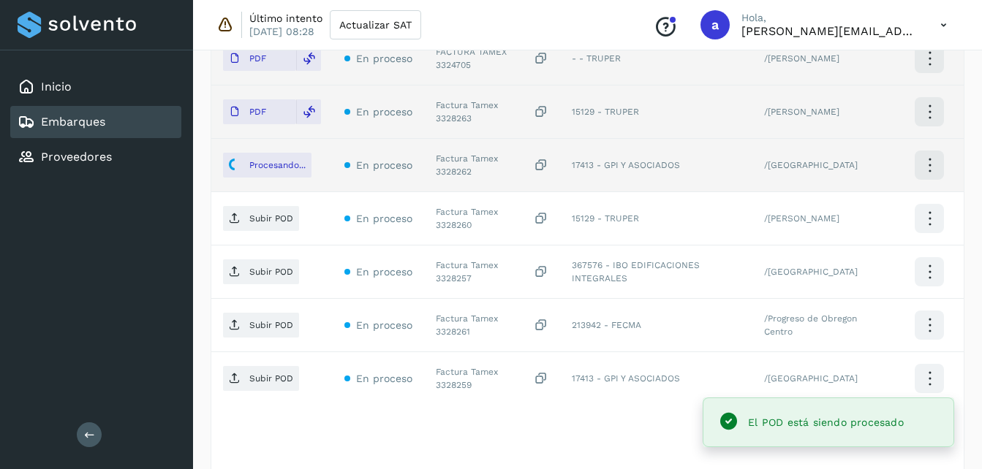
scroll to position [644, 0]
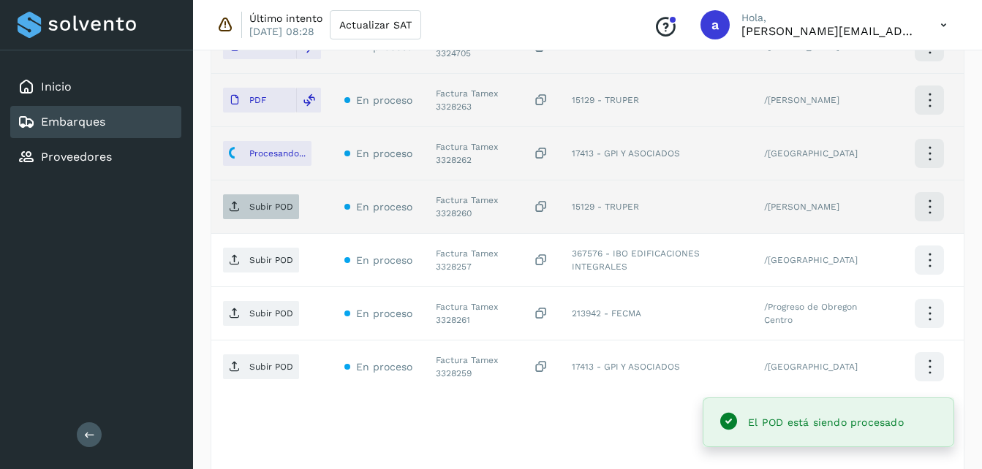
click at [253, 208] on p "Subir POD" at bounding box center [271, 207] width 44 height 10
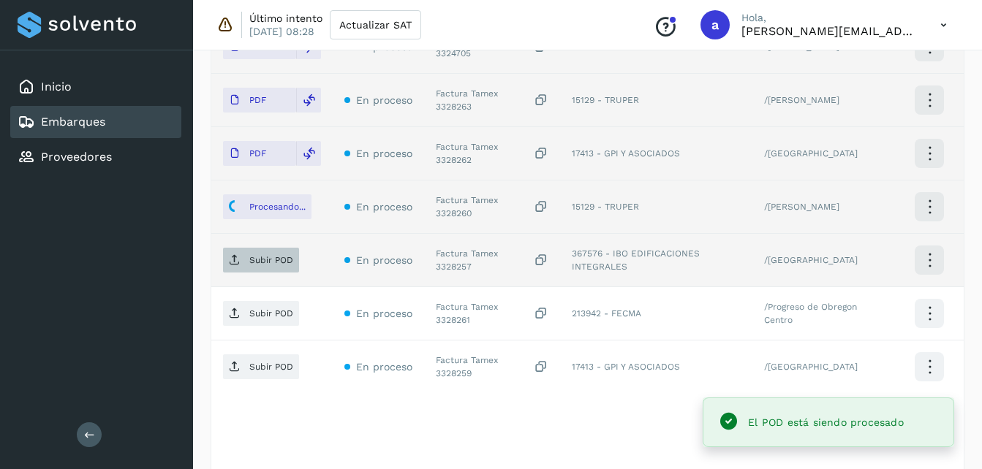
click at [250, 258] on p "Subir POD" at bounding box center [271, 260] width 44 height 10
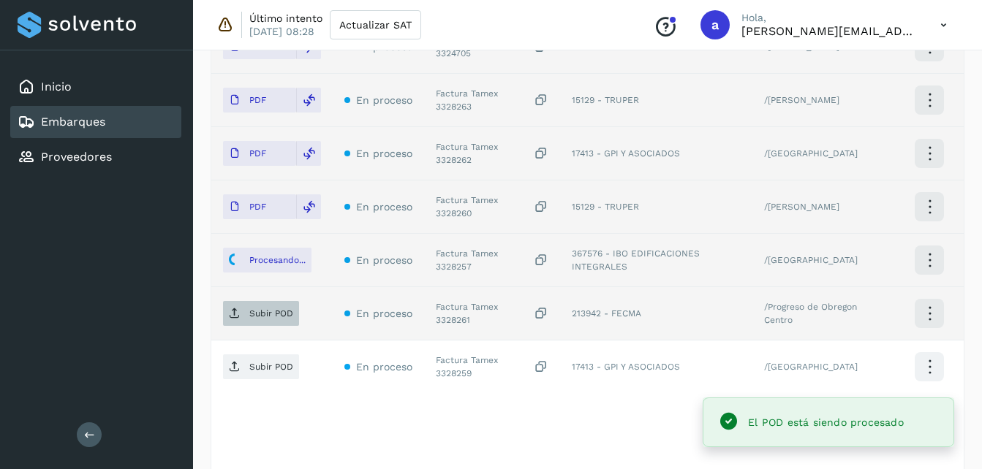
click at [265, 316] on p "Subir POD" at bounding box center [271, 314] width 44 height 10
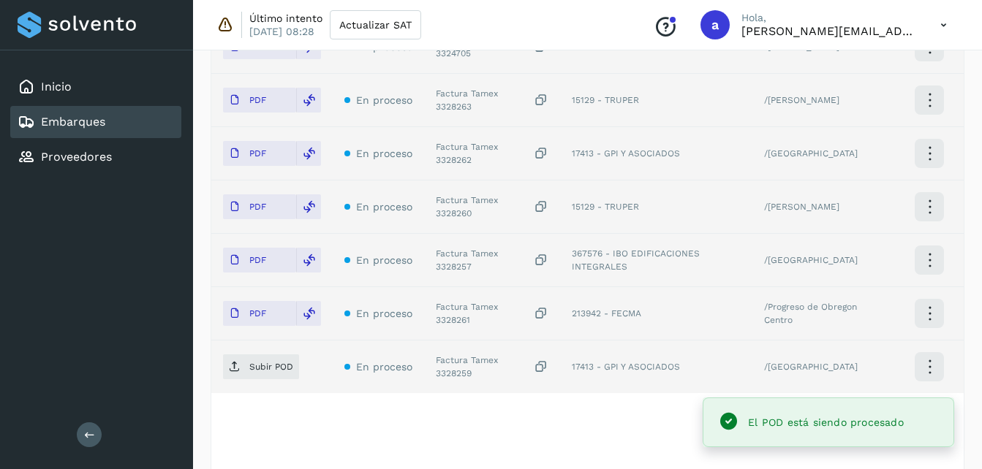
click at [218, 379] on td "Subir POD" at bounding box center [271, 367] width 121 height 53
click at [267, 362] on p "Subir POD" at bounding box center [271, 367] width 44 height 10
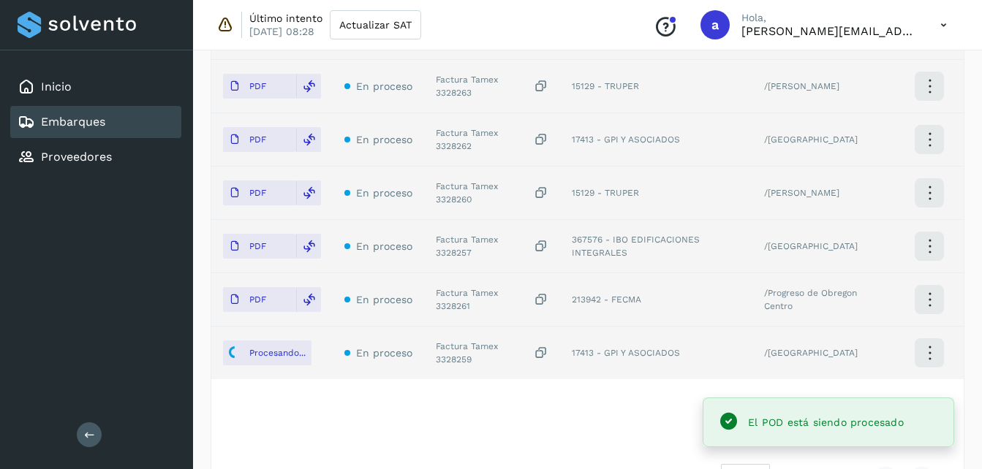
scroll to position [656, 0]
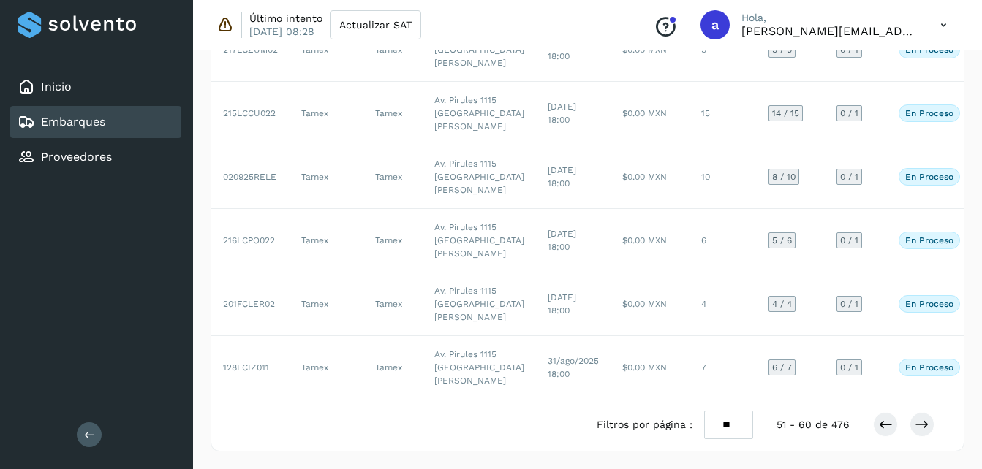
scroll to position [26, 0]
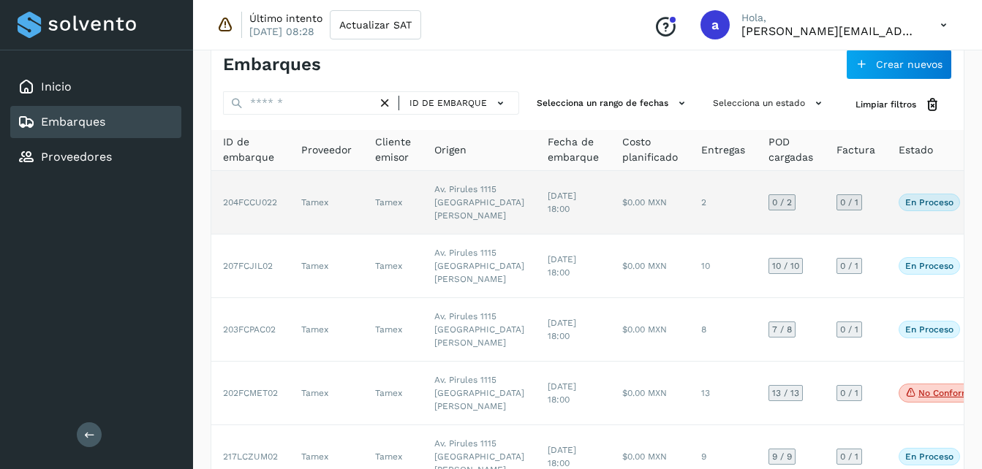
click at [611, 209] on td "$0.00 MXN" at bounding box center [650, 203] width 79 height 64
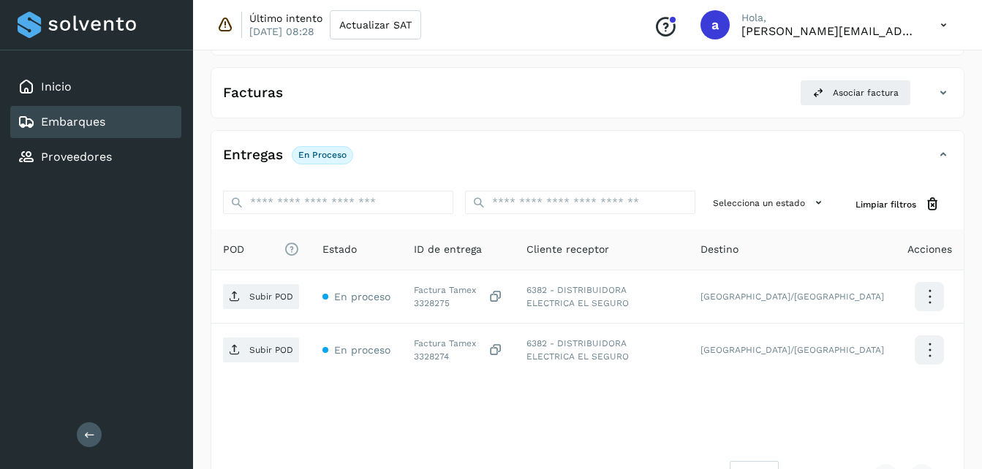
scroll to position [245, 0]
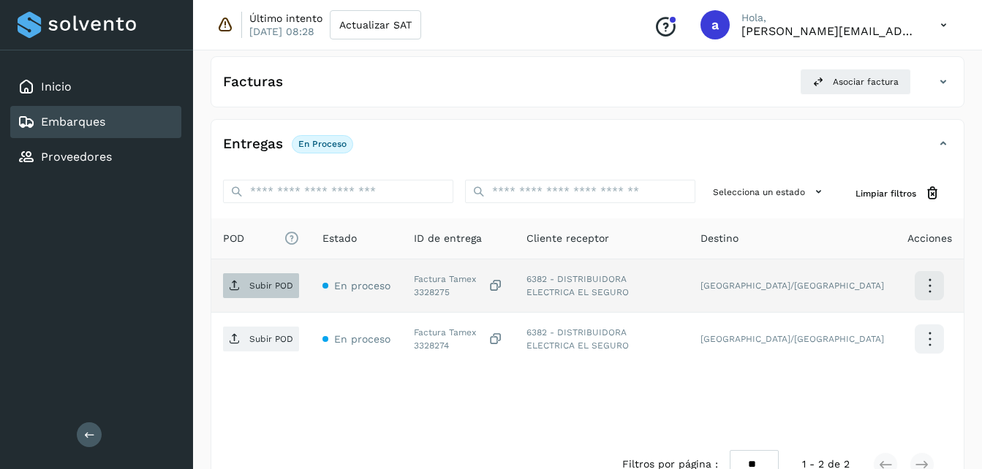
click at [271, 289] on p "Subir POD" at bounding box center [271, 286] width 44 height 10
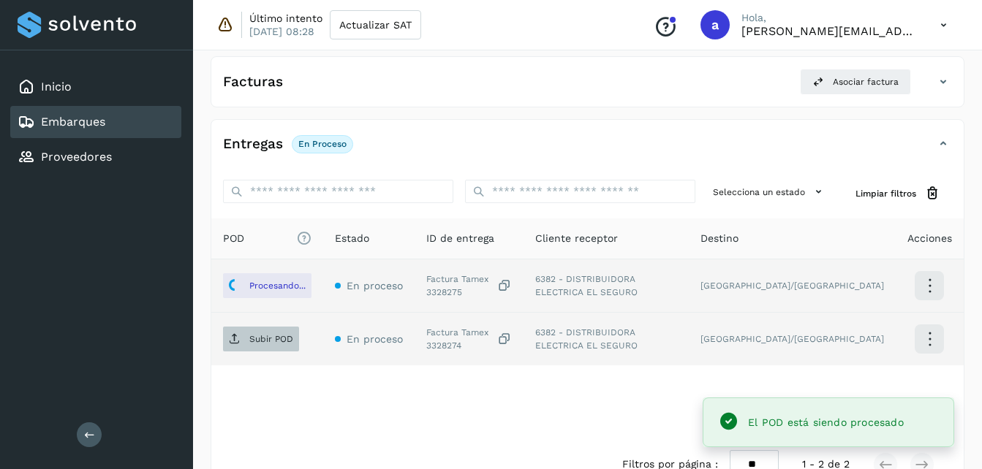
click at [254, 340] on p "Subir POD" at bounding box center [271, 339] width 44 height 10
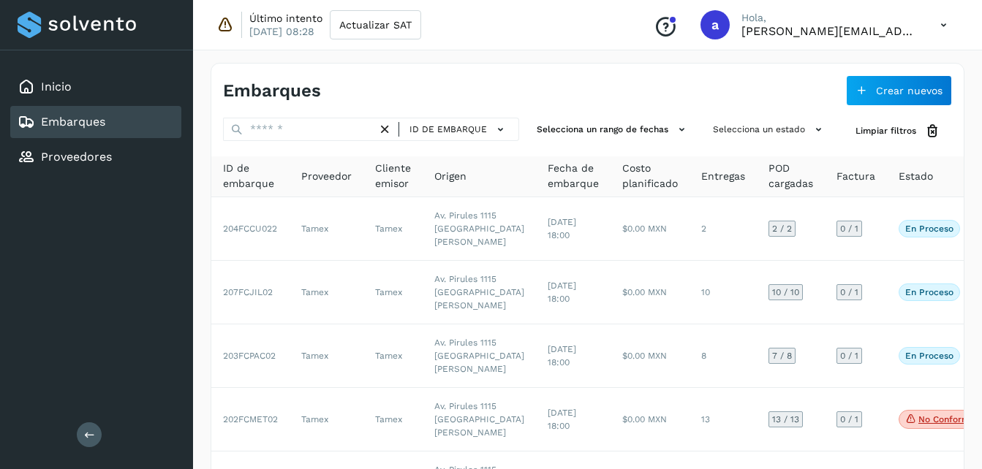
scroll to position [839, 0]
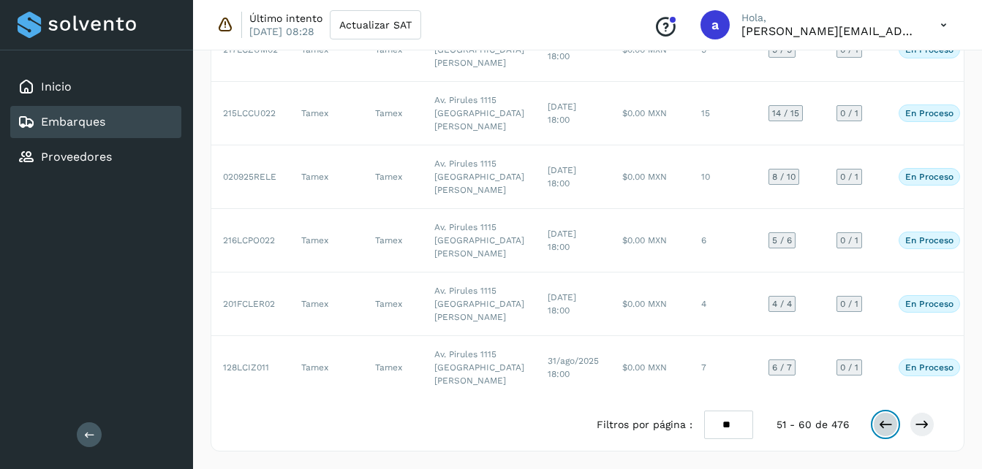
click at [888, 425] on icon at bounding box center [885, 425] width 15 height 15
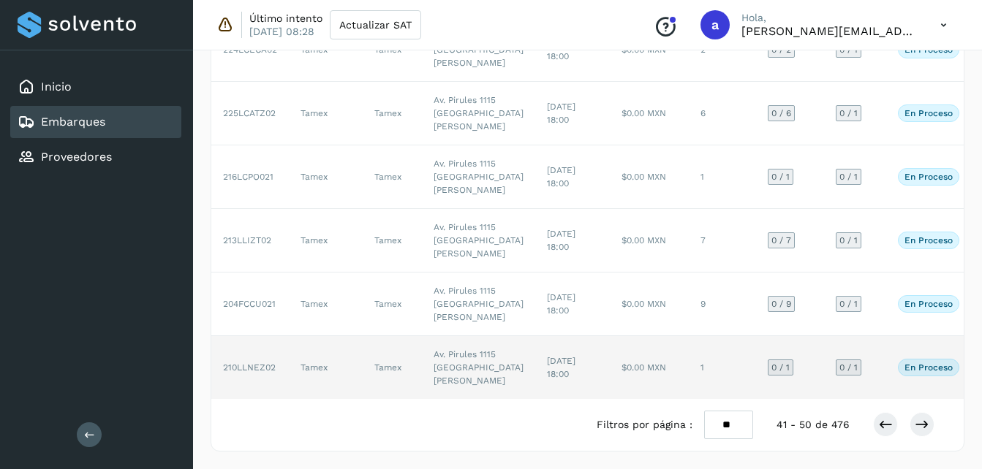
click at [689, 360] on td "1" at bounding box center [722, 367] width 67 height 63
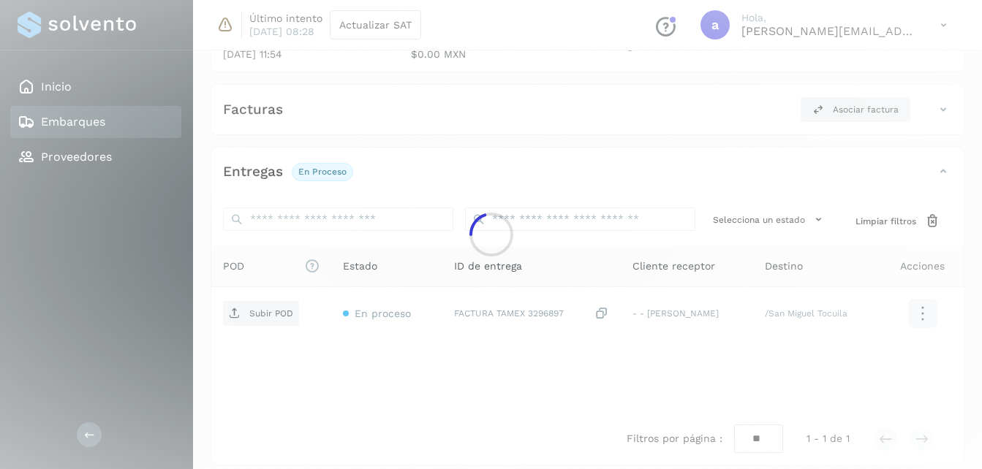
scroll to position [231, 0]
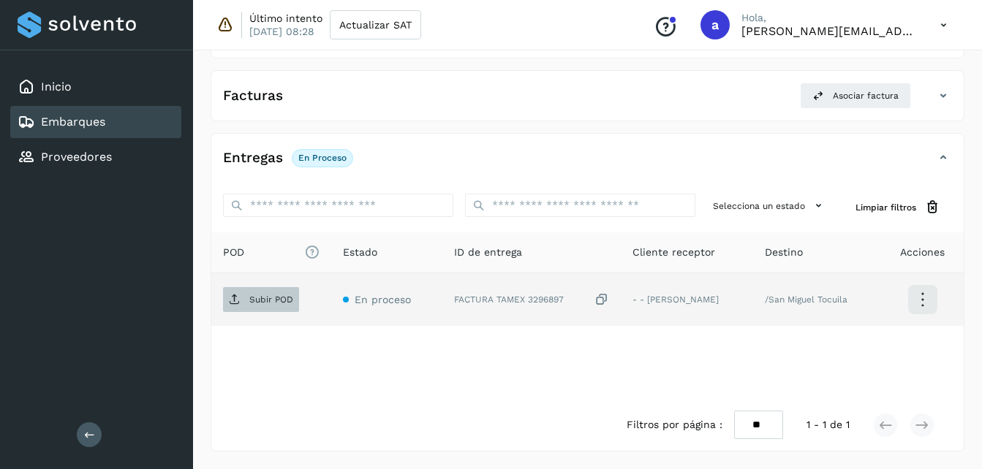
click at [255, 306] on span "Subir POD" at bounding box center [261, 299] width 76 height 23
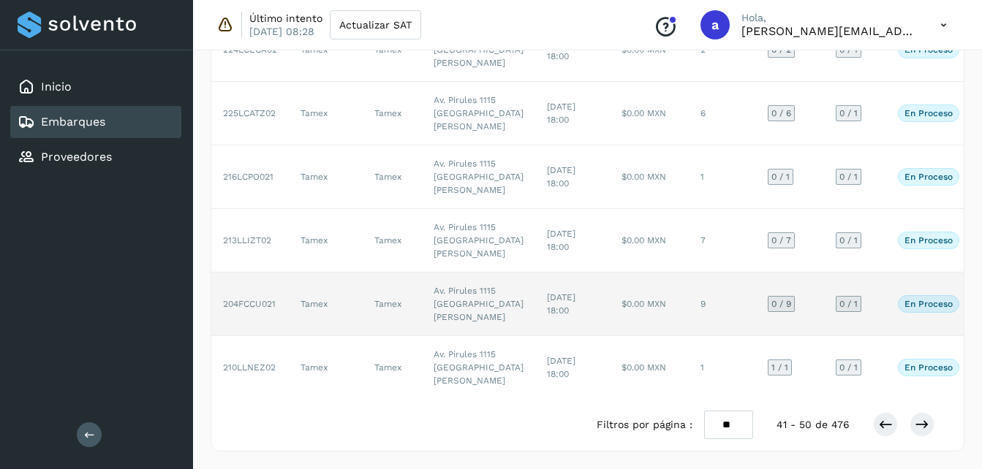
click at [610, 273] on td "$0.00 MXN" at bounding box center [649, 305] width 79 height 64
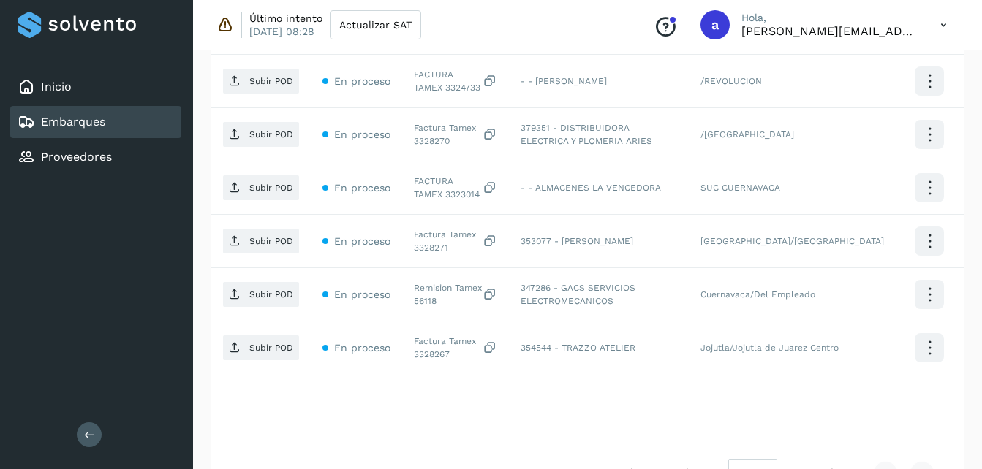
scroll to position [624, 0]
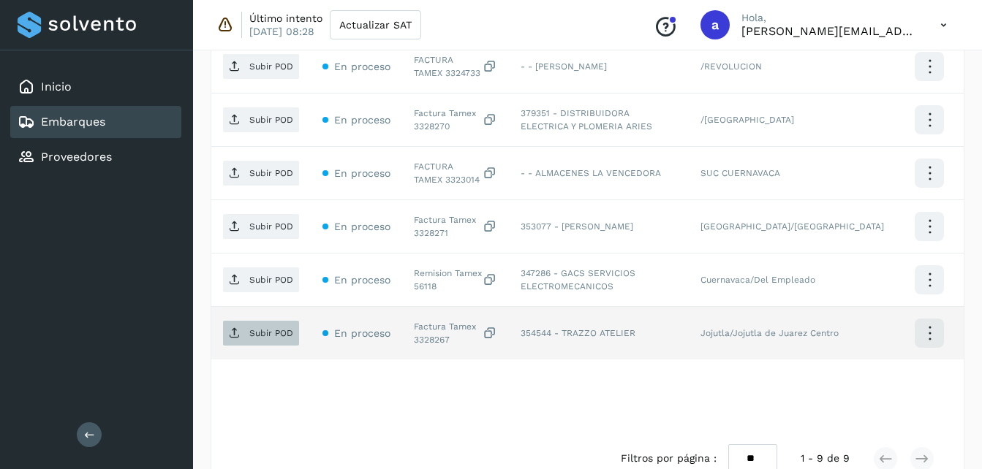
click at [265, 331] on p "Subir POD" at bounding box center [271, 333] width 44 height 10
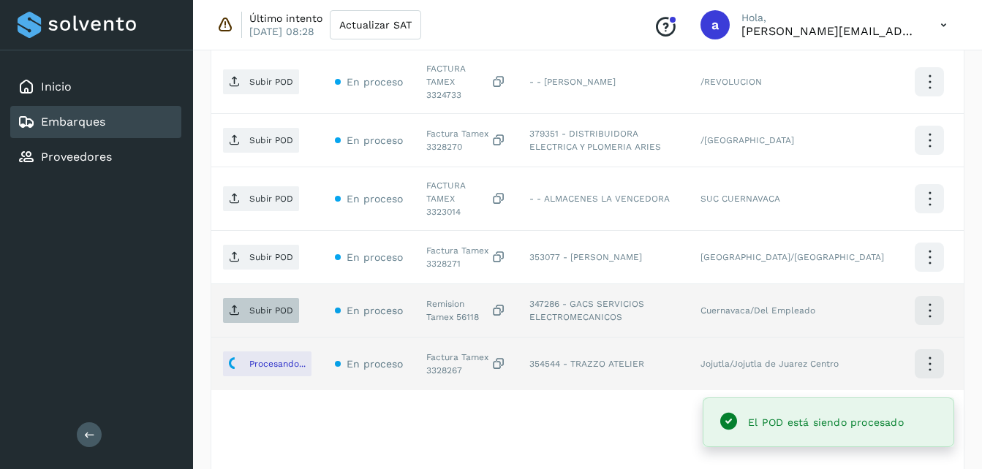
click at [250, 306] on p "Subir POD" at bounding box center [271, 311] width 44 height 10
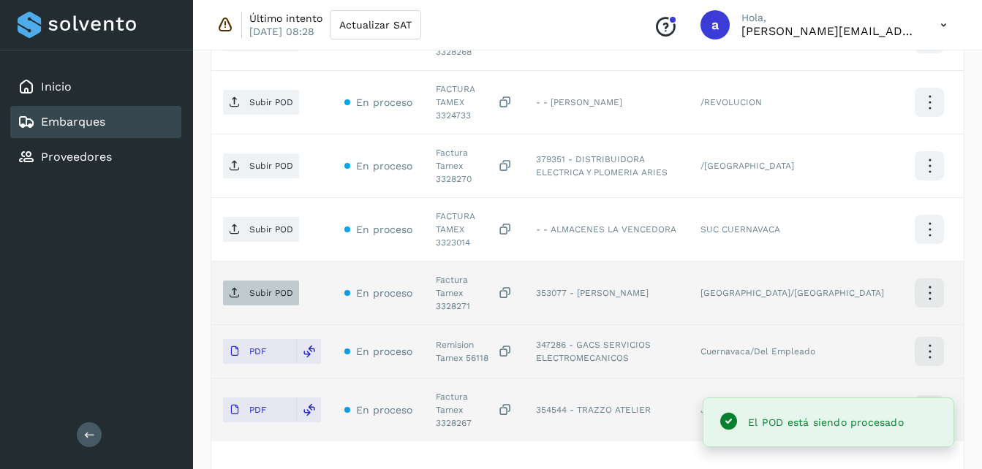
click at [263, 288] on p "Subir POD" at bounding box center [271, 293] width 44 height 10
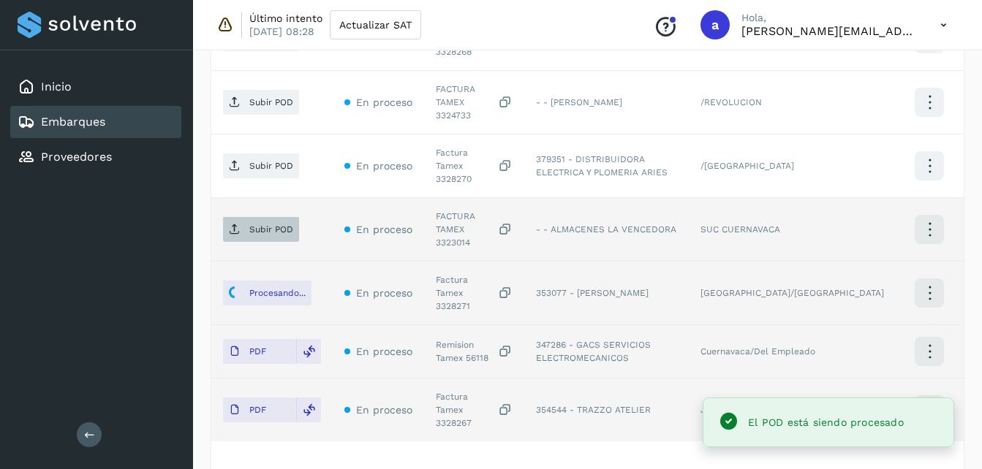
click at [254, 224] on p "Subir POD" at bounding box center [271, 229] width 44 height 10
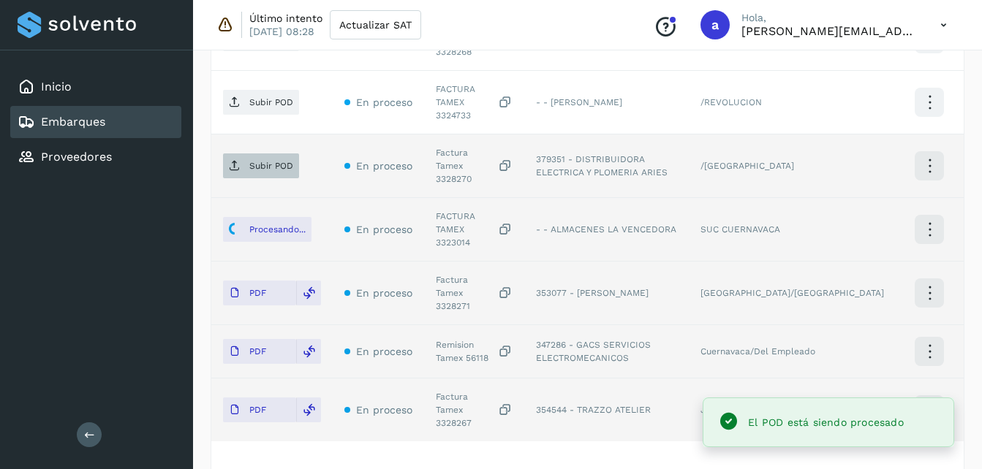
click at [262, 154] on span "Subir POD" at bounding box center [261, 165] width 76 height 23
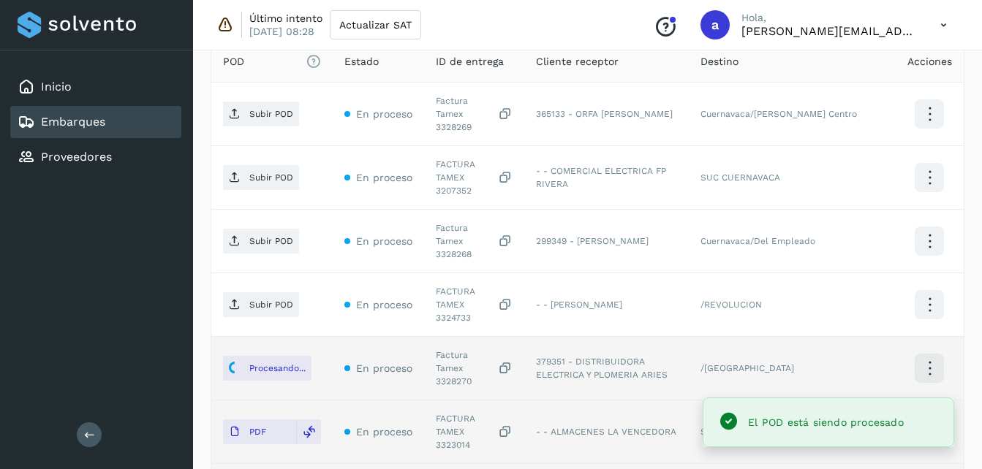
scroll to position [396, 0]
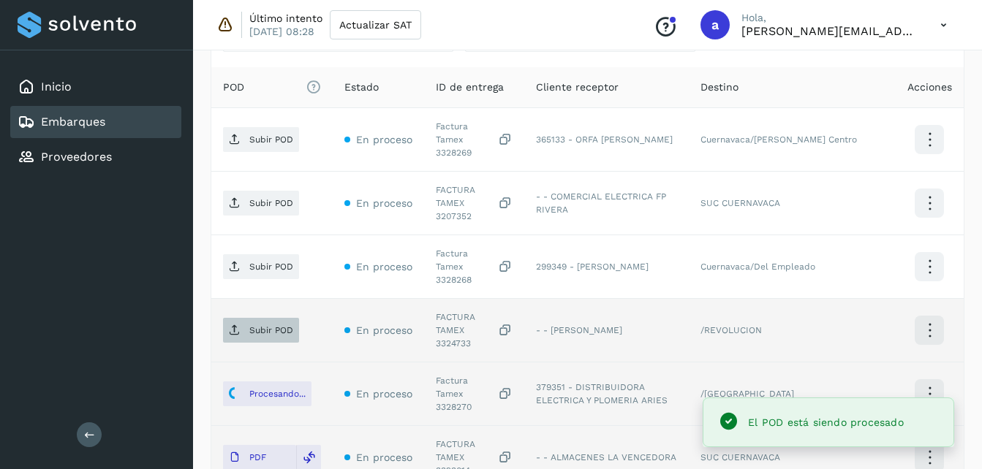
click at [238, 325] on icon at bounding box center [235, 331] width 12 height 12
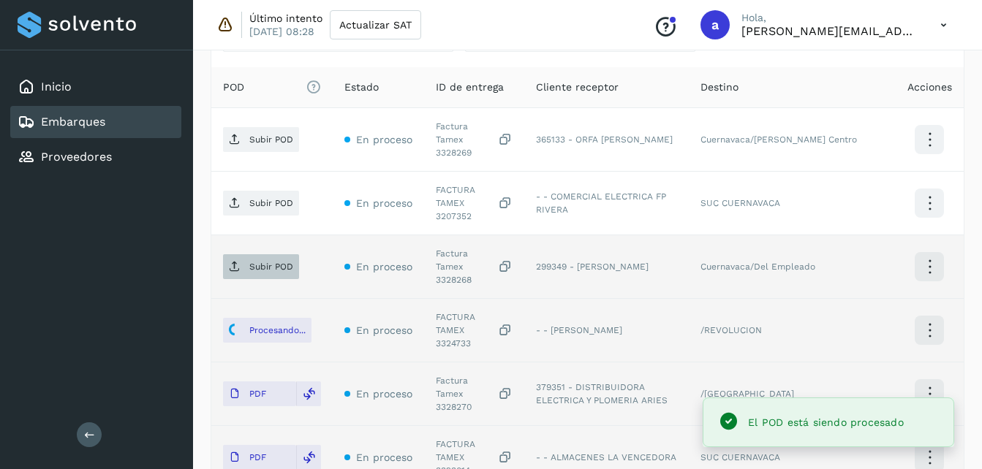
click at [238, 254] on button "Subir POD" at bounding box center [261, 266] width 76 height 25
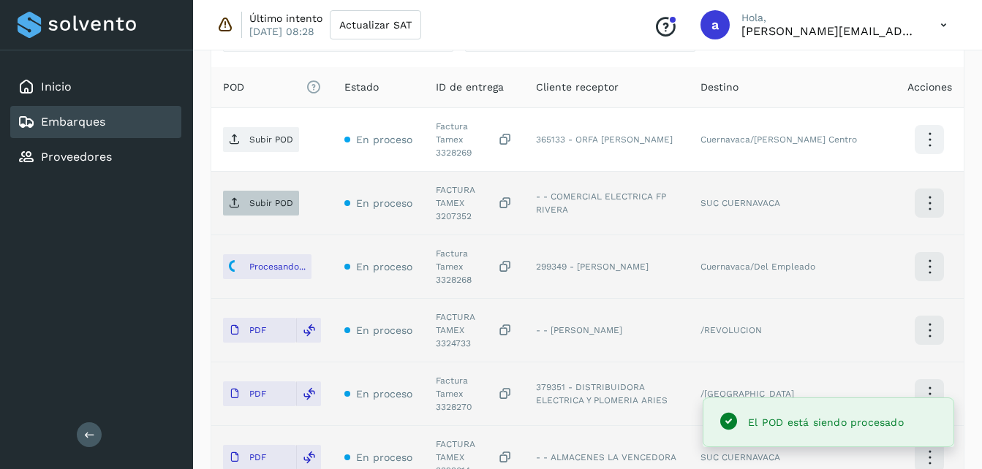
click at [227, 192] on span "Subir POD" at bounding box center [261, 203] width 76 height 23
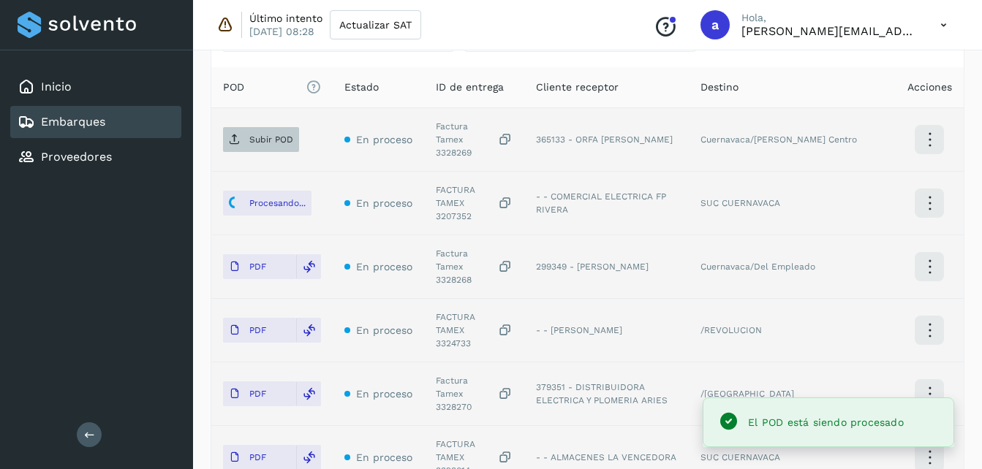
click at [237, 144] on span "Subir POD" at bounding box center [261, 139] width 76 height 23
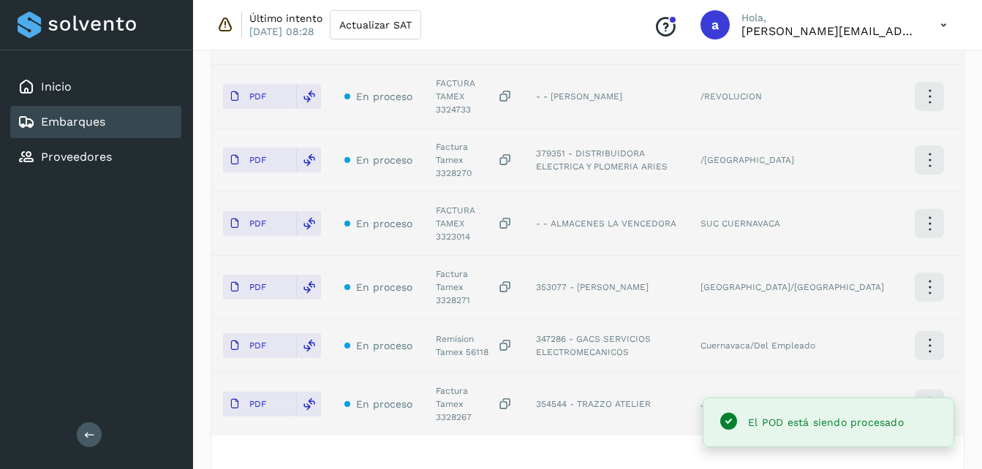
scroll to position [623, 0]
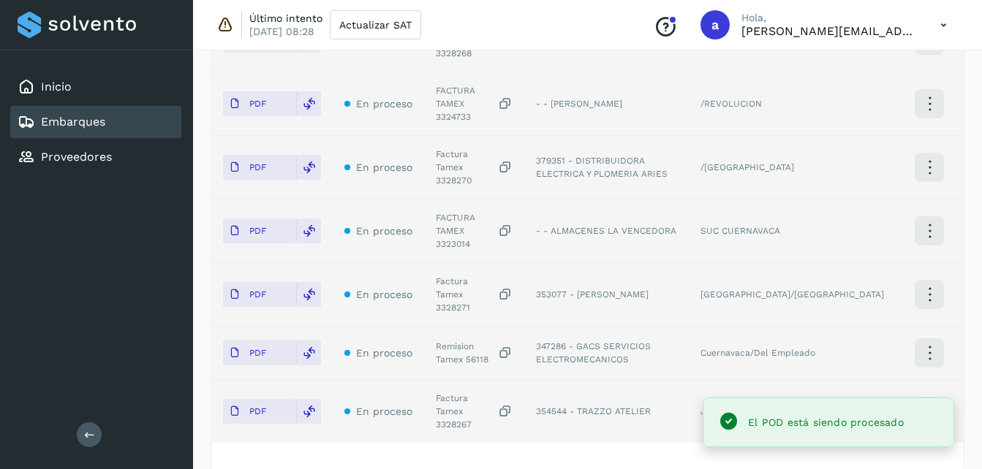
scroll to position [623, 0]
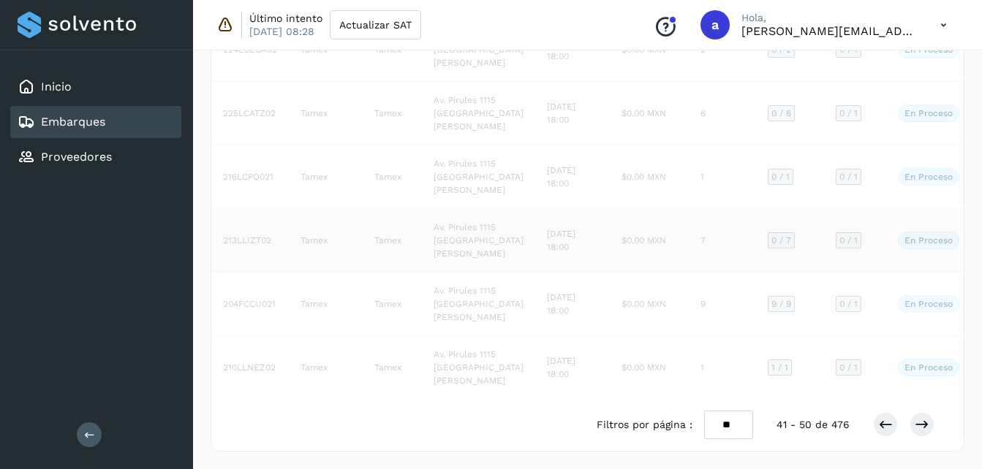
click at [756, 273] on td "0 / 7" at bounding box center [790, 241] width 68 height 64
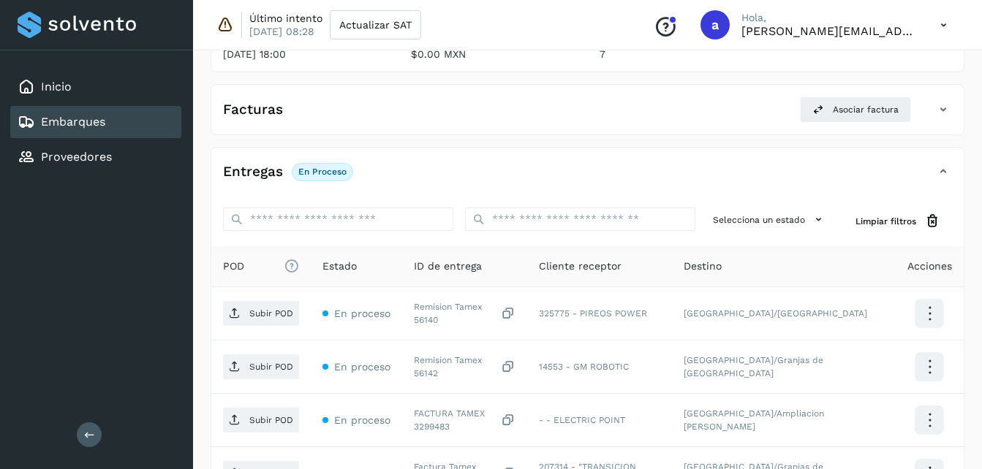
scroll to position [551, 0]
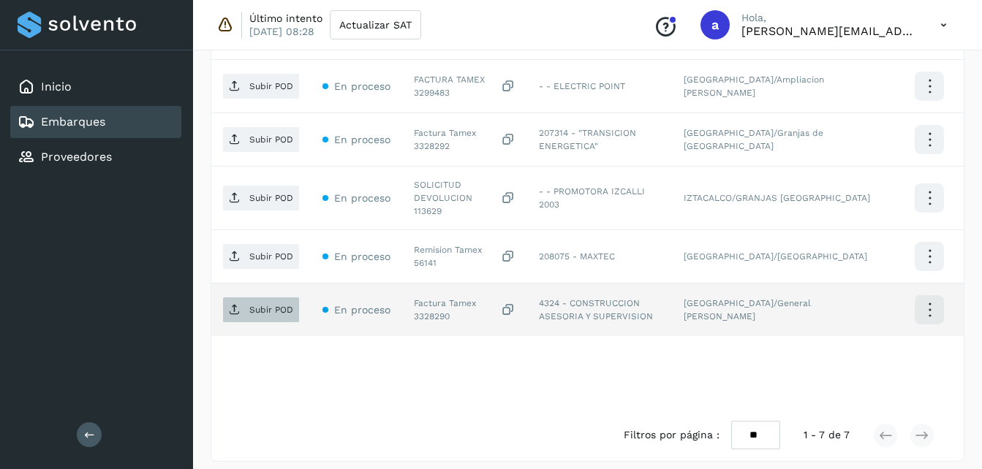
click at [256, 305] on p "Subir POD" at bounding box center [271, 310] width 44 height 10
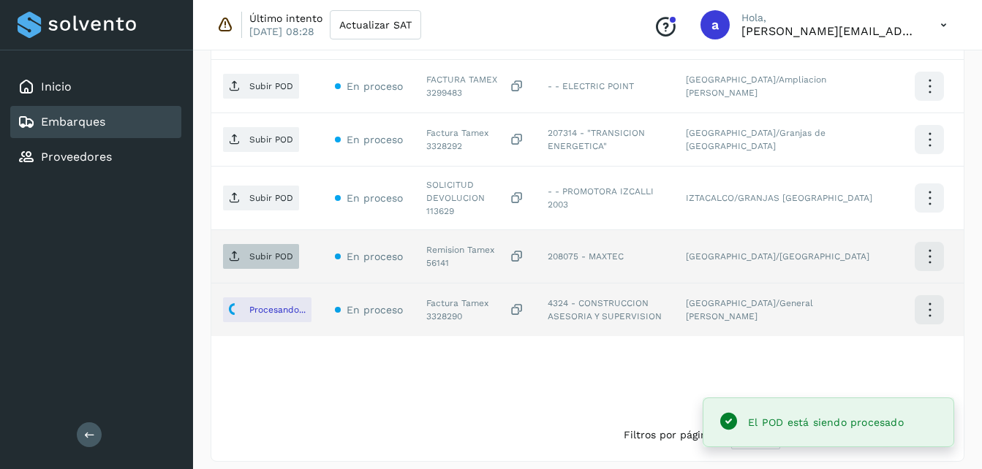
click at [248, 245] on span "Subir POD" at bounding box center [261, 256] width 76 height 23
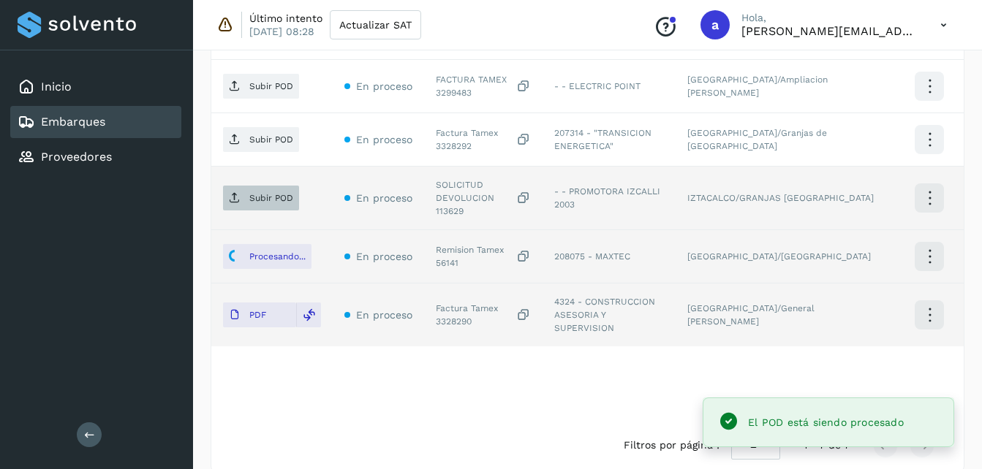
click at [249, 193] on p "Subir POD" at bounding box center [271, 198] width 44 height 10
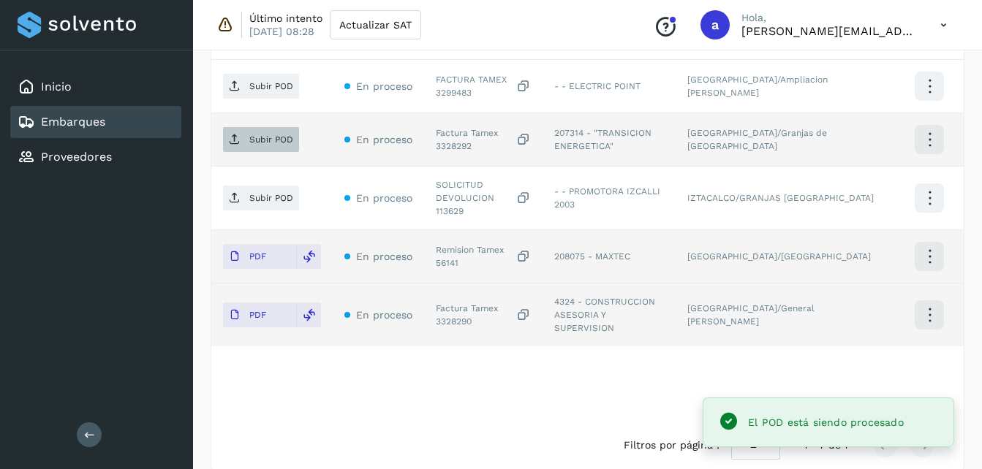
click at [253, 136] on p "Subir POD" at bounding box center [271, 140] width 44 height 10
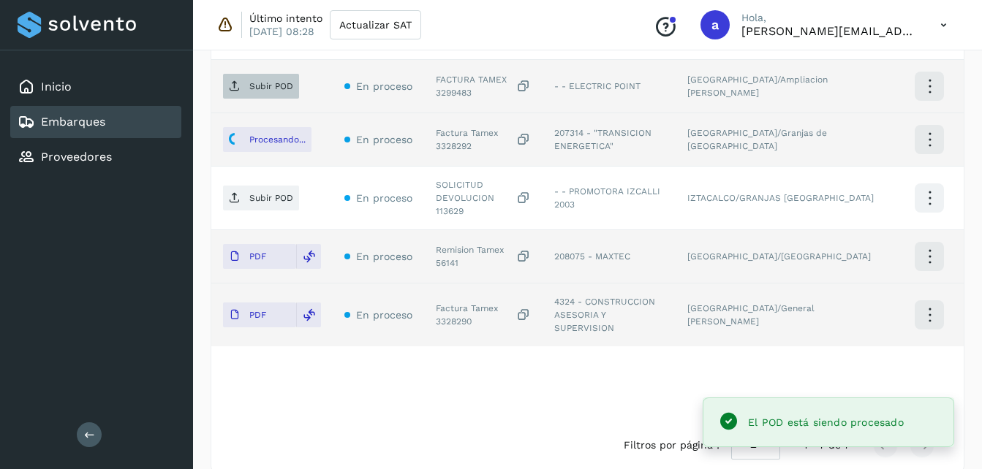
click at [257, 75] on span "Subir POD" at bounding box center [261, 86] width 76 height 23
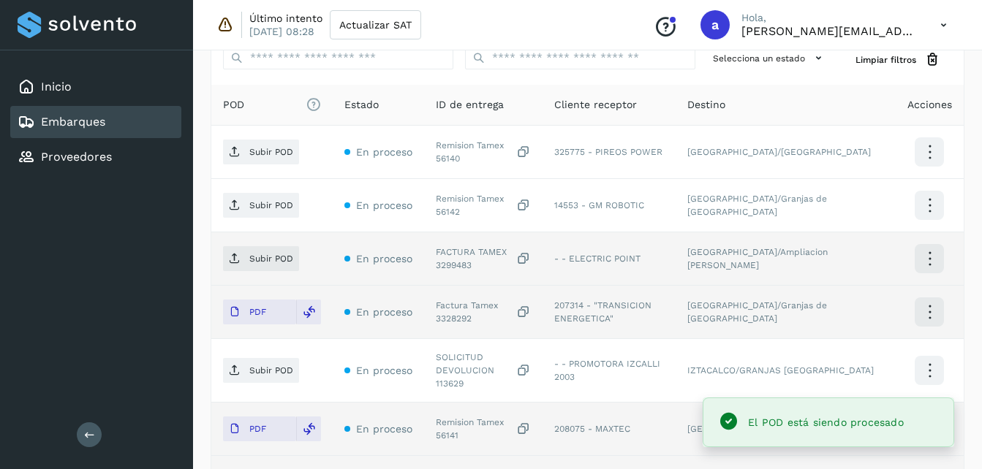
scroll to position [364, 0]
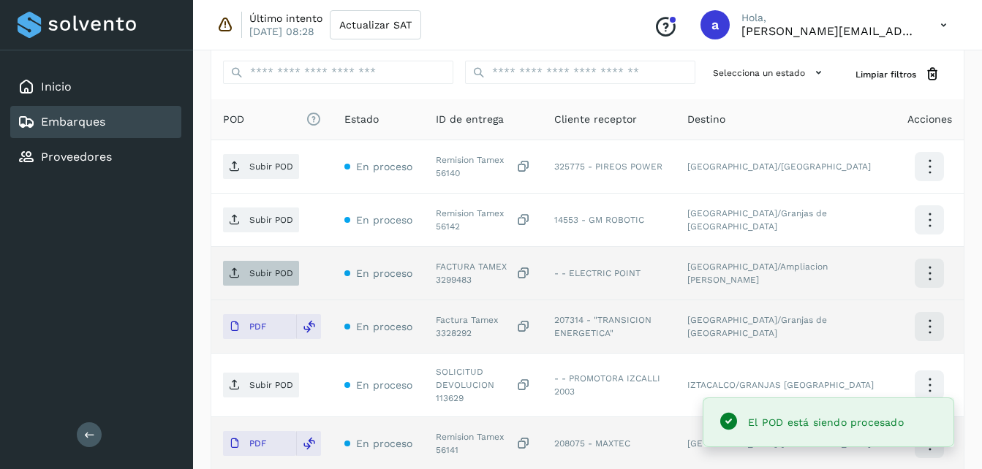
click at [249, 270] on p "Subir POD" at bounding box center [271, 273] width 44 height 10
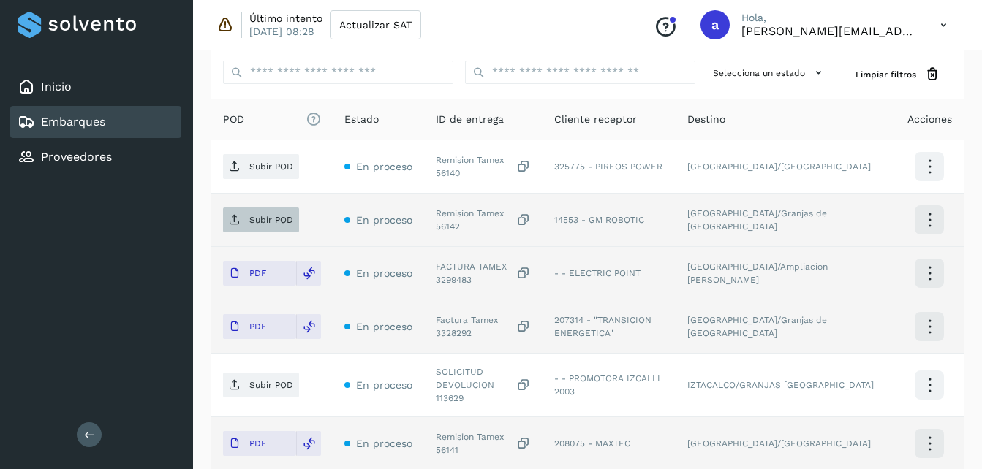
click at [253, 224] on p "Subir POD" at bounding box center [271, 220] width 44 height 10
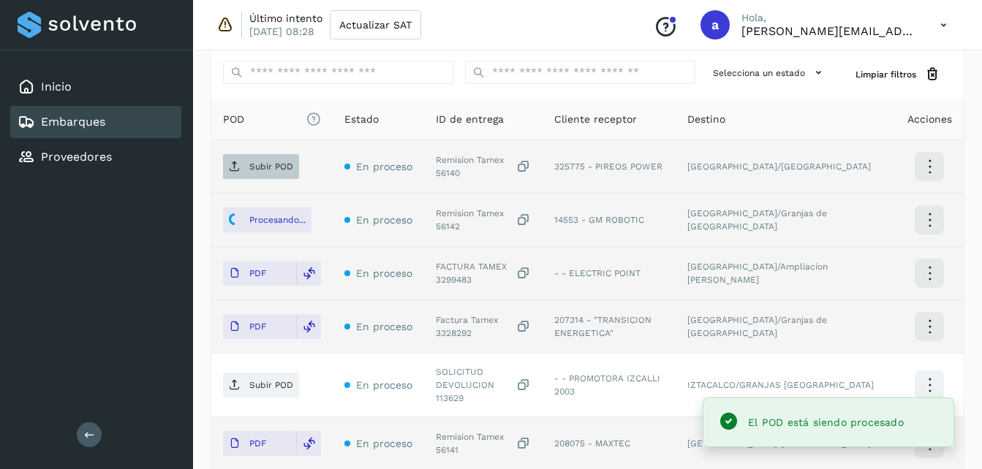
click at [260, 159] on span "Subir POD" at bounding box center [261, 166] width 76 height 23
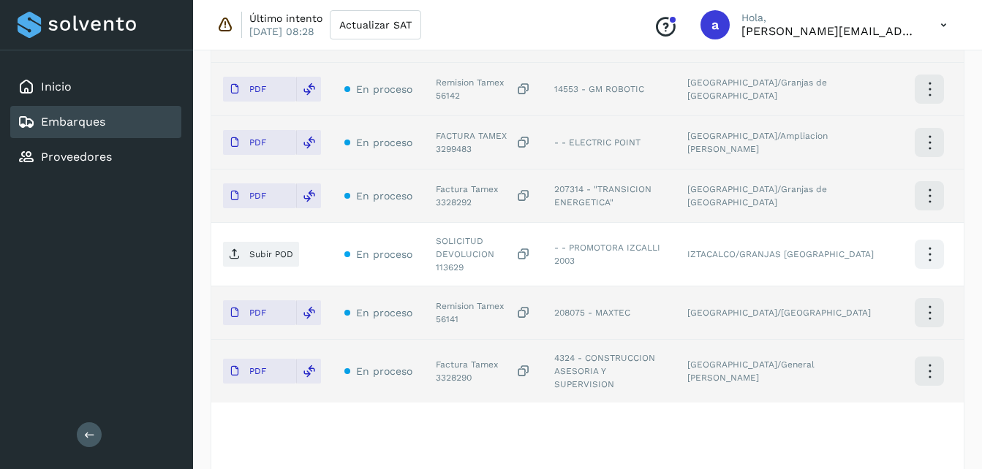
scroll to position [497, 0]
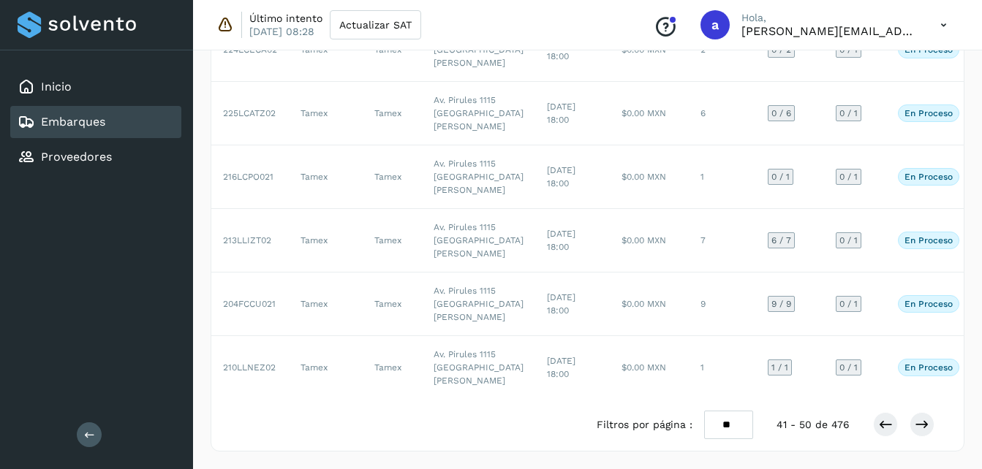
scroll to position [640, 0]
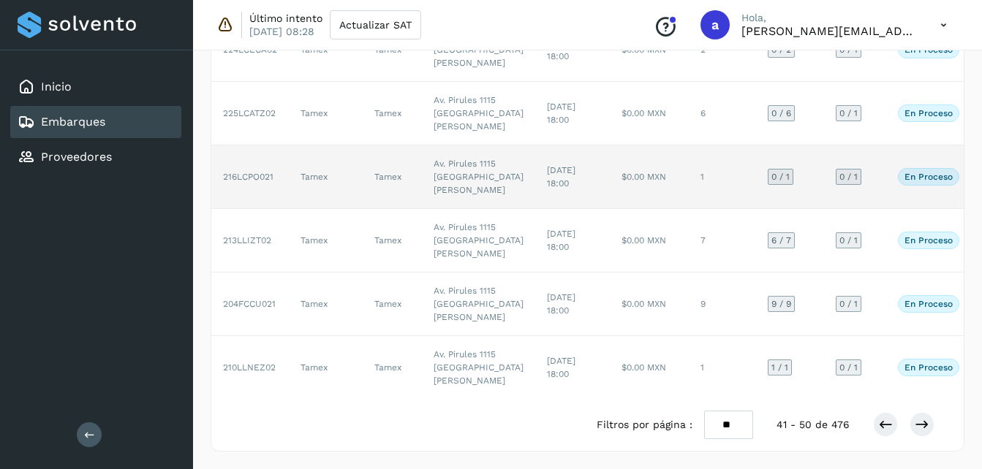
click at [610, 209] on td "$0.00 MXN" at bounding box center [649, 178] width 79 height 64
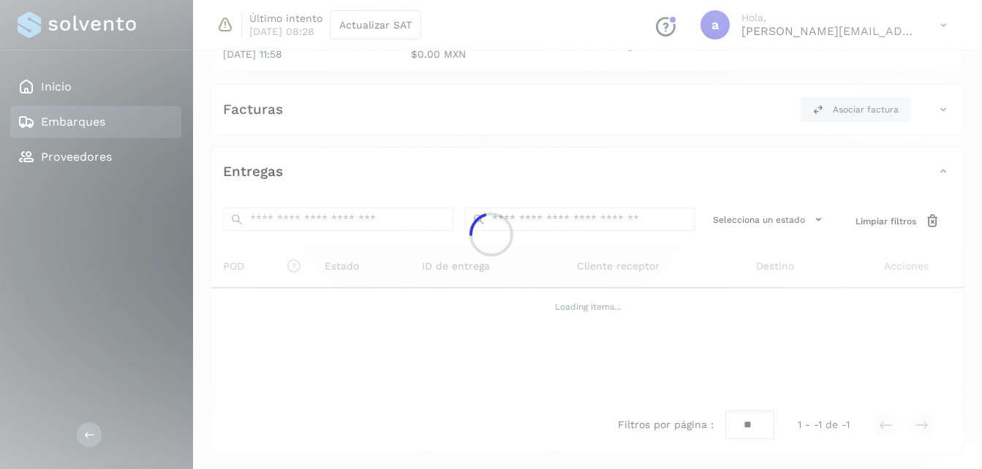
scroll to position [231, 0]
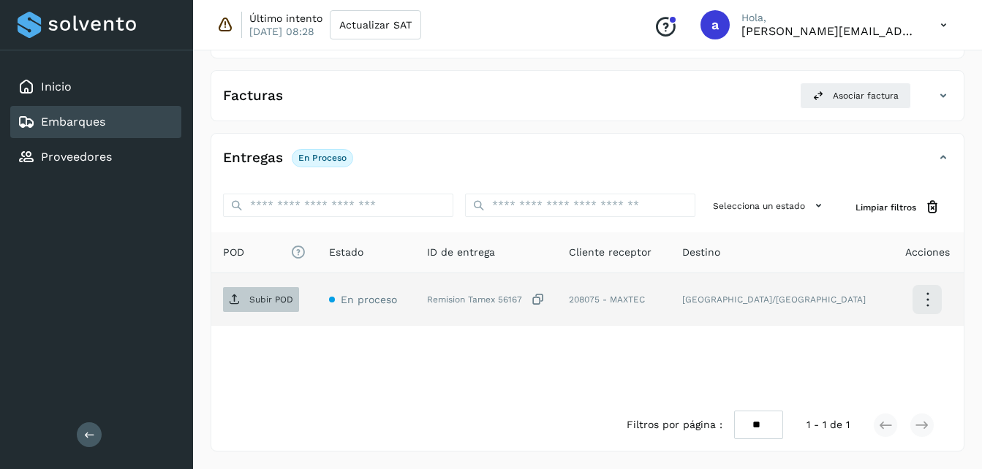
click at [268, 295] on p "Subir POD" at bounding box center [271, 300] width 44 height 10
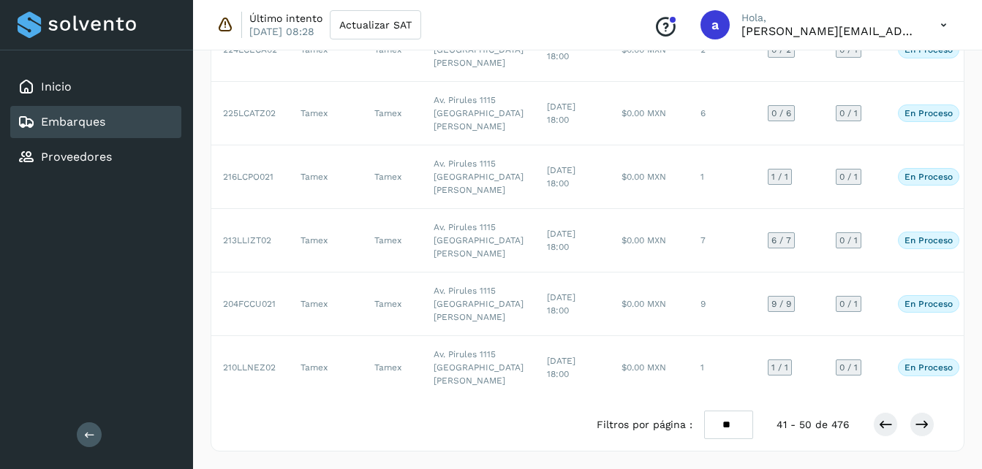
scroll to position [507, 0]
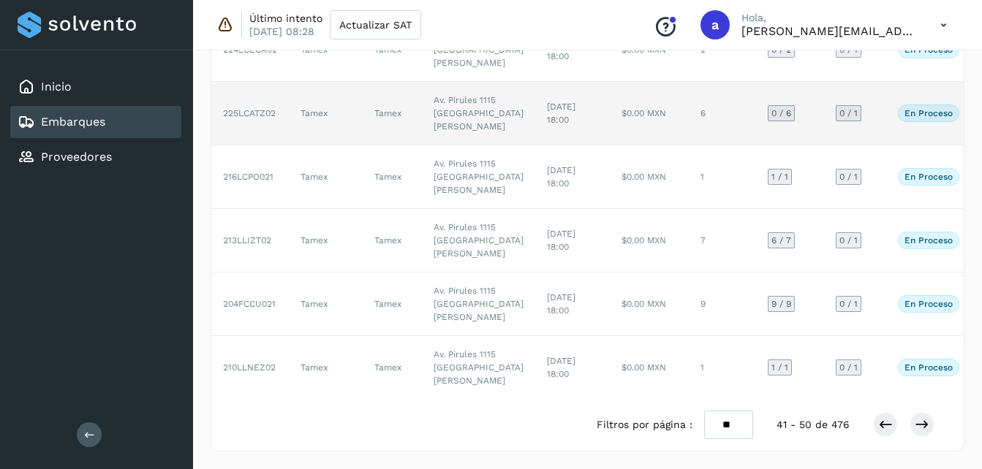
click at [610, 146] on td "$0.00 MXN" at bounding box center [649, 114] width 79 height 64
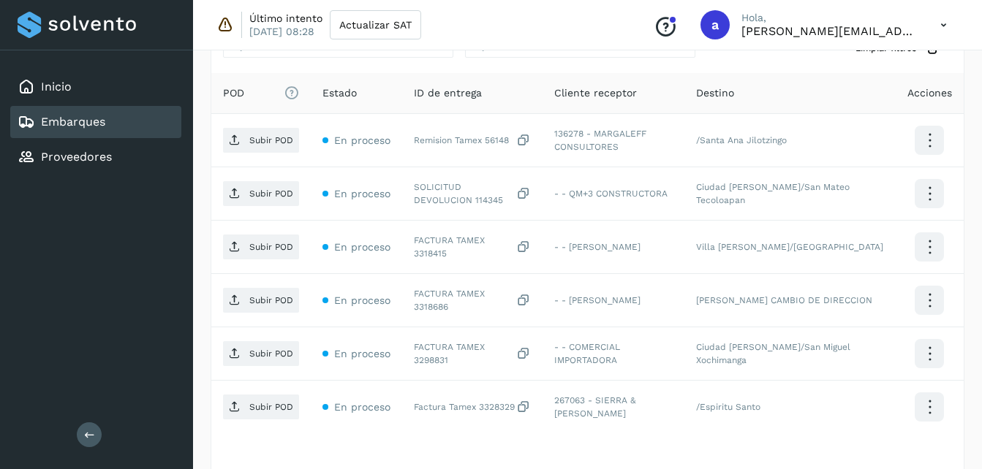
scroll to position [380, 0]
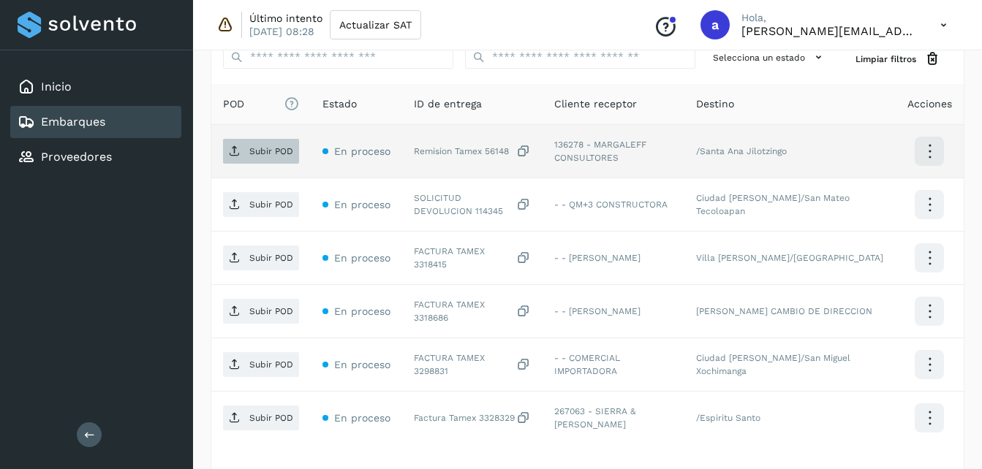
click at [255, 153] on p "Subir POD" at bounding box center [271, 151] width 44 height 10
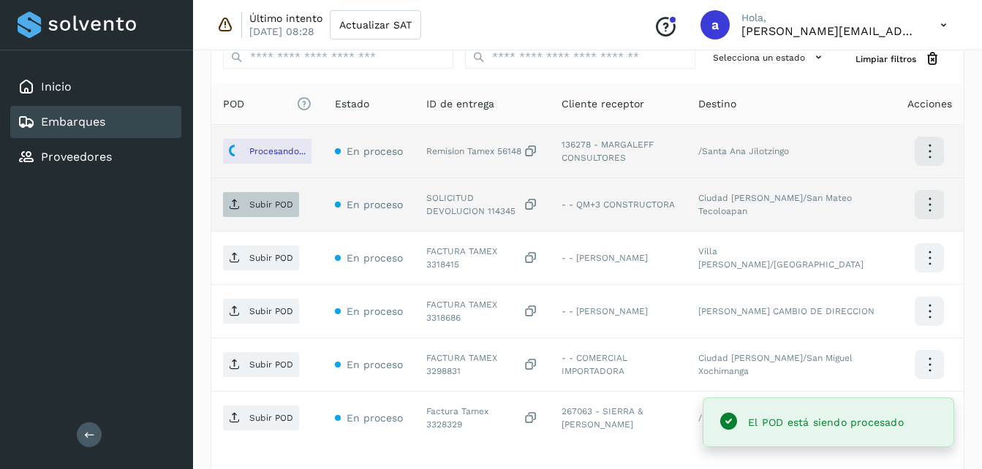
click at [245, 203] on span "Subir POD" at bounding box center [261, 204] width 76 height 23
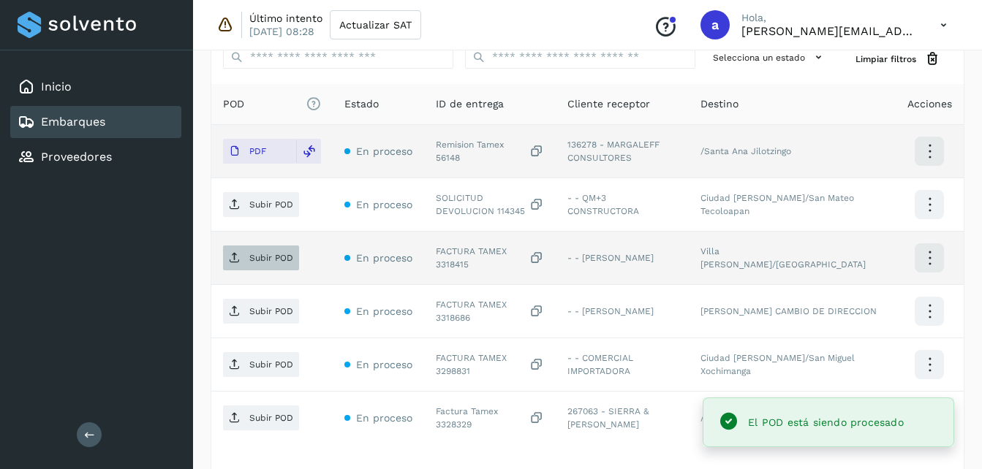
click at [265, 253] on p "Subir POD" at bounding box center [271, 258] width 44 height 10
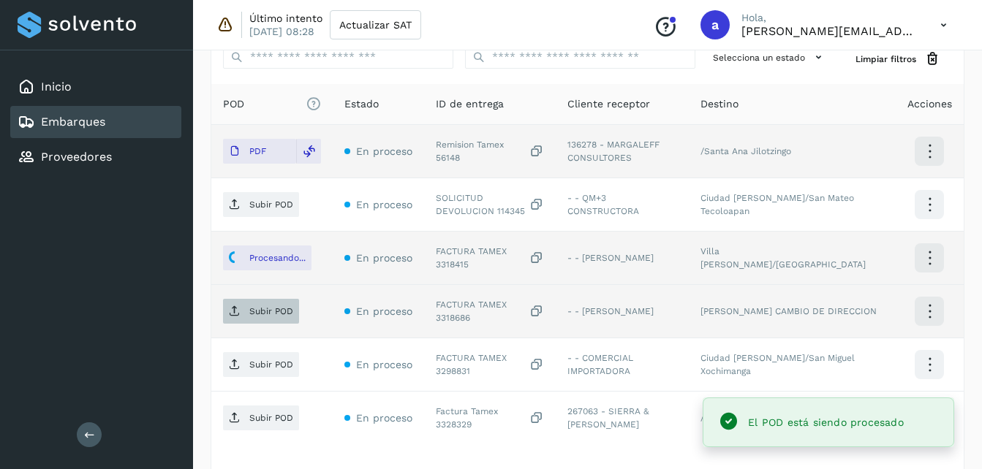
click at [243, 309] on span "Subir POD" at bounding box center [261, 311] width 76 height 23
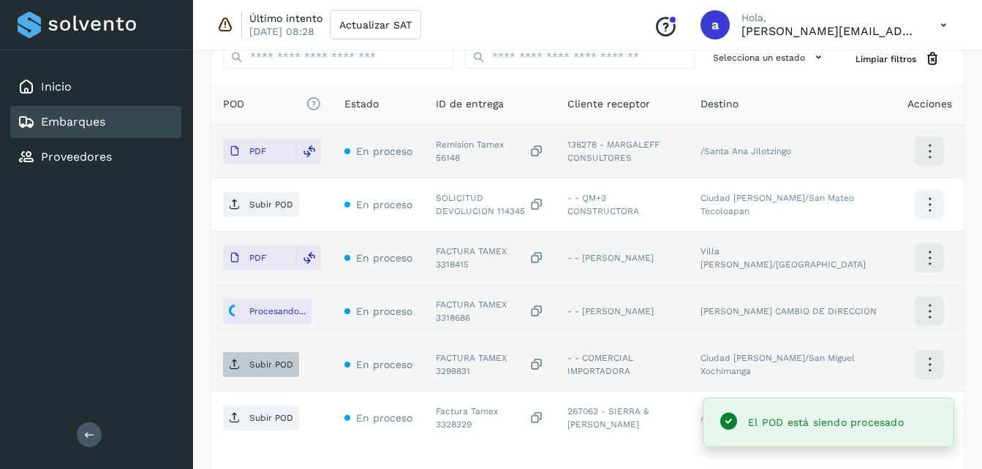
click at [259, 363] on p "Subir POD" at bounding box center [271, 365] width 44 height 10
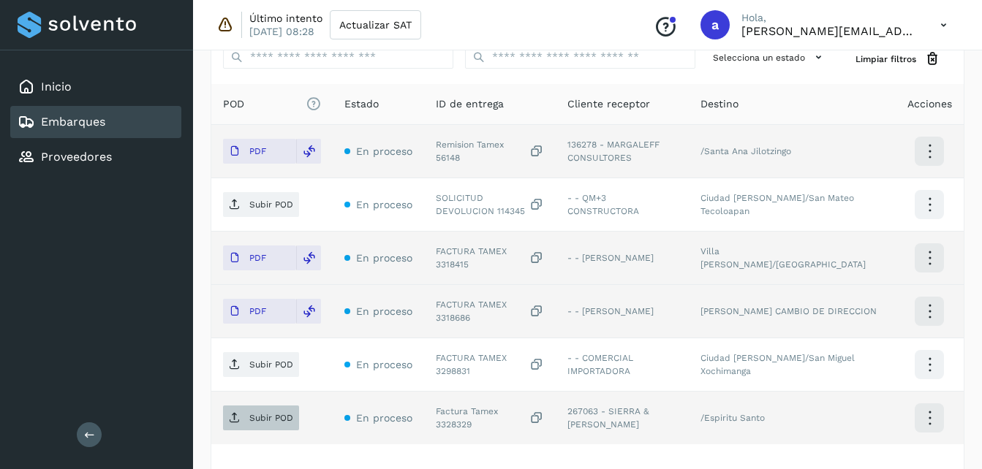
click at [259, 415] on p "Subir POD" at bounding box center [271, 418] width 44 height 10
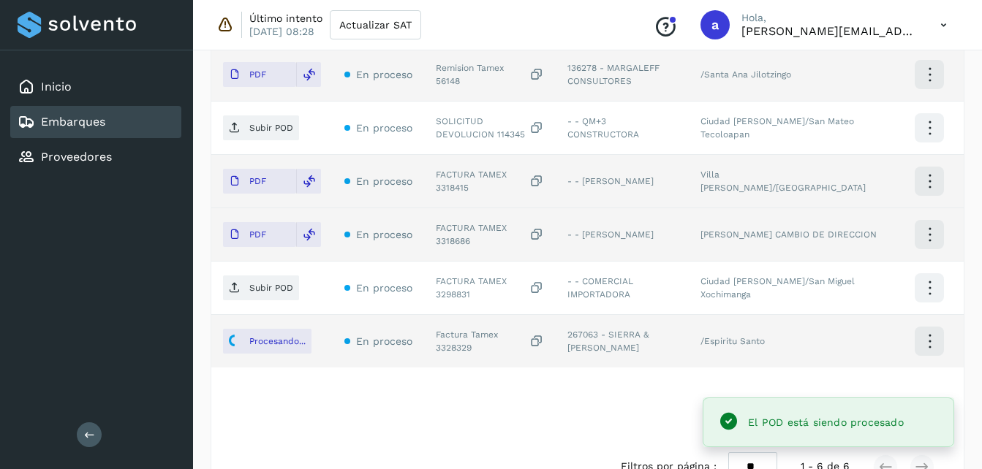
scroll to position [459, 0]
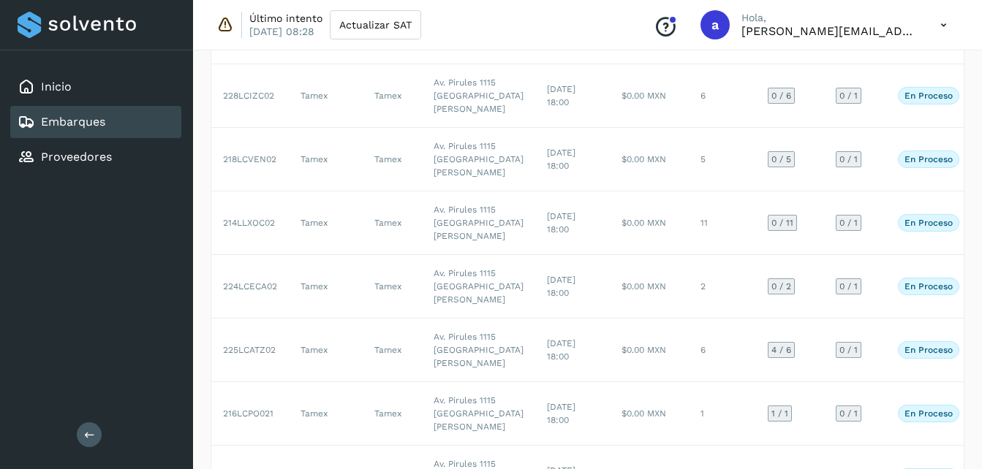
scroll to position [306, 0]
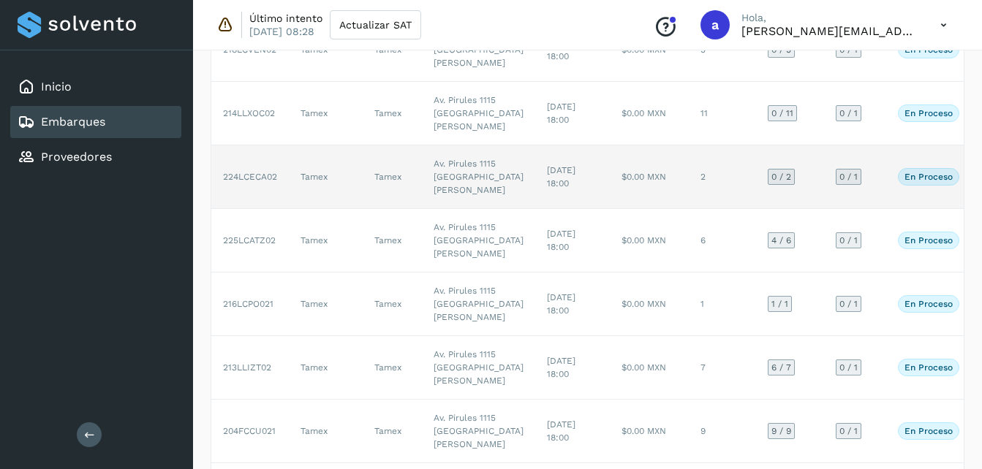
click at [610, 209] on td "$0.00 MXN" at bounding box center [649, 178] width 79 height 64
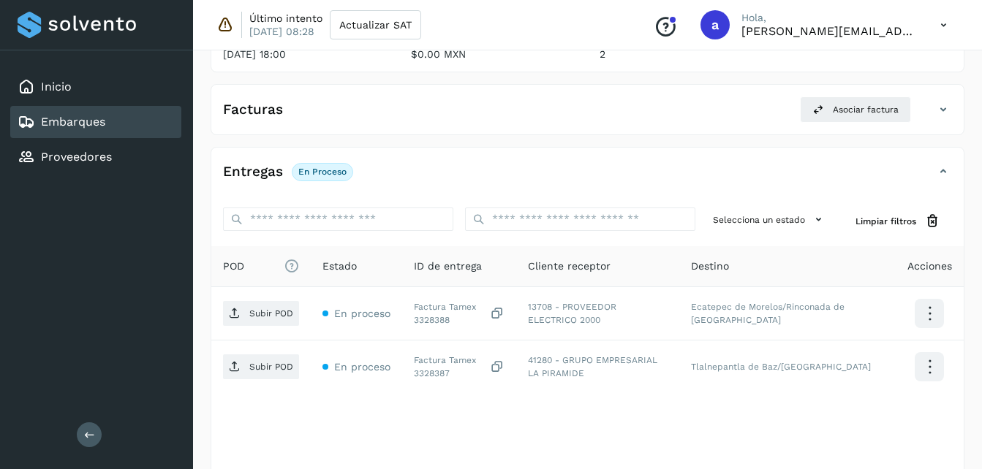
scroll to position [284, 0]
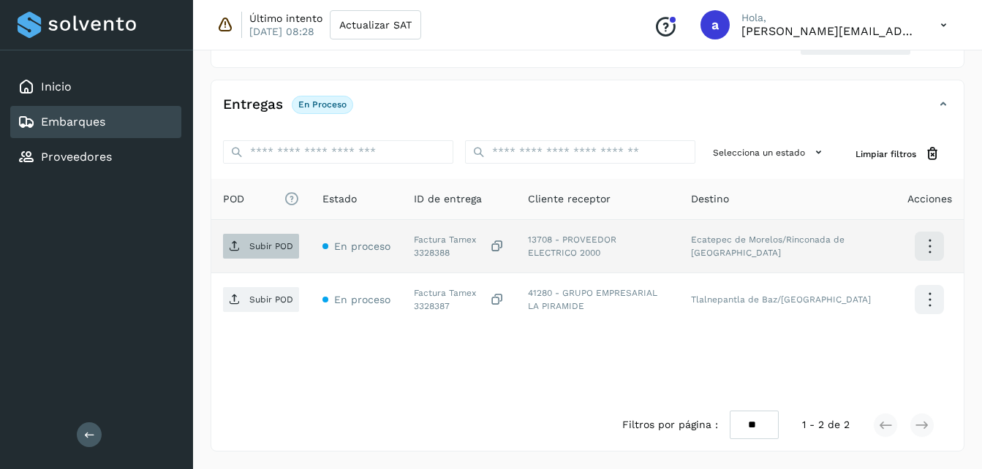
click at [264, 242] on p "Subir POD" at bounding box center [271, 246] width 44 height 10
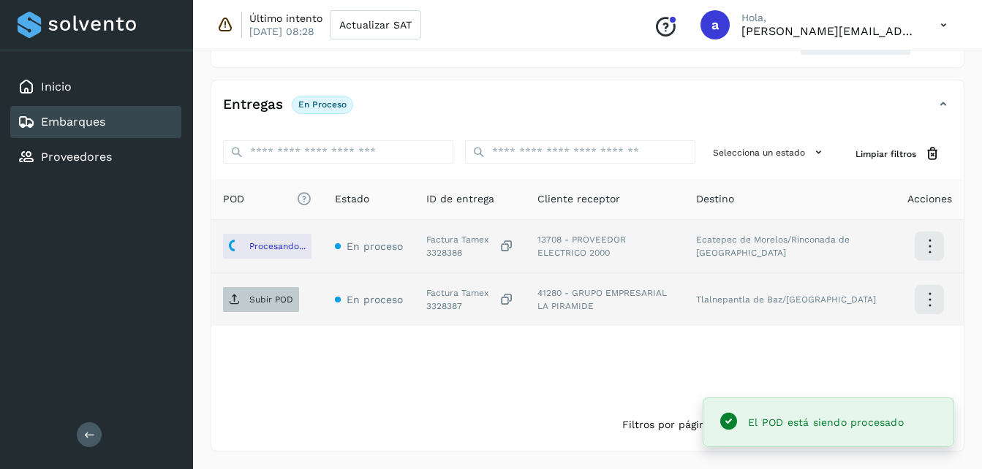
click at [258, 298] on p "Subir POD" at bounding box center [271, 300] width 44 height 10
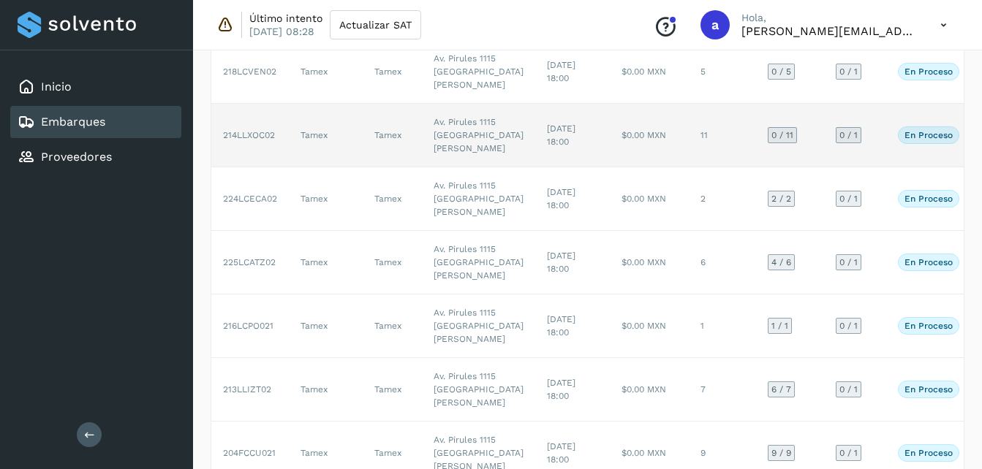
click at [689, 167] on td "11" at bounding box center [722, 136] width 67 height 64
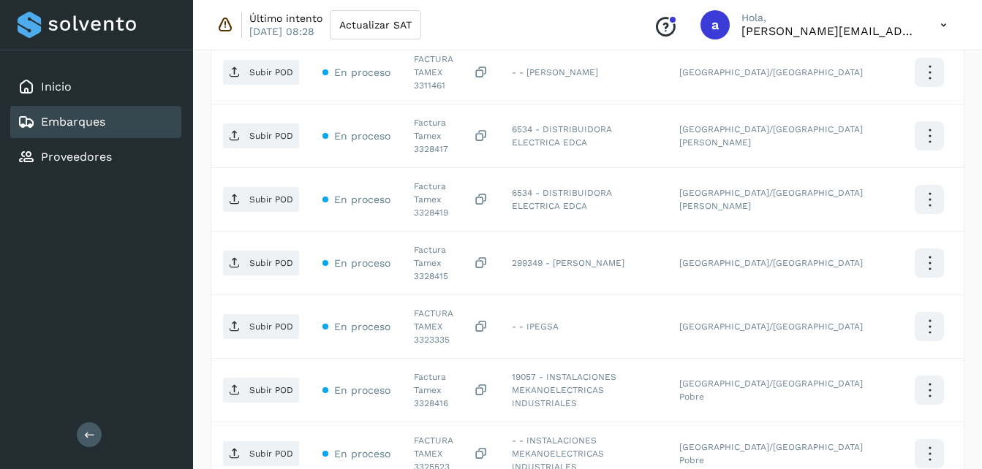
scroll to position [466, 0]
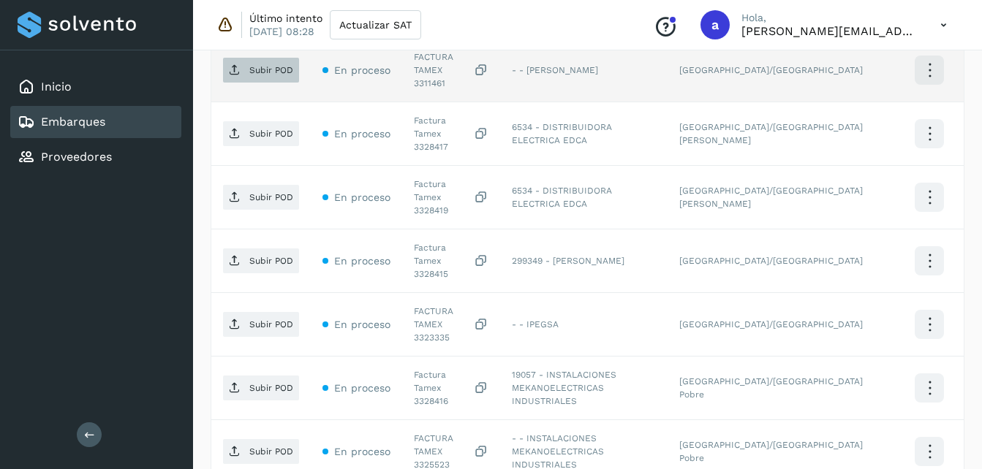
click at [279, 72] on span "Subir POD" at bounding box center [261, 69] width 76 height 23
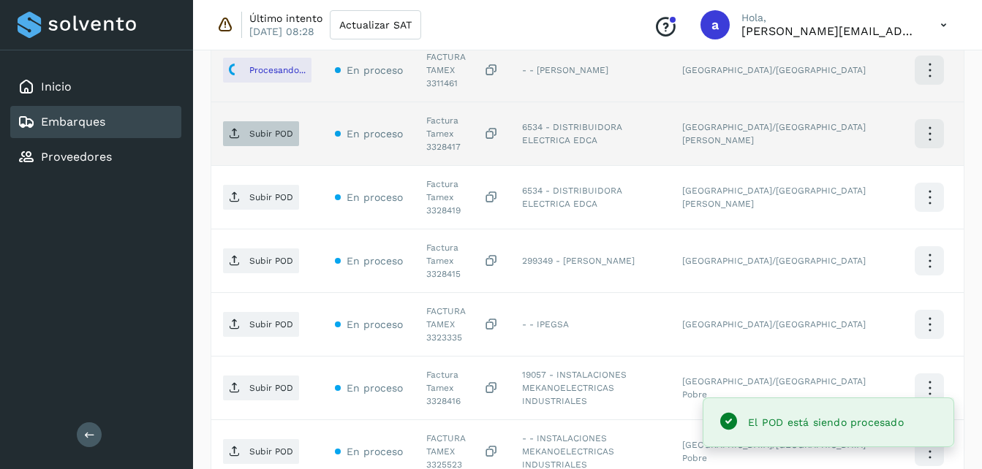
click at [267, 129] on p "Subir POD" at bounding box center [271, 134] width 44 height 10
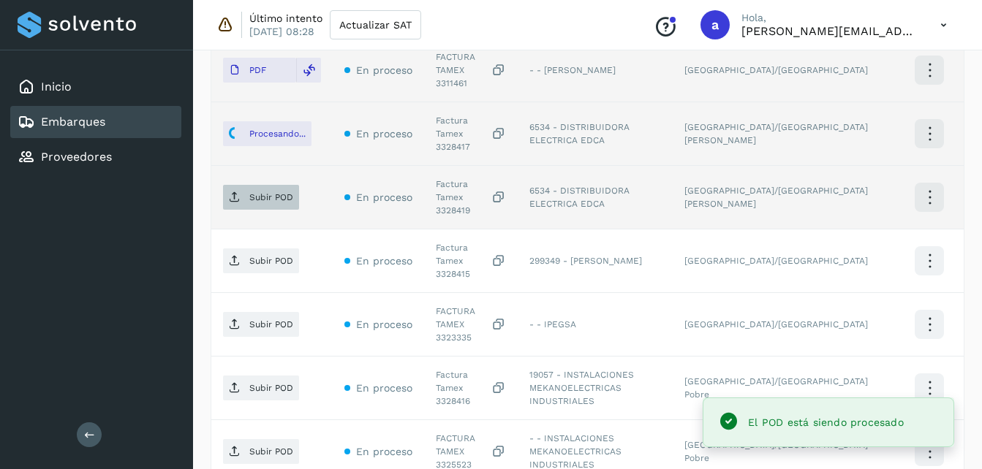
click at [273, 192] on p "Subir POD" at bounding box center [271, 197] width 44 height 10
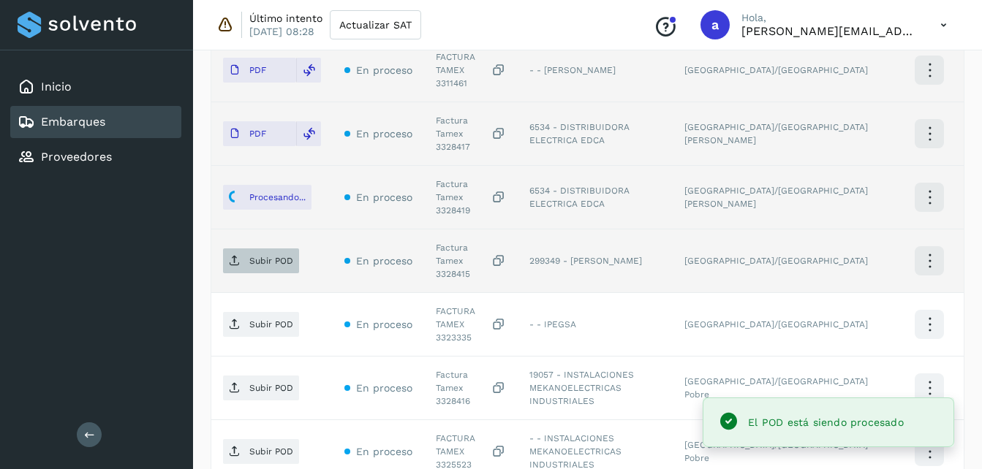
click at [245, 249] on span "Subir POD" at bounding box center [261, 260] width 76 height 23
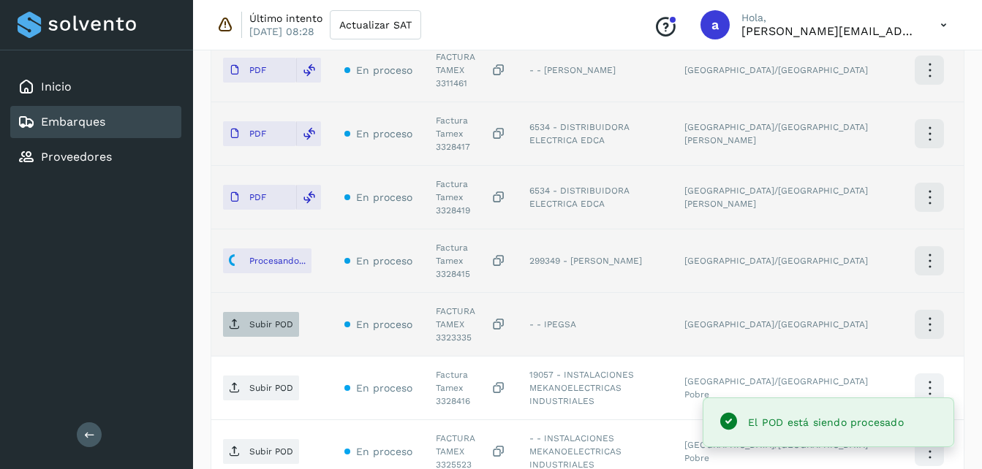
click at [228, 312] on button "Subir POD" at bounding box center [261, 324] width 76 height 25
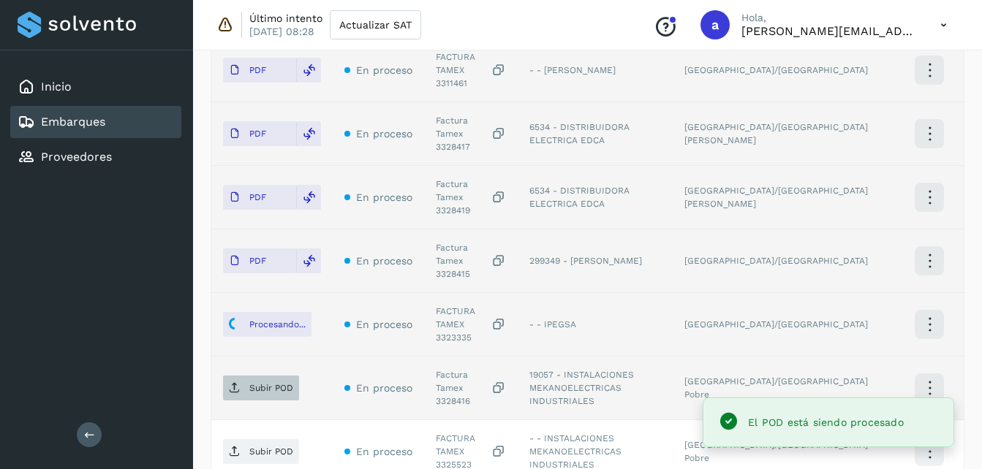
click at [237, 382] on icon at bounding box center [235, 388] width 12 height 12
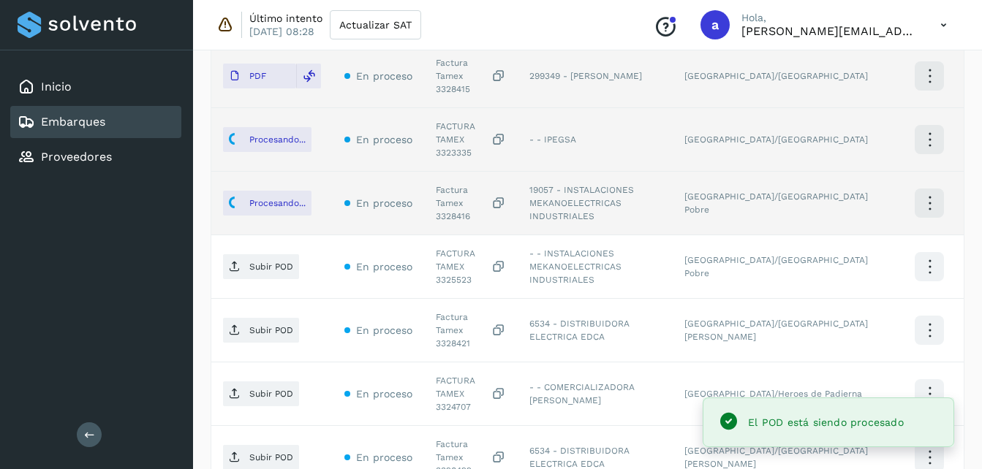
scroll to position [659, 0]
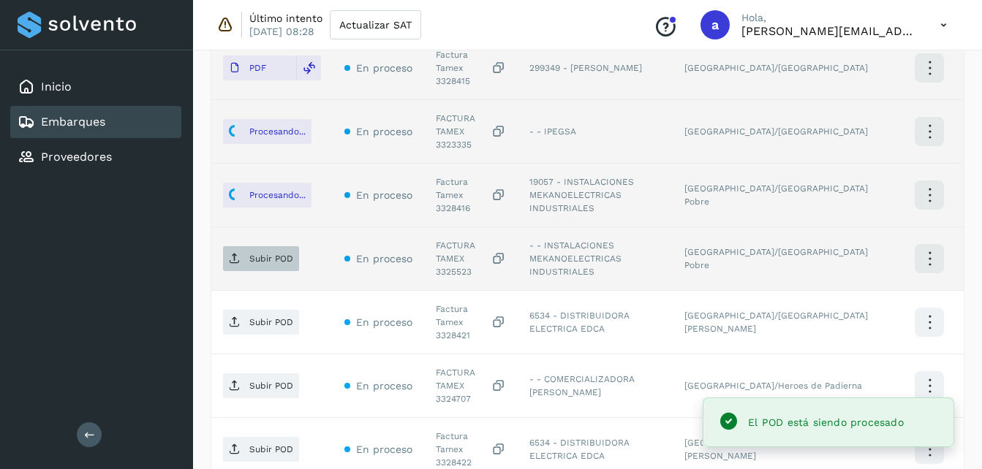
click at [265, 247] on span "Subir POD" at bounding box center [261, 258] width 76 height 23
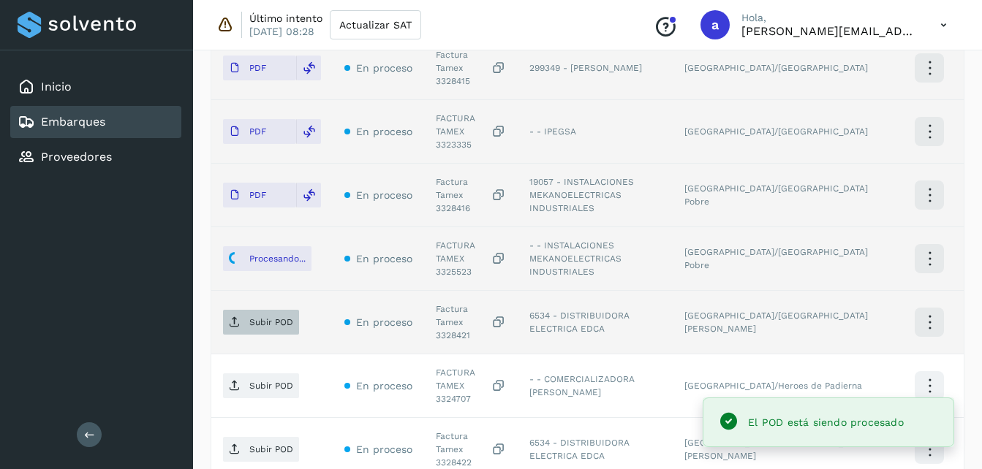
click at [250, 317] on p "Subir POD" at bounding box center [271, 322] width 44 height 10
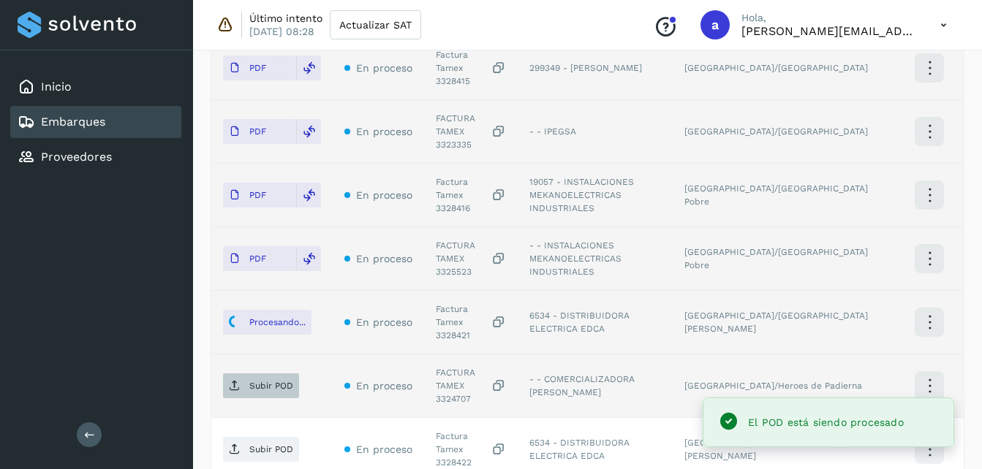
click at [238, 374] on span "Subir POD" at bounding box center [261, 385] width 76 height 23
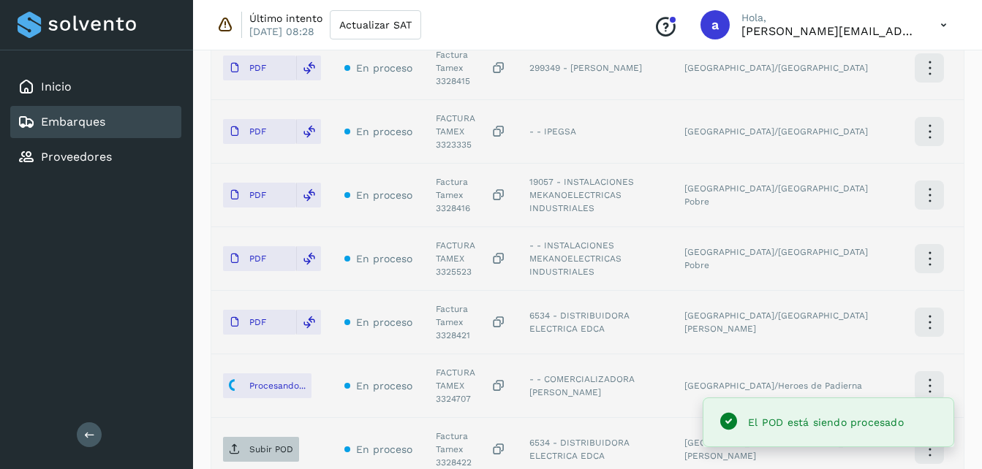
click at [256, 445] on p "Subir POD" at bounding box center [271, 450] width 44 height 10
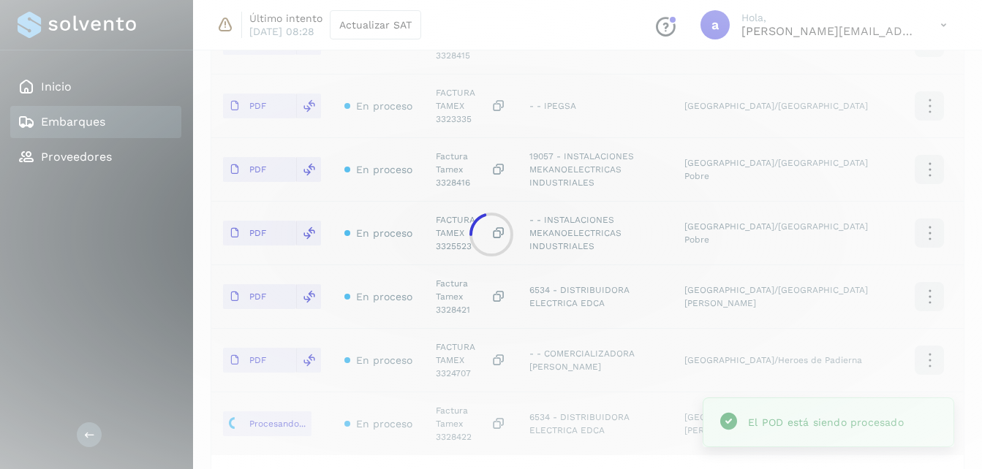
scroll to position [682, 0]
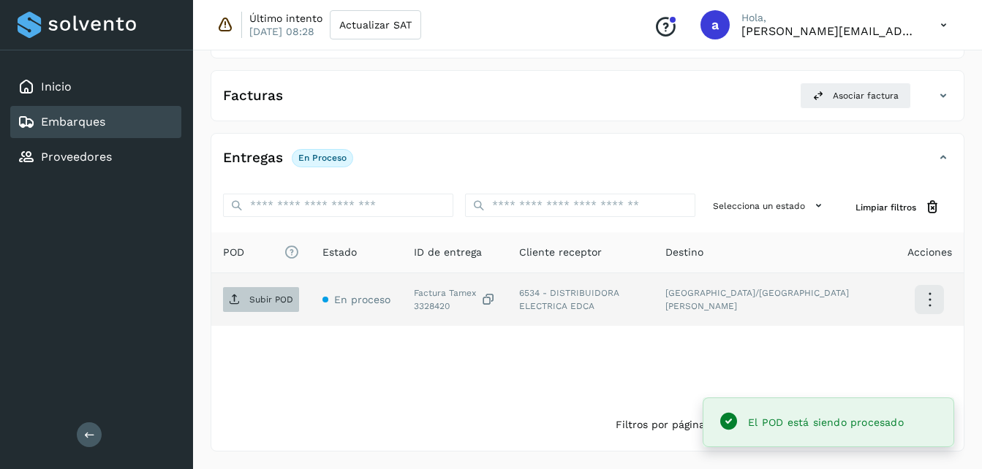
click at [263, 296] on p "Subir POD" at bounding box center [271, 300] width 44 height 10
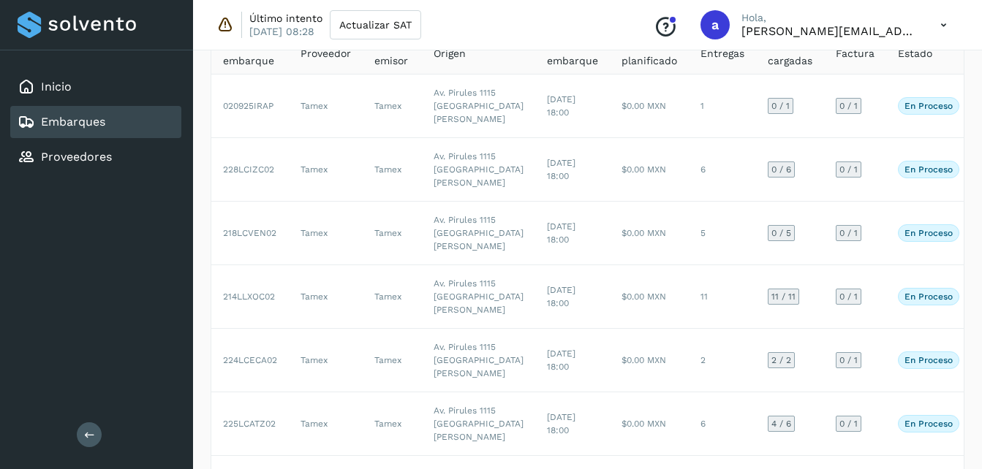
scroll to position [113, 0]
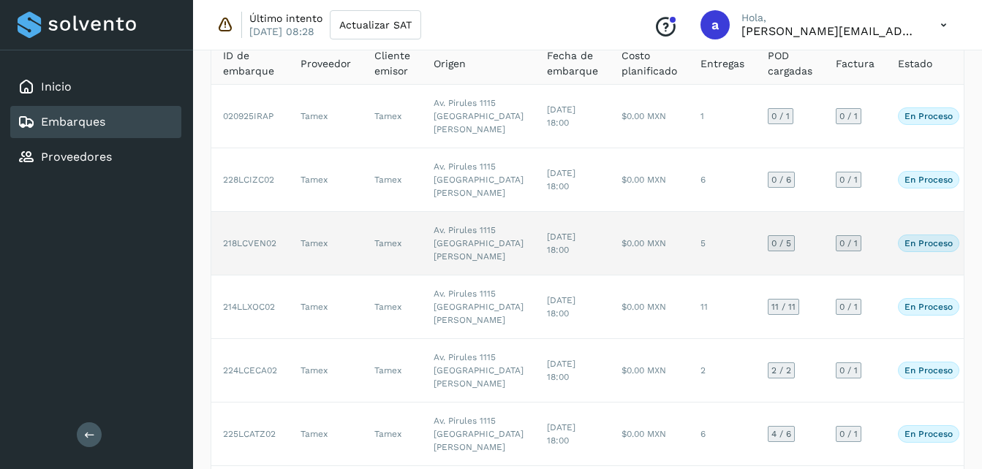
click at [547, 255] on span "[DATE] 18:00" at bounding box center [561, 243] width 29 height 23
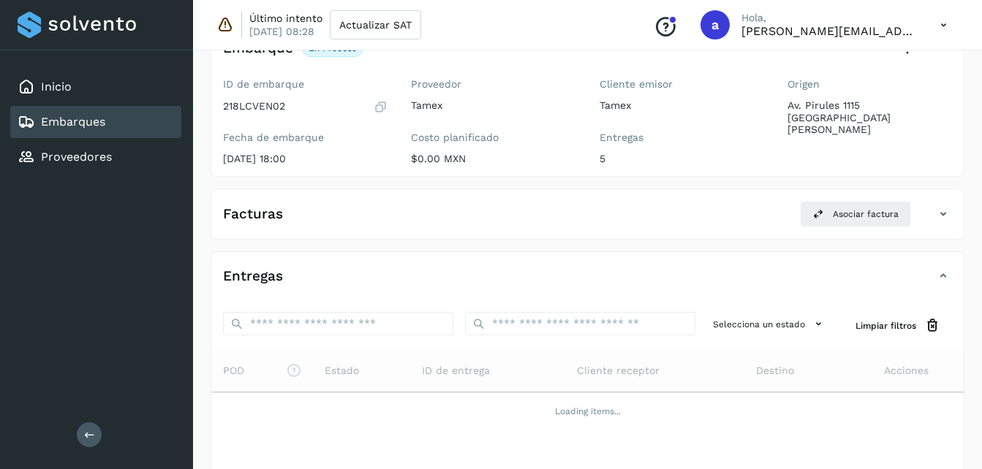
scroll to position [217, 0]
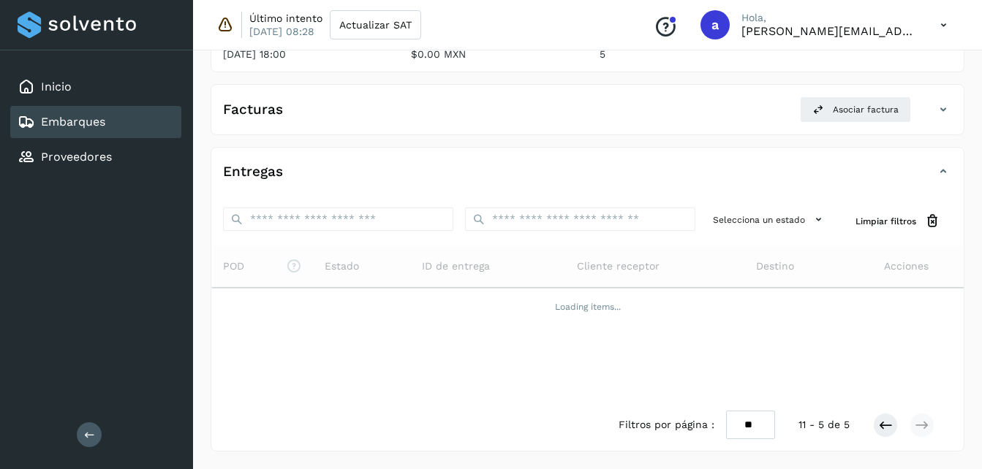
drag, startPoint x: 882, startPoint y: 428, endPoint x: 693, endPoint y: 349, distance: 204.8
click at [693, 349] on div "POD El tamaño máximo de archivo es de 20 Mb. Estado ID de entrega Cliente recep…" at bounding box center [587, 322] width 752 height 153
click at [877, 422] on button at bounding box center [885, 425] width 25 height 25
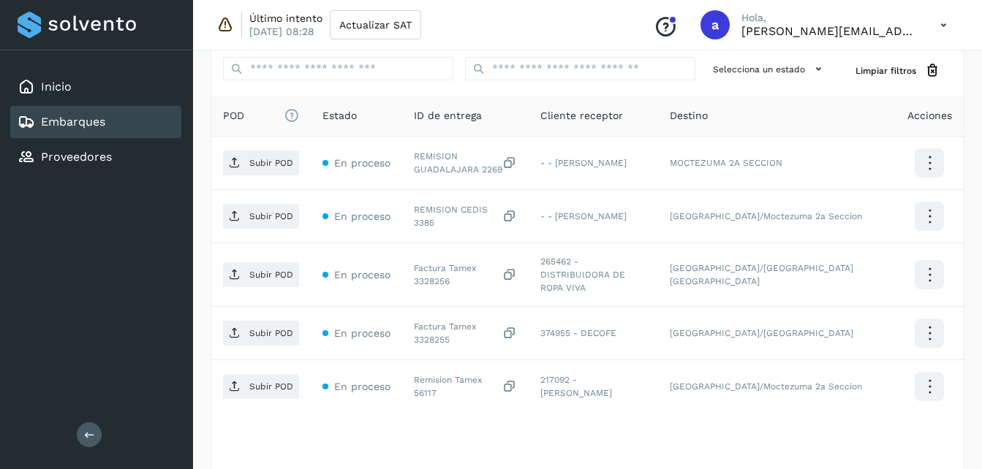
scroll to position [380, 0]
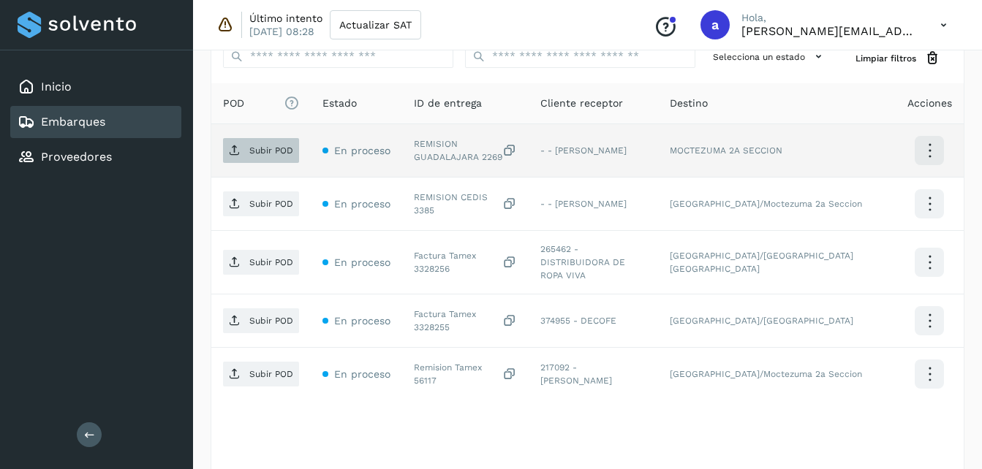
click at [255, 146] on p "Subir POD" at bounding box center [271, 151] width 44 height 10
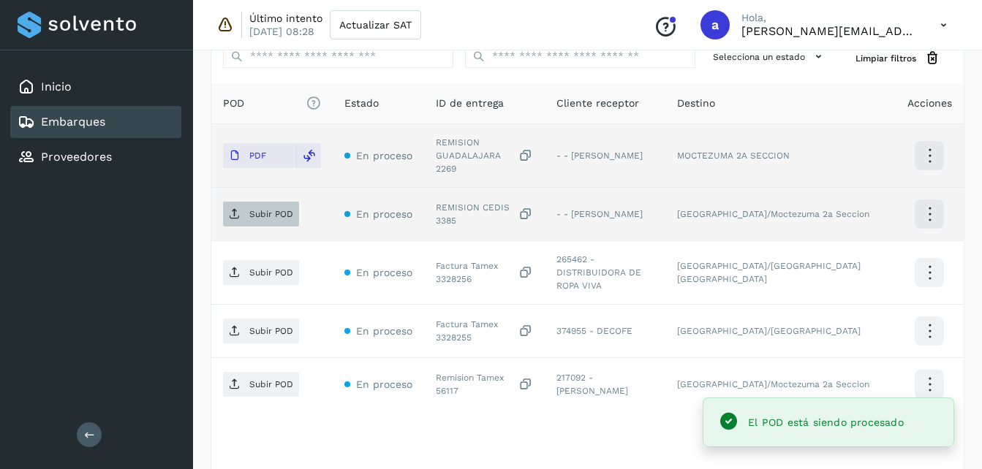
click at [232, 208] on icon at bounding box center [235, 214] width 12 height 12
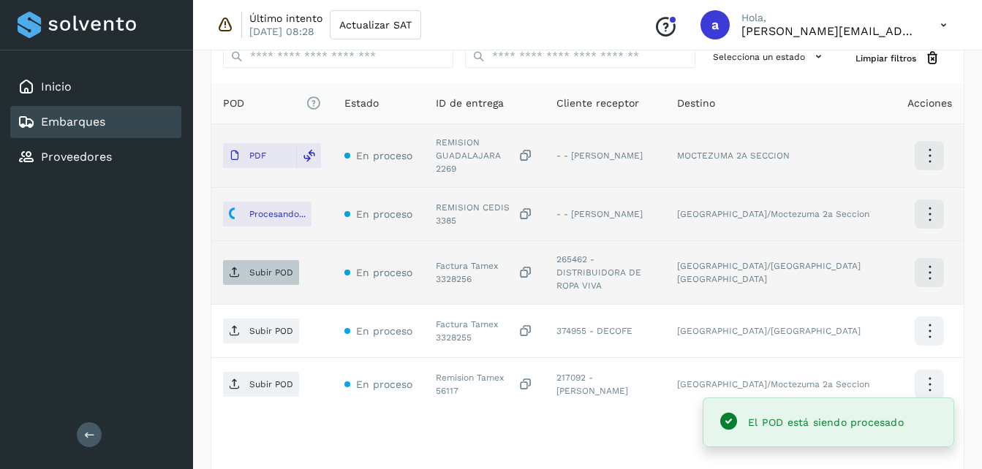
click at [235, 267] on icon at bounding box center [235, 273] width 12 height 12
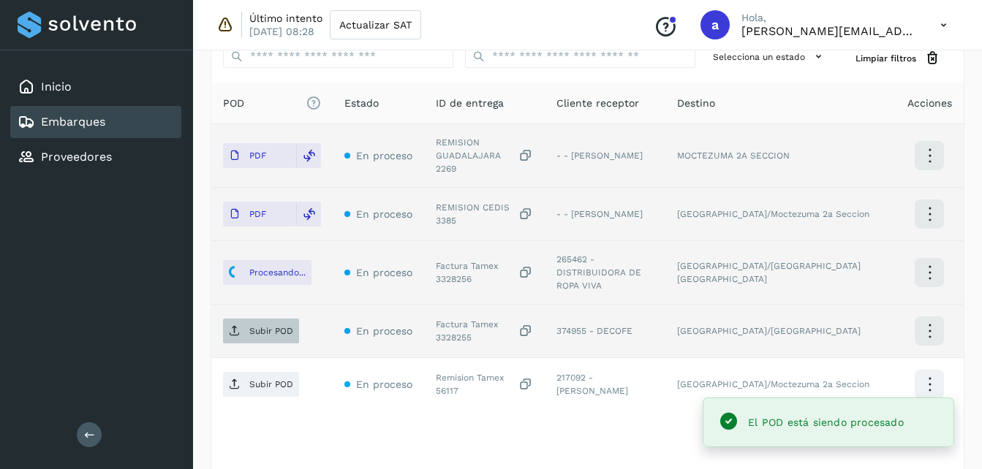
click at [246, 320] on span "Subir POD" at bounding box center [261, 331] width 76 height 23
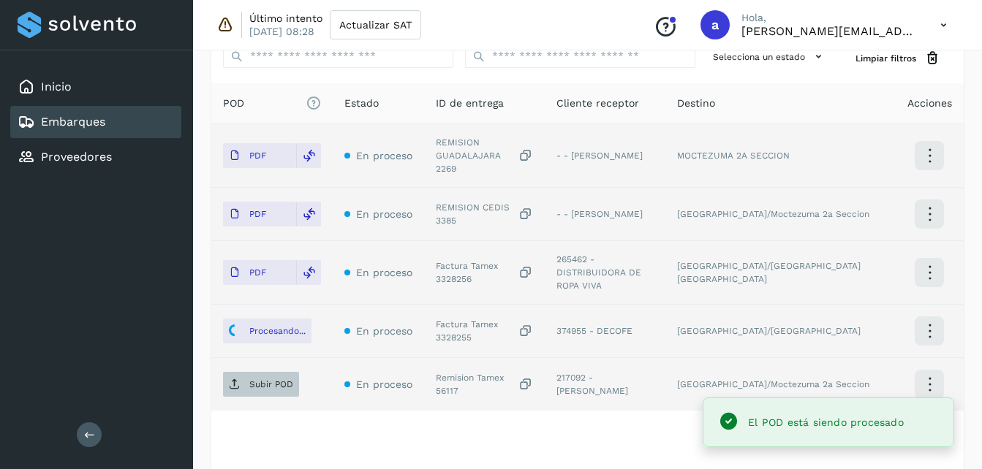
click at [231, 379] on icon at bounding box center [235, 385] width 12 height 12
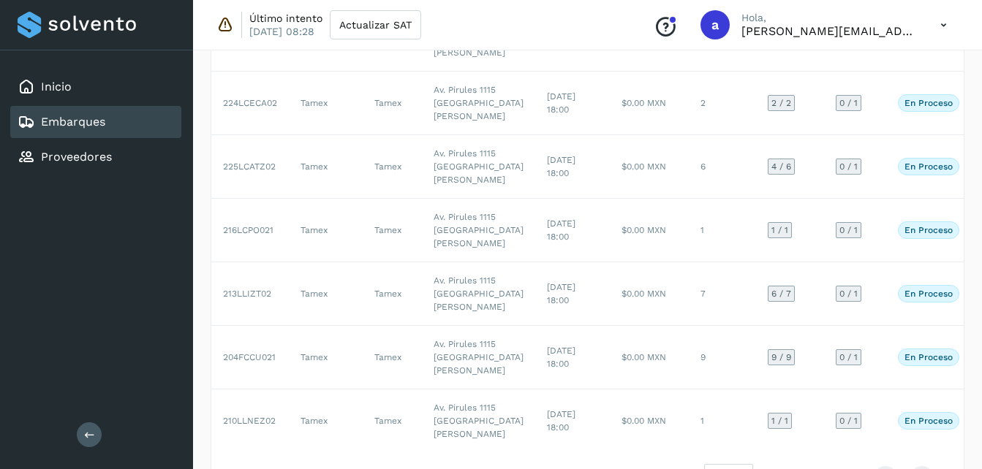
scroll to position [113, 0]
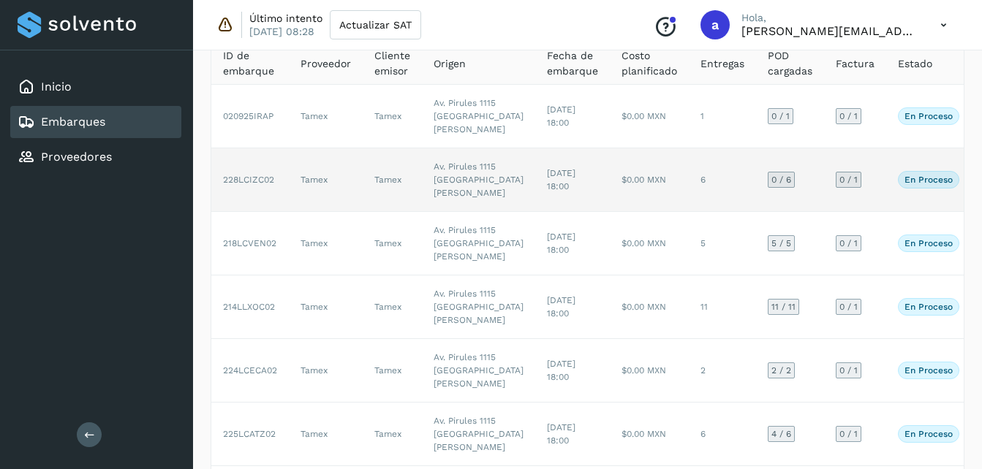
click at [689, 212] on td "6" at bounding box center [722, 180] width 67 height 64
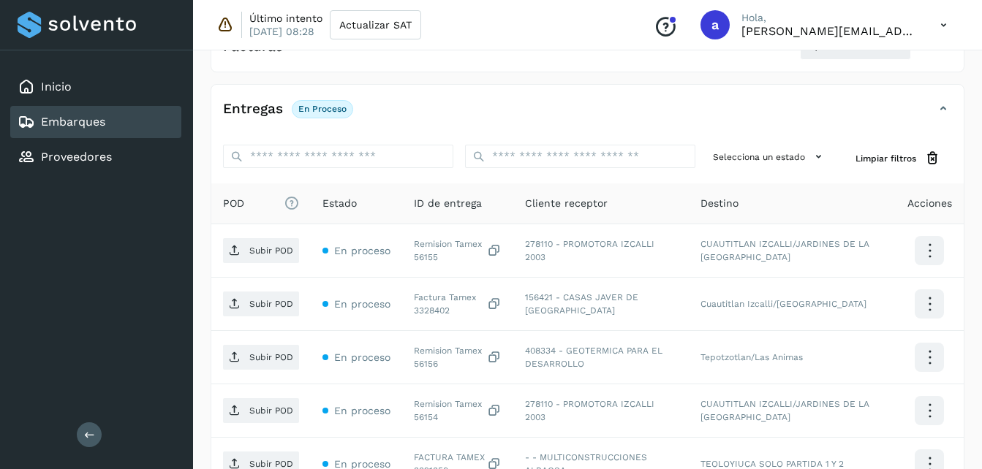
scroll to position [279, 0]
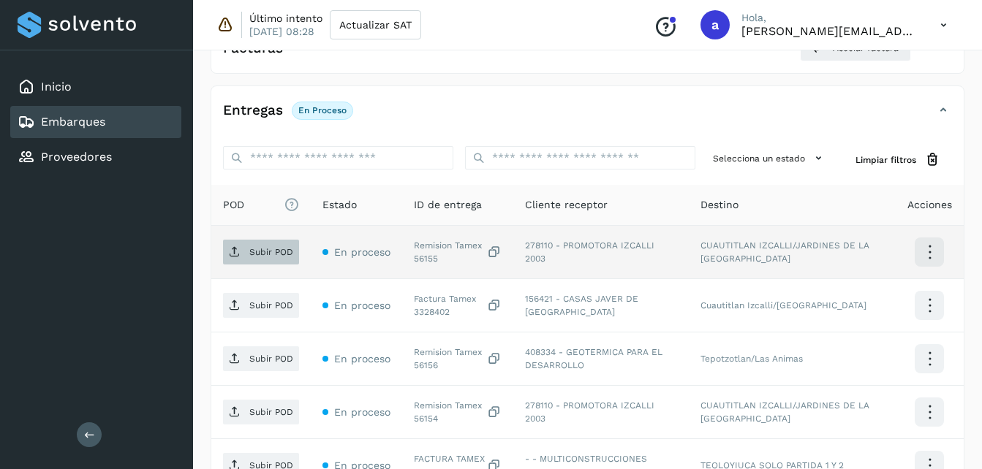
click at [250, 255] on p "Subir POD" at bounding box center [271, 252] width 44 height 10
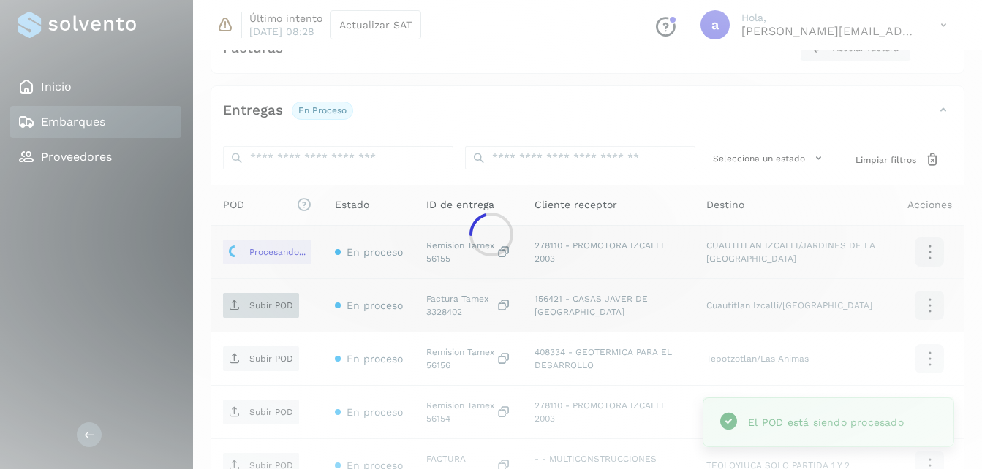
click at [273, 309] on div at bounding box center [491, 234] width 982 height 469
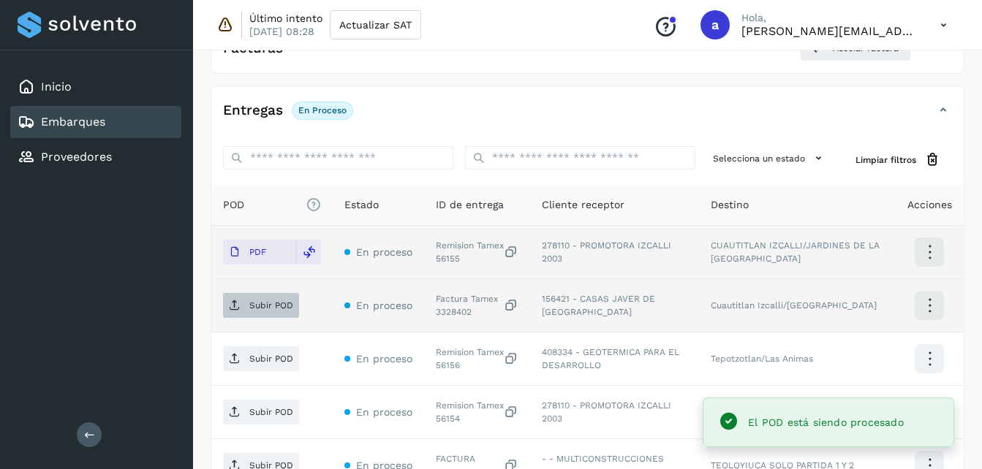
click at [243, 316] on span "Subir POD" at bounding box center [261, 305] width 76 height 23
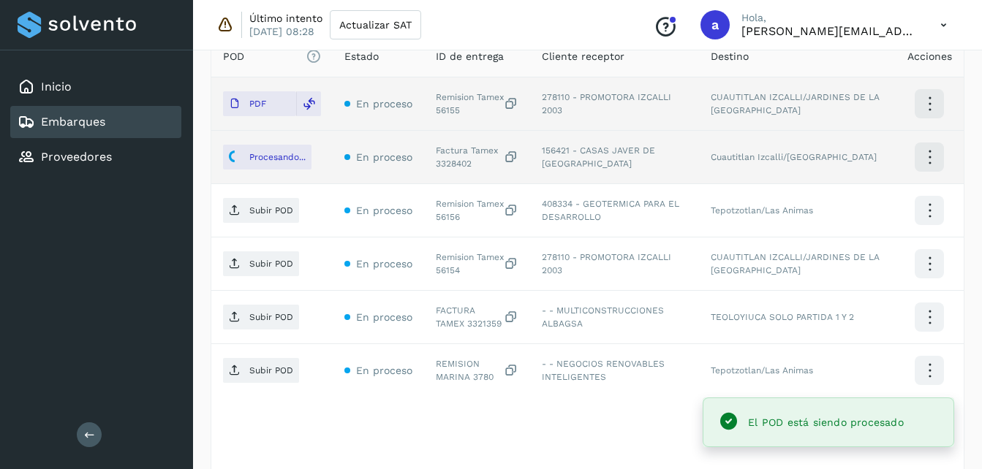
scroll to position [449, 0]
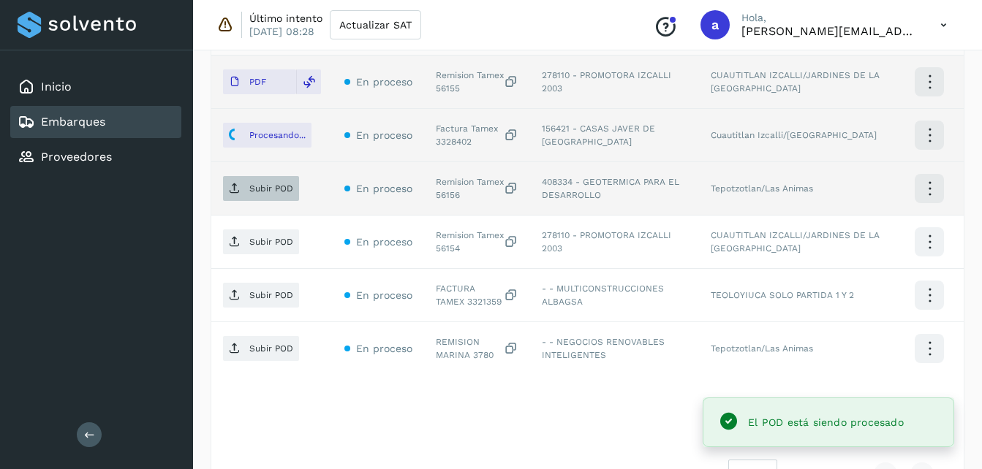
click at [268, 194] on p "Subir POD" at bounding box center [271, 189] width 44 height 10
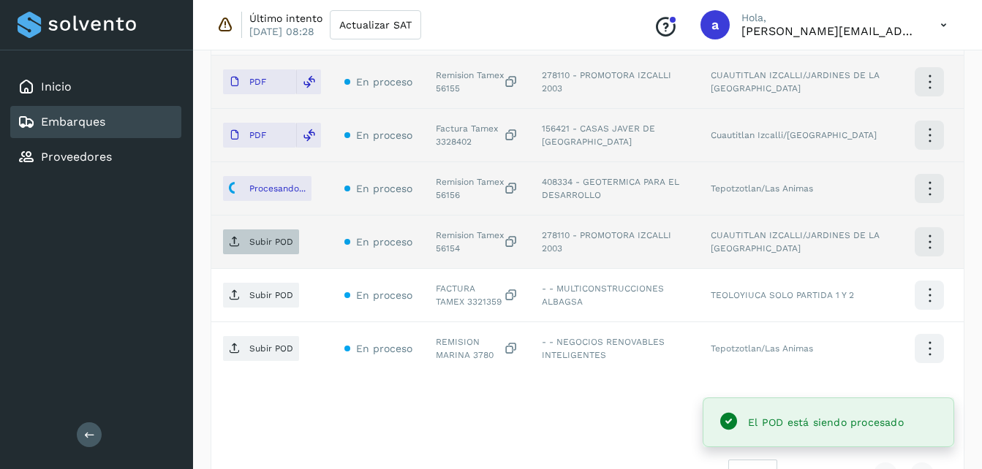
click at [246, 244] on span "Subir POD" at bounding box center [261, 241] width 76 height 23
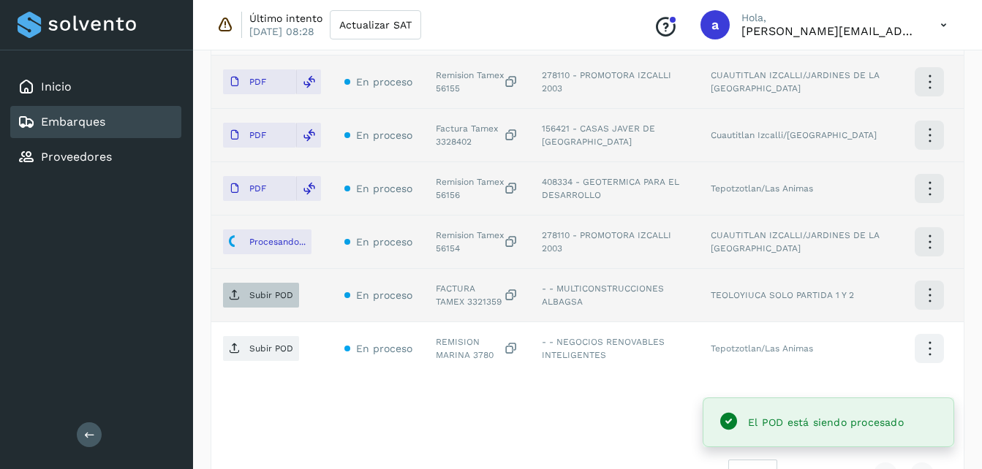
click at [240, 306] on span "Subir POD" at bounding box center [261, 295] width 76 height 23
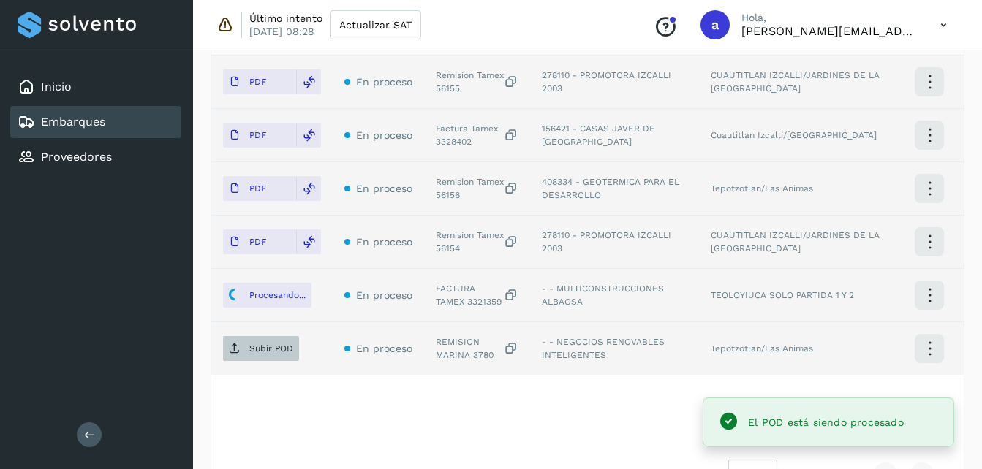
click at [243, 350] on span "Subir POD" at bounding box center [261, 348] width 76 height 23
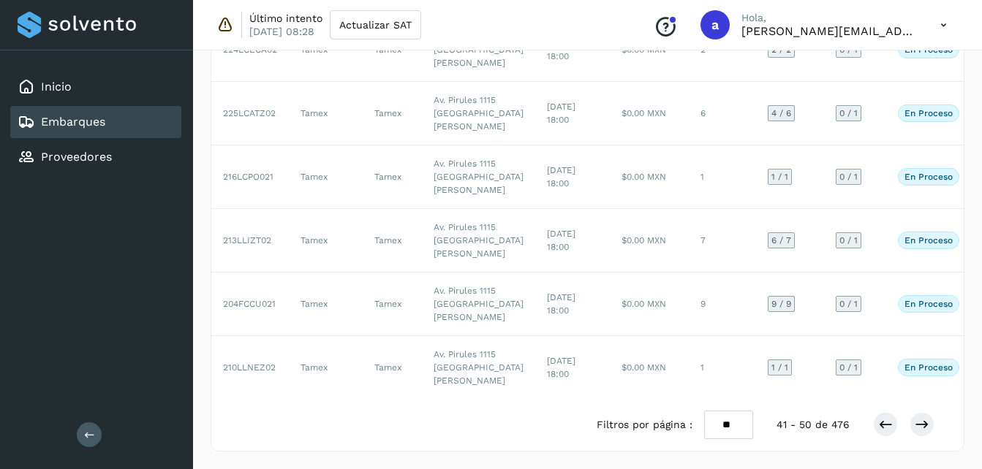
scroll to position [113, 0]
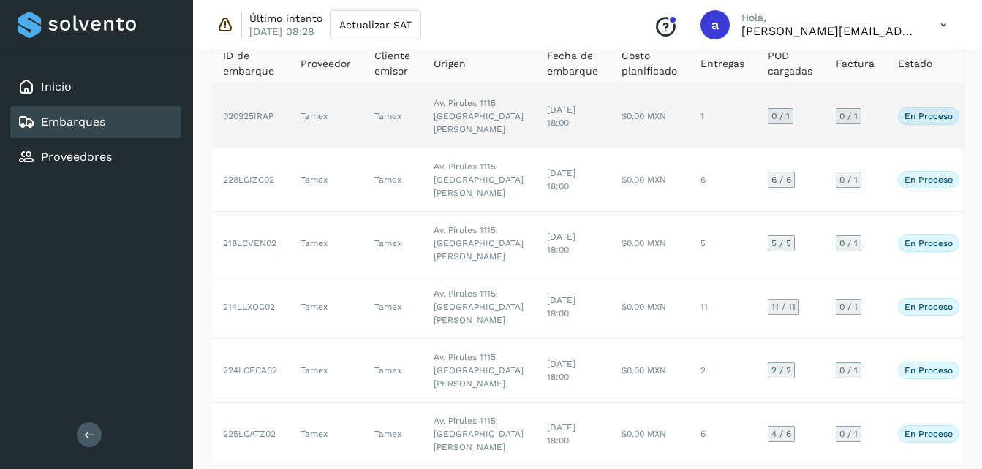
click at [547, 128] on span "[DATE] 18:00" at bounding box center [561, 116] width 29 height 23
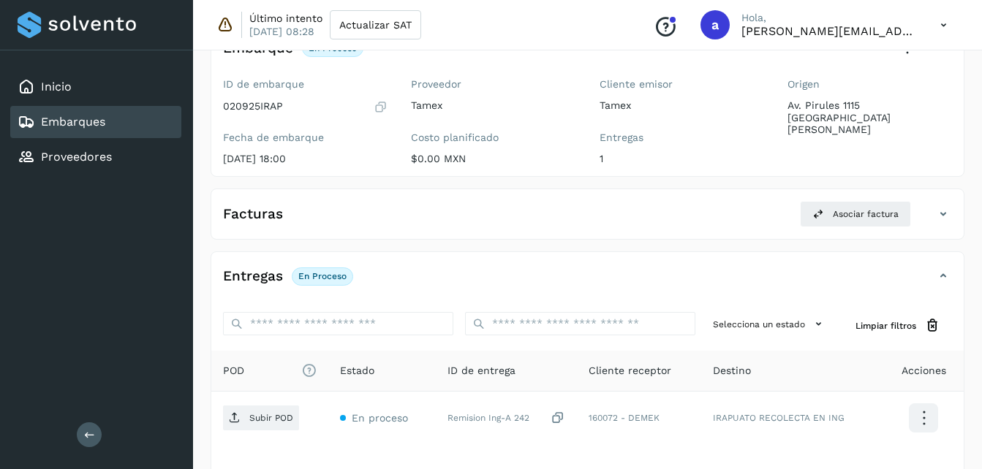
scroll to position [231, 0]
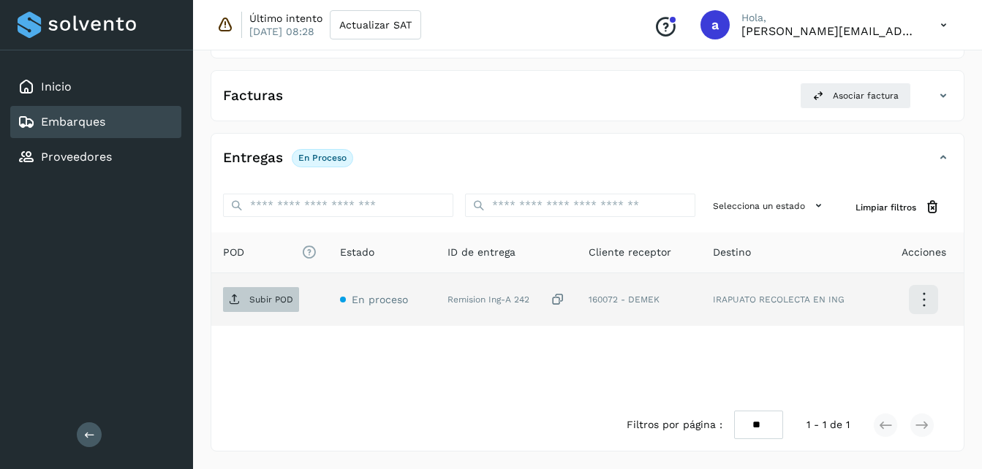
click at [258, 300] on p "Subir POD" at bounding box center [271, 300] width 44 height 10
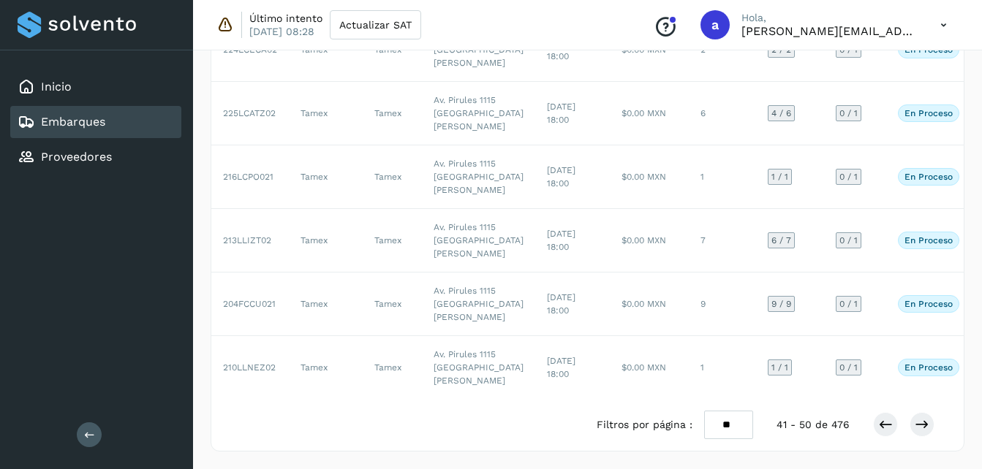
scroll to position [839, 0]
click at [883, 428] on icon at bounding box center [885, 425] width 15 height 15
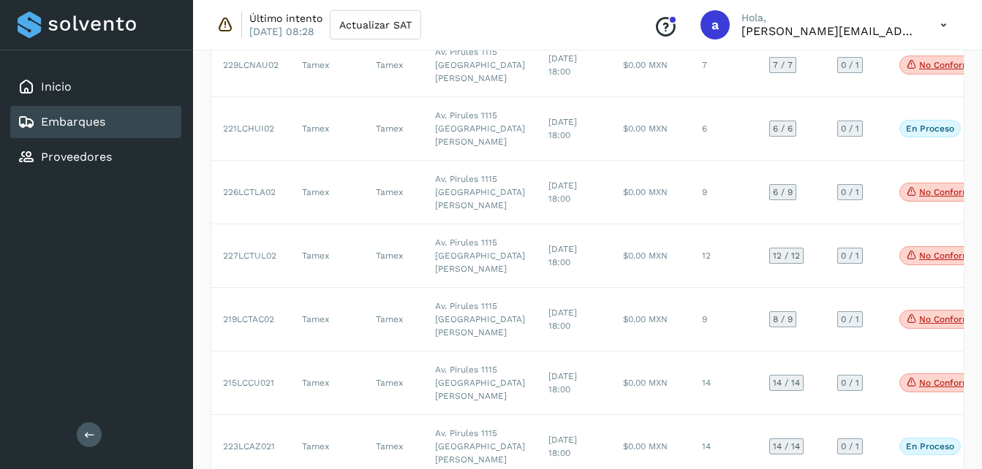
scroll to position [0, 0]
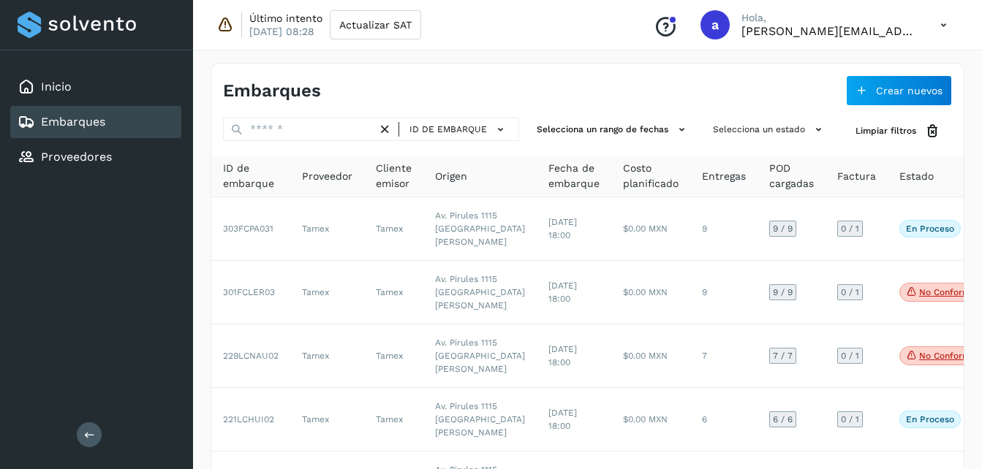
click at [102, 127] on link "Embarques" at bounding box center [73, 122] width 64 height 14
click at [54, 83] on link "Inicio" at bounding box center [56, 87] width 31 height 14
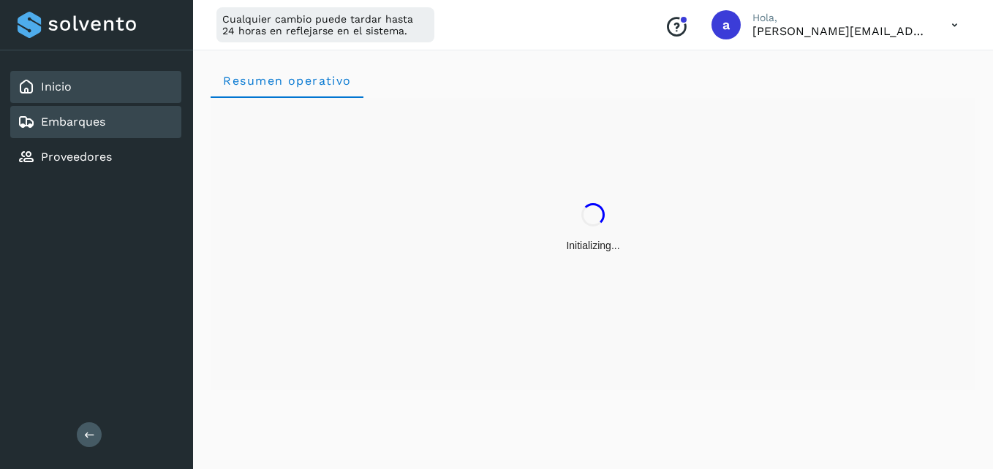
click at [97, 129] on div "Embarques" at bounding box center [62, 122] width 88 height 18
